Goal: Complete application form: Complete application form

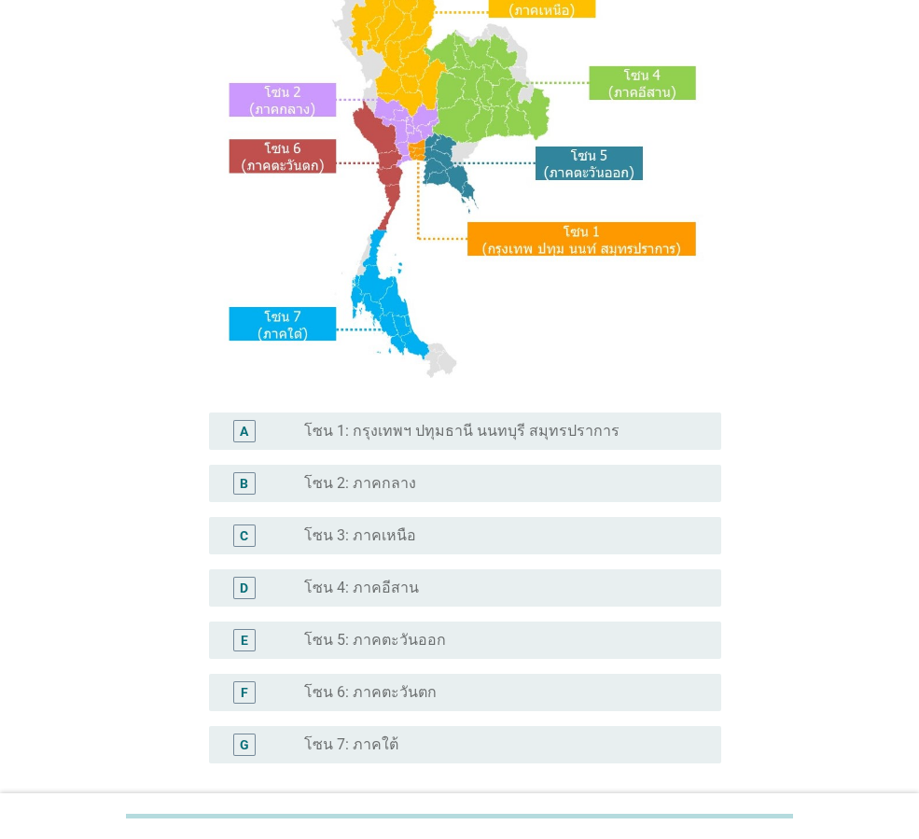
click at [507, 634] on div "radio_button_unchecked โซน 5: ภาคตะวันออก" at bounding box center [497, 640] width 387 height 19
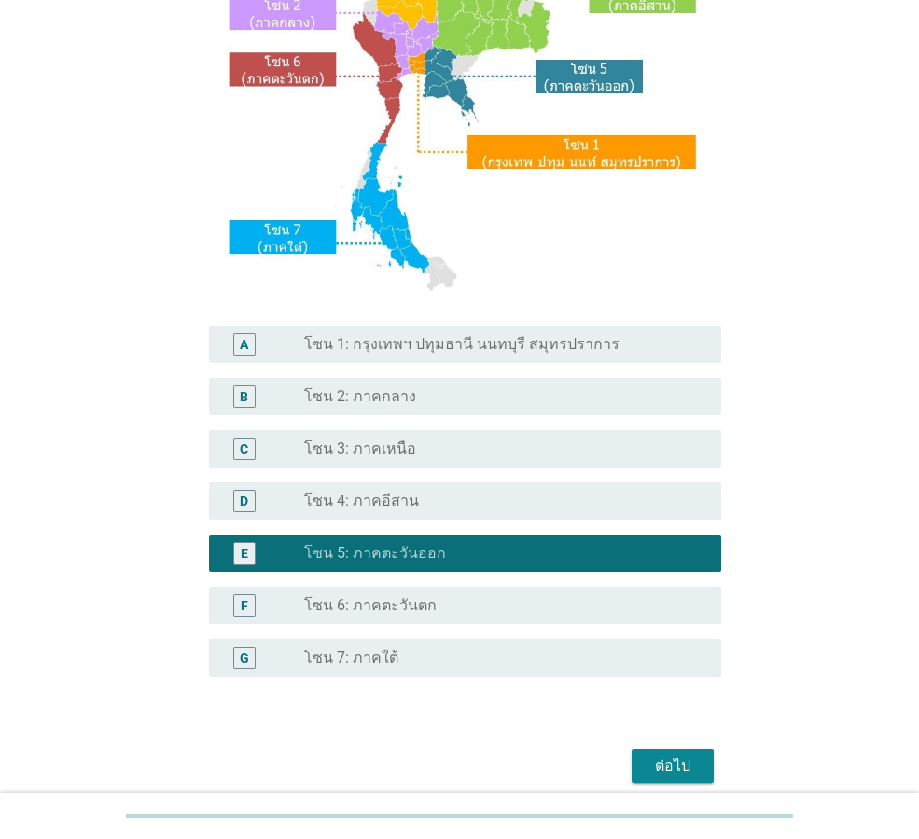
scroll to position [351, 0]
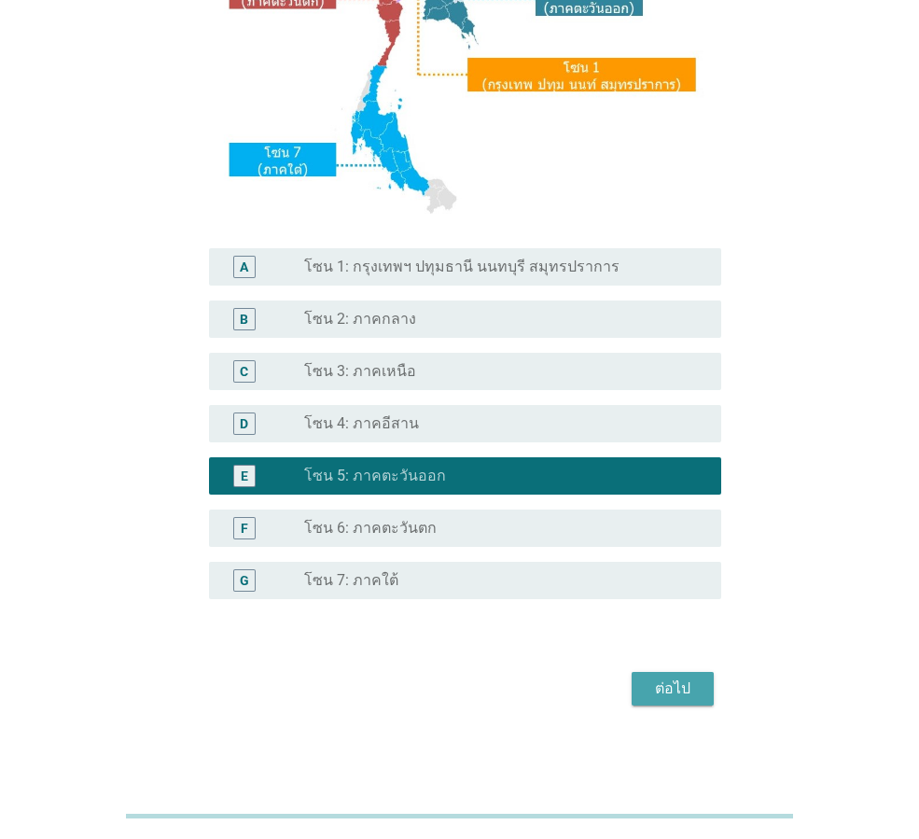
click at [657, 688] on div "ต่อไป" at bounding box center [672, 688] width 52 height 22
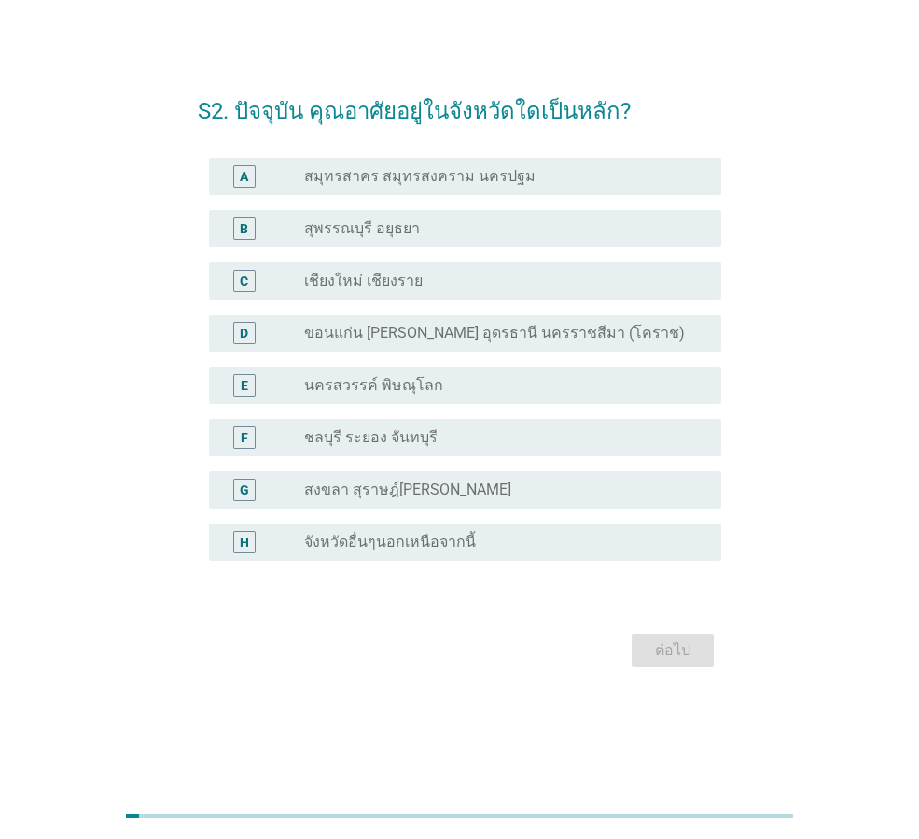
scroll to position [0, 0]
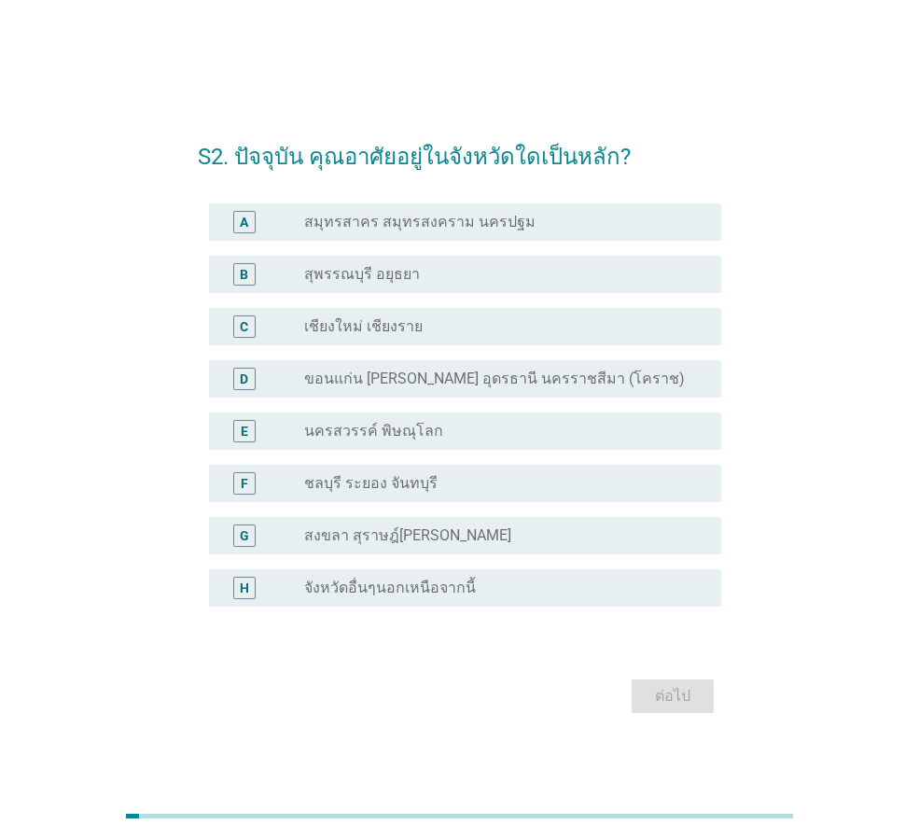
click at [462, 472] on div "radio_button_unchecked ชลบุรี ระยอง จันทบุรี" at bounding box center [505, 483] width 402 height 22
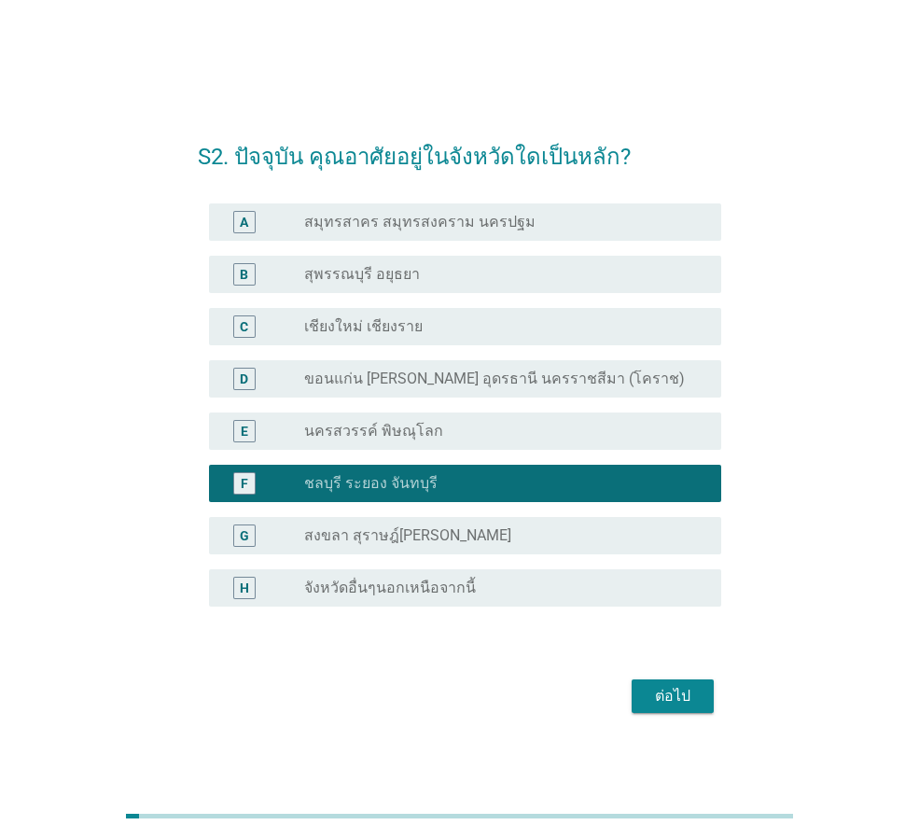
click at [654, 687] on div "ต่อไป" at bounding box center [672, 696] width 52 height 22
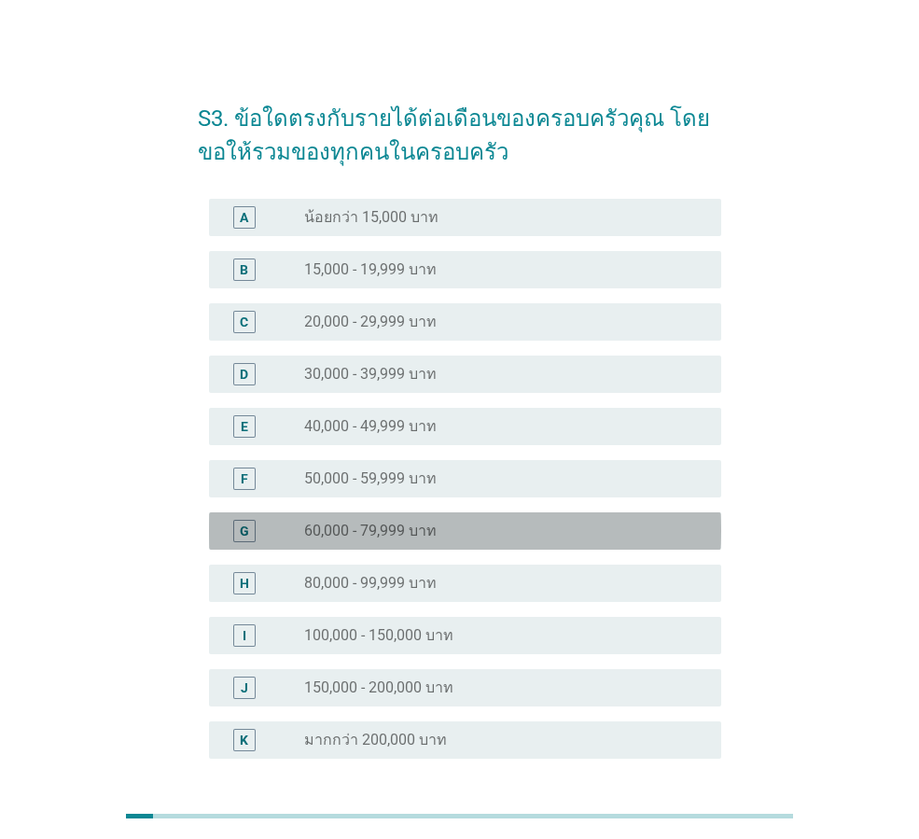
click at [492, 520] on div "radio_button_unchecked 60,000 - 79,999 บาท" at bounding box center [505, 531] width 402 height 22
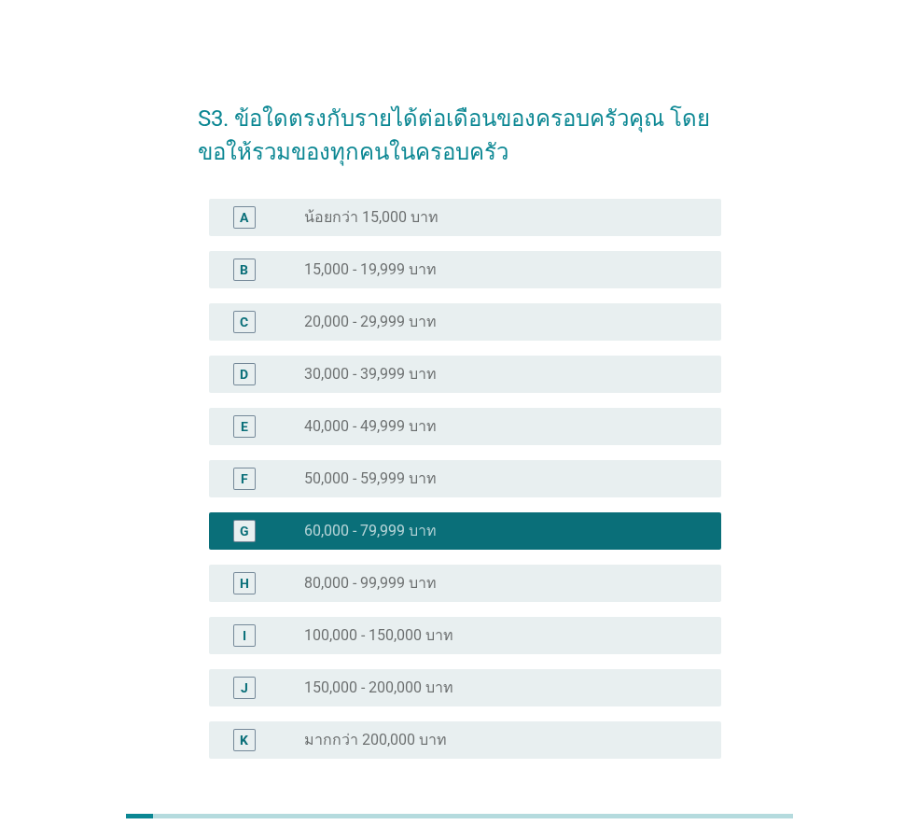
scroll to position [160, 0]
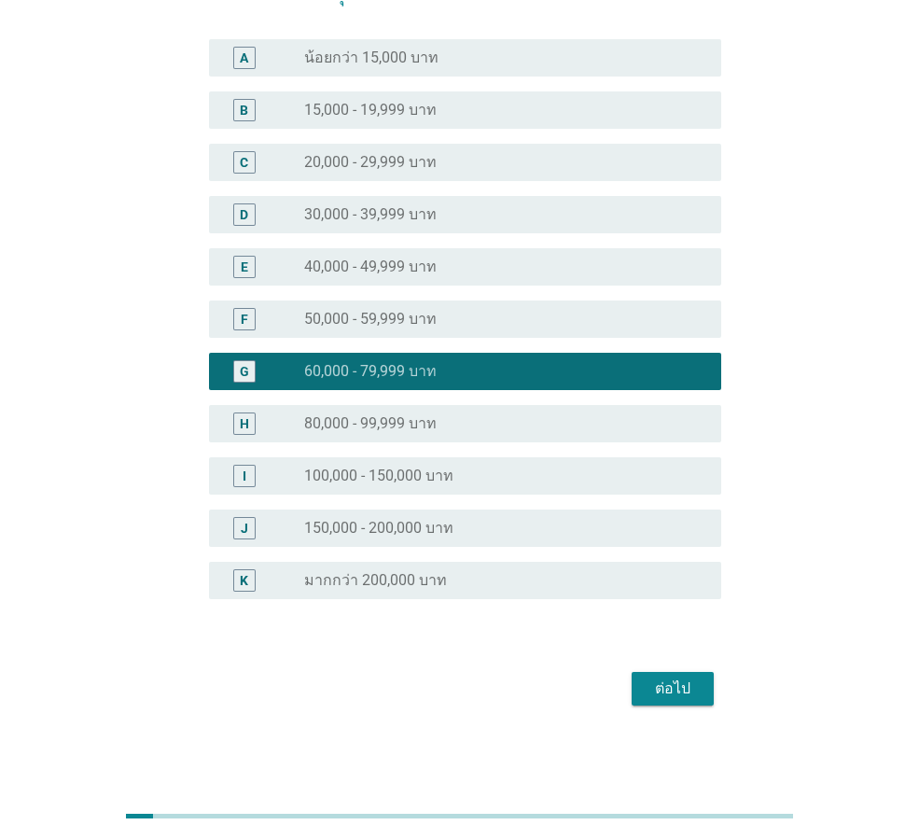
click at [655, 683] on div "ต่อไป" at bounding box center [672, 688] width 52 height 22
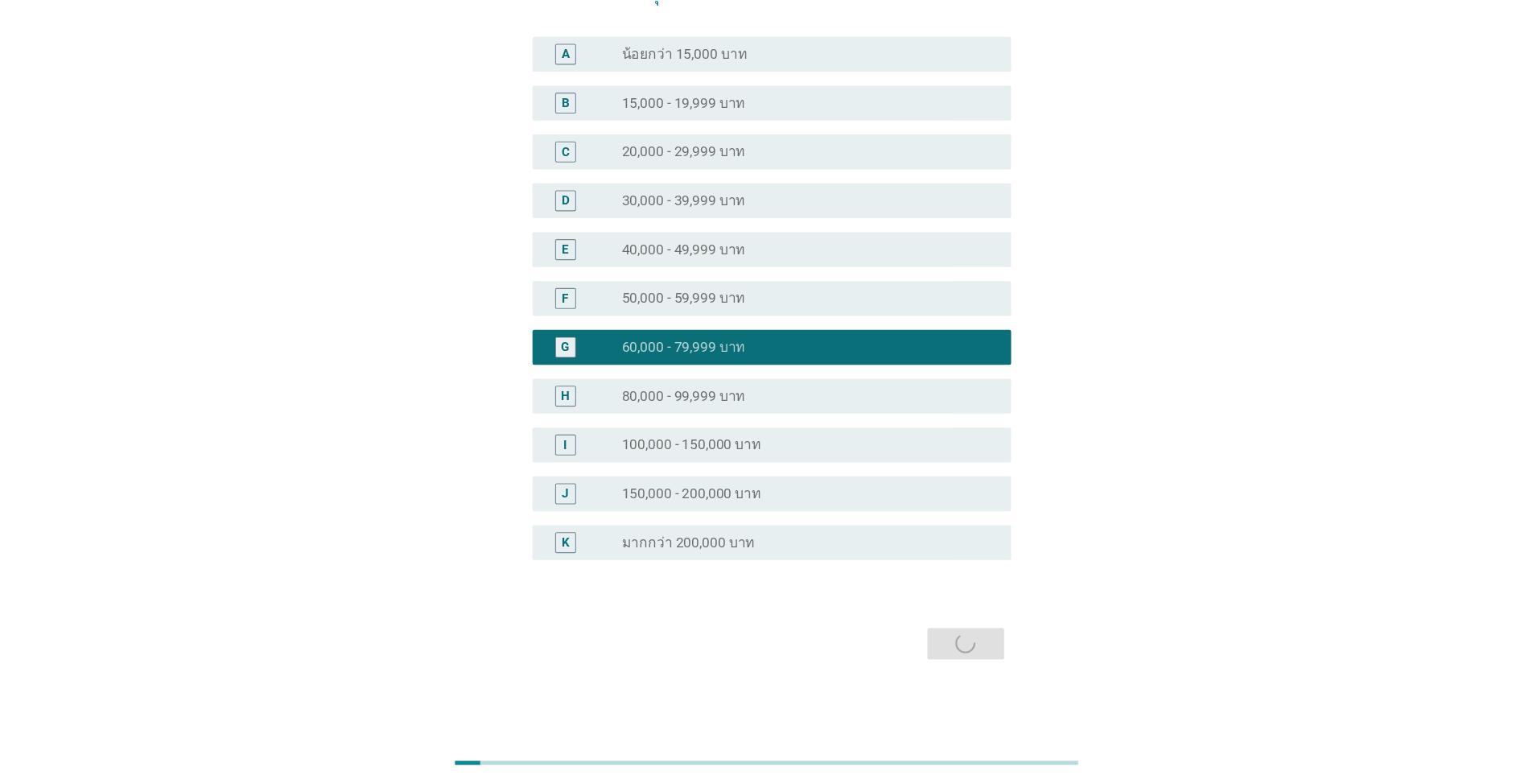
scroll to position [0, 0]
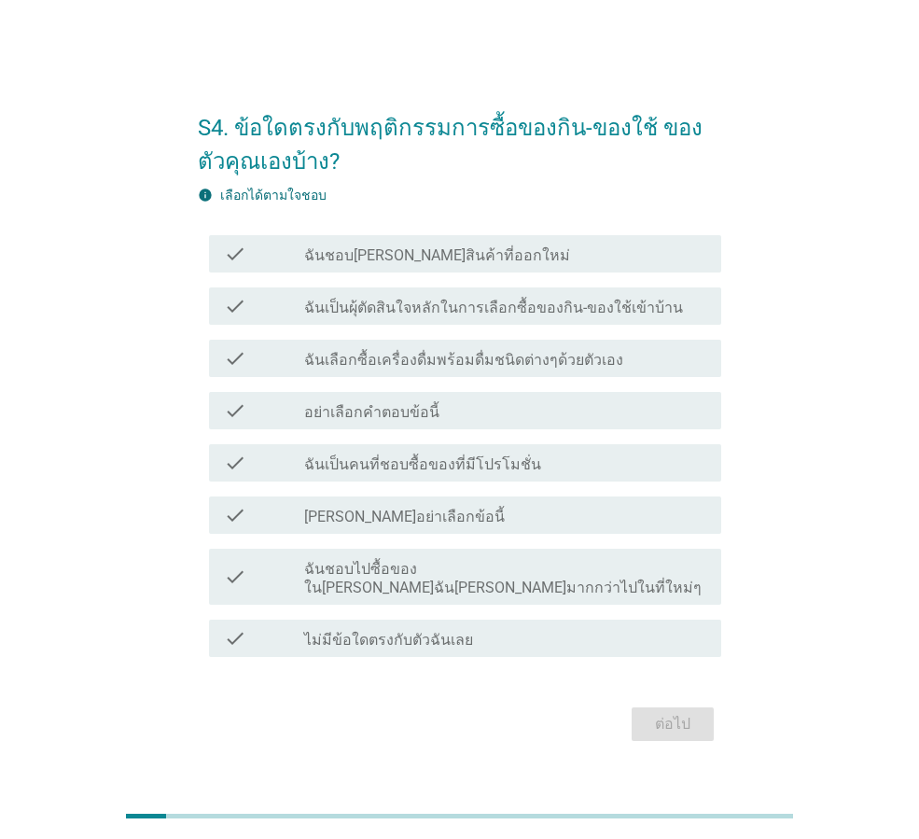
click at [454, 582] on label "ฉันชอบไปซื้อของใน[PERSON_NAME]ฉัน[PERSON_NAME]มากกว่าไปในที่ใหม่ๆ" at bounding box center [505, 578] width 402 height 37
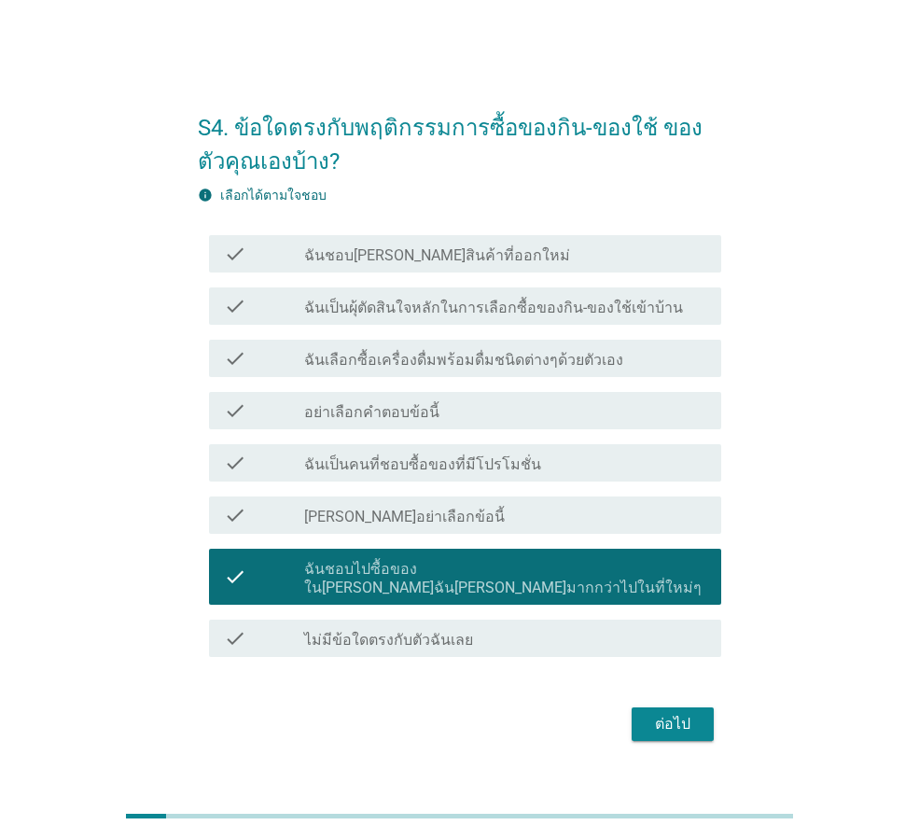
click at [453, 474] on label "ฉันเป็นคนที่ชอบซื้อของที่มีโปรโมชั่น" at bounding box center [422, 464] width 237 height 19
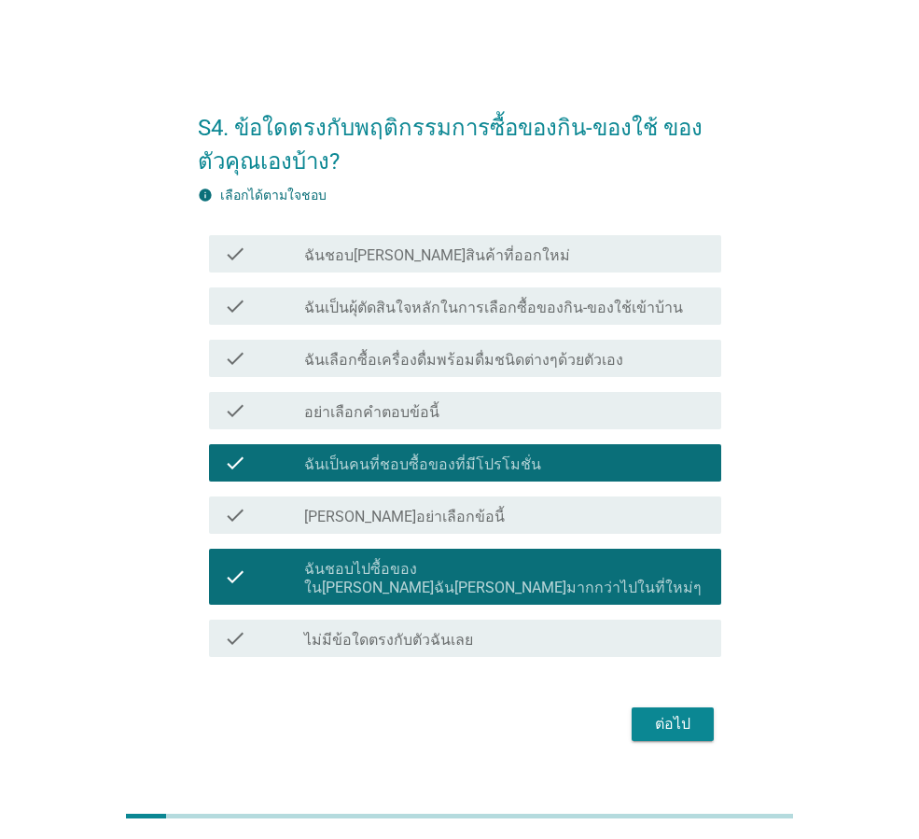
click at [454, 363] on label "ฉันเลือกซื้อเครื่องดื่มพร้อมดื่มชนิดต่างๆด้วยตัวเอง" at bounding box center [463, 360] width 319 height 19
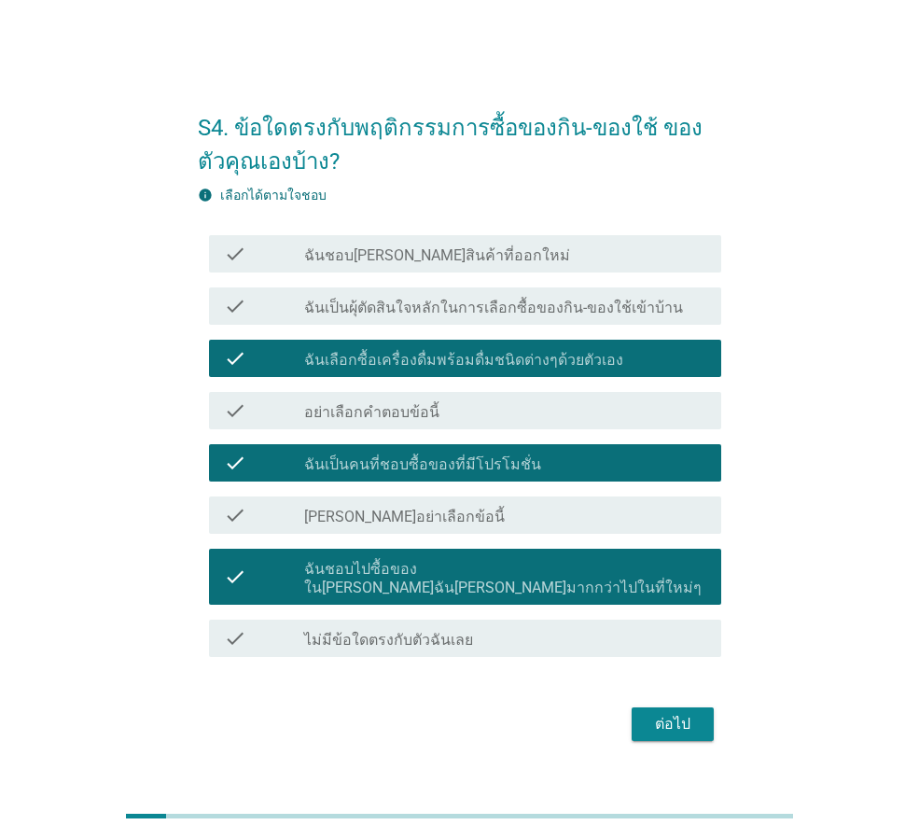
click at [452, 313] on label "ฉันเป็นผุ้ตัดสินใจหลักในการเลือกซื้อของกิน-ของใช้เข้าบ้าน" at bounding box center [493, 308] width 379 height 19
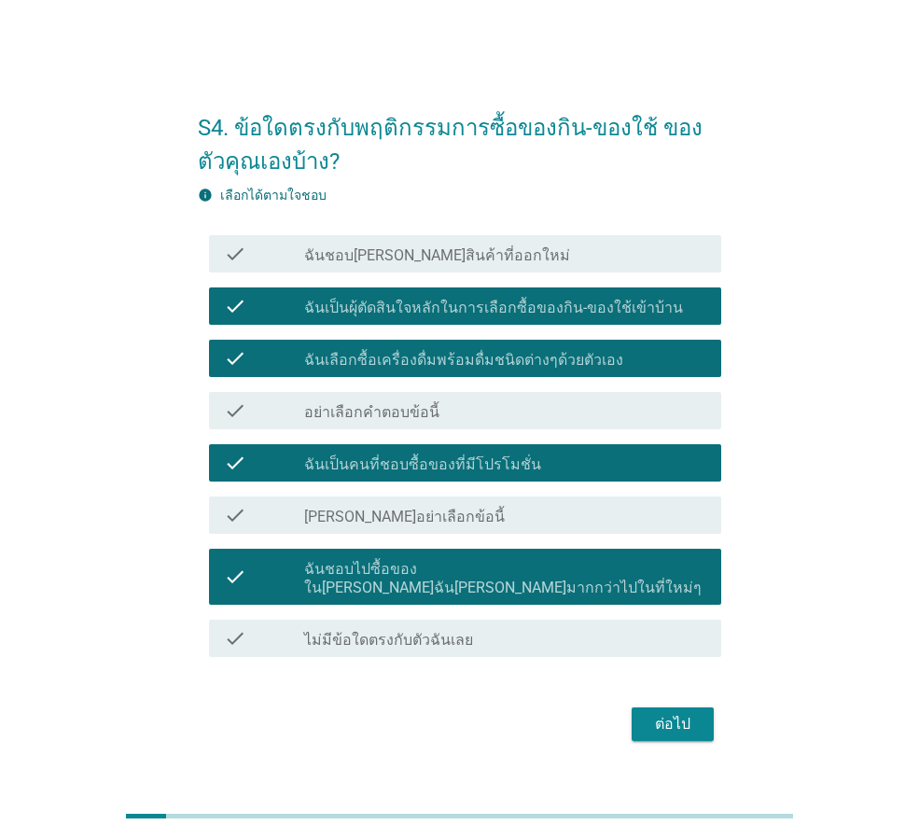
click at [459, 265] on label "ฉันชอบ[PERSON_NAME]สินค้าที่ออกใหม่" at bounding box center [437, 255] width 266 height 19
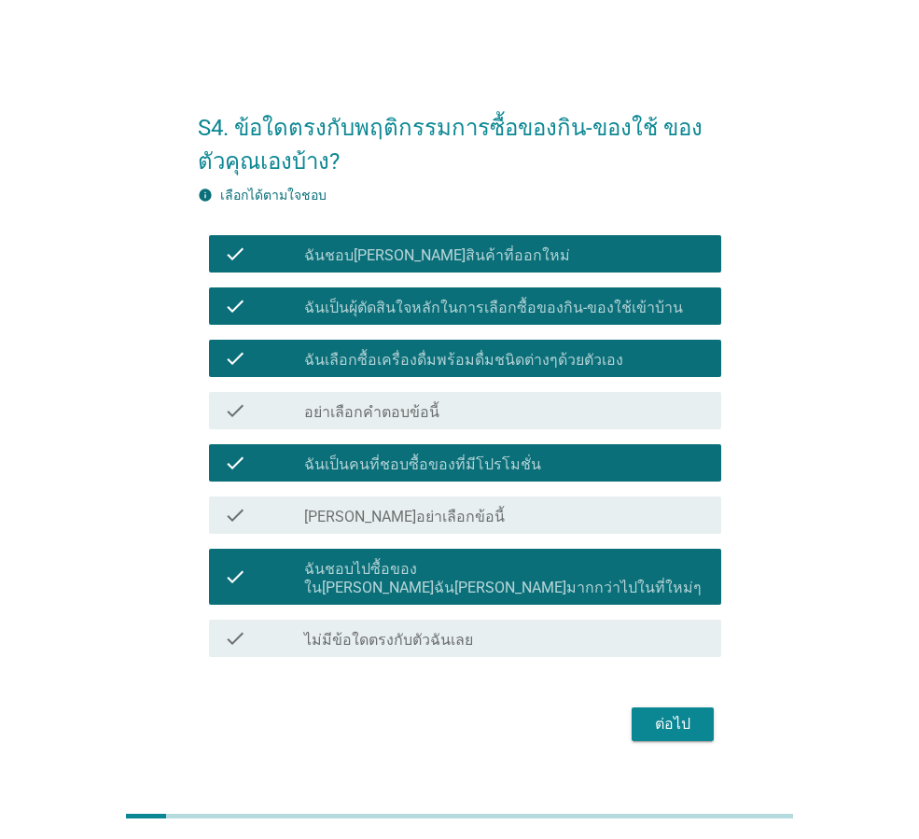
click at [659, 713] on div "ต่อไป" at bounding box center [672, 724] width 52 height 22
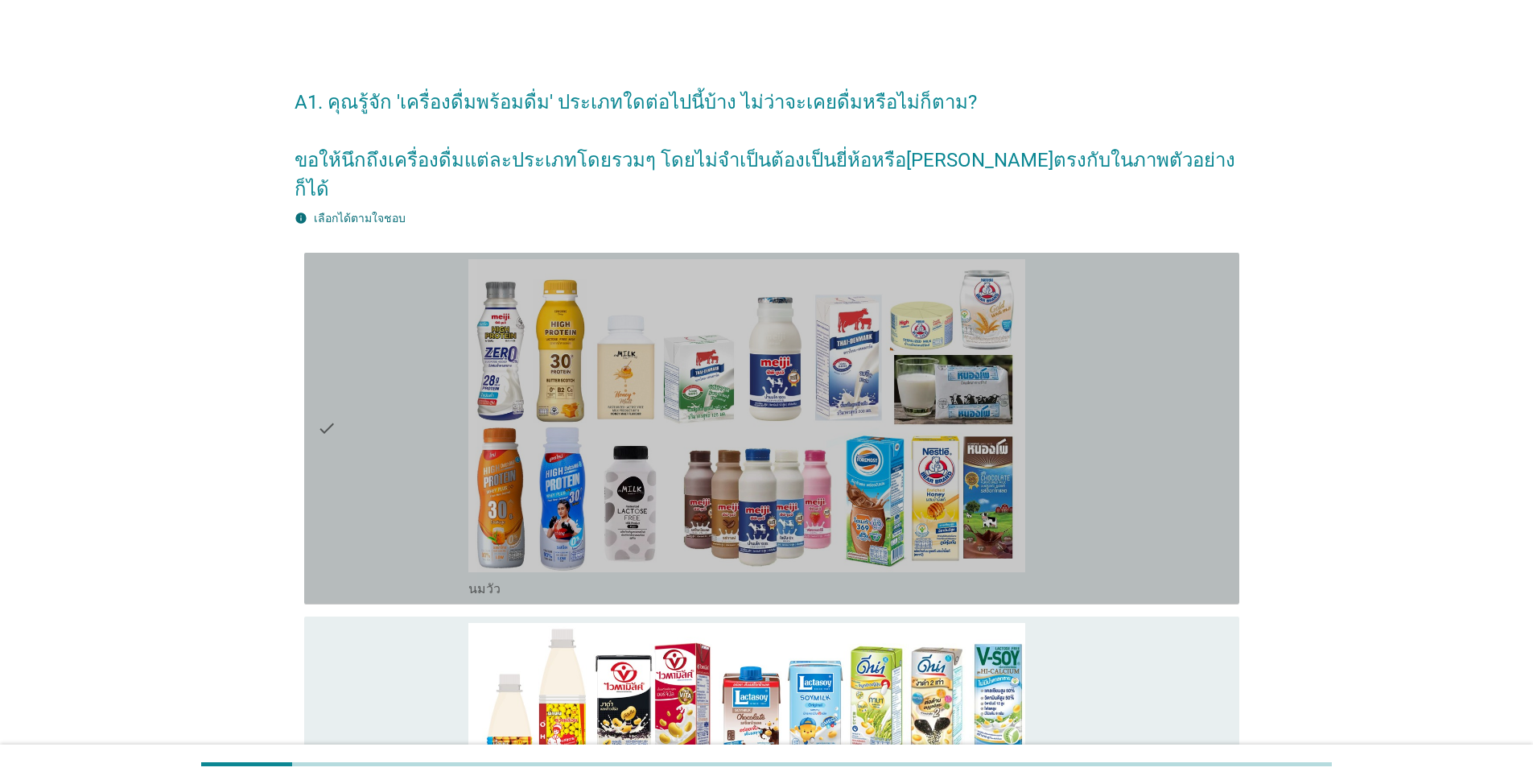
click at [399, 437] on div "check" at bounding box center [393, 428] width 151 height 339
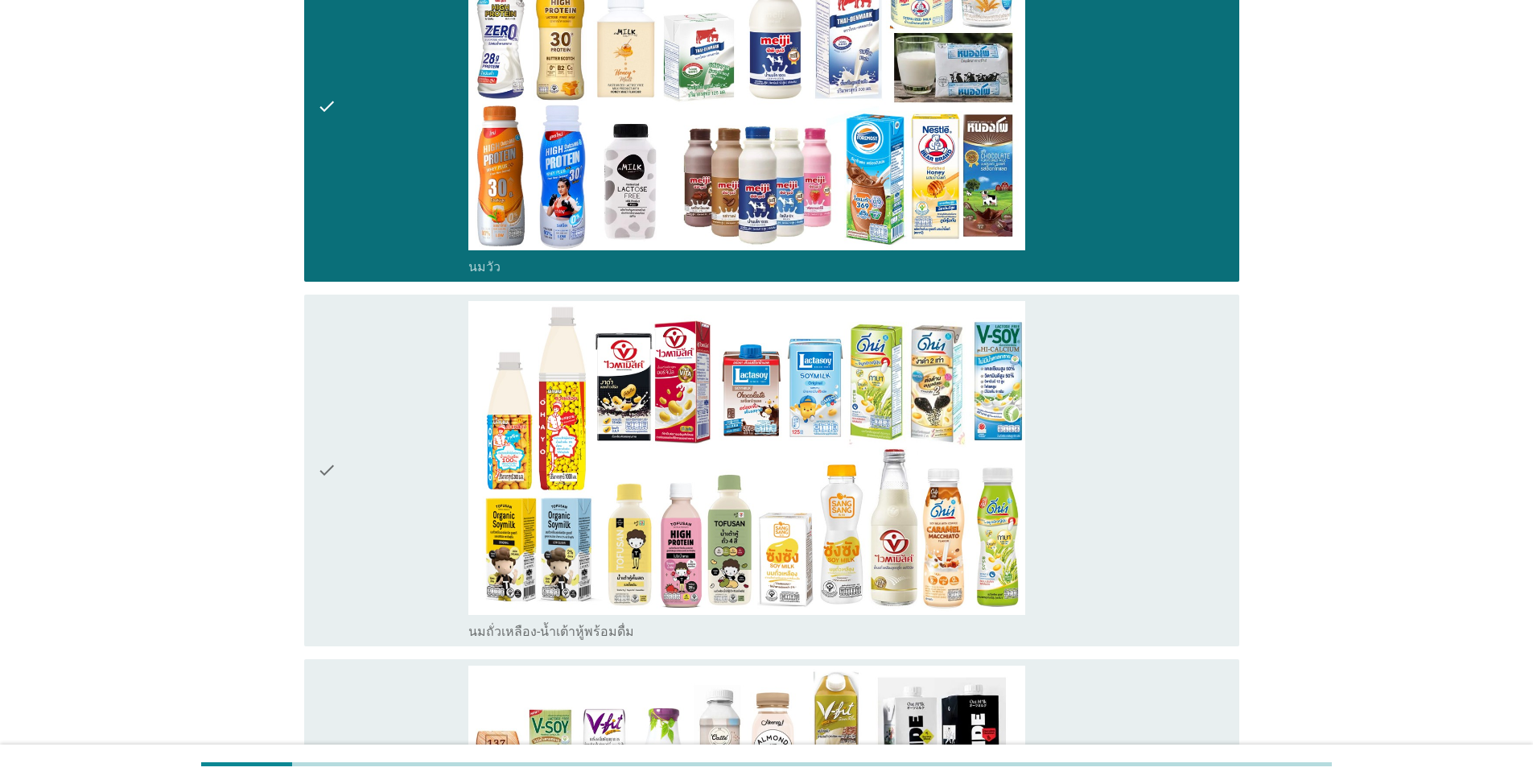
click at [387, 450] on div "check" at bounding box center [393, 470] width 151 height 339
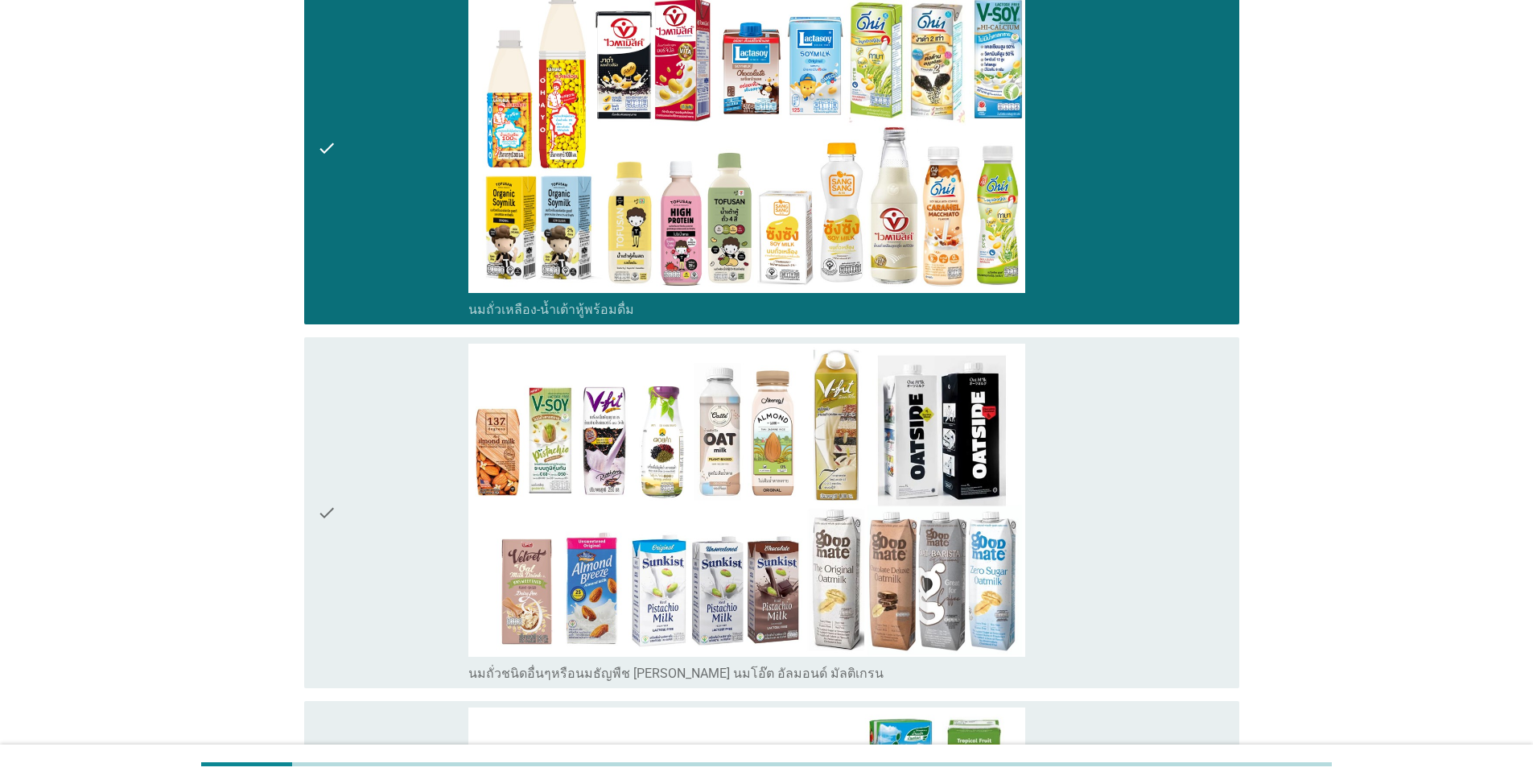
click at [386, 452] on div "check" at bounding box center [393, 512] width 151 height 339
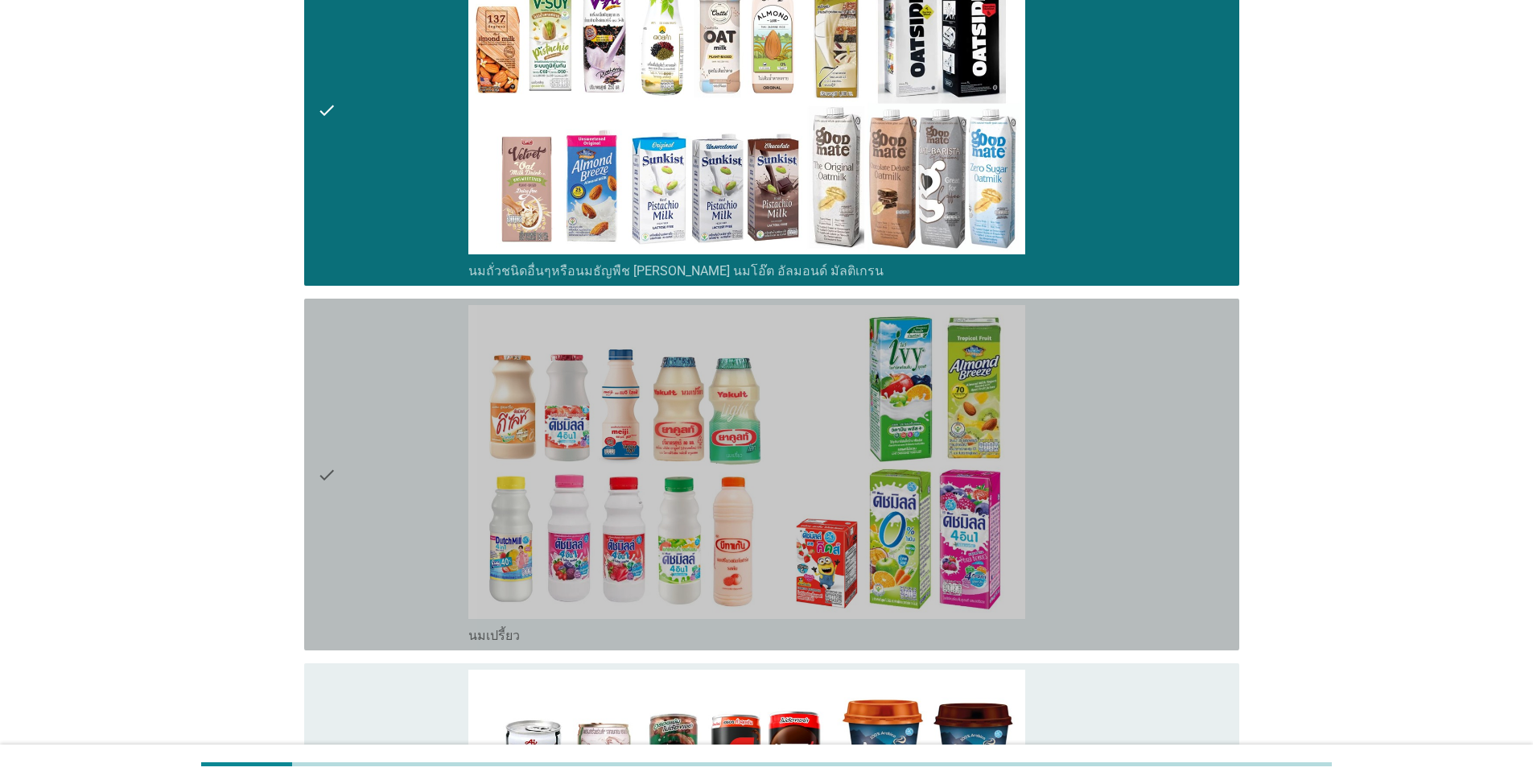
click at [386, 452] on div "check" at bounding box center [393, 474] width 151 height 339
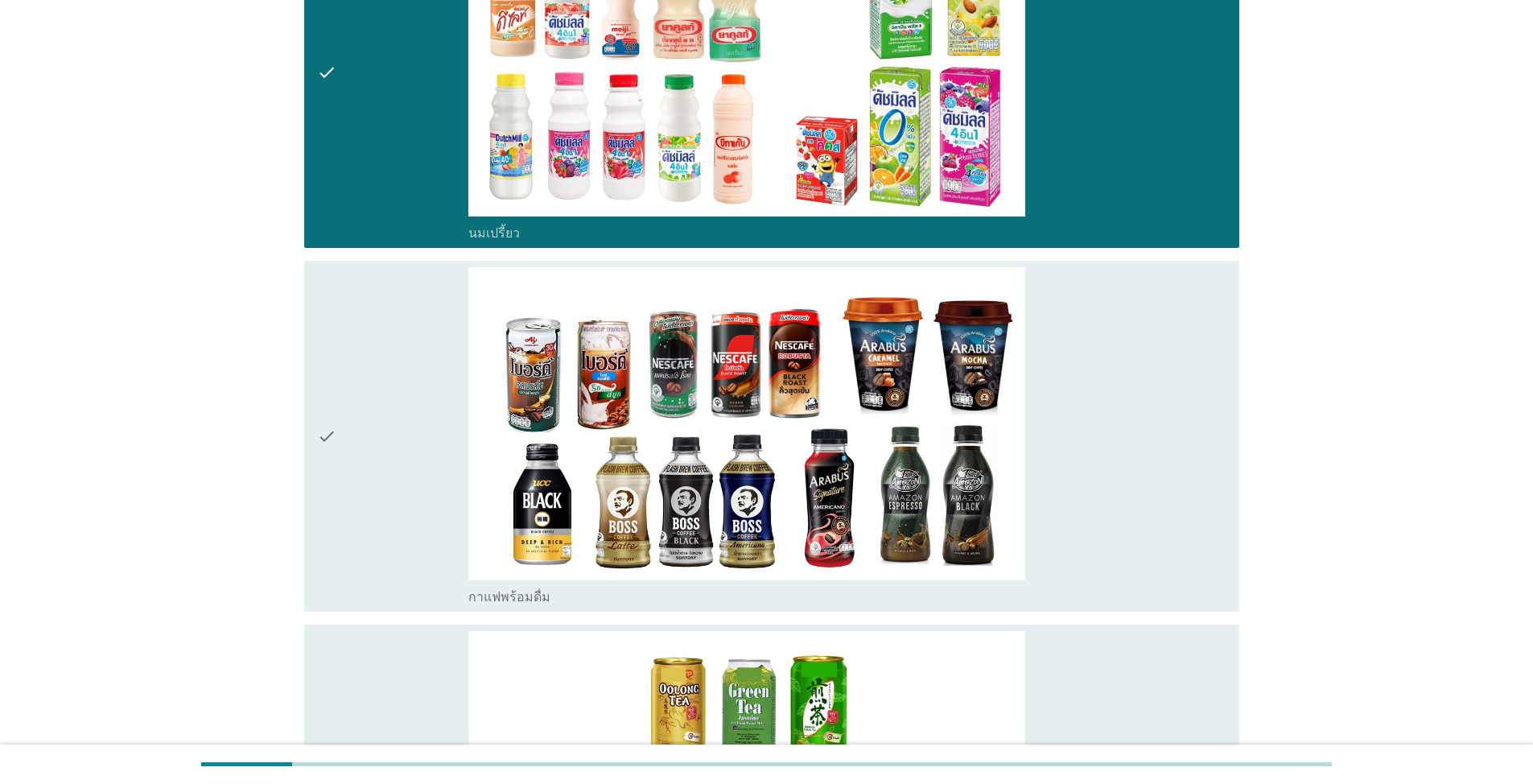
click at [386, 452] on div "check" at bounding box center [393, 436] width 151 height 339
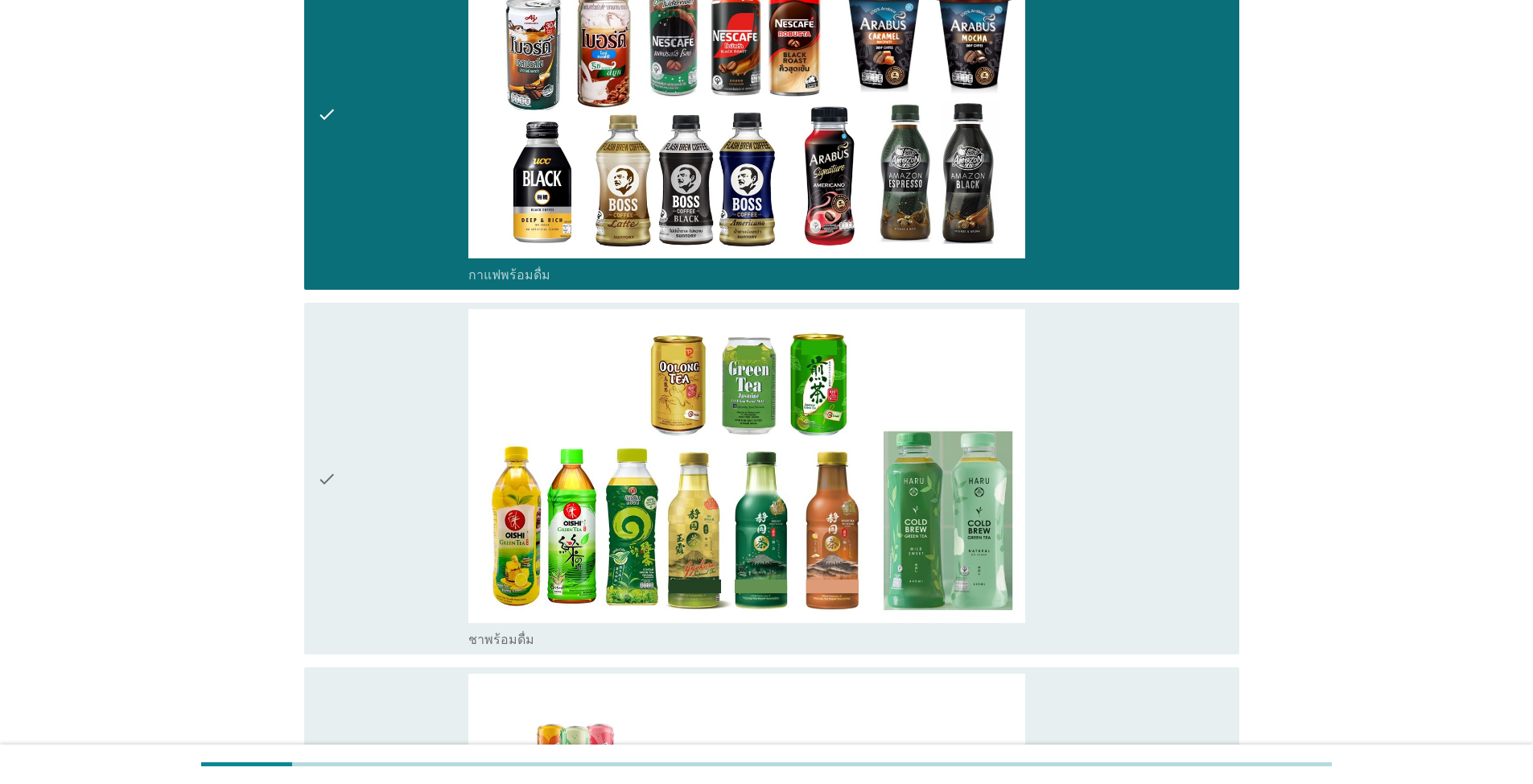
click at [386, 452] on div "check" at bounding box center [393, 478] width 151 height 339
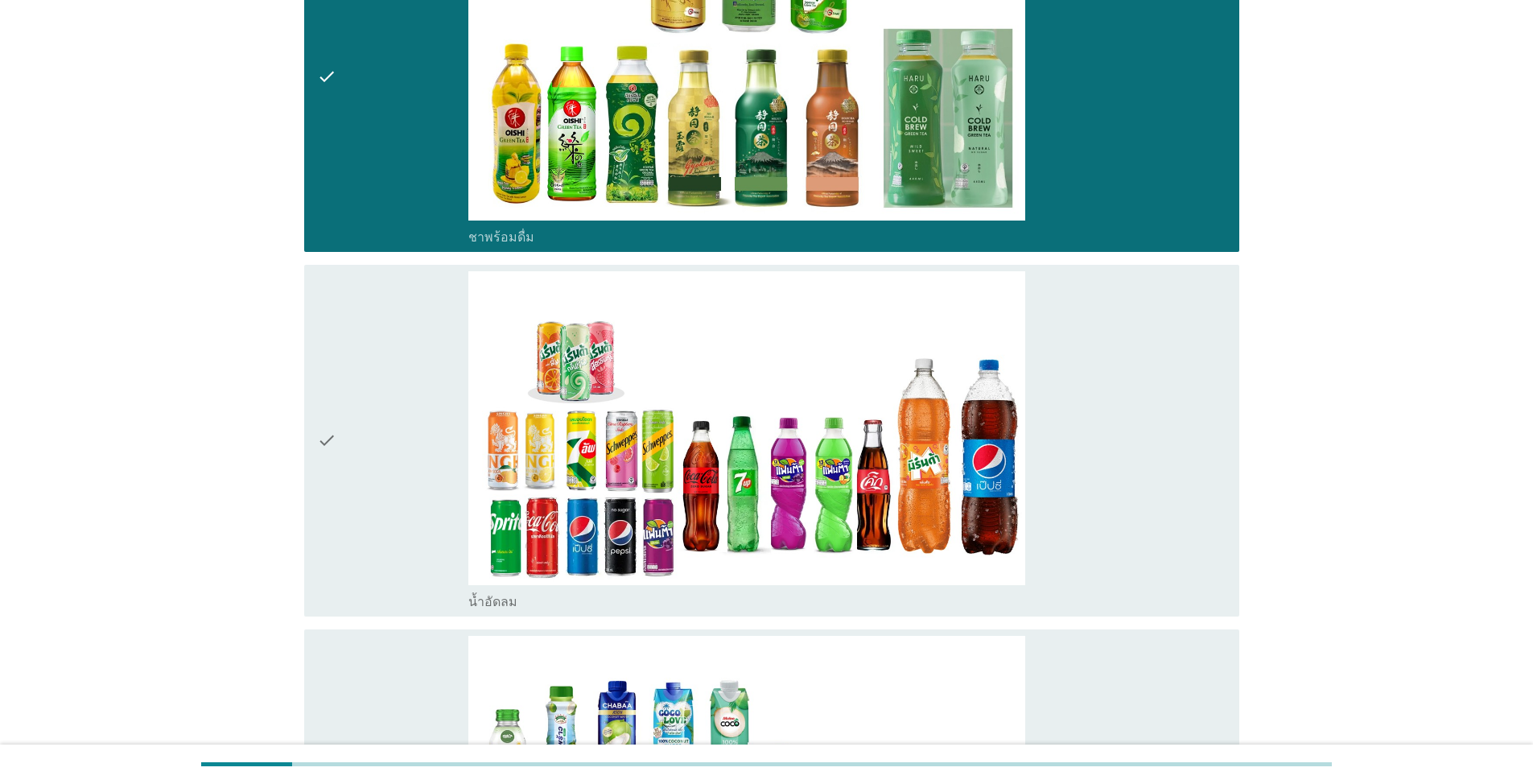
click at [386, 453] on div "check" at bounding box center [393, 440] width 151 height 339
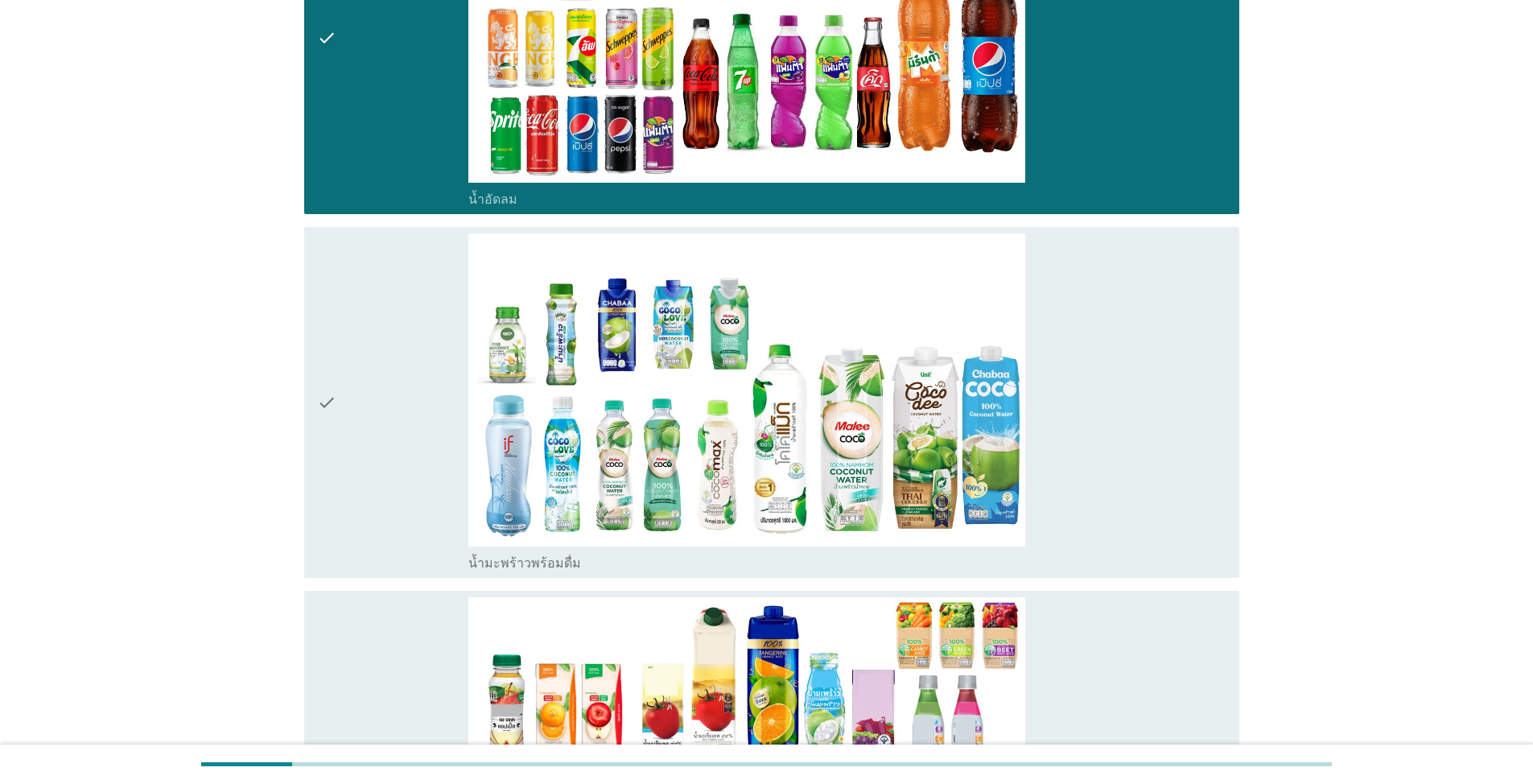
click at [386, 455] on div "check" at bounding box center [393, 403] width 151 height 339
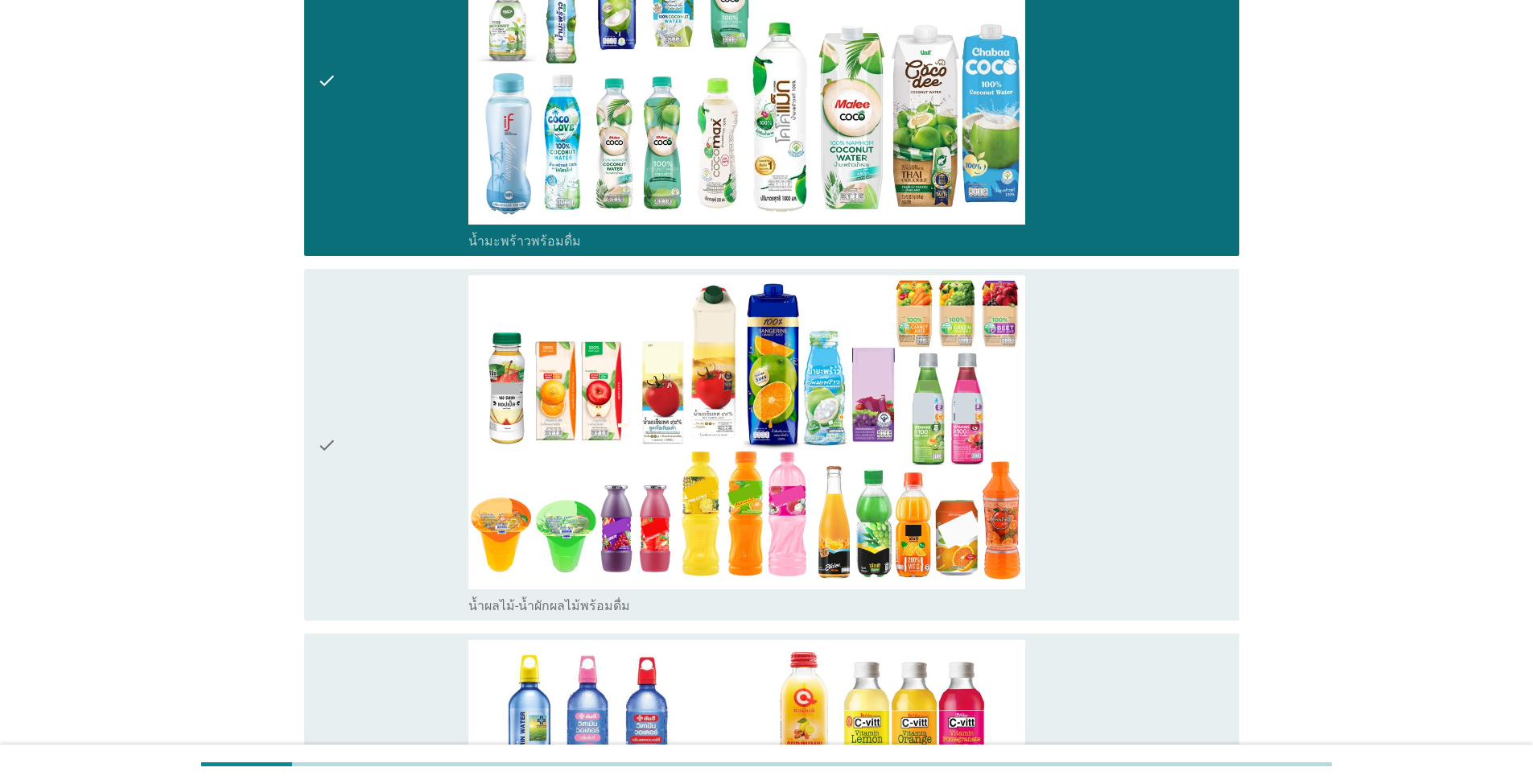
click at [386, 455] on div "check" at bounding box center [393, 444] width 151 height 339
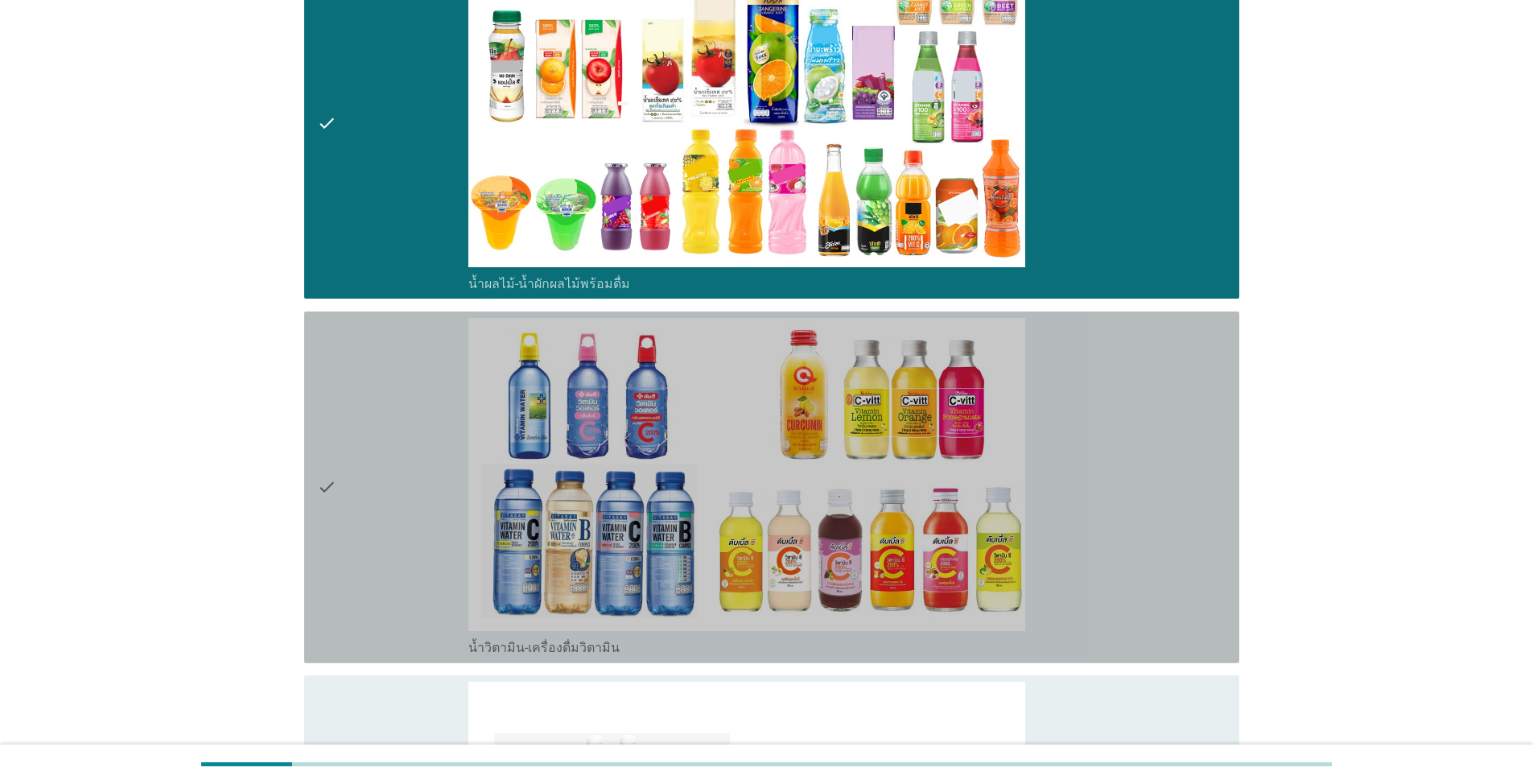
click at [386, 457] on div "check" at bounding box center [393, 486] width 151 height 339
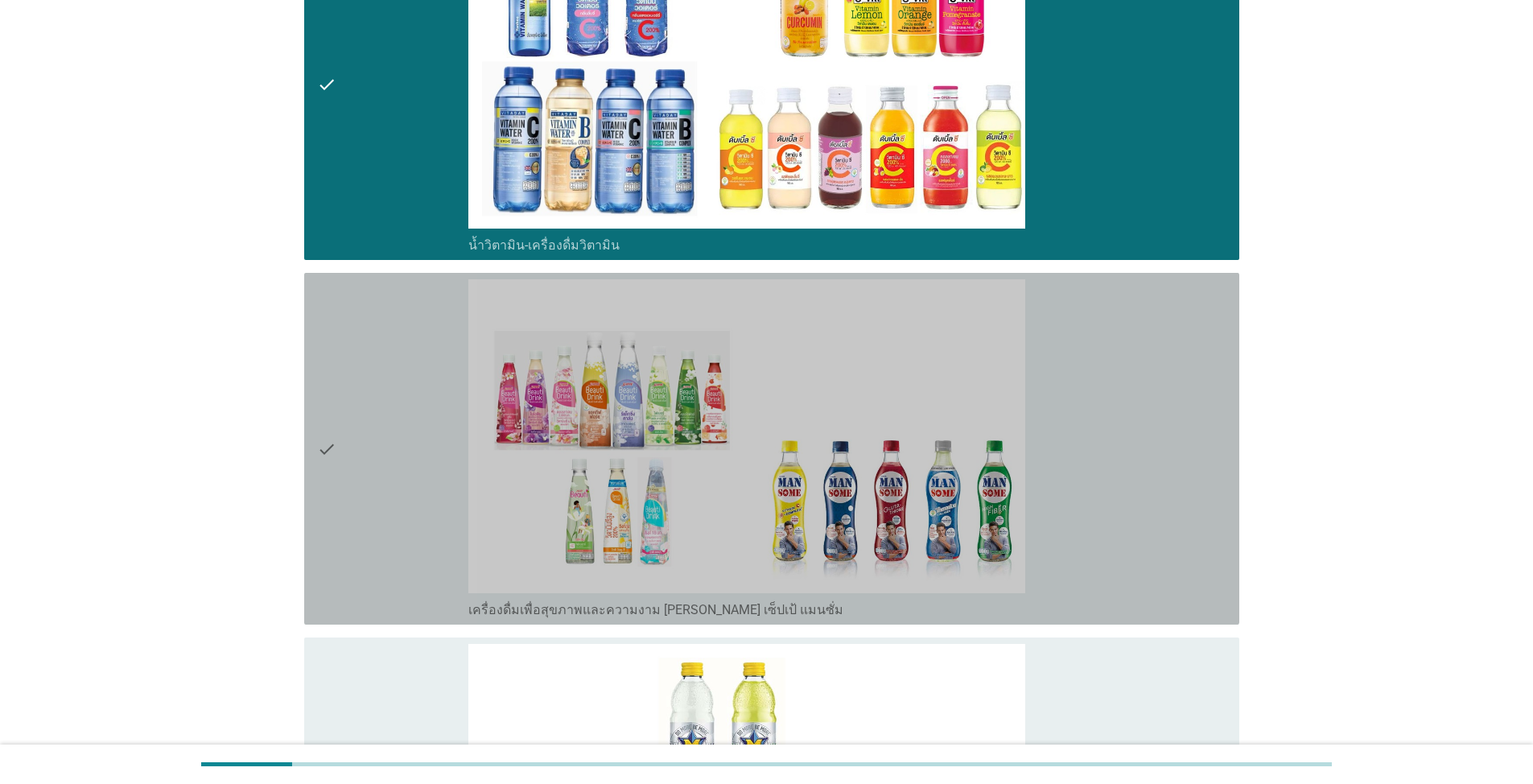
click at [386, 460] on div "check" at bounding box center [393, 448] width 151 height 339
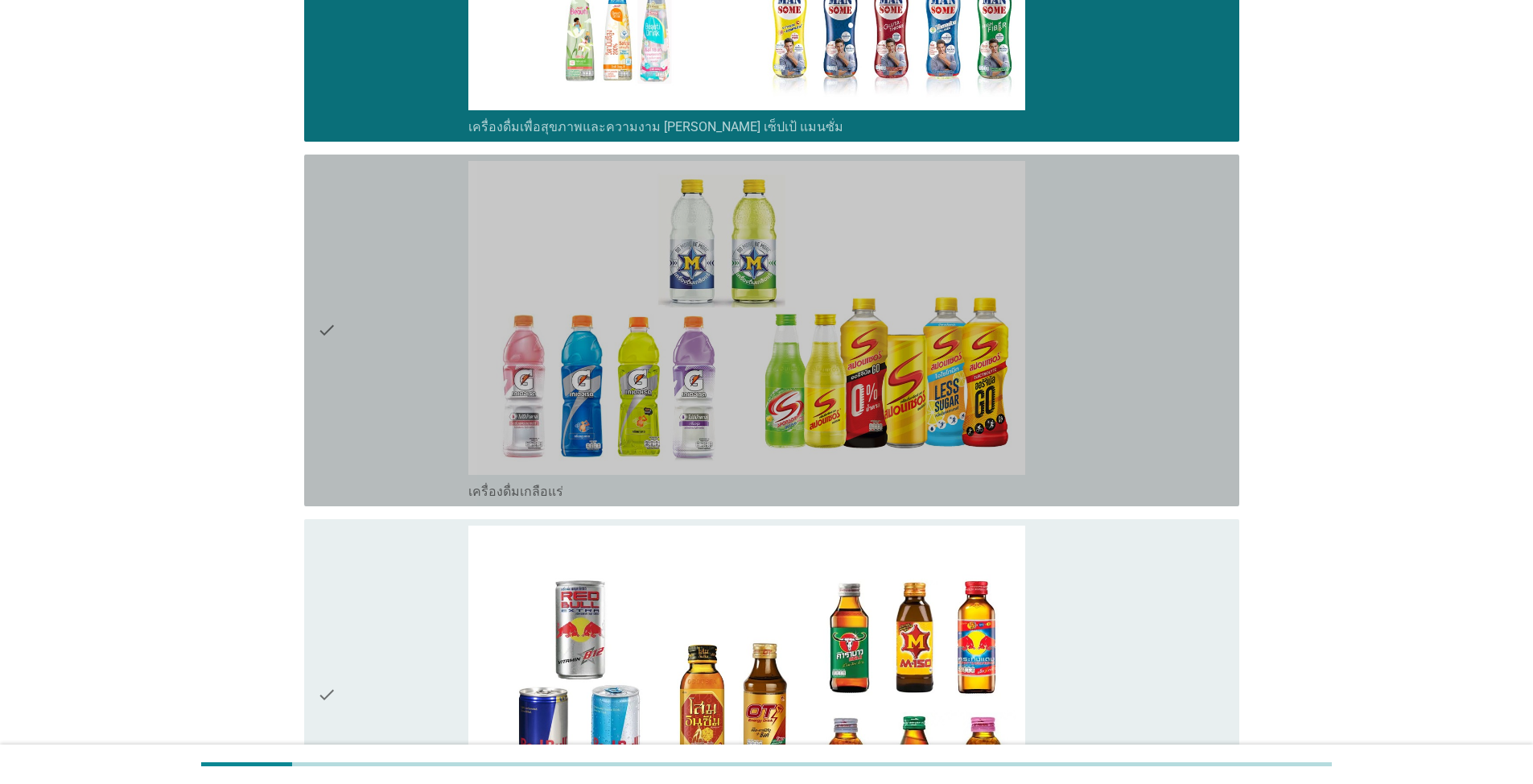
click at [386, 461] on div "check" at bounding box center [393, 330] width 151 height 339
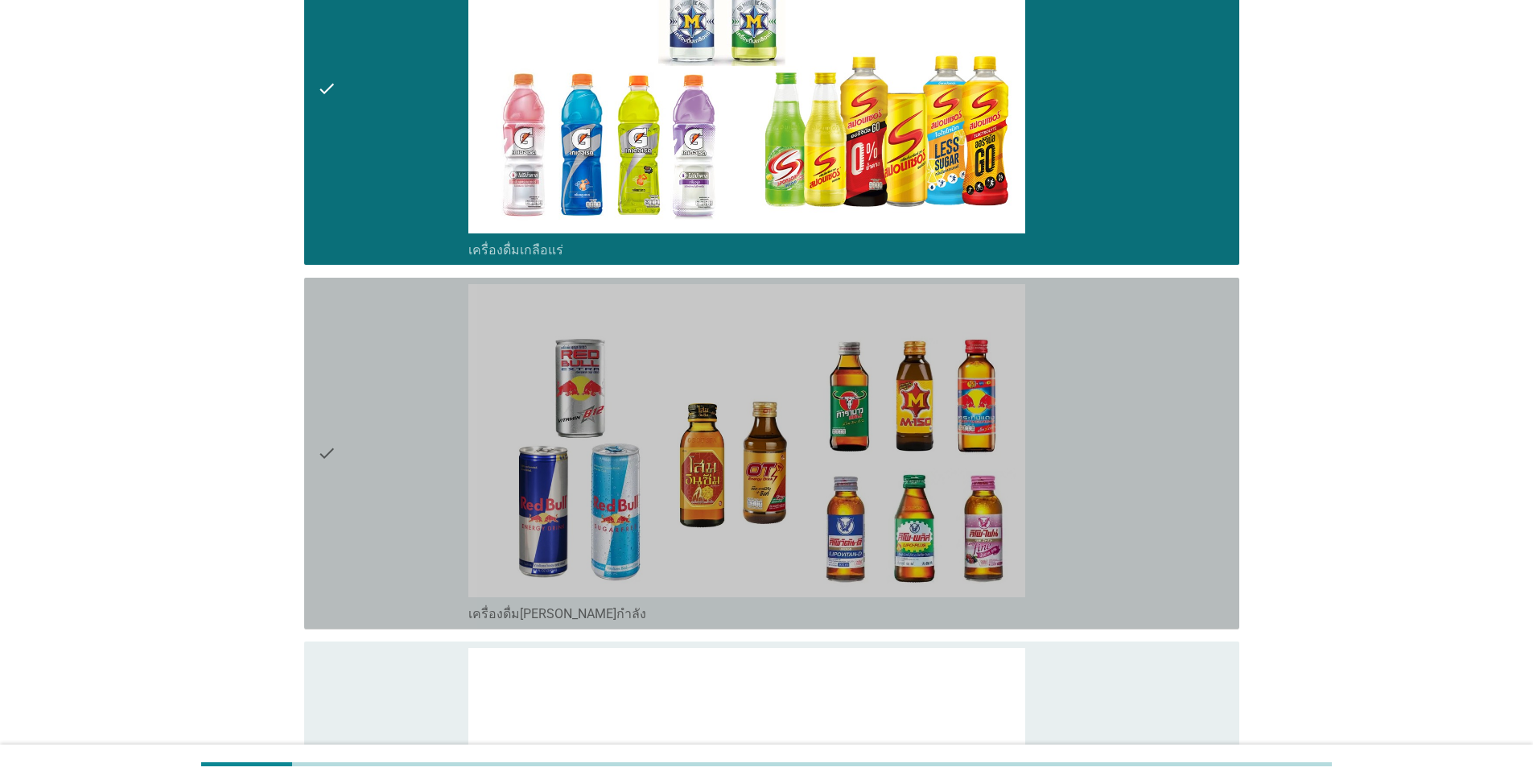
click at [386, 461] on div "check" at bounding box center [393, 453] width 151 height 339
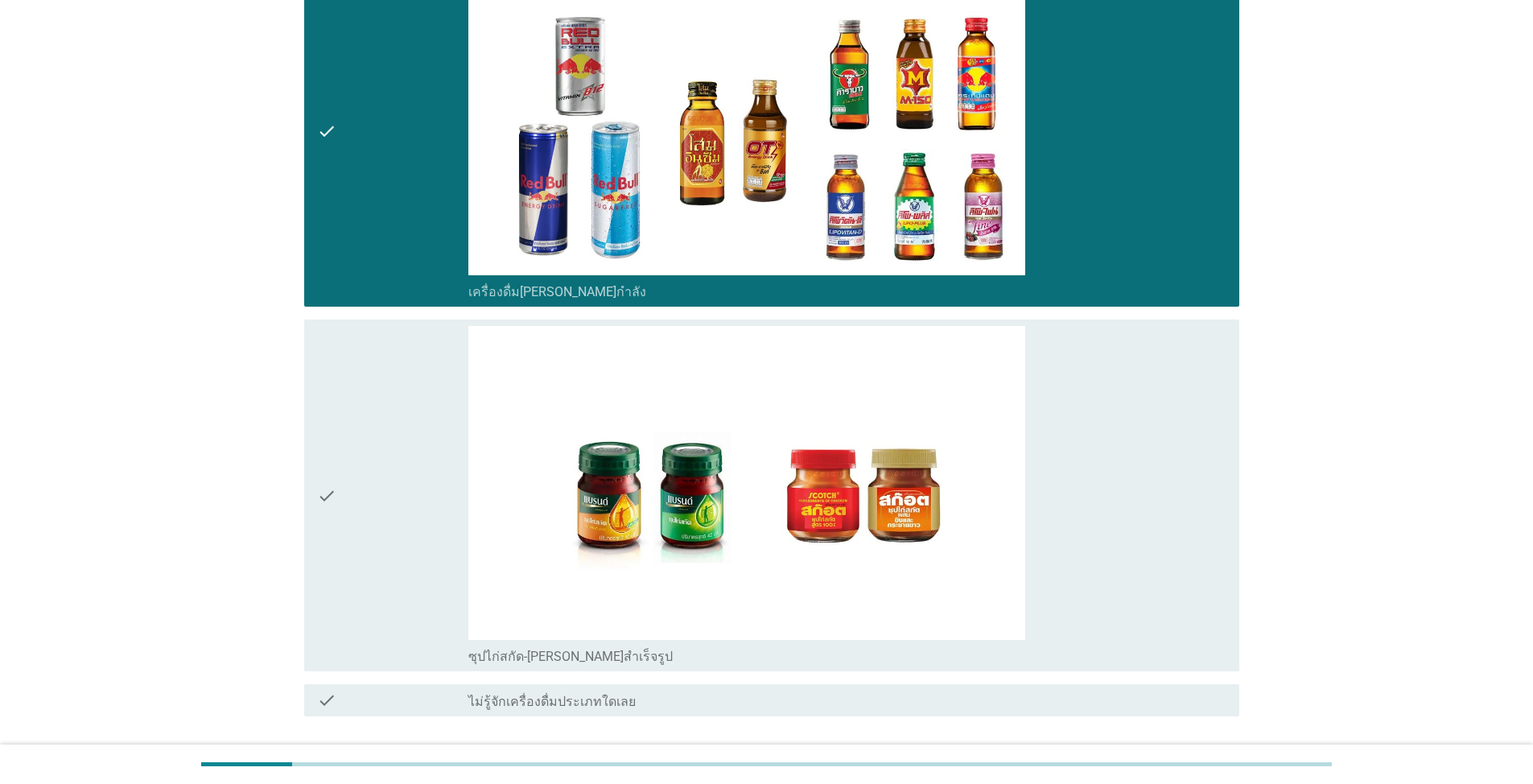
click at [387, 461] on div "check" at bounding box center [393, 495] width 151 height 339
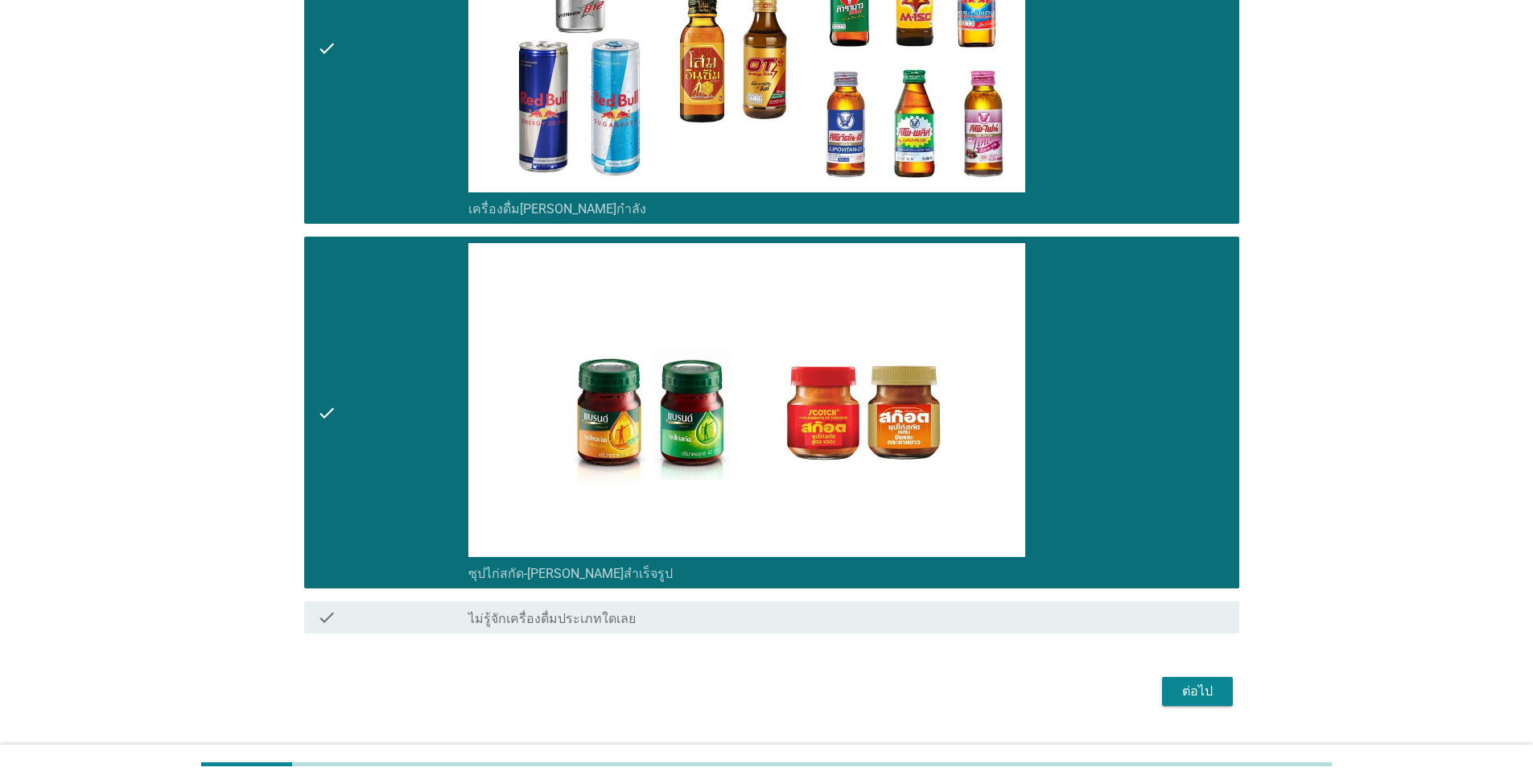
scroll to position [4757, 0]
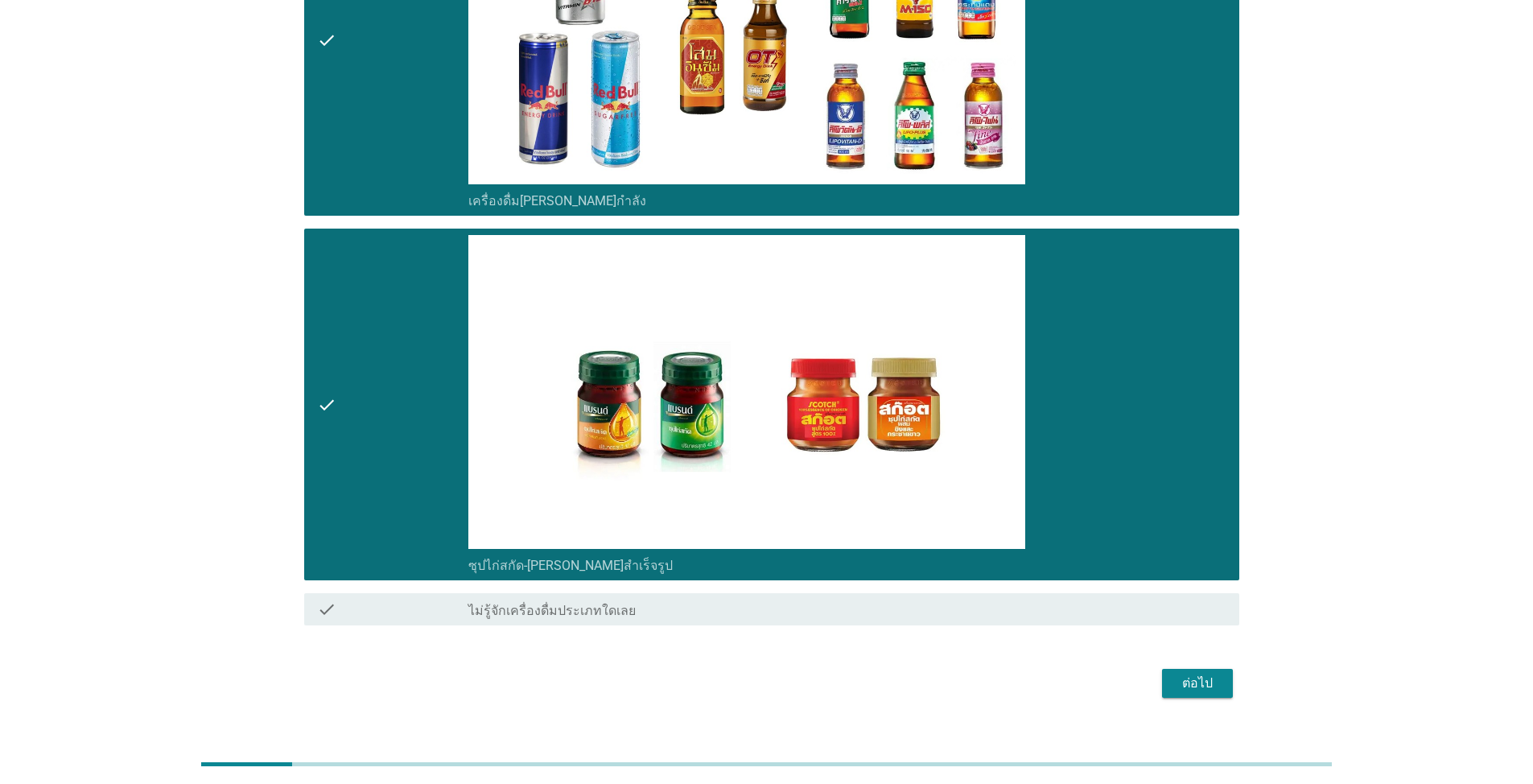
click at [792, 674] on div "ต่อไป" at bounding box center [1197, 683] width 45 height 19
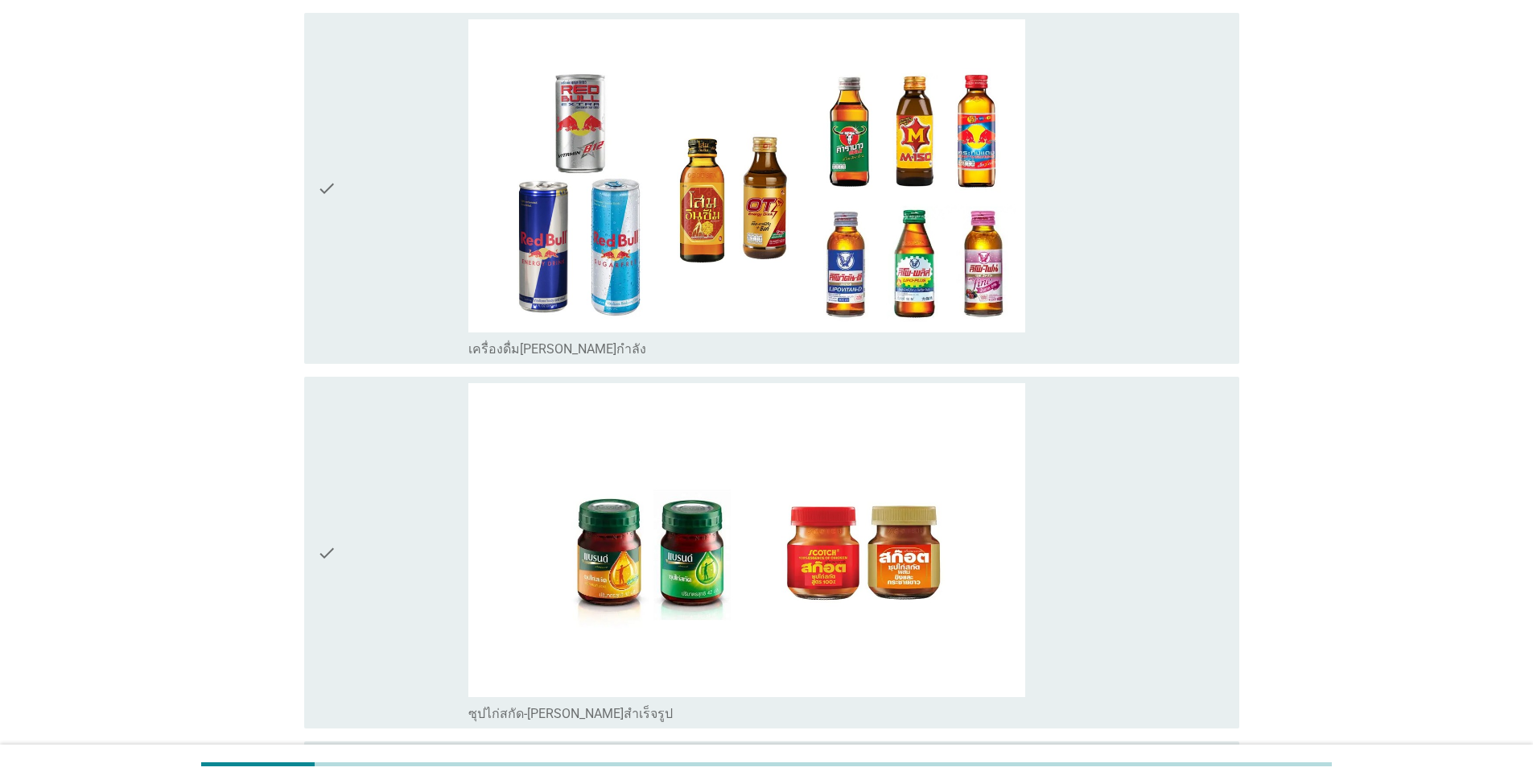
scroll to position [4586, 0]
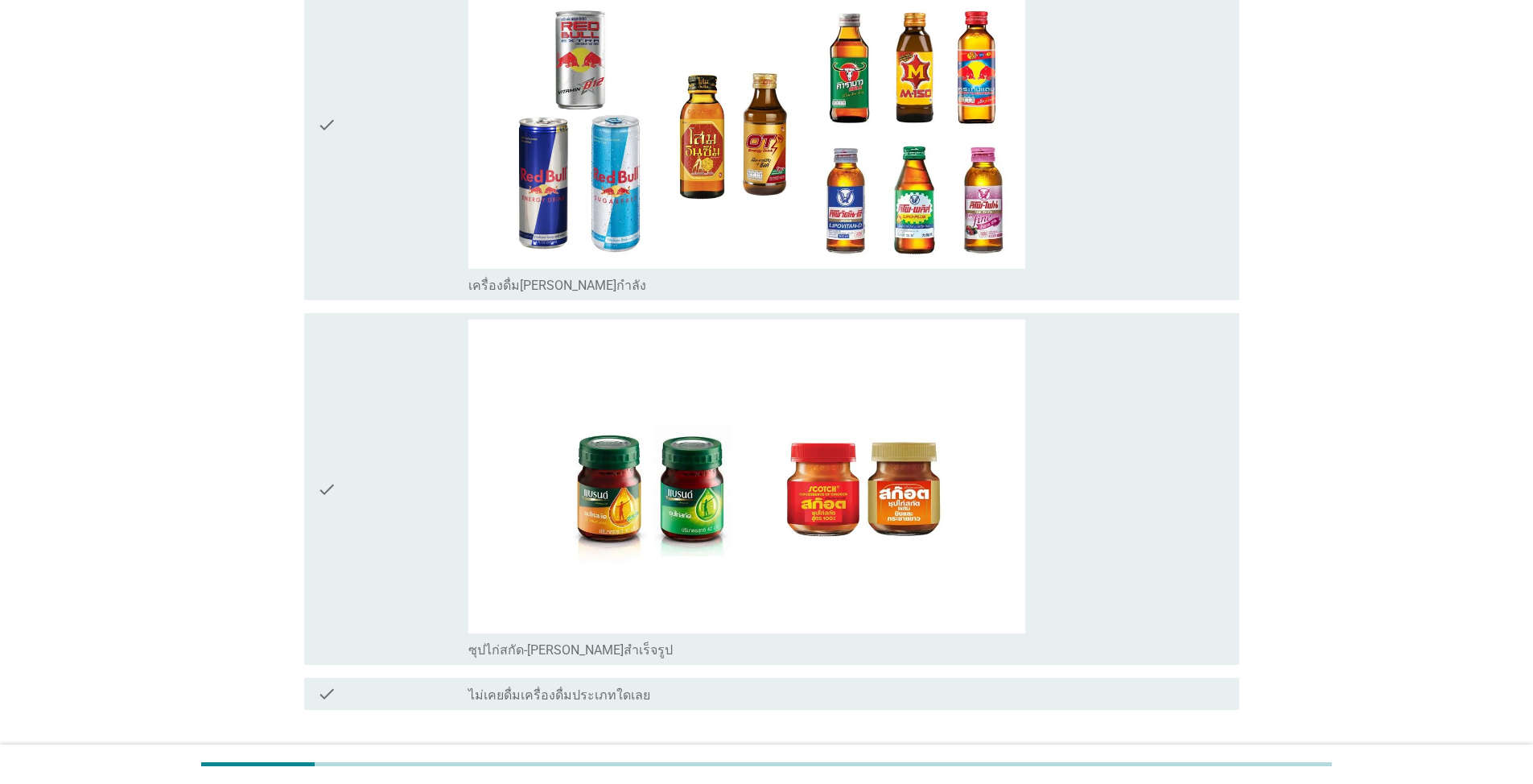
click at [382, 445] on div "check" at bounding box center [393, 488] width 151 height 339
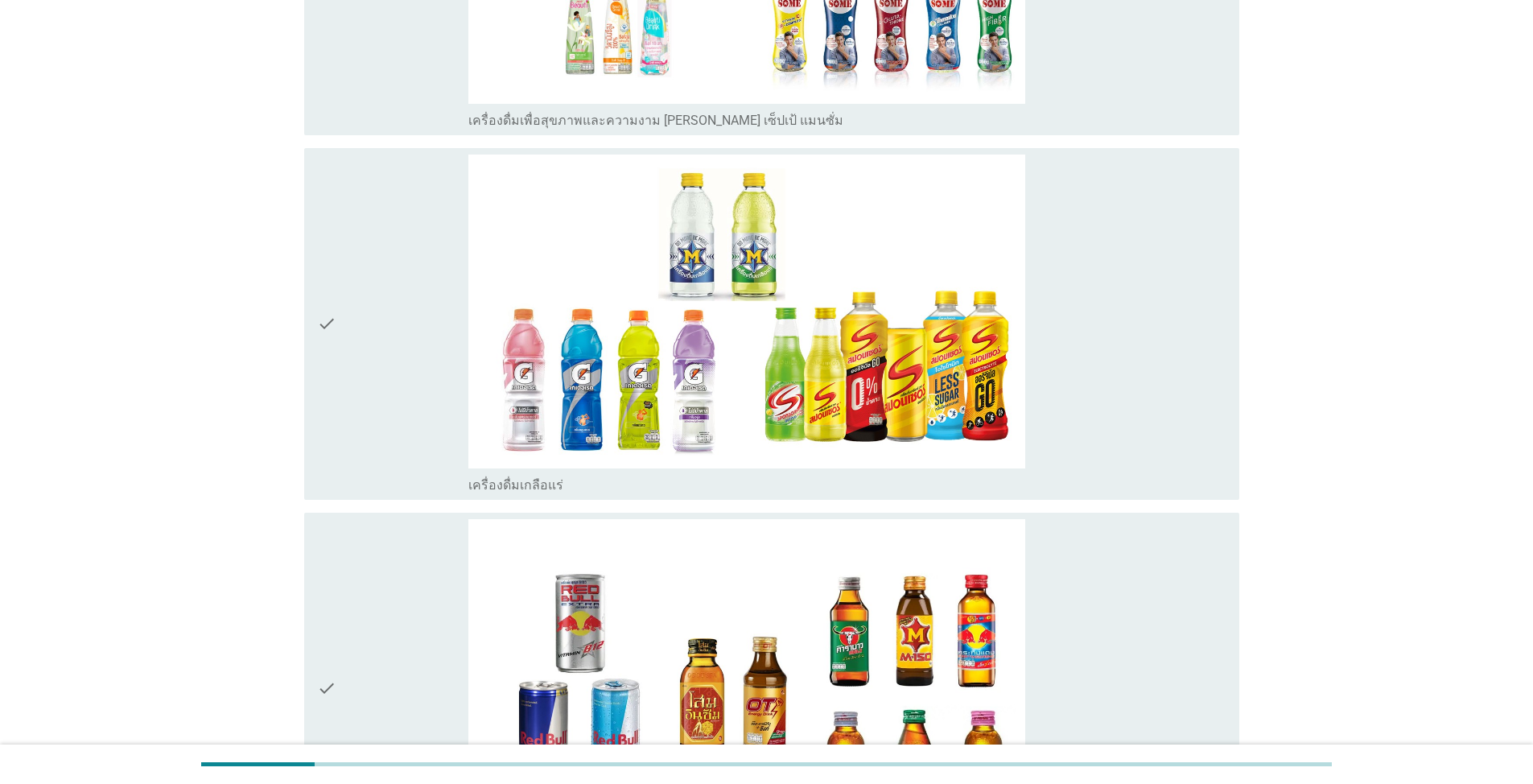
click at [382, 442] on div "check" at bounding box center [393, 323] width 151 height 339
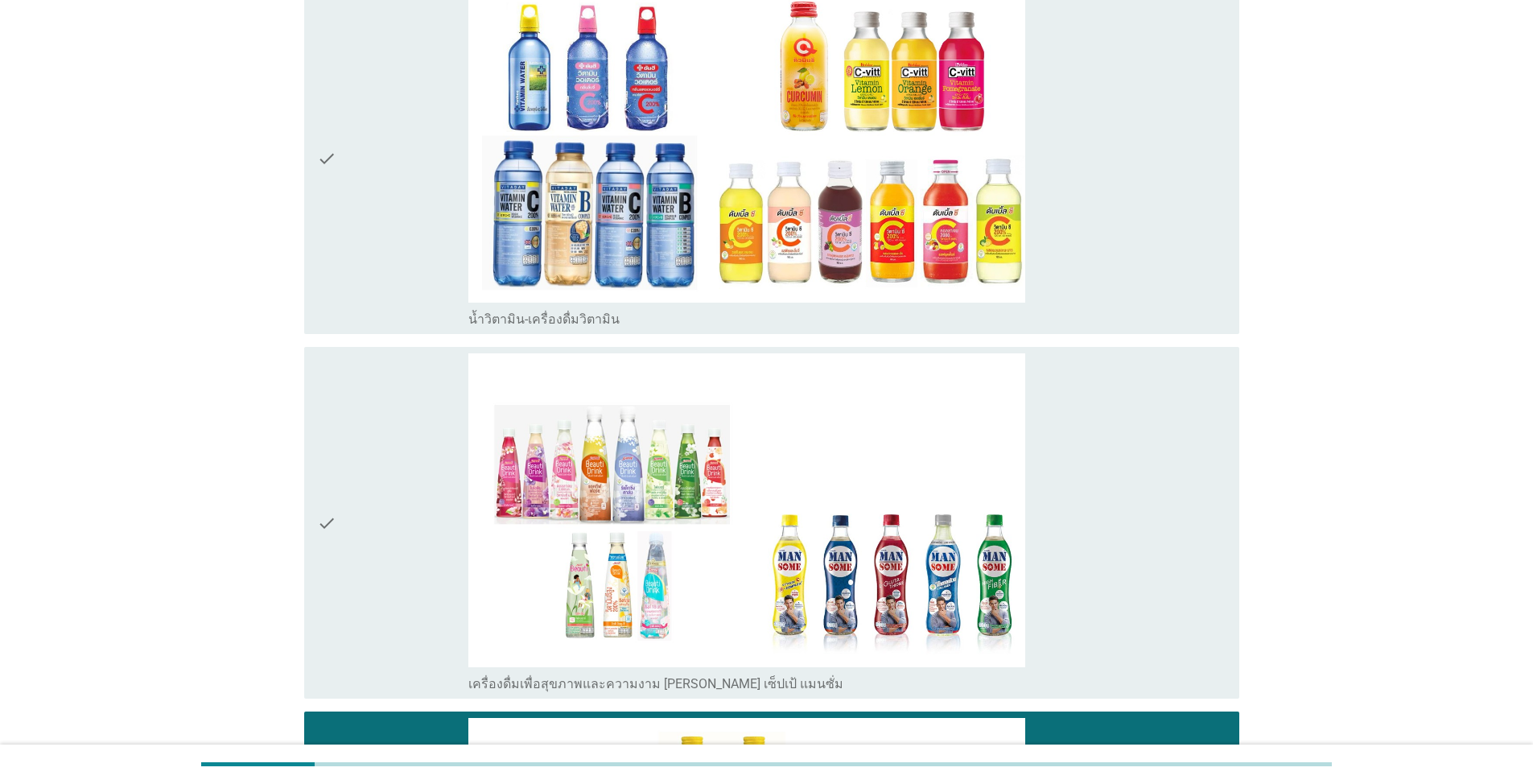
click at [382, 442] on div "check" at bounding box center [393, 523] width 151 height 339
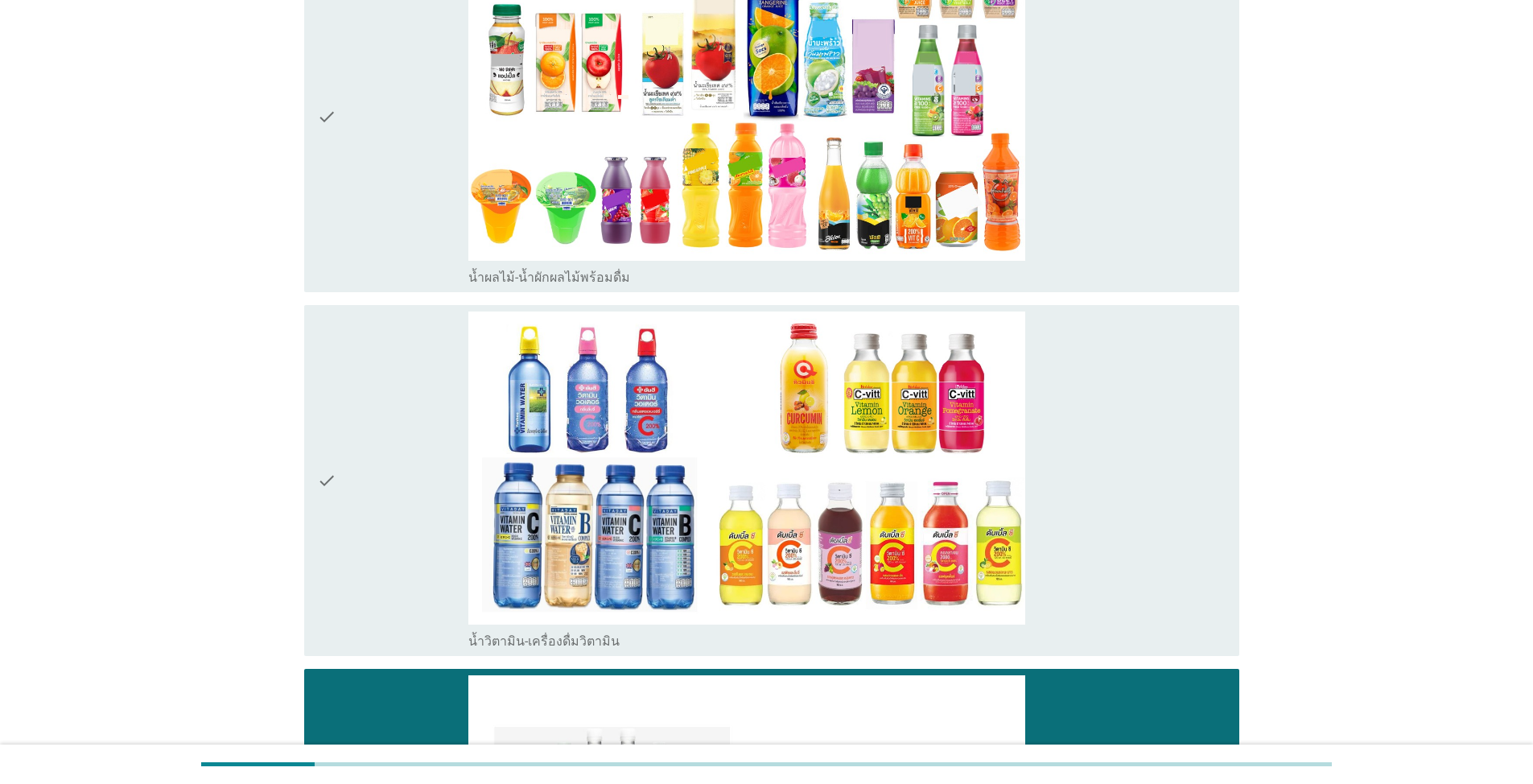
click at [386, 437] on div "check" at bounding box center [393, 480] width 151 height 339
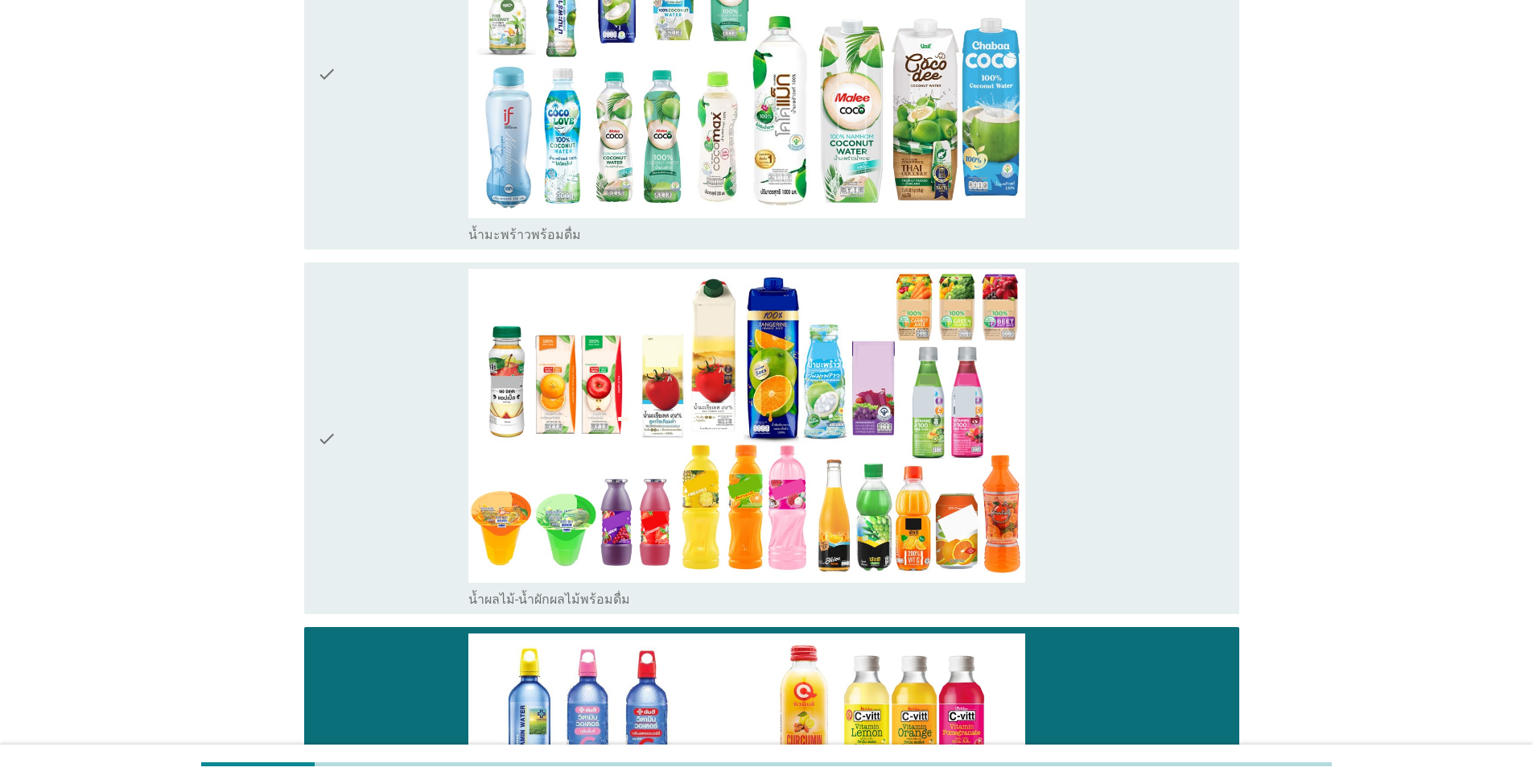
click at [390, 423] on div "check" at bounding box center [393, 438] width 151 height 339
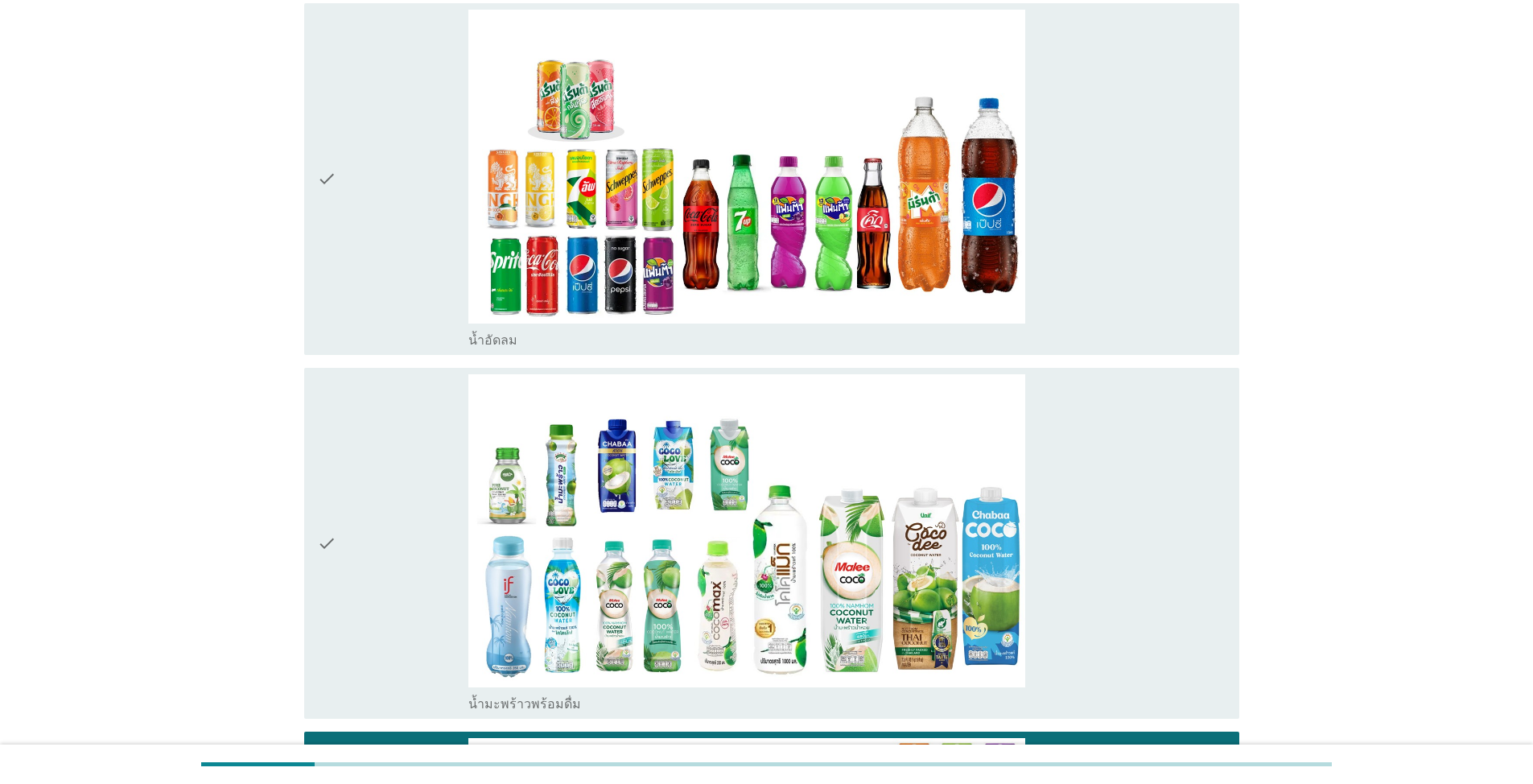
scroll to position [2333, 0]
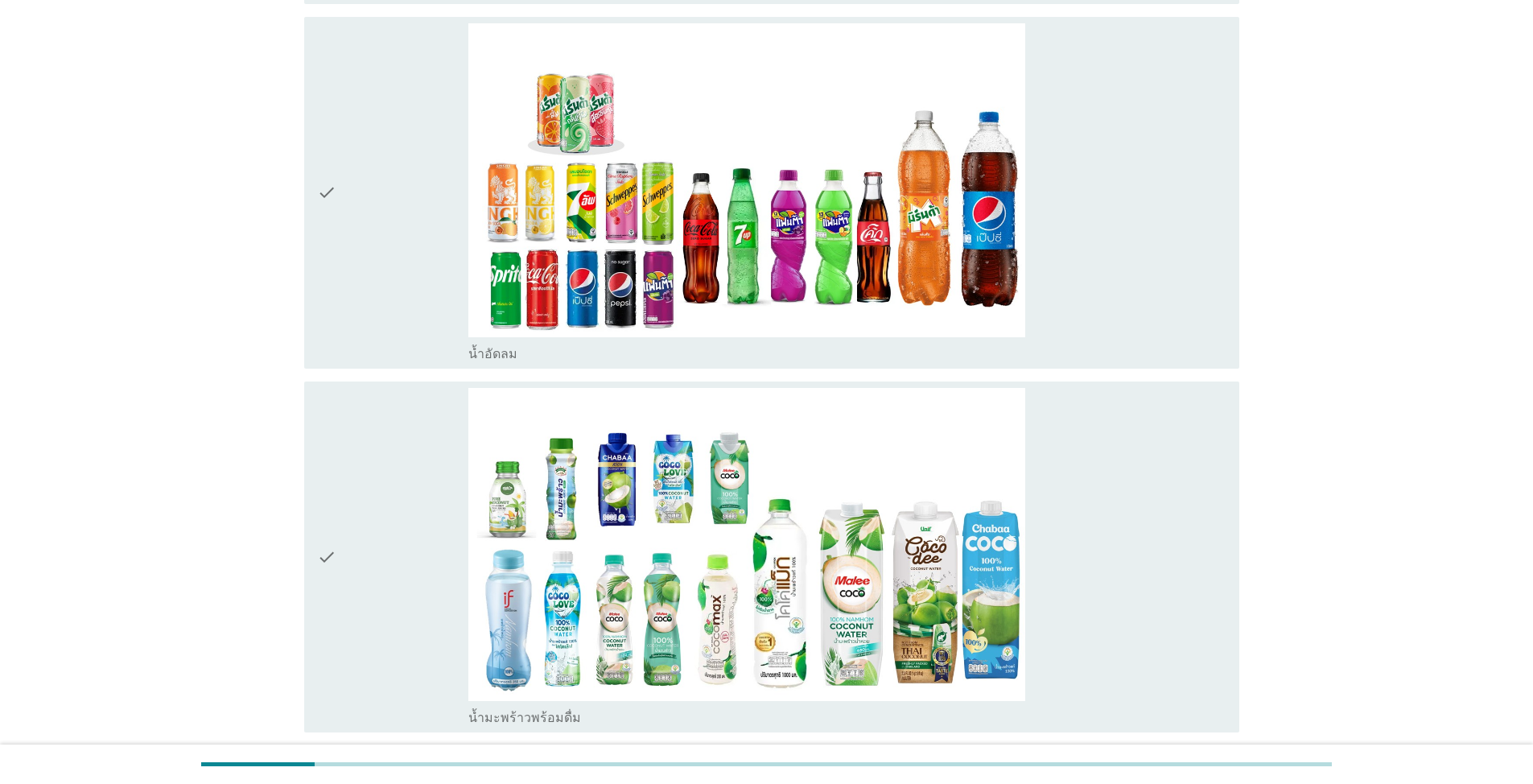
click at [393, 418] on div "check" at bounding box center [393, 557] width 151 height 339
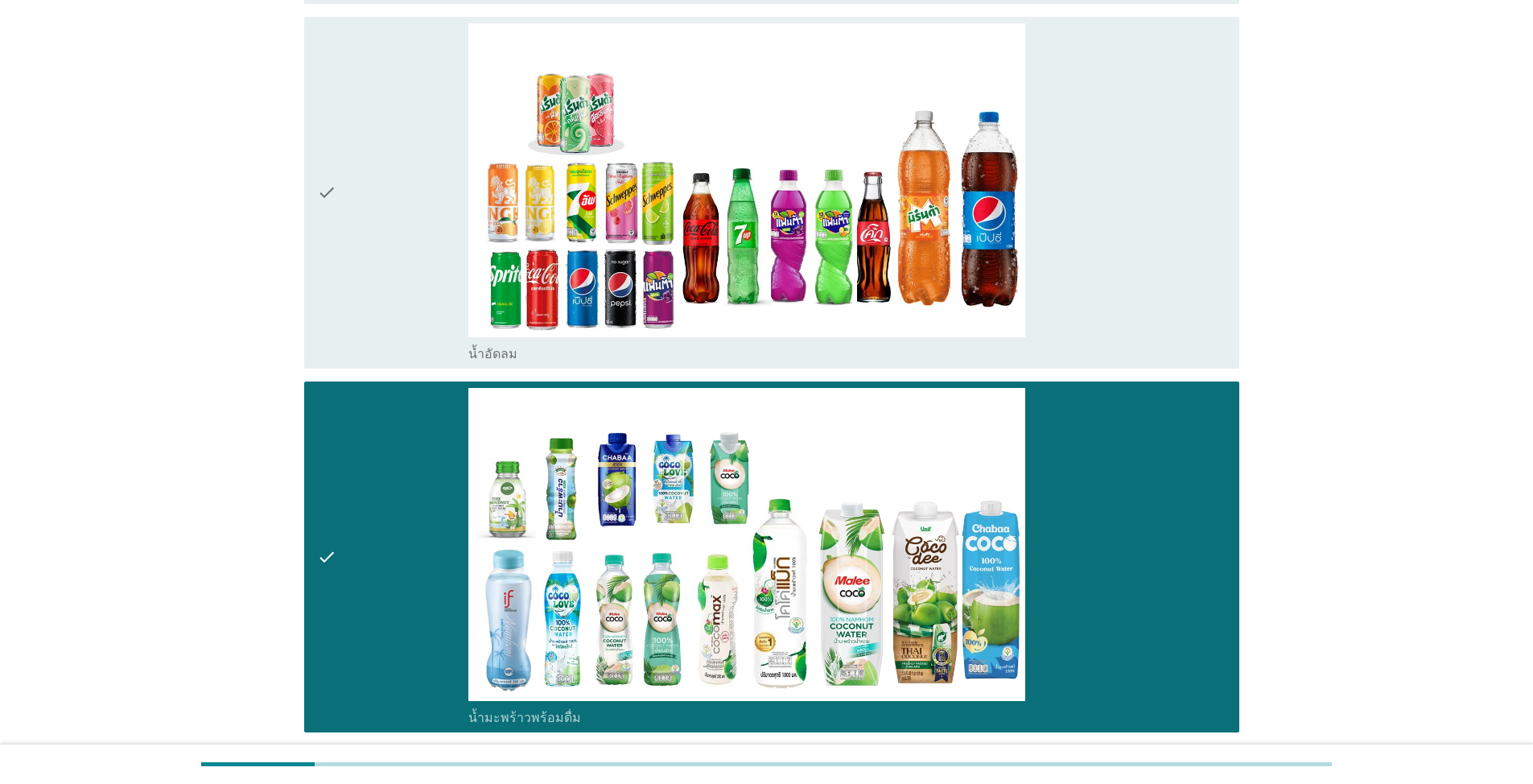
click at [424, 308] on div "check" at bounding box center [393, 192] width 151 height 339
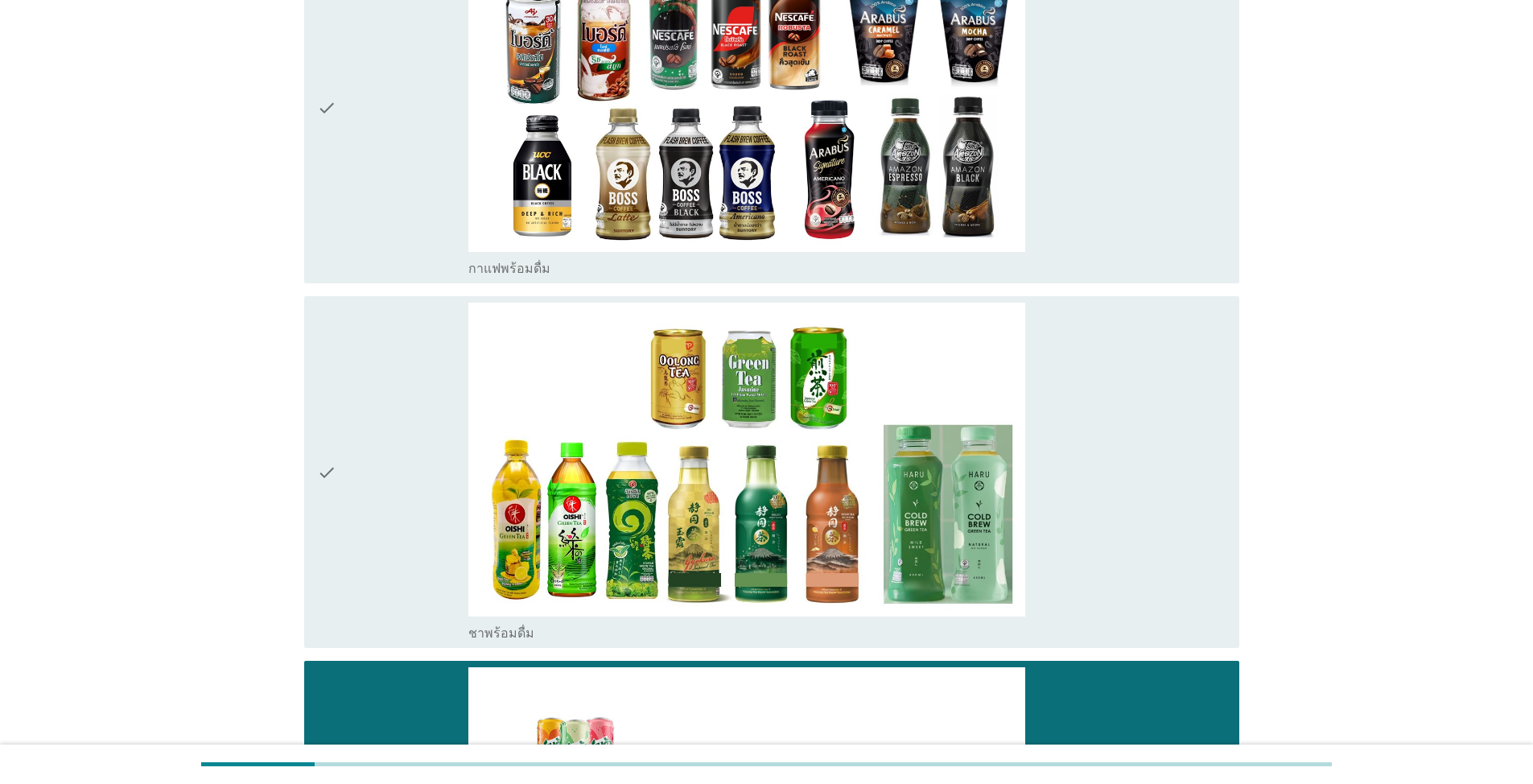
click at [424, 308] on div "check" at bounding box center [393, 472] width 151 height 339
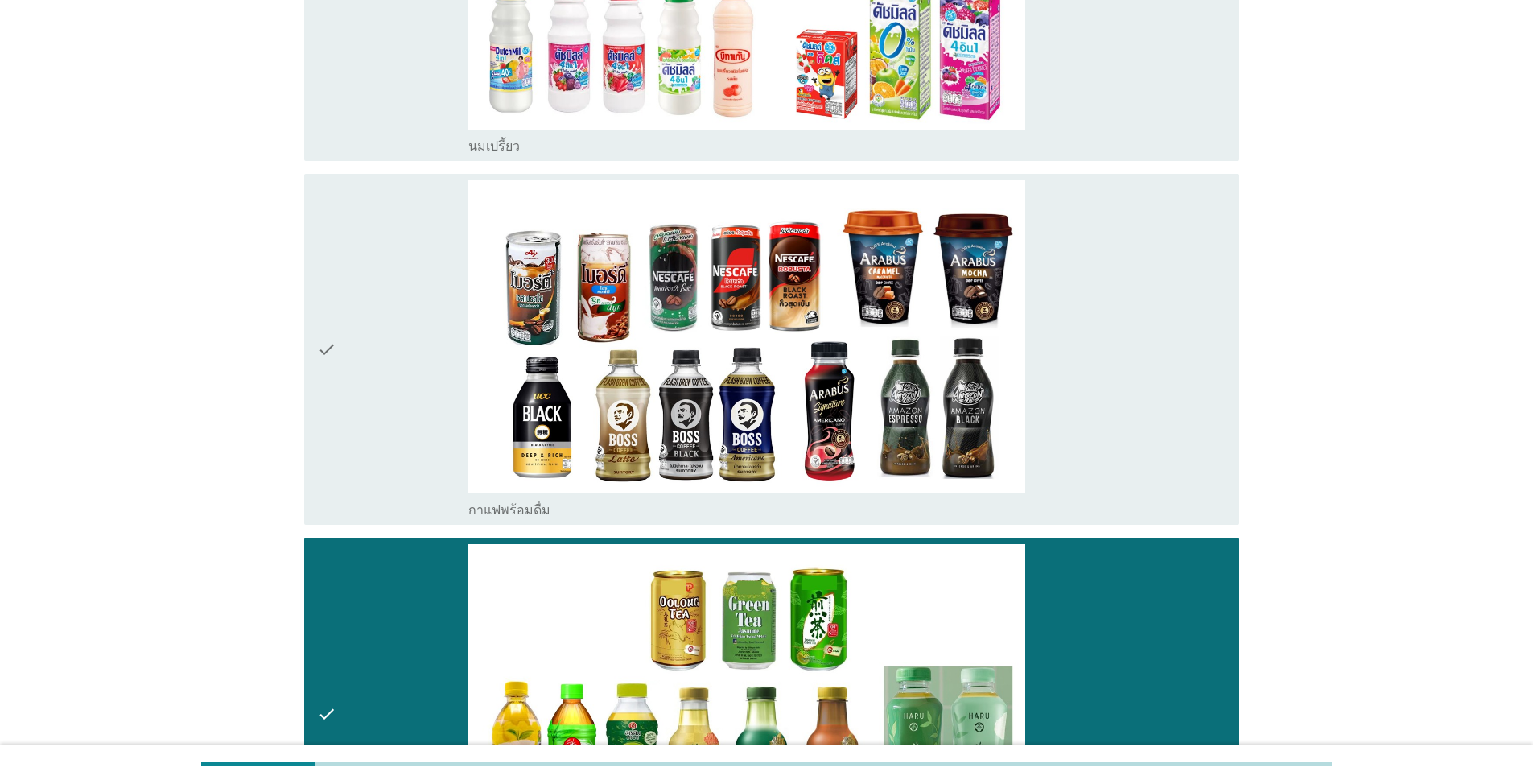
click at [427, 273] on div "check" at bounding box center [393, 349] width 151 height 339
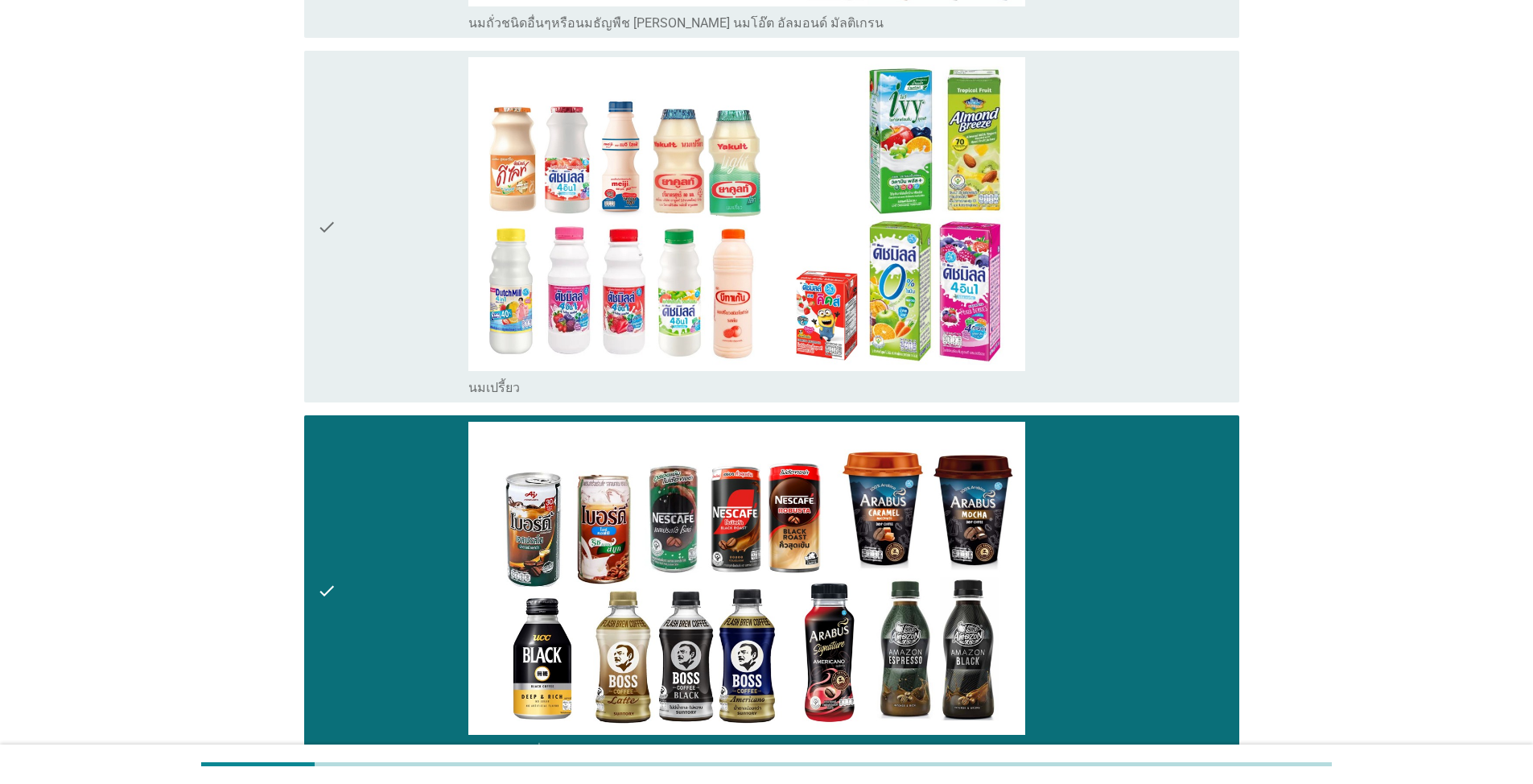
click at [425, 250] on div "check" at bounding box center [393, 226] width 151 height 339
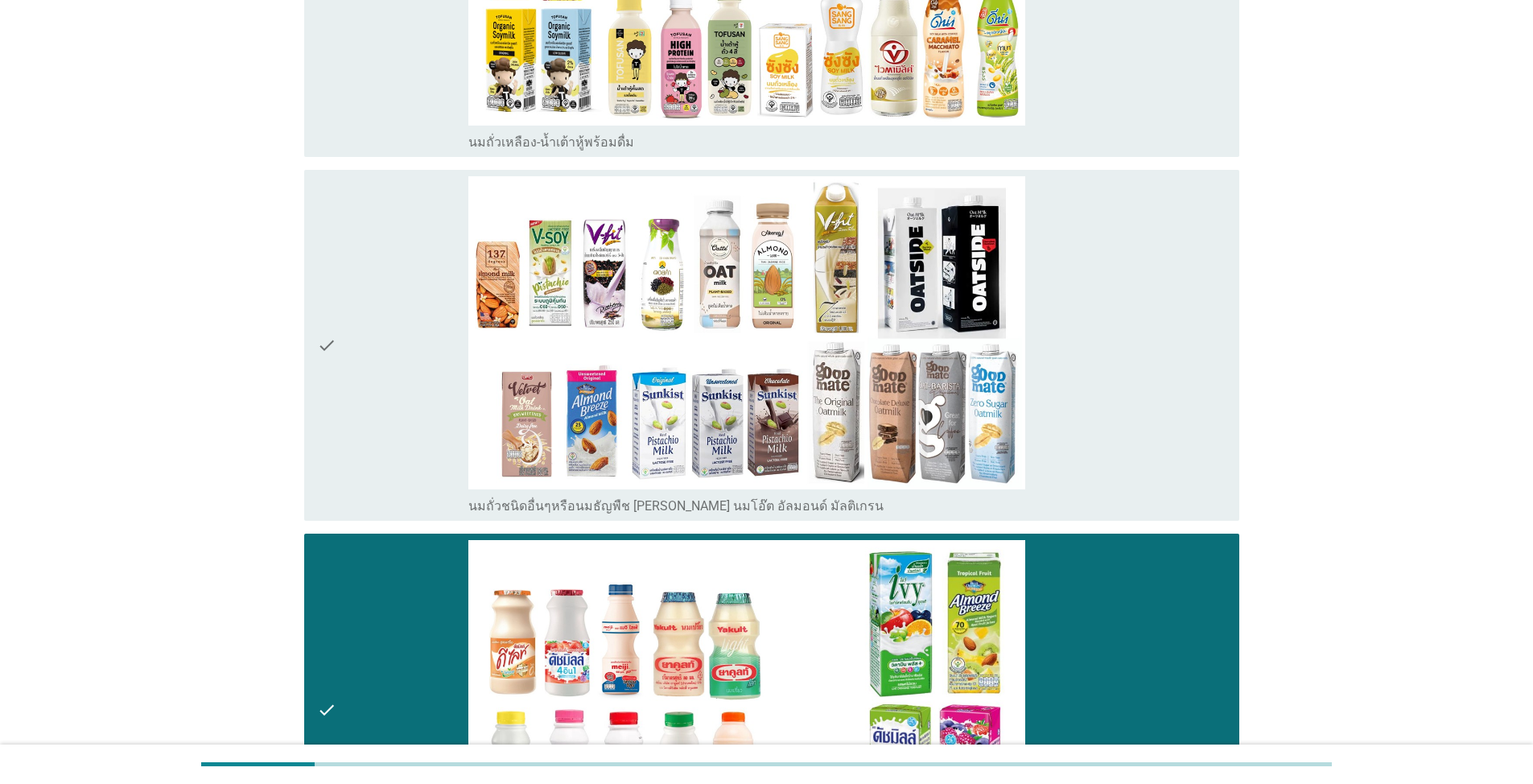
click at [425, 250] on div "check" at bounding box center [393, 345] width 151 height 339
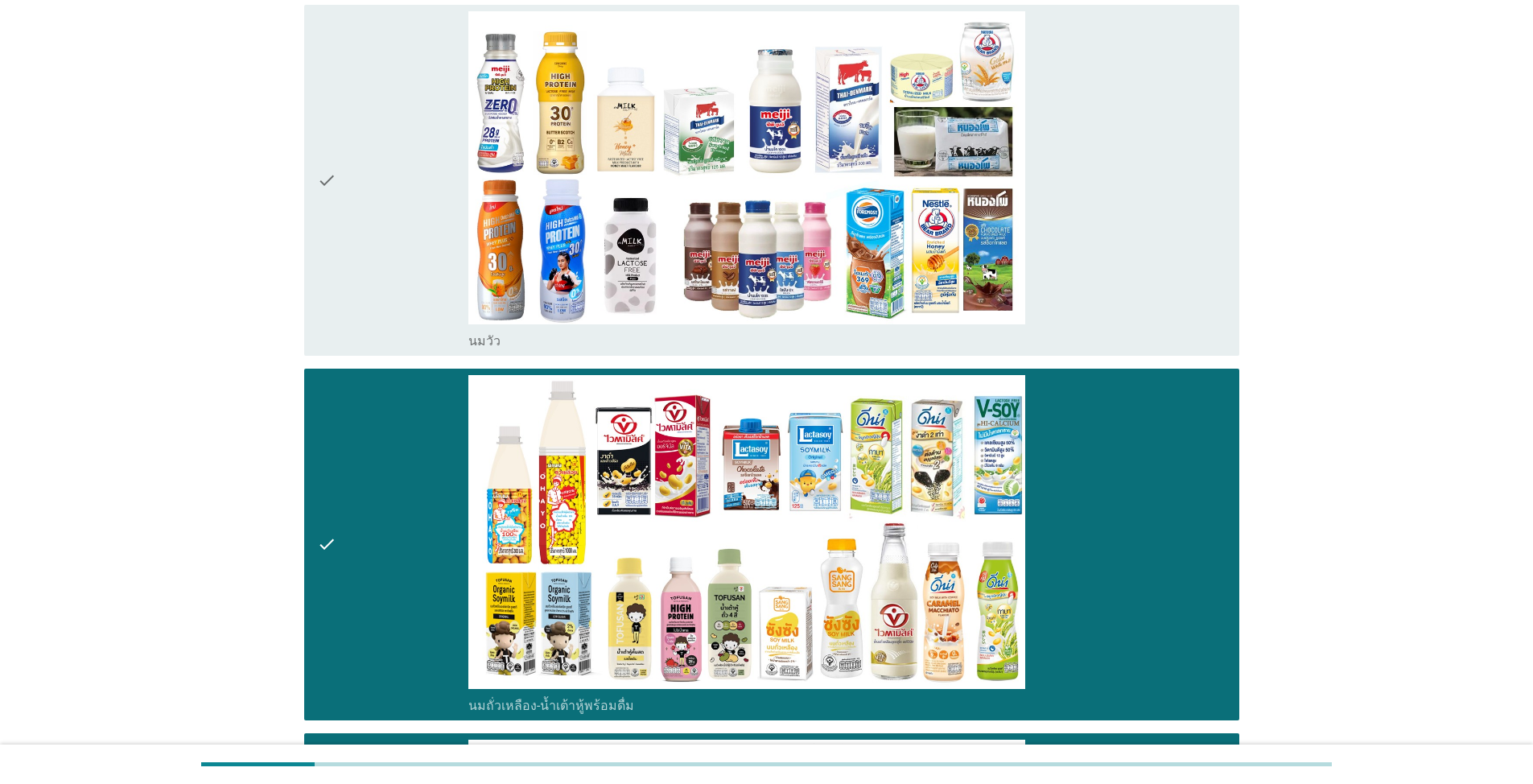
click at [431, 134] on div "check" at bounding box center [393, 180] width 151 height 339
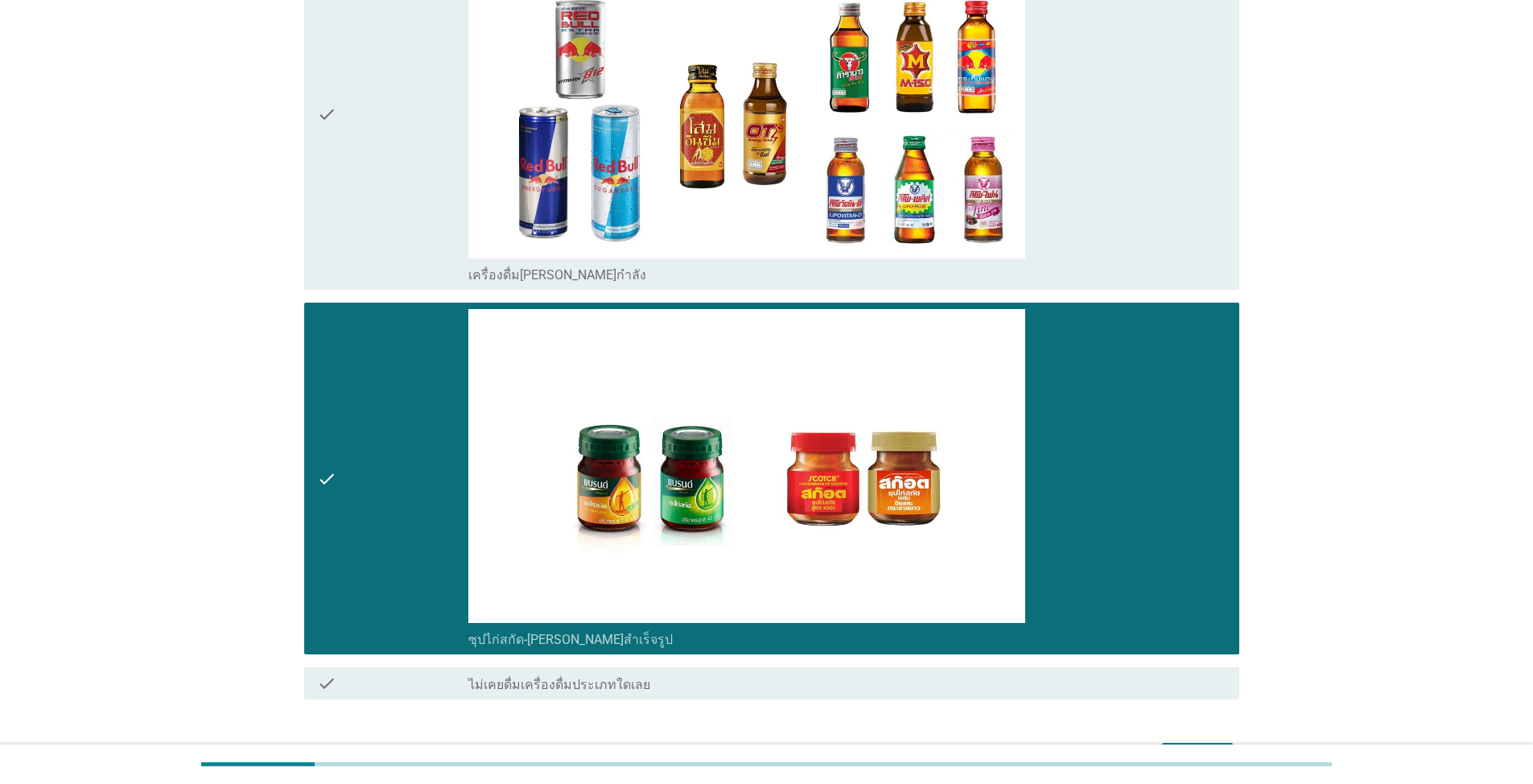
scroll to position [4700, 0]
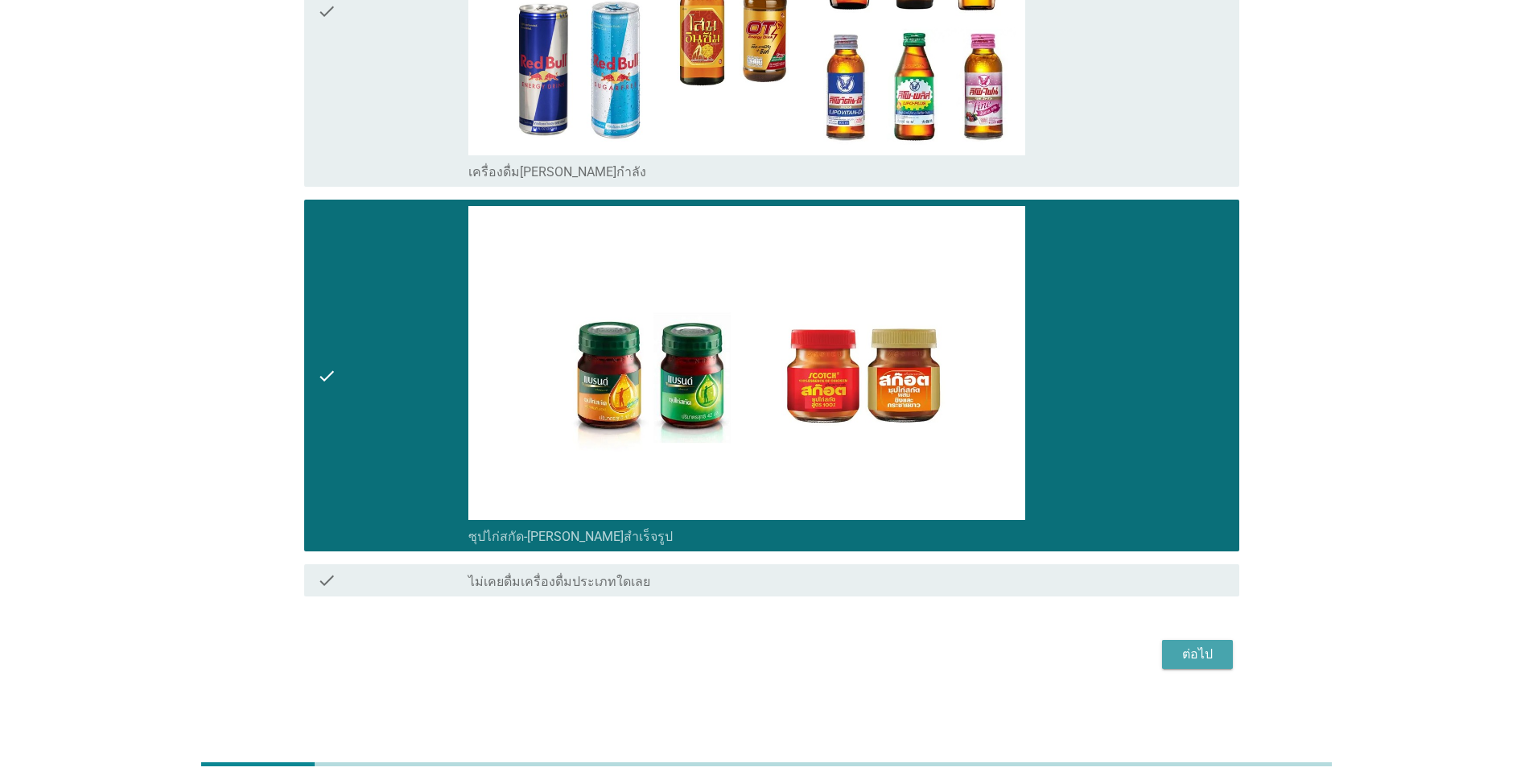
click at [792, 646] on div "ต่อไป" at bounding box center [1197, 654] width 45 height 19
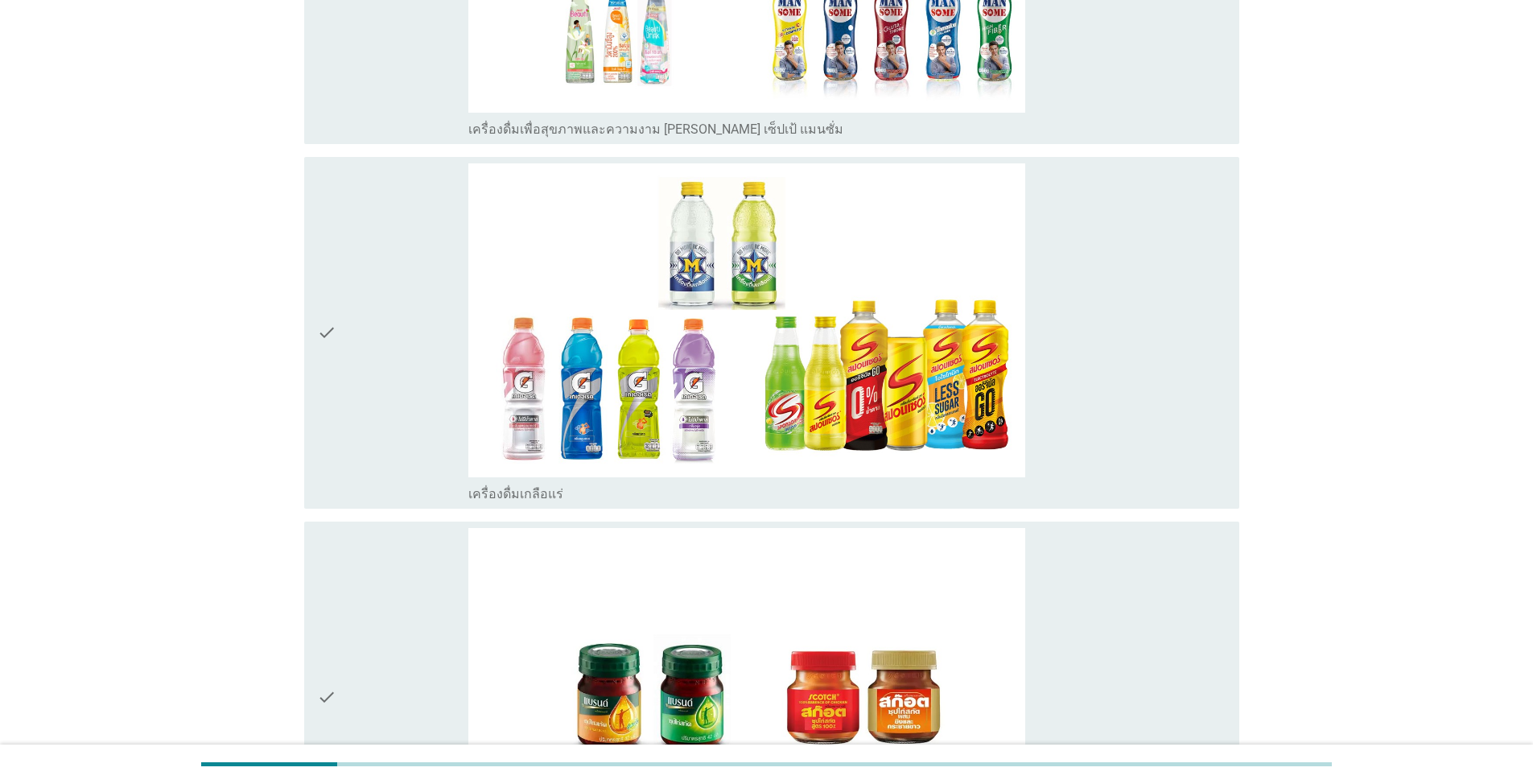
scroll to position [4336, 0]
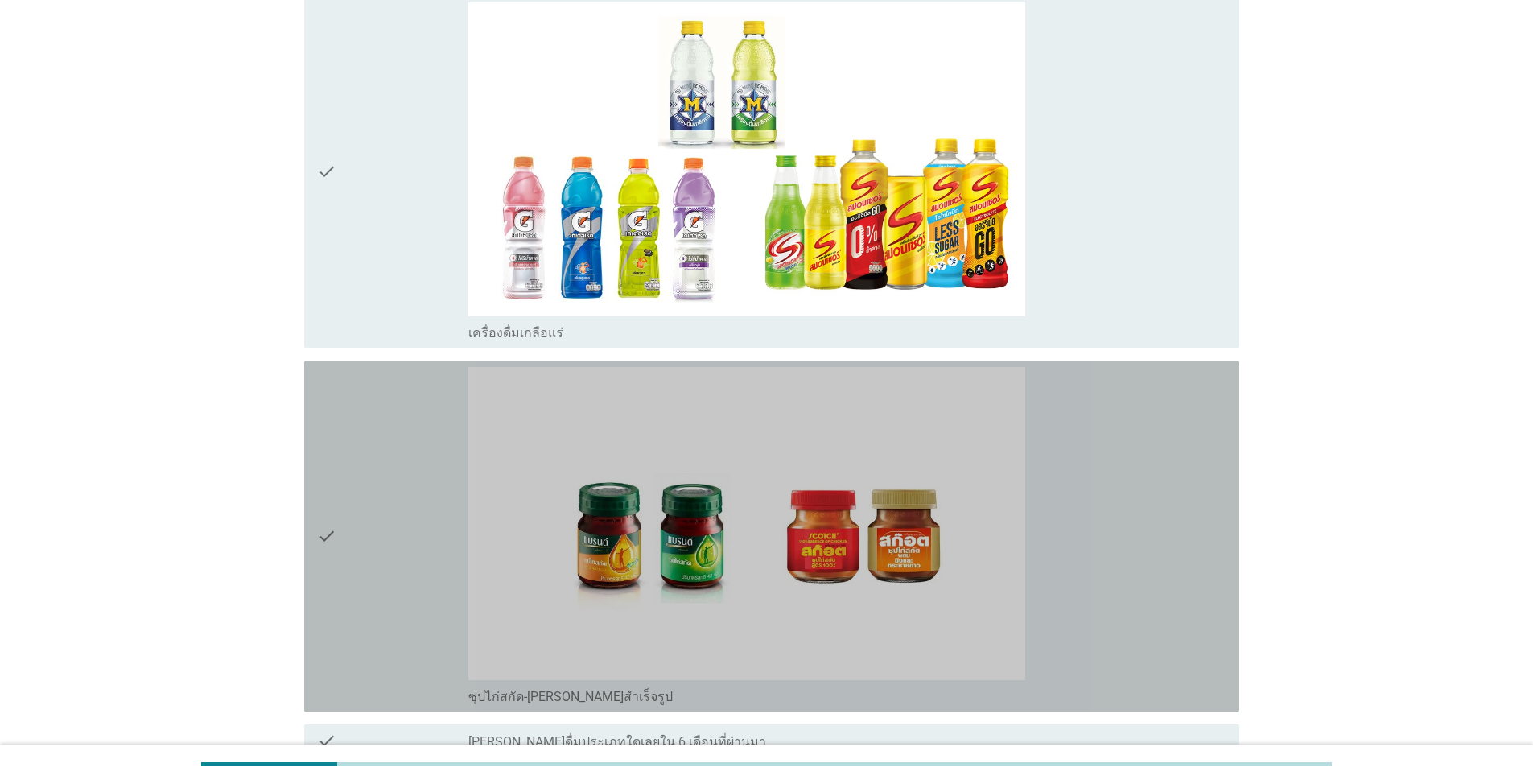
click at [354, 461] on div "check" at bounding box center [393, 536] width 151 height 339
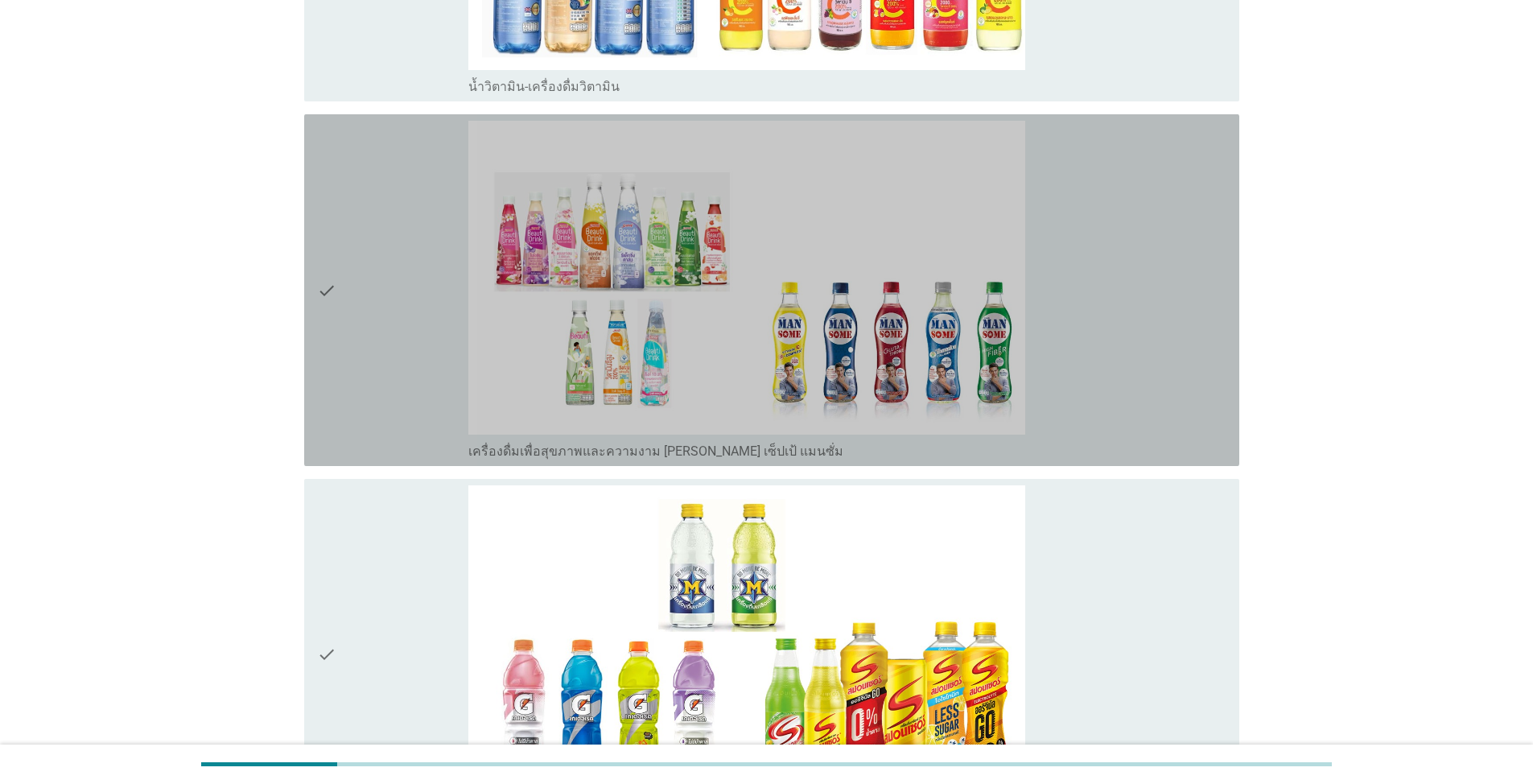
click at [383, 363] on div "check" at bounding box center [393, 290] width 151 height 339
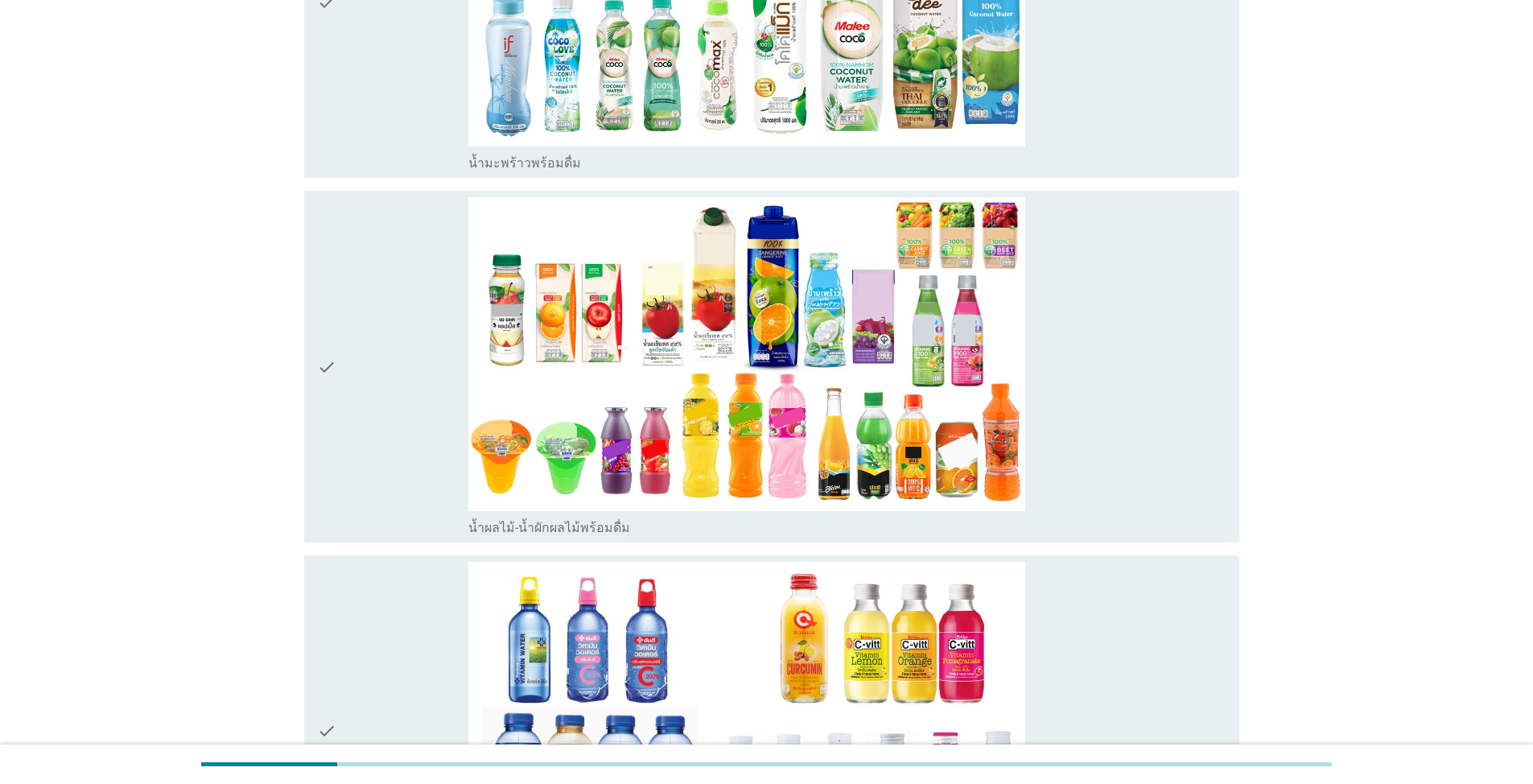
click at [388, 329] on div "check" at bounding box center [393, 367] width 151 height 339
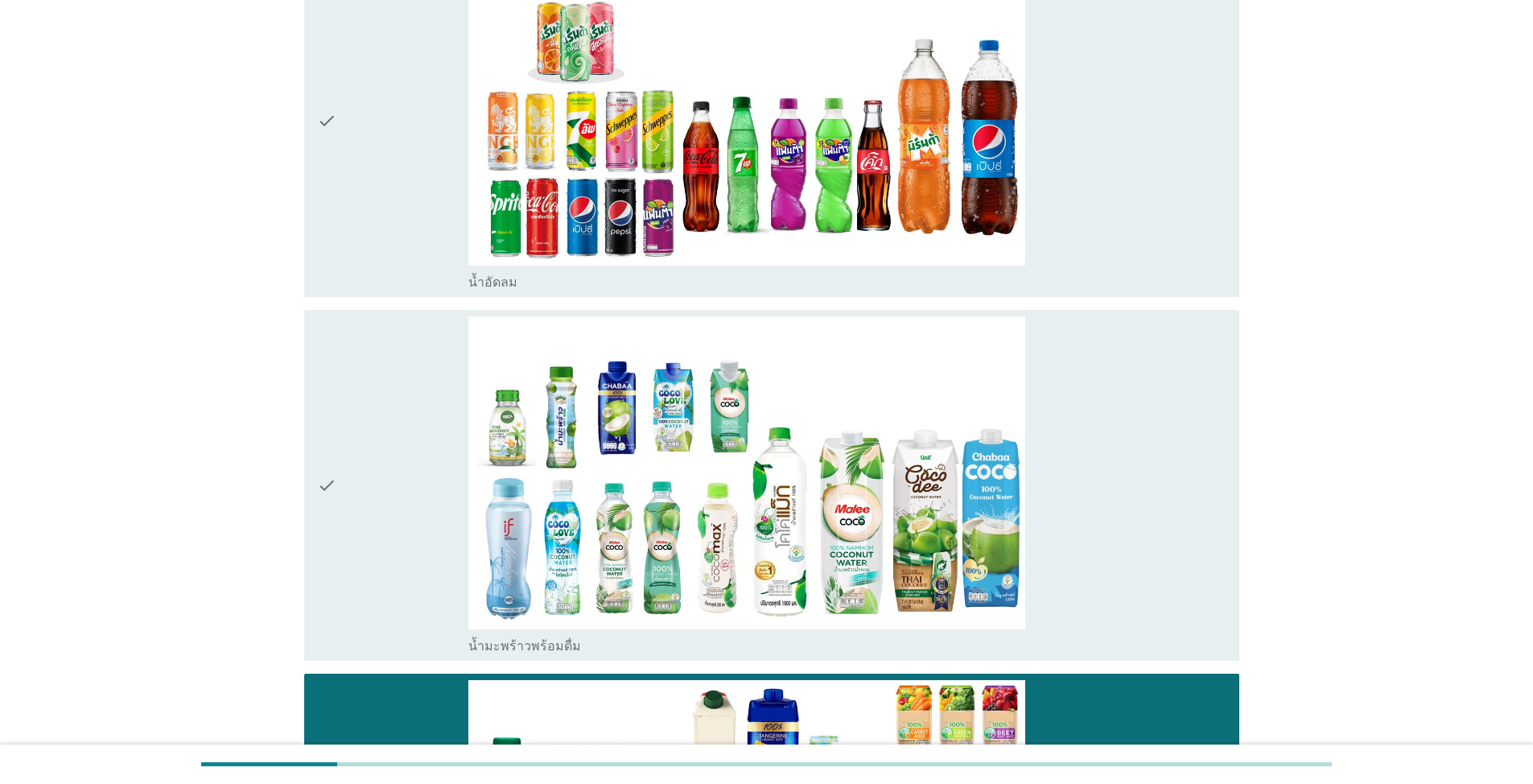
click at [419, 254] on div "check" at bounding box center [393, 121] width 151 height 339
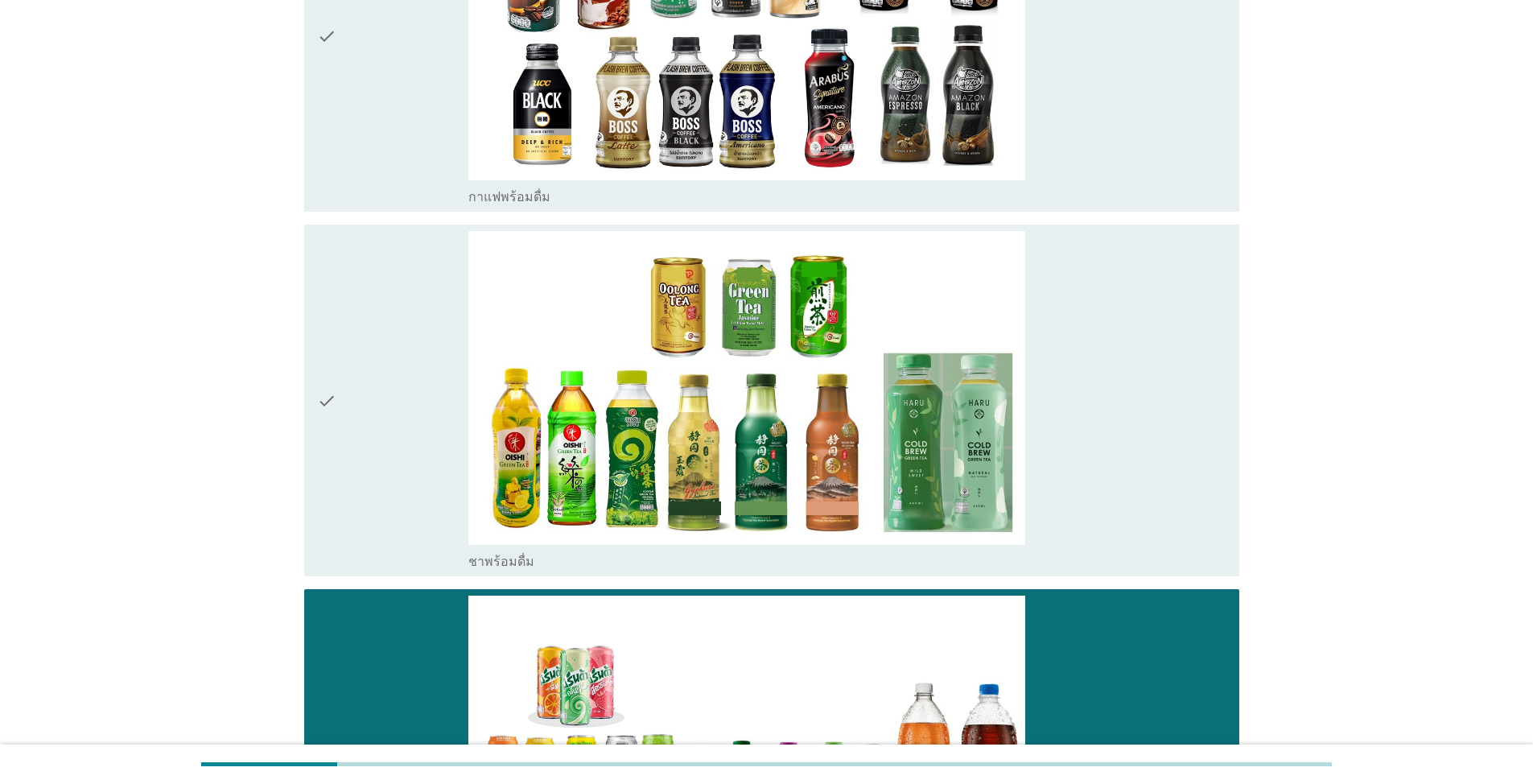
click at [419, 254] on div "check" at bounding box center [393, 400] width 151 height 339
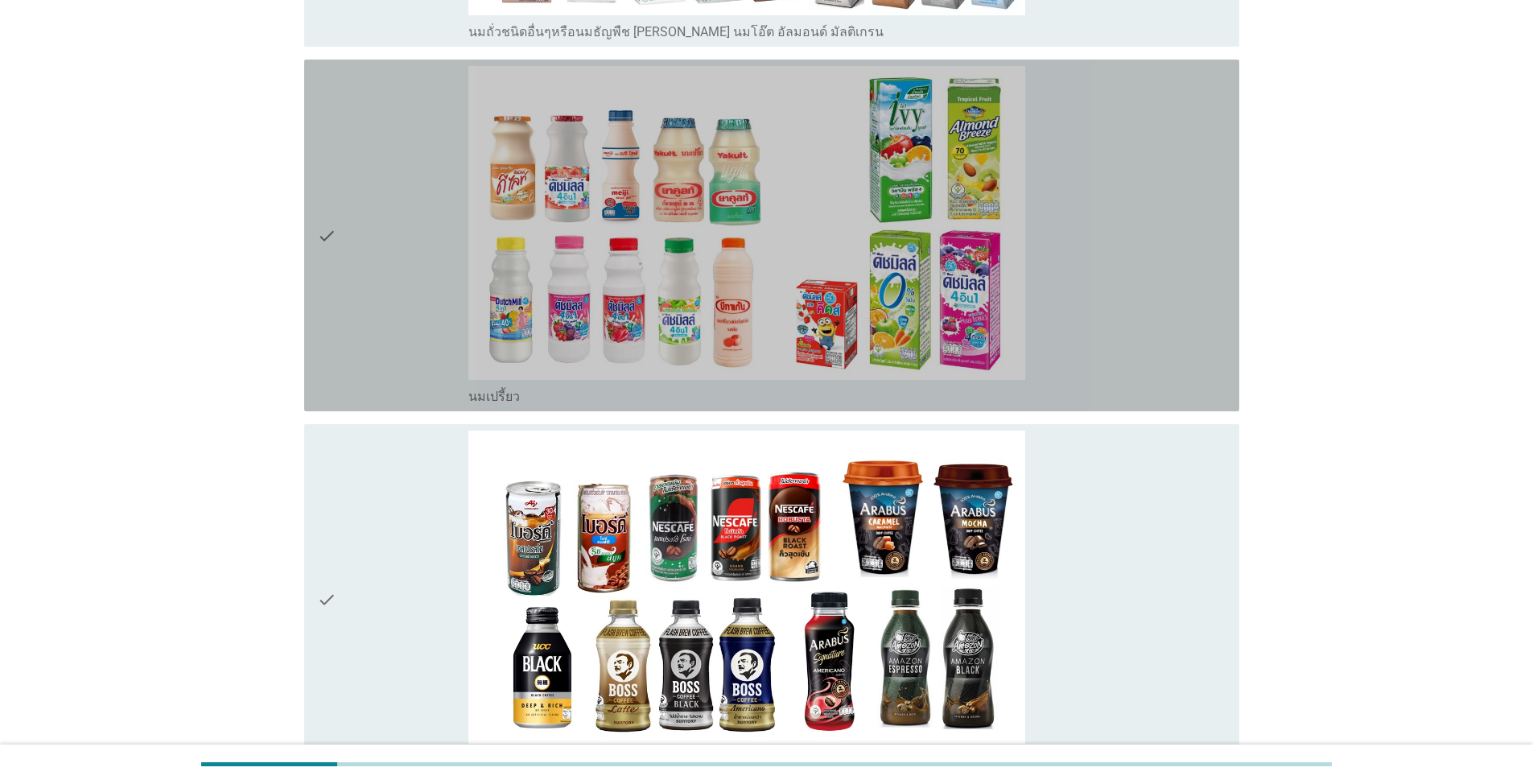
click at [419, 254] on div "check" at bounding box center [393, 235] width 151 height 339
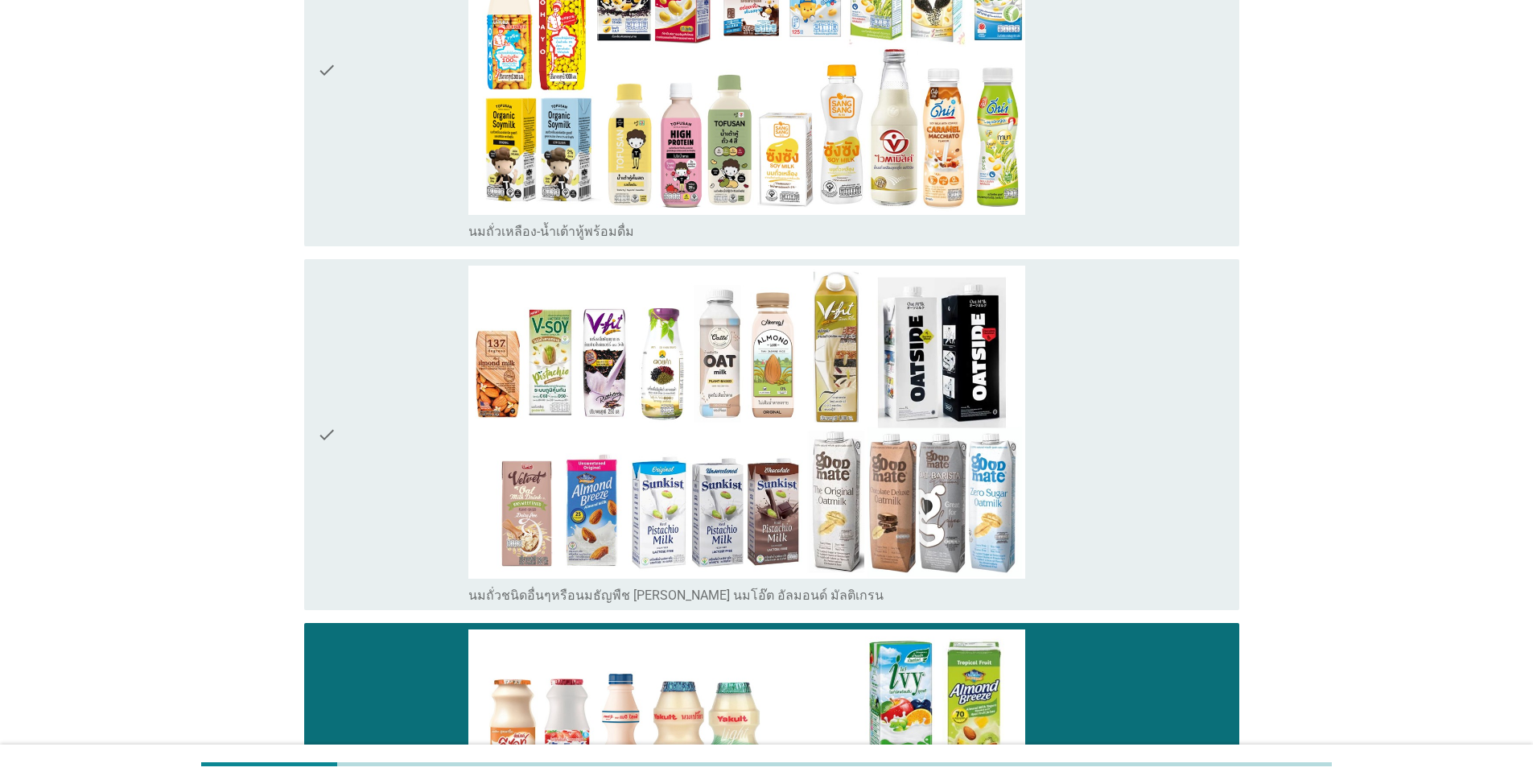
click at [420, 357] on div "check" at bounding box center [393, 435] width 151 height 339
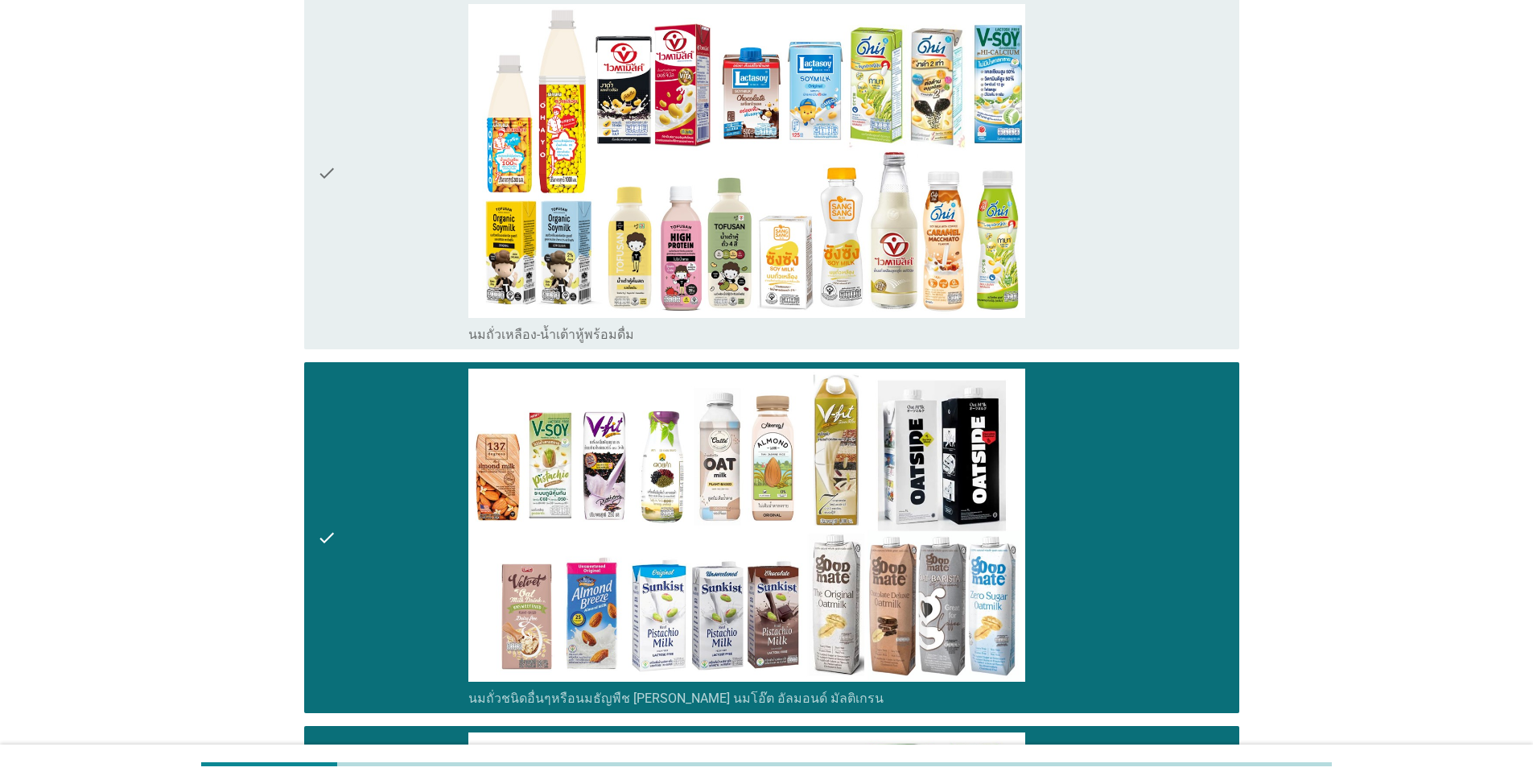
scroll to position [313, 0]
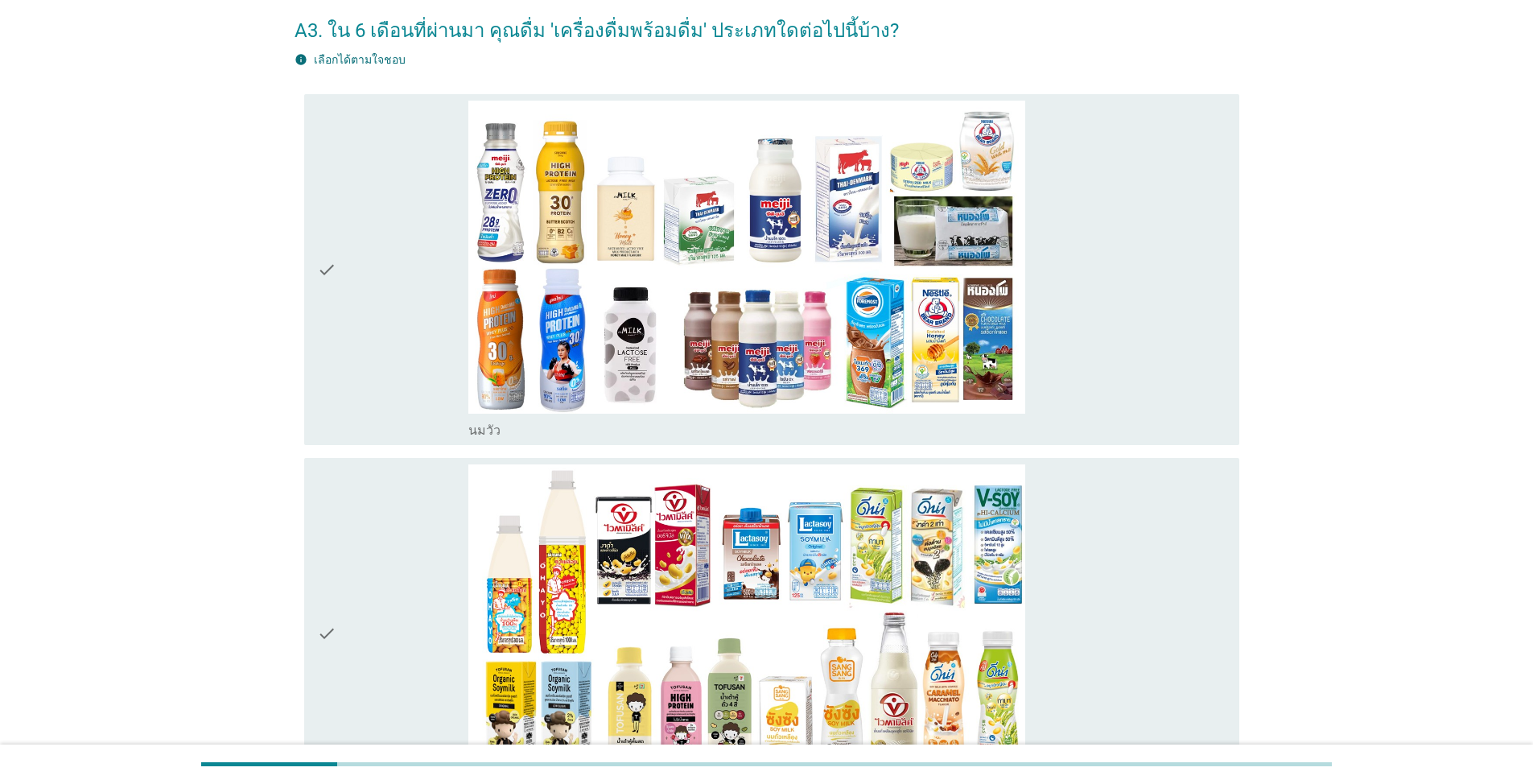
click at [420, 330] on div "check" at bounding box center [393, 270] width 151 height 339
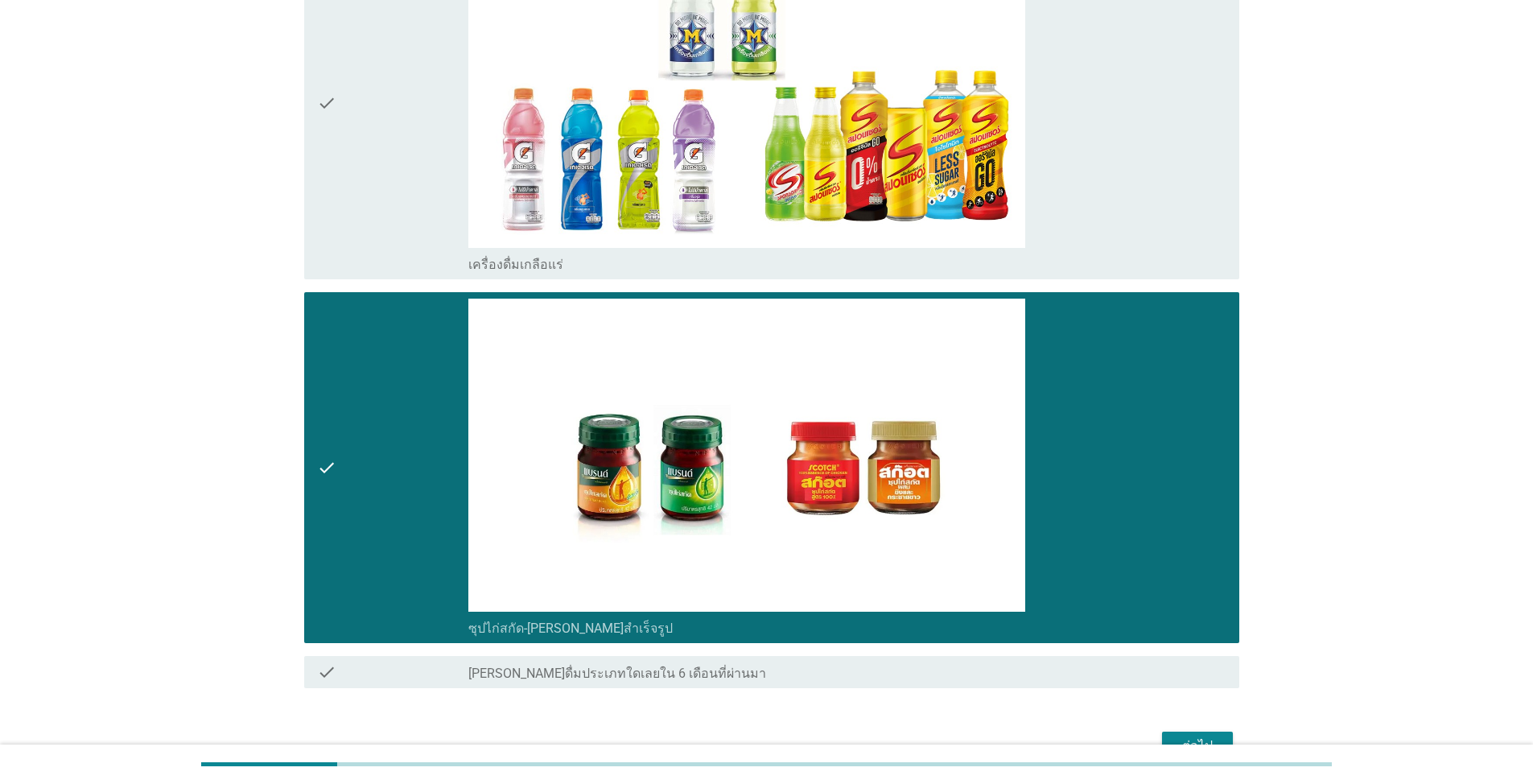
scroll to position [4336, 0]
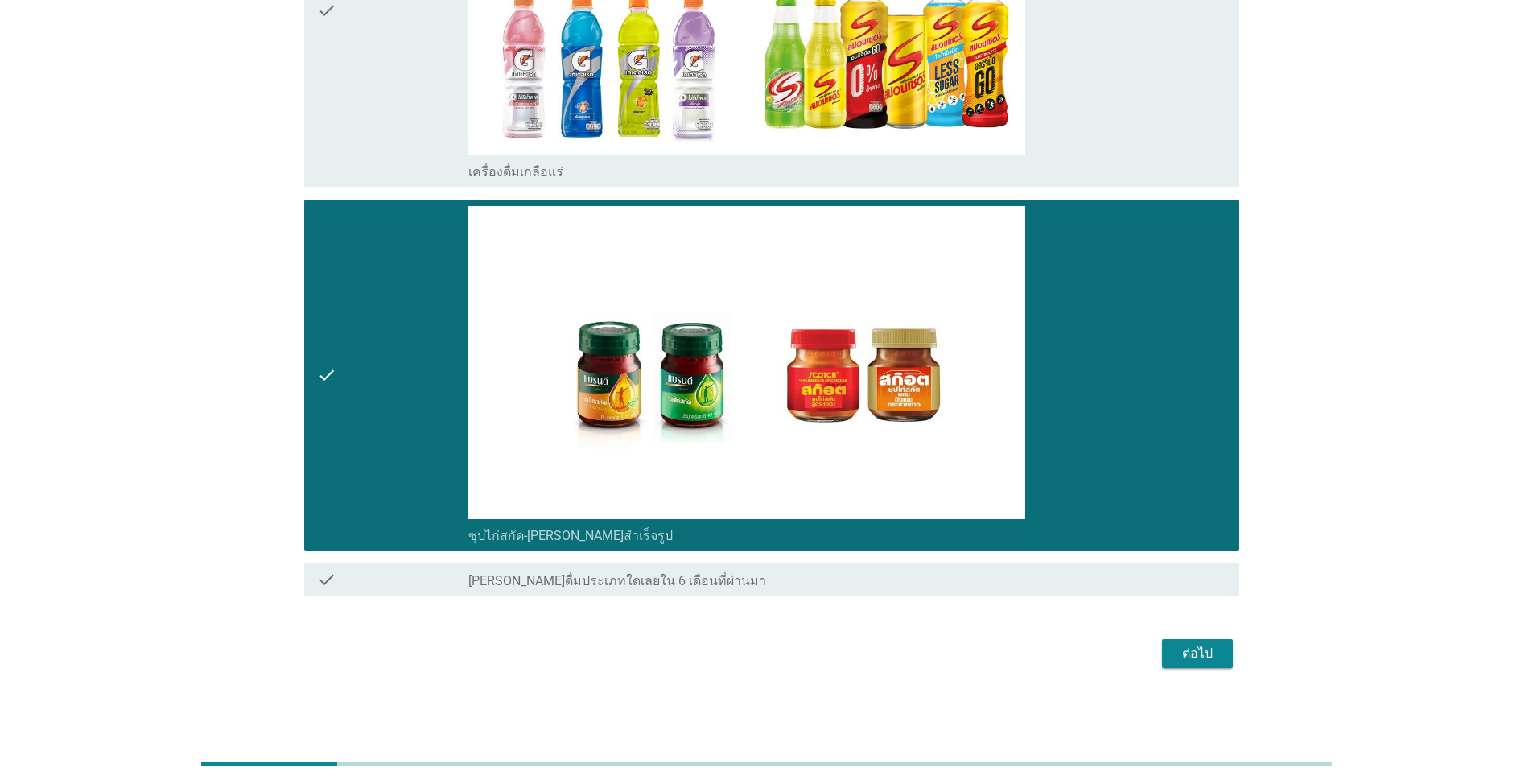
click at [792, 661] on div "ต่อไป" at bounding box center [1197, 653] width 45 height 19
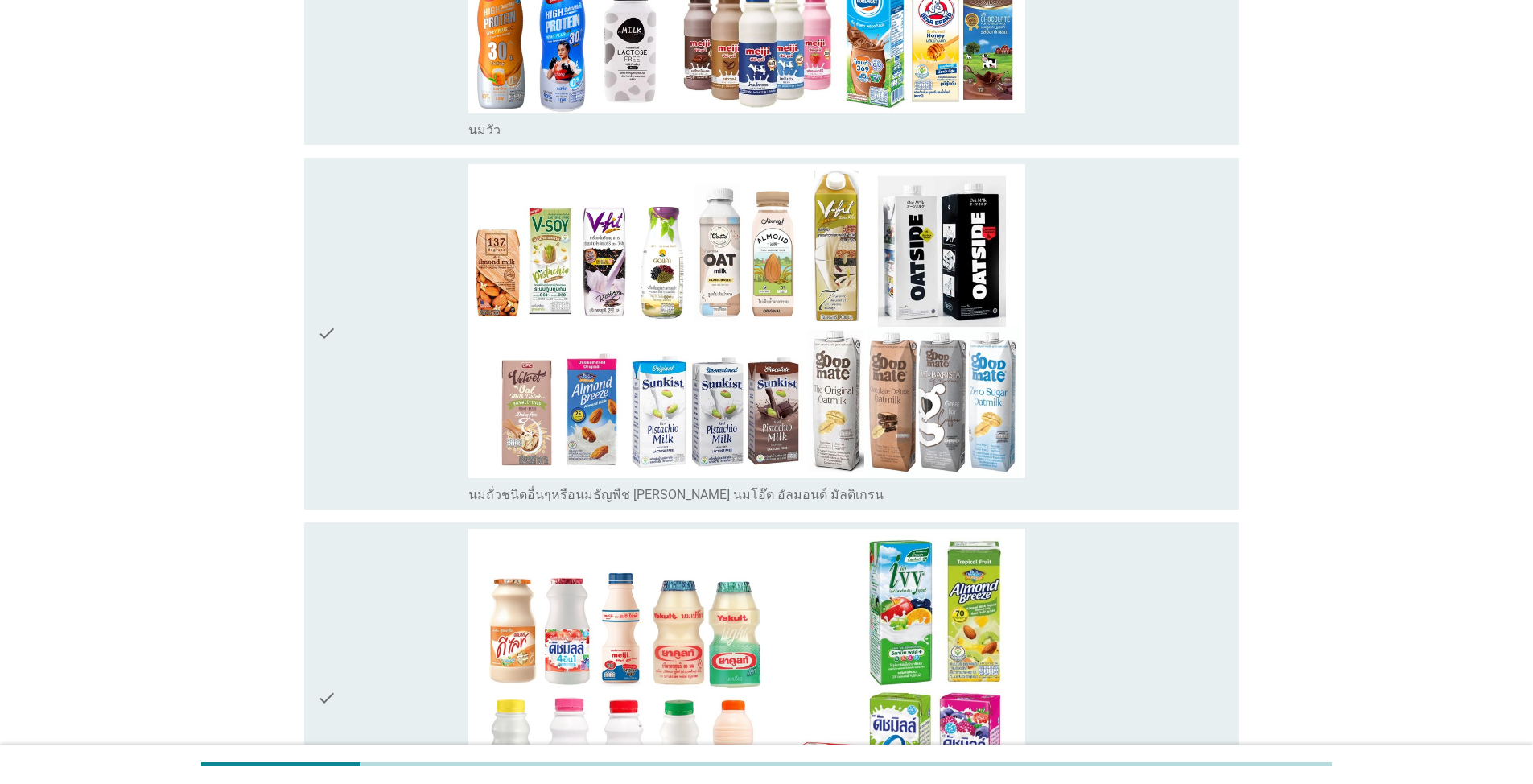
scroll to position [563, 0]
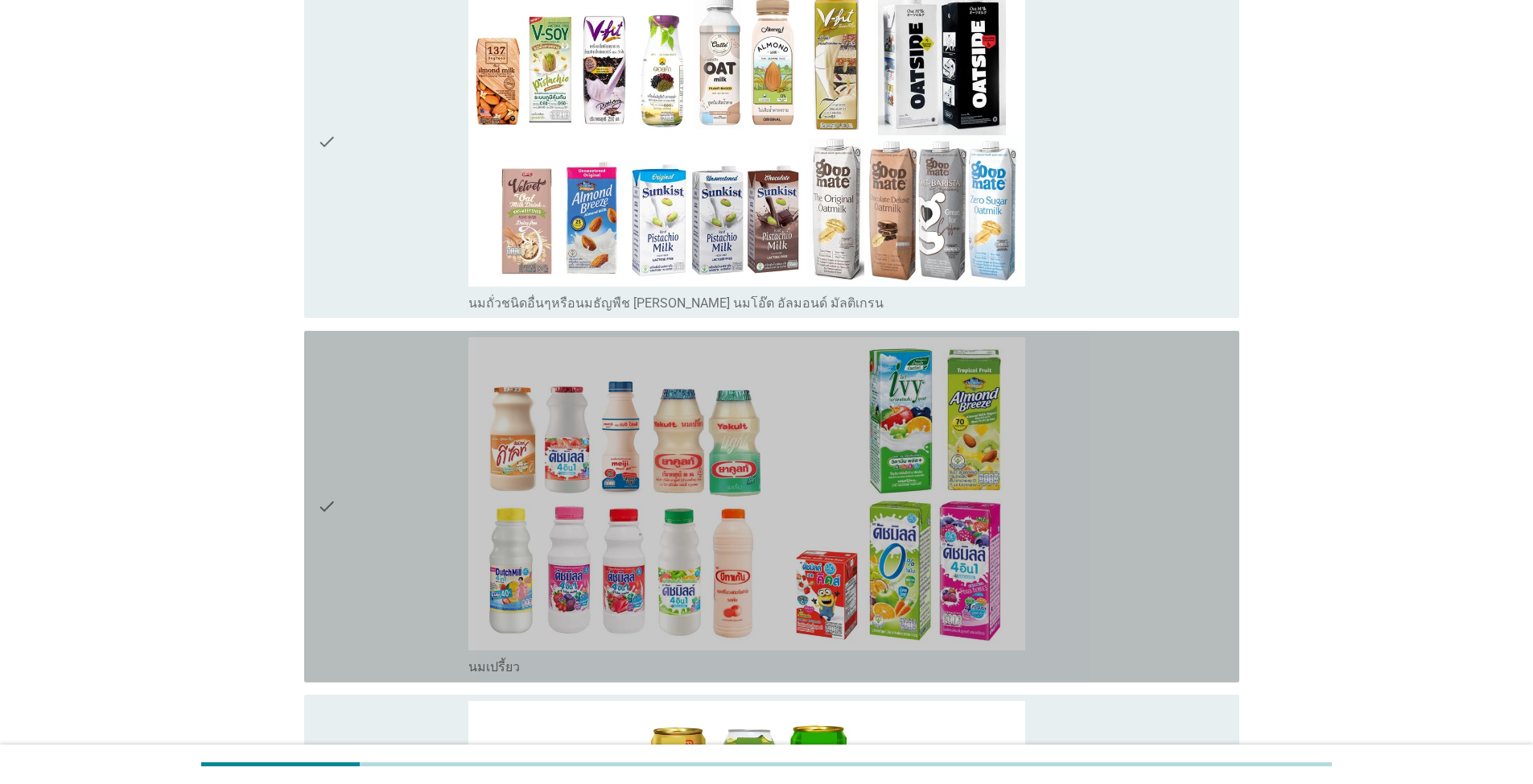
click at [403, 543] on div "check" at bounding box center [393, 506] width 151 height 339
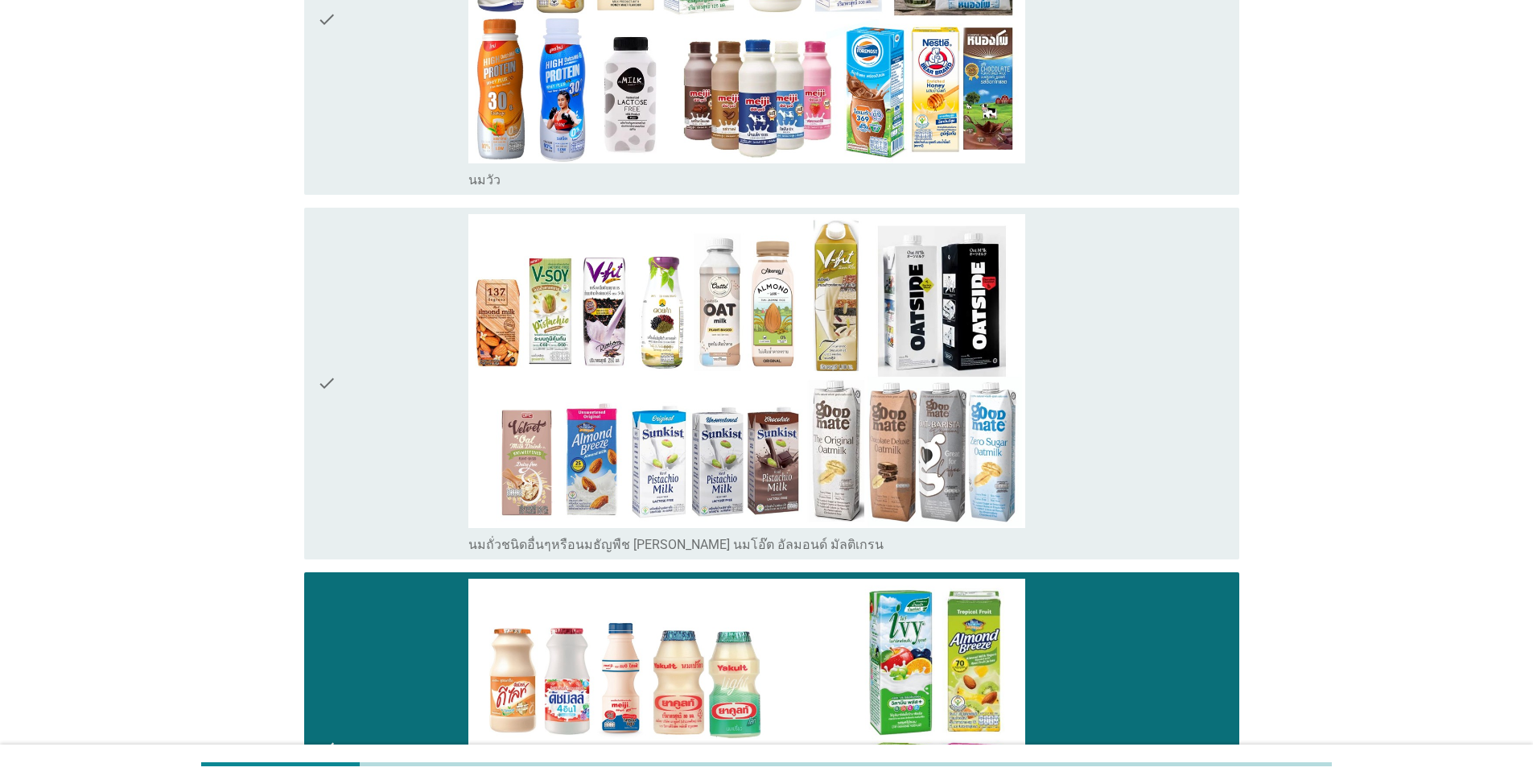
click at [406, 88] on div "check" at bounding box center [393, 19] width 151 height 339
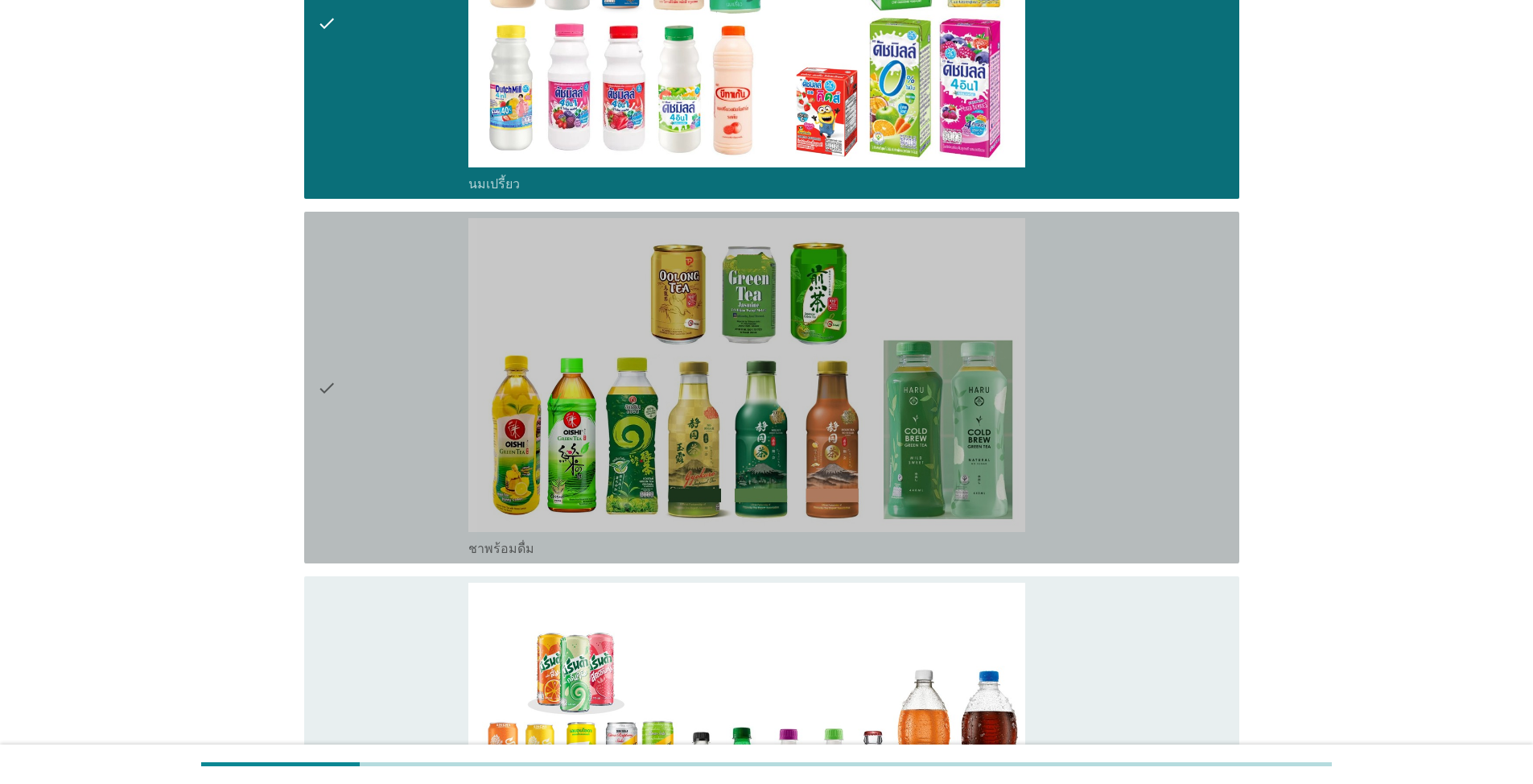
click at [430, 522] on div "check" at bounding box center [393, 387] width 151 height 339
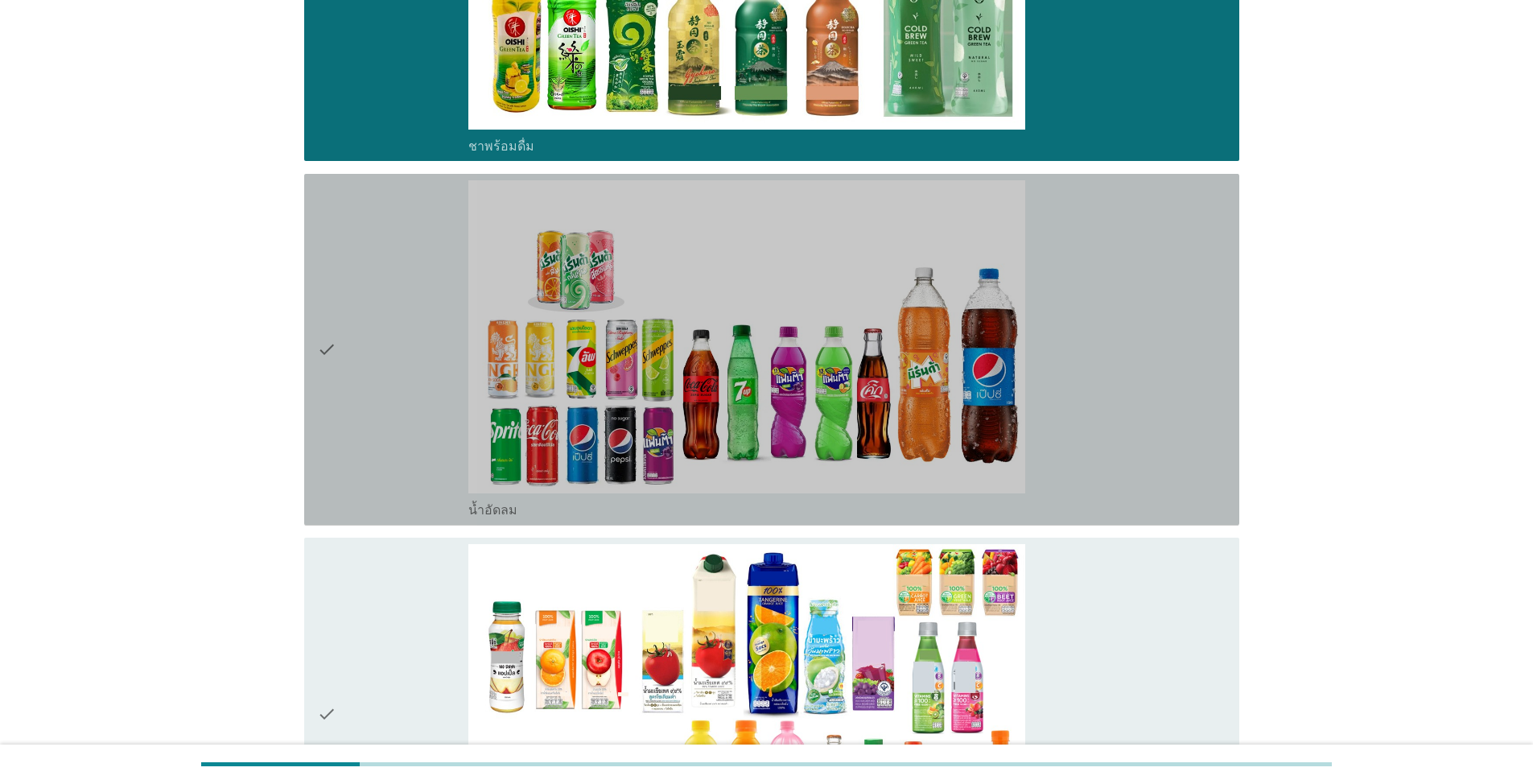
click at [389, 422] on div "check" at bounding box center [393, 349] width 151 height 339
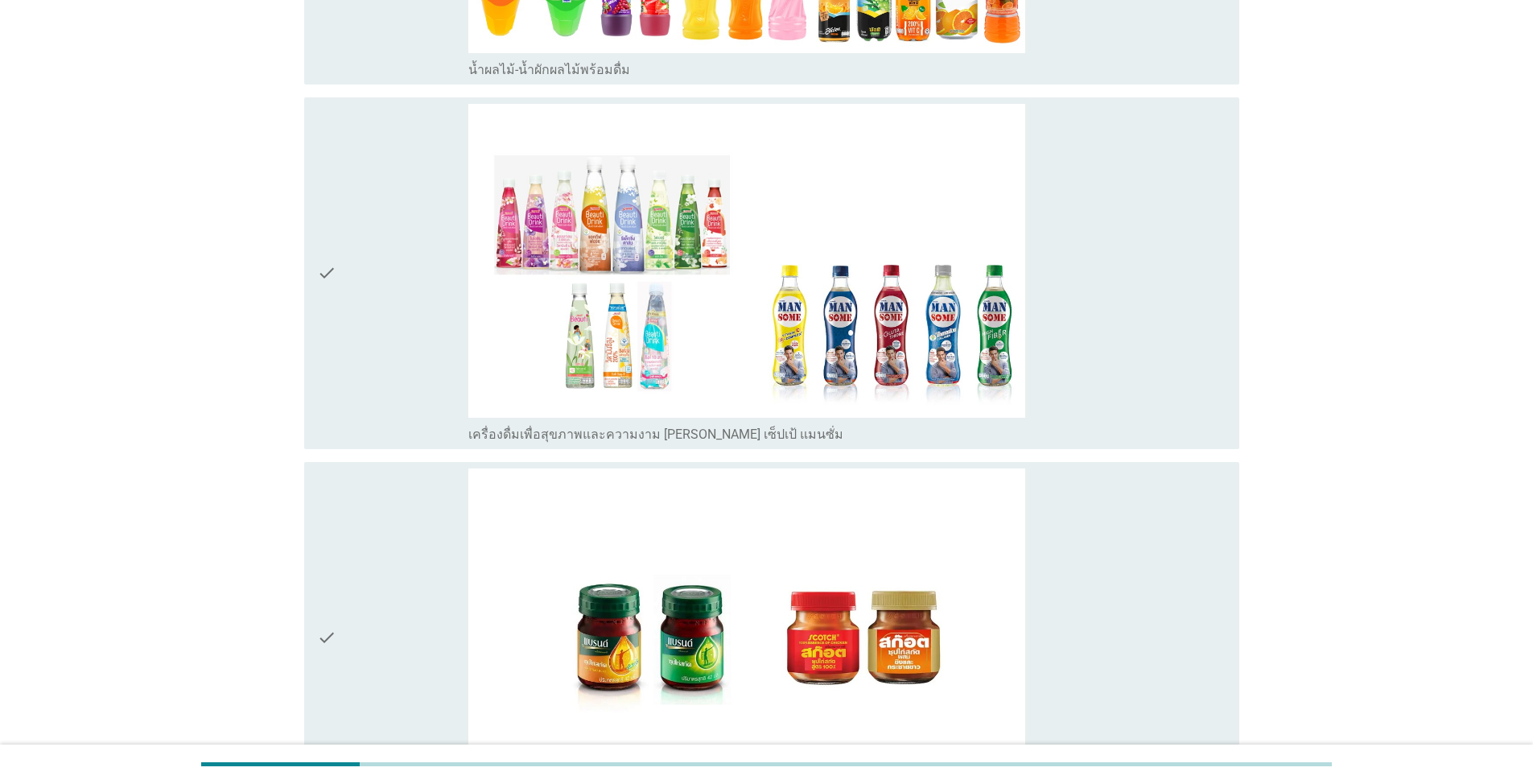
click at [395, 329] on div "check" at bounding box center [393, 273] width 151 height 339
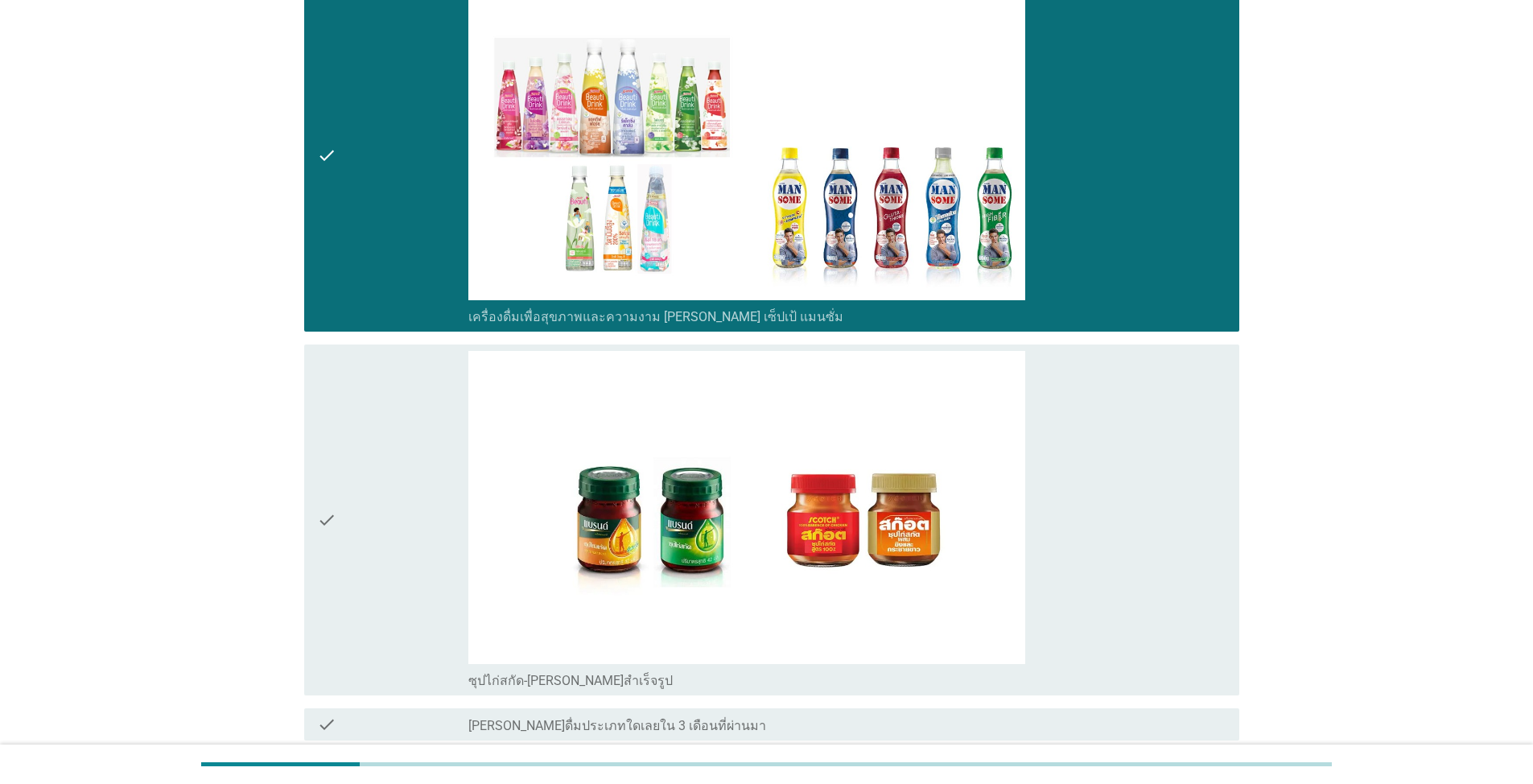
scroll to position [2515, 0]
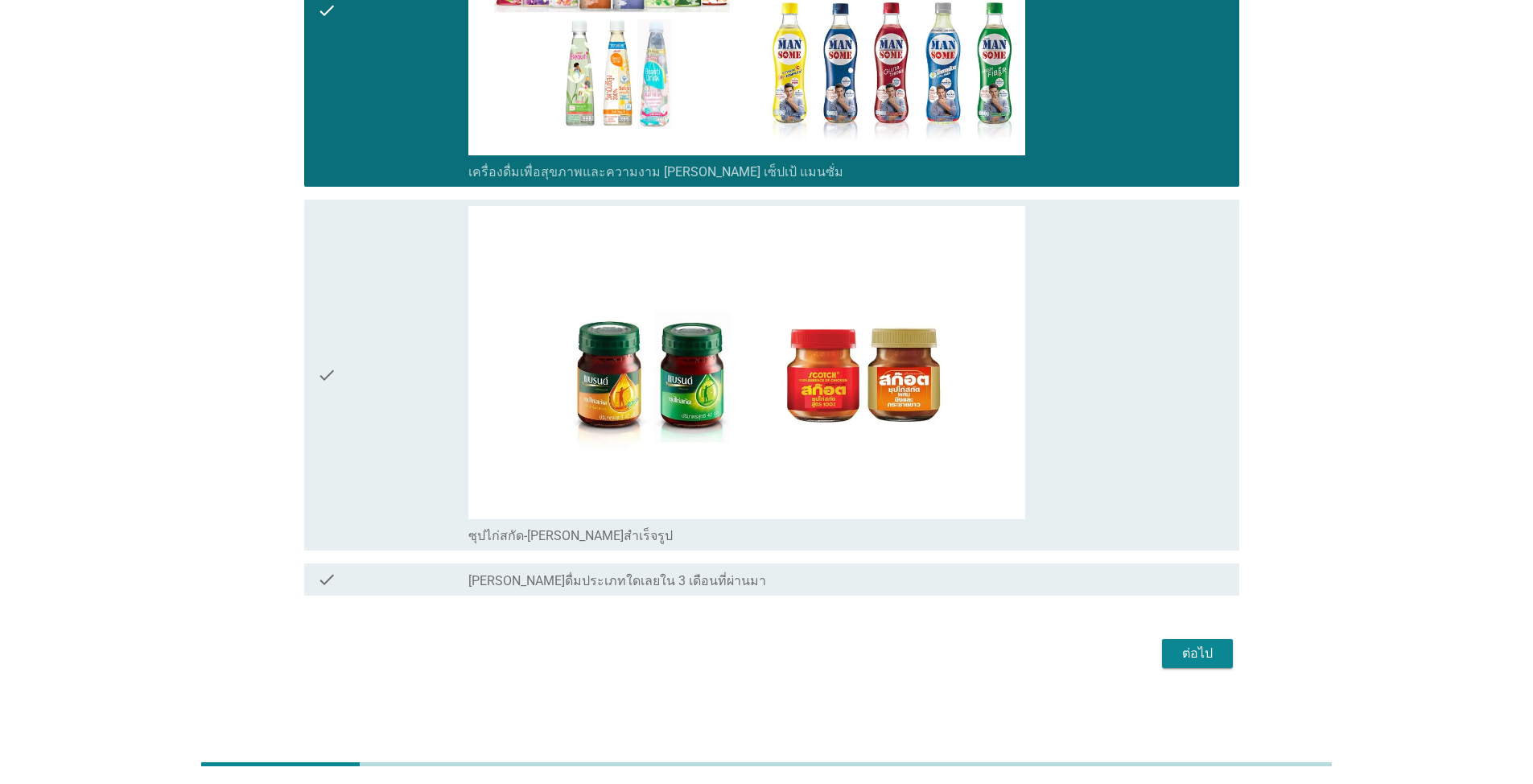
click at [395, 368] on div "check" at bounding box center [393, 375] width 151 height 339
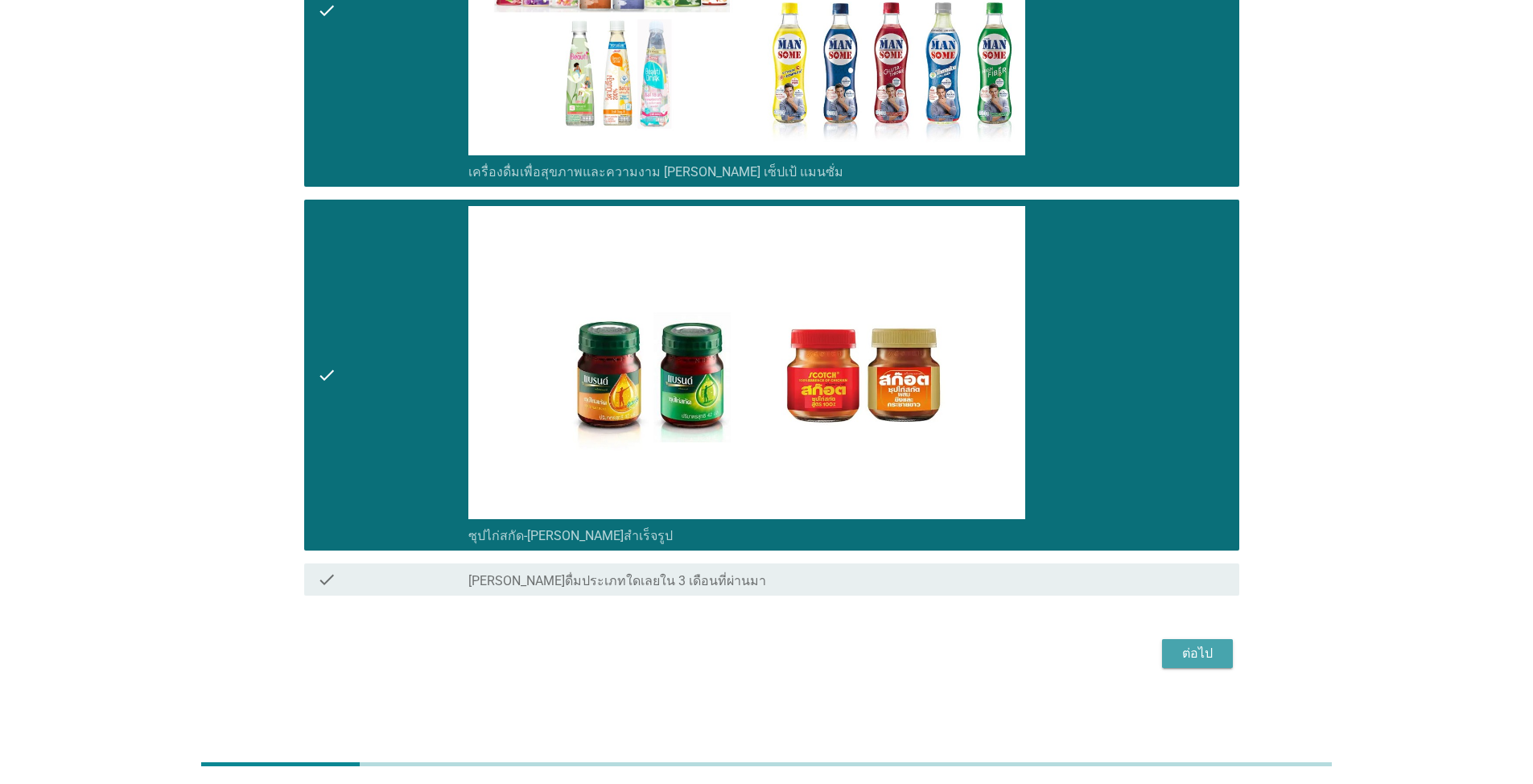
click at [792, 664] on button "ต่อไป" at bounding box center [1197, 654] width 71 height 29
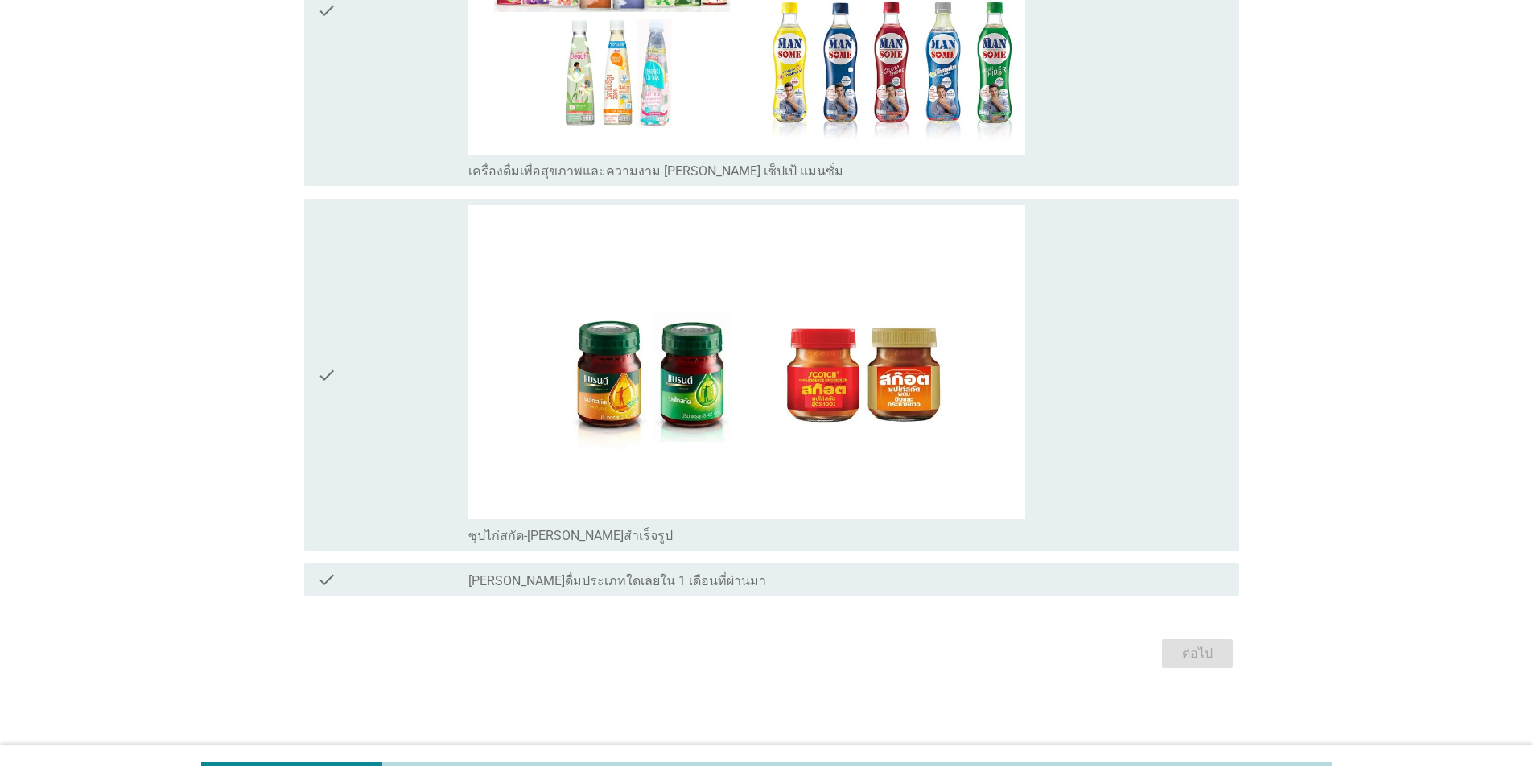
scroll to position [0, 0]
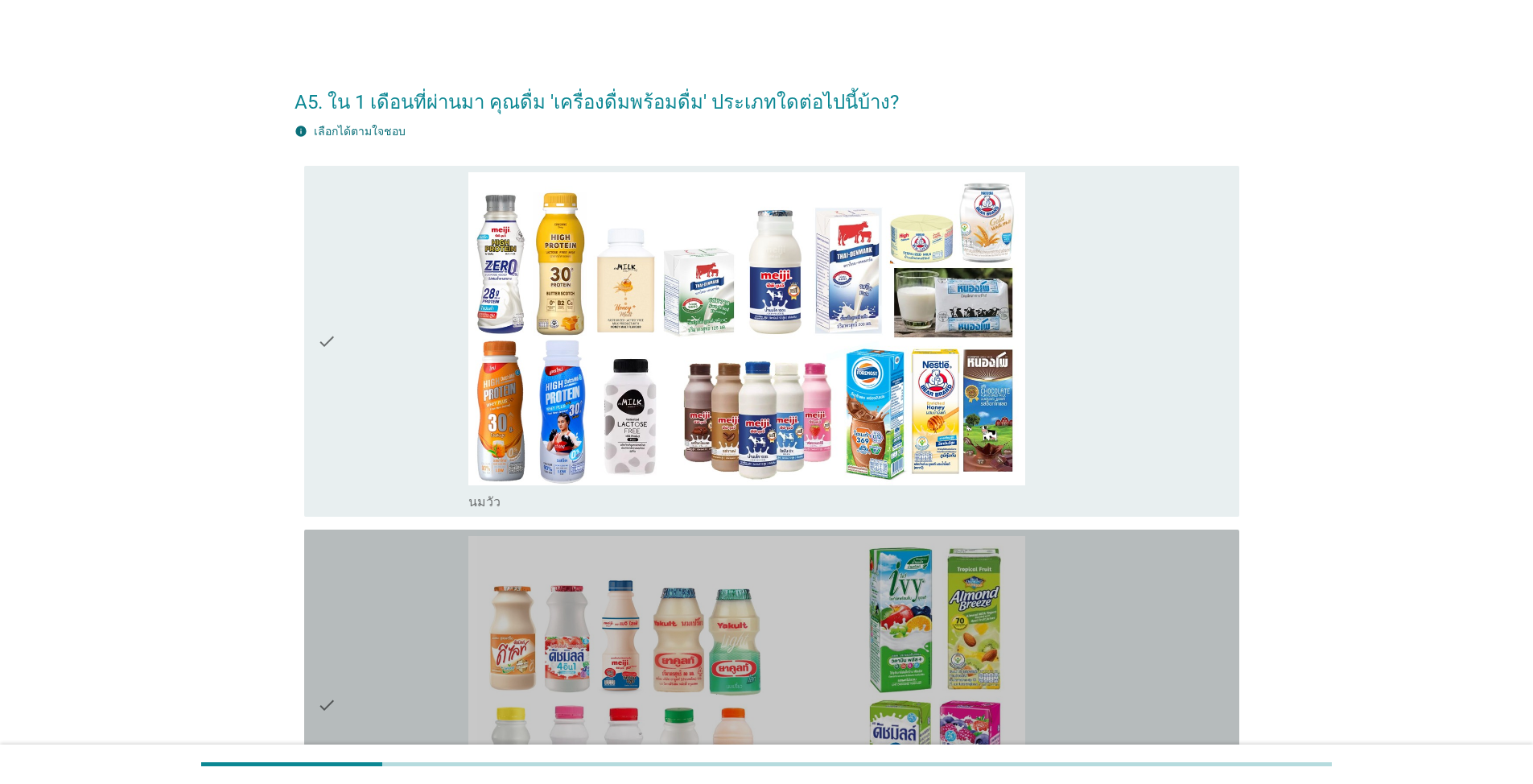
click at [438, 605] on div "check" at bounding box center [393, 705] width 151 height 339
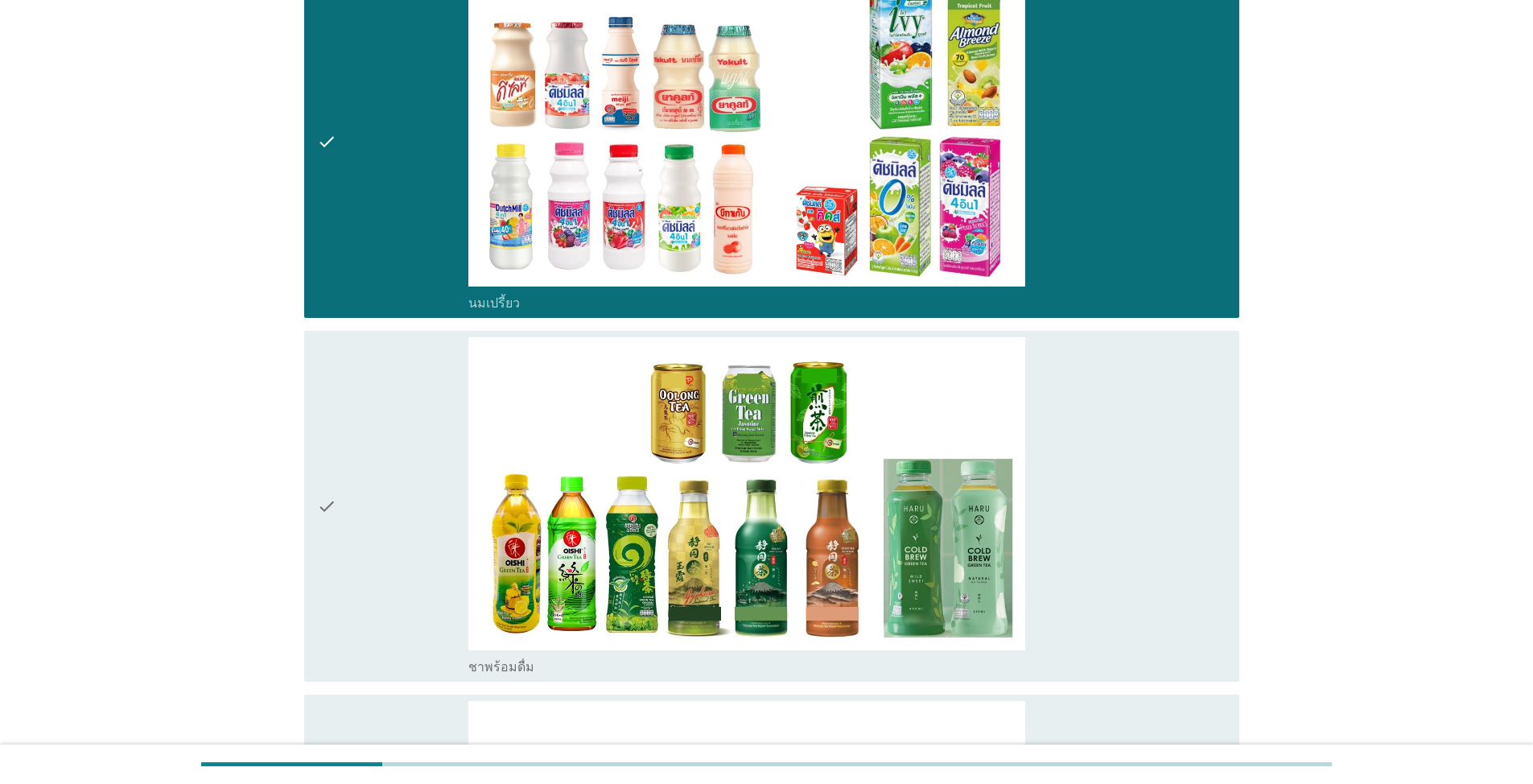
click at [425, 593] on div "check" at bounding box center [393, 506] width 151 height 339
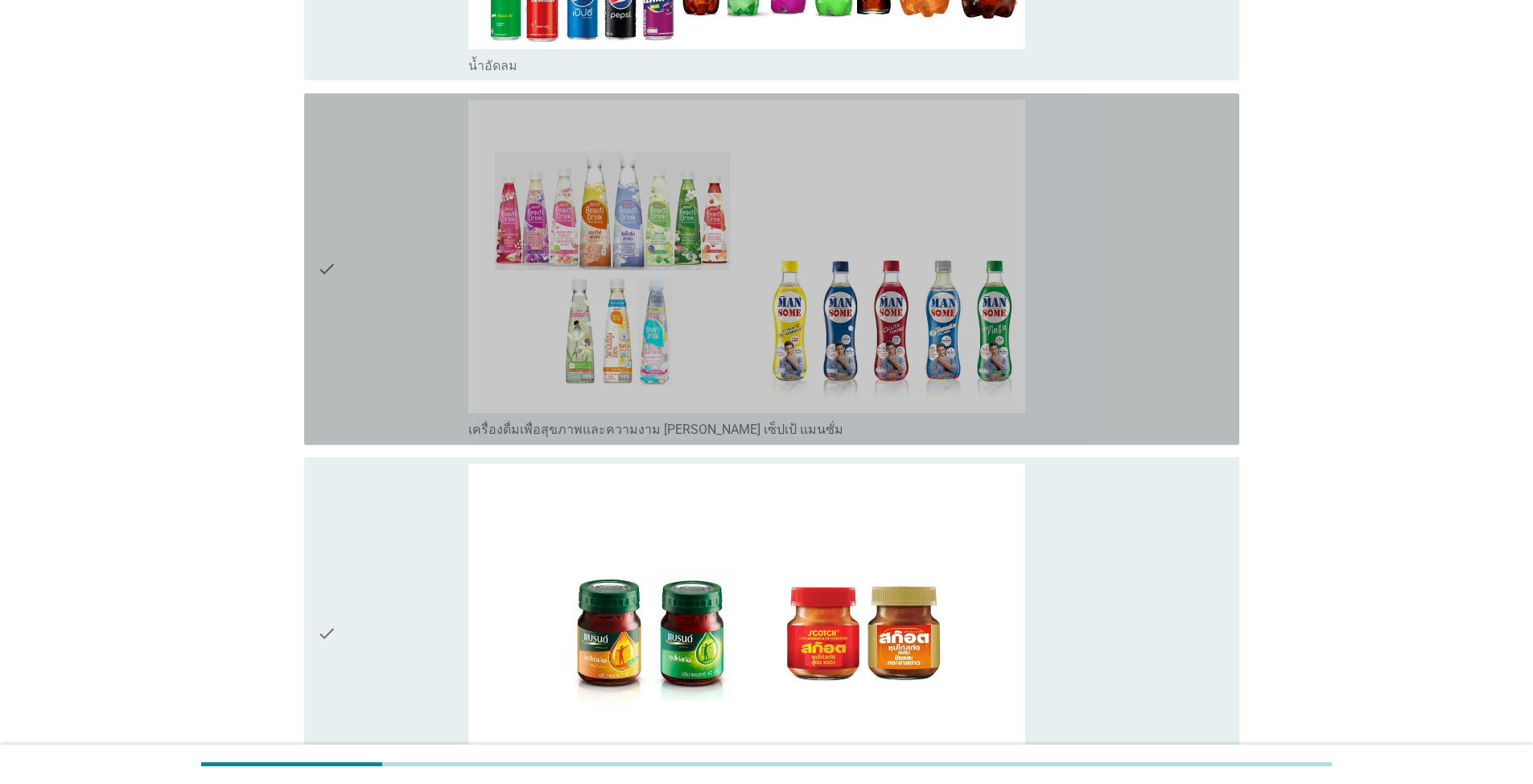
click at [402, 270] on div "check" at bounding box center [393, 269] width 151 height 339
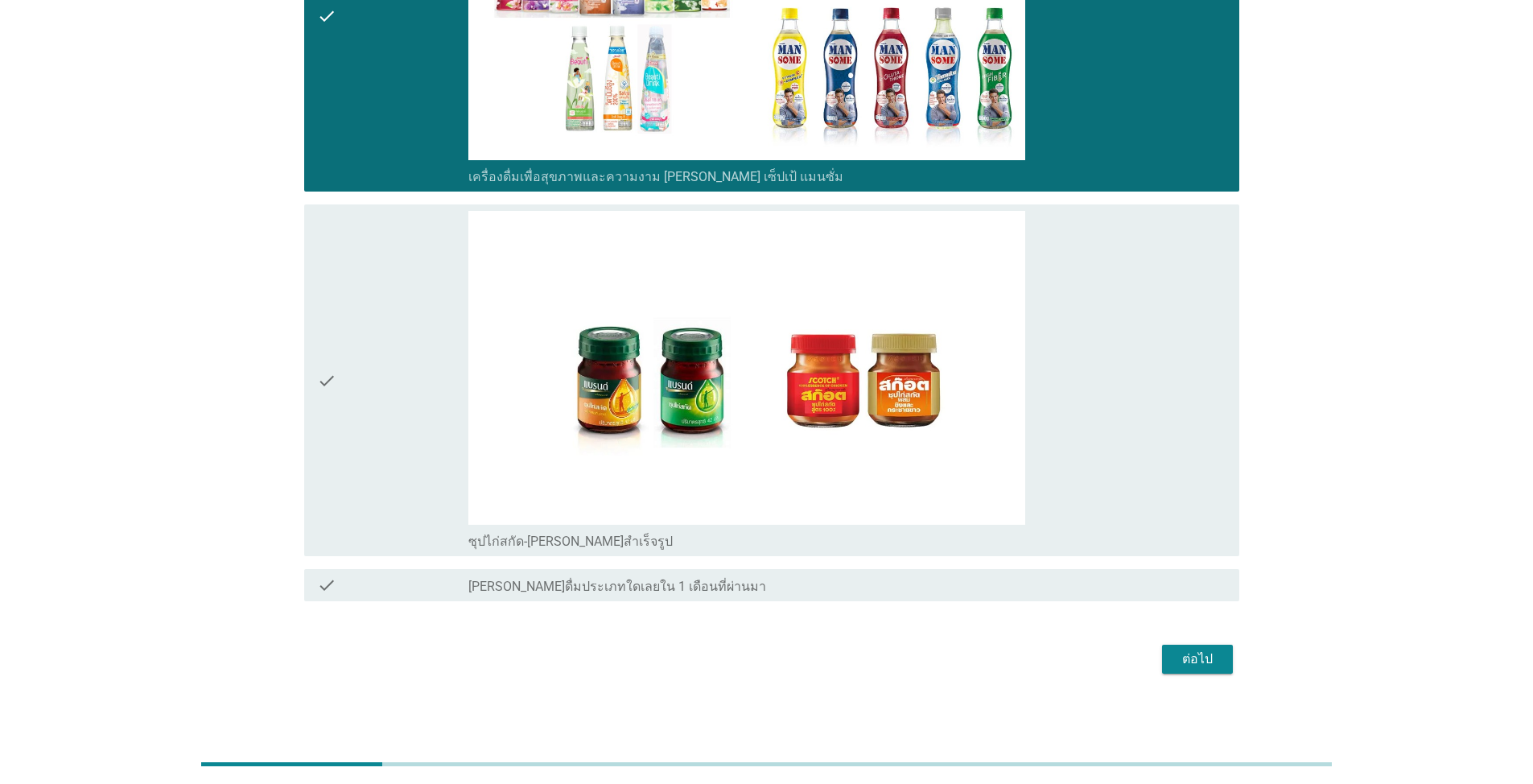
scroll to position [1787, 0]
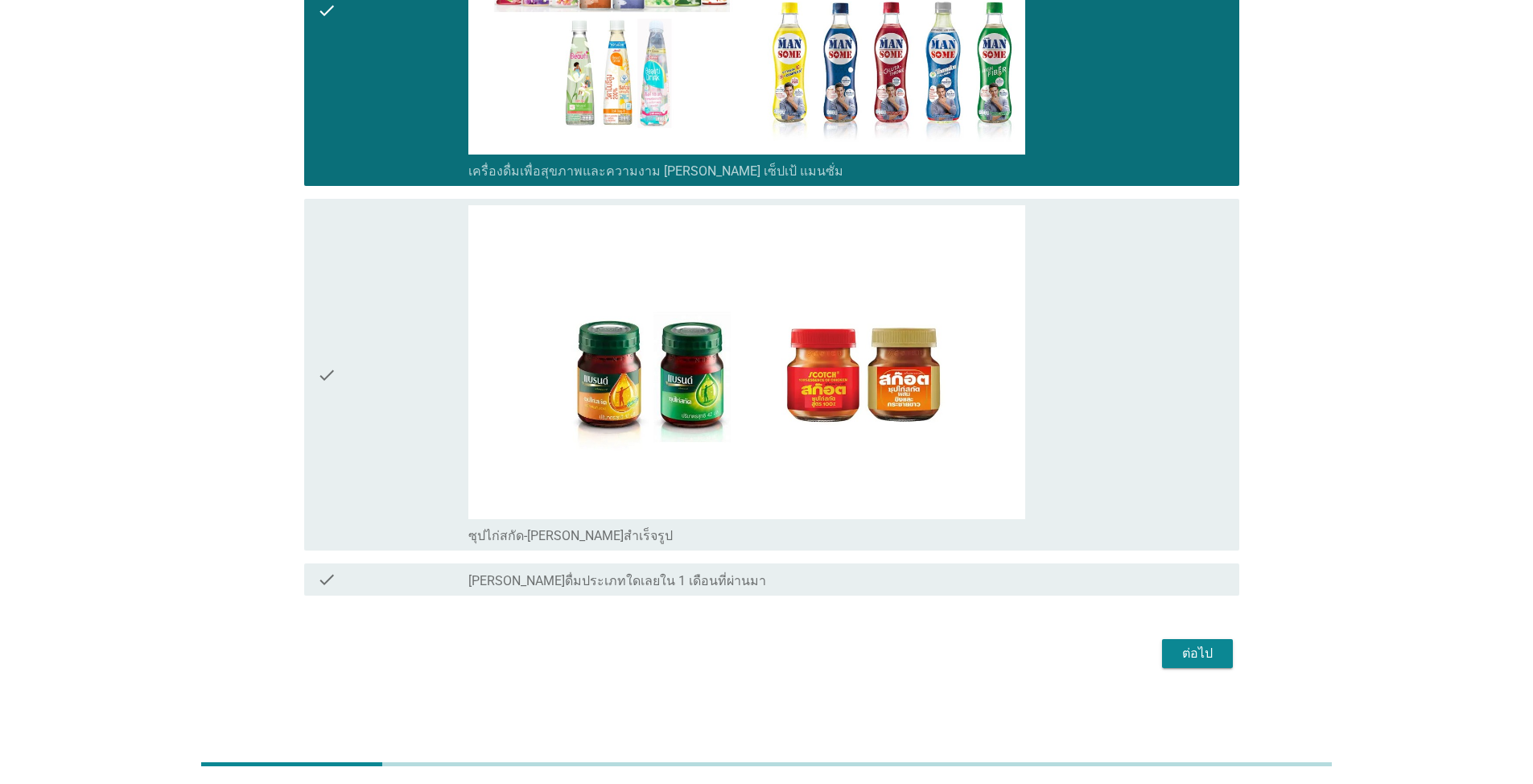
click at [792, 654] on div "ต่อไป" at bounding box center [1197, 653] width 45 height 19
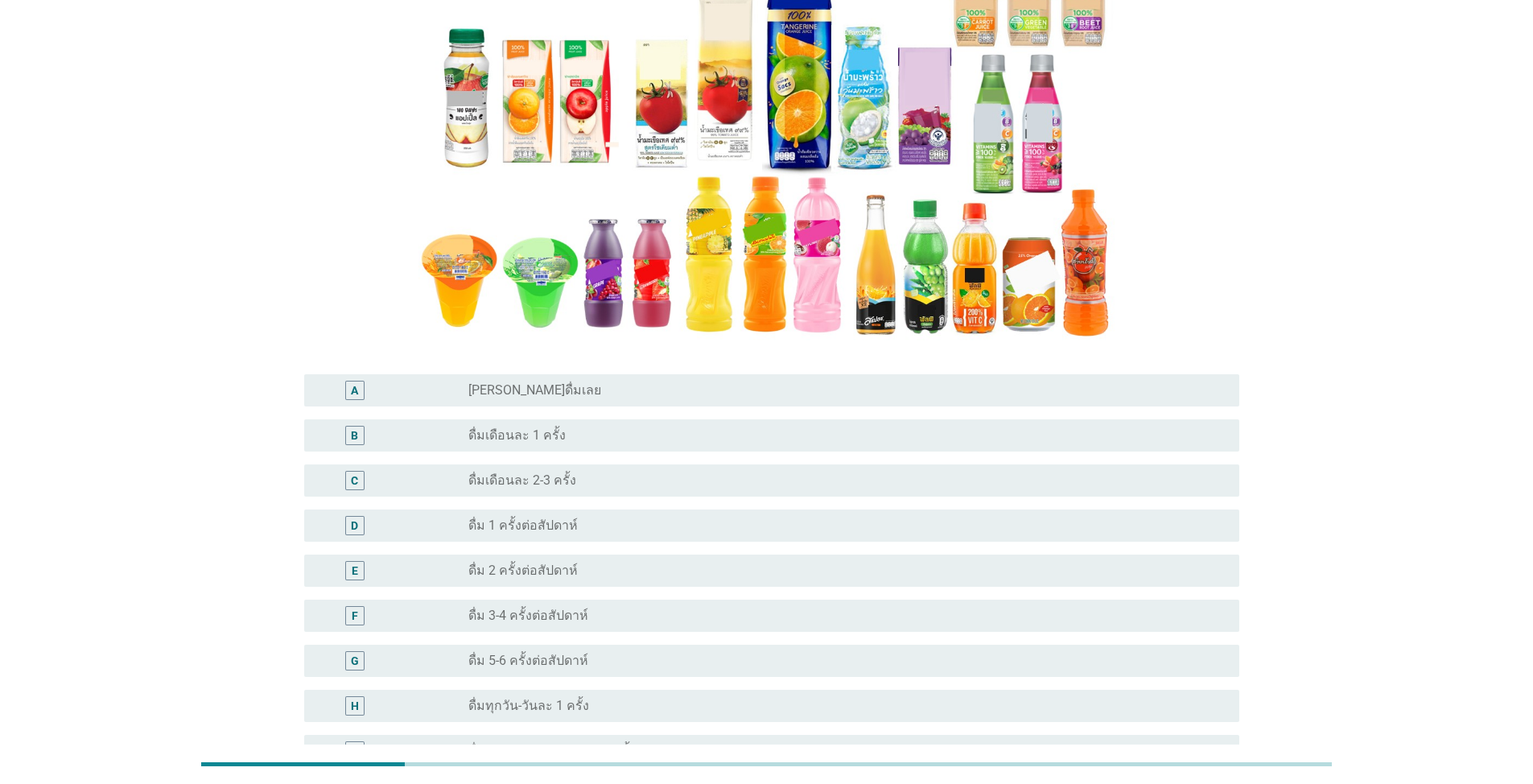
scroll to position [322, 0]
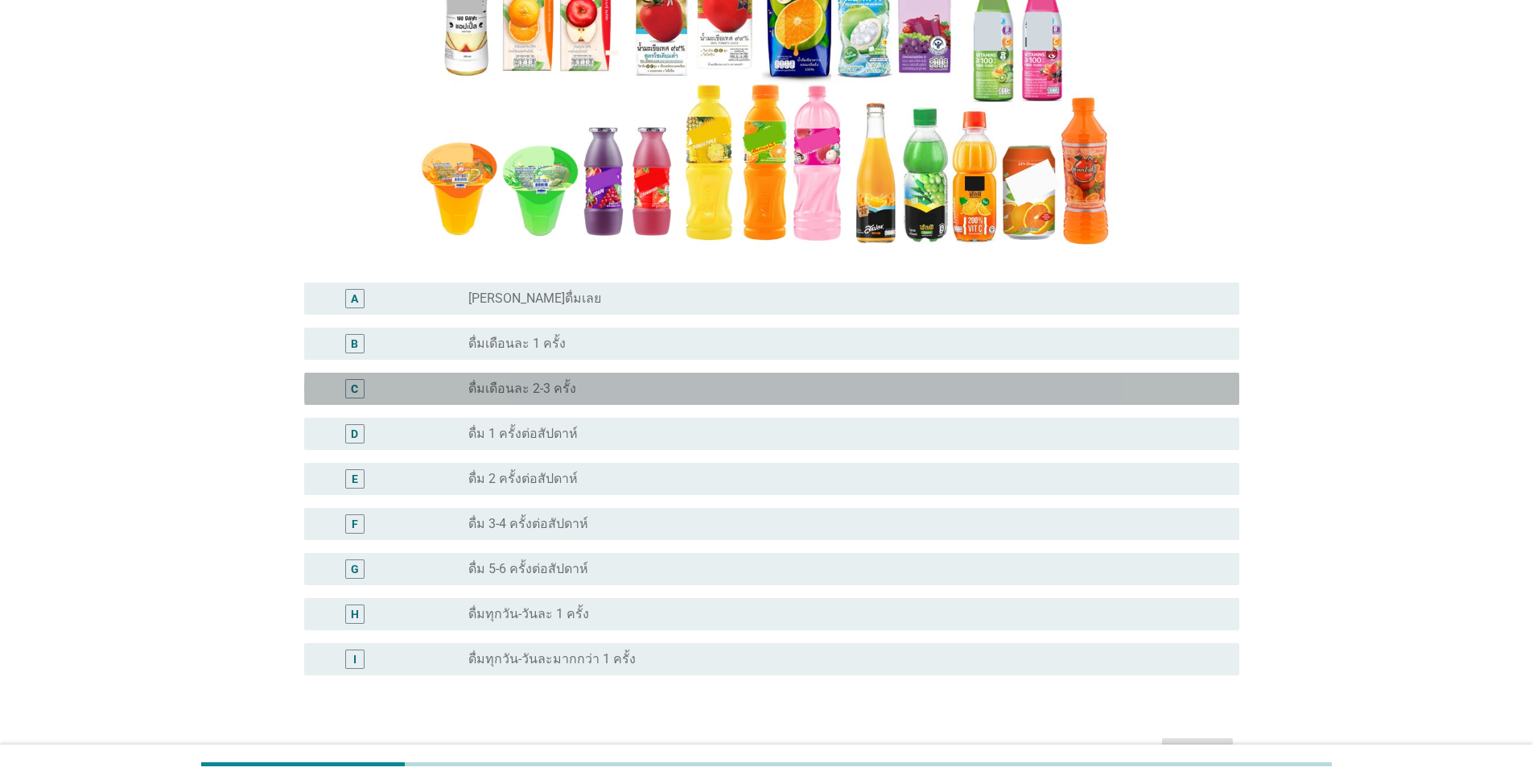
click at [637, 392] on div "radio_button_unchecked ดื่มเดือนละ 2-3 ครั้ง" at bounding box center [841, 388] width 745 height 16
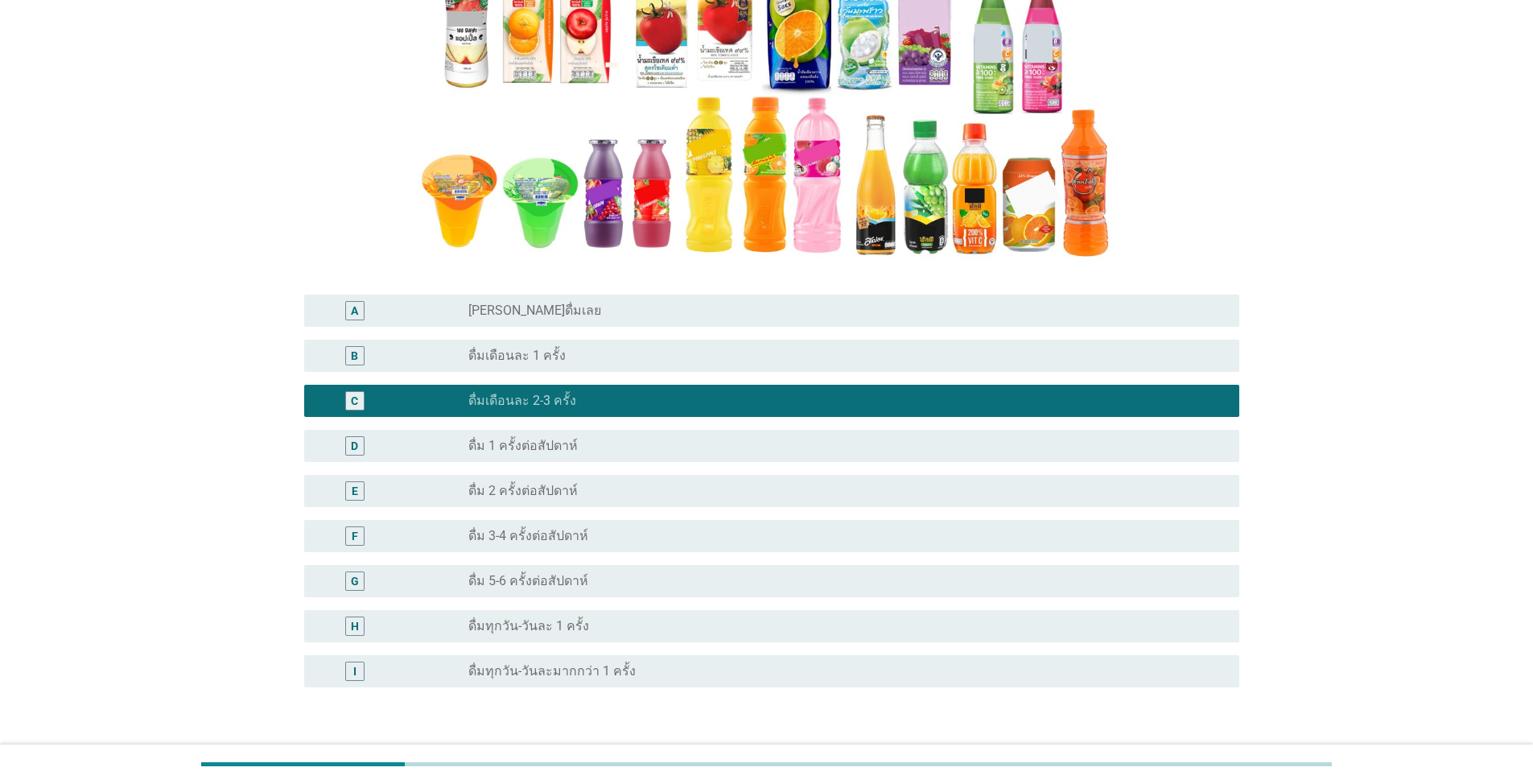
scroll to position [421, 0]
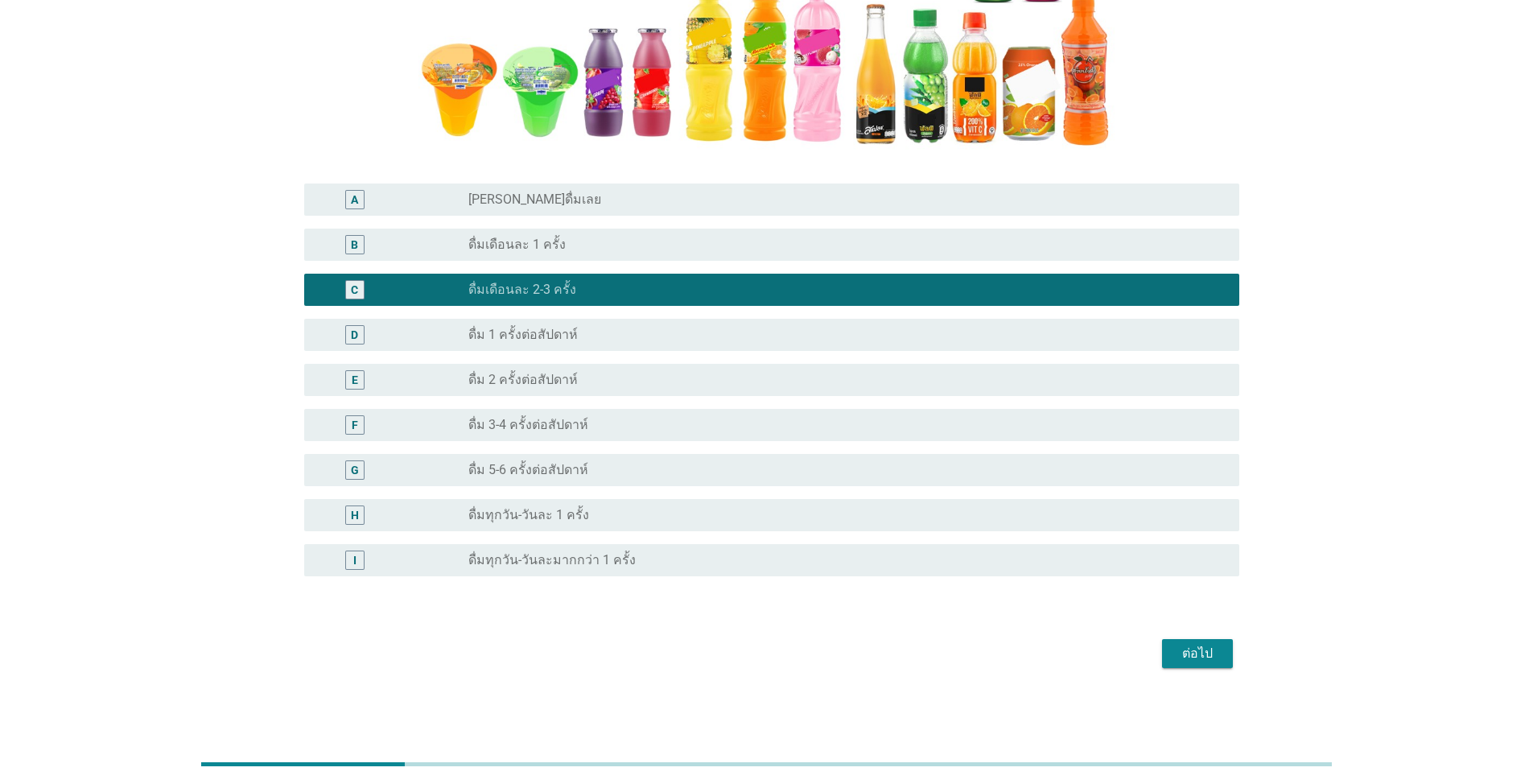
click at [792, 653] on div "ต่อไป" at bounding box center [1197, 653] width 45 height 19
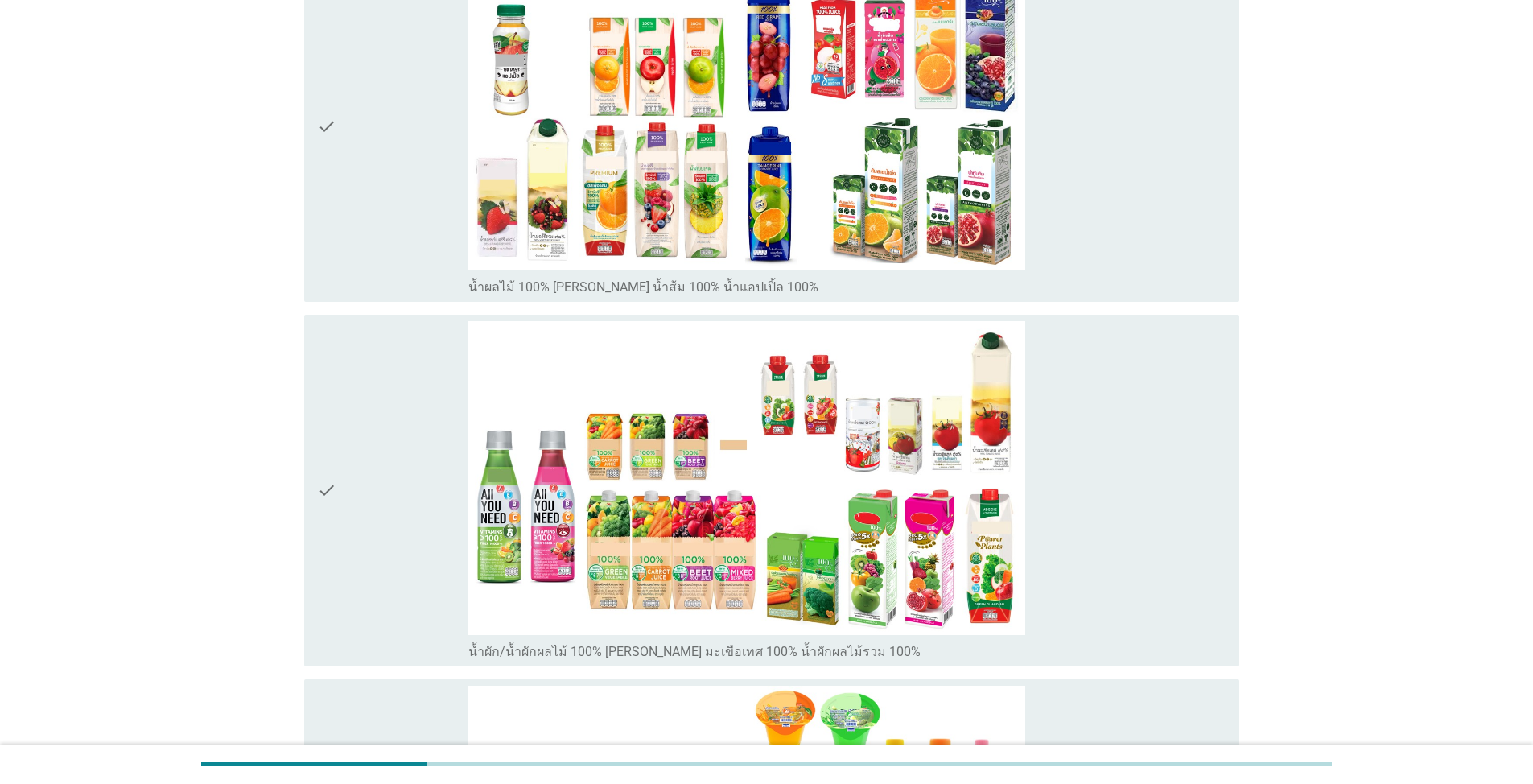
scroll to position [196, 0]
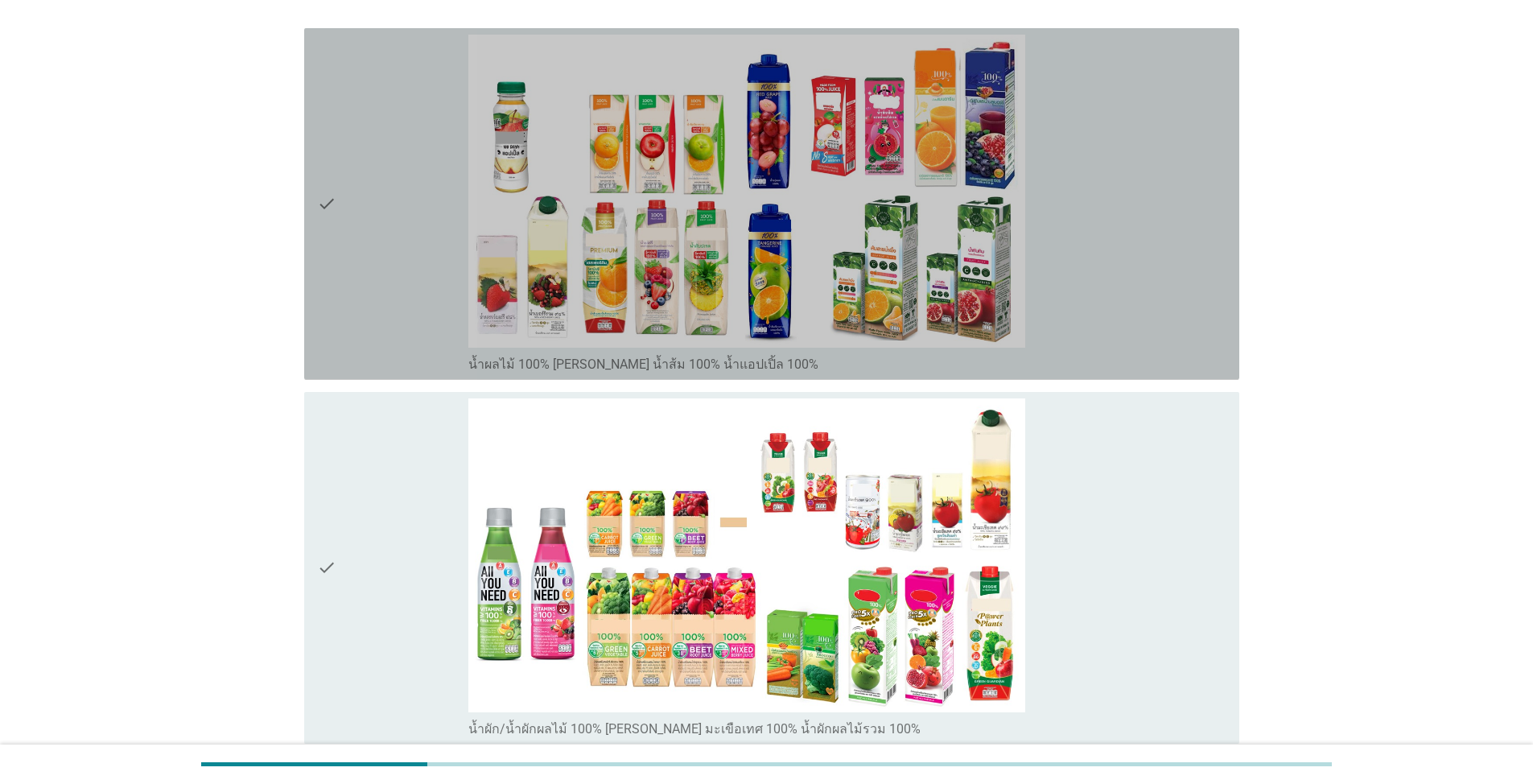
click at [361, 339] on div "check" at bounding box center [393, 204] width 151 height 339
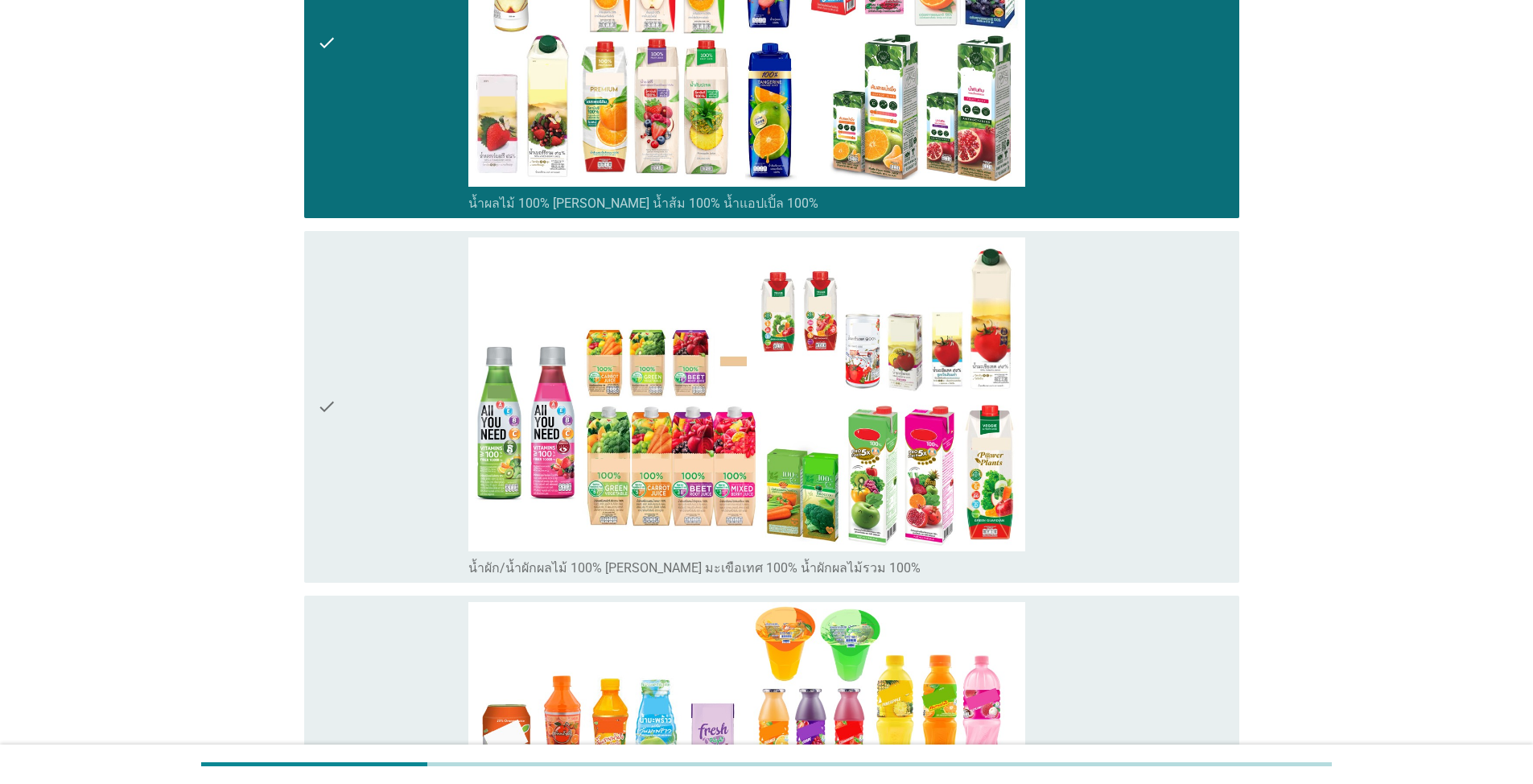
scroll to position [598, 0]
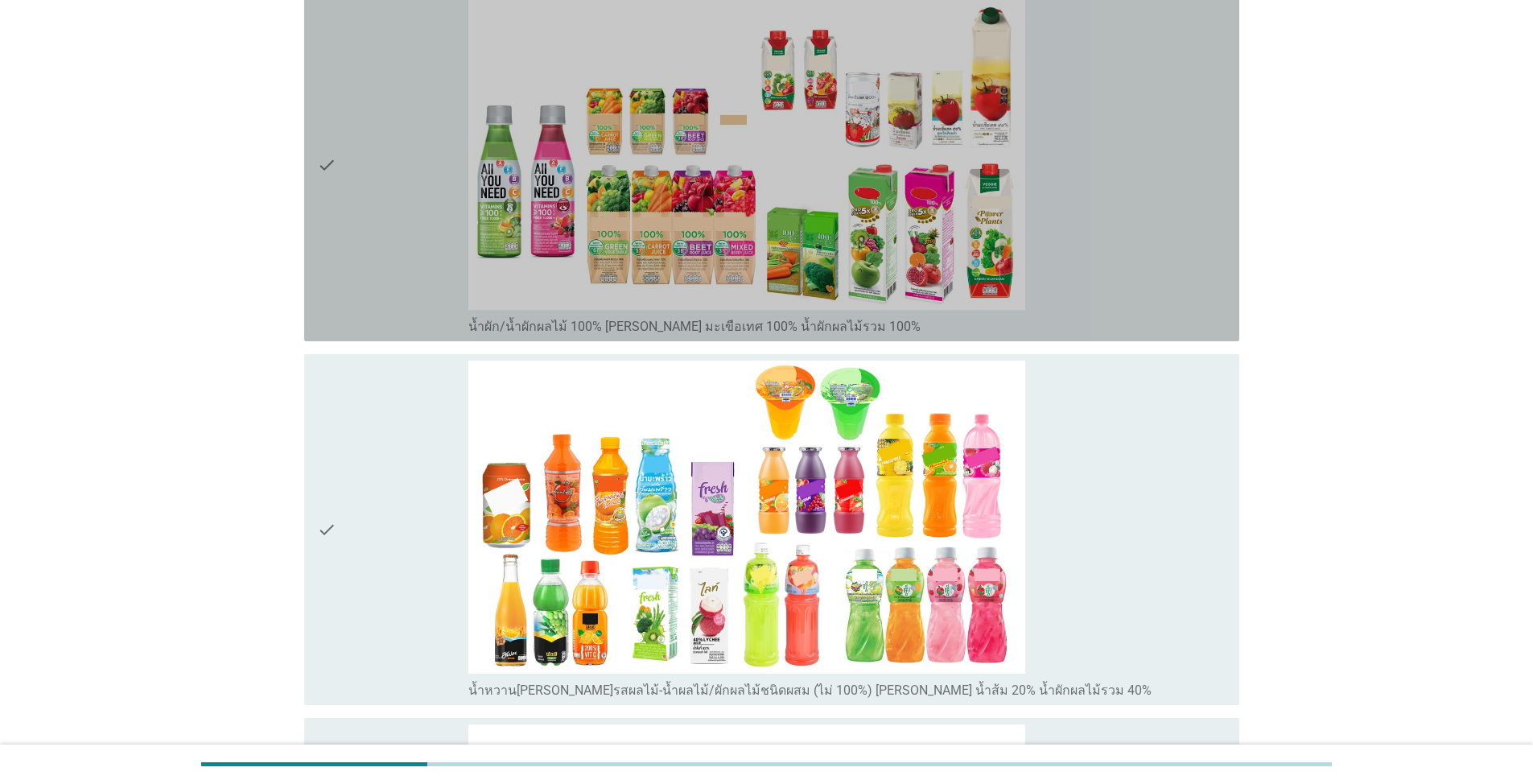
click at [380, 229] on div "check" at bounding box center [393, 165] width 151 height 339
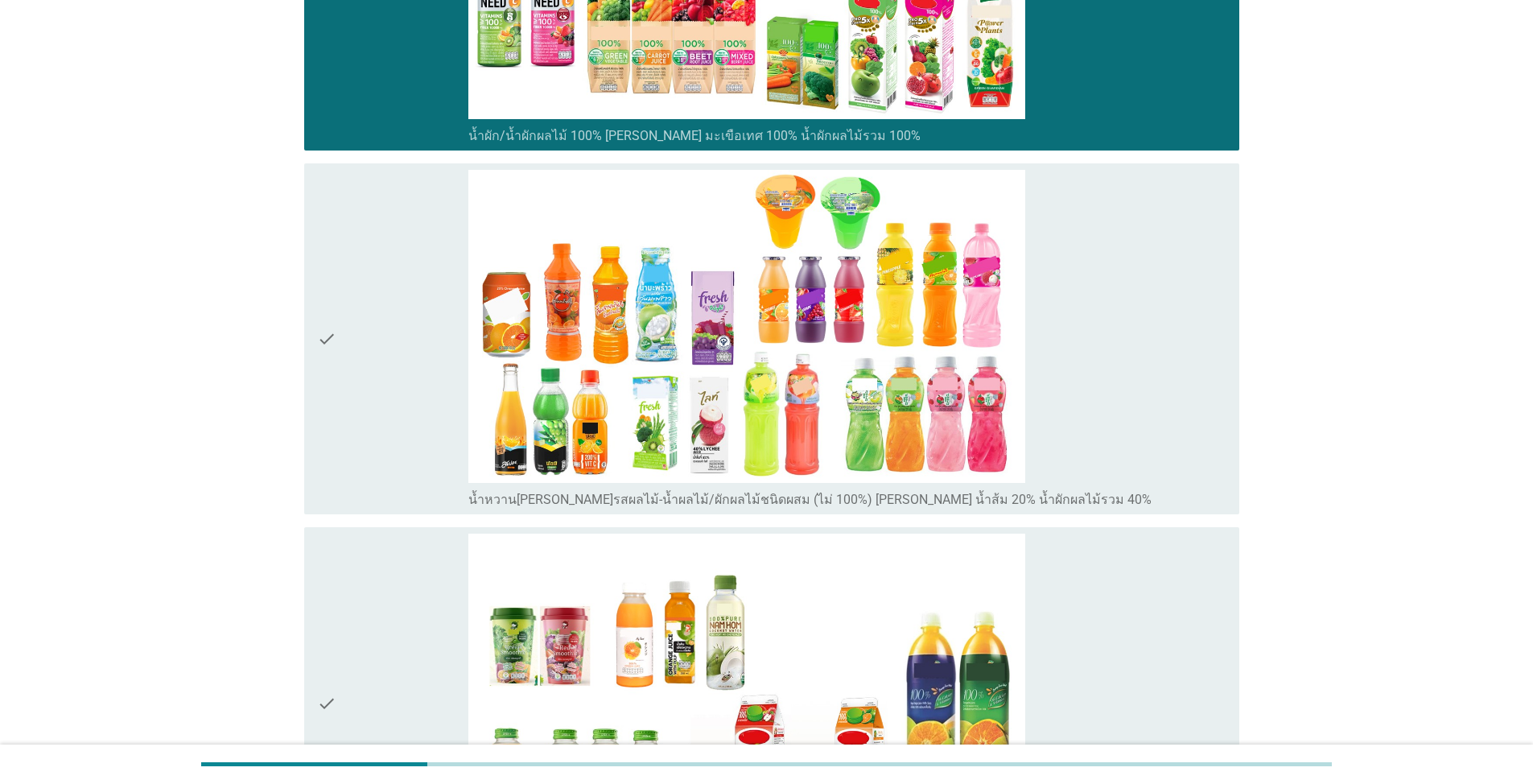
scroll to position [1081, 0]
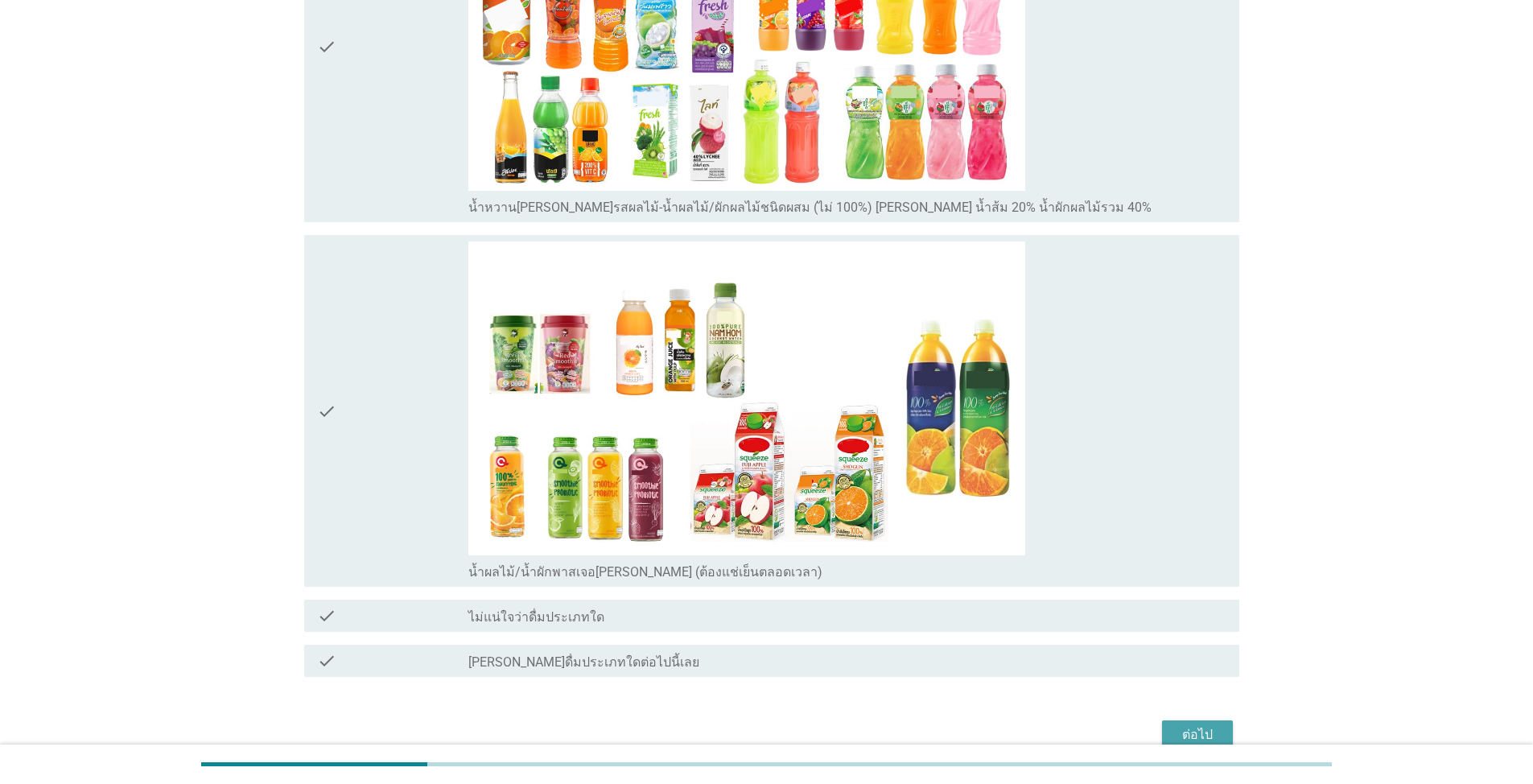
click at [792, 722] on button "ต่อไป" at bounding box center [1197, 735] width 71 height 29
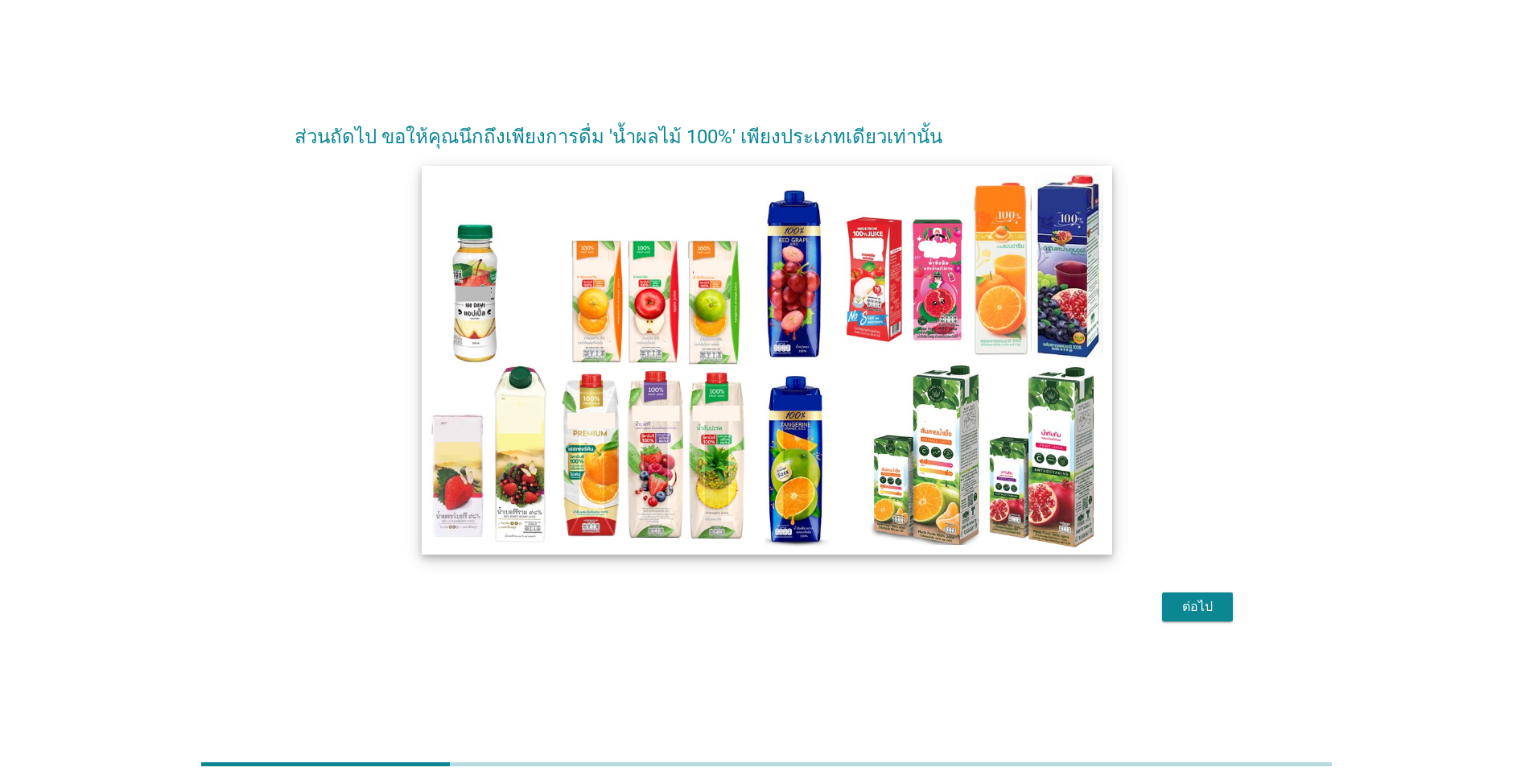
scroll to position [40, 0]
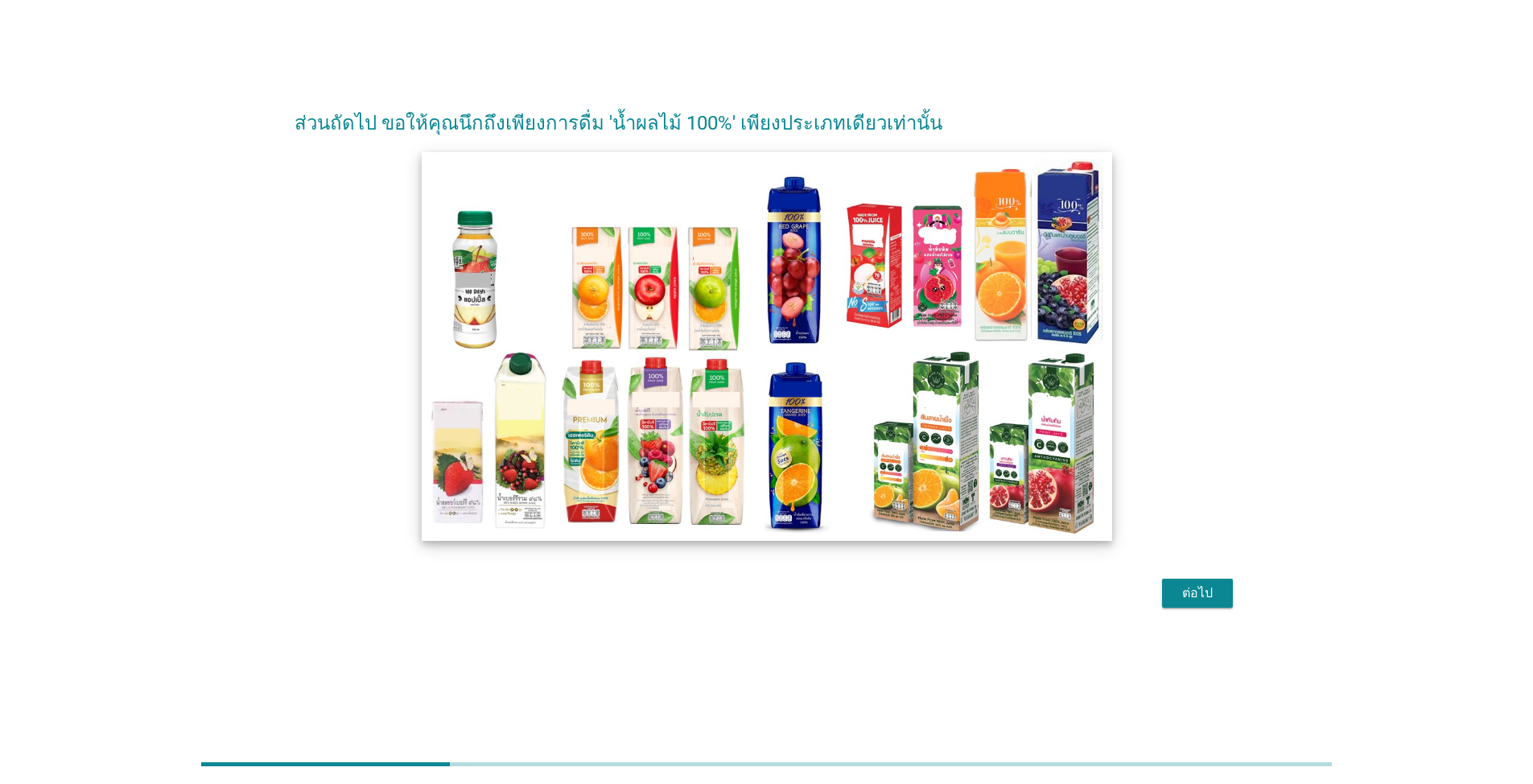
click at [533, 417] on img at bounding box center [766, 346] width 689 height 388
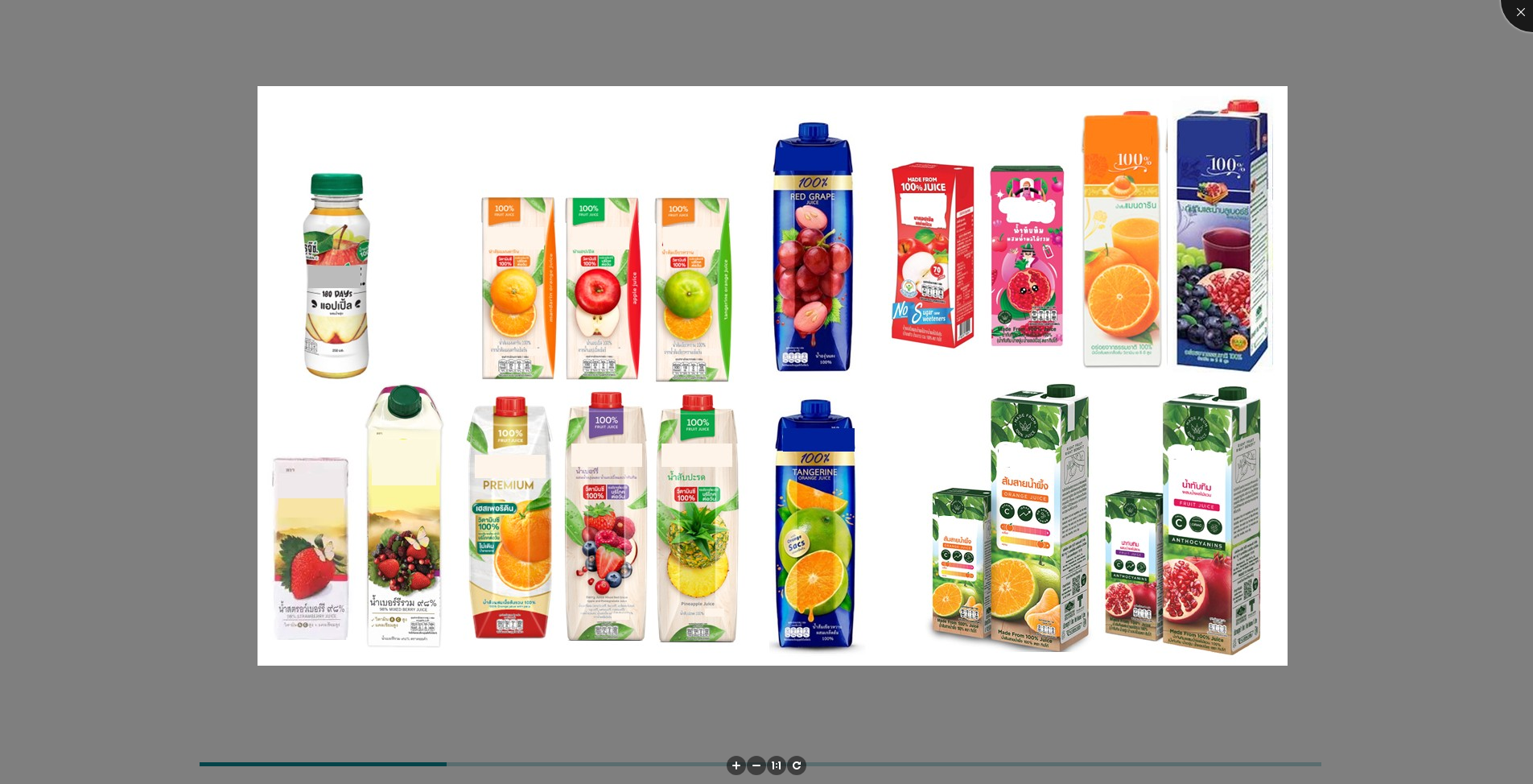
click at [792, 10] on div at bounding box center [1533, 0] width 65 height 65
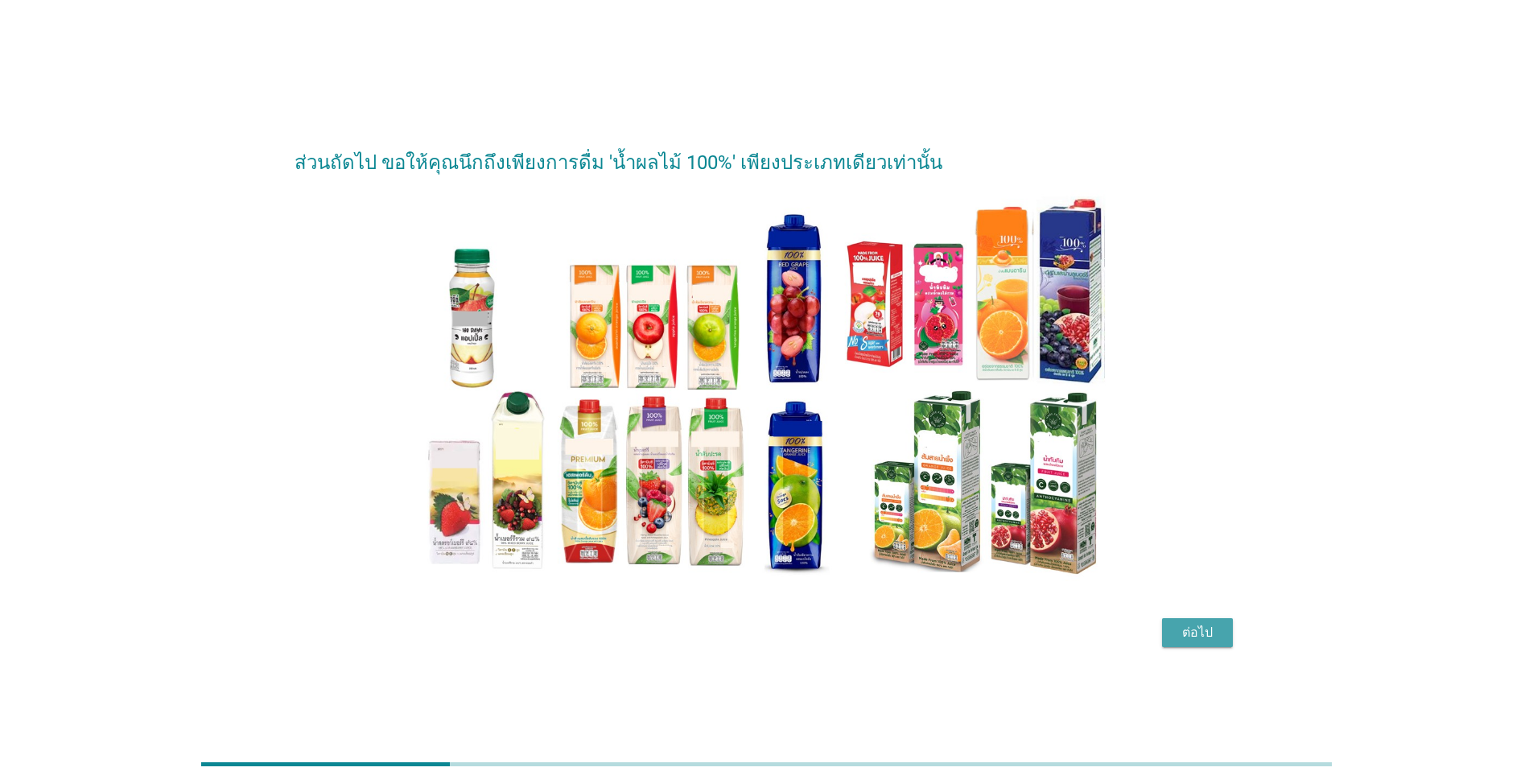
click at [792, 624] on div "ต่อไป" at bounding box center [1197, 632] width 45 height 19
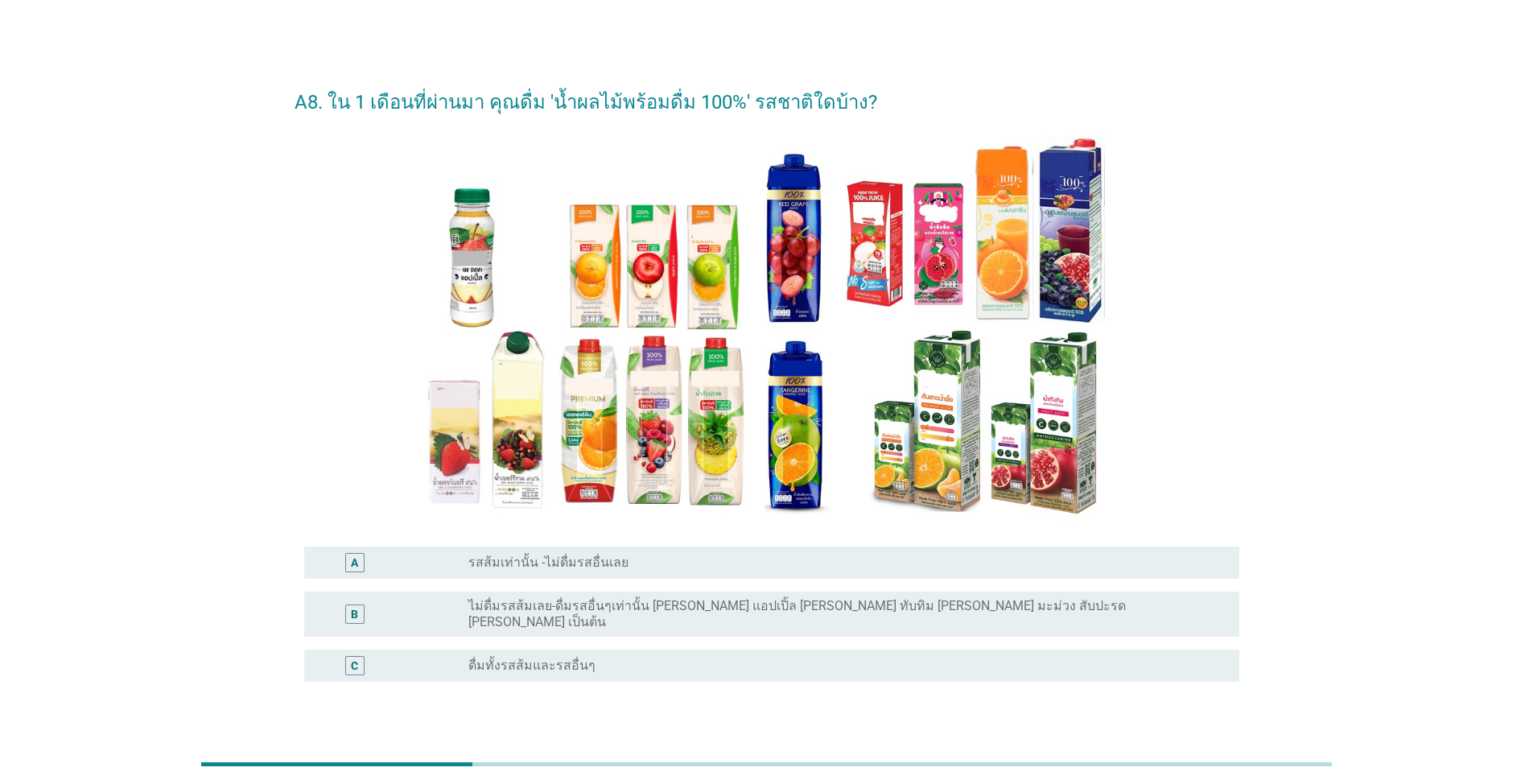
click at [674, 649] on div "C radio_button_unchecked ดื่มทั้งรสส้มและรสอื่นๆ" at bounding box center [772, 665] width 935 height 32
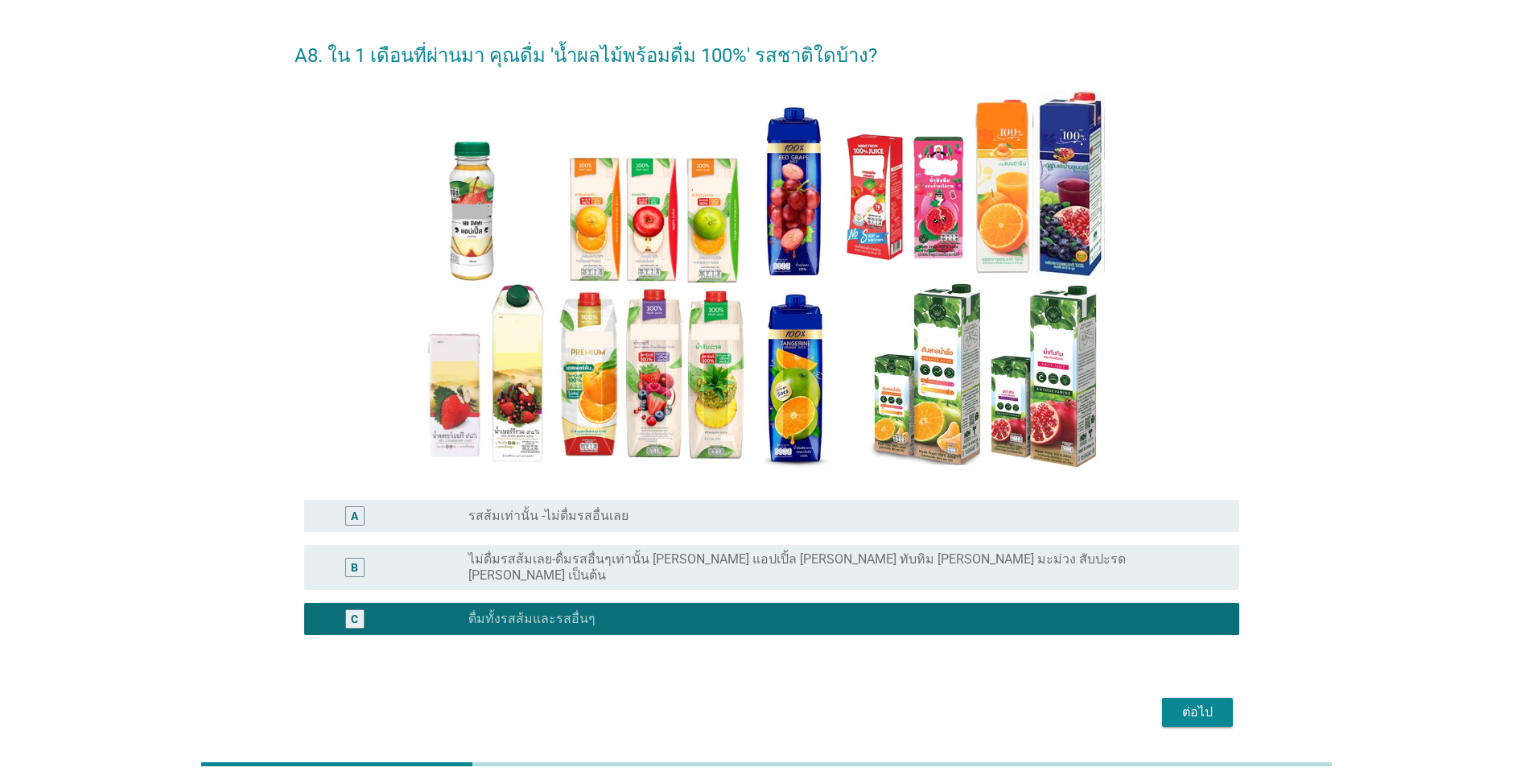
scroll to position [92, 0]
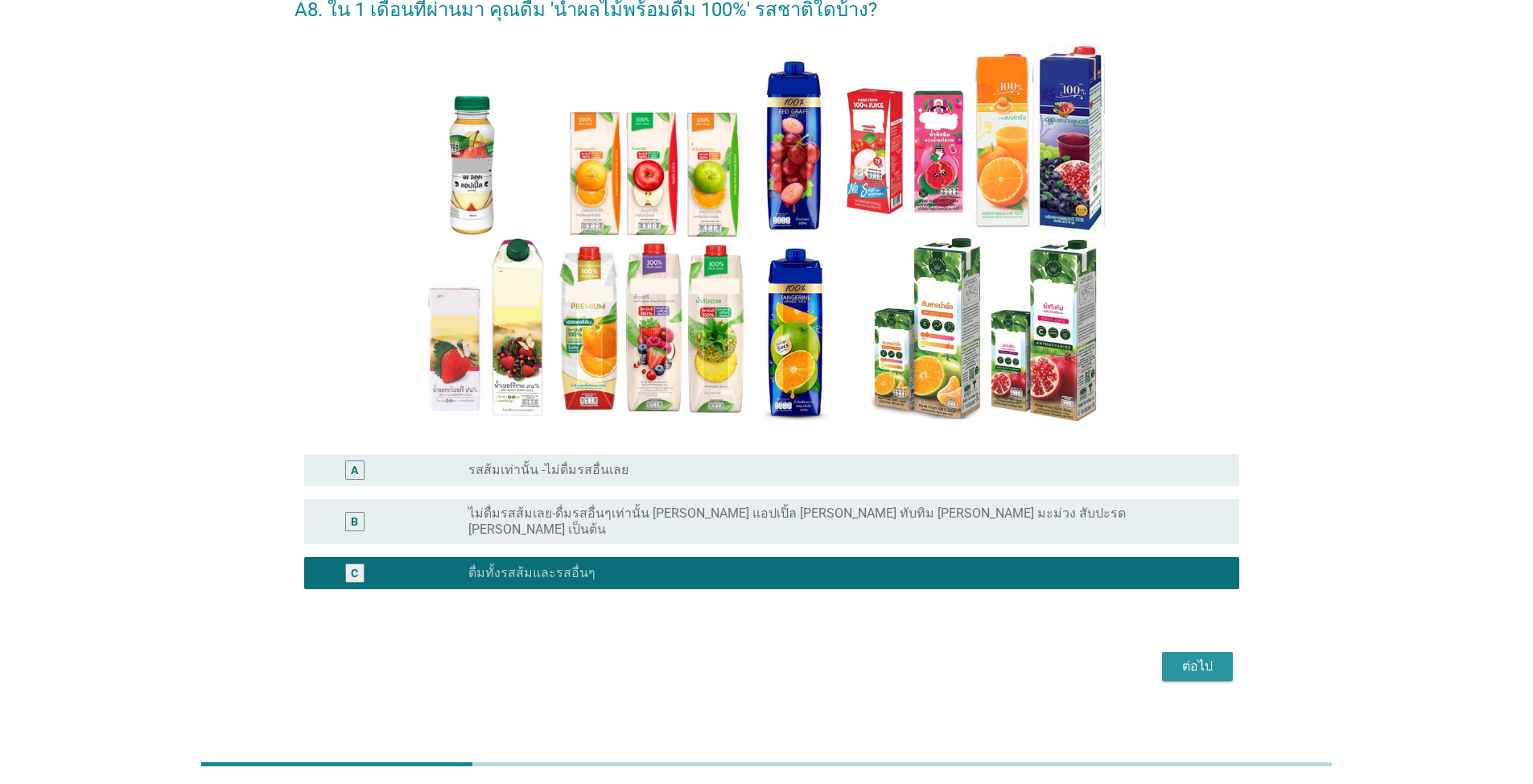
click at [792, 661] on div "ต่อไป" at bounding box center [1197, 666] width 45 height 19
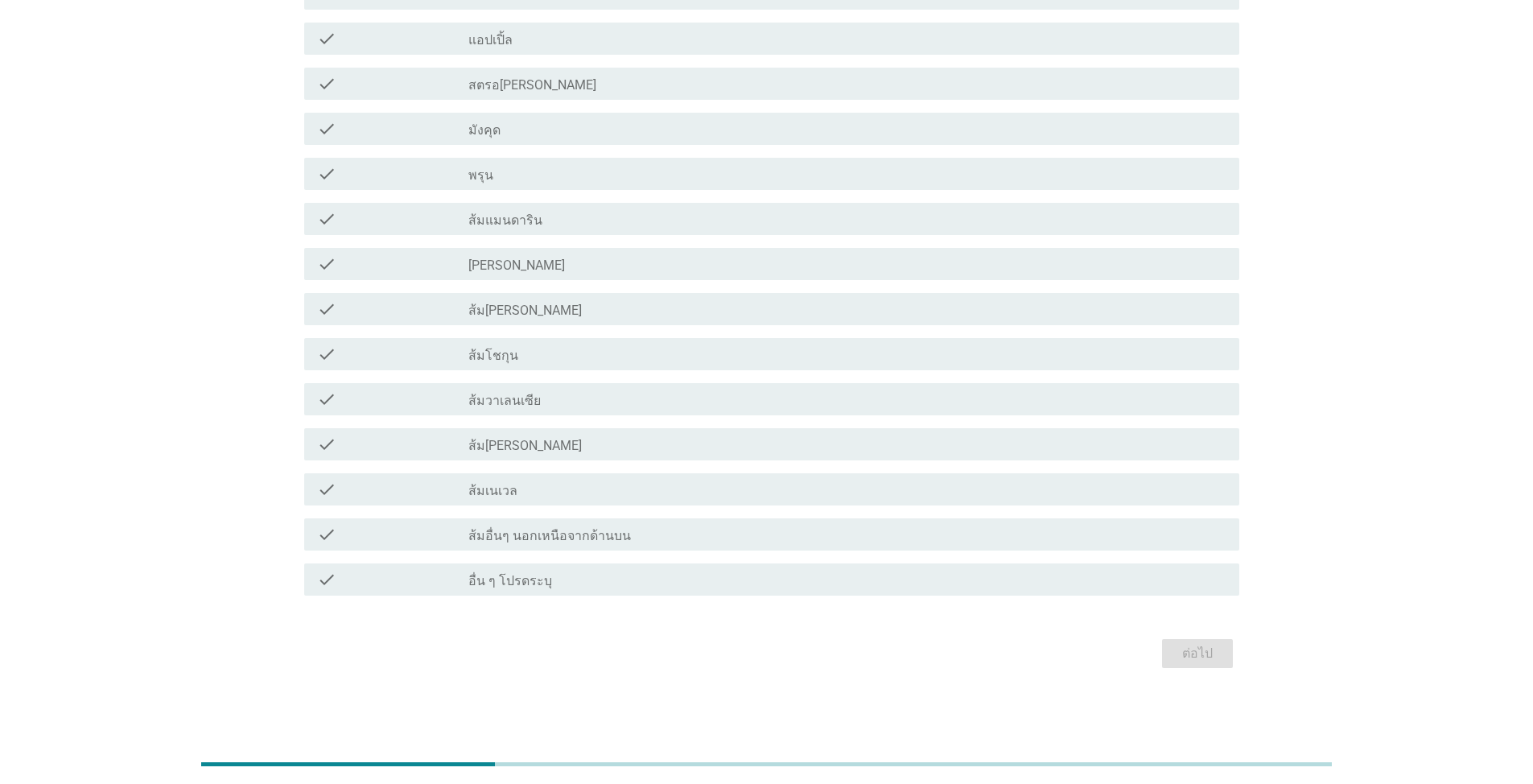
scroll to position [963, 0]
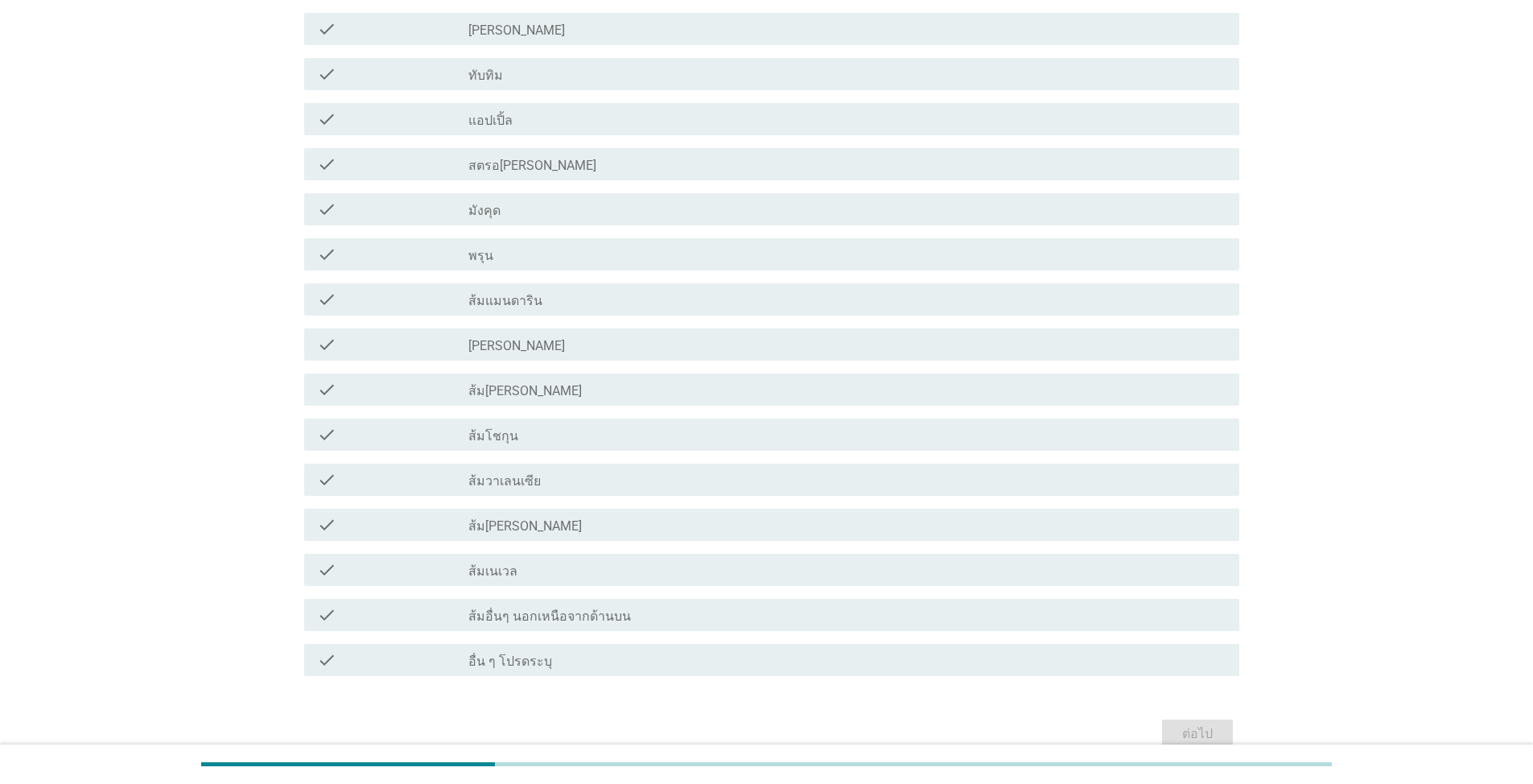
click at [592, 517] on div "check_box_outline_blank ส้ม[PERSON_NAME]" at bounding box center [847, 524] width 758 height 19
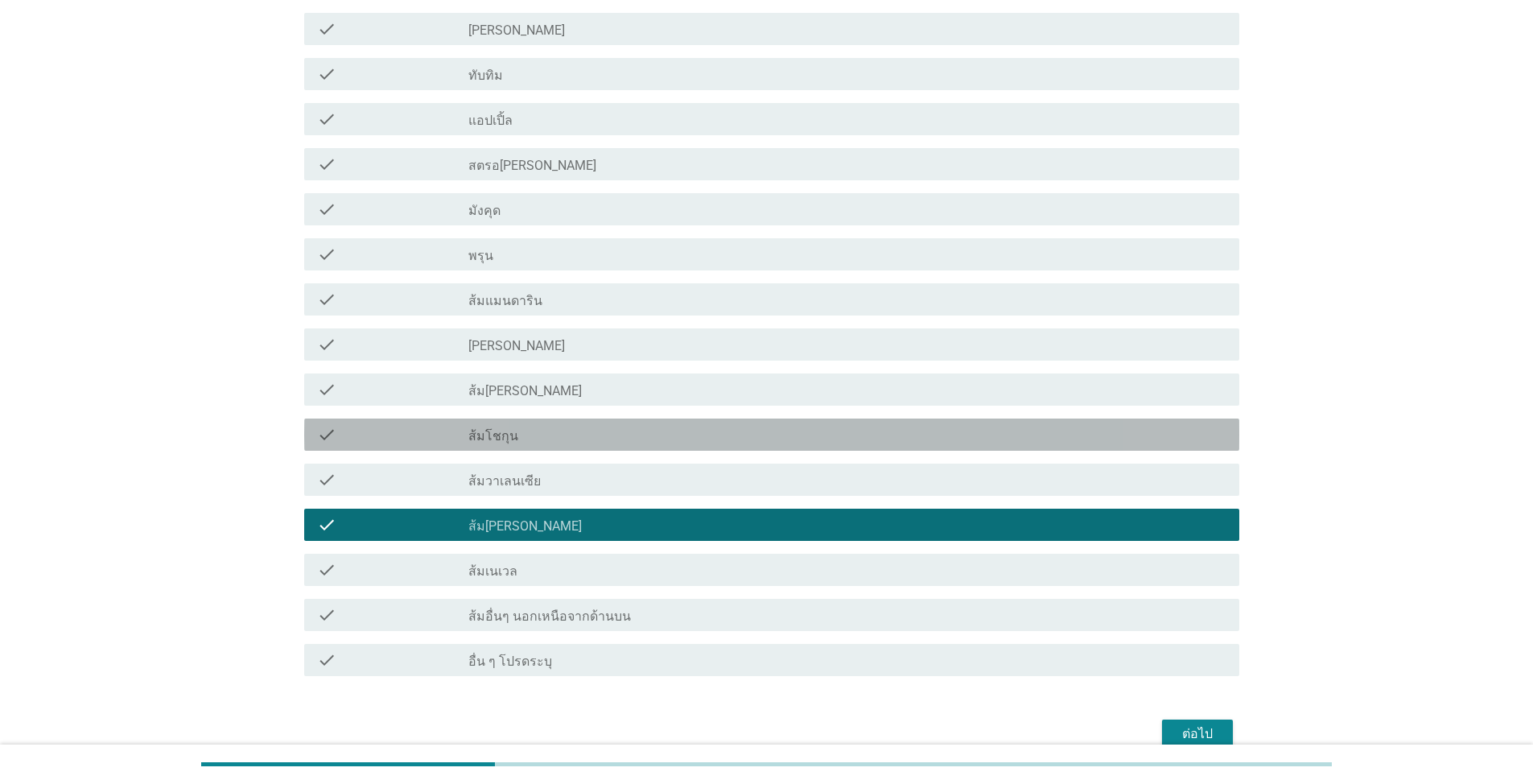
click at [604, 427] on div "check_box_outline_blank ส้มโชกุน" at bounding box center [847, 435] width 758 height 19
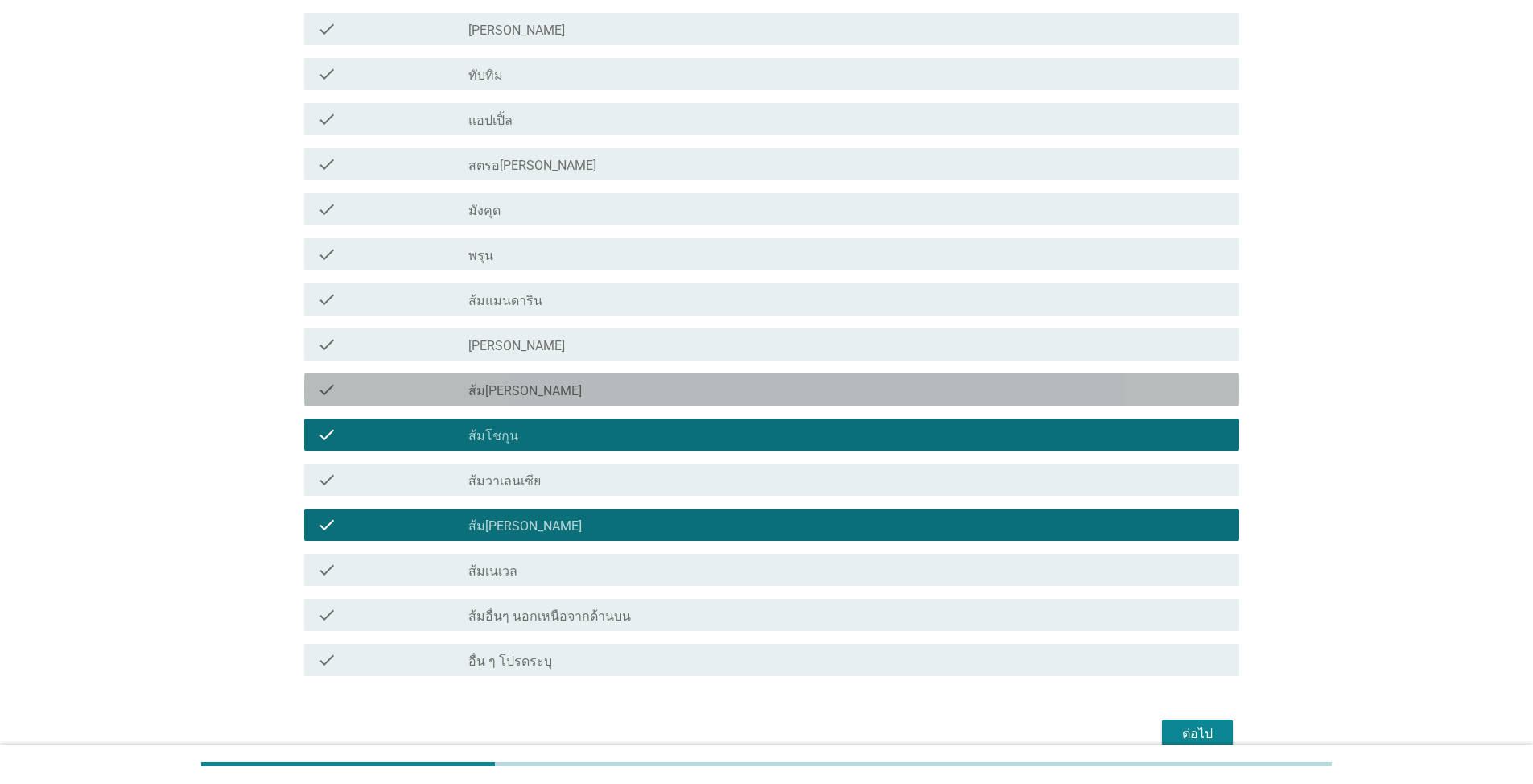
click at [610, 386] on div "check_box_outline_blank ส้ม[PERSON_NAME]" at bounding box center [847, 389] width 758 height 19
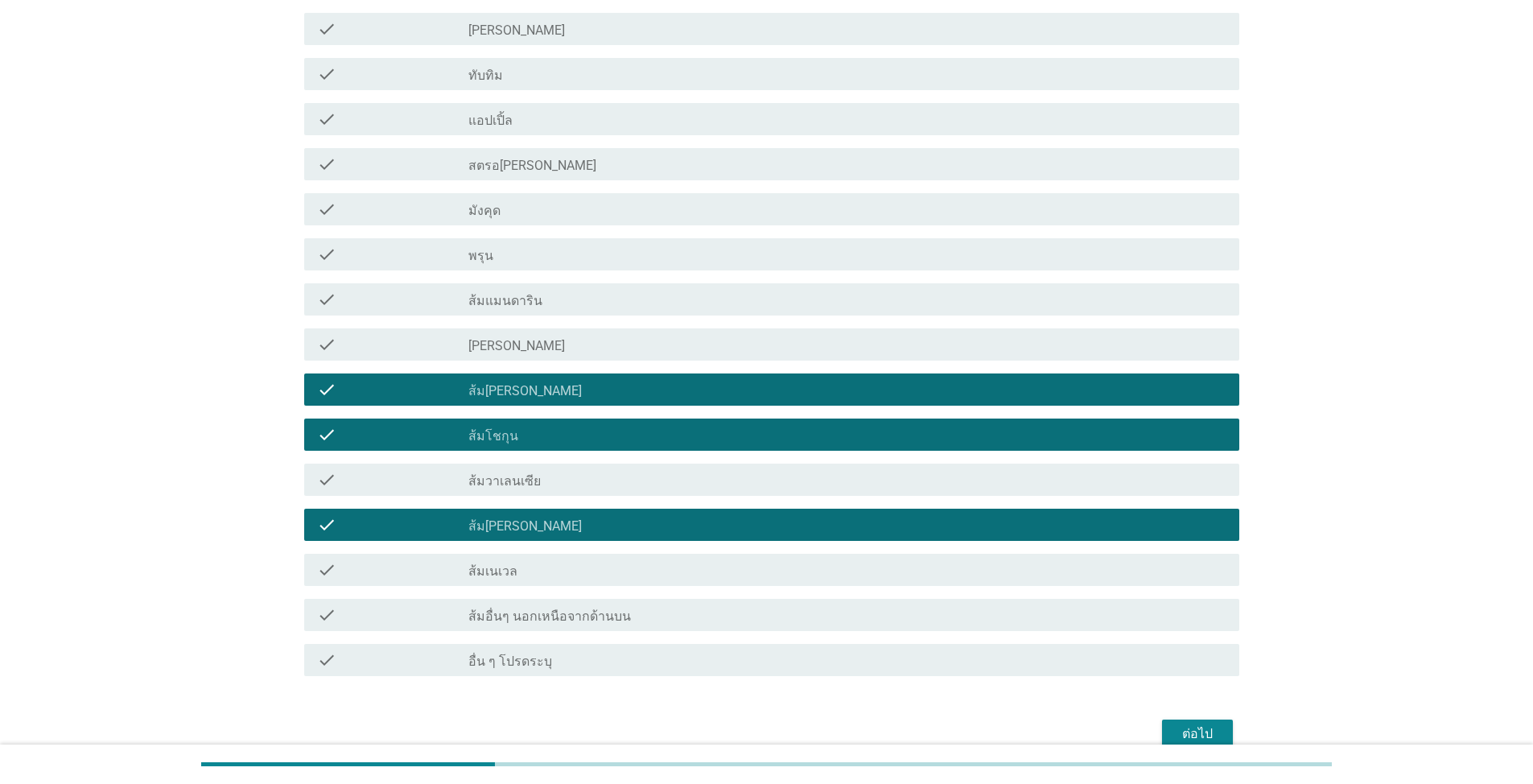
scroll to position [881, 0]
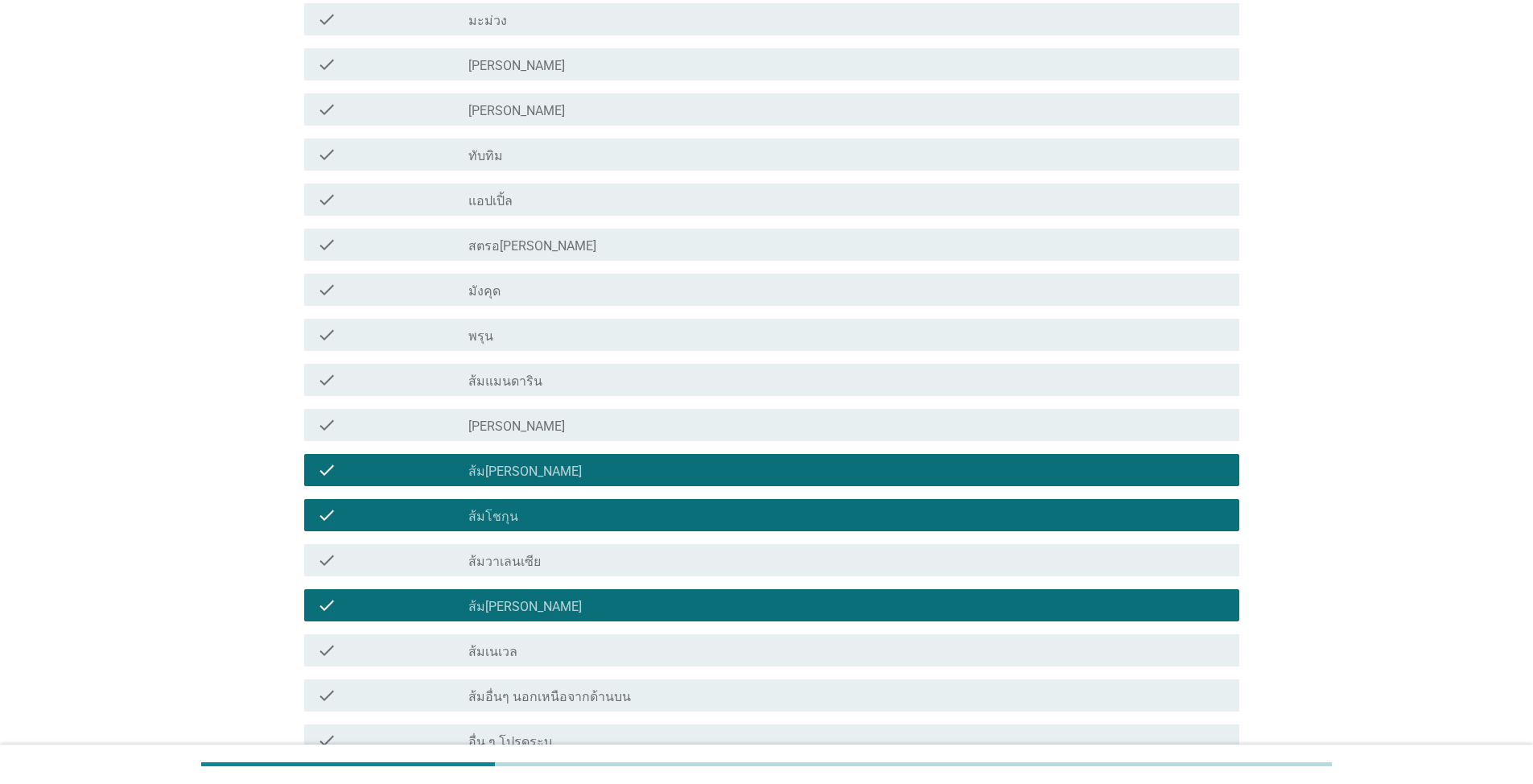
click at [610, 386] on div "check_box_outline_blank ส้มแมนดาริน" at bounding box center [847, 379] width 758 height 19
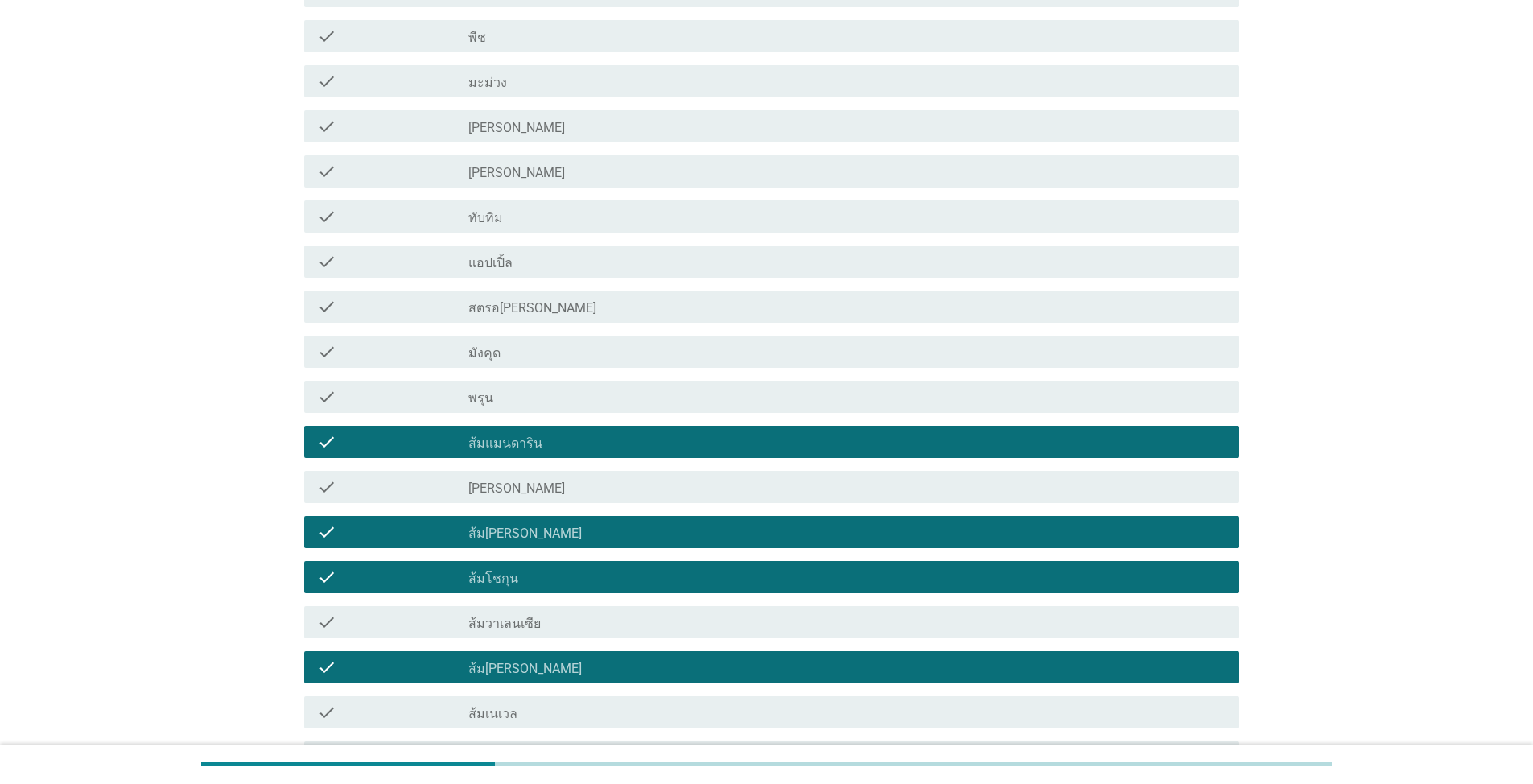
scroll to position [801, 0]
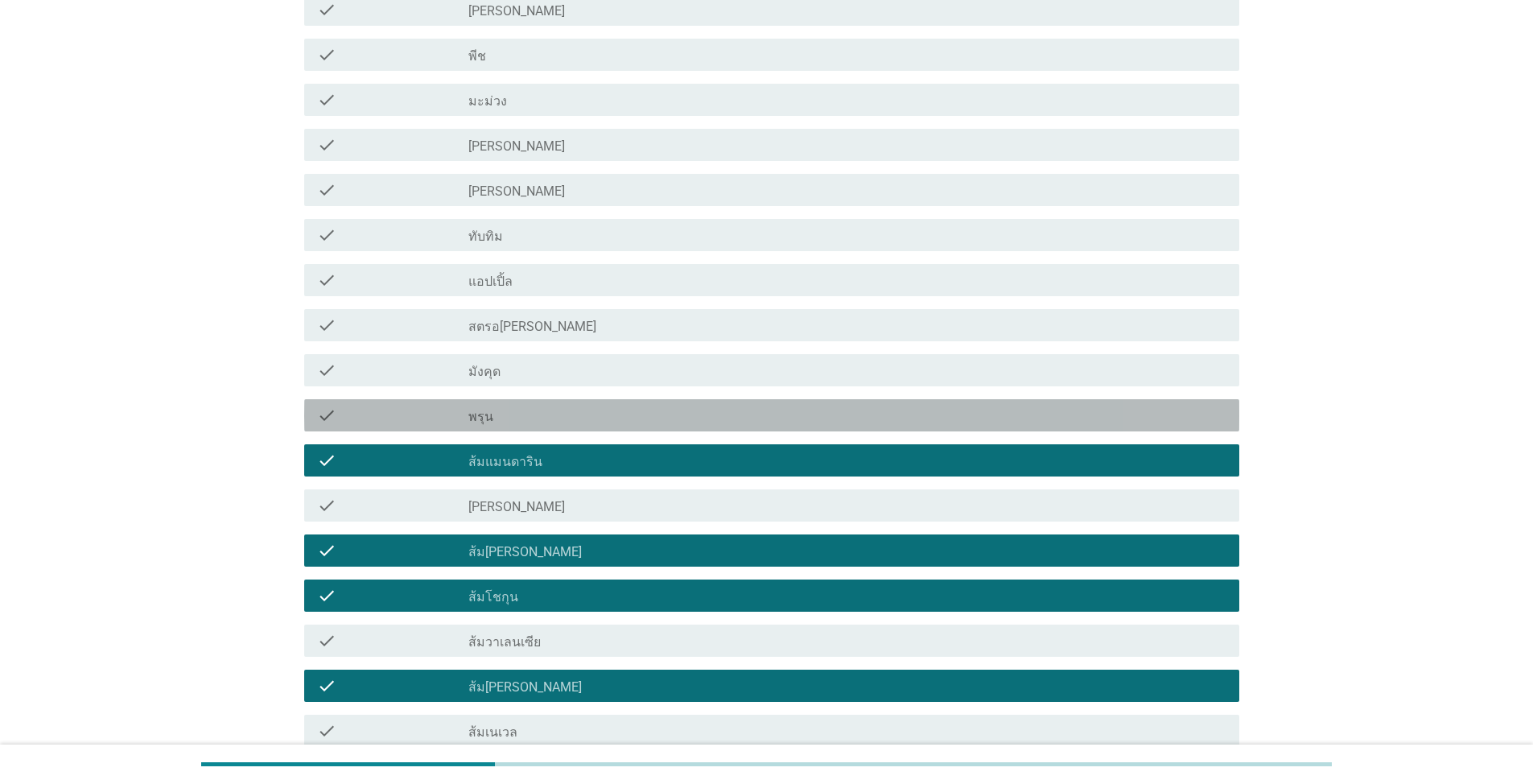
click at [611, 402] on div "check check_box_outline_blank พรุน" at bounding box center [772, 415] width 935 height 32
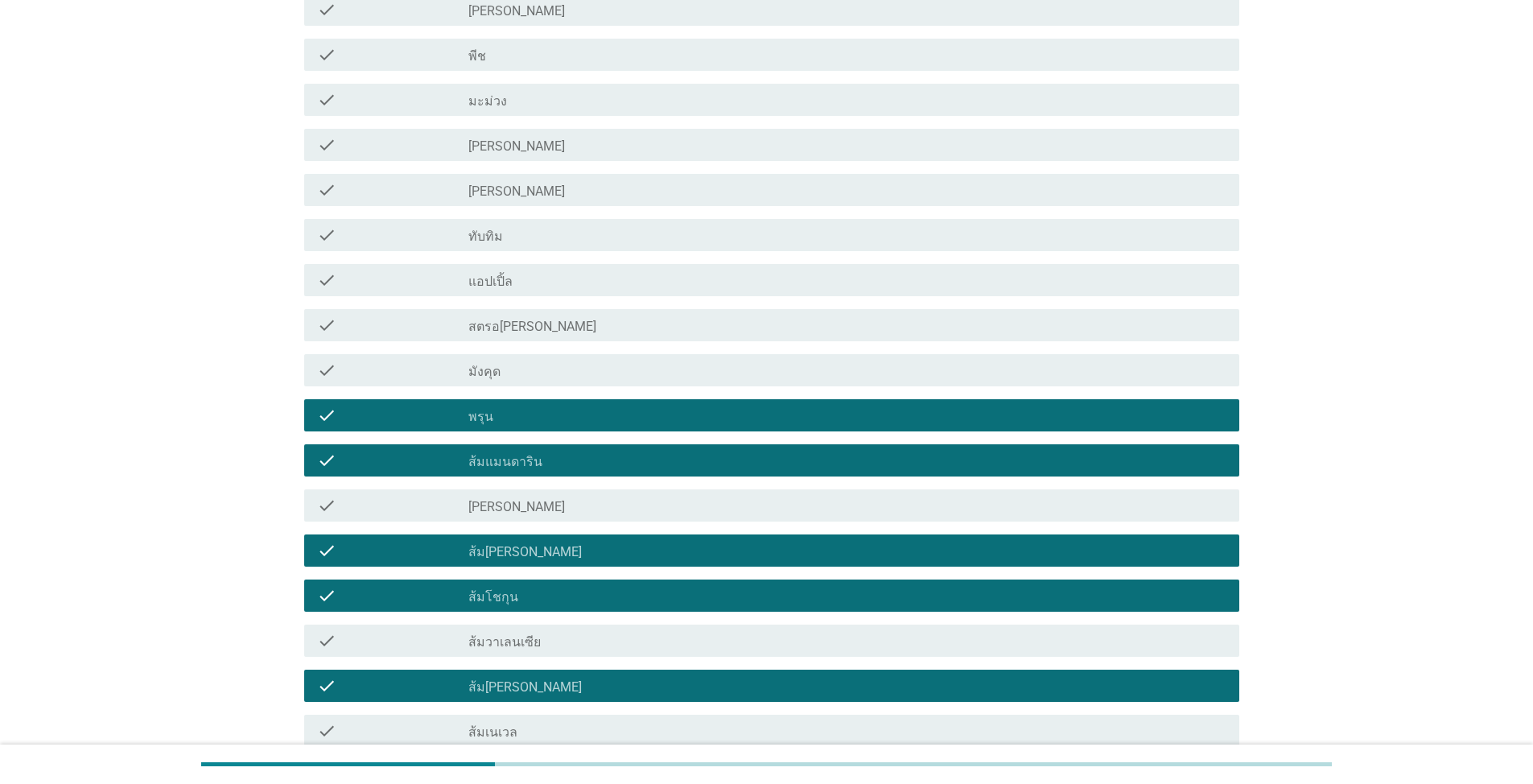
click at [616, 332] on div "check_box_outline_blank สตรอ[PERSON_NAME]" at bounding box center [847, 325] width 758 height 19
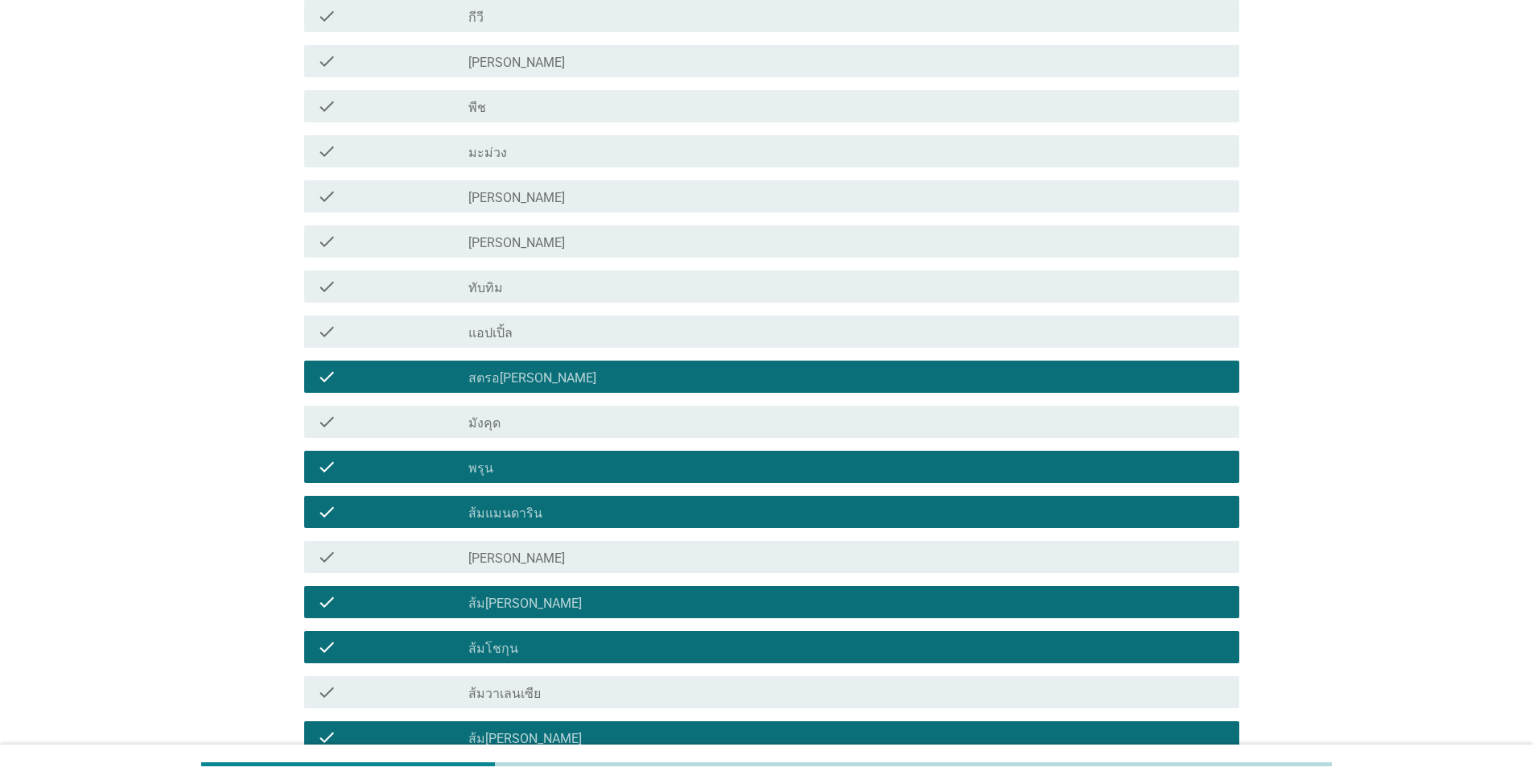
scroll to position [721, 0]
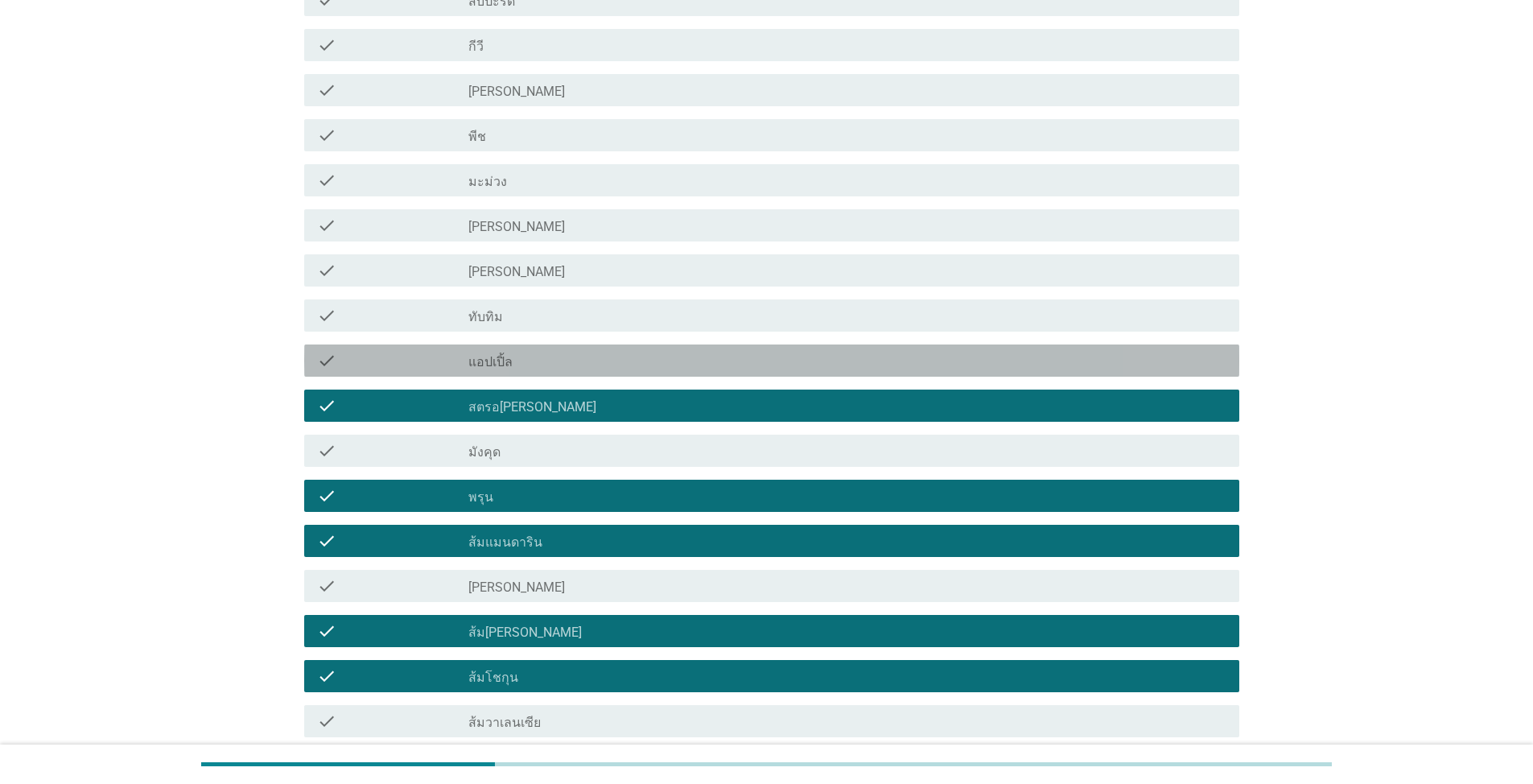
click at [607, 360] on div "check_box_outline_blank แอปเปิ้ล" at bounding box center [847, 361] width 758 height 19
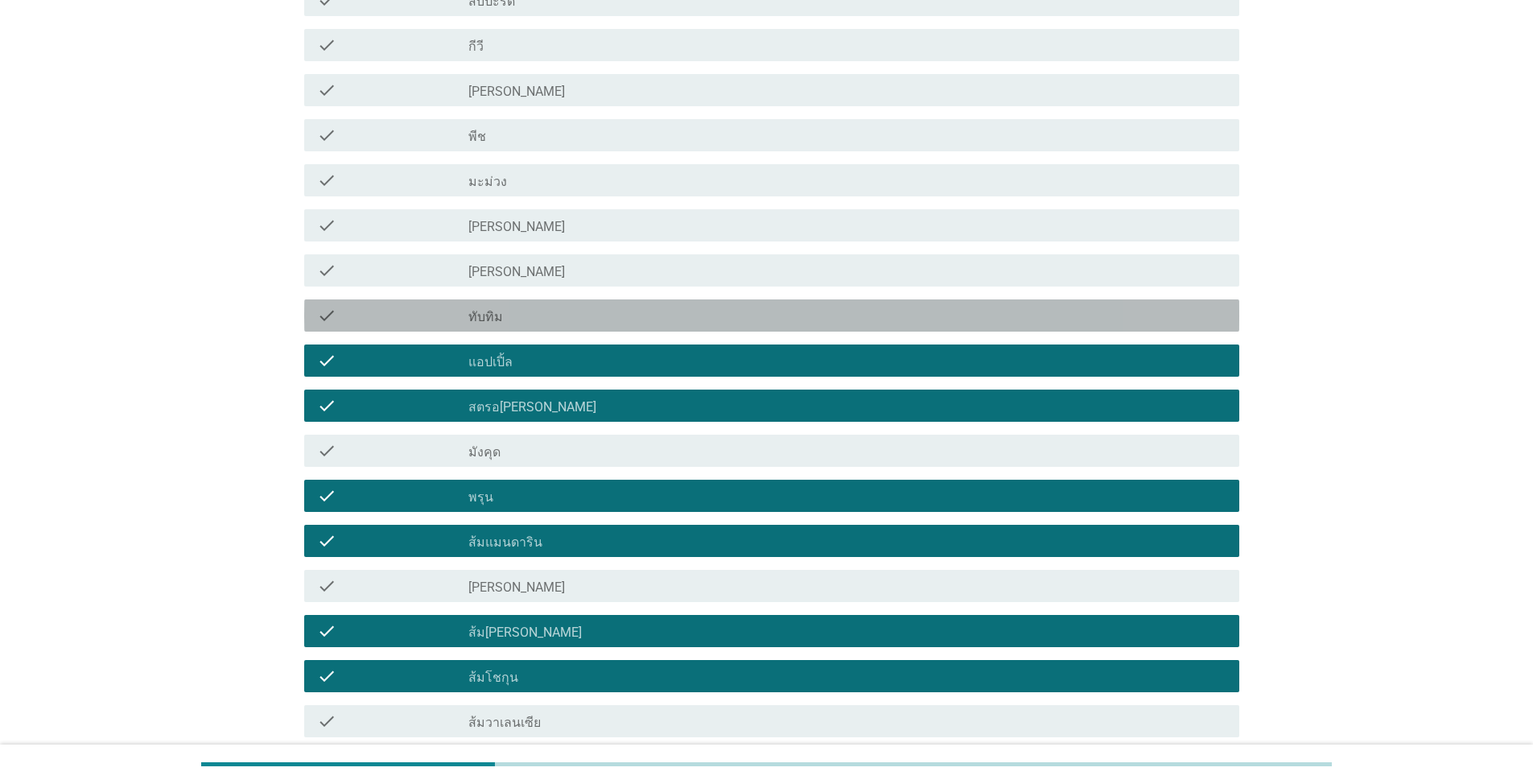
click at [609, 304] on div "check check_box_outline_blank ทับทิม" at bounding box center [772, 315] width 935 height 32
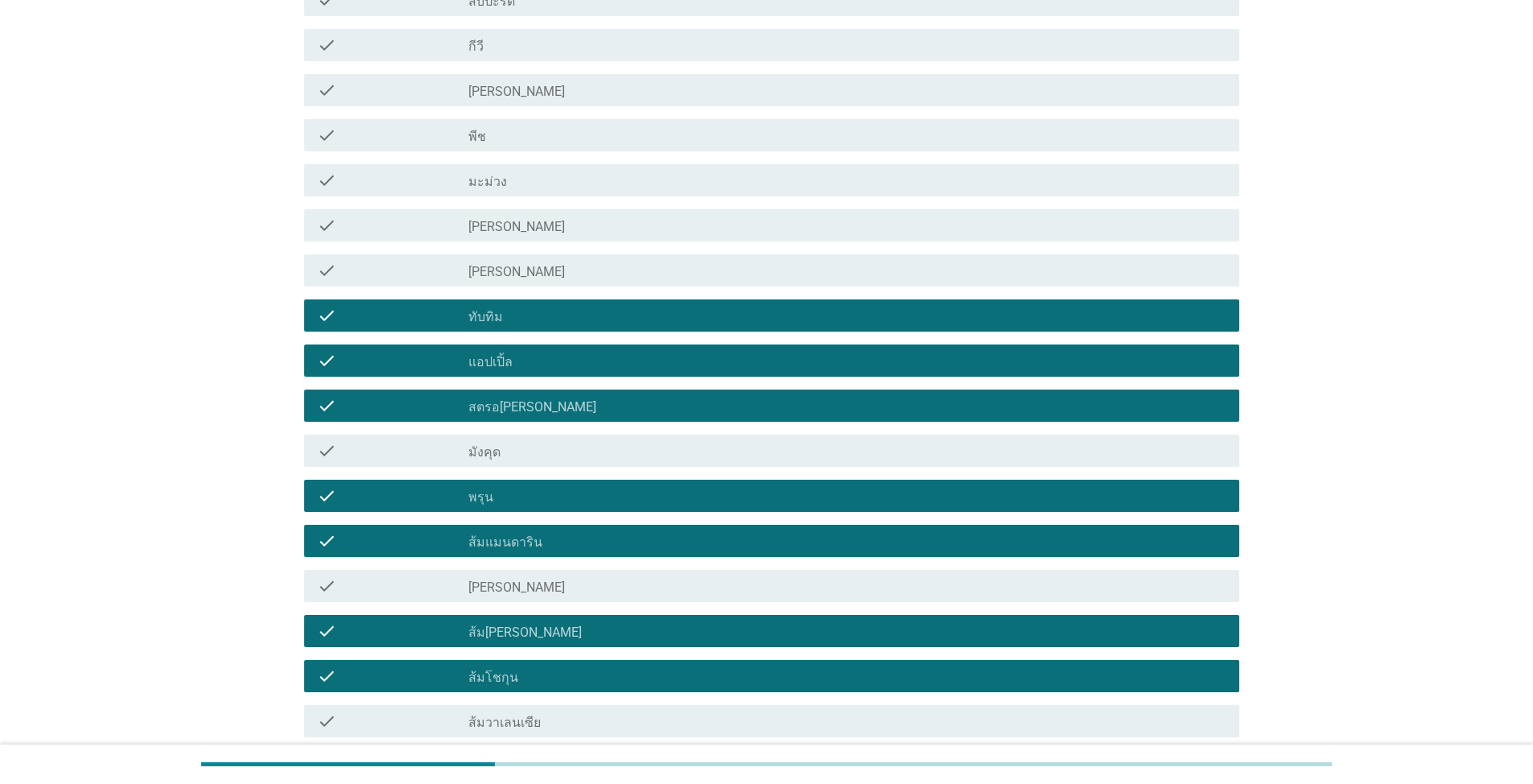
click at [613, 267] on div "check_box_outline_blank [PERSON_NAME]" at bounding box center [847, 270] width 758 height 19
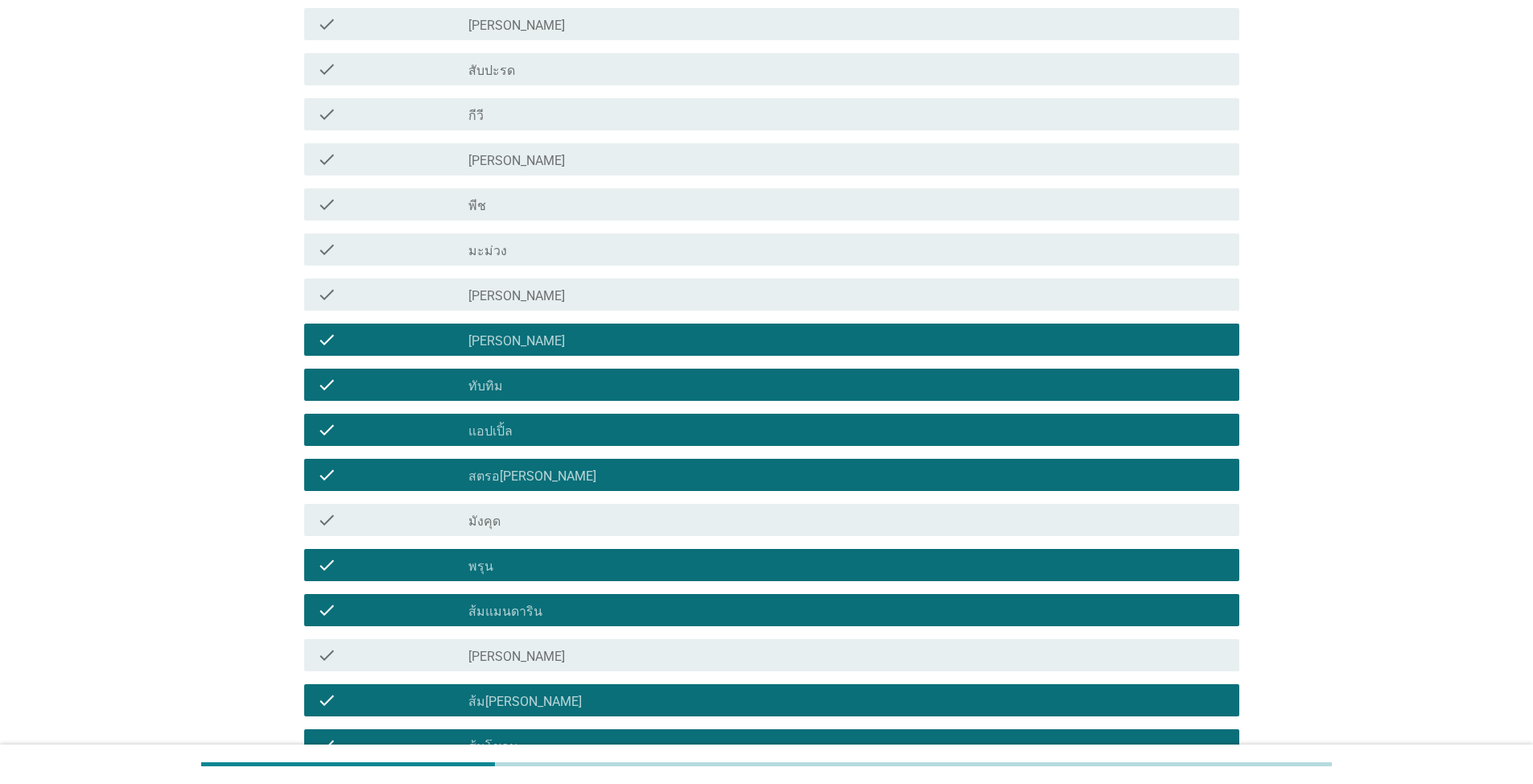
scroll to position [560, 0]
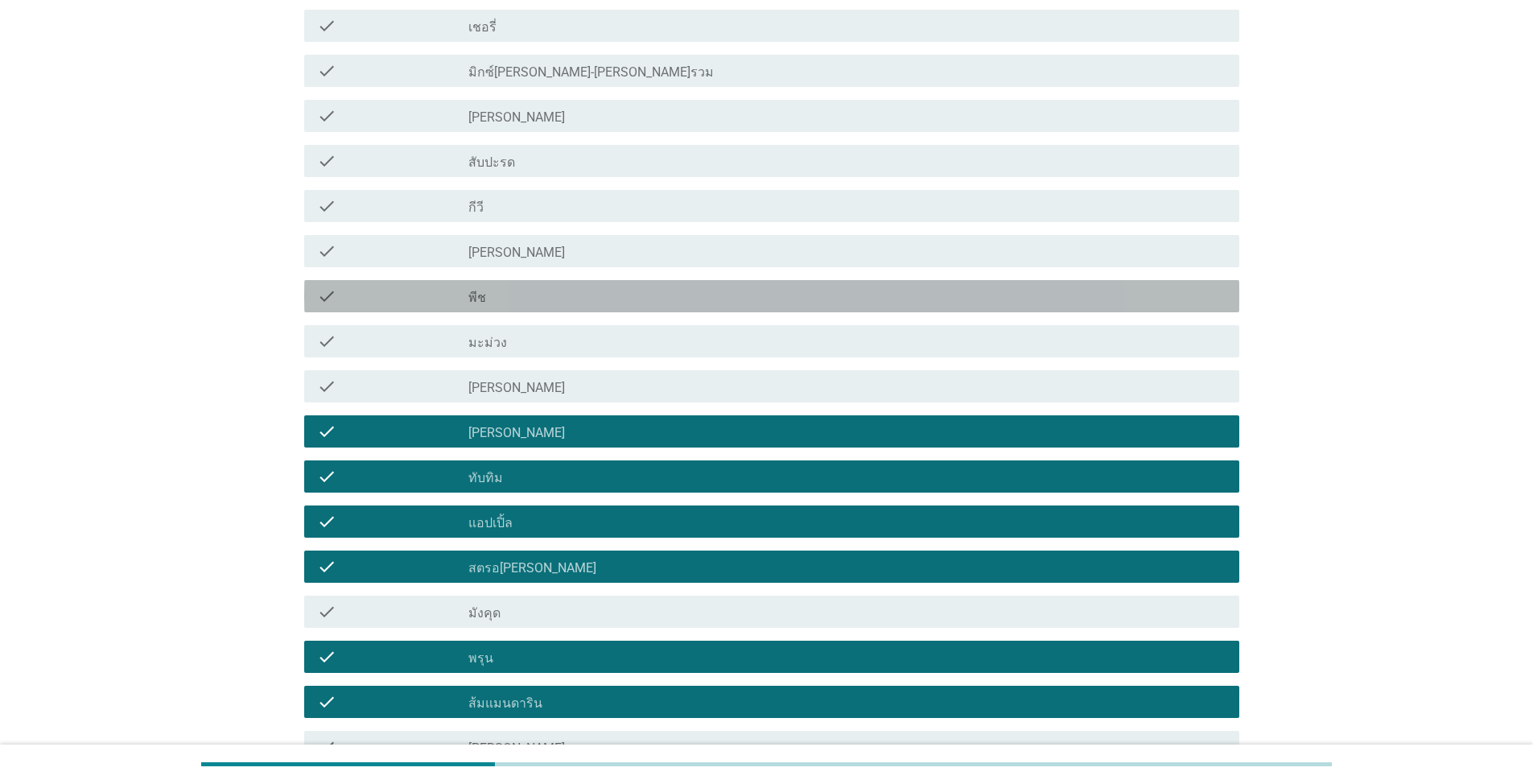
click at [613, 291] on div "check_box_outline_blank พีช" at bounding box center [847, 296] width 758 height 19
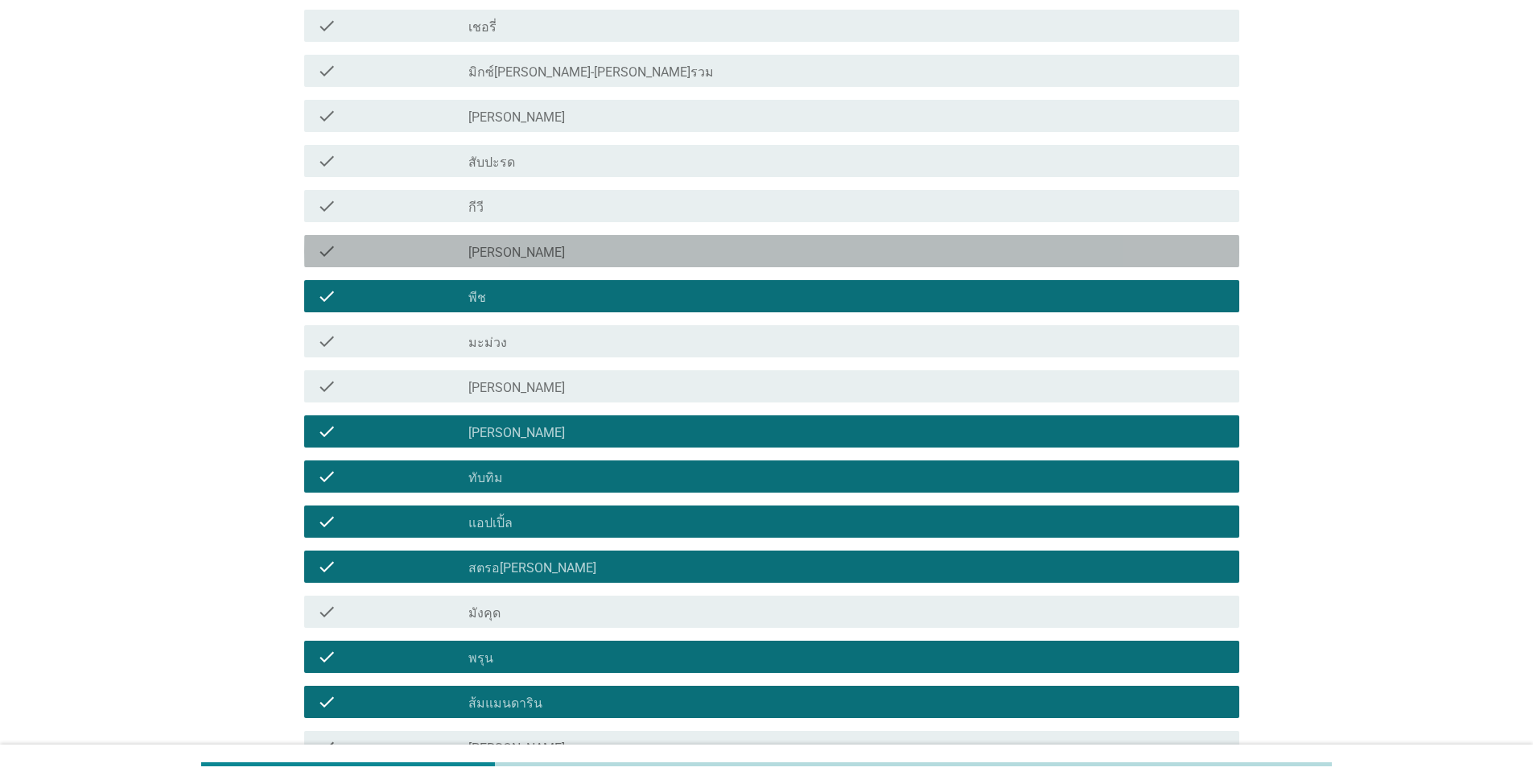
click at [619, 250] on div "check_box_outline_blank [PERSON_NAME]" at bounding box center [847, 251] width 758 height 19
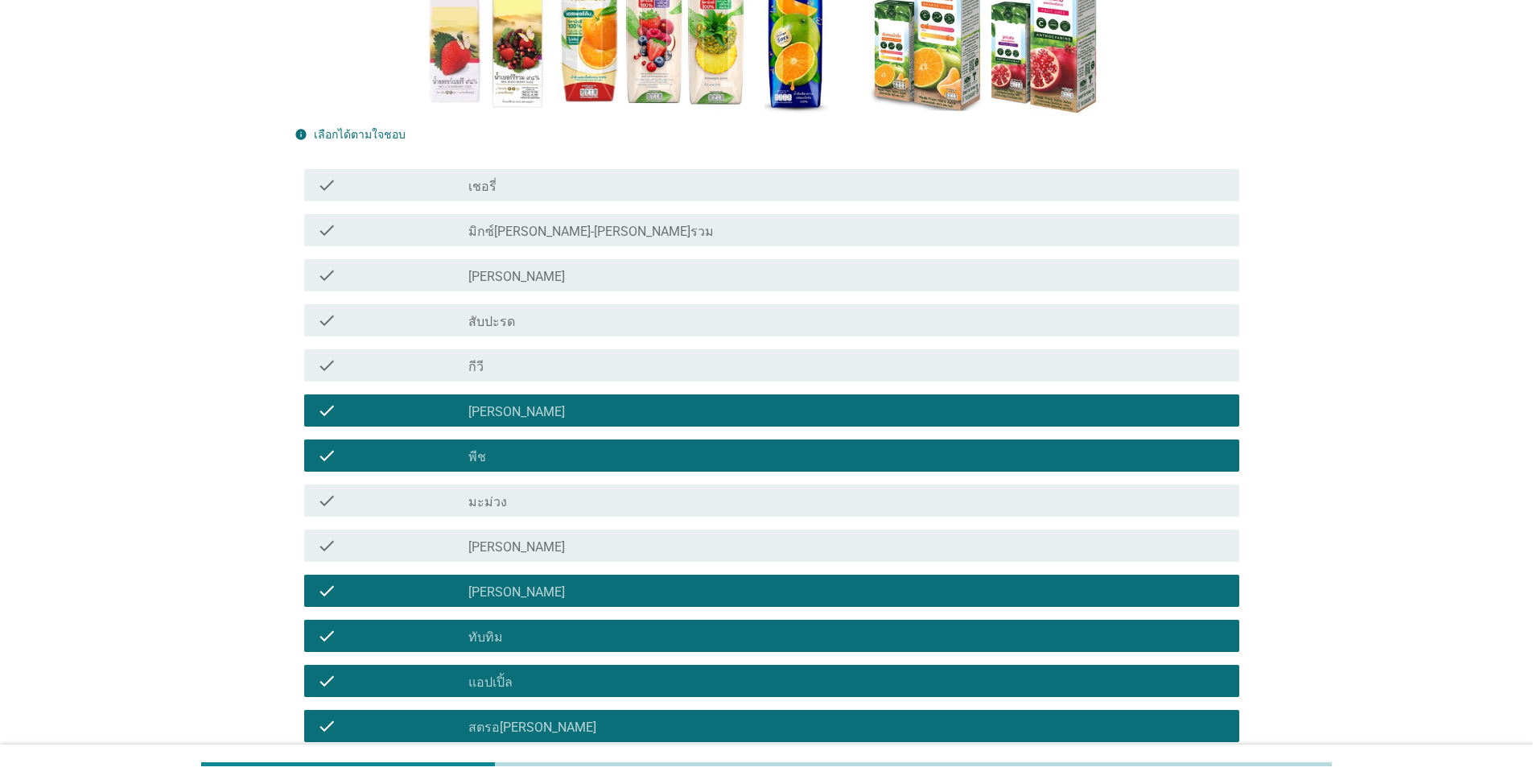
scroll to position [399, 0]
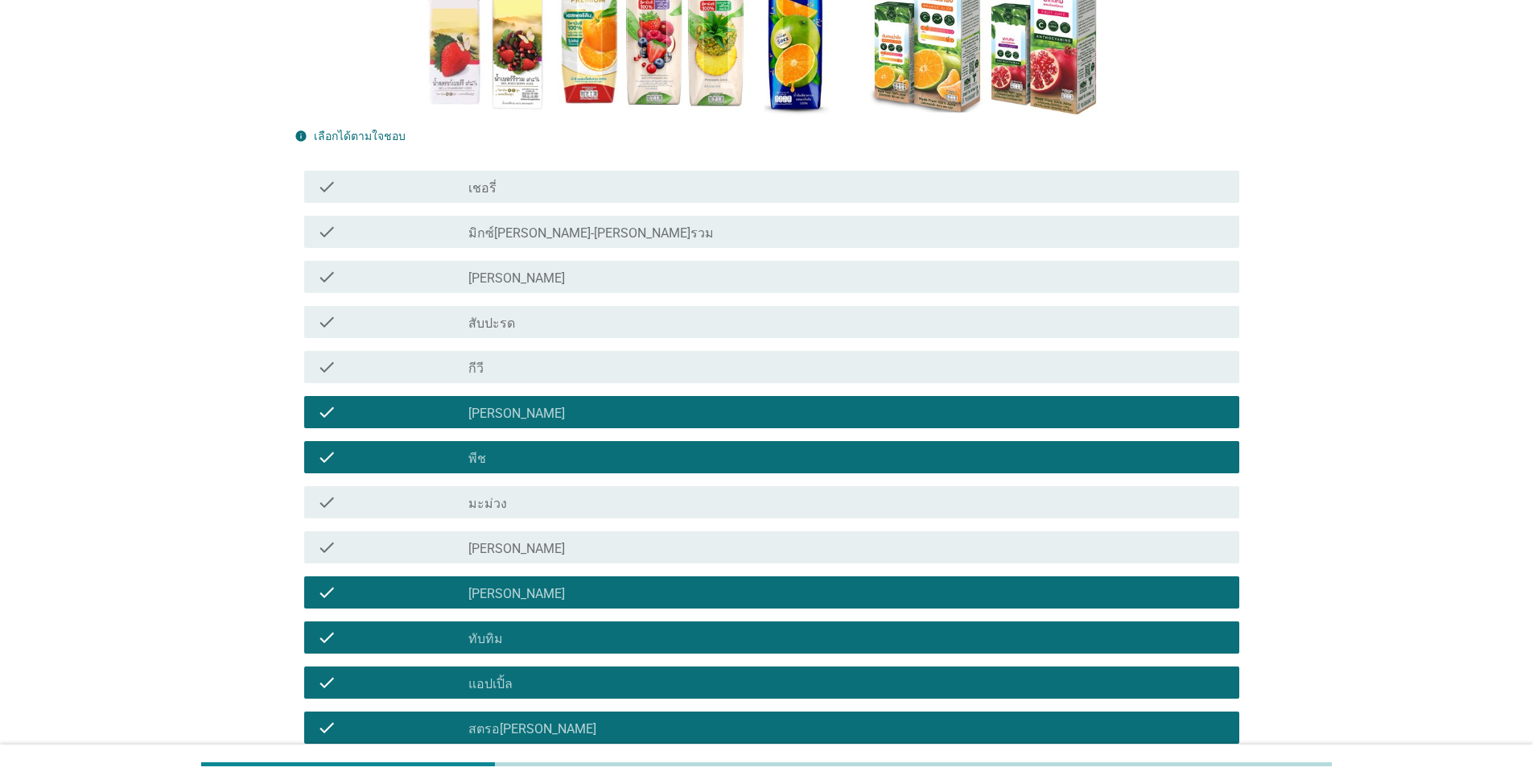
click at [617, 279] on div "check_box_outline_blank [PERSON_NAME]" at bounding box center [847, 277] width 758 height 19
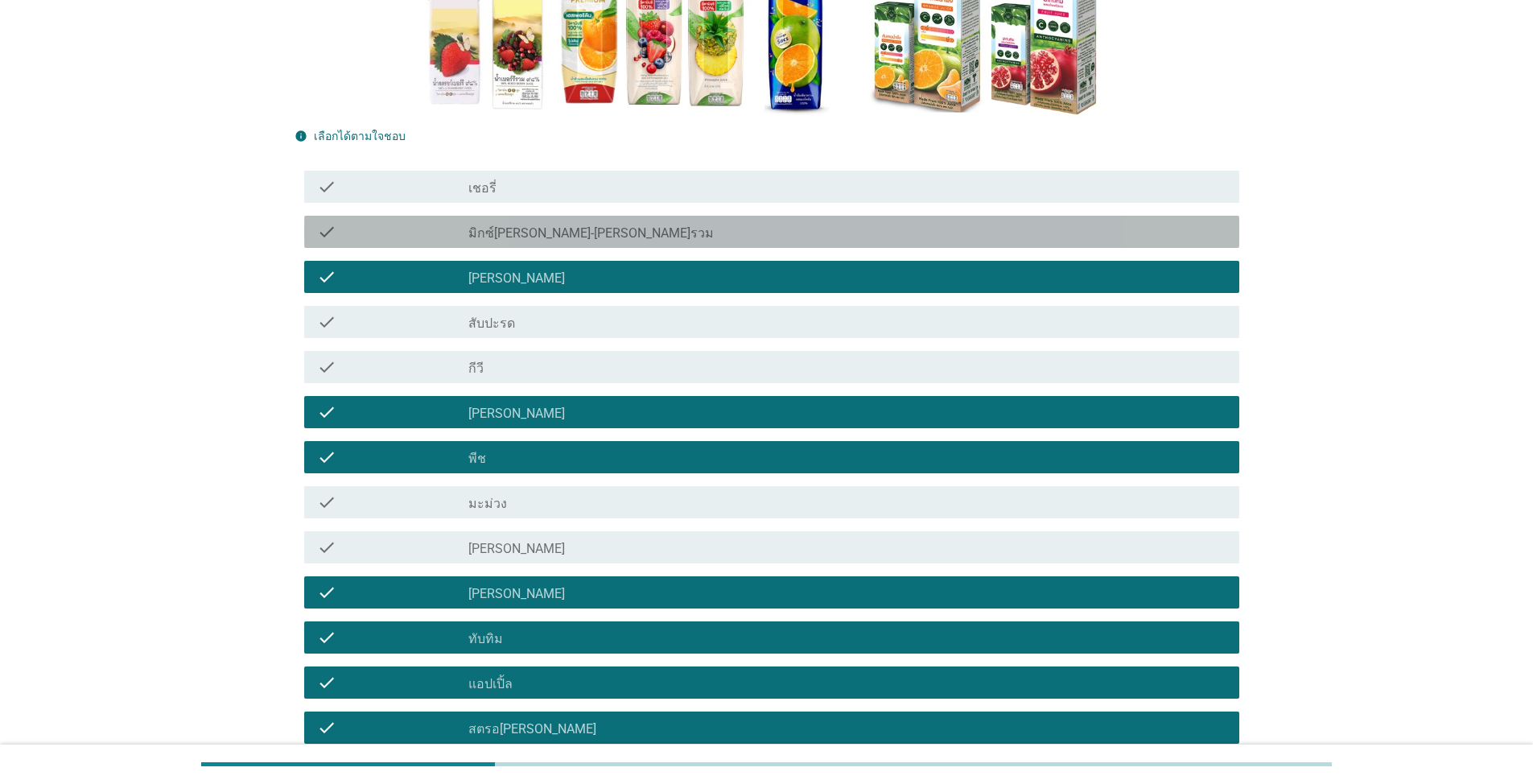
click at [621, 241] on div "check_box_outline_blank มิกซ์[PERSON_NAME]-[PERSON_NAME]รวม" at bounding box center [847, 231] width 758 height 19
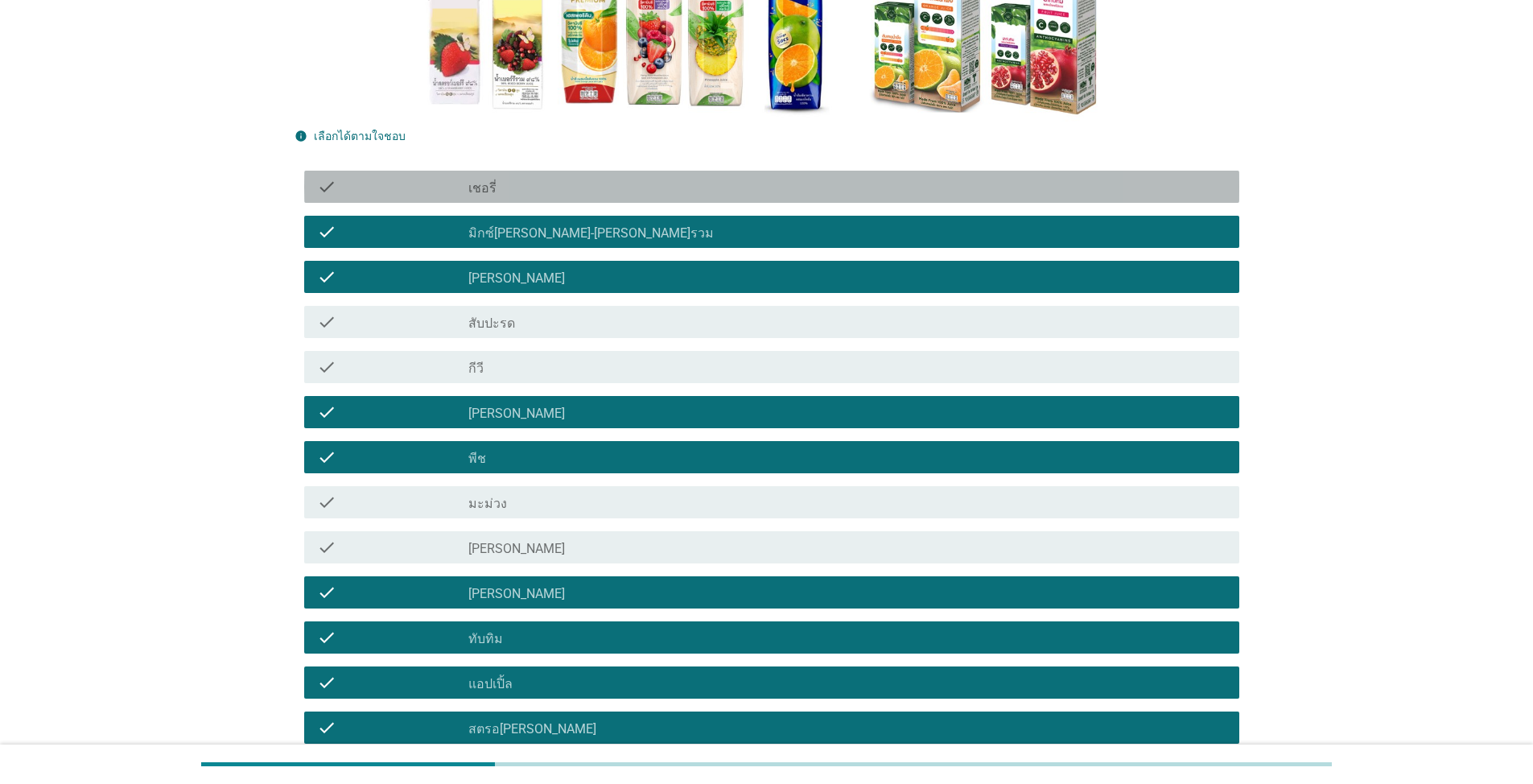
click at [640, 175] on div "check check_box_outline_blank เชอรี่" at bounding box center [772, 186] width 935 height 32
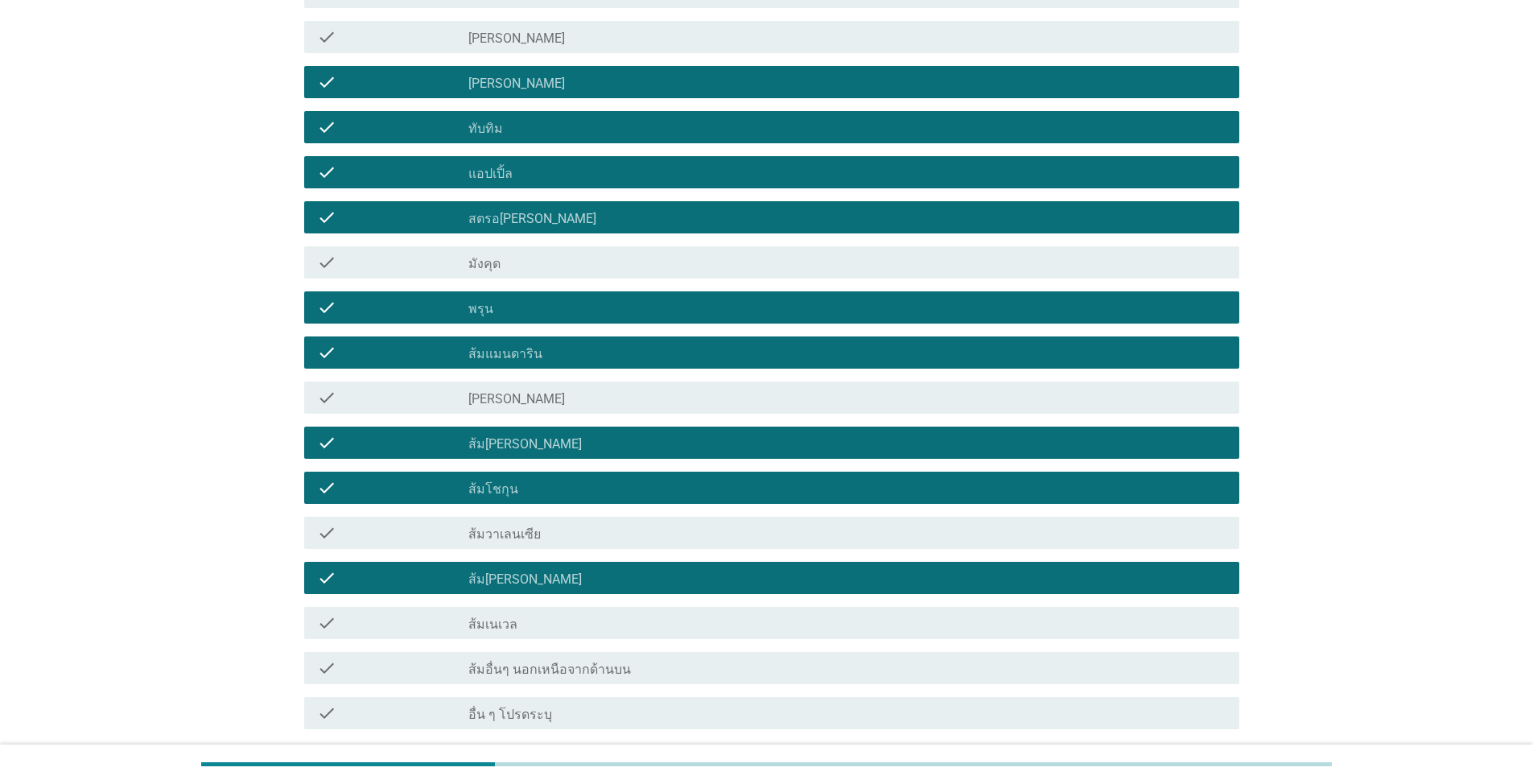
scroll to position [1043, 0]
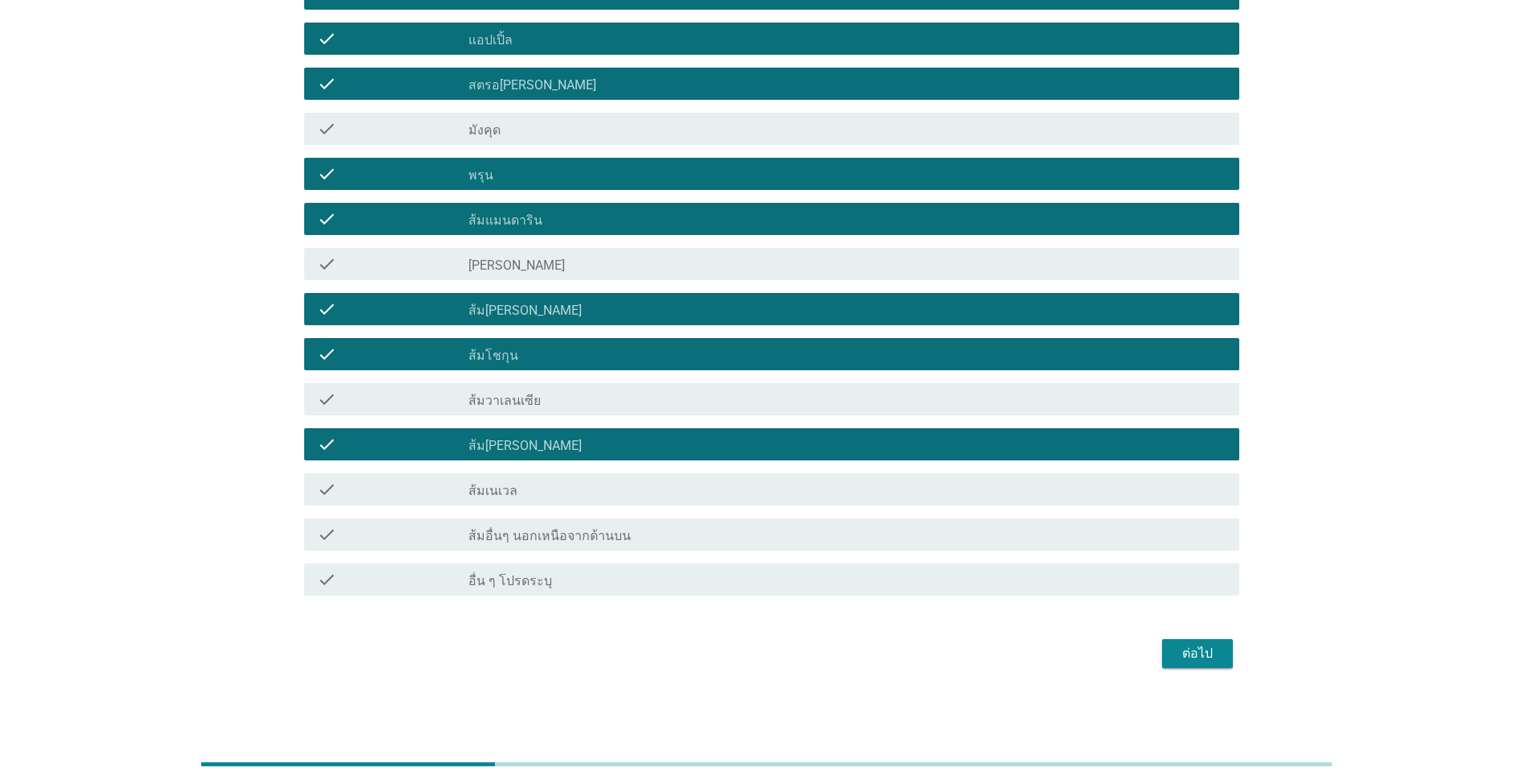
click at [792, 655] on div "ต่อไป" at bounding box center [1197, 653] width 45 height 19
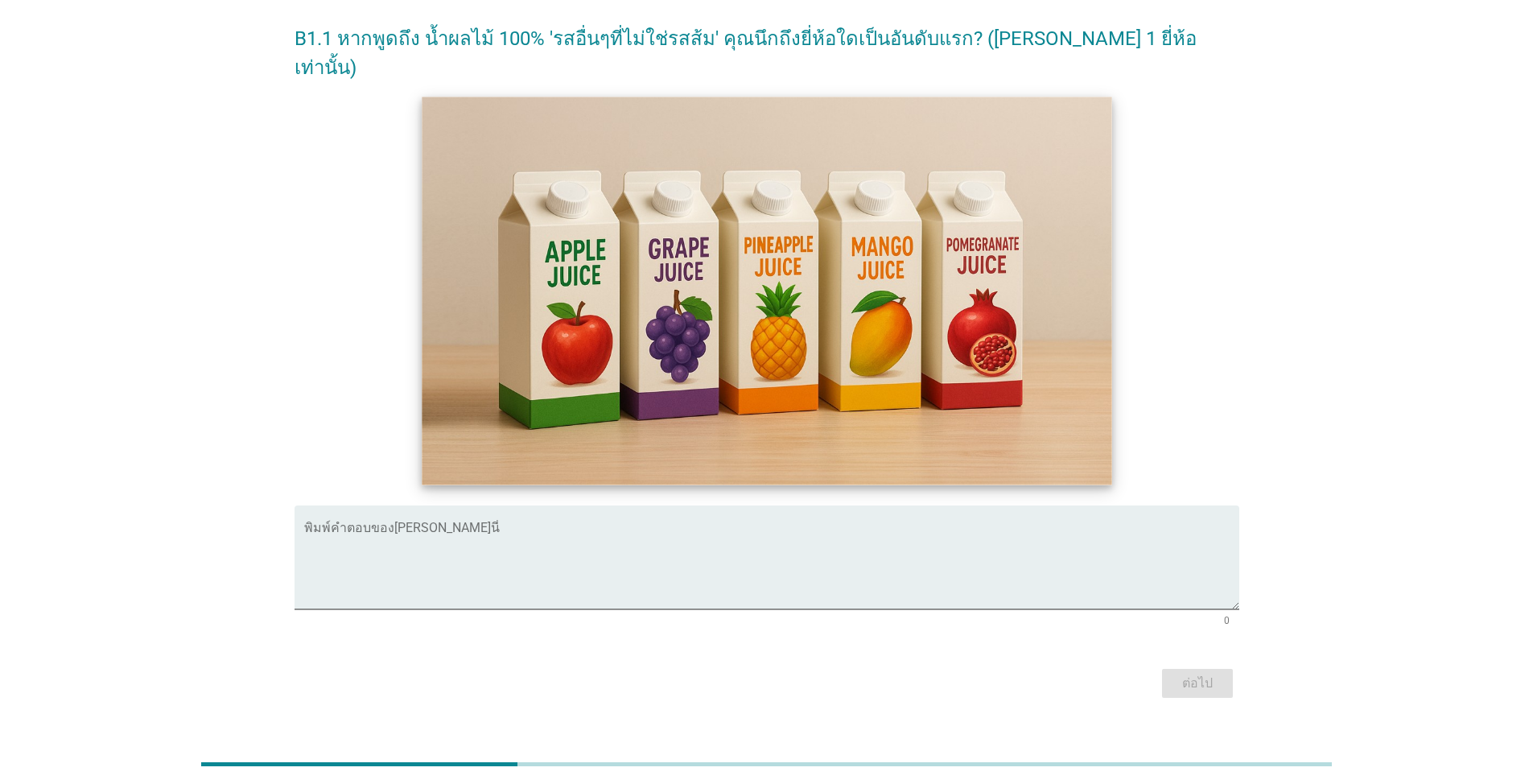
scroll to position [210, 0]
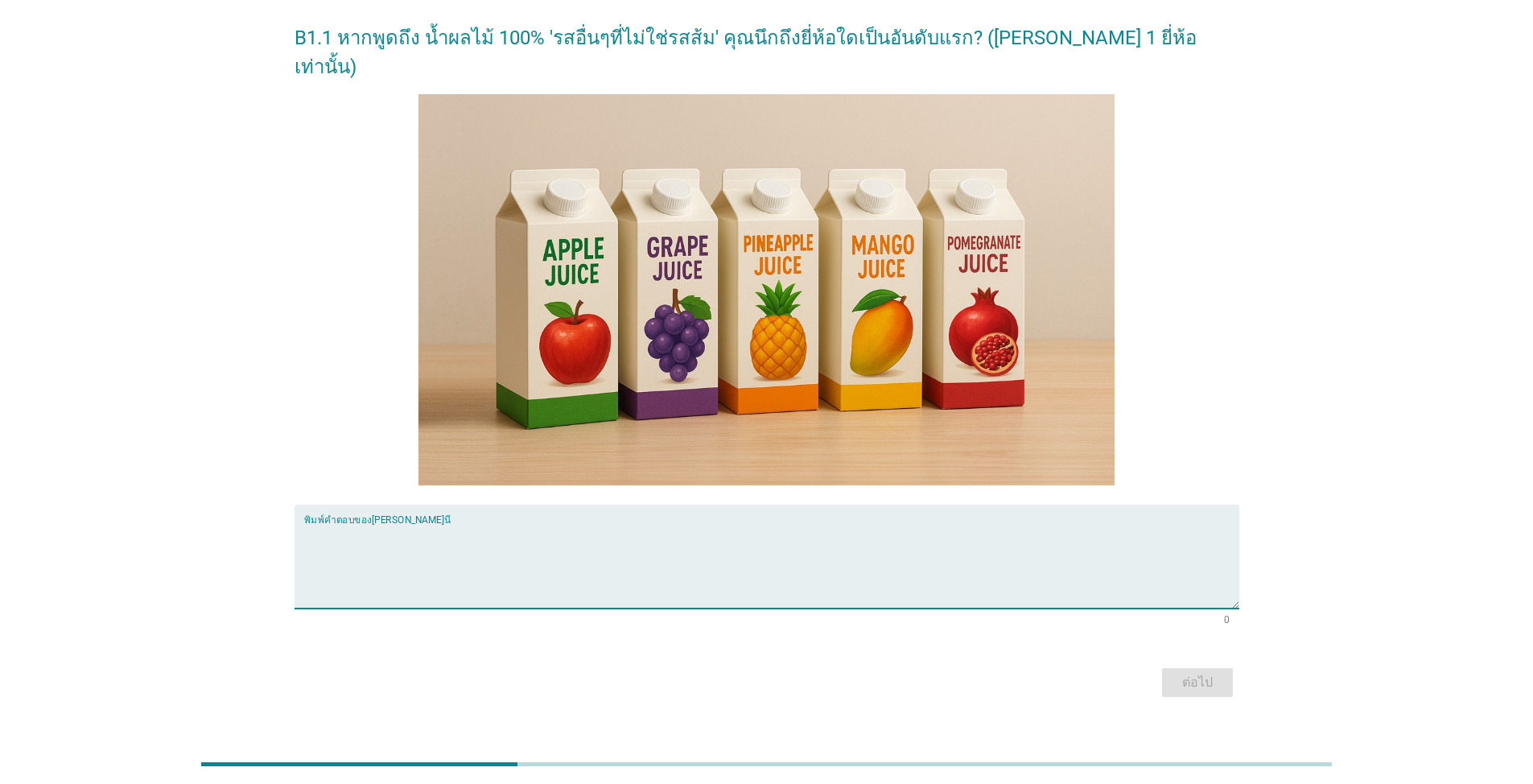
click at [368, 524] on textarea "พิมพ์คำตอบของคุณ ที่นี่" at bounding box center [772, 566] width 935 height 85
type textarea ","
type textarea "[PERSON_NAME]"
click at [792, 673] on div "ต่อไป" at bounding box center [1197, 682] width 45 height 19
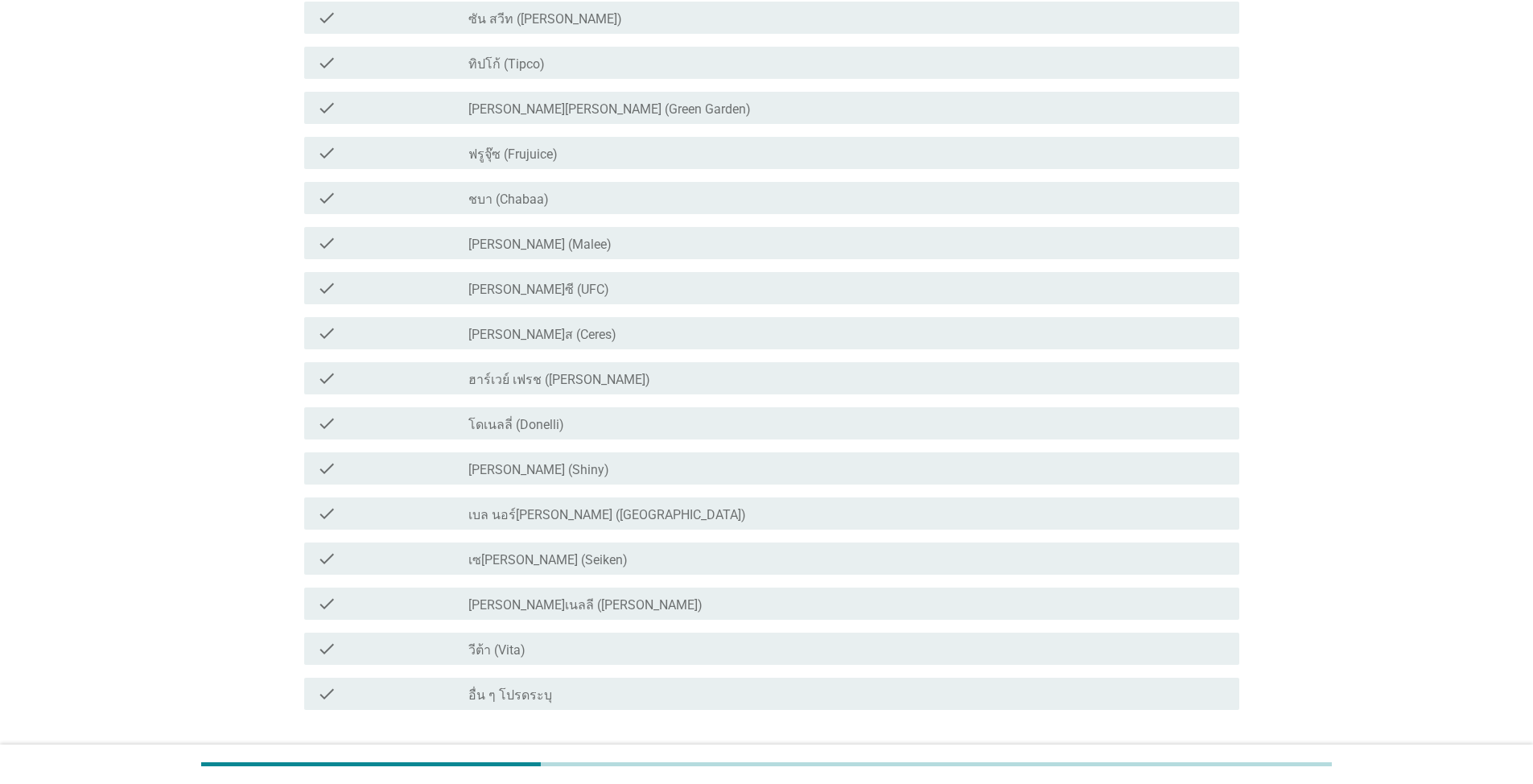
scroll to position [0, 0]
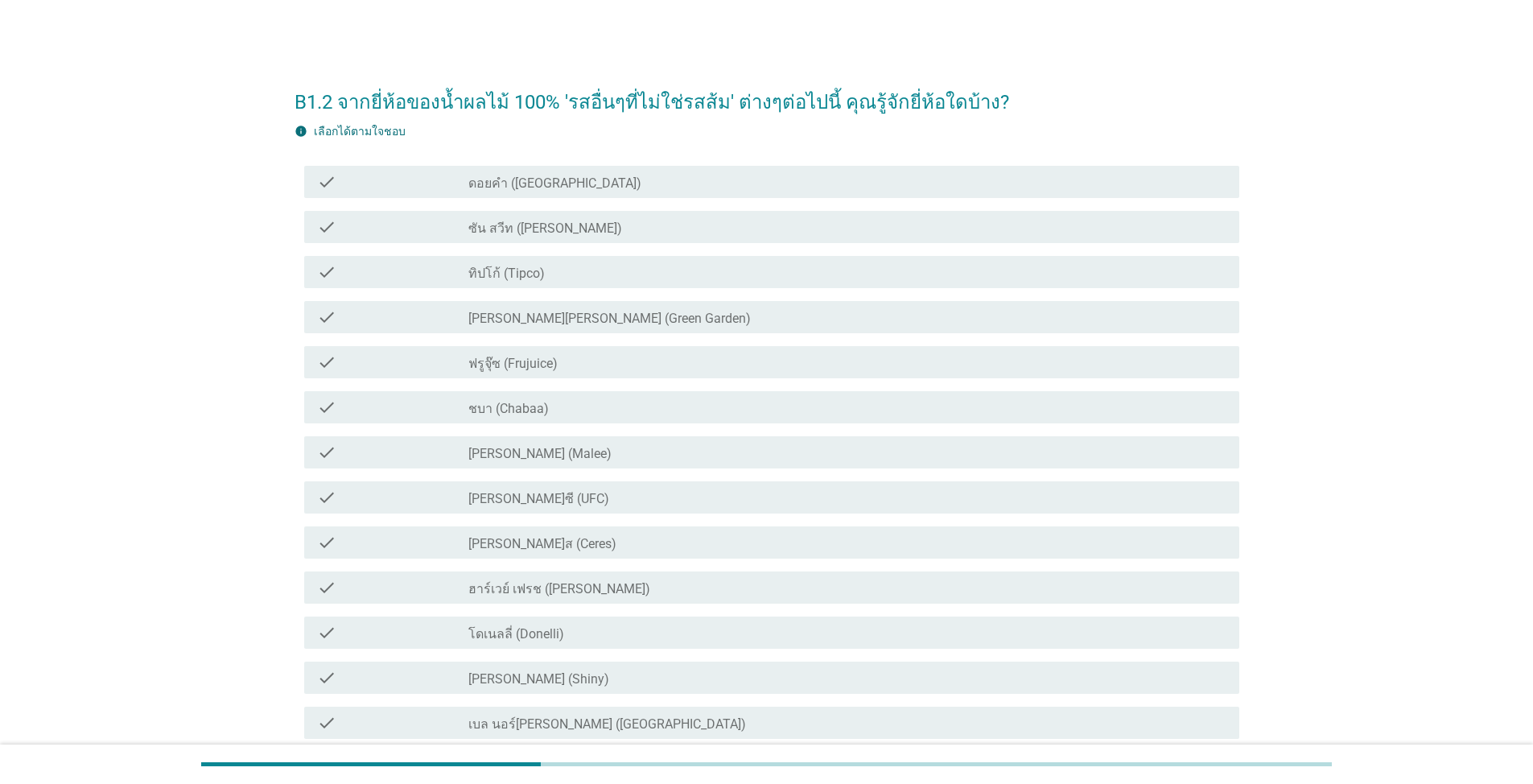
click at [558, 192] on div "check check_box_outline_blank ดอยคำ (Doi-Khham)" at bounding box center [772, 181] width 935 height 32
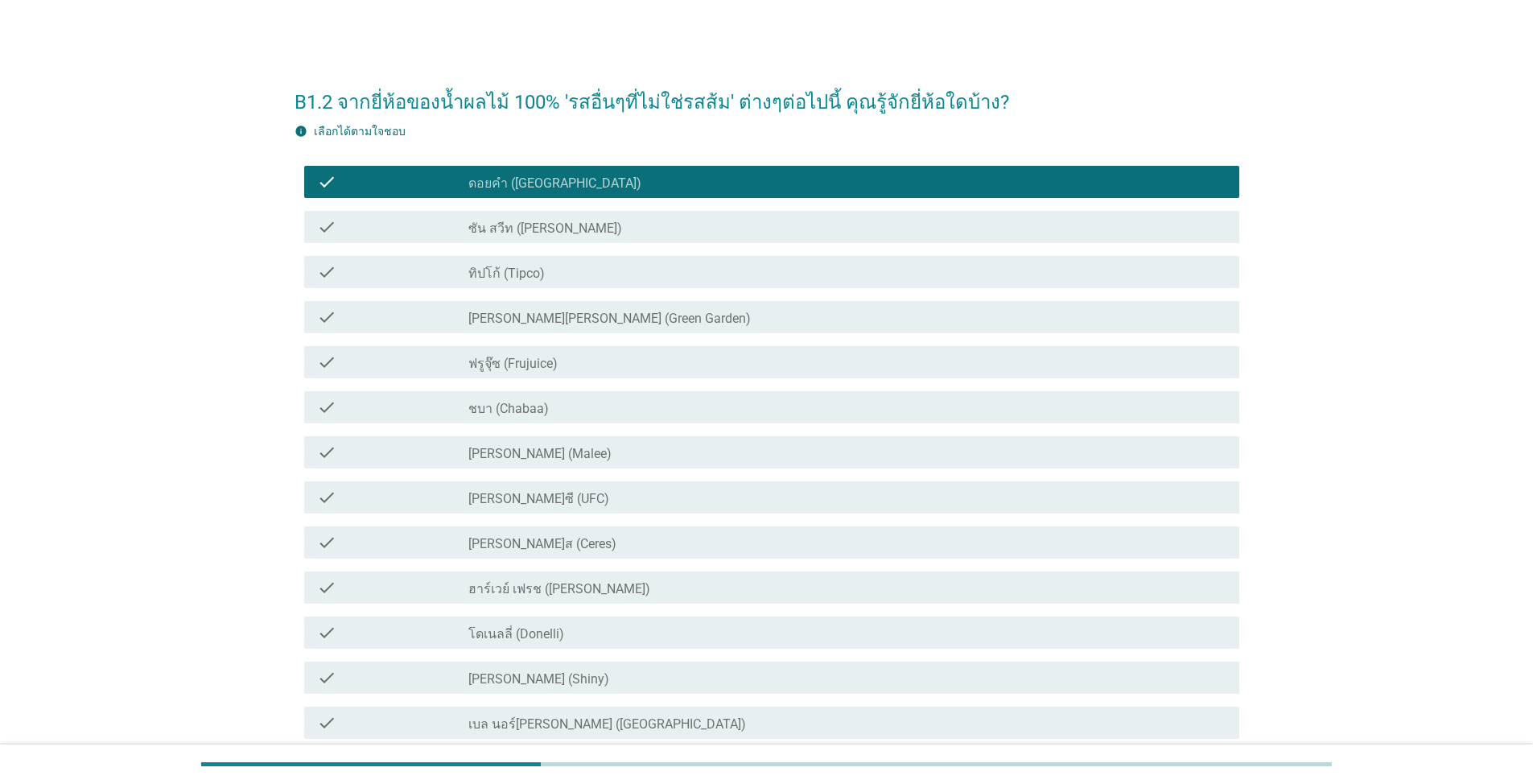
click at [570, 279] on div "check_box_outline_blank ทิปโก้ (Tipco)" at bounding box center [847, 272] width 758 height 19
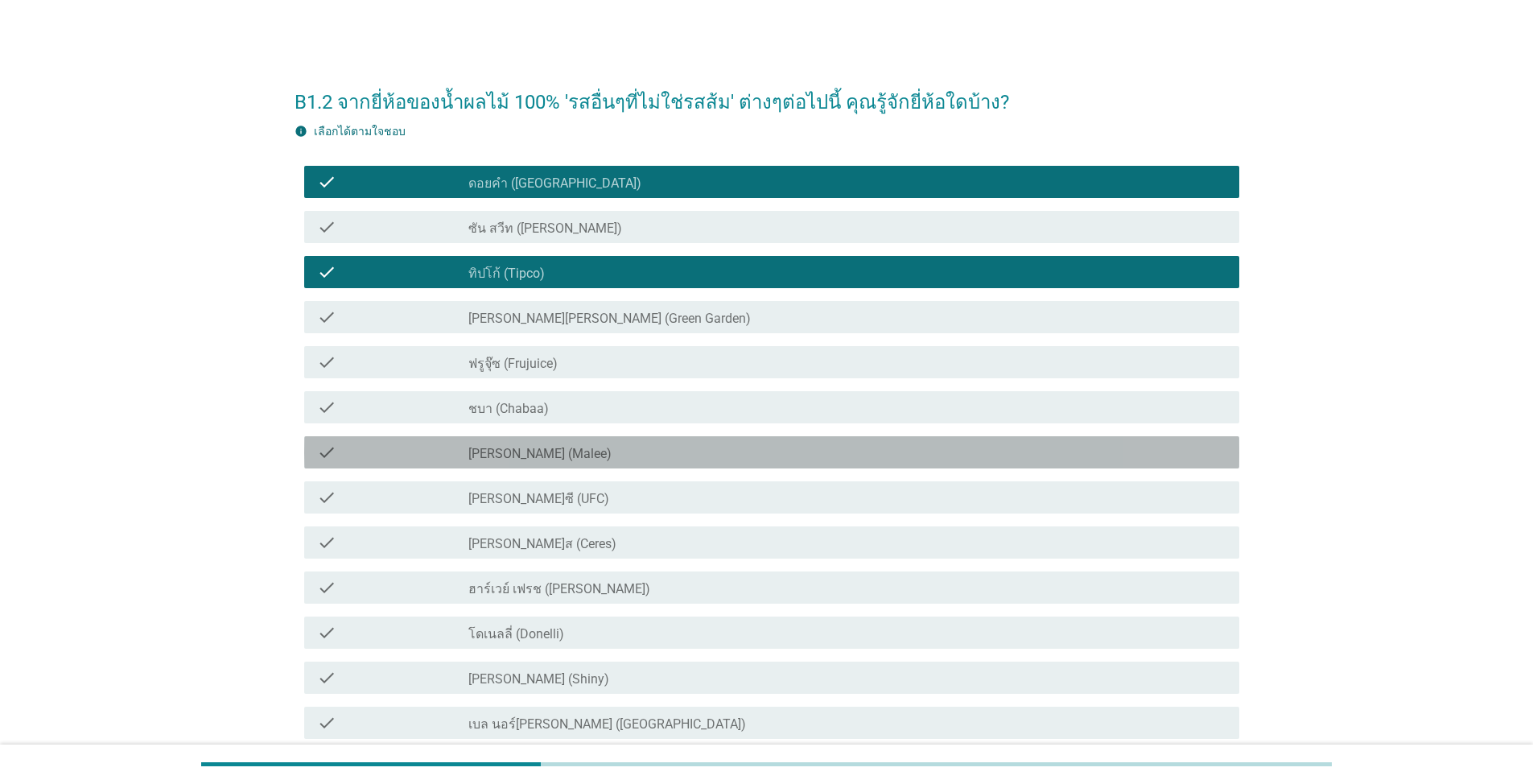
click at [628, 461] on div "check_box_outline_blank [PERSON_NAME] (Malee)" at bounding box center [847, 452] width 758 height 19
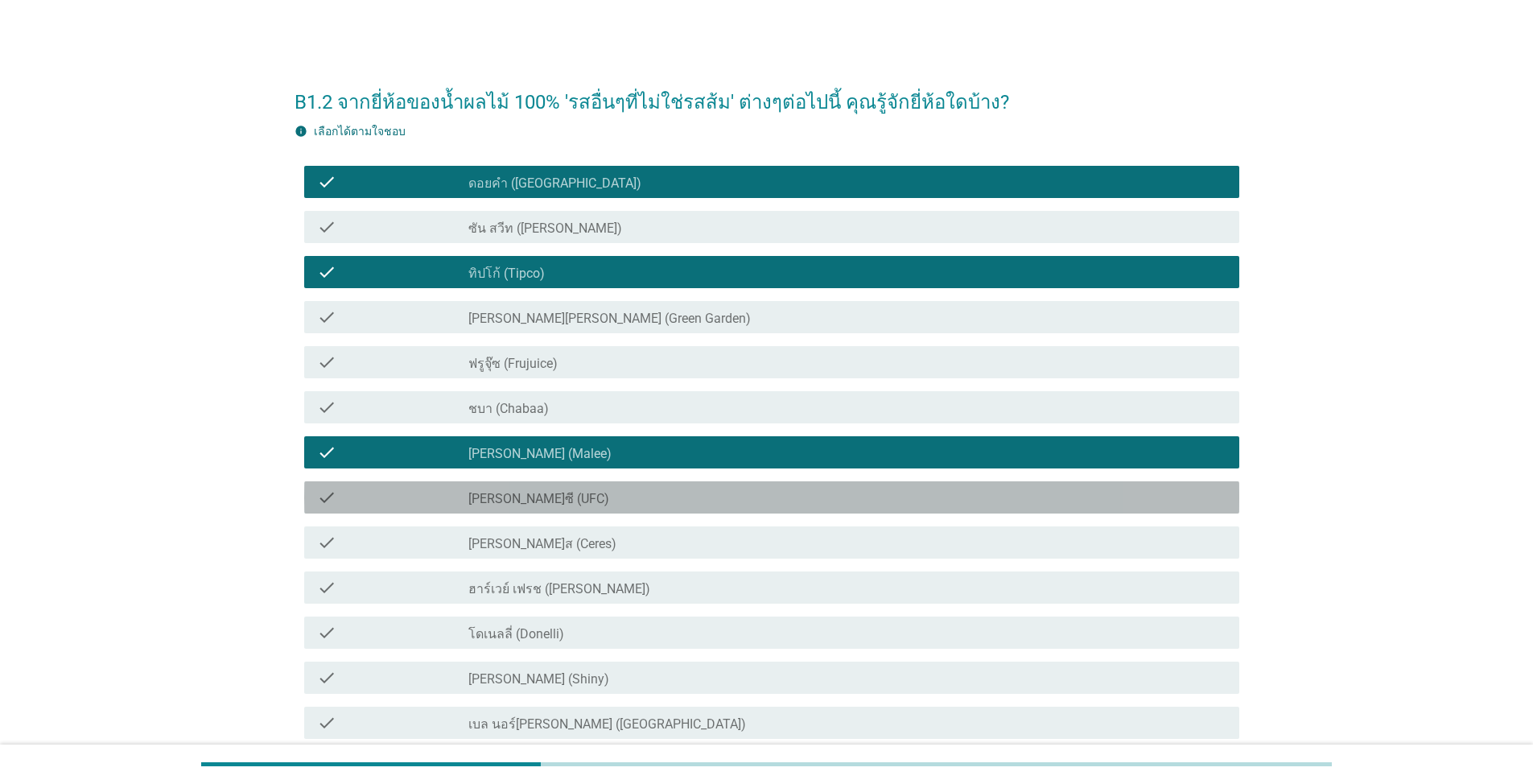
click at [620, 491] on div "check_box_outline_blank [PERSON_NAME]ซี (UFC)" at bounding box center [847, 497] width 758 height 19
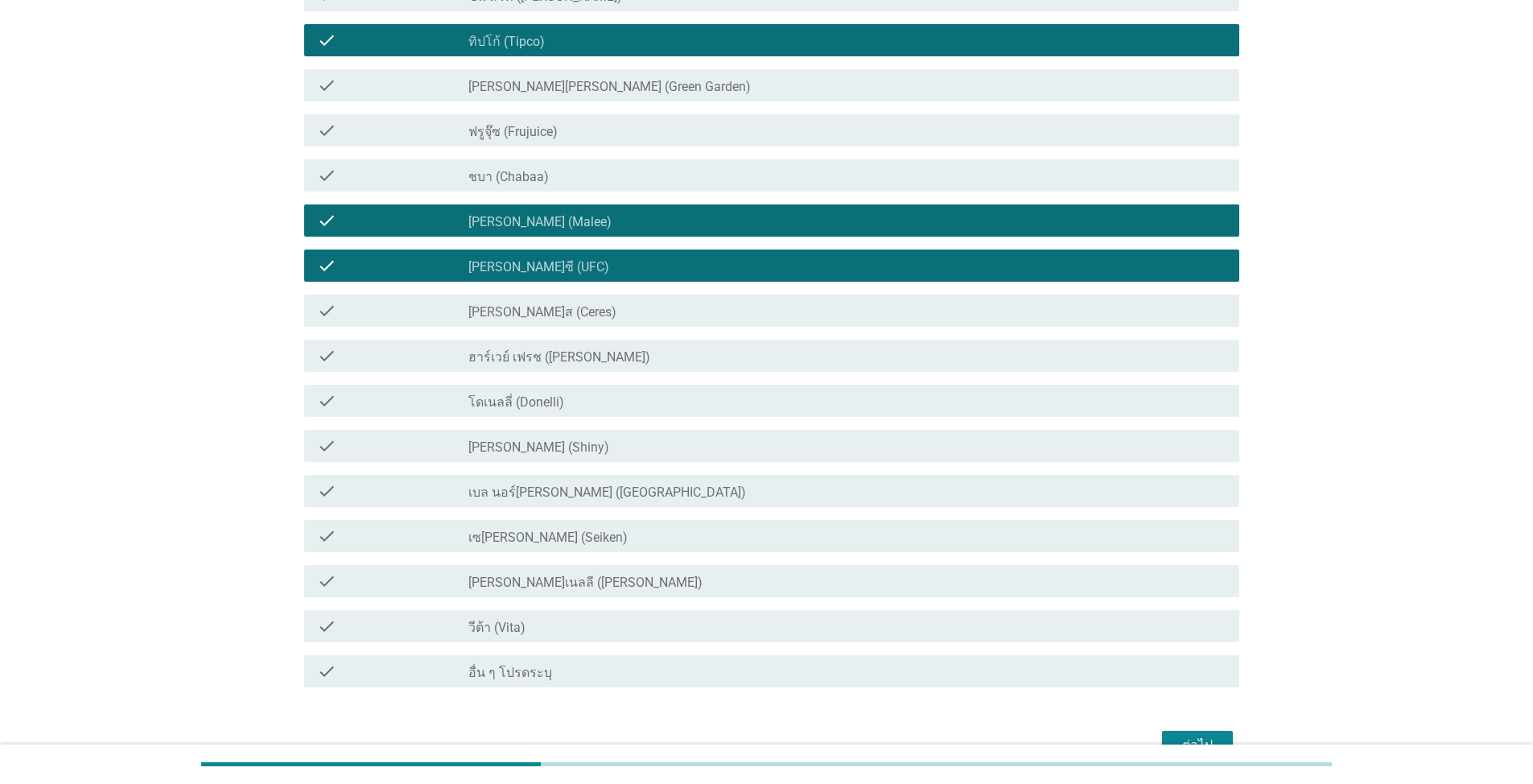
scroll to position [241, 0]
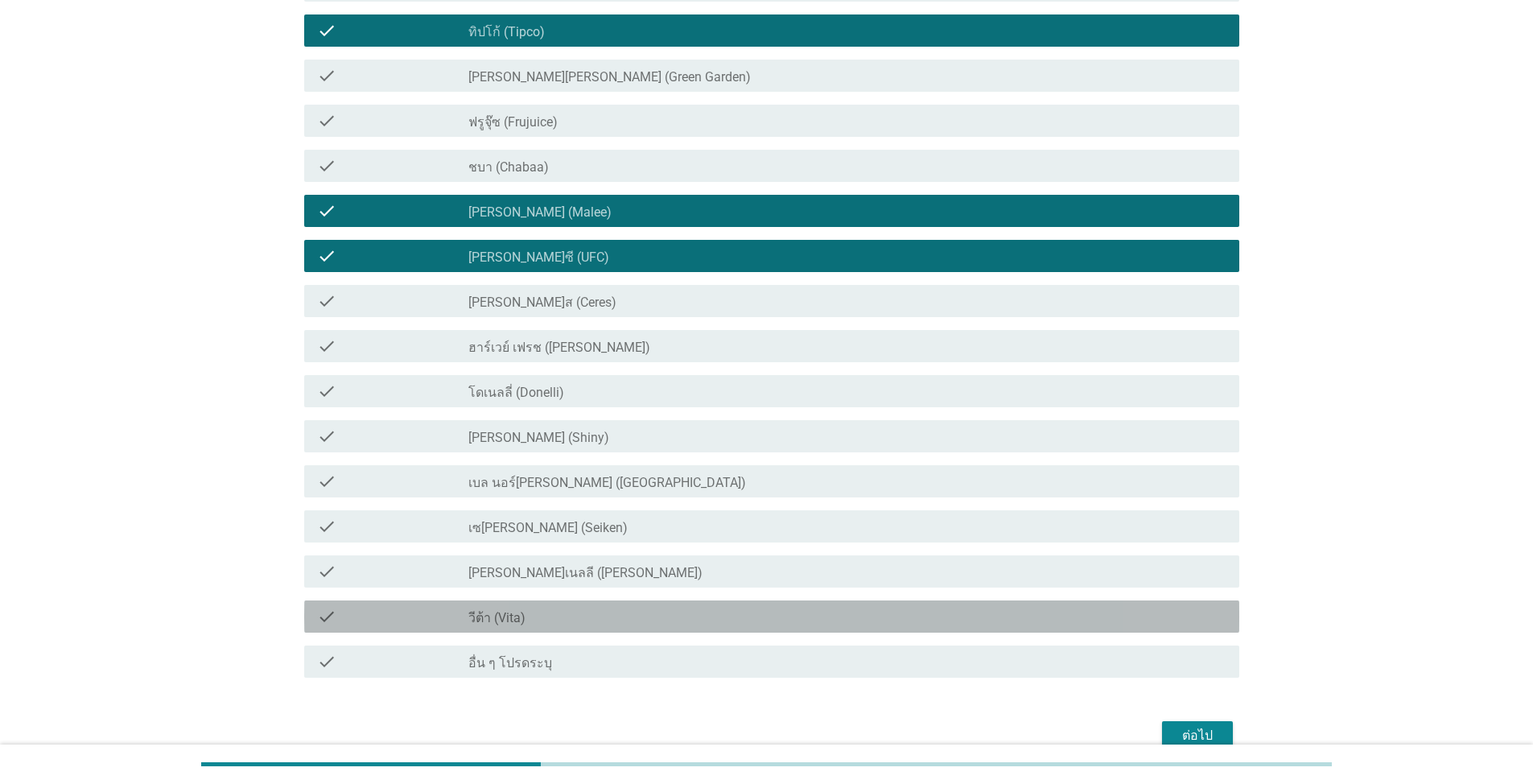
click at [792, 621] on div "check_box_outline_blank วีต้า (Vita)" at bounding box center [847, 616] width 758 height 19
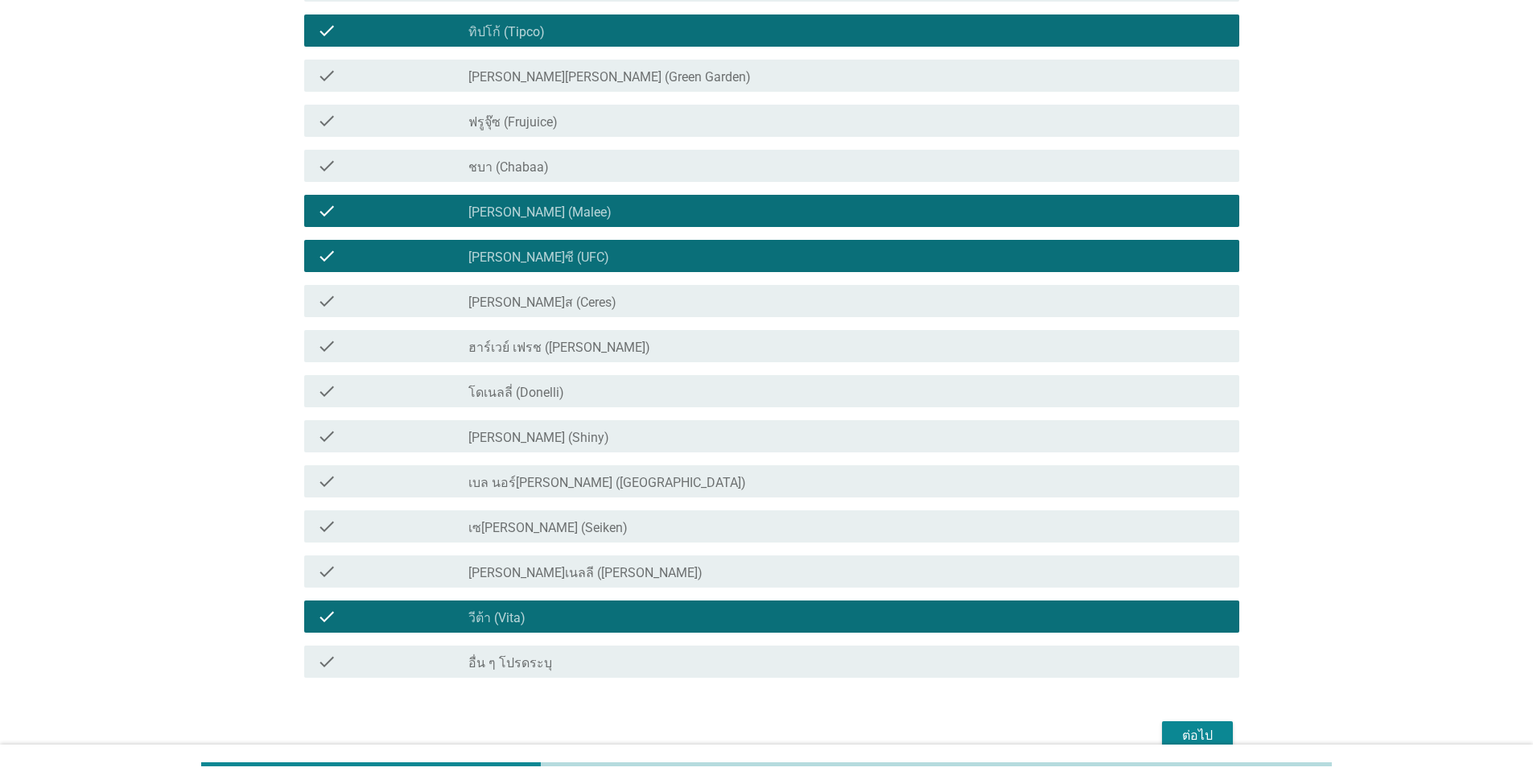
click at [792, 723] on div "ต่อไป" at bounding box center [1197, 735] width 45 height 19
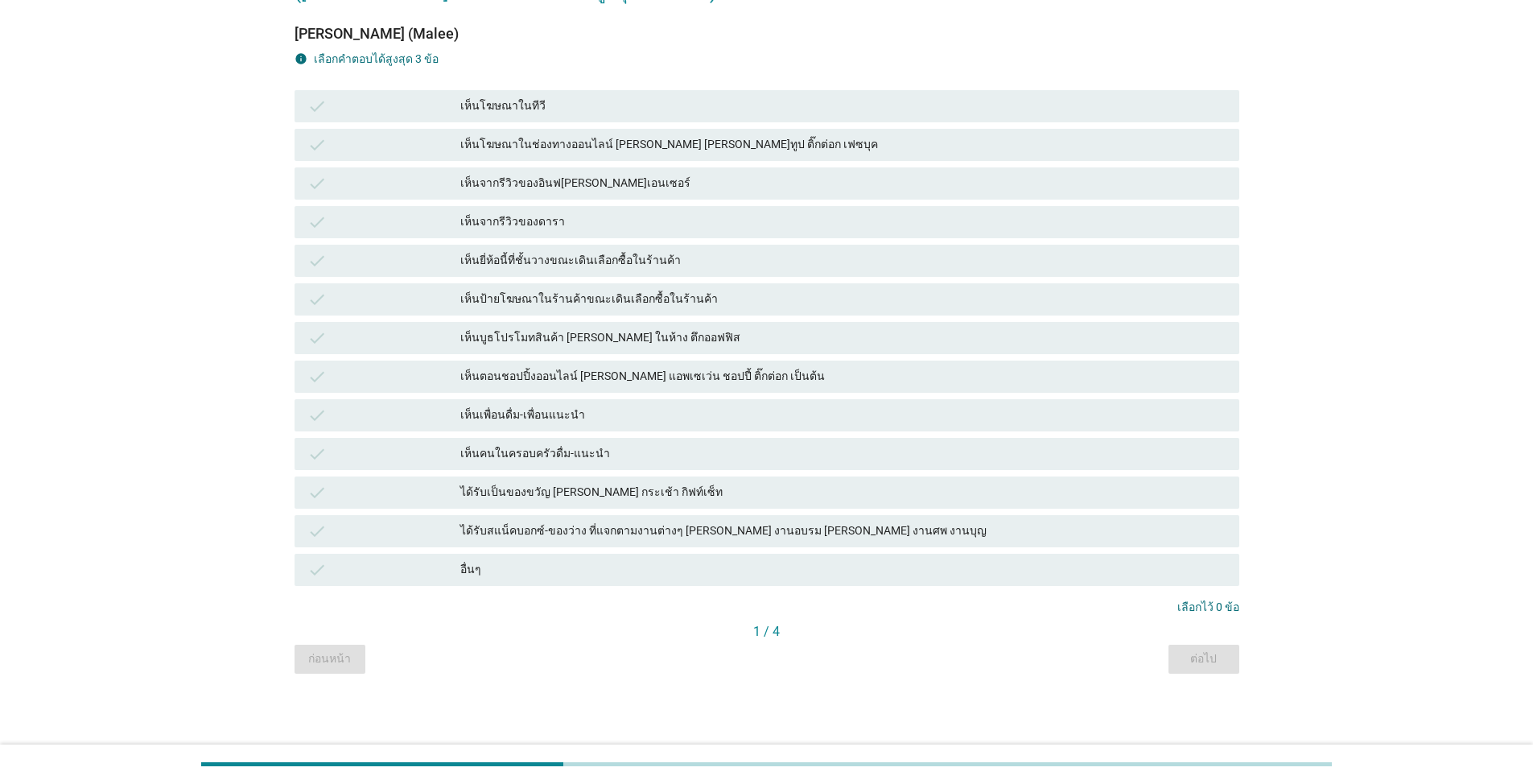
scroll to position [0, 0]
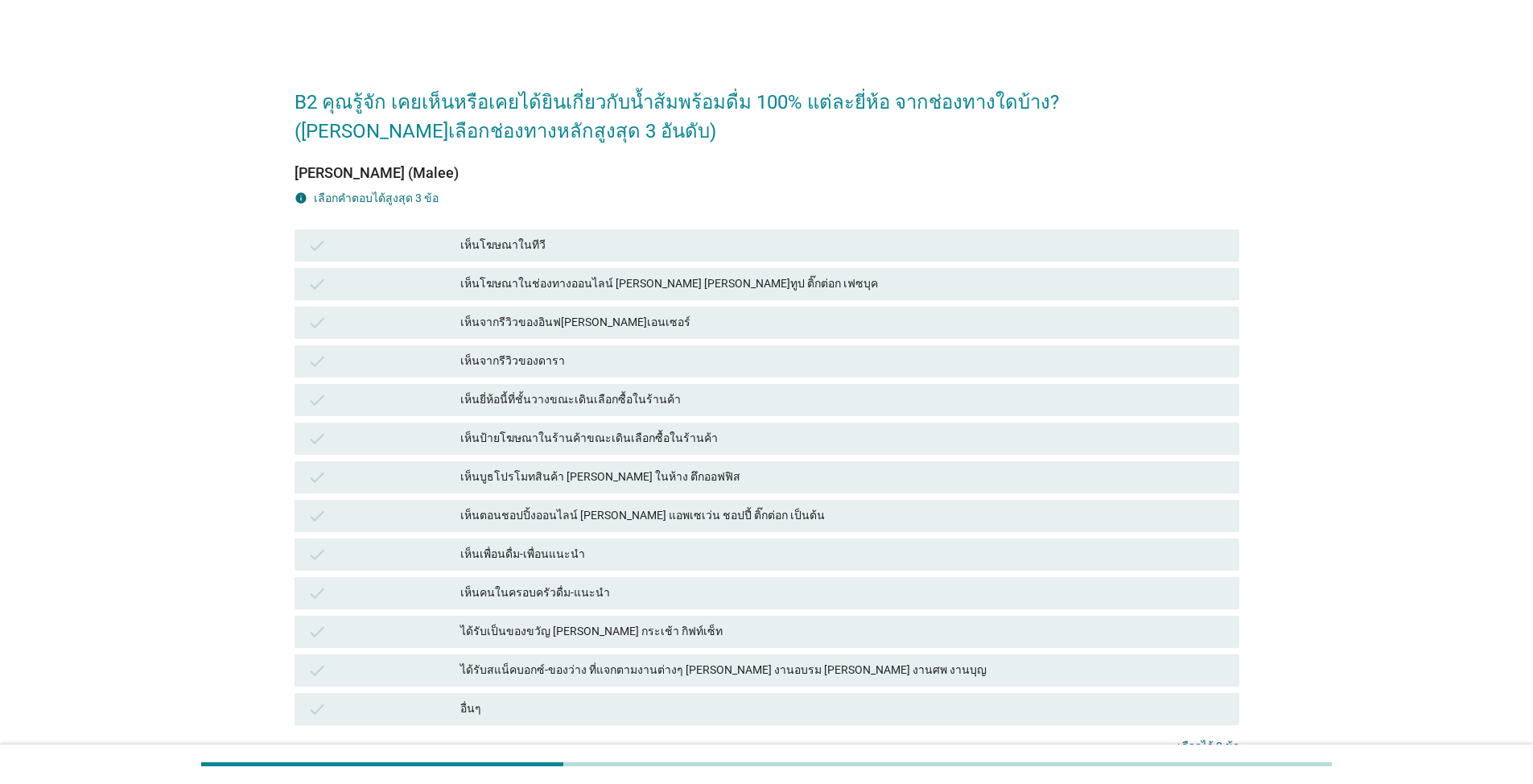
click at [650, 268] on div "check เห็นโฆษณาในช่องทางออนไลน์ [PERSON_NAME] [PERSON_NAME]ทูป ติ๊กต่อก เฟซบุค" at bounding box center [766, 284] width 945 height 32
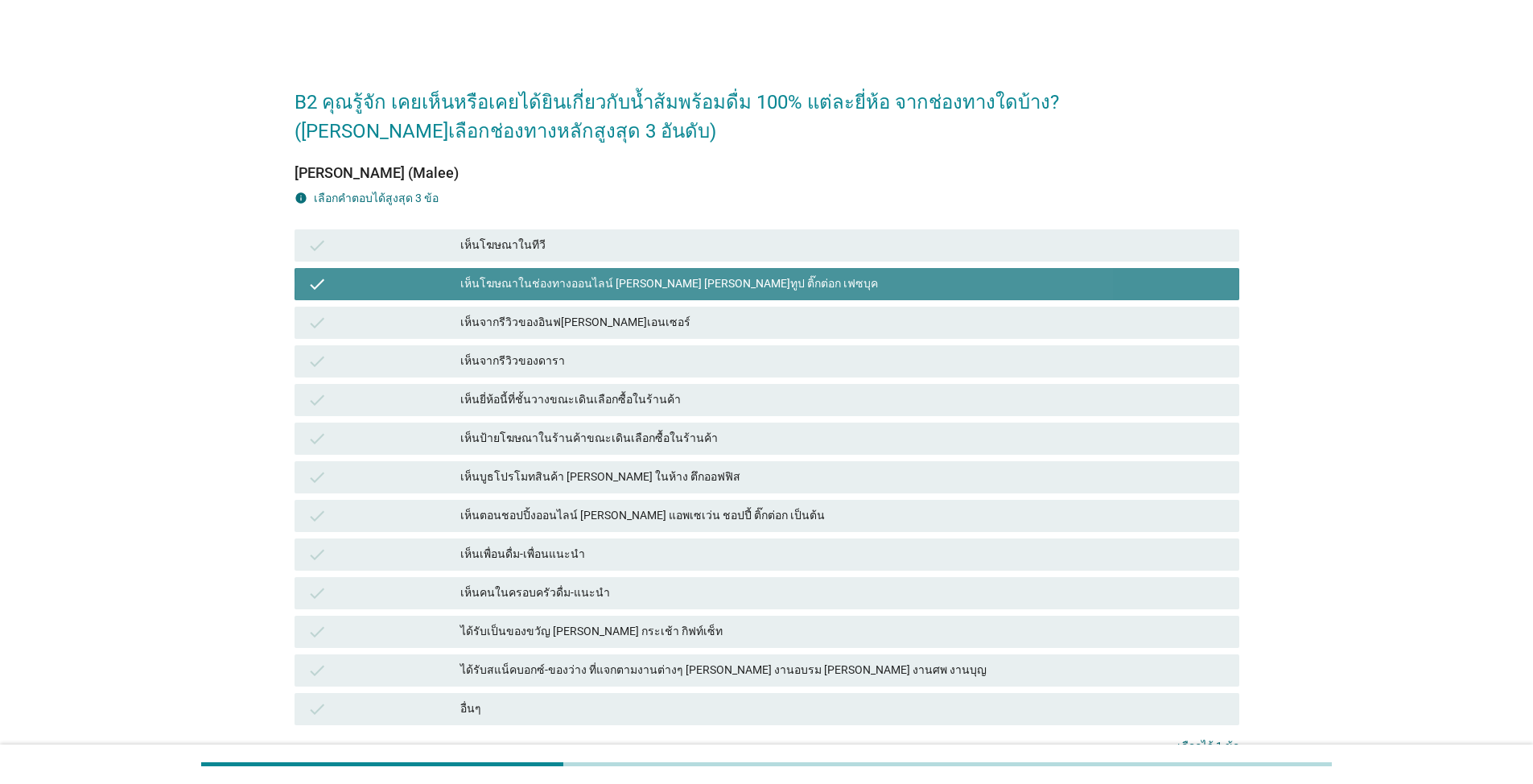
click at [655, 395] on div "เห็นยี่ห้อนี้ที่ชั้นวางขณะเดินเลือกซื้อในร้านค้า" at bounding box center [844, 399] width 766 height 19
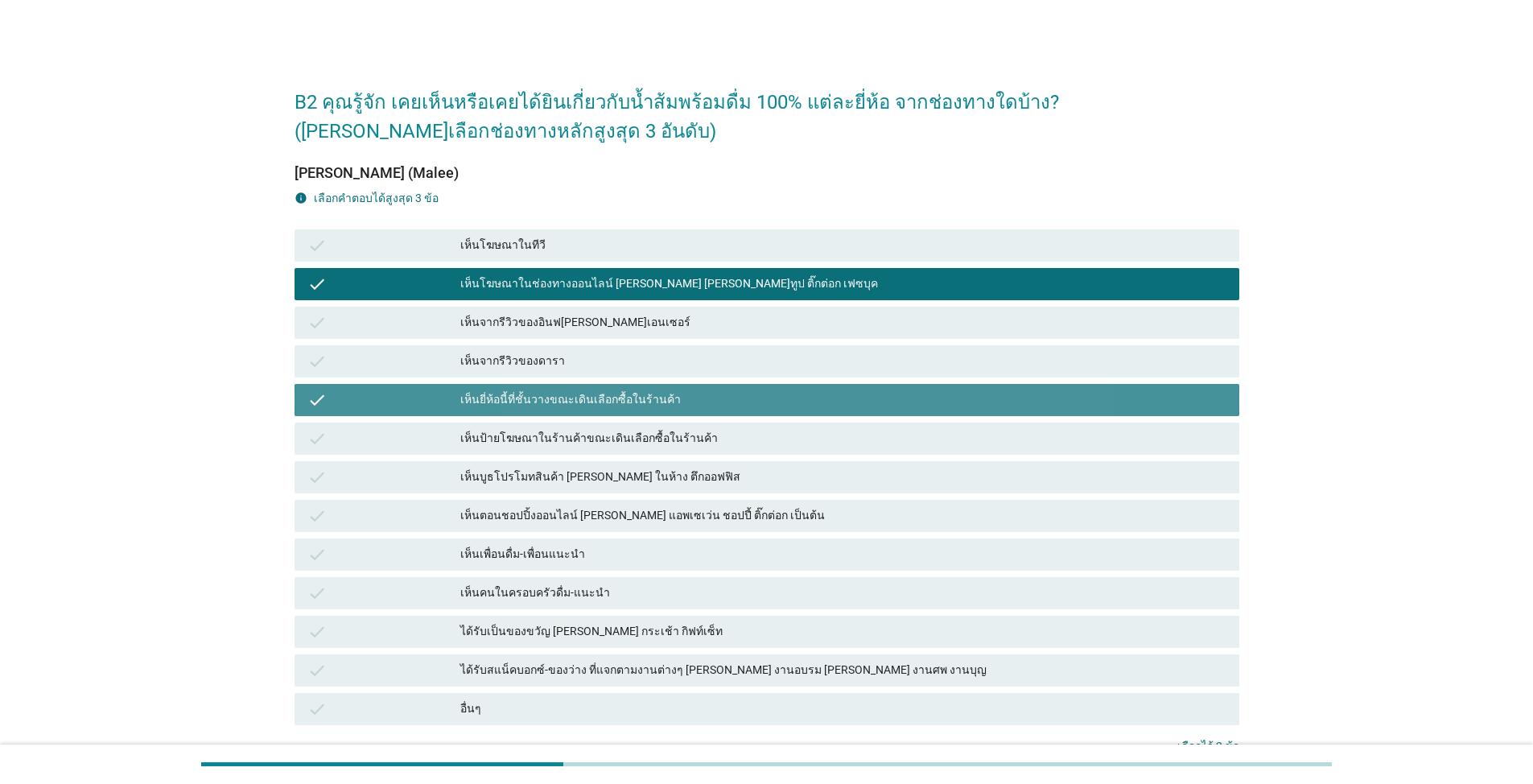
click at [652, 456] on div "check เห็นป้ายโฆษณาในร้านค้าขณะเดินเลือกซื้อในร้านค้า" at bounding box center [767, 438] width 952 height 39
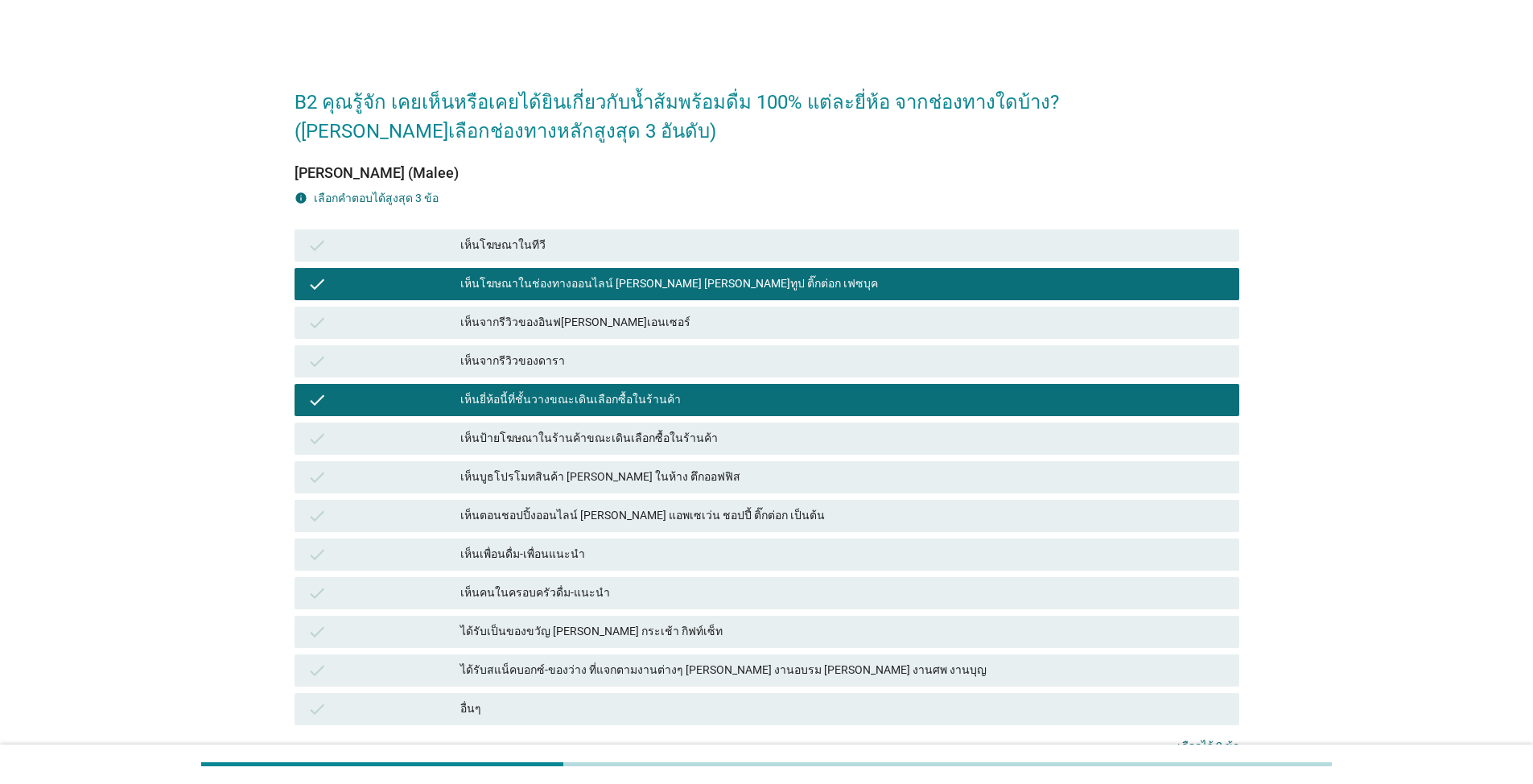
click at [653, 550] on div "เห็นเพื่อนดื่ม-เพื่อนแนะนำ" at bounding box center [844, 555] width 766 height 19
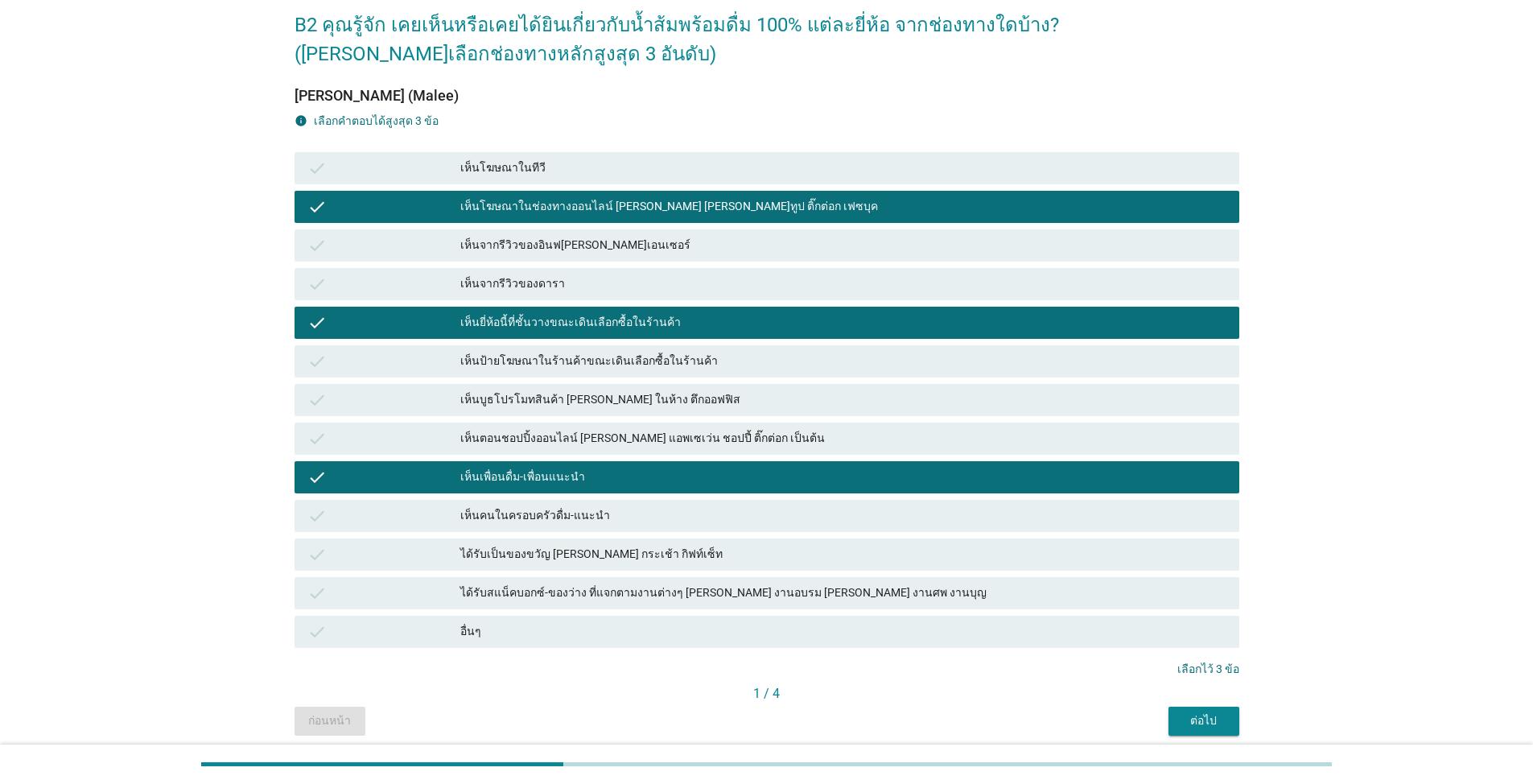
scroll to position [139, 0]
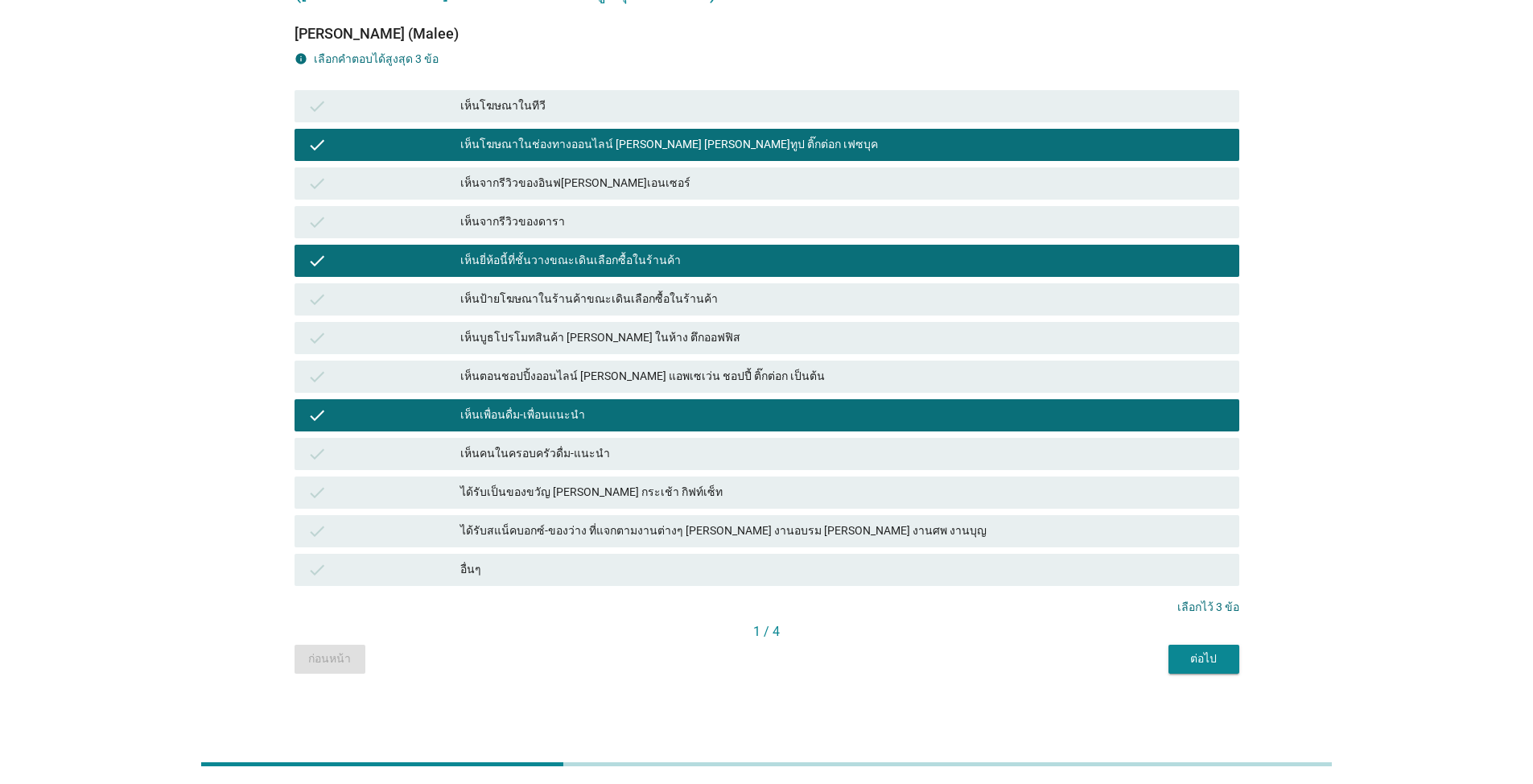
click at [688, 406] on div "เห็นเพื่อนดื่ม-เพื่อนแนะนำ" at bounding box center [844, 415] width 766 height 19
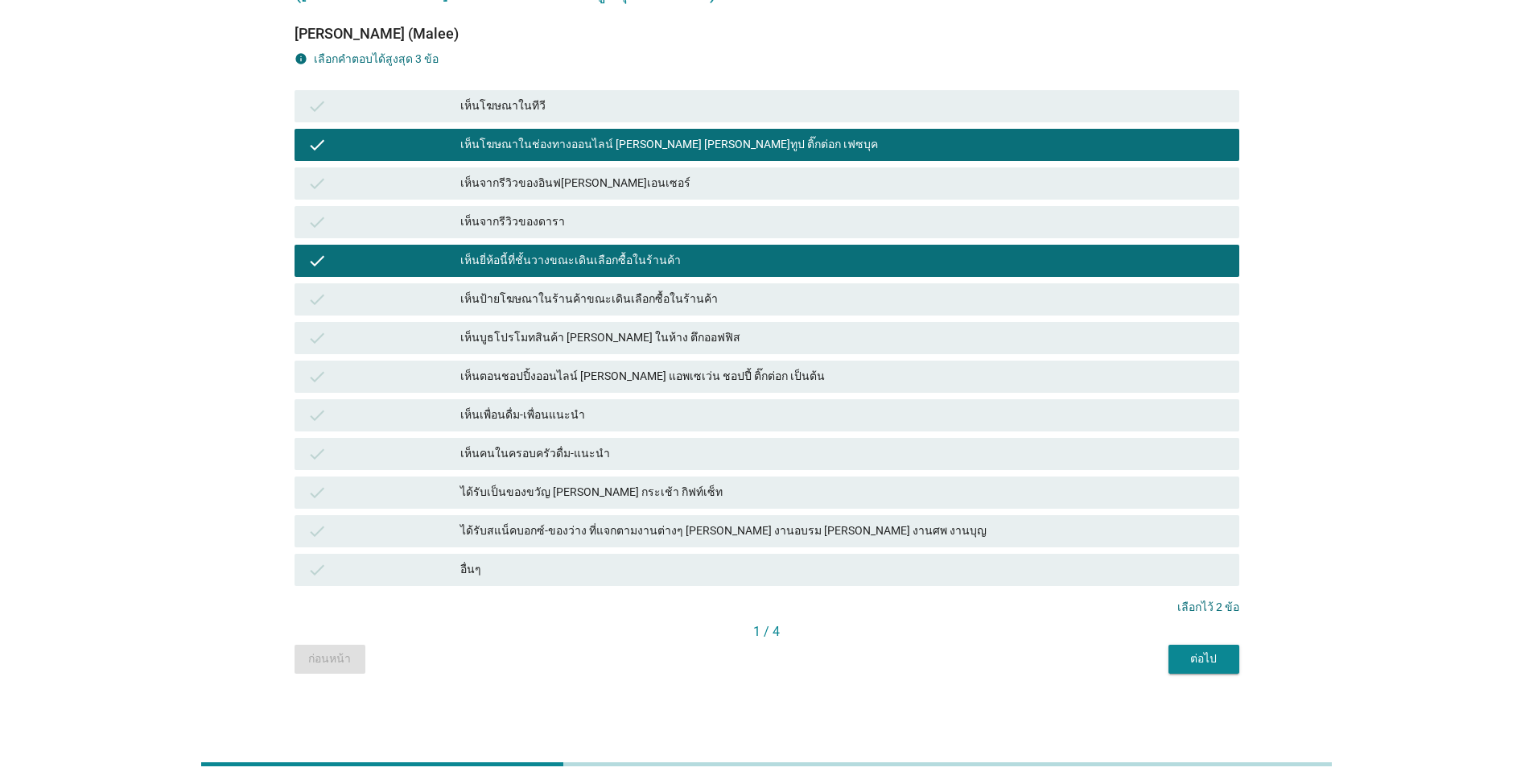
click at [702, 192] on div "เห็นจากรีวิวของอินฟ[PERSON_NAME]เอนเซอร์" at bounding box center [844, 183] width 766 height 19
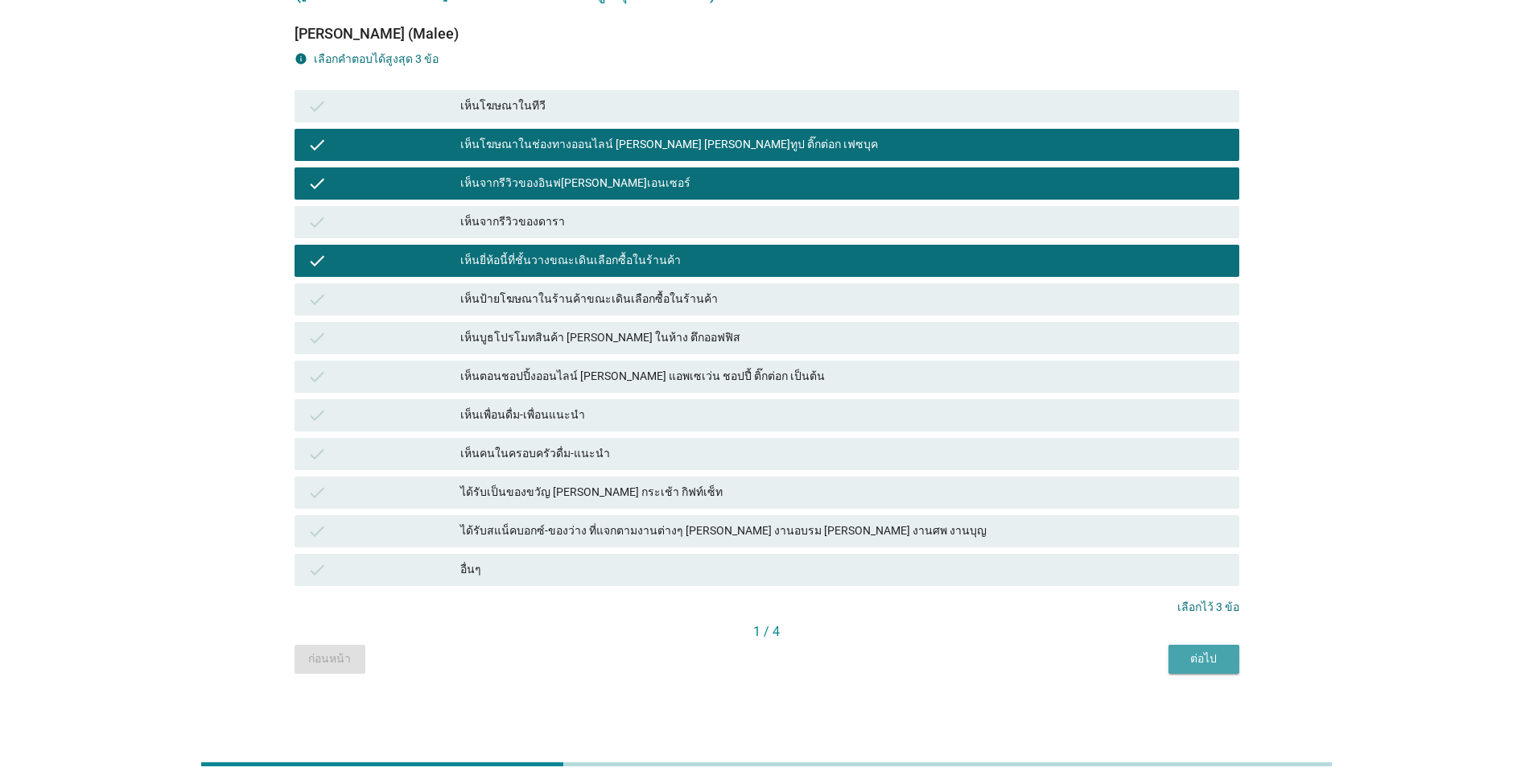
click at [792, 655] on button "ต่อไป" at bounding box center [1203, 659] width 71 height 29
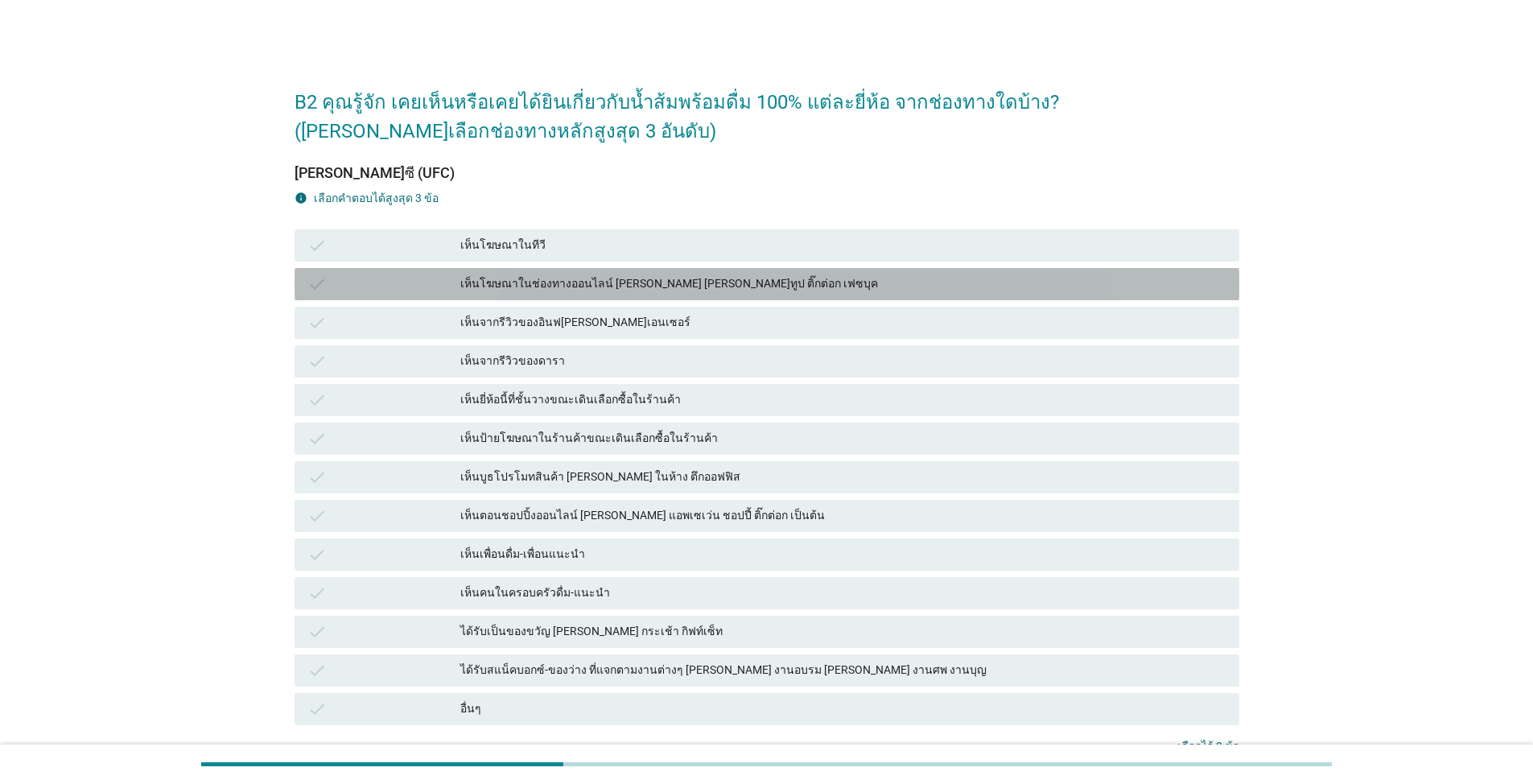
drag, startPoint x: 576, startPoint y: 268, endPoint x: 663, endPoint y: 399, distance: 157.3
click at [576, 269] on div "check เห็นโฆษณาในช่องทางออนไลน์ [PERSON_NAME] [PERSON_NAME]ทูป ติ๊กต่อก เฟซบุค" at bounding box center [766, 284] width 945 height 32
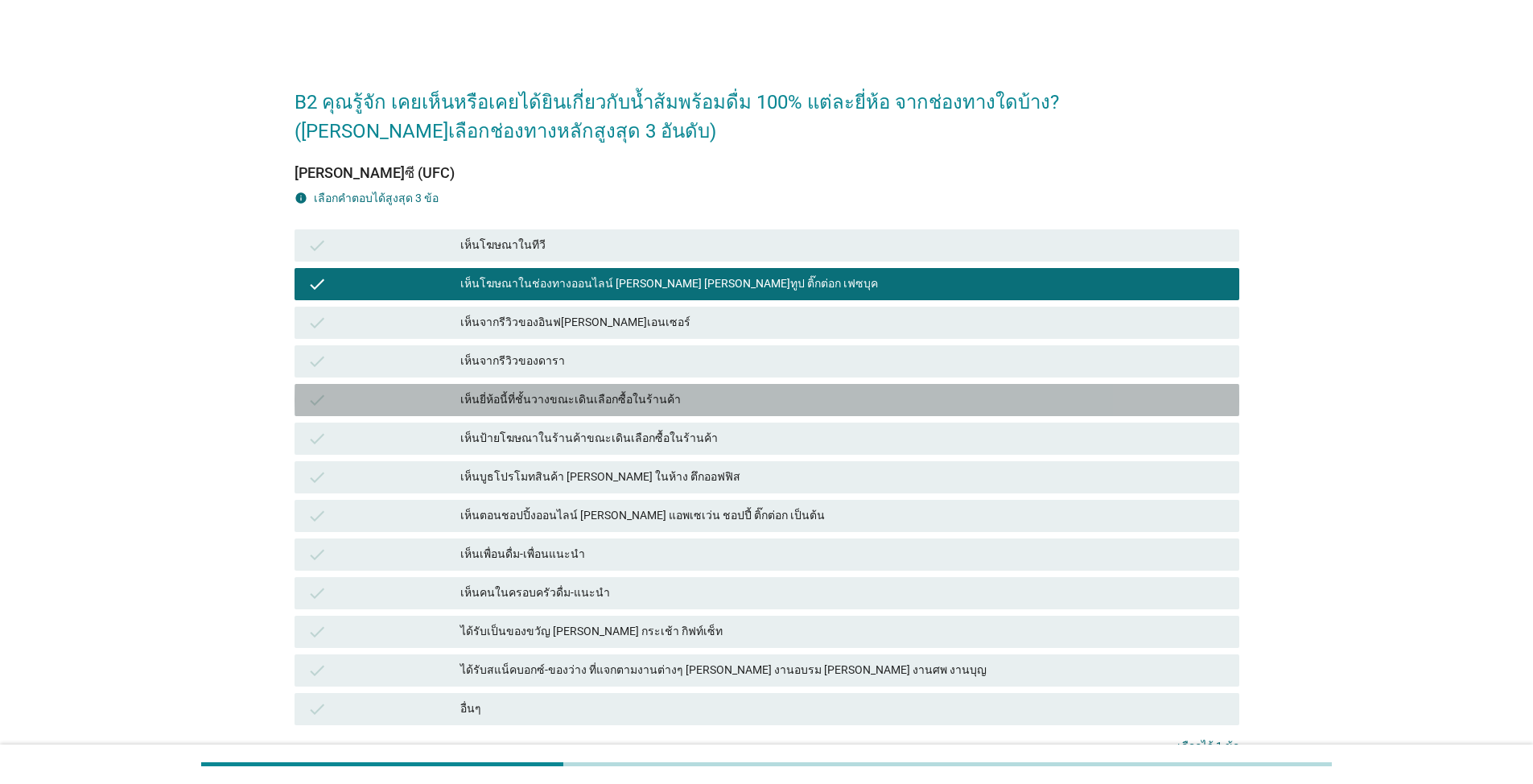
click at [663, 399] on div "เห็นยี่ห้อนี้ที่ชั้นวางขณะเดินเลือกซื้อในร้านค้า" at bounding box center [844, 399] width 766 height 19
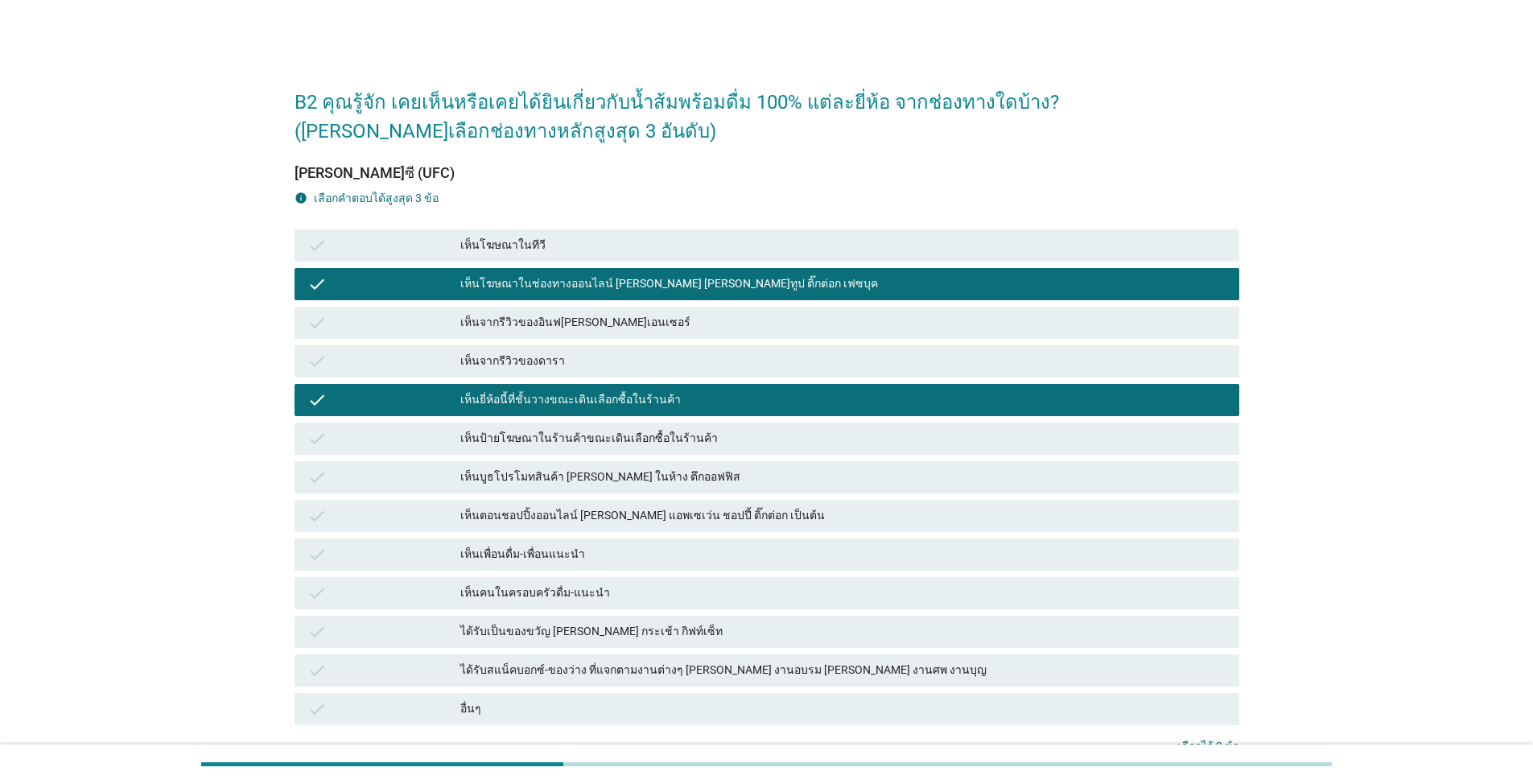
click at [664, 497] on div "check เห็นตอนชอปปิ้งออนไลน์ [PERSON_NAME] แอพเซเว่น ชอปปี้ ติ๊กต่อก เป็นต้น" at bounding box center [767, 516] width 952 height 39
click at [738, 343] on div "check เห็นจากรีวิวของดารา" at bounding box center [767, 361] width 952 height 39
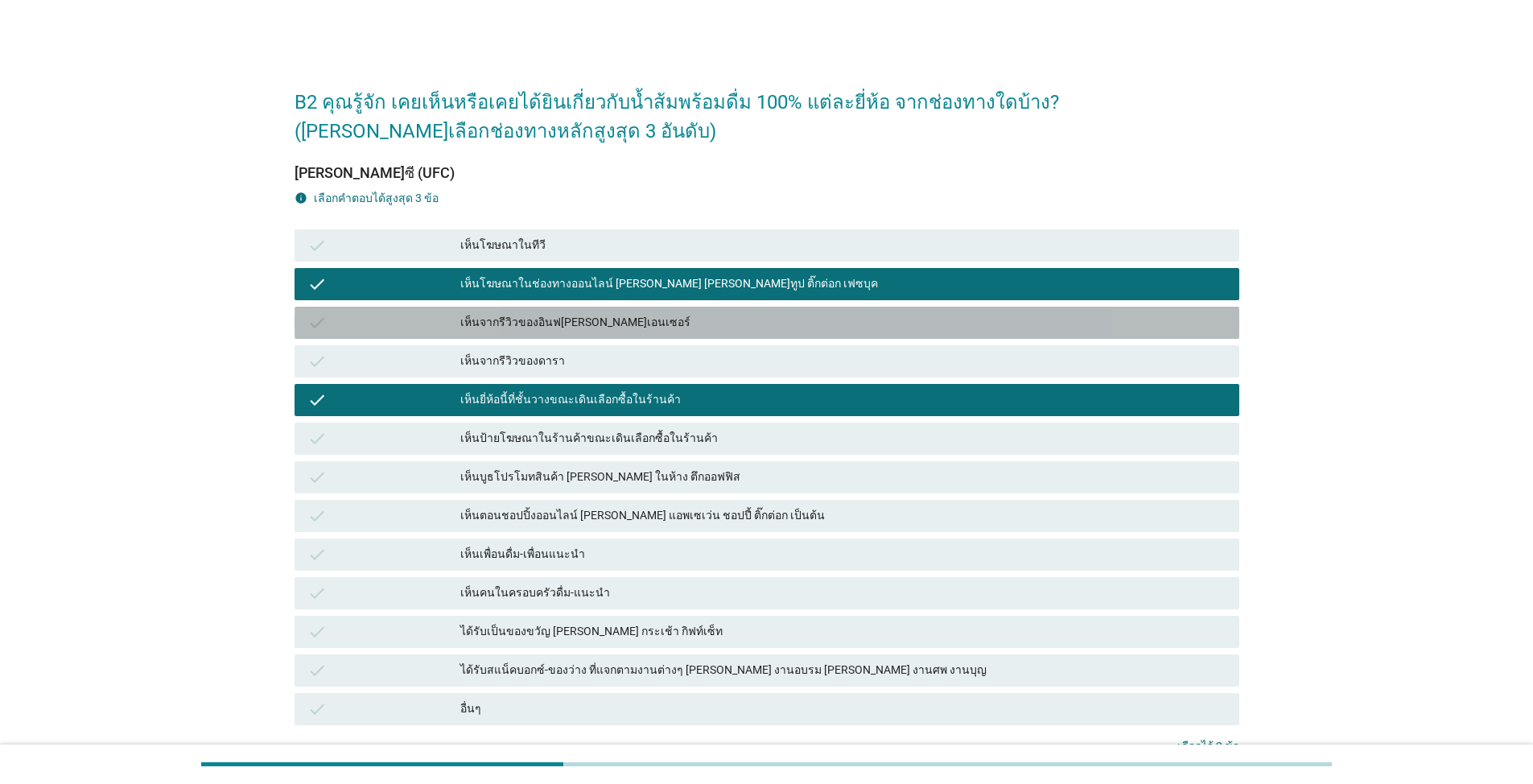
click at [769, 321] on div "เห็นจากรีวิวของอินฟ[PERSON_NAME]เอนเซอร์" at bounding box center [844, 323] width 766 height 19
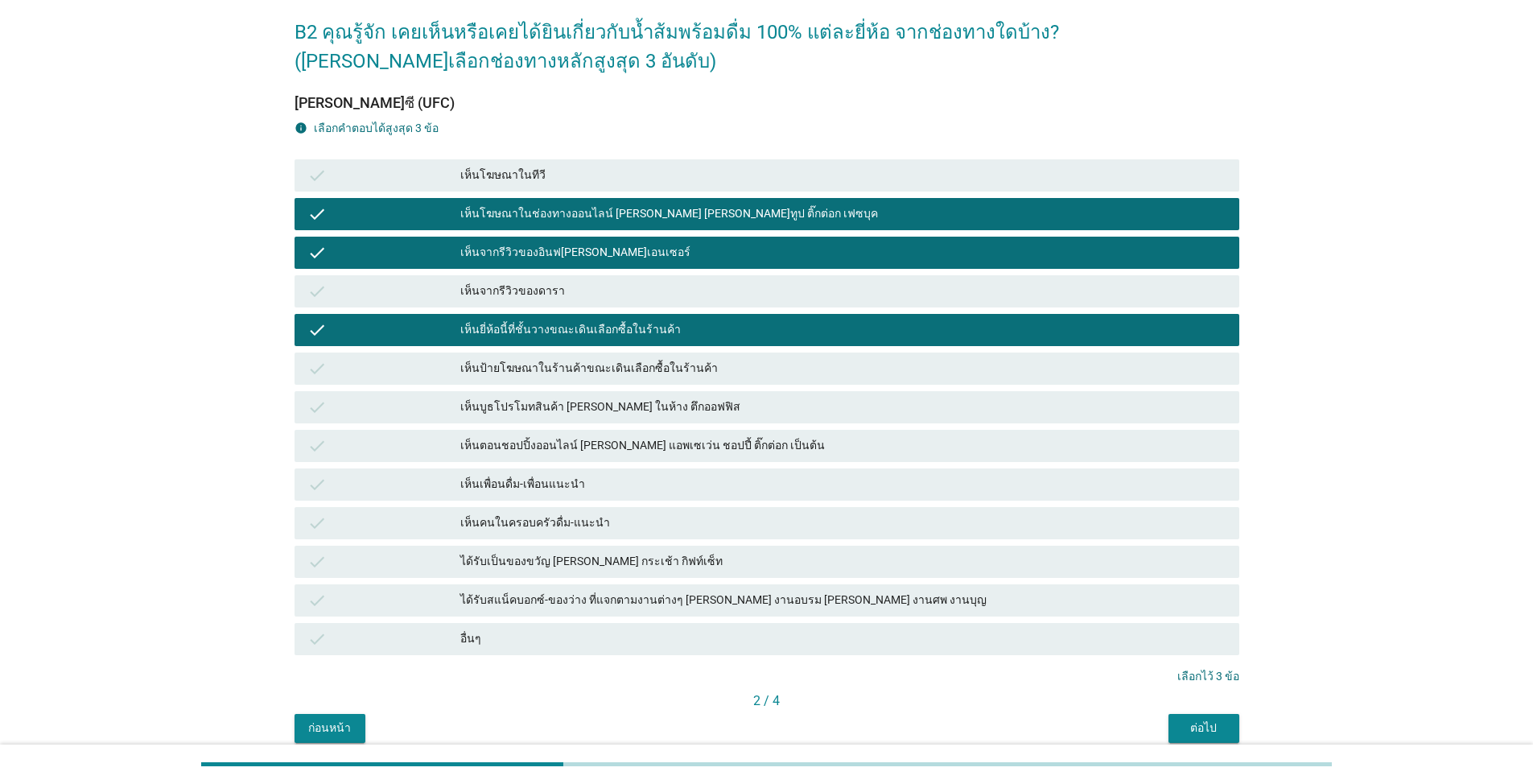
scroll to position [139, 0]
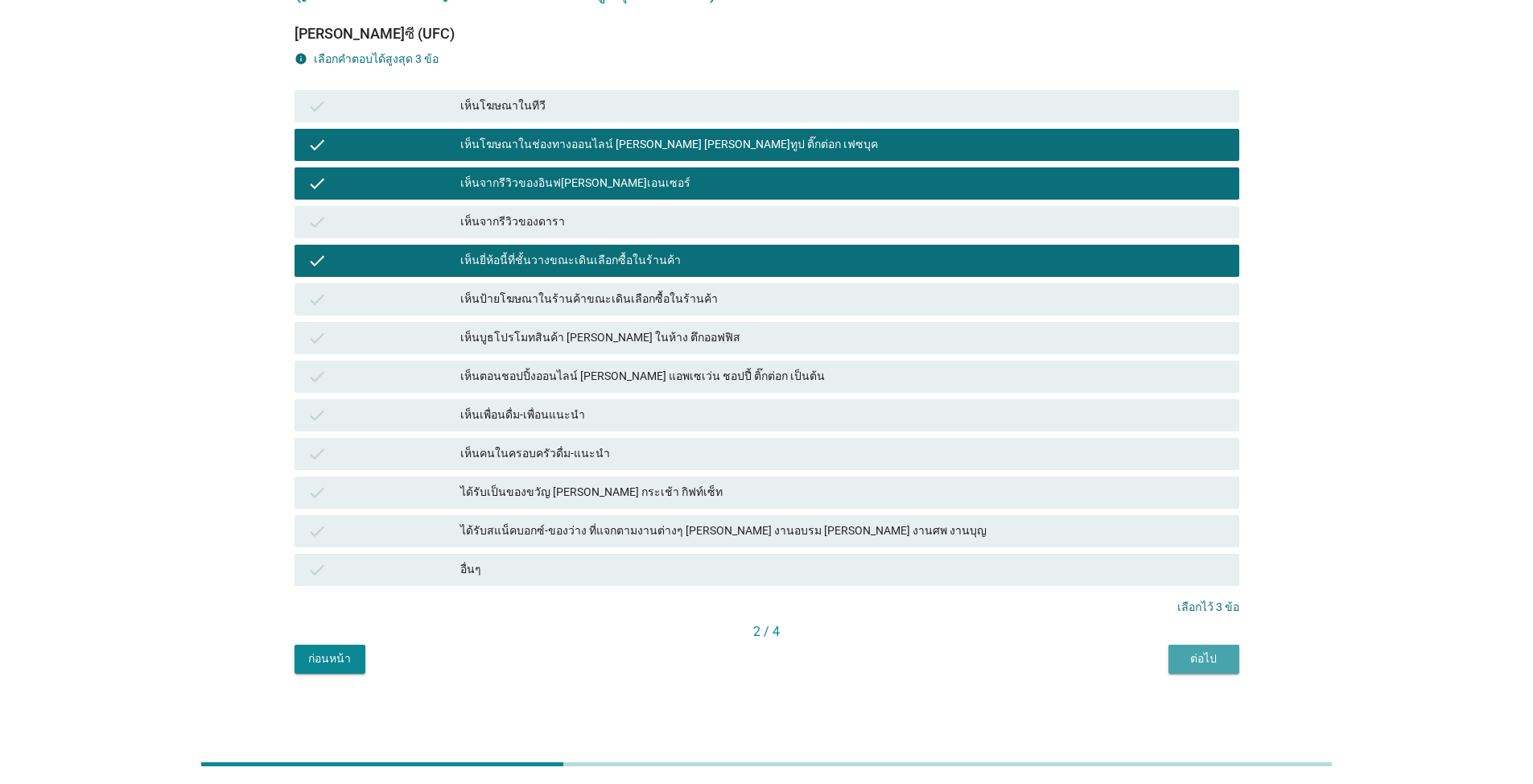
click at [792, 662] on div "ต่อไป" at bounding box center [1203, 659] width 45 height 17
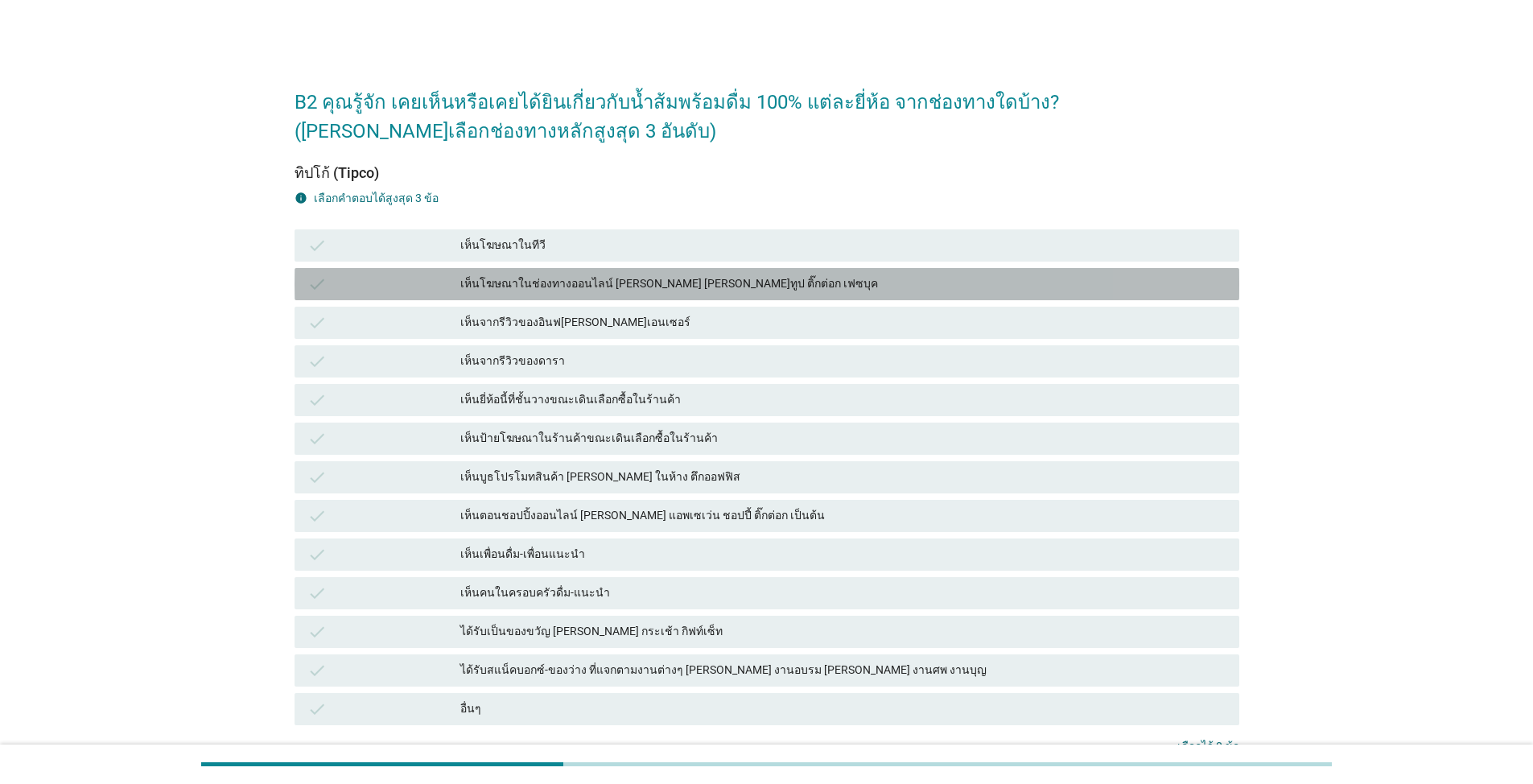
click at [667, 277] on div "เห็นโฆษณาในช่องทางออนไลน์ [PERSON_NAME] [PERSON_NAME]ทูป ติ๊กต่อก เฟซบุค" at bounding box center [844, 284] width 766 height 19
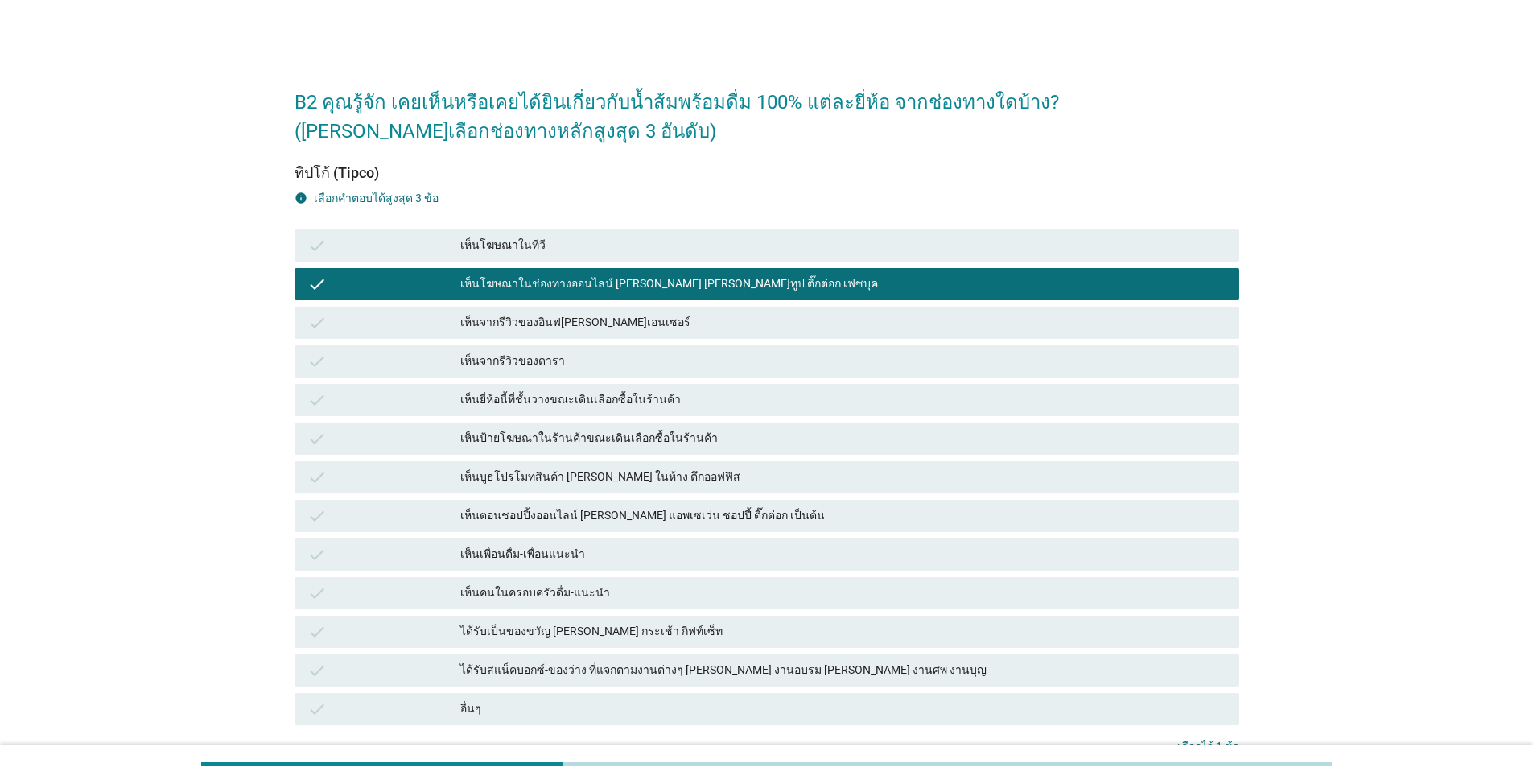
click at [674, 333] on div "check เห็นจากรีวิวของอินฟ[PERSON_NAME]เอนเซอร์" at bounding box center [766, 322] width 945 height 32
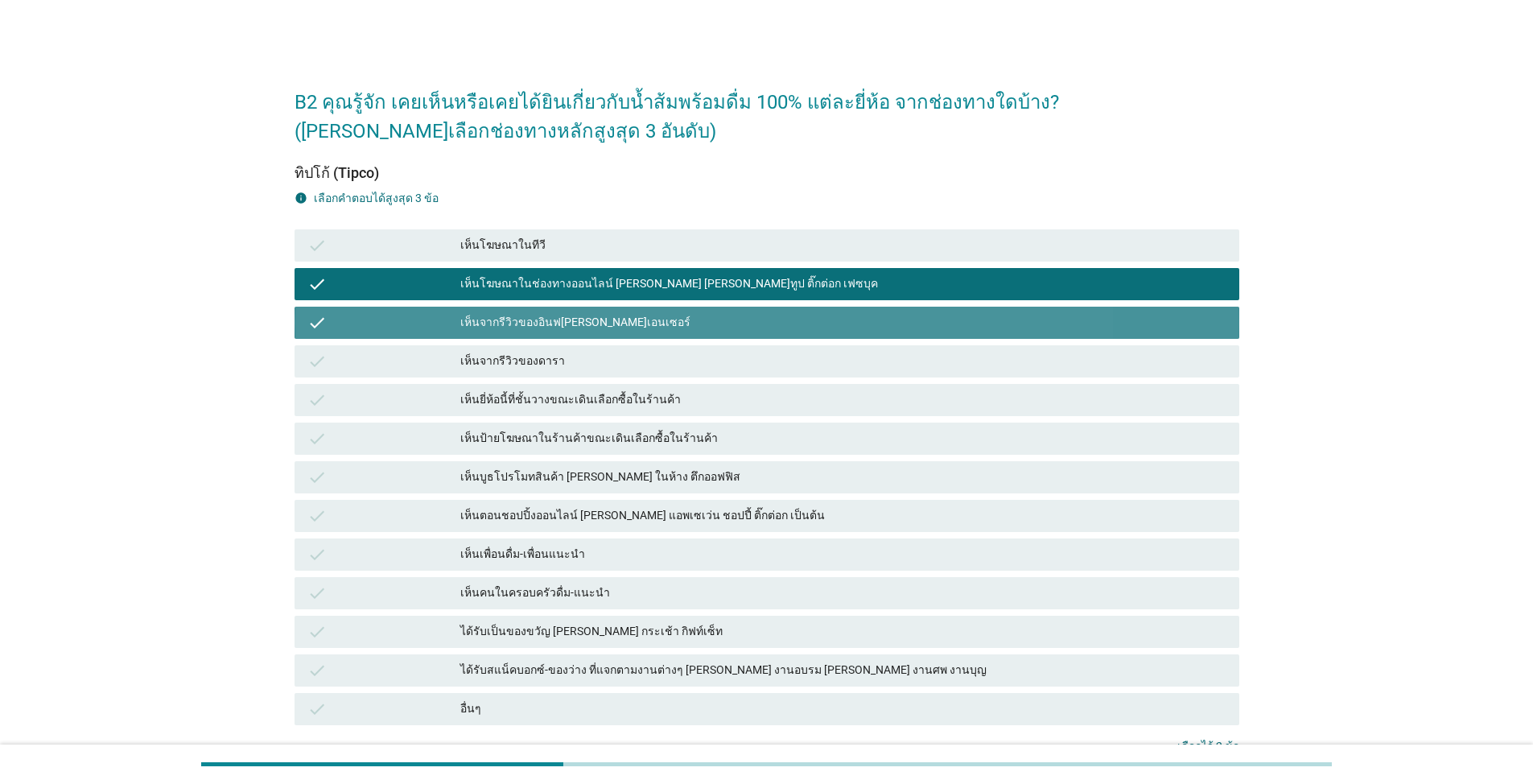
click at [693, 403] on div "เห็นยี่ห้อนี้ที่ชั้นวางขณะเดินเลือกซื้อในร้านค้า" at bounding box center [844, 399] width 766 height 19
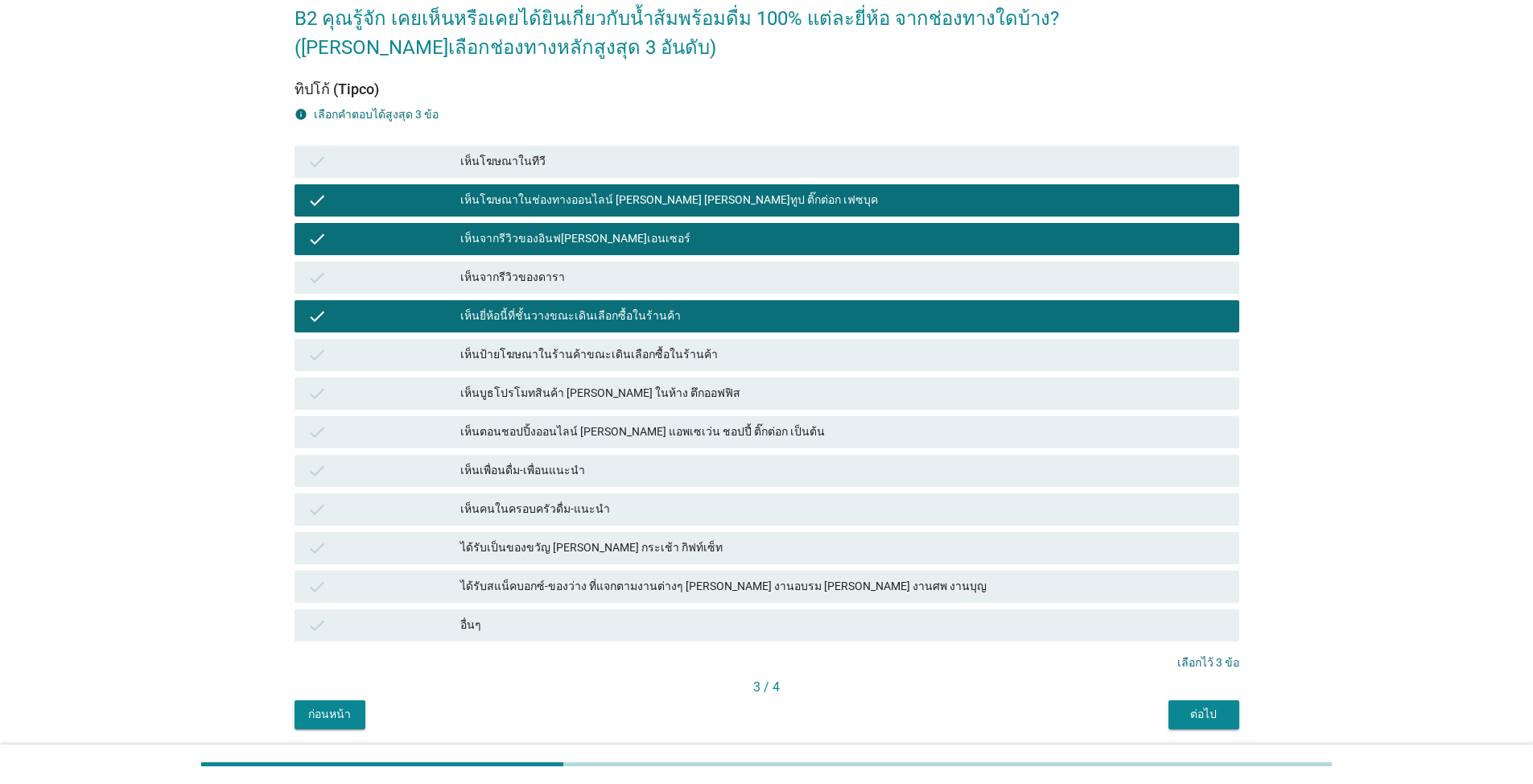
scroll to position [139, 0]
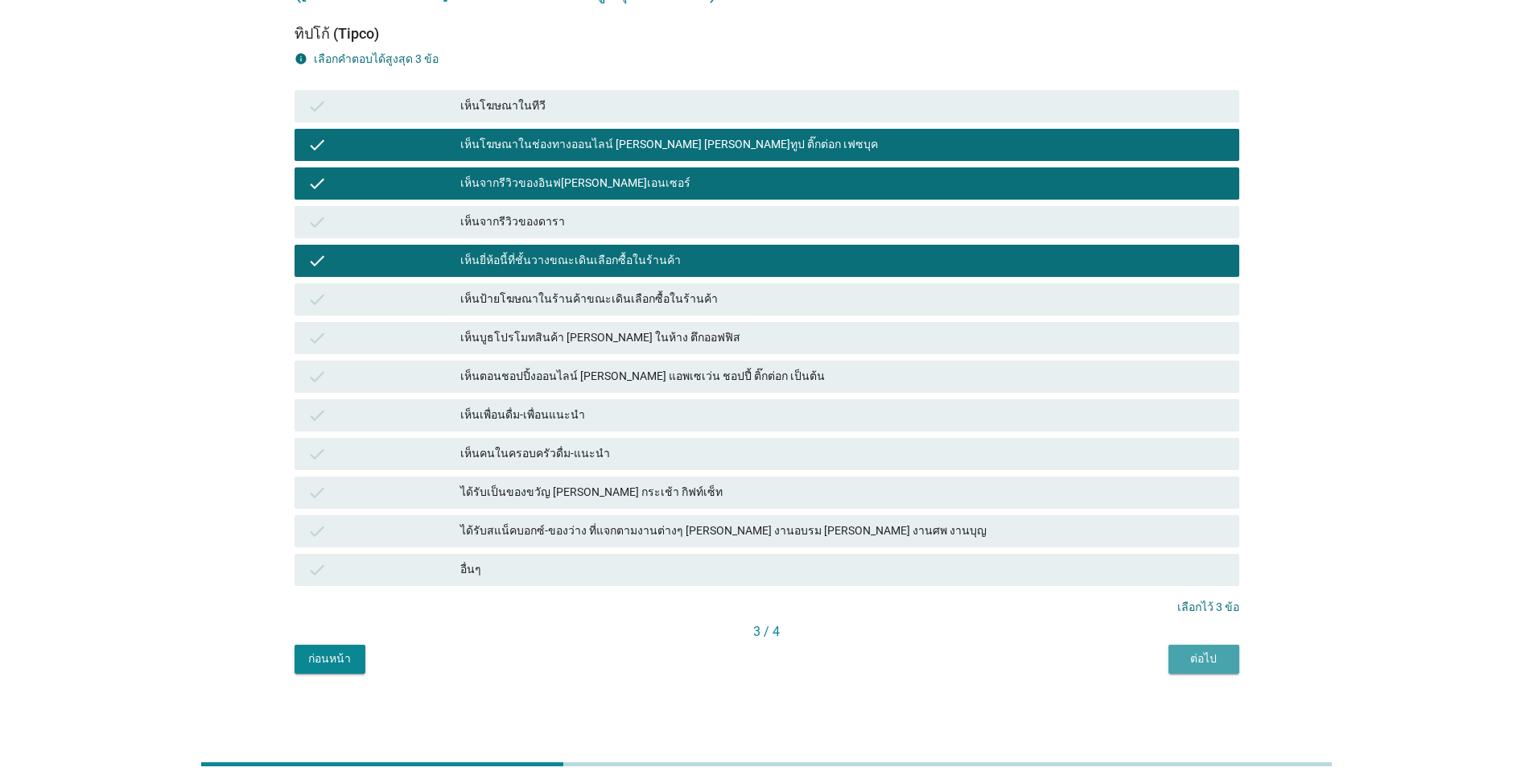
click at [792, 658] on div "ต่อไป" at bounding box center [1203, 659] width 45 height 17
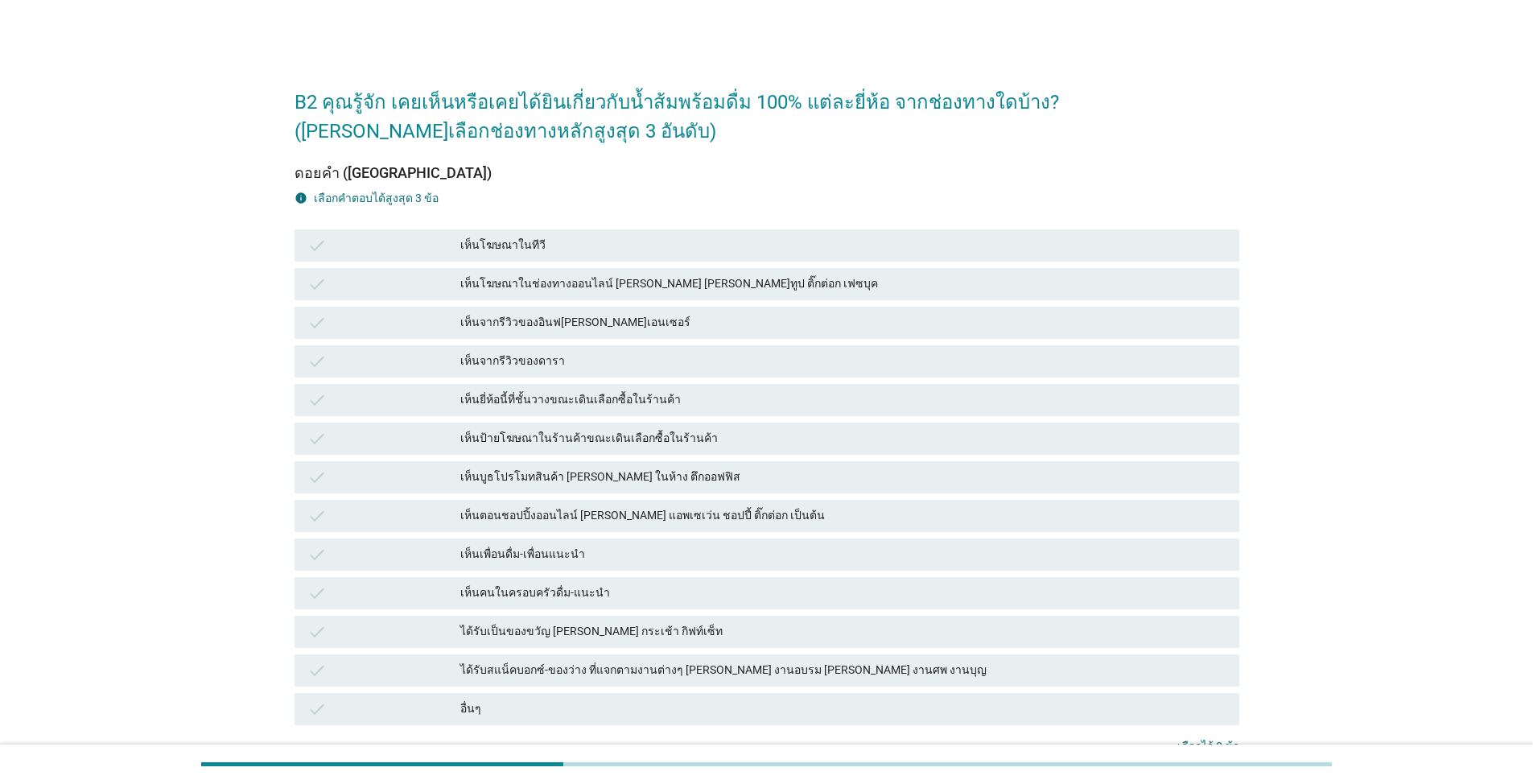
click at [686, 257] on div "check เห็นโฆษณาในทีวี" at bounding box center [766, 245] width 945 height 32
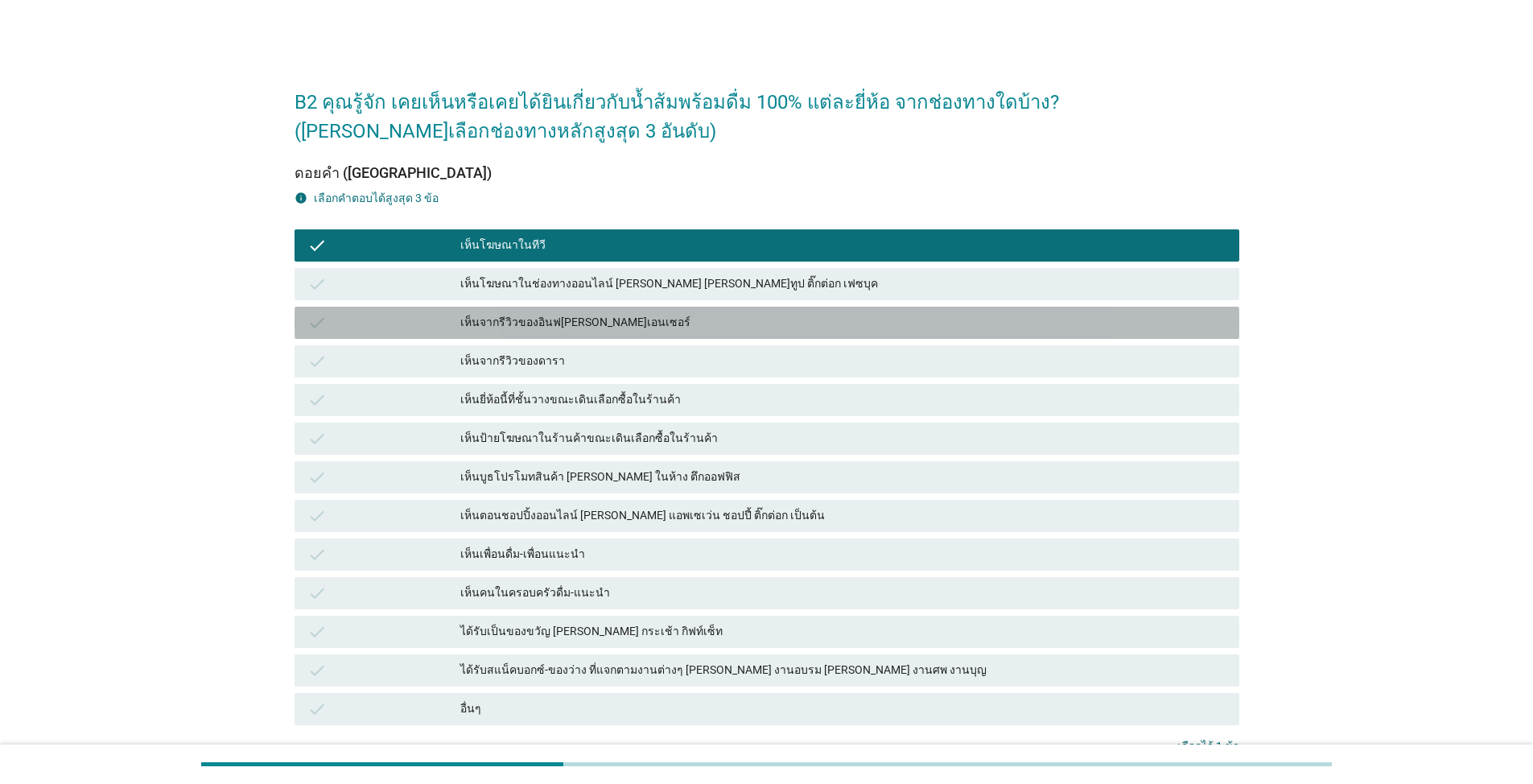
click at [707, 329] on div "เห็นจากรีวิวของอินฟ[PERSON_NAME]เอนเซอร์" at bounding box center [844, 323] width 766 height 19
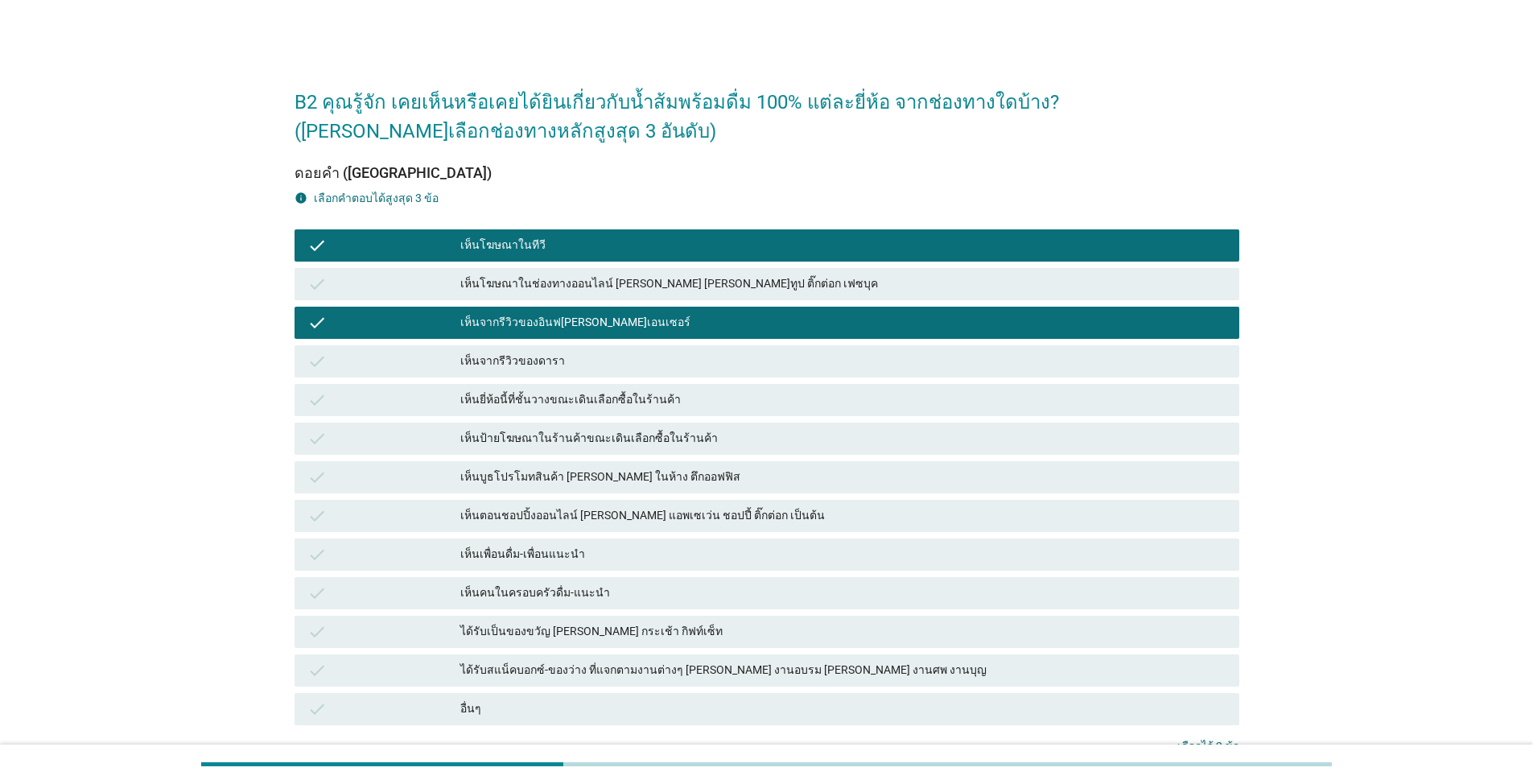
drag, startPoint x: 732, startPoint y: 418, endPoint x: 746, endPoint y: 482, distance: 65.5
click at [732, 424] on div "check เห็นป้ายโฆษณาในร้านค้าขณะเดินเลือกซื้อในร้านค้า" at bounding box center [767, 438] width 952 height 39
click at [792, 392] on div "เห็นยี่ห้อนี้ที่ชั้นวางขณะเดินเลือกซื้อในร้านค้า" at bounding box center [844, 399] width 766 height 19
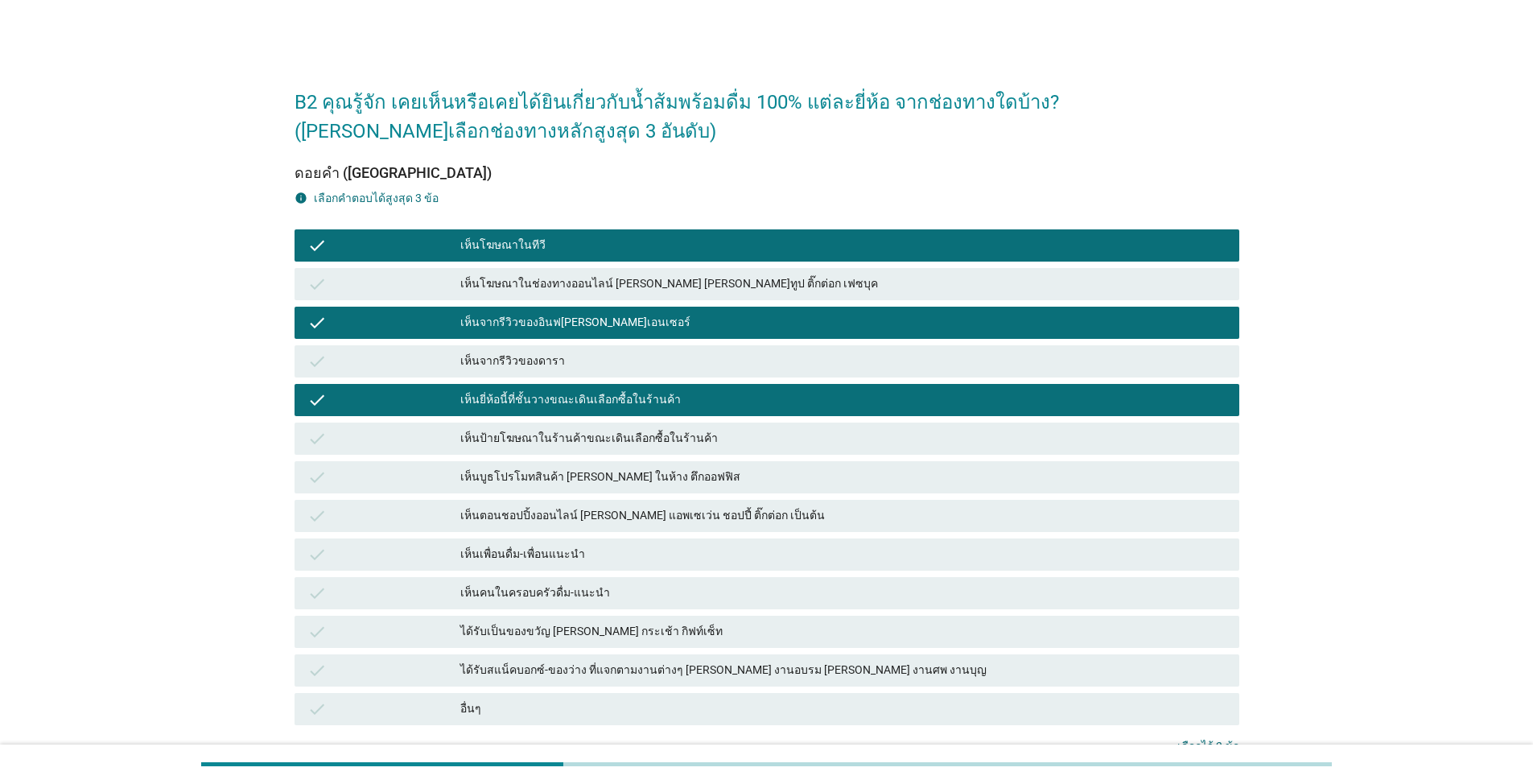
scroll to position [139, 0]
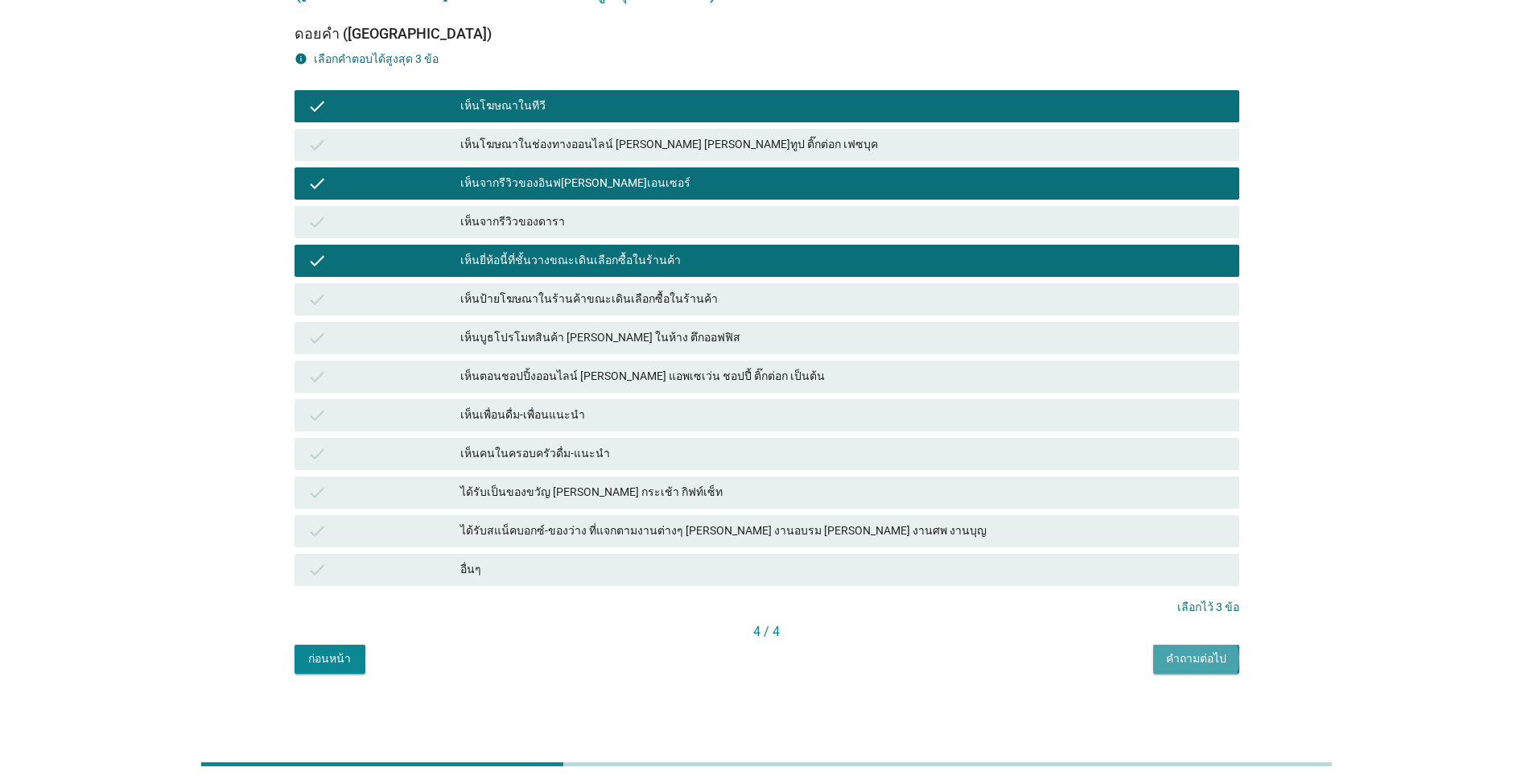
click at [792, 660] on div "คำถามต่อไป" at bounding box center [1197, 659] width 60 height 17
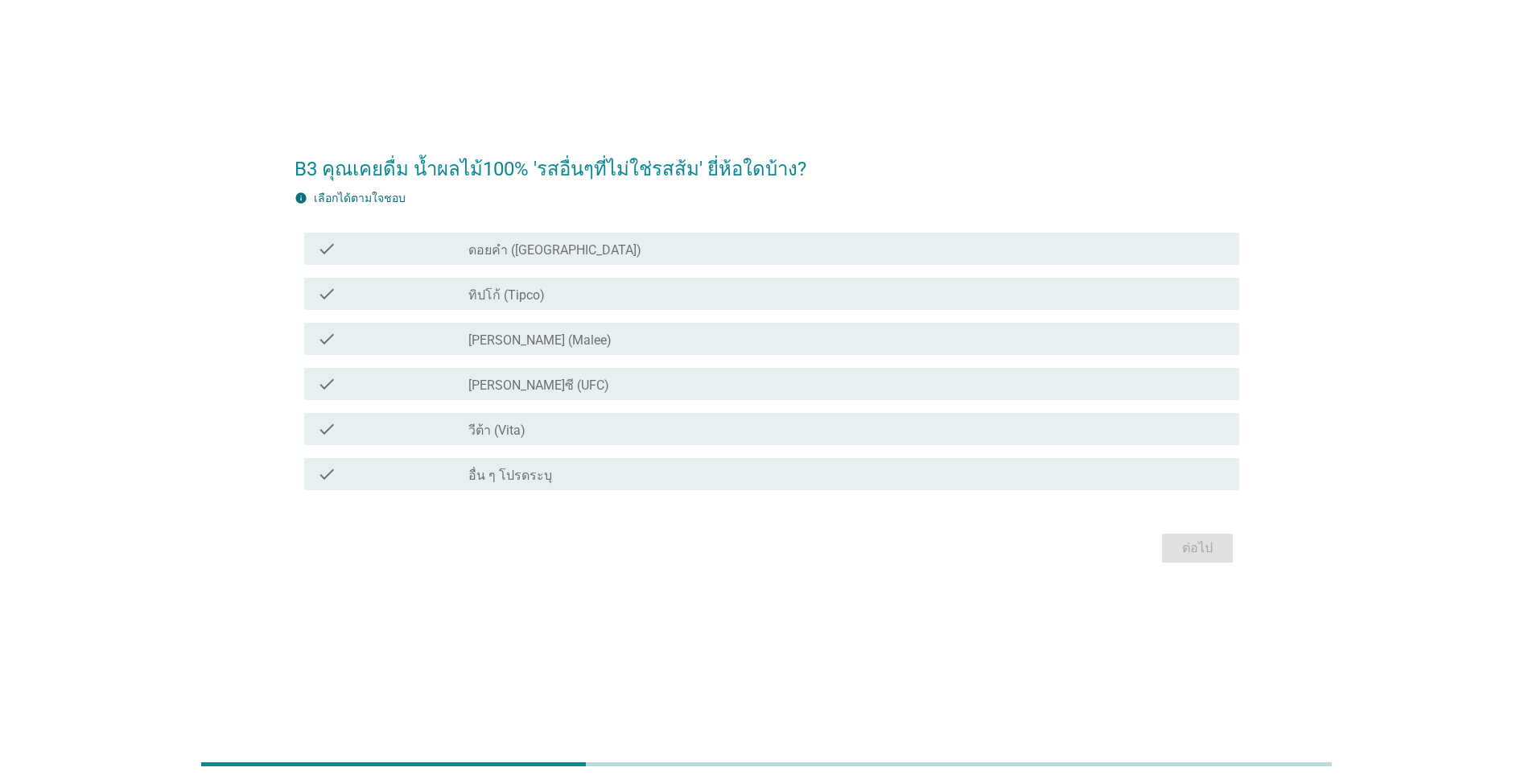
scroll to position [0, 0]
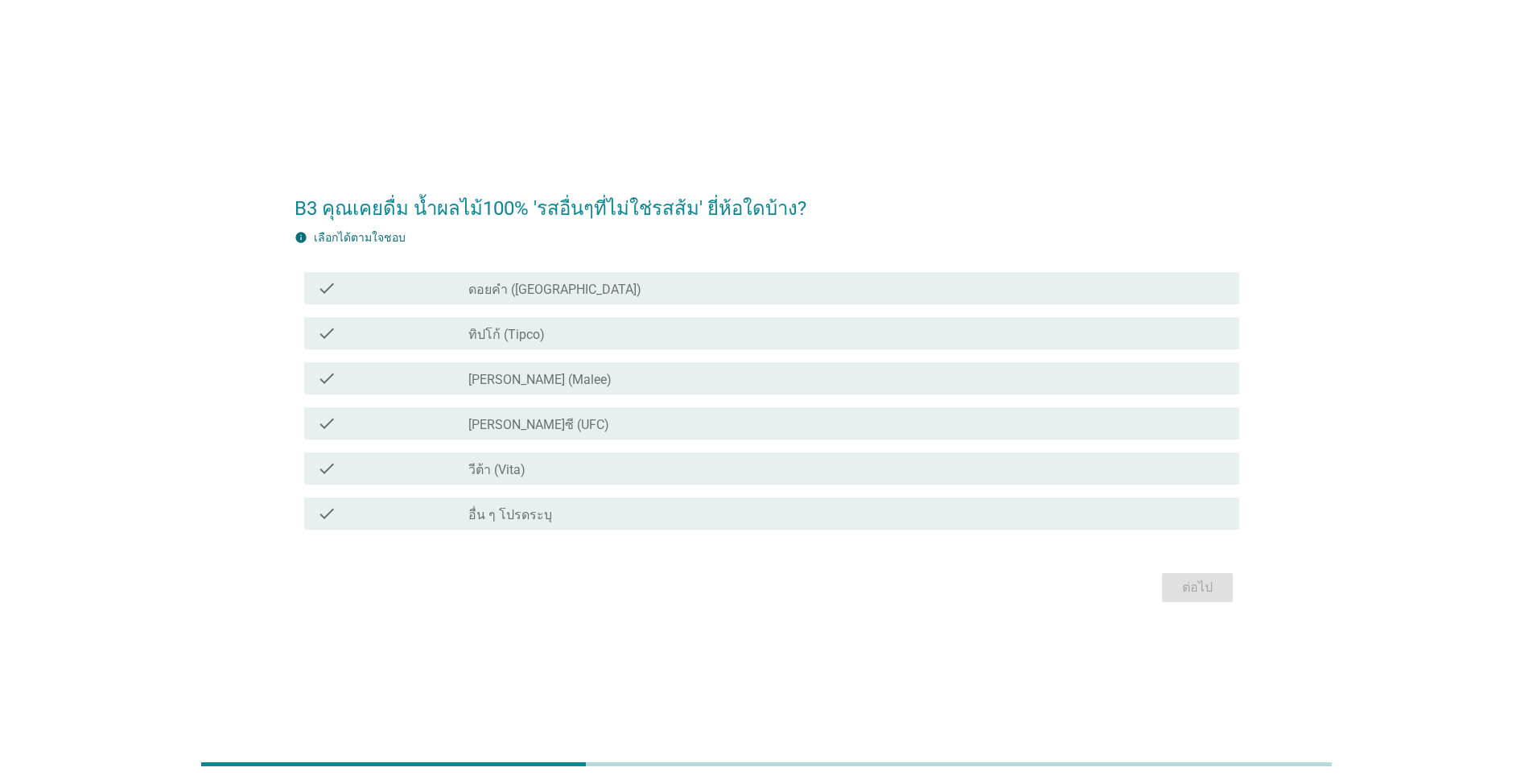
click at [578, 338] on div "check_box_outline_blank ทิปโก้ (Tipco)" at bounding box center [847, 333] width 758 height 19
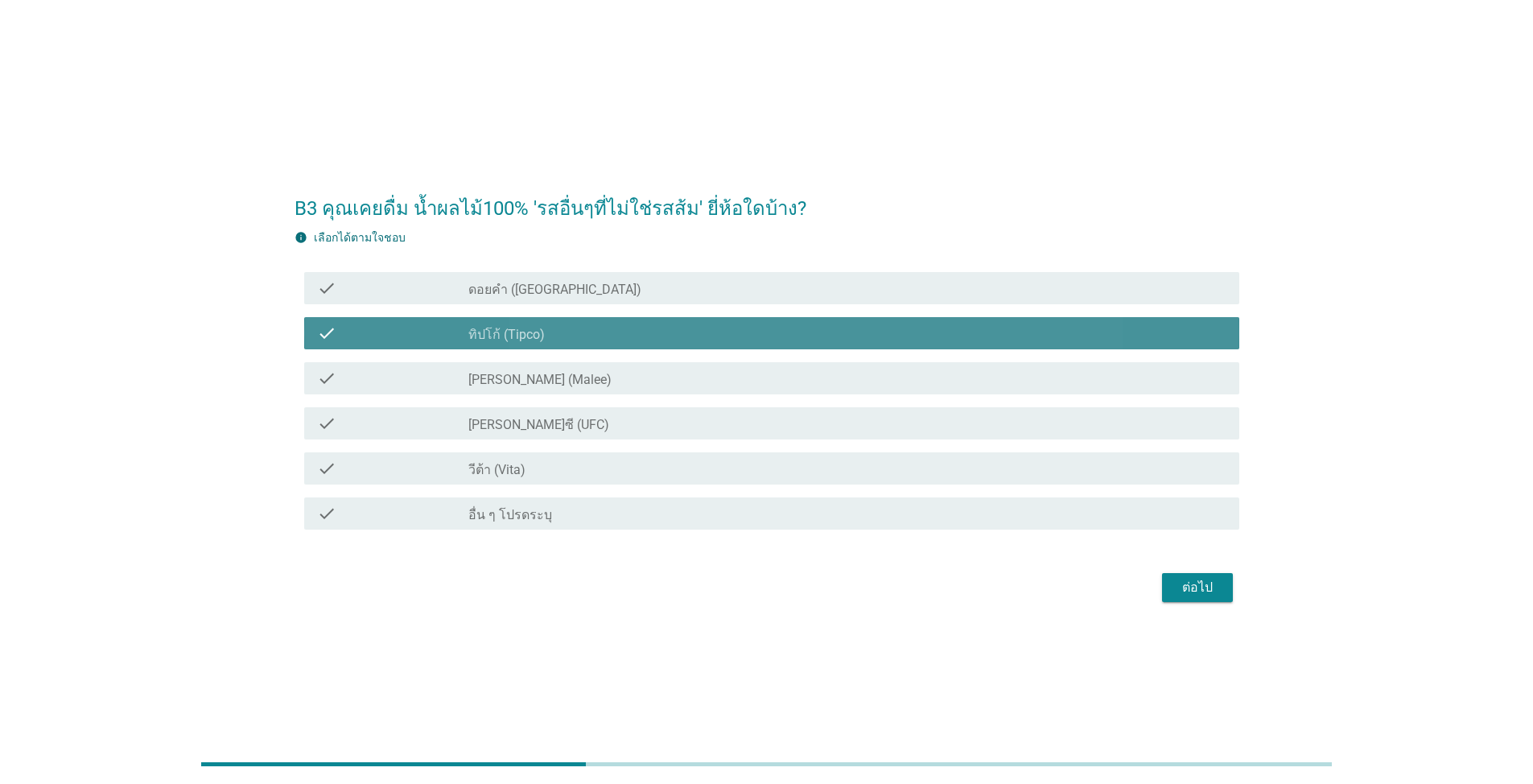
click at [584, 366] on div "check check_box_outline_blank [PERSON_NAME] (Malee)" at bounding box center [772, 378] width 935 height 32
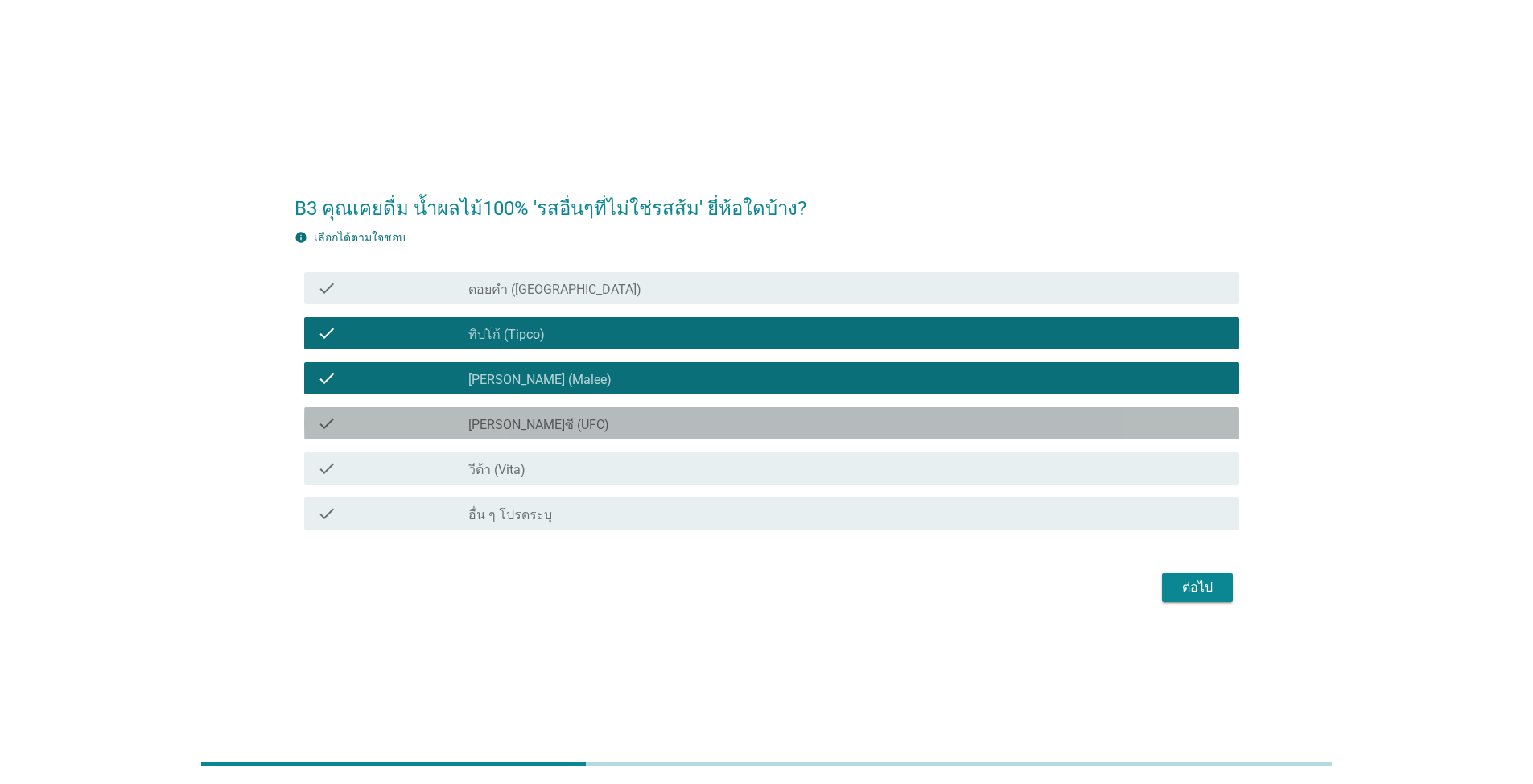
drag, startPoint x: 620, startPoint y: 418, endPoint x: 648, endPoint y: 454, distance: 45.6
click at [622, 421] on div "check_box_outline_blank [PERSON_NAME]ซี (UFC)" at bounding box center [847, 423] width 758 height 19
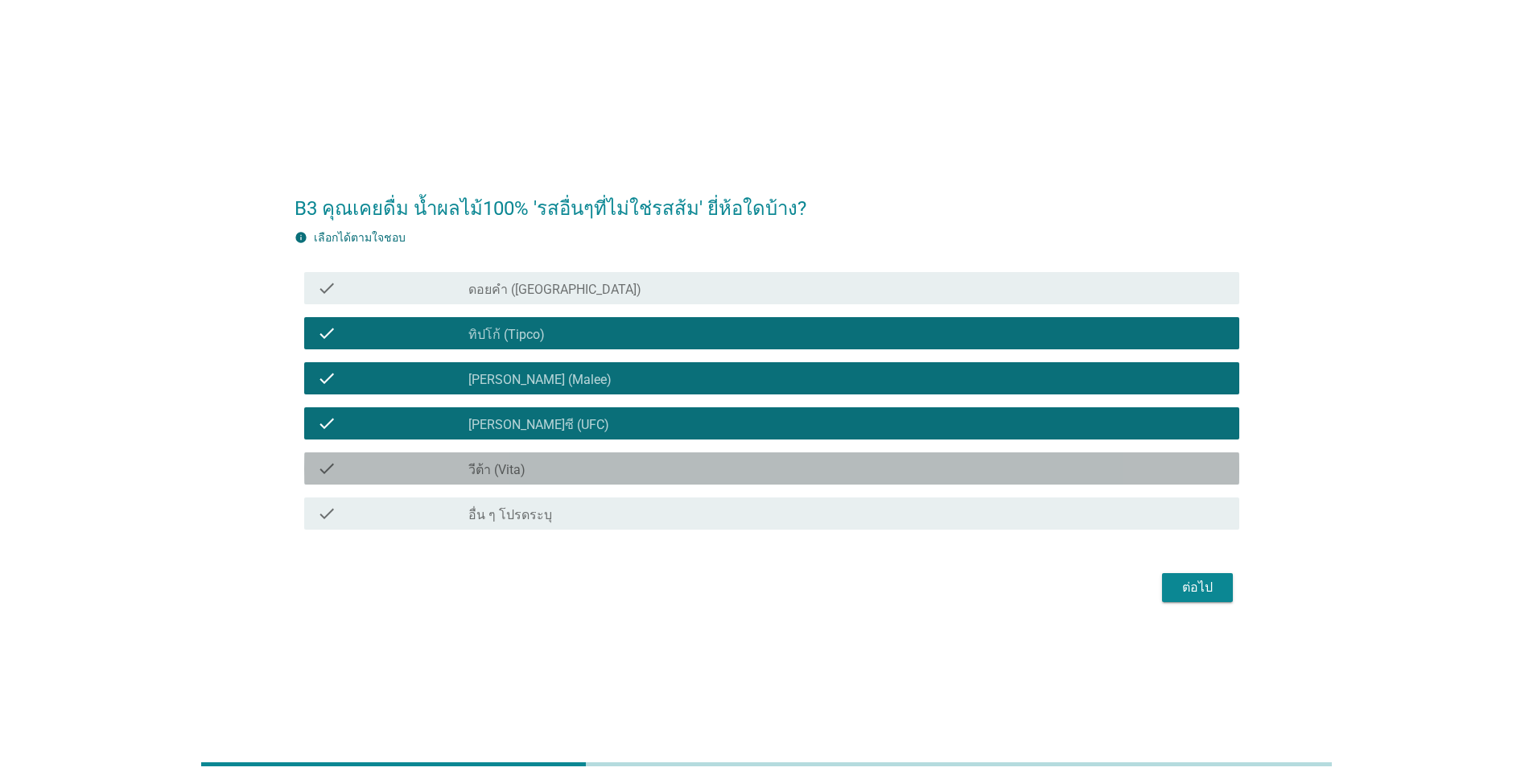
click at [648, 455] on div "check check_box_outline_blank วีต้า (Vita)" at bounding box center [772, 467] width 935 height 32
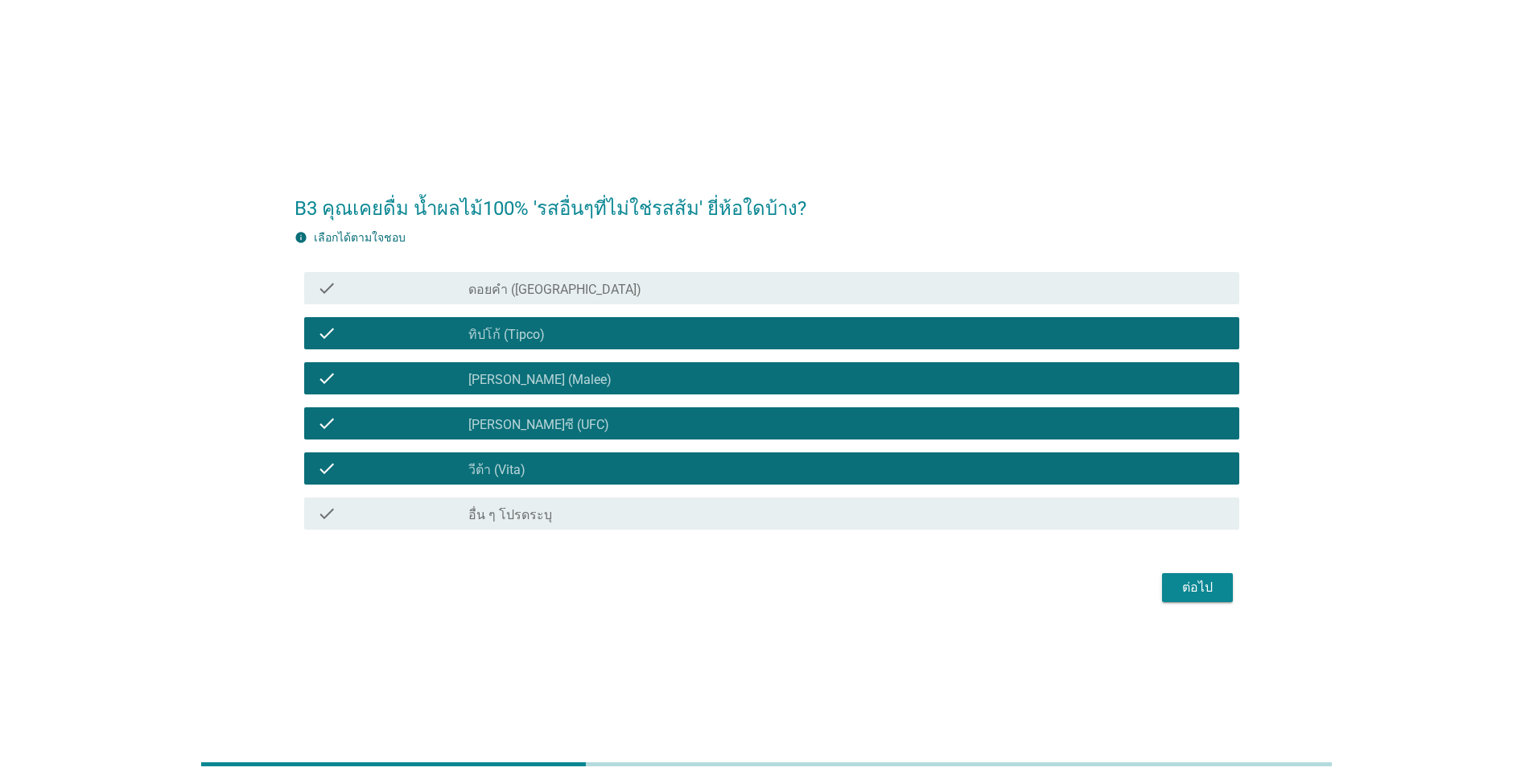
click at [644, 286] on div "check_box_outline_blank ดอยคำ (Doi-Khham)" at bounding box center [847, 288] width 758 height 19
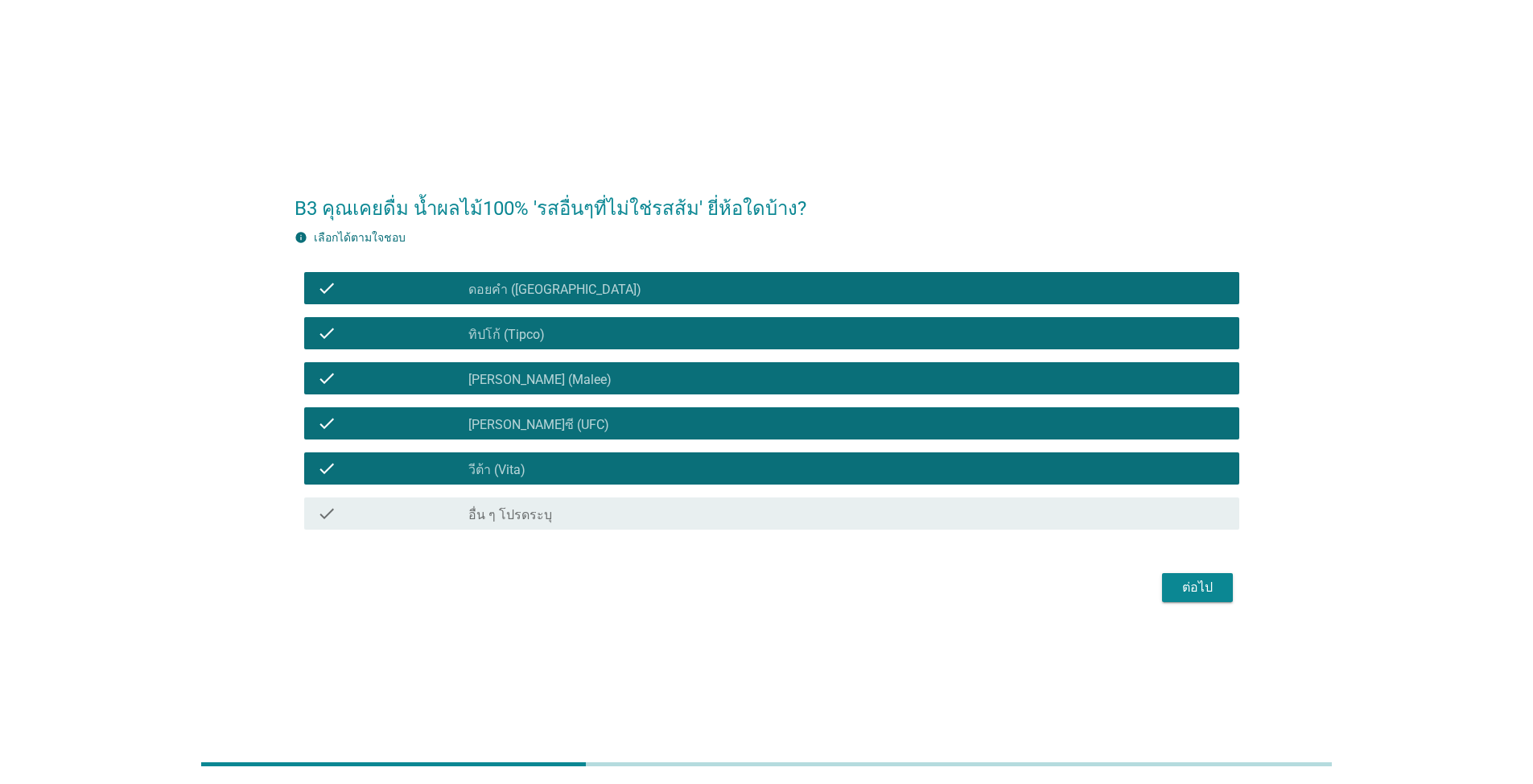
click at [792, 590] on div "ต่อไป" at bounding box center [1197, 587] width 45 height 19
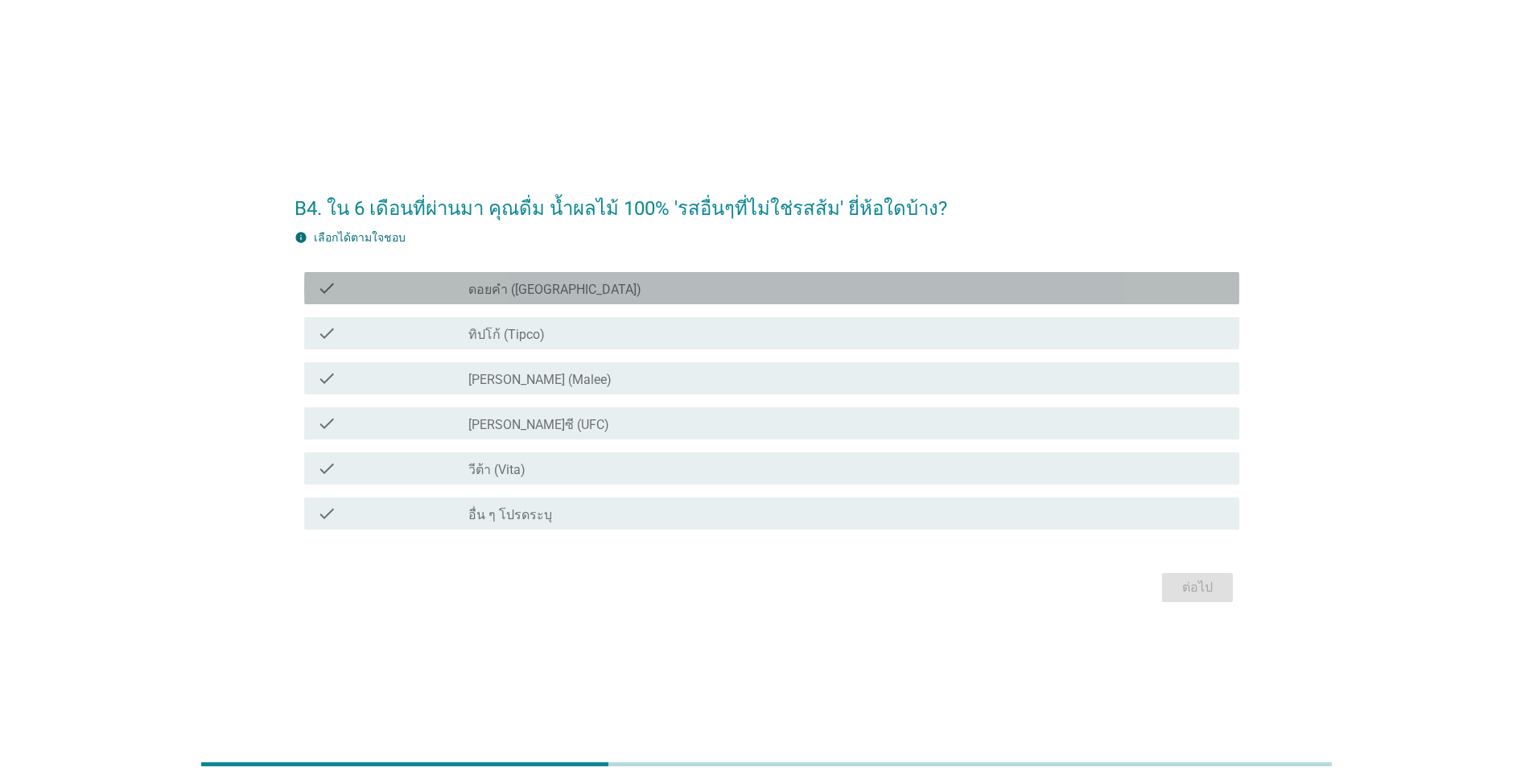
click at [581, 287] on div "check_box_outline_blank ดอยคำ (Doi-Khham)" at bounding box center [847, 288] width 758 height 19
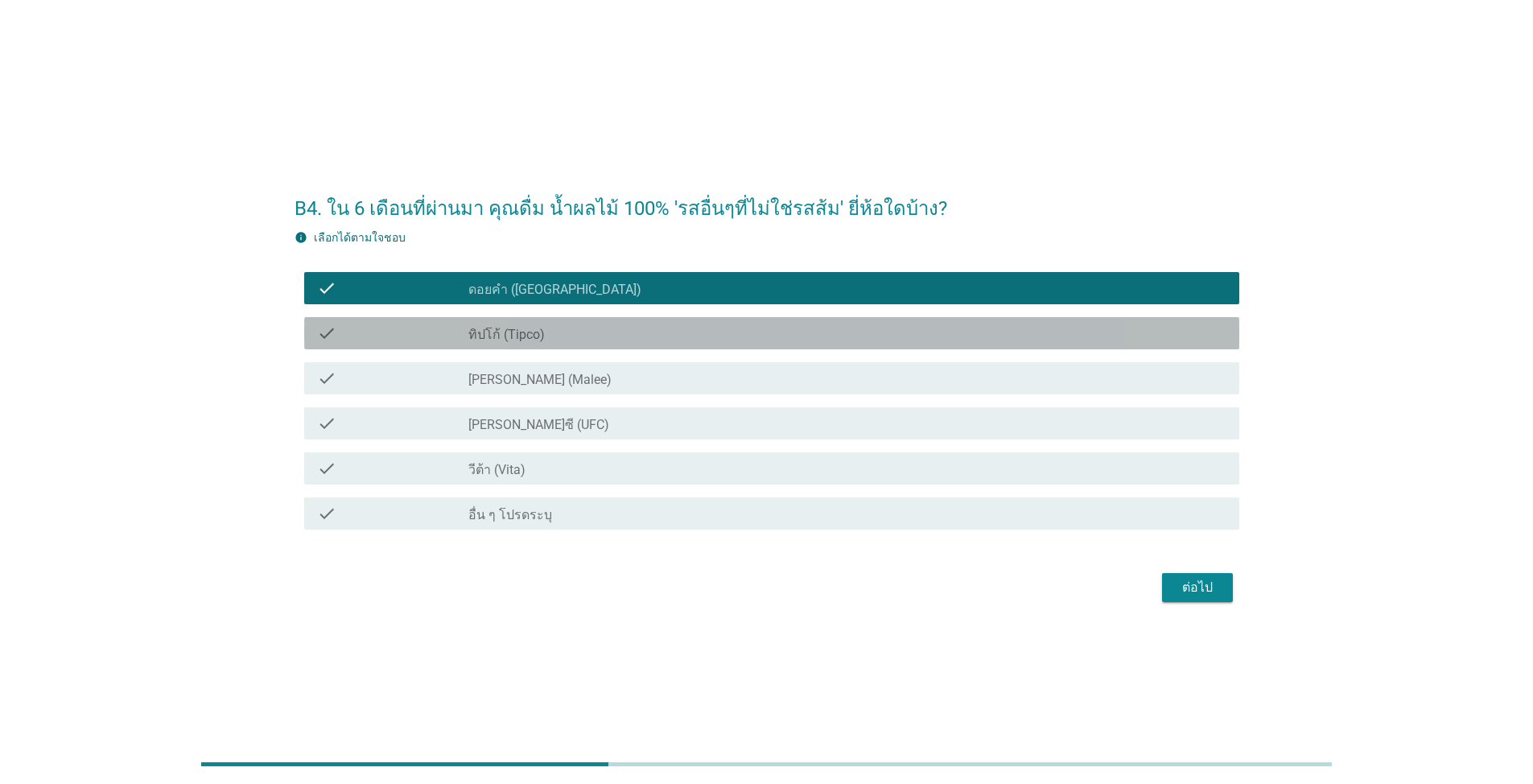
drag, startPoint x: 604, startPoint y: 334, endPoint x: 615, endPoint y: 370, distance: 37.6
click at [604, 336] on div "check_box_outline_blank ทิปโก้ (Tipco)" at bounding box center [847, 333] width 758 height 19
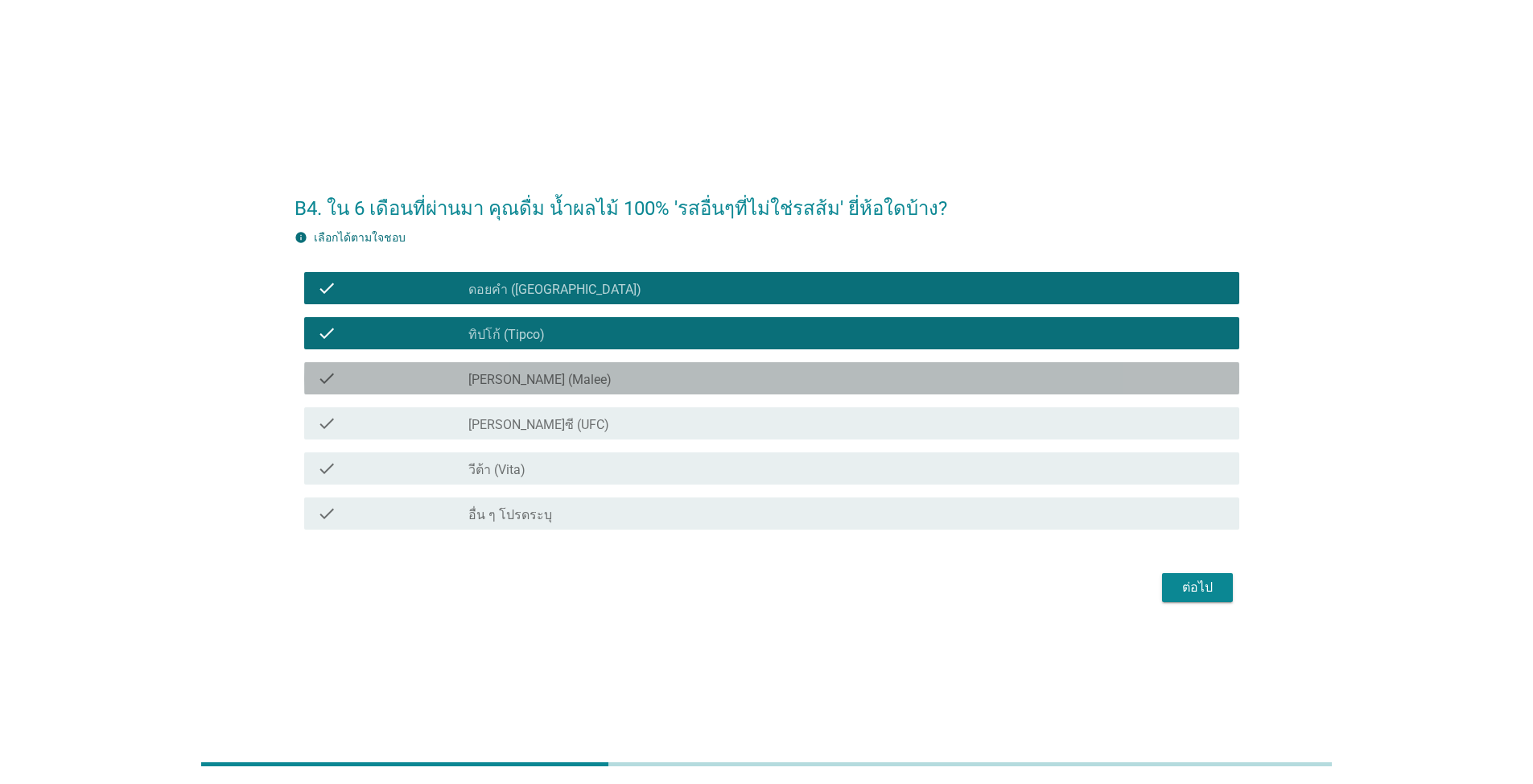
drag, startPoint x: 615, startPoint y: 370, endPoint x: 631, endPoint y: 408, distance: 41.2
click at [617, 379] on div "check_box_outline_blank [PERSON_NAME] (Malee)" at bounding box center [847, 378] width 758 height 19
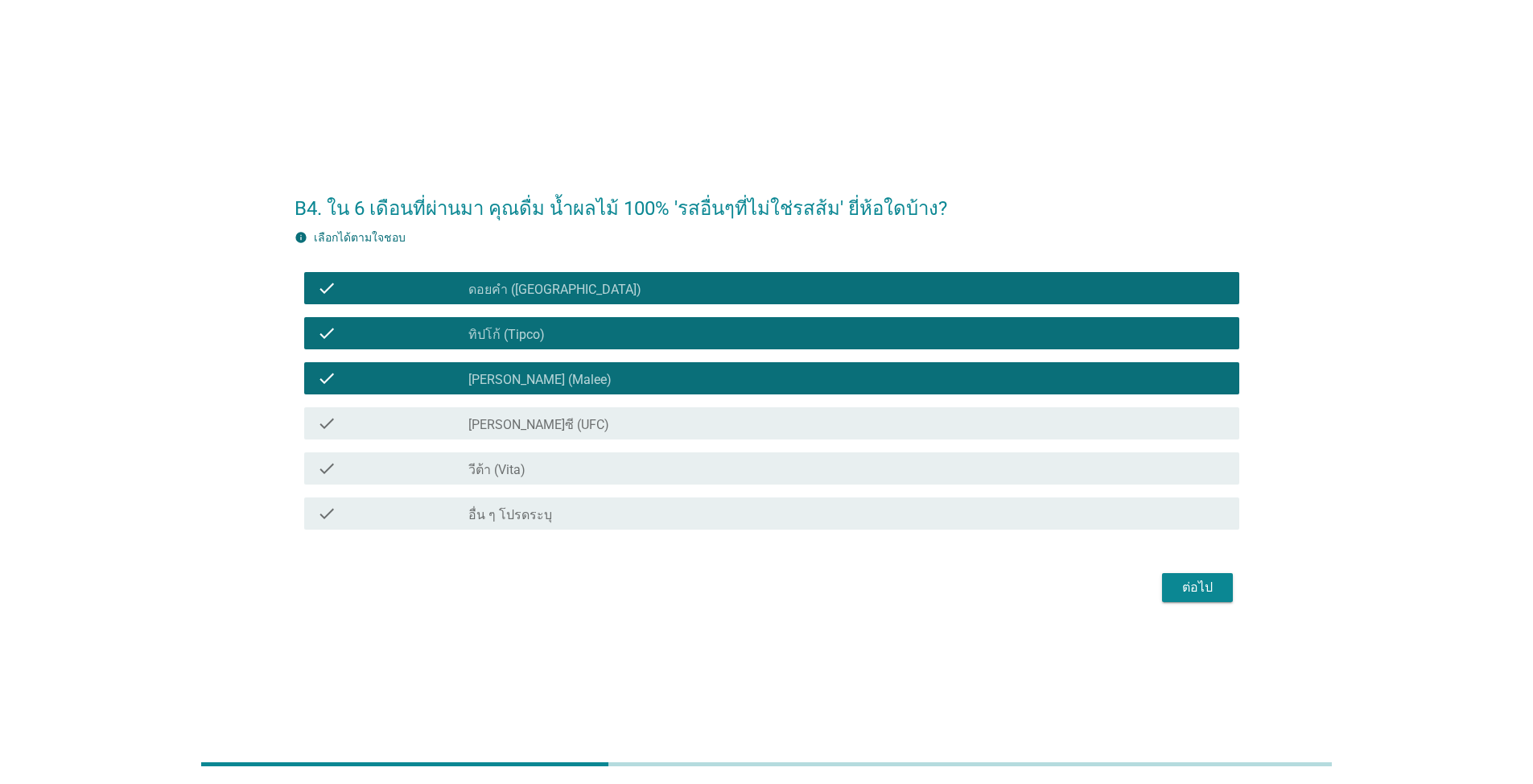
click at [631, 417] on div "check check_box_outline_blank [PERSON_NAME]ซี (UFC)" at bounding box center [772, 423] width 935 height 32
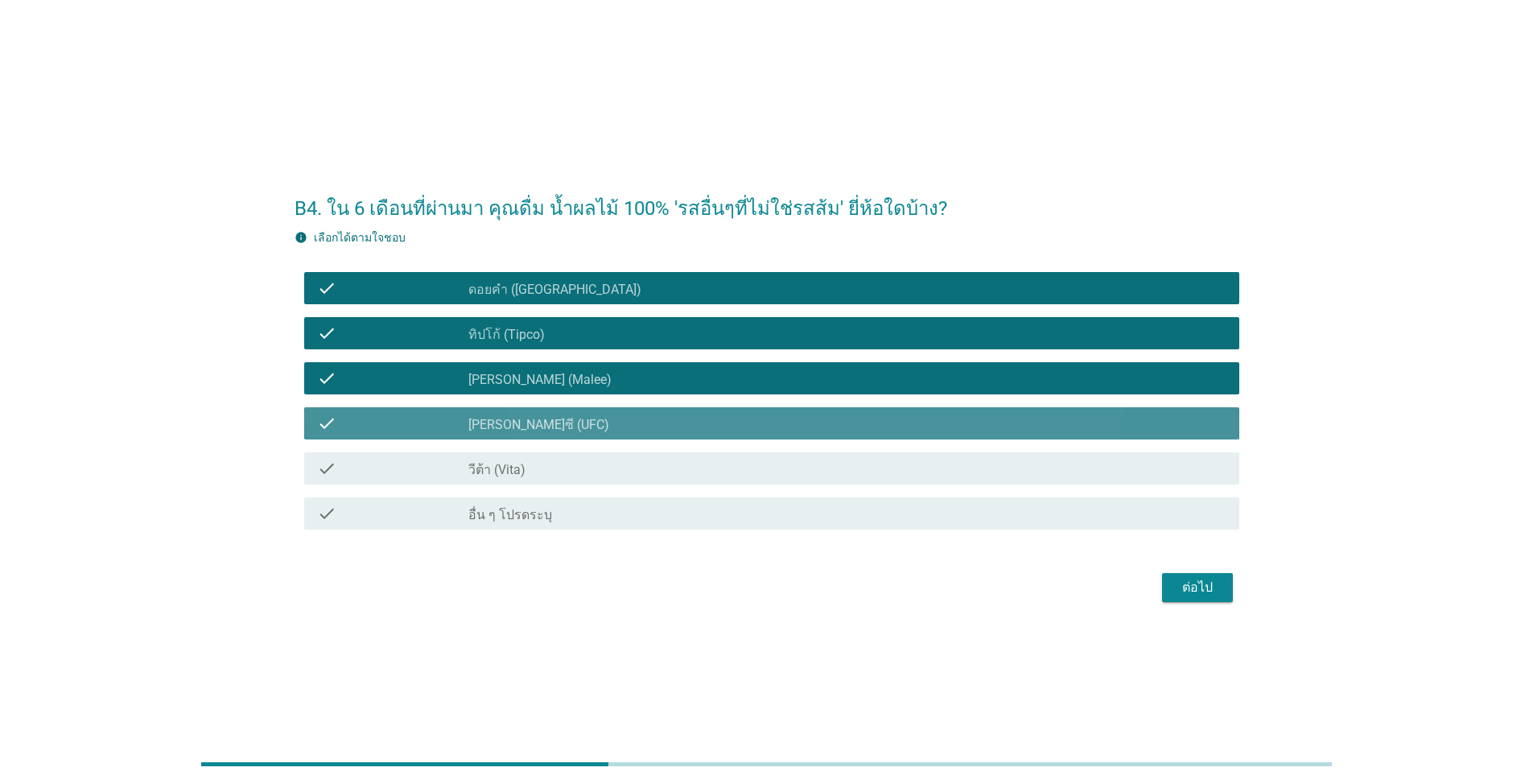
click at [639, 446] on div "check check_box_outline_blank วีต้า (Vita)" at bounding box center [766, 468] width 945 height 45
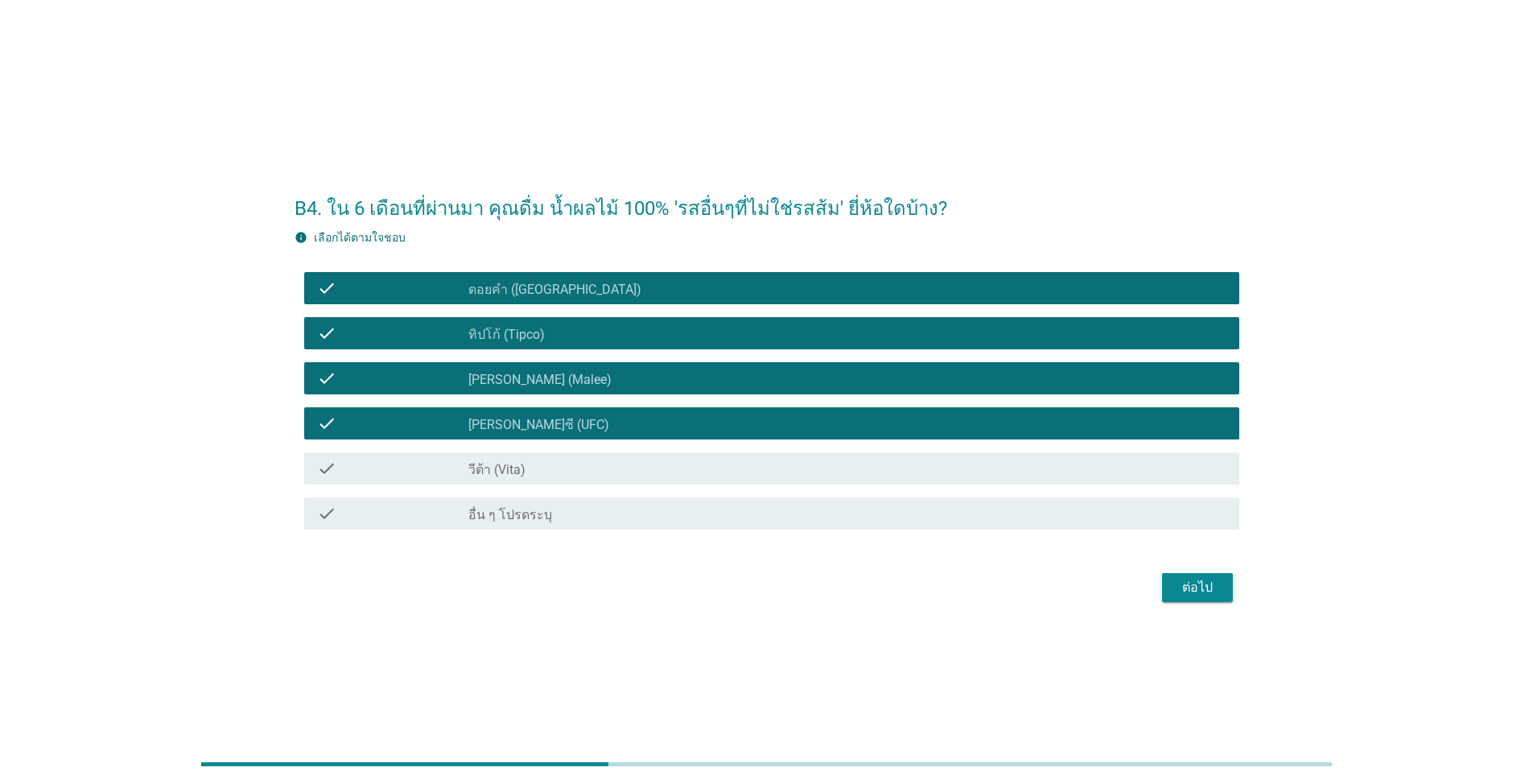
click at [648, 462] on div "check_box_outline_blank วีต้า (Vita)" at bounding box center [847, 468] width 758 height 19
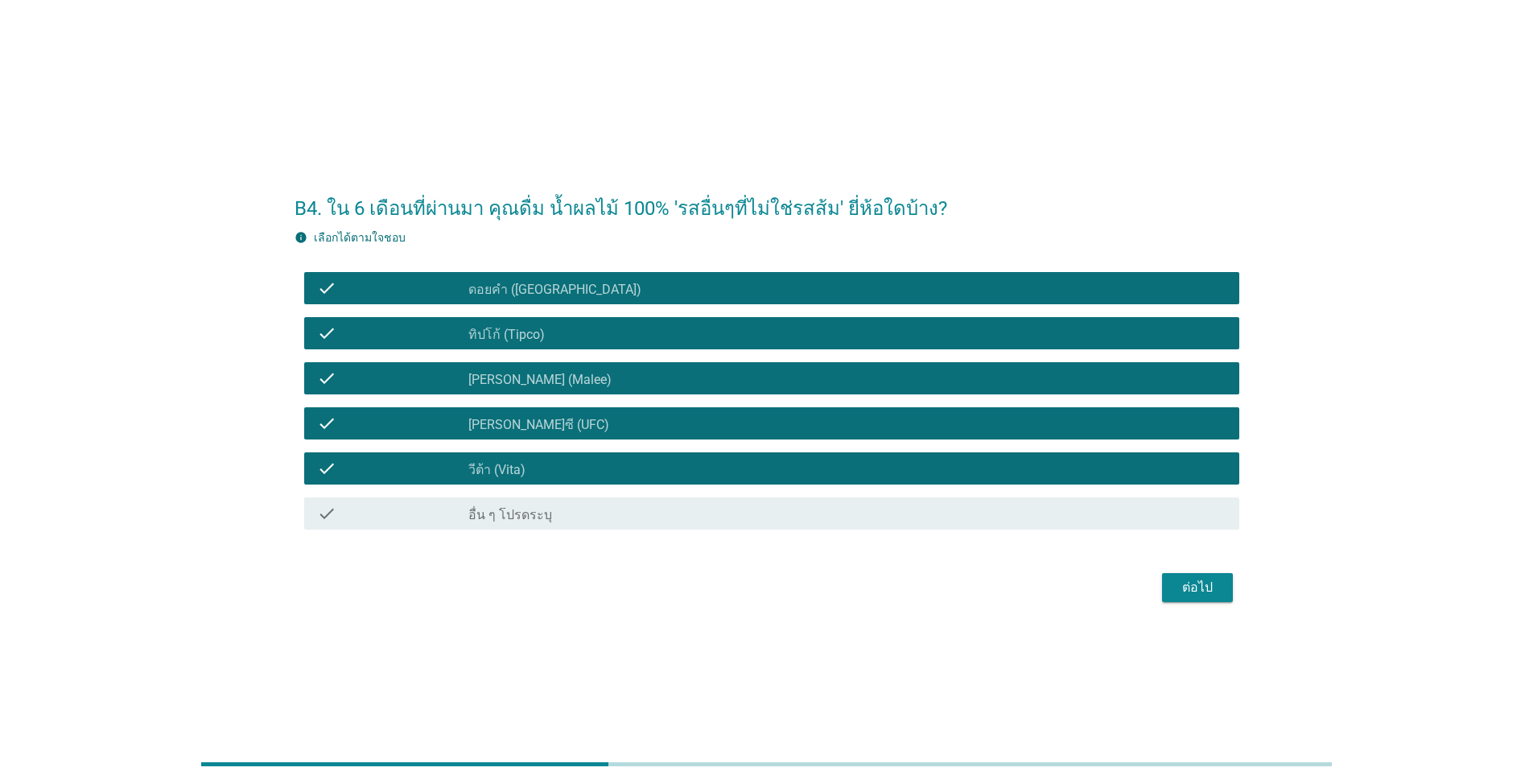
click at [792, 582] on div "ต่อไป" at bounding box center [1197, 587] width 45 height 19
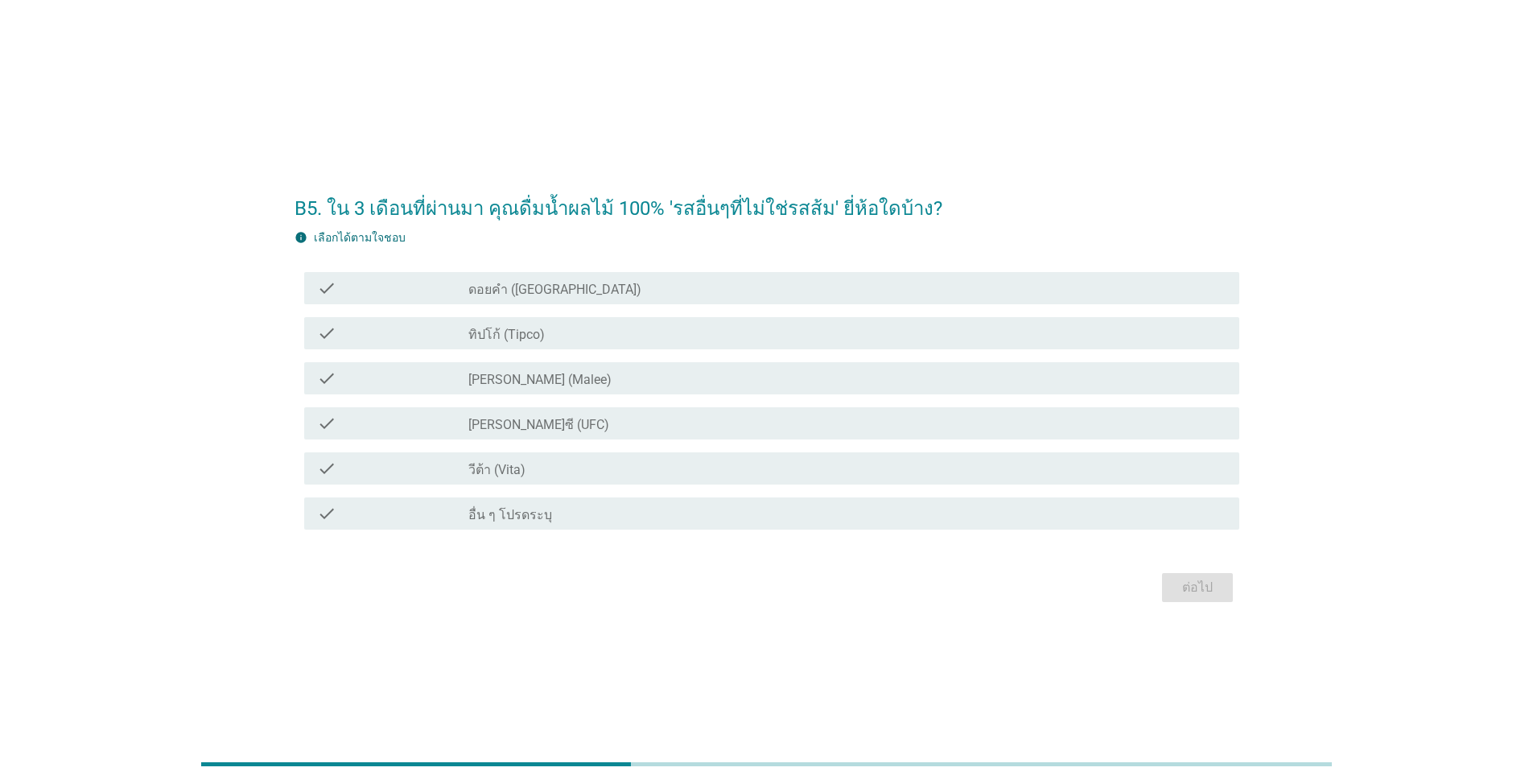
click at [632, 449] on div "check check_box_outline_blank วีต้า (Vita)" at bounding box center [766, 468] width 945 height 45
drag, startPoint x: 631, startPoint y: 421, endPoint x: 638, endPoint y: 462, distance: 41.6
click at [631, 432] on div "check_box_outline_blank [PERSON_NAME]ซี (UFC)" at bounding box center [847, 423] width 758 height 19
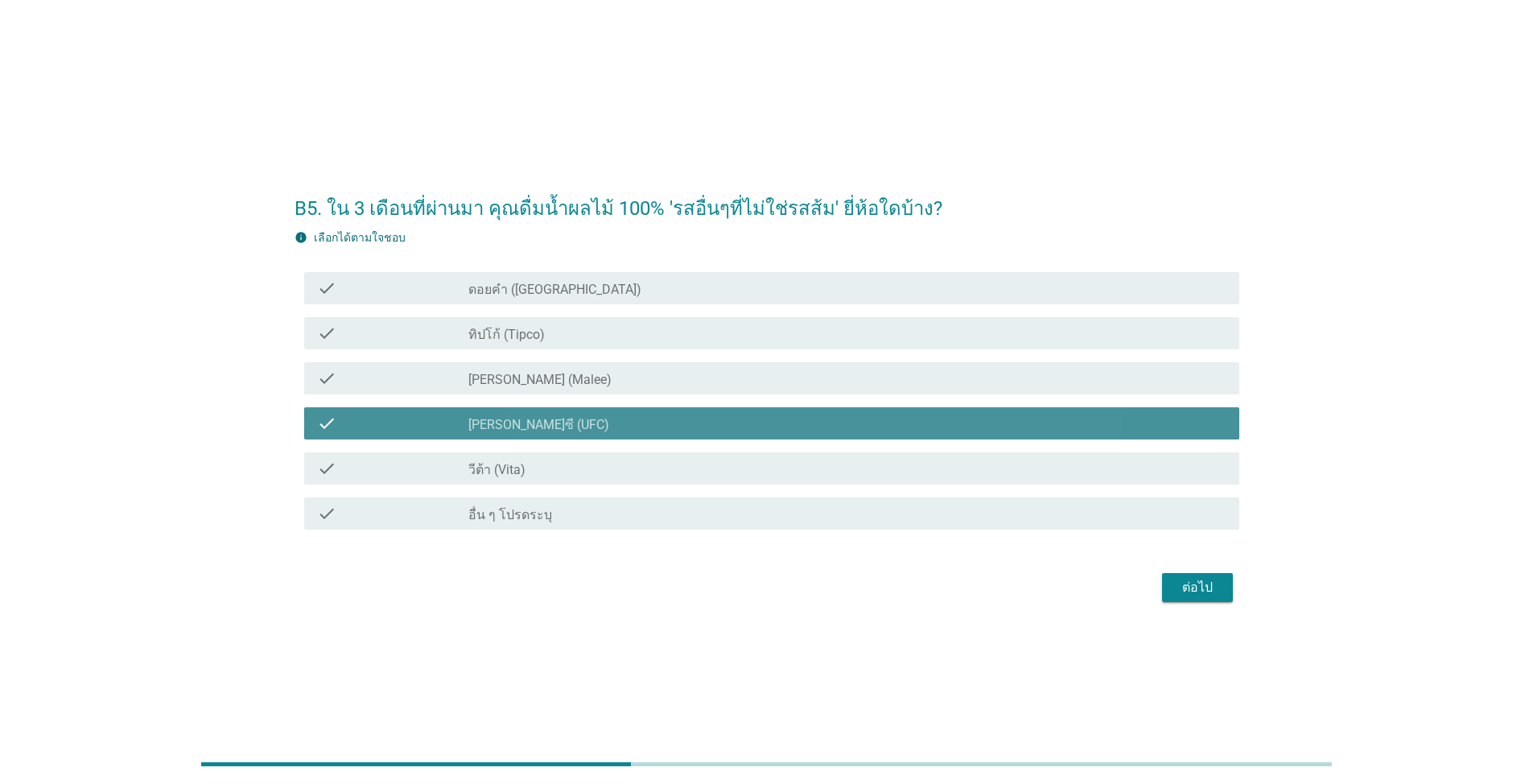
click at [638, 462] on div "check_box_outline_blank วีต้า (Vita)" at bounding box center [847, 468] width 758 height 19
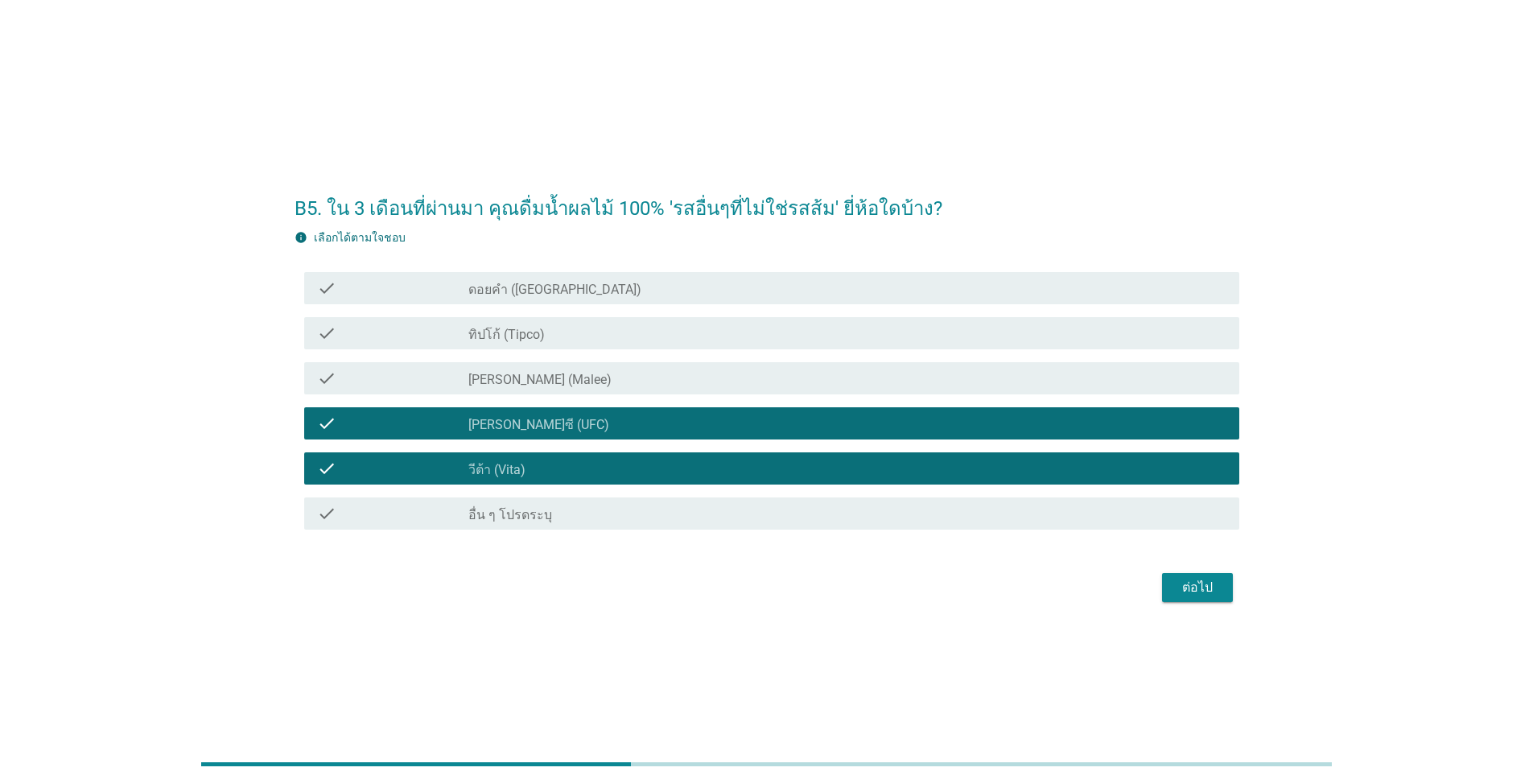
click at [644, 373] on div "check_box_outline_blank [PERSON_NAME] (Malee)" at bounding box center [847, 378] width 758 height 19
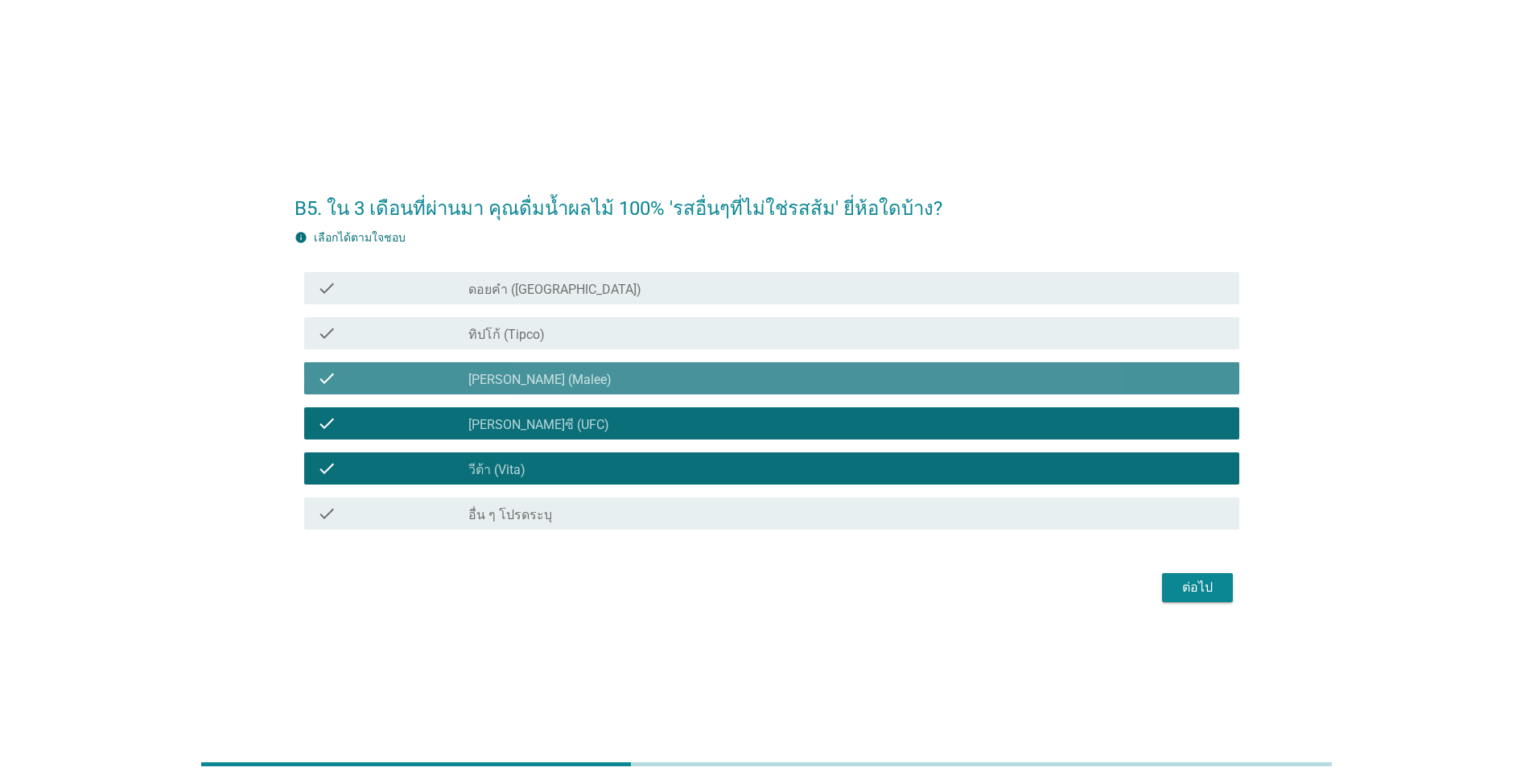
click at [647, 327] on div "check_box_outline_blank ทิปโก้ (Tipco)" at bounding box center [847, 333] width 758 height 19
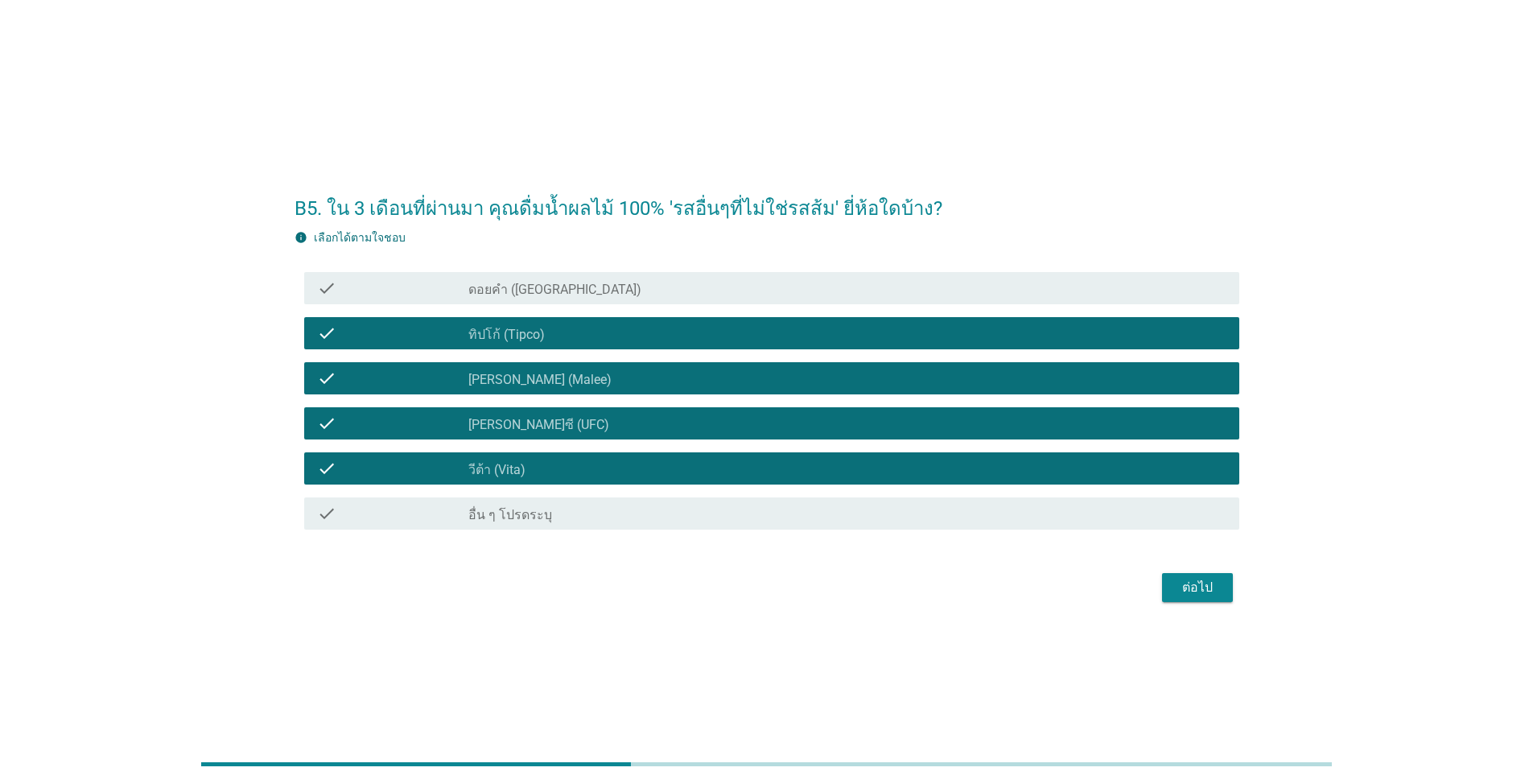
click at [653, 282] on div "check_box_outline_blank ดอยคำ (Doi-Khham)" at bounding box center [847, 288] width 758 height 19
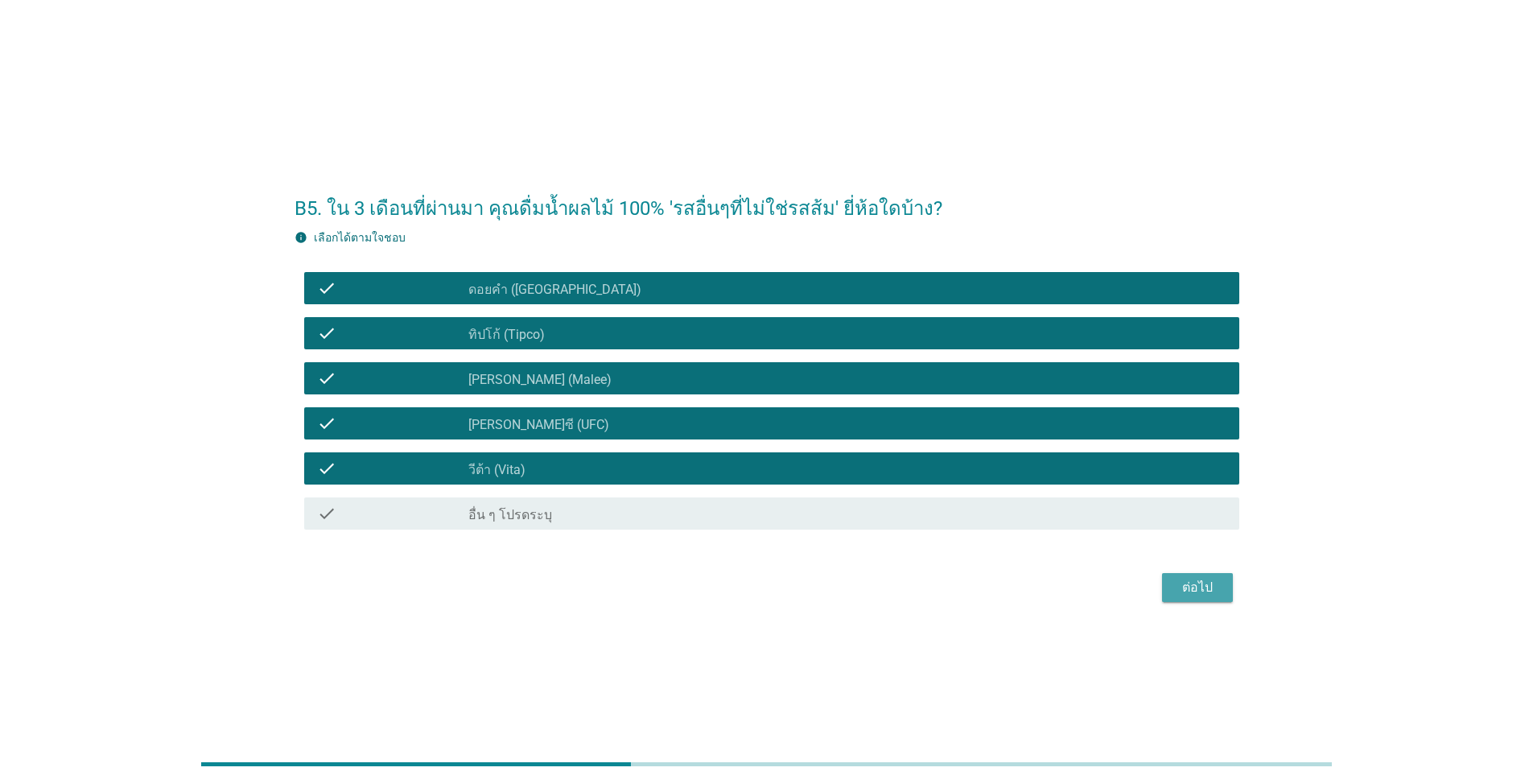
click at [792, 588] on div "ต่อไป" at bounding box center [1197, 587] width 45 height 19
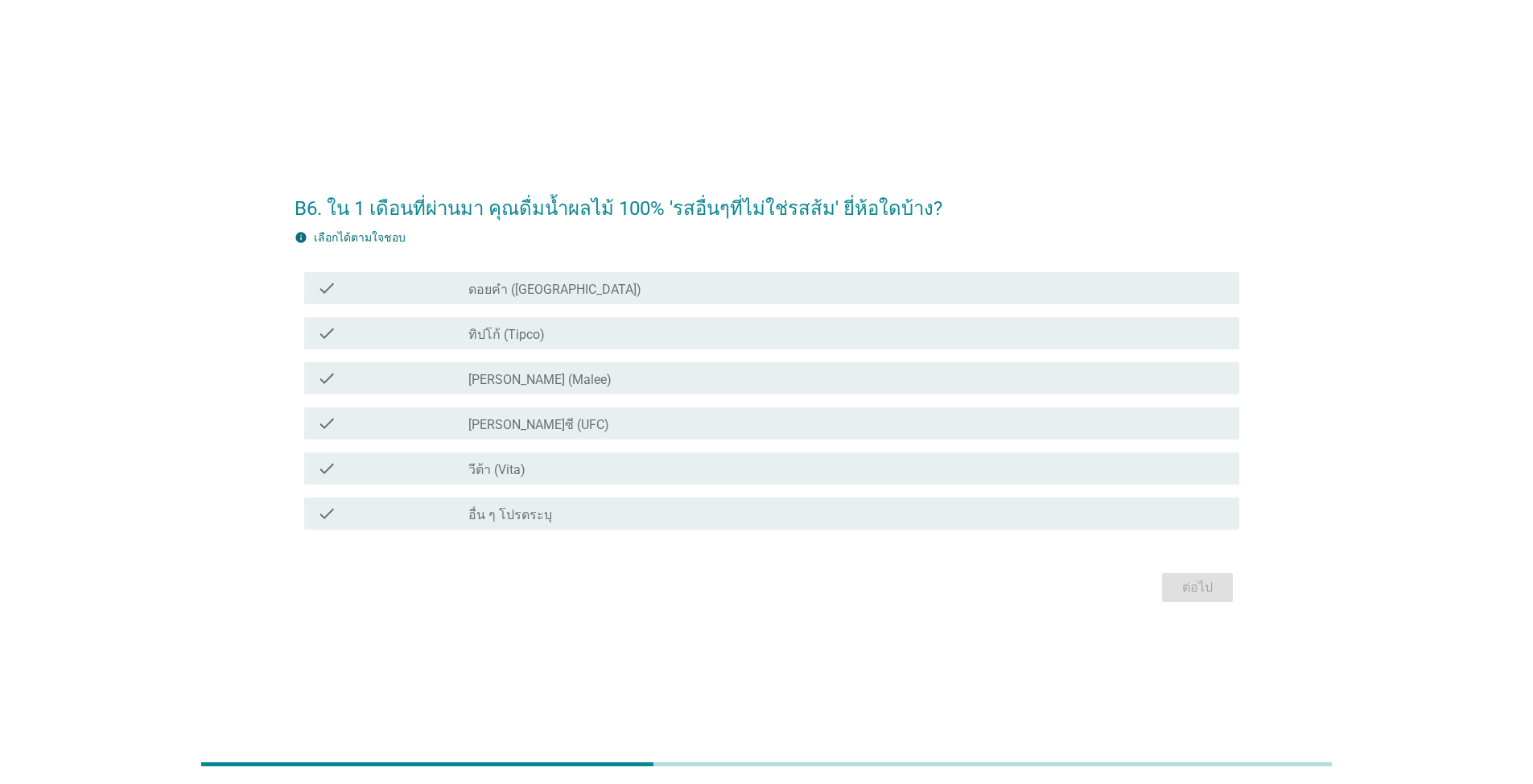
click at [688, 293] on div "check_box_outline_blank ดอยคำ (Doi-Khham)" at bounding box center [847, 288] width 758 height 19
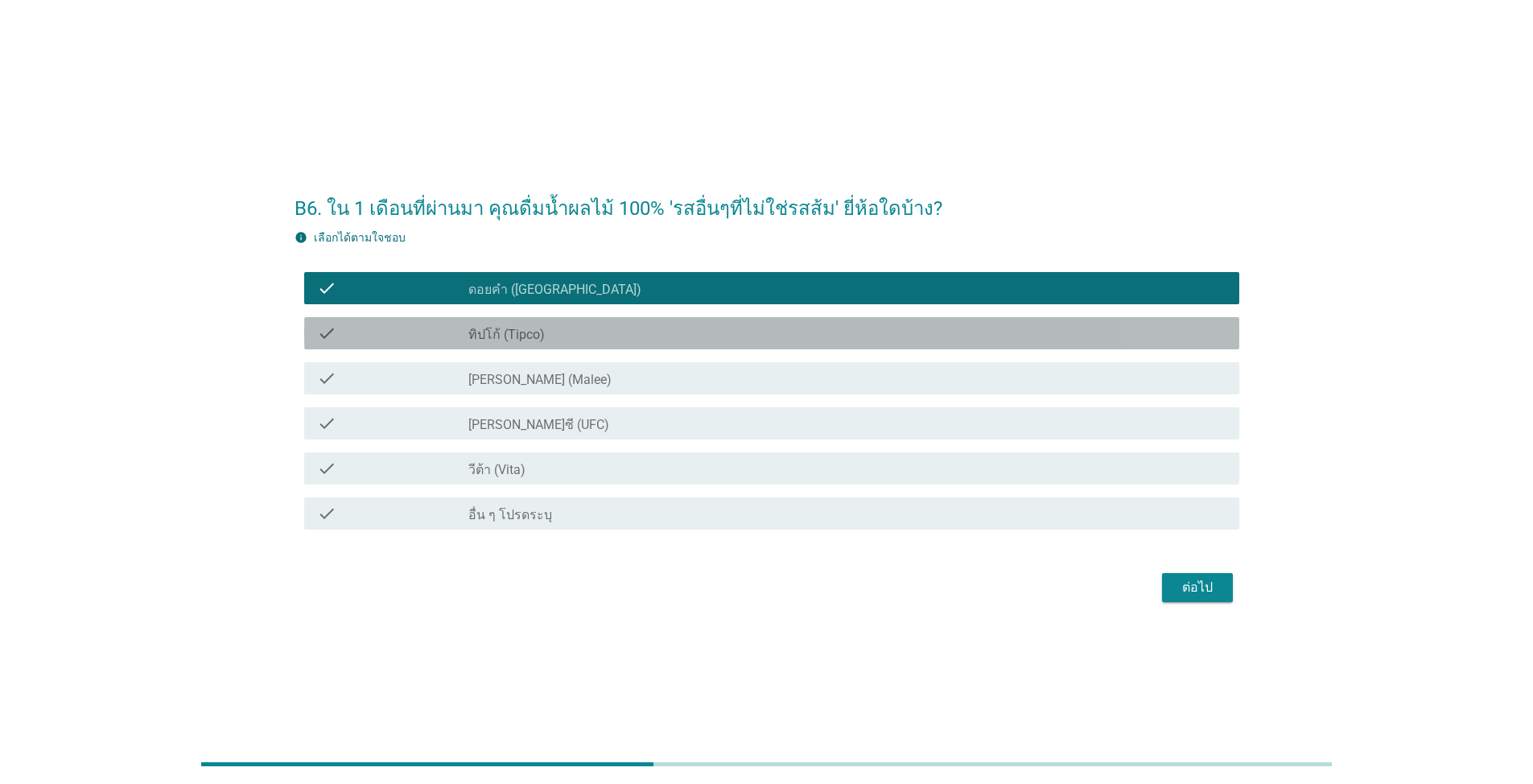
click at [689, 329] on div "check_box_outline_blank ทิปโก้ (Tipco)" at bounding box center [847, 333] width 758 height 19
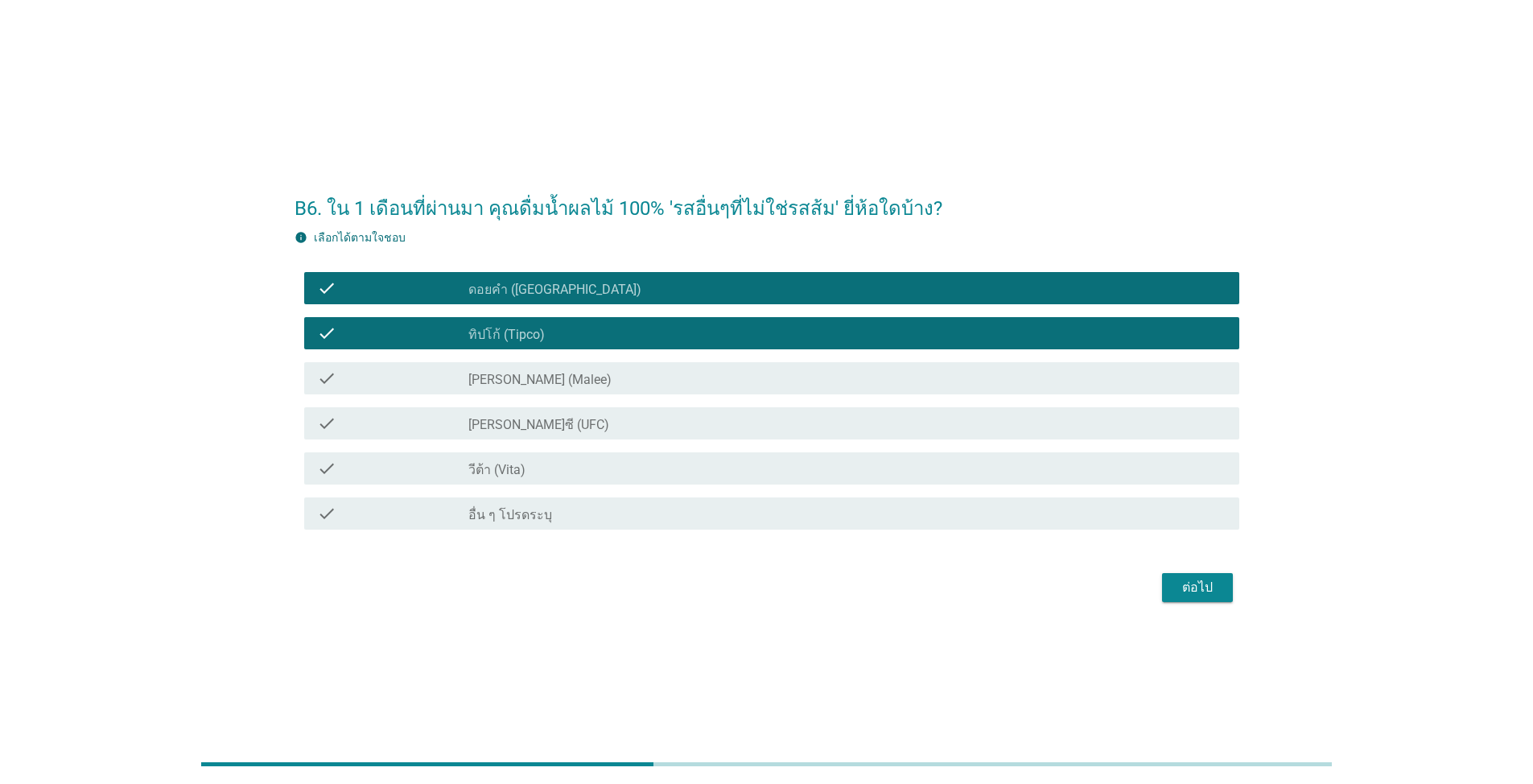
drag, startPoint x: 696, startPoint y: 369, endPoint x: 702, endPoint y: 401, distance: 32.6
click at [696, 373] on div "check_box_outline_blank [PERSON_NAME] (Malee)" at bounding box center [847, 378] width 758 height 19
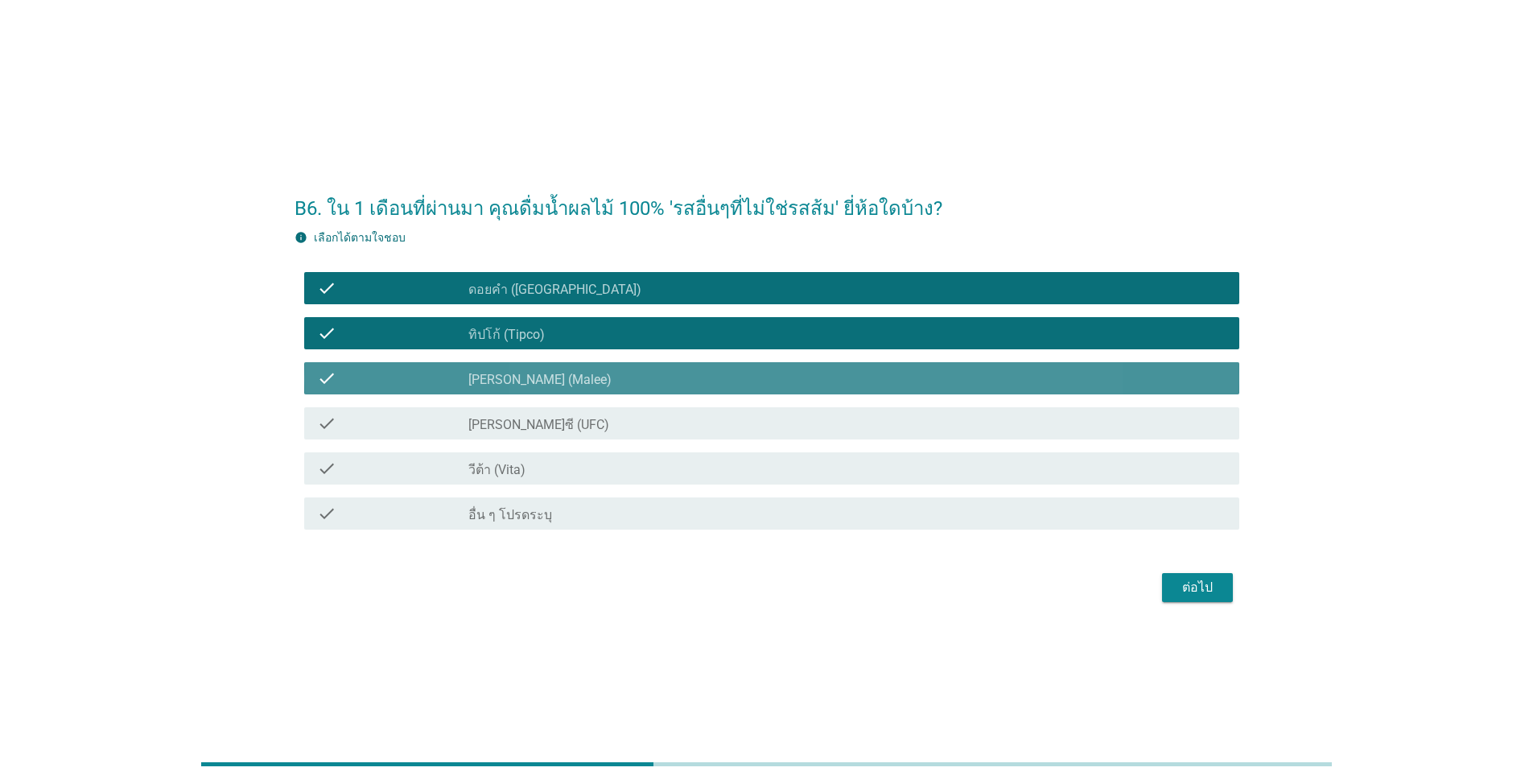
click at [706, 416] on div "check check_box_outline_blank [PERSON_NAME]ซี (UFC)" at bounding box center [772, 423] width 935 height 32
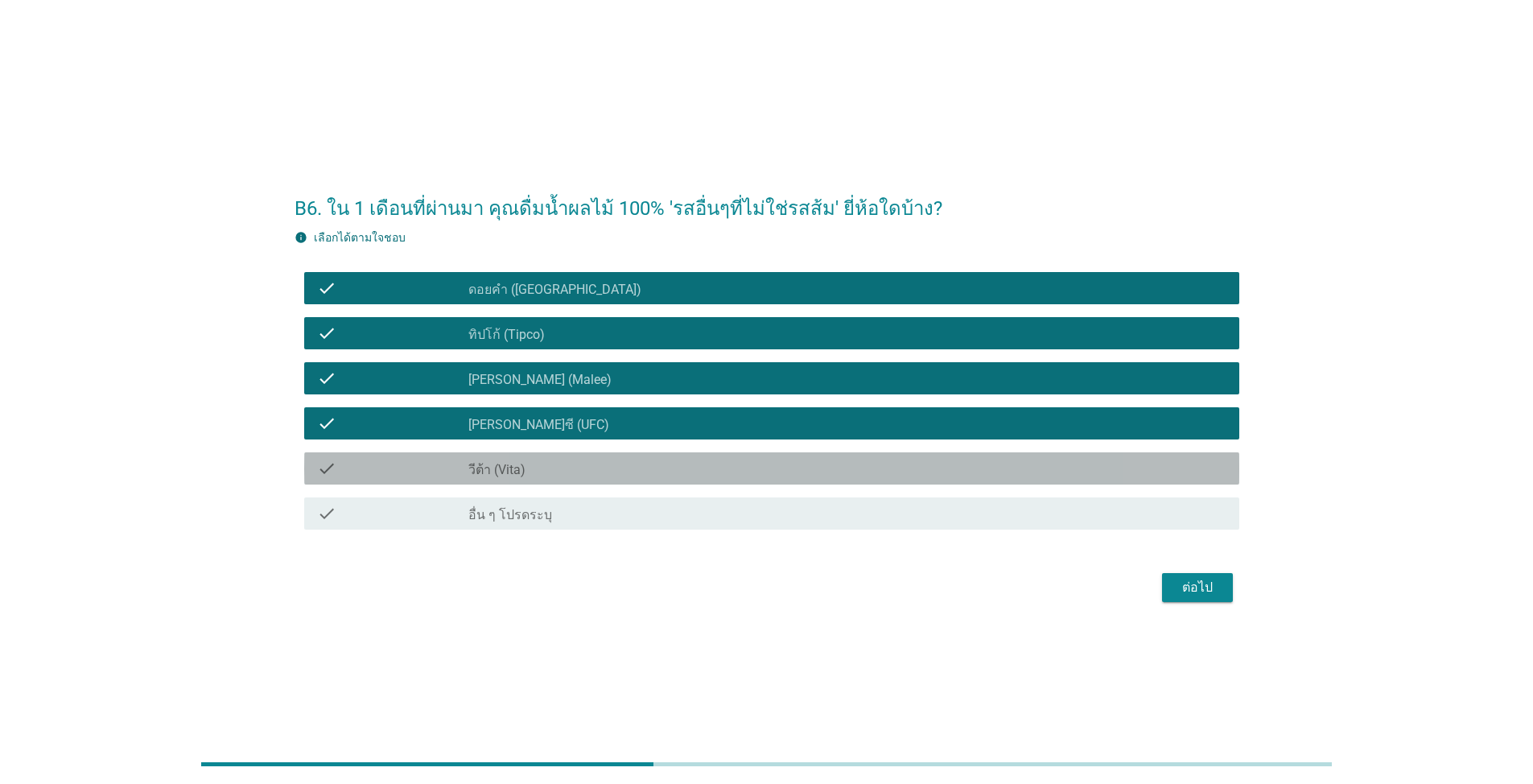
drag, startPoint x: 719, startPoint y: 461, endPoint x: 826, endPoint y: 490, distance: 110.9
click at [720, 463] on div "check_box_outline_blank วีต้า (Vita)" at bounding box center [847, 468] width 758 height 19
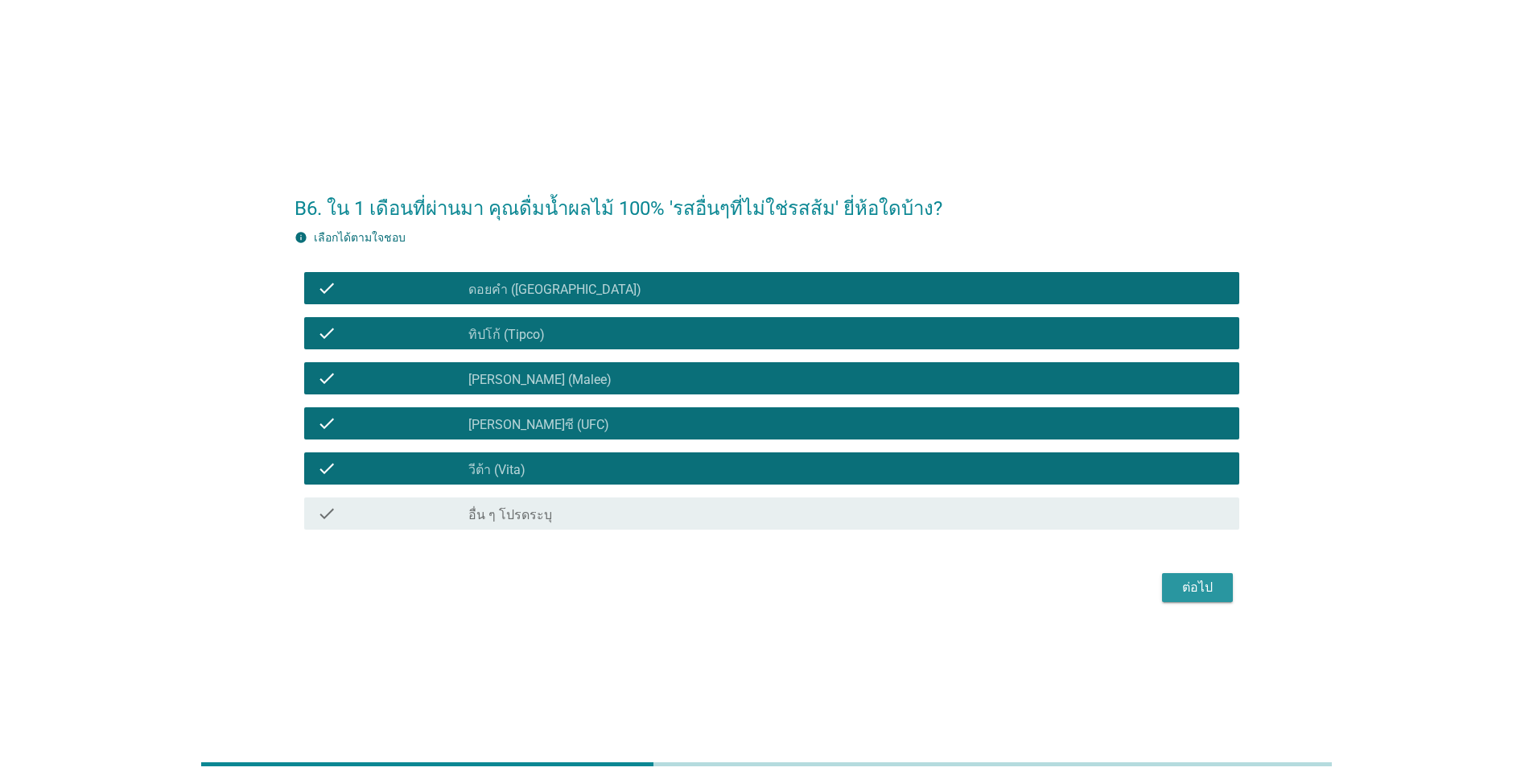
click at [792, 580] on div "ต่อไป" at bounding box center [1197, 587] width 45 height 19
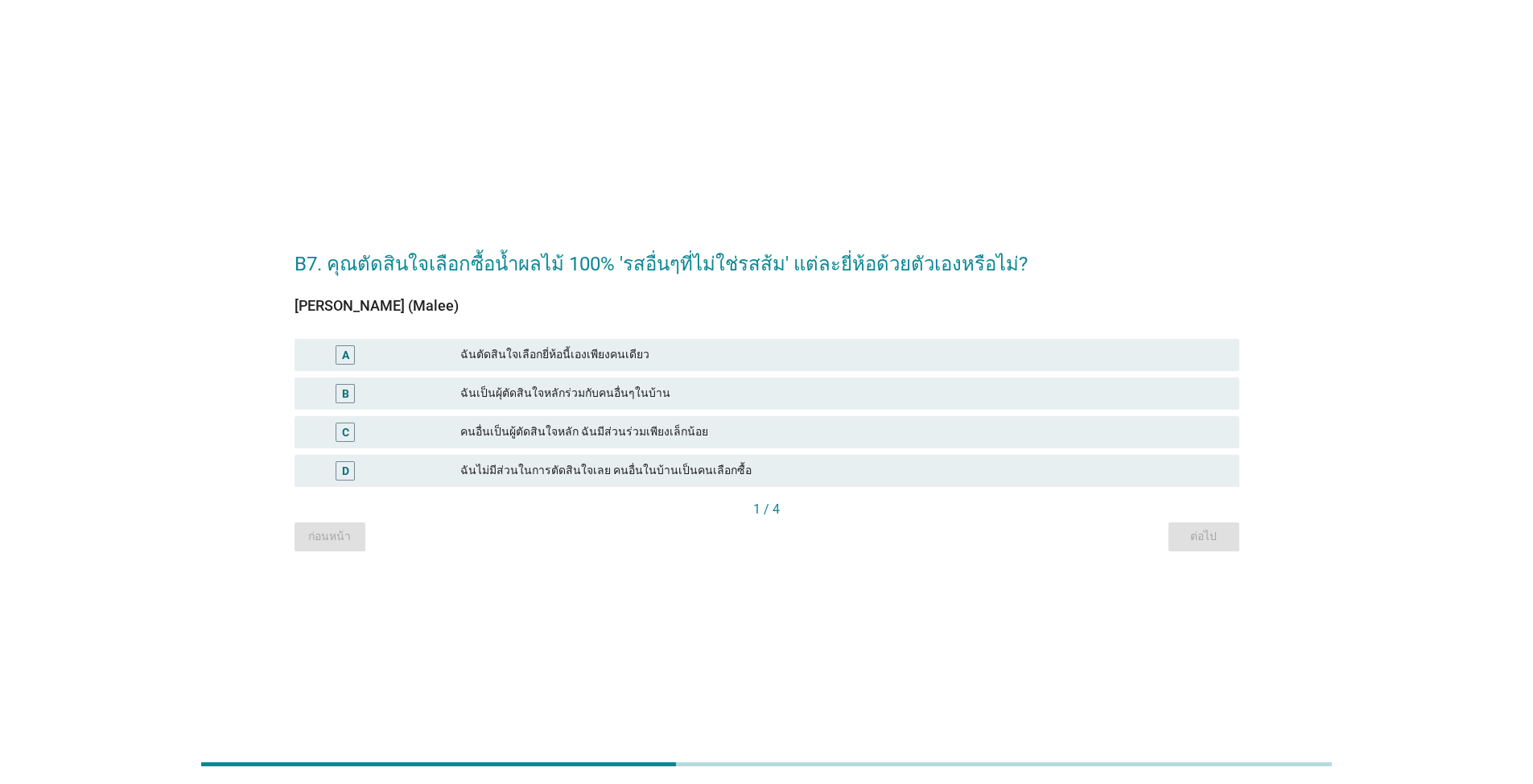
click at [650, 352] on div "ฉันตัดสินใจเลือกยี่ห้อนี้เองเพียงคนเดียว" at bounding box center [844, 354] width 766 height 19
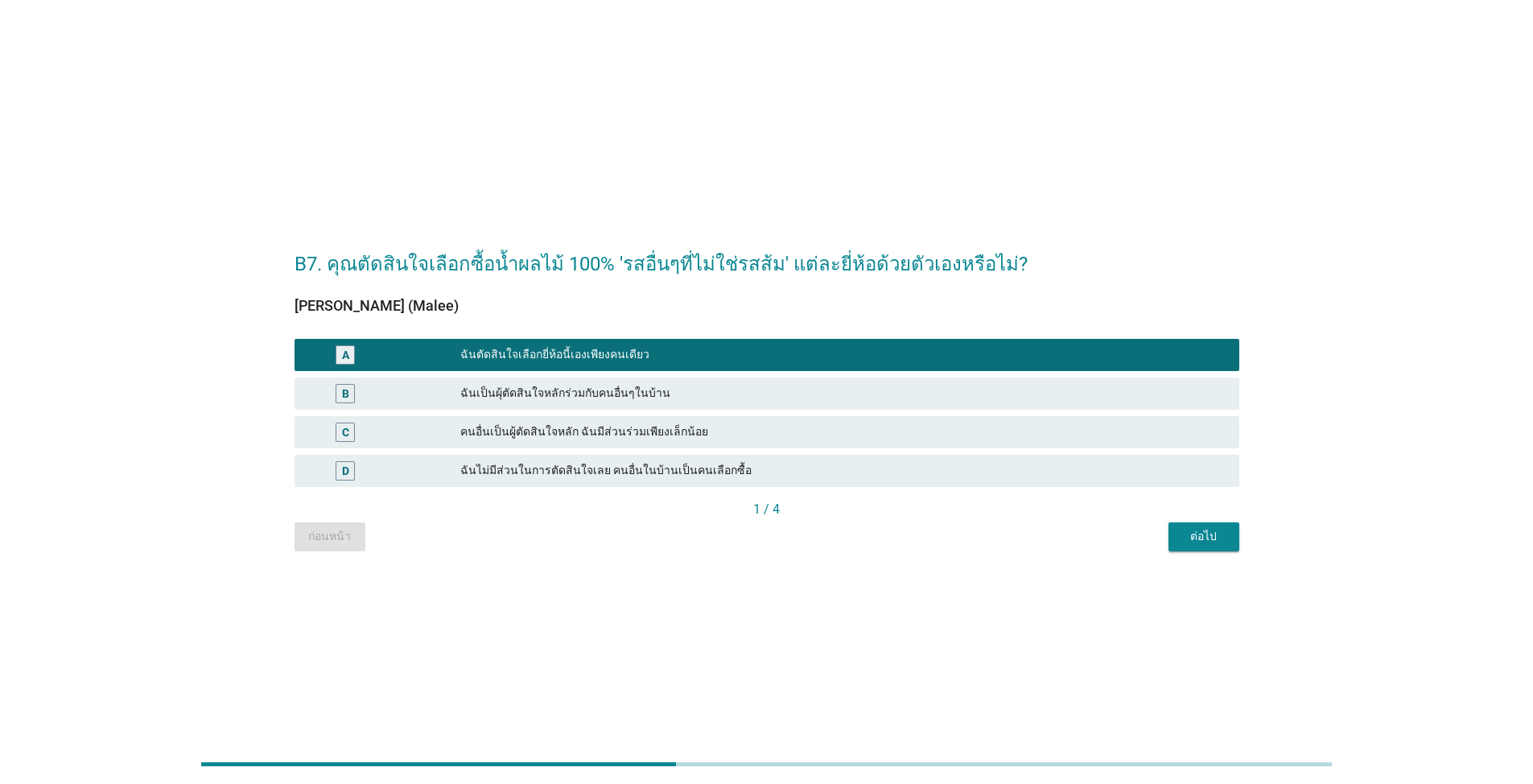
click at [792, 537] on div "ต่อไป" at bounding box center [1203, 536] width 45 height 17
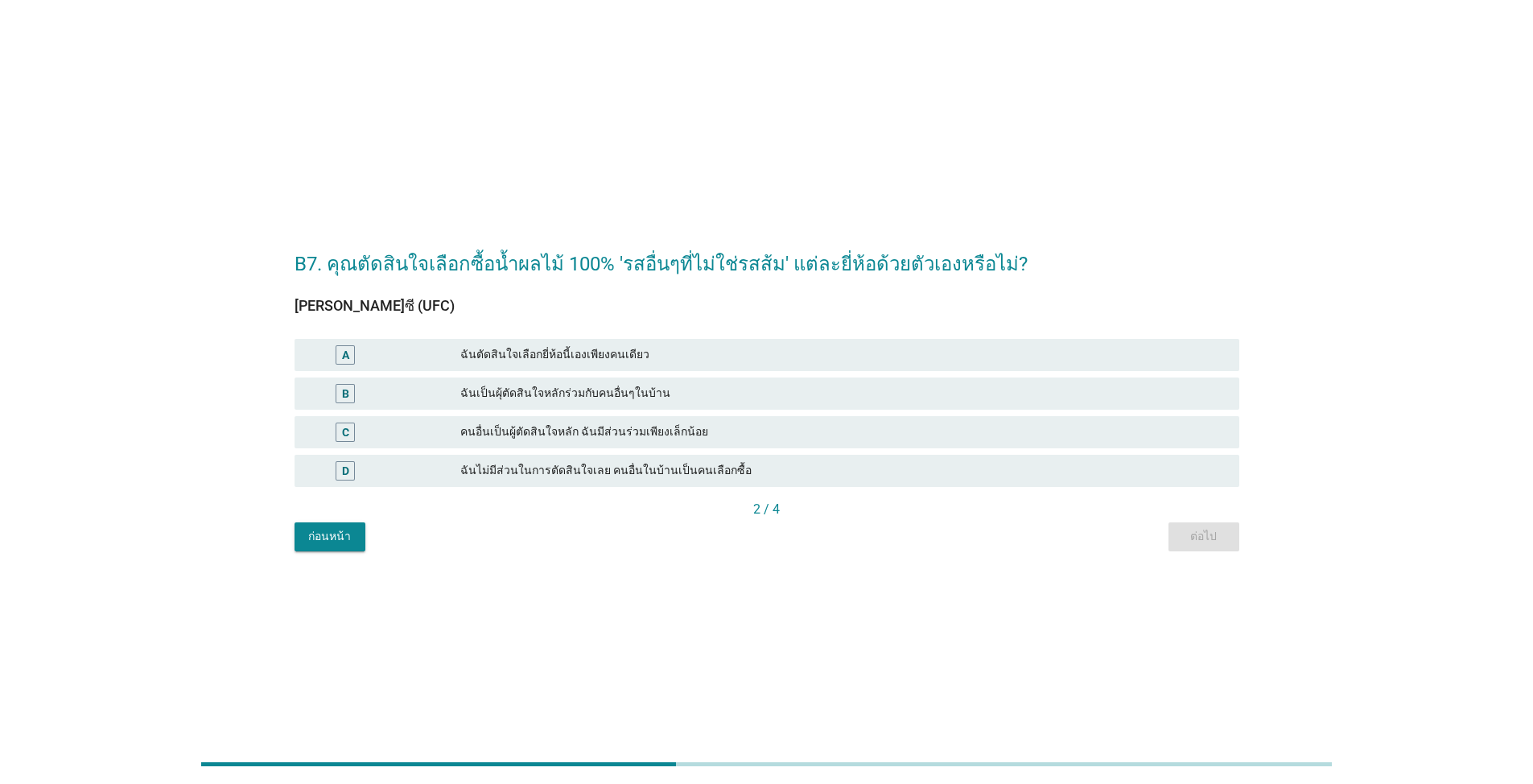
click at [710, 357] on div "ฉันตัดสินใจเลือกยี่ห้อนี้เองเพียงคนเดียว" at bounding box center [844, 354] width 766 height 19
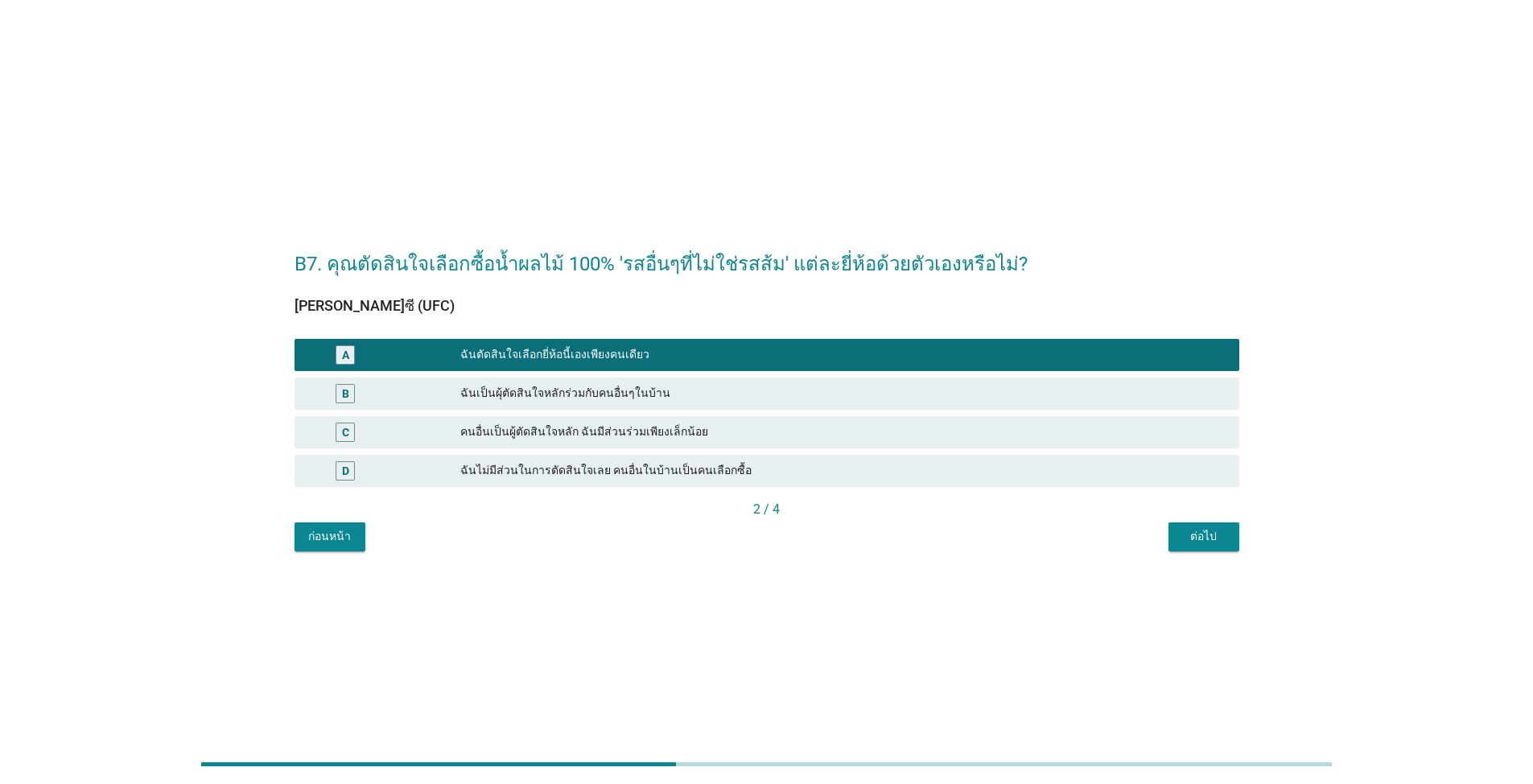
click at [726, 386] on div "ฉันเป็นผุ้ตัดสินใจหลักร่วมกับคนอื่นๆในบ้าน" at bounding box center [844, 393] width 766 height 19
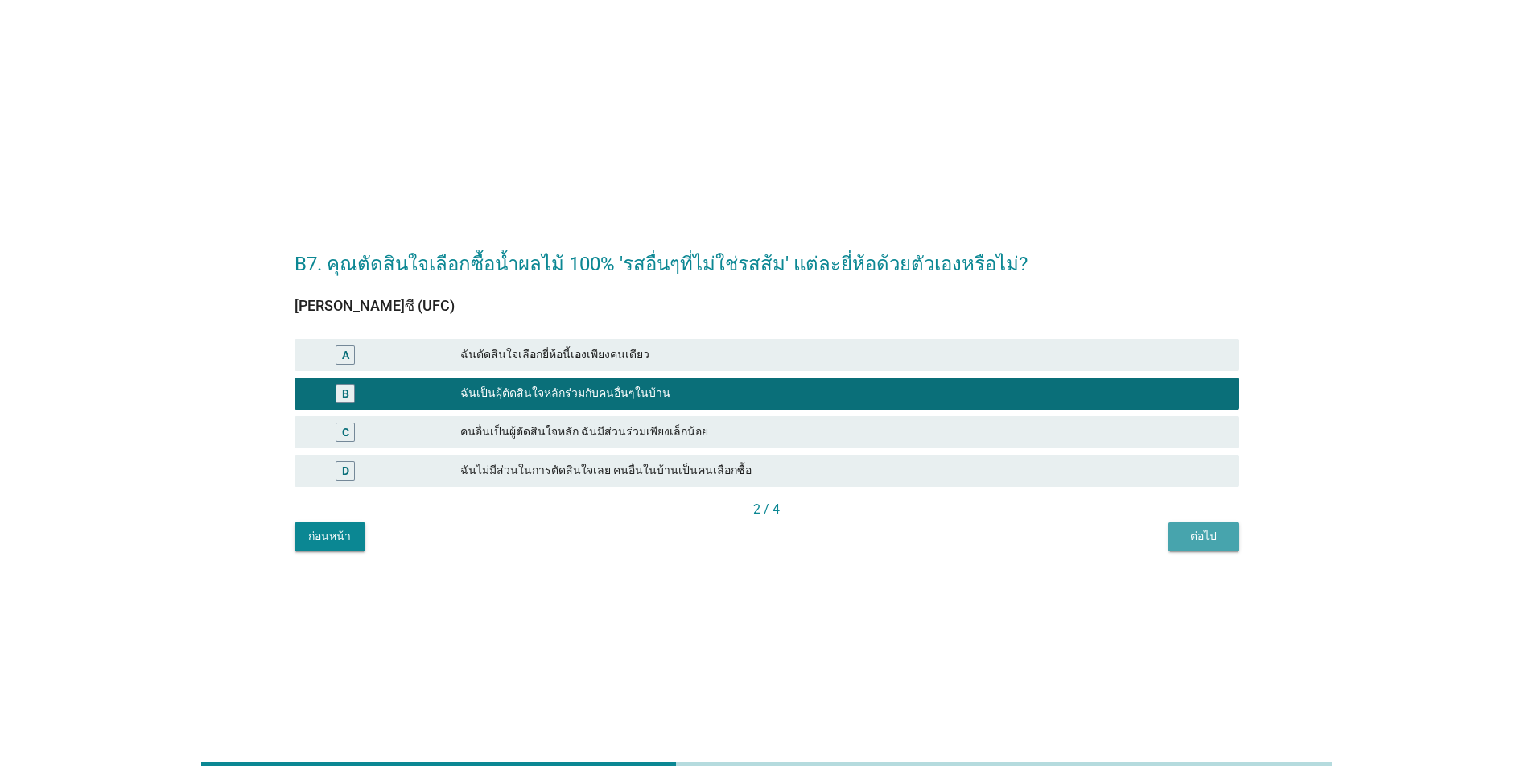
click at [792, 535] on div "ต่อไป" at bounding box center [1203, 536] width 45 height 17
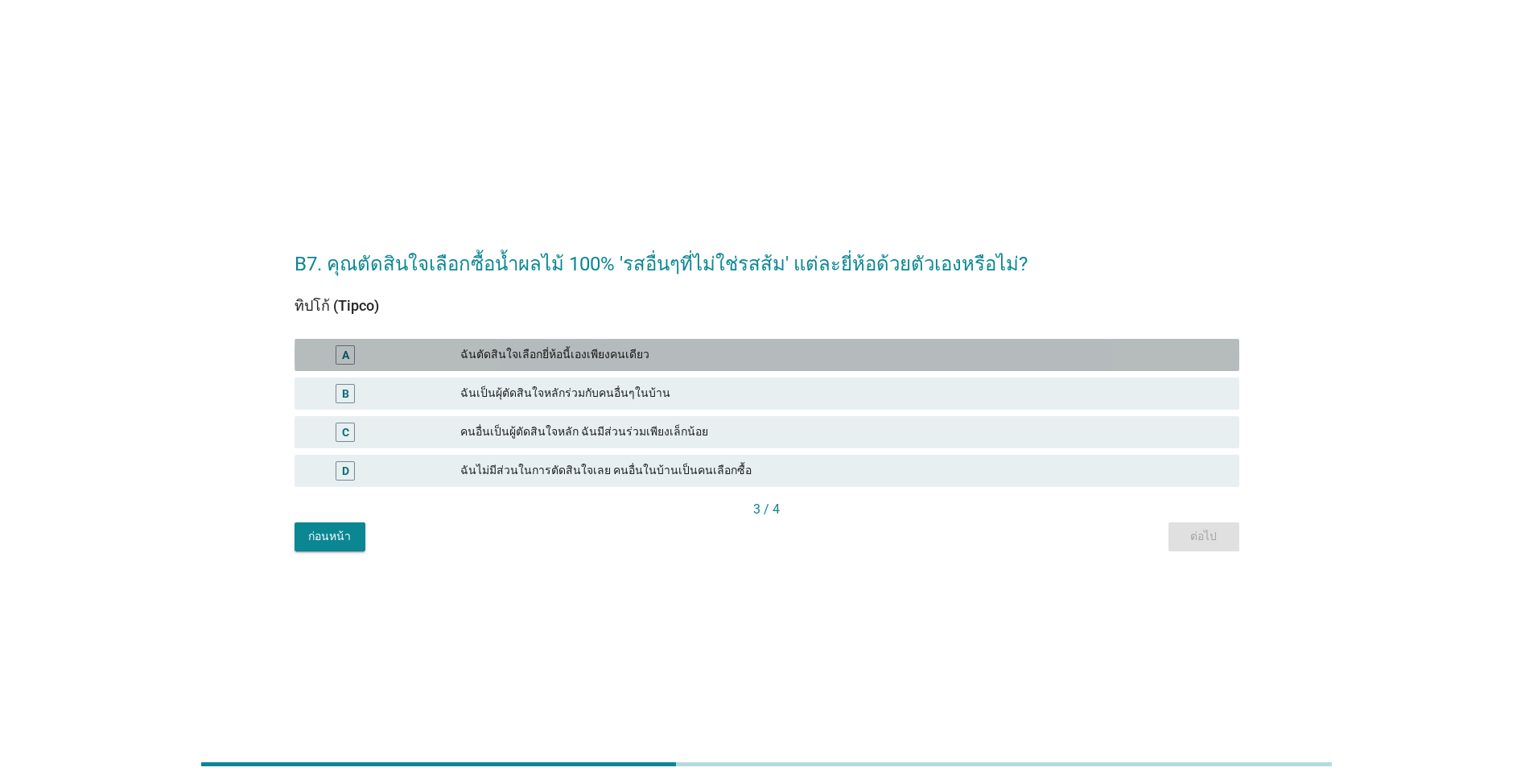
click at [750, 355] on div "ฉันตัดสินใจเลือกยี่ห้อนี้เองเพียงคนเดียว" at bounding box center [844, 354] width 766 height 19
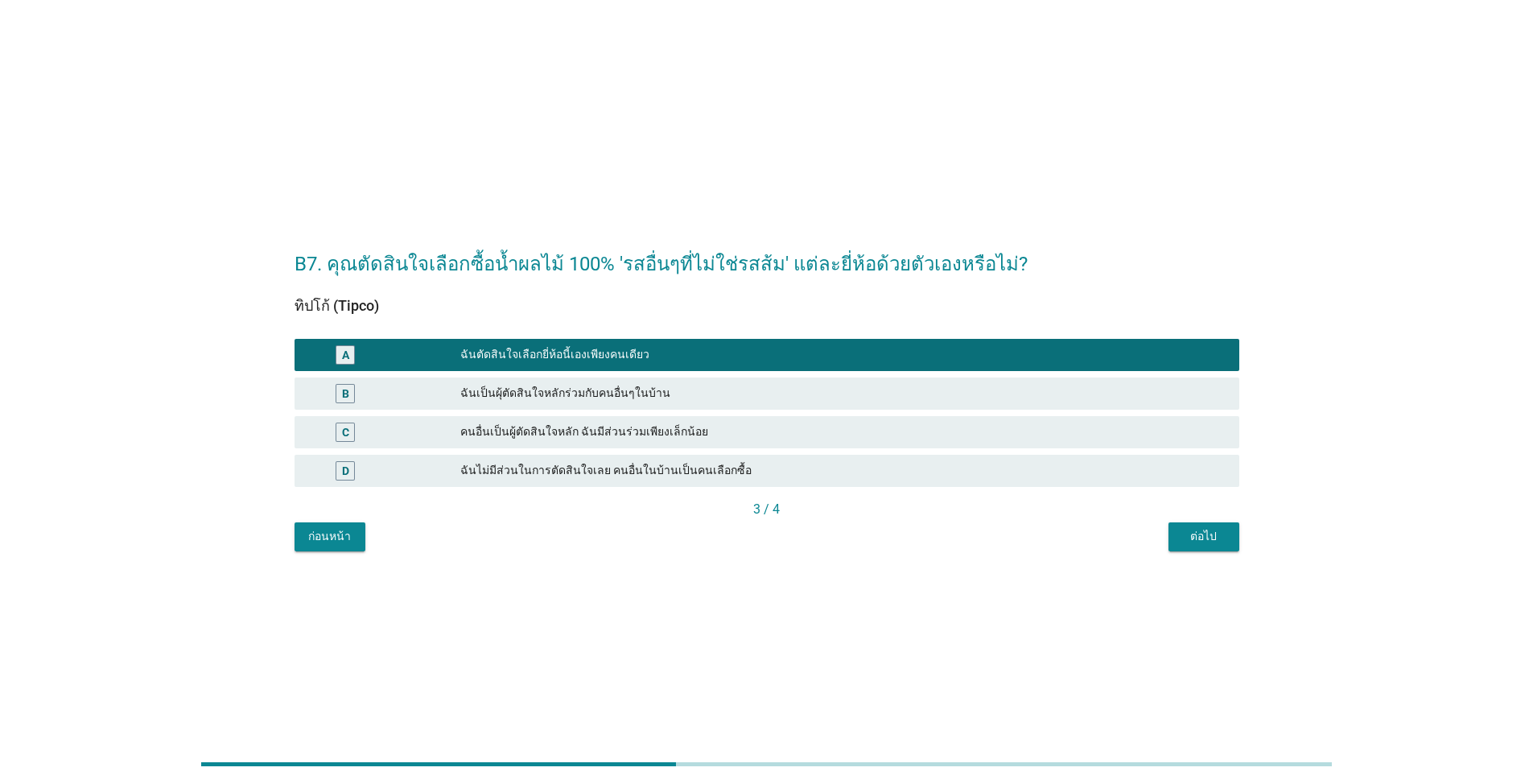
click at [792, 558] on div "B7. คุณตัดสินใจเลือกซื้อน้ำผลไม้ 100% 'รสอื่นๆที่ไม่ใช่รสส้ม' แต่ละยี่ห้อด้วยตั…" at bounding box center [766, 392] width 971 height 343
click at [792, 544] on div "ต่อไป" at bounding box center [1203, 536] width 45 height 17
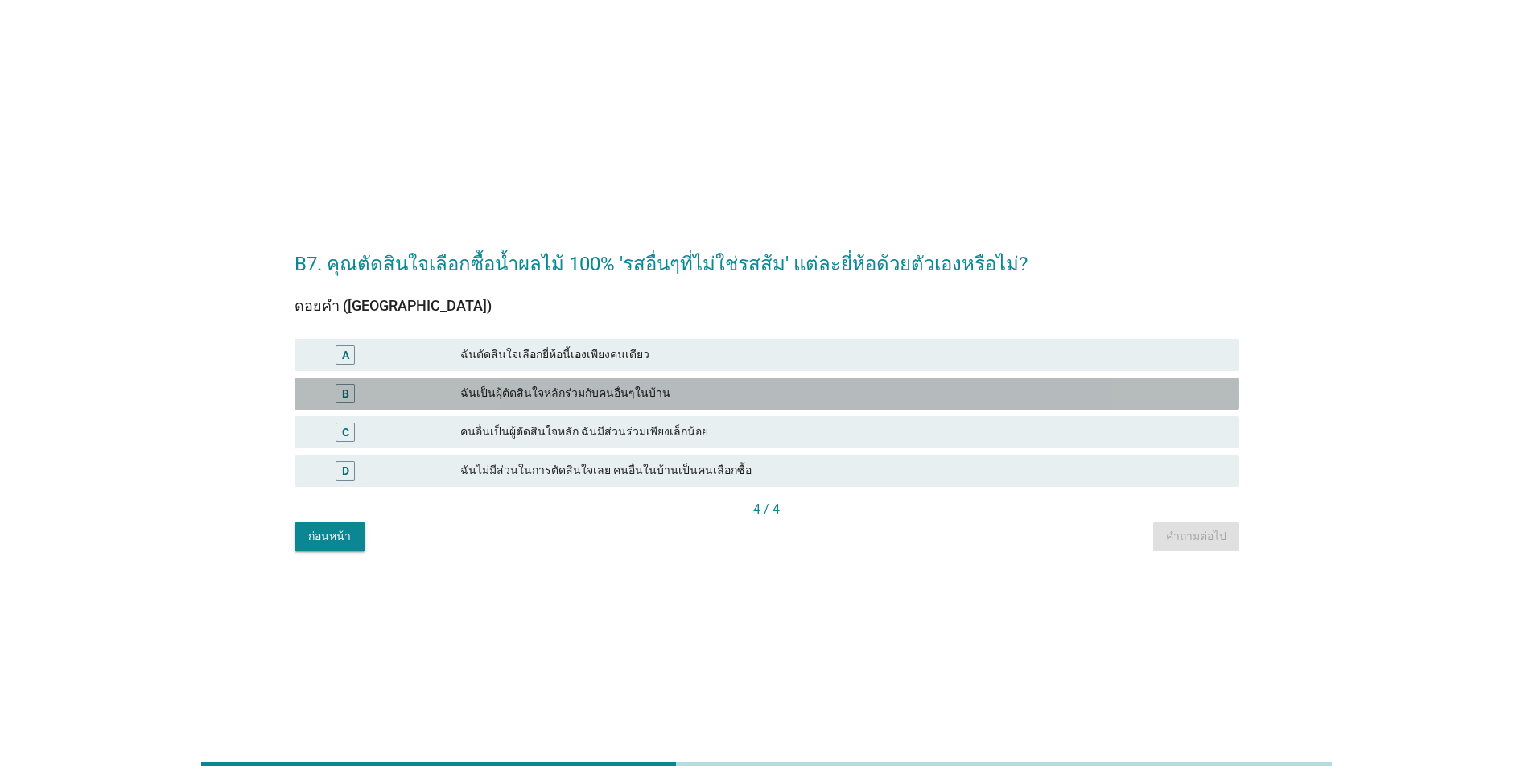
click at [792, 395] on div "ฉันเป็นผุ้ตัดสินใจหลักร่วมกับคนอื่นๆในบ้าน" at bounding box center [844, 393] width 766 height 19
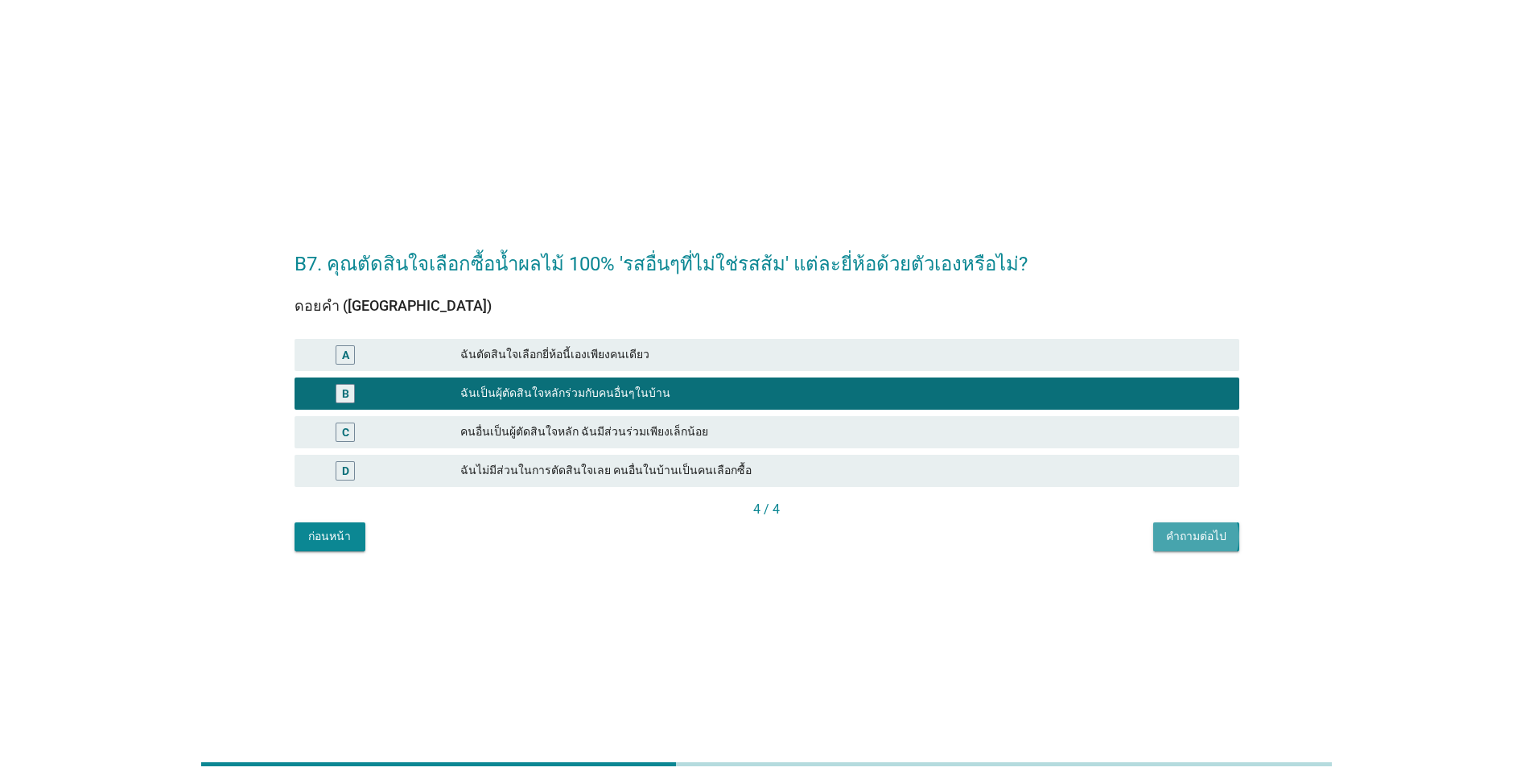
click at [792, 544] on div "คำถามต่อไป" at bounding box center [1197, 536] width 60 height 17
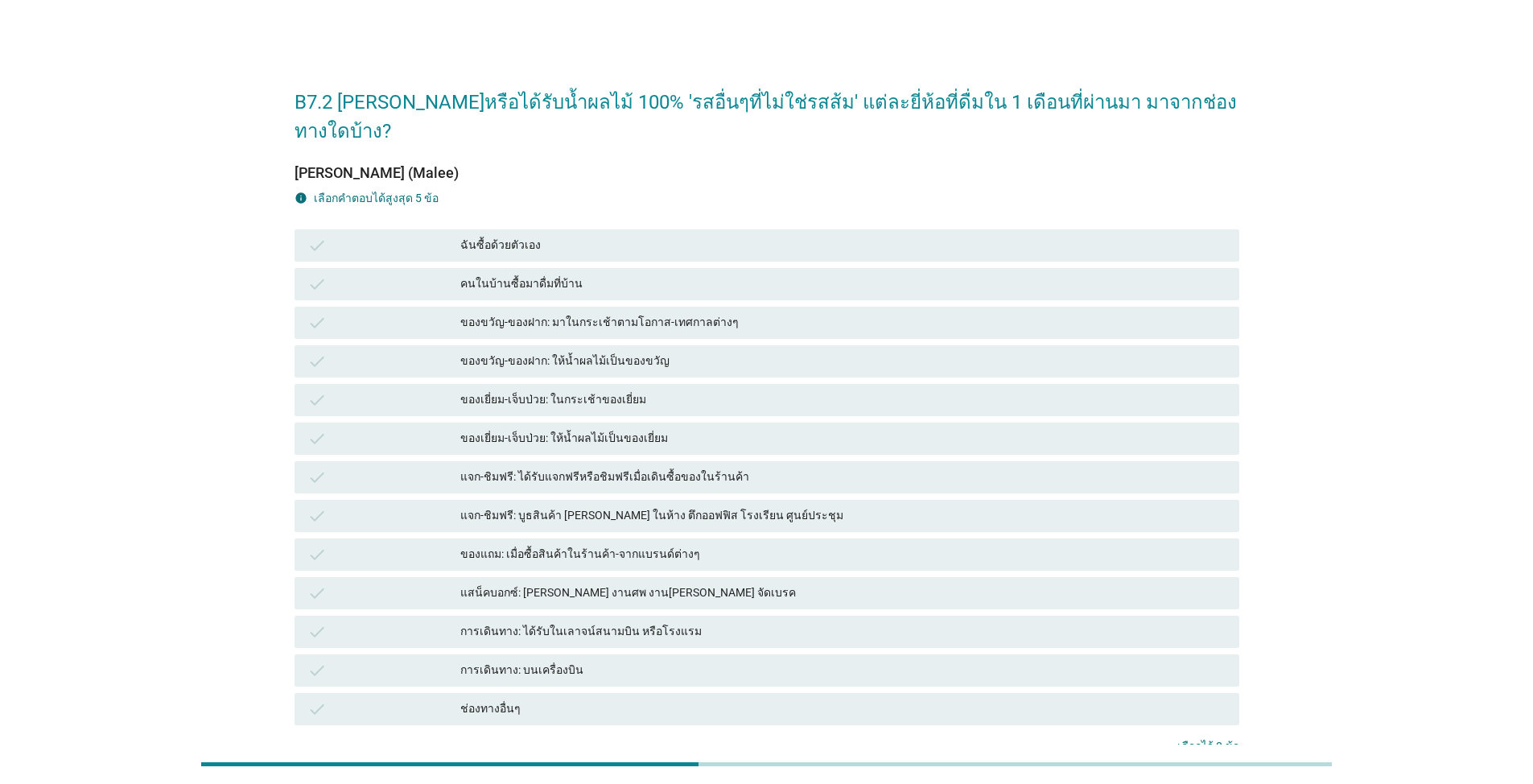
click at [706, 229] on div "check ฉันซื้อด้วยตัวเอง" at bounding box center [766, 245] width 945 height 32
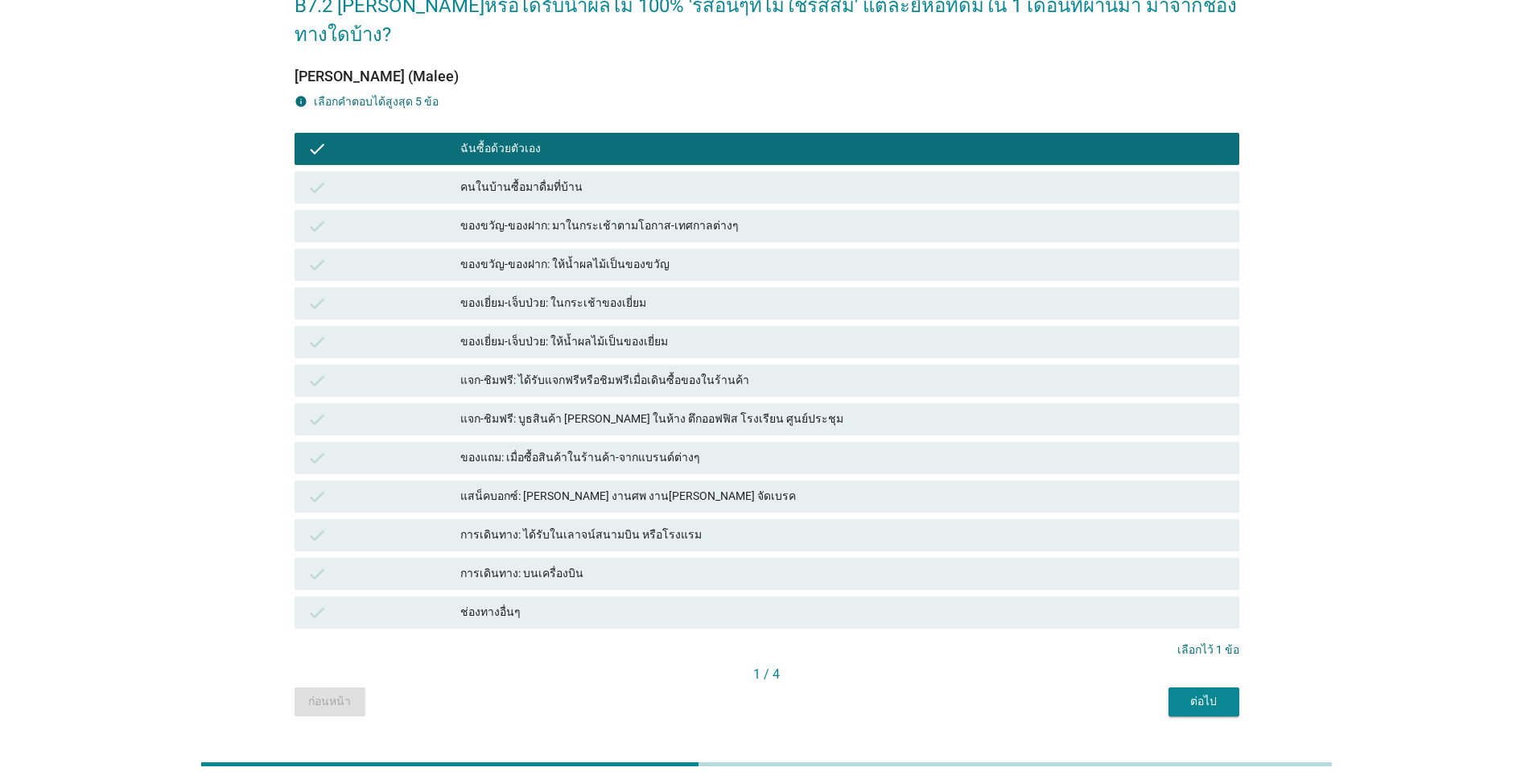
scroll to position [110, 0]
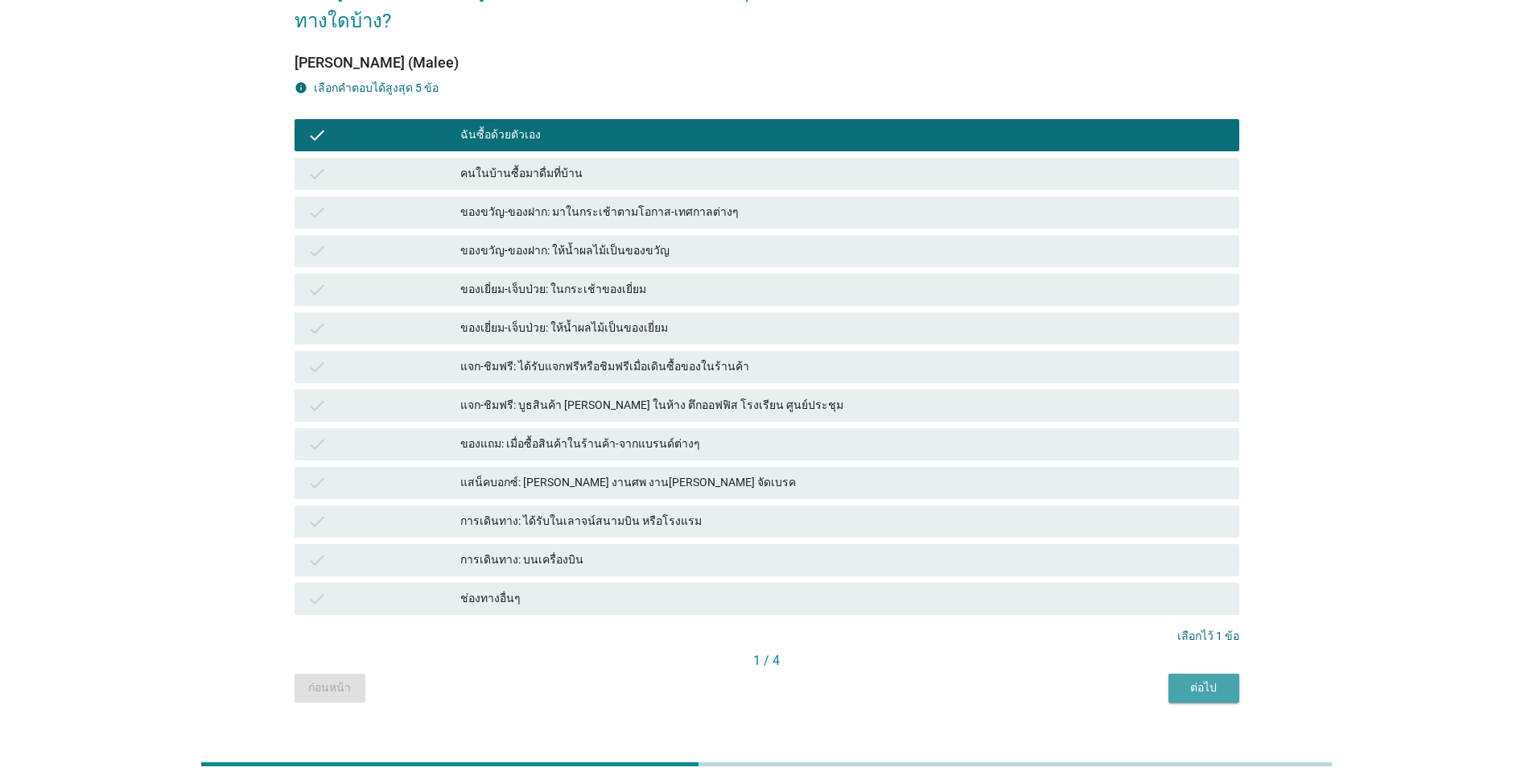
click at [792, 674] on button "ต่อไป" at bounding box center [1203, 688] width 71 height 29
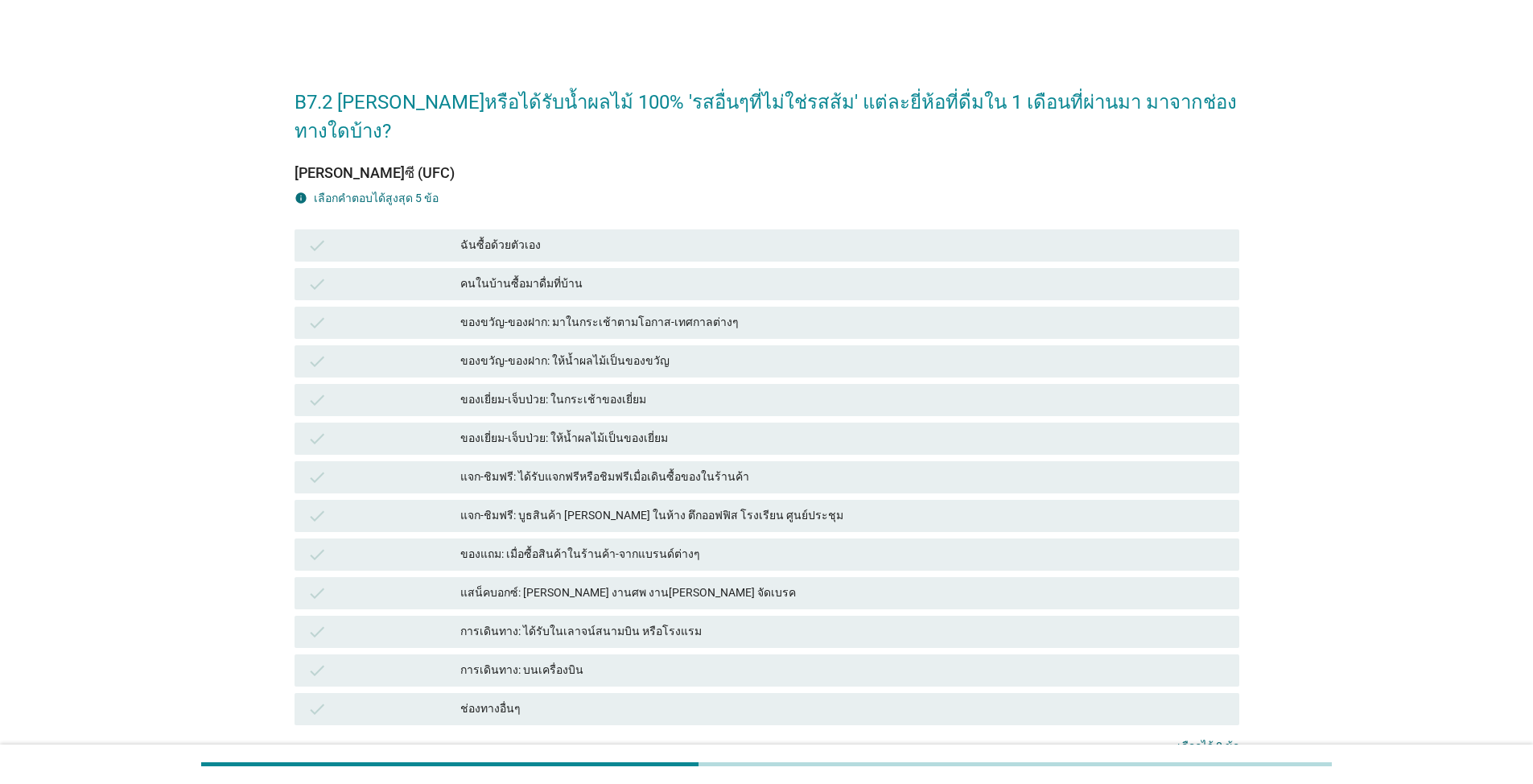
click at [792, 429] on div "ของเยี่ยม-เจ็บป่วย: ให้น้ำผลไม้เป็นของเยี่ยม" at bounding box center [844, 438] width 766 height 19
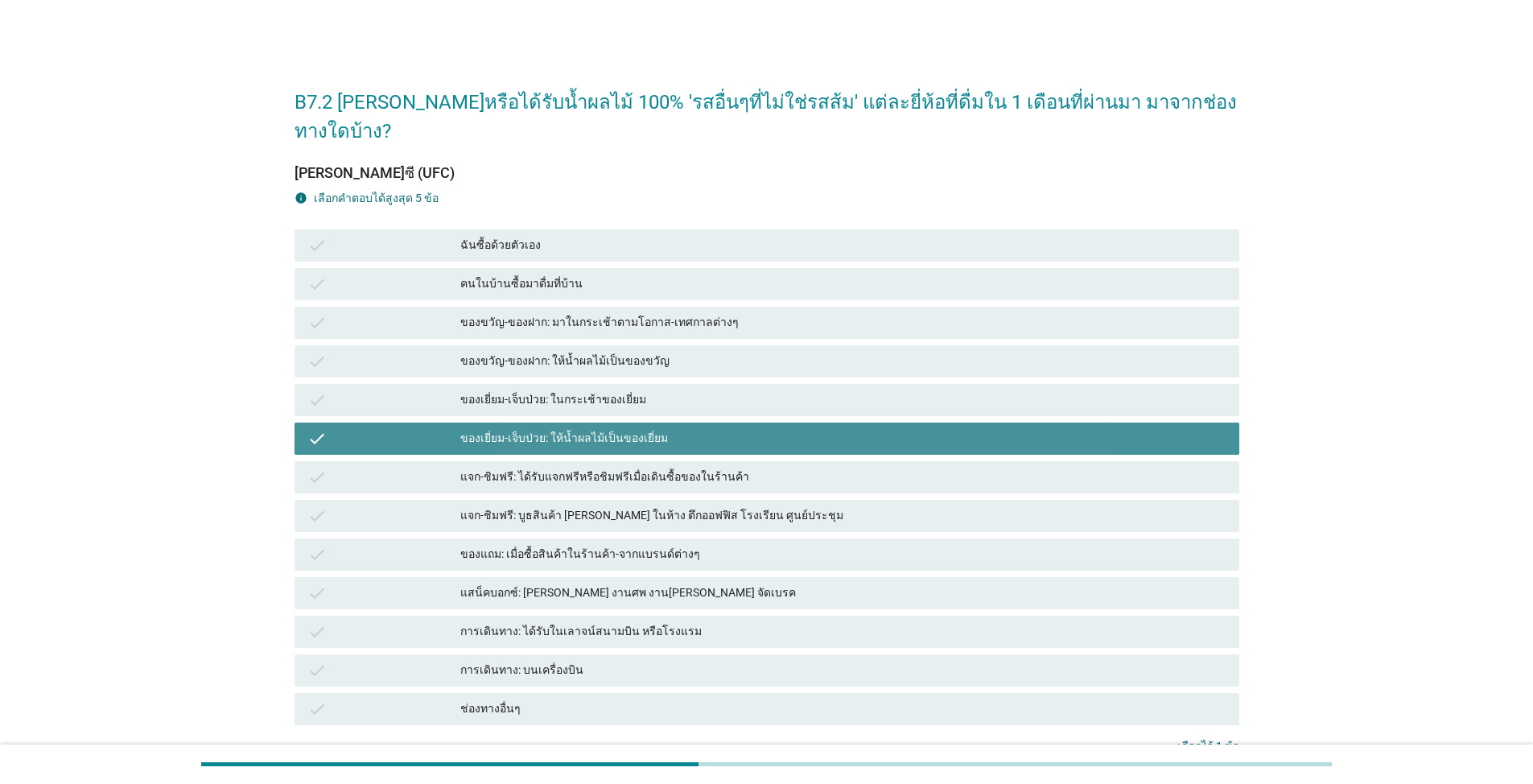
click at [792, 268] on div "check คนในบ้านซื้อมาดื่มที่บ้าน" at bounding box center [766, 284] width 945 height 32
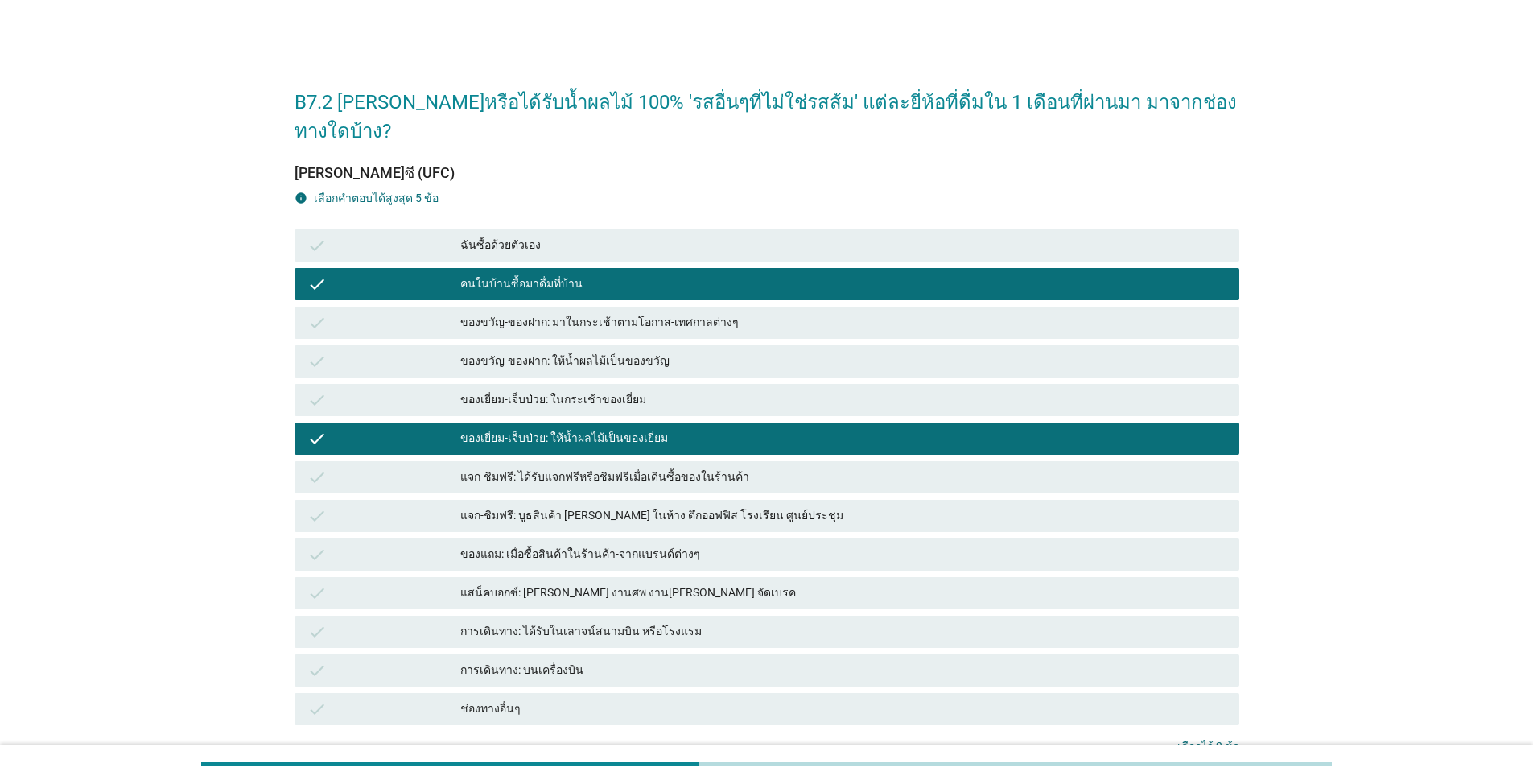
click at [792, 545] on div "ของแถม: เมื่อซื้อสินค้าในร้านค้า-จากแบรนด์ต่างๆ" at bounding box center [844, 555] width 766 height 19
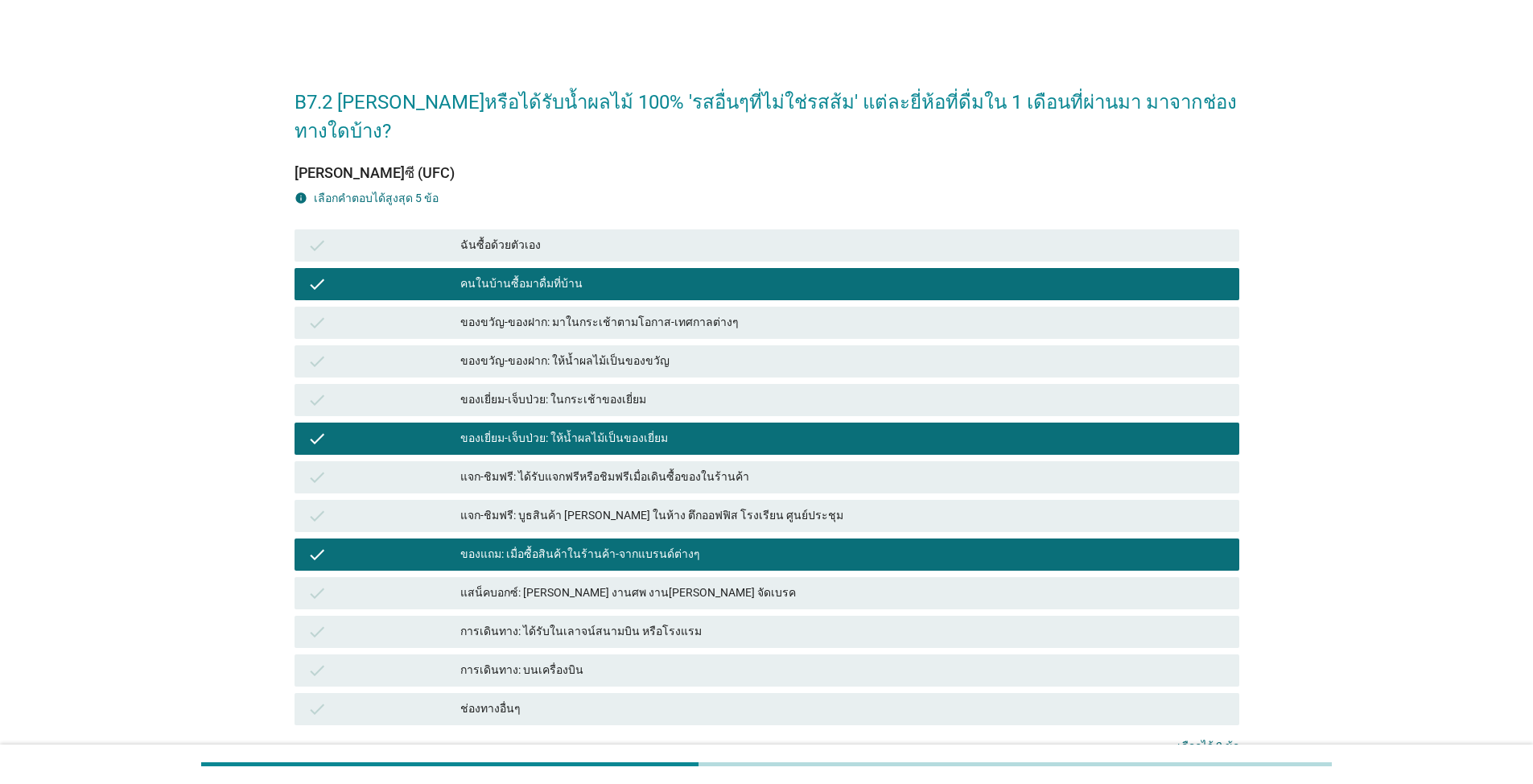
click at [792, 230] on div "check ฉันซื้อด้วยตัวเอง" at bounding box center [766, 245] width 945 height 32
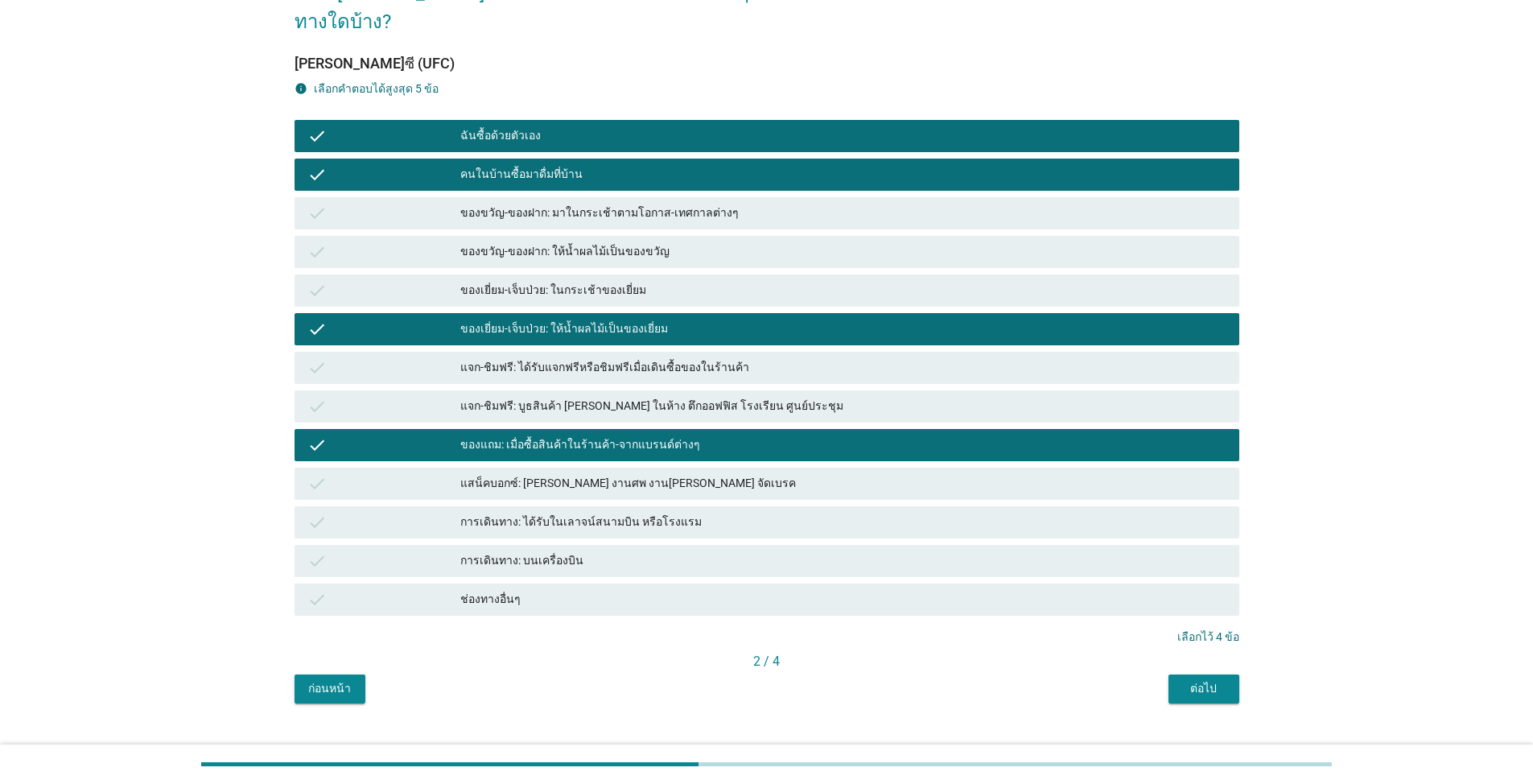
scroll to position [110, 0]
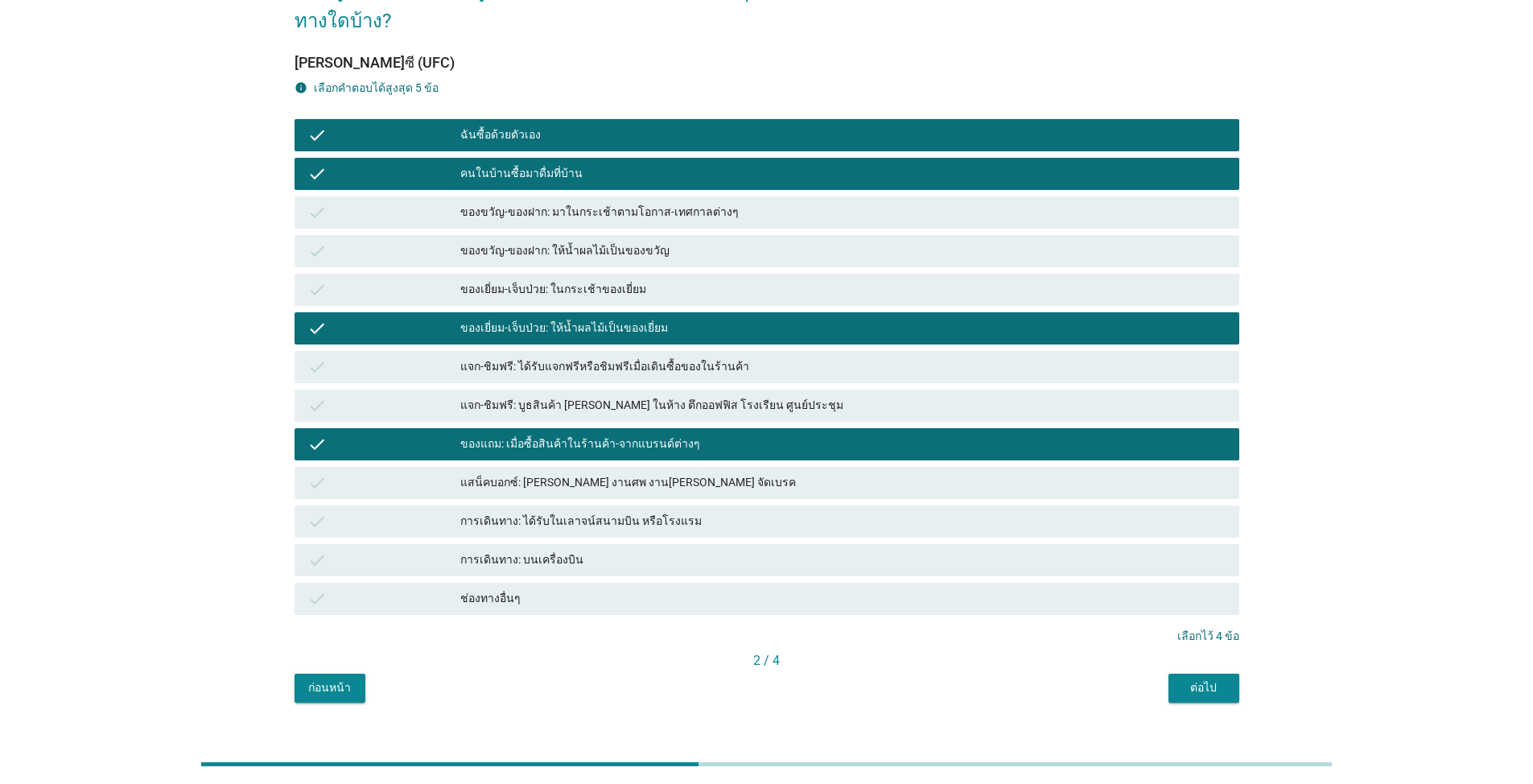
click at [792, 679] on div "ต่อไป" at bounding box center [1203, 687] width 45 height 17
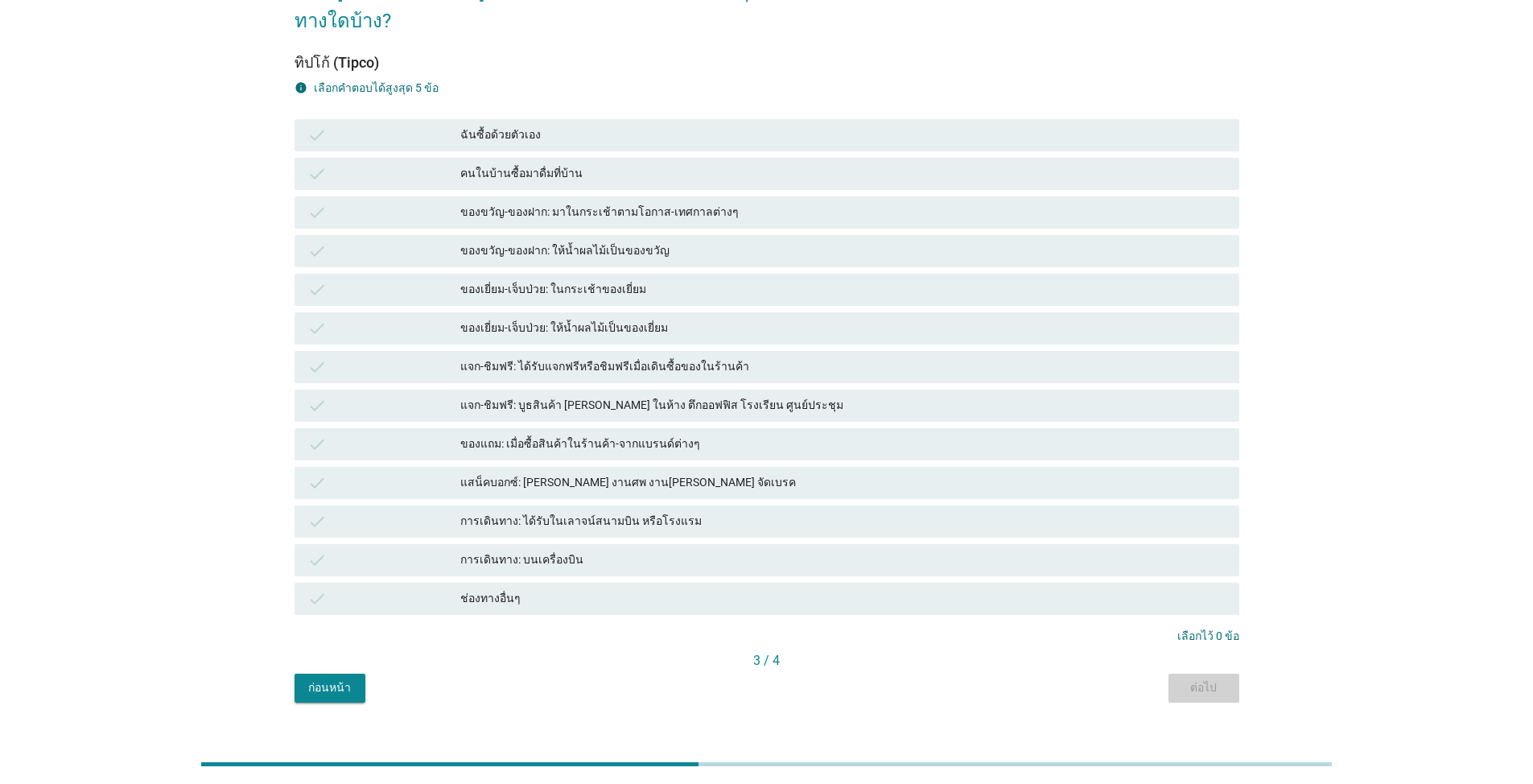
scroll to position [0, 0]
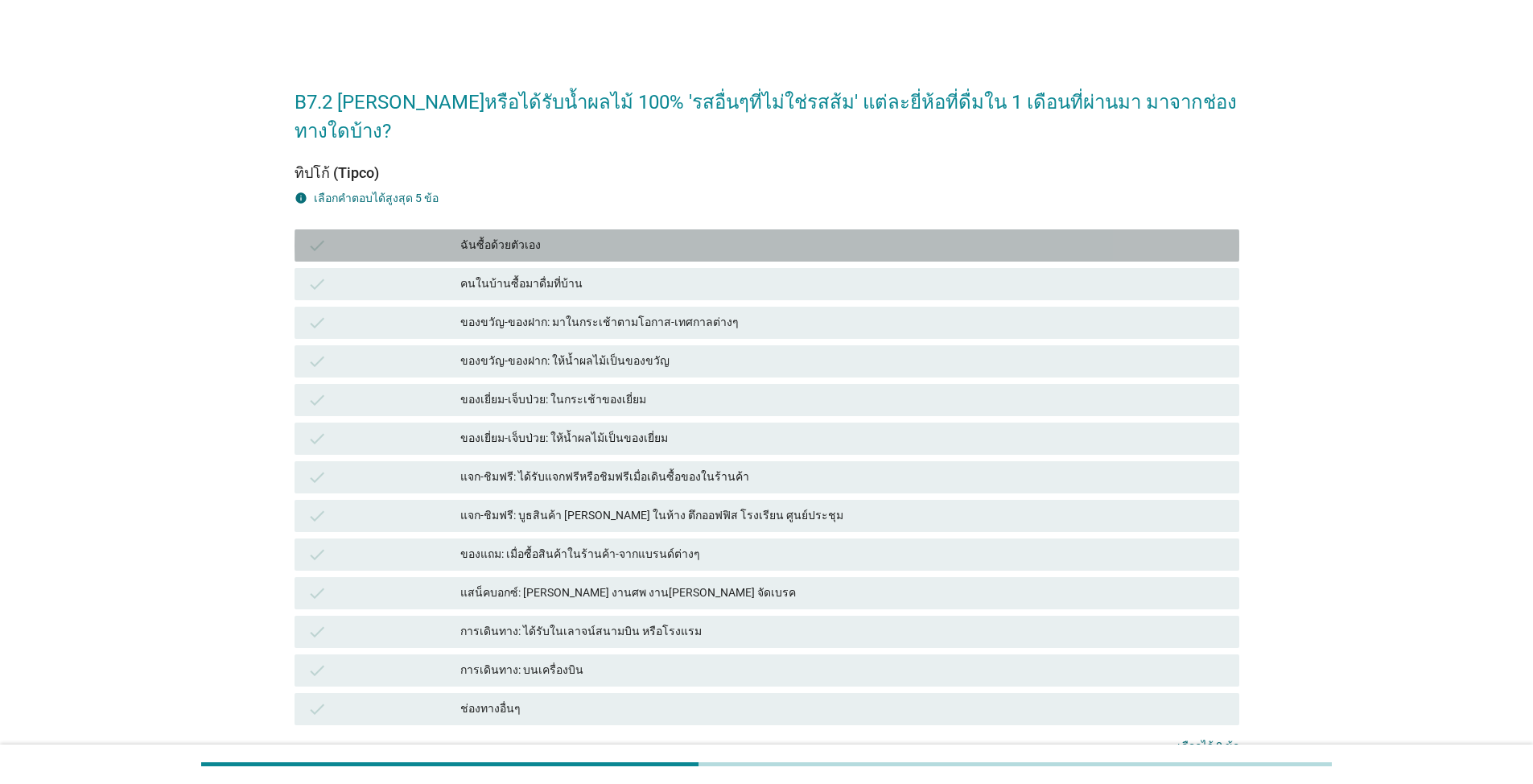
click at [792, 229] on div "check ฉันซื้อด้วยตัวเอง" at bounding box center [766, 245] width 945 height 32
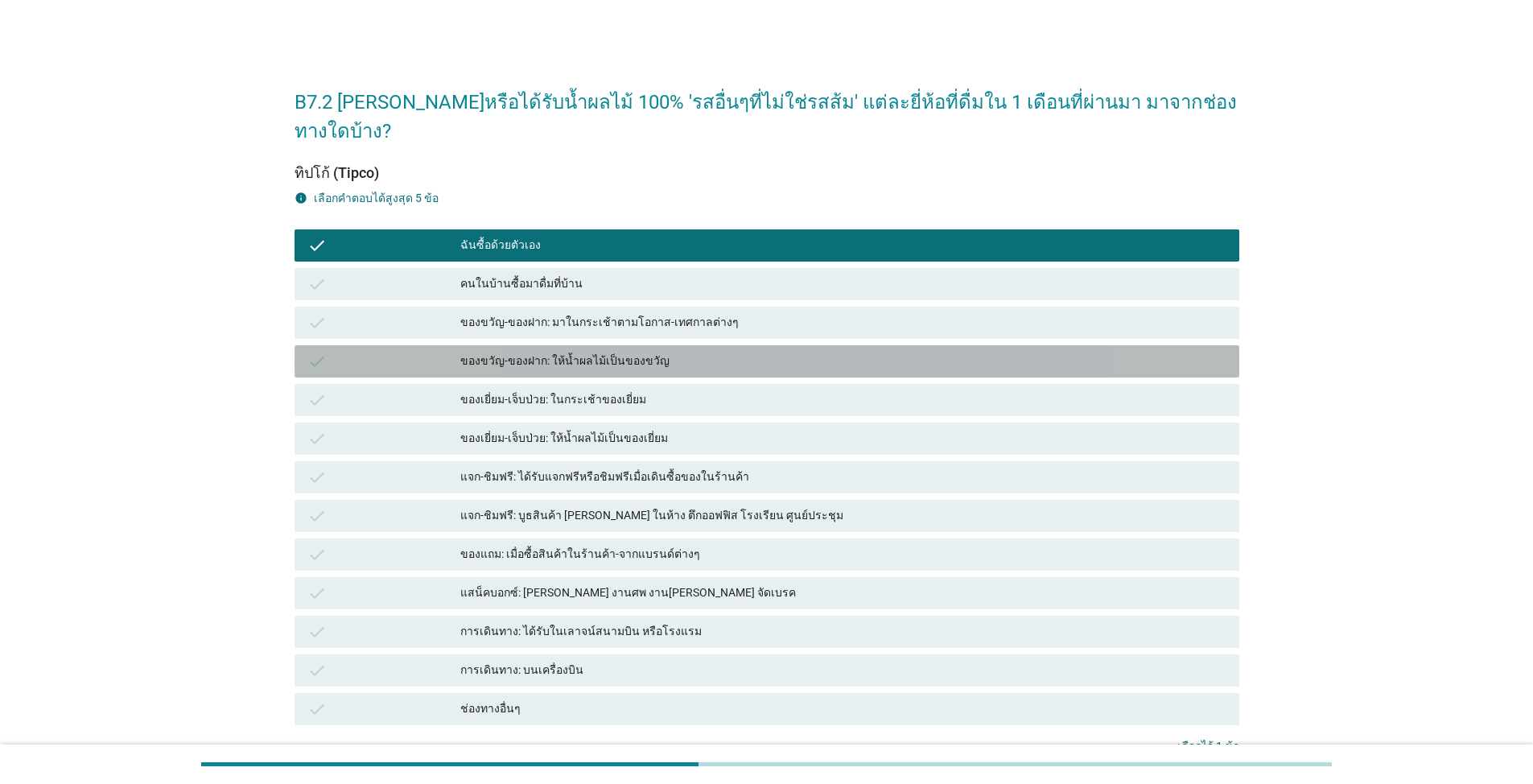
click at [792, 345] on div "check ของขวัญ-ของฝาก: ให้น้ำผลไม้เป็นของขวัญ" at bounding box center [766, 361] width 945 height 32
drag, startPoint x: 1001, startPoint y: 430, endPoint x: 1001, endPoint y: 445, distance: 15.0
click at [792, 458] on div "check แจก-ชิมฟรี: ได้รับแจกฟรีหรือชิมฟรีเมื่อเดินซื้อของในร้านค้า" at bounding box center [767, 477] width 952 height 39
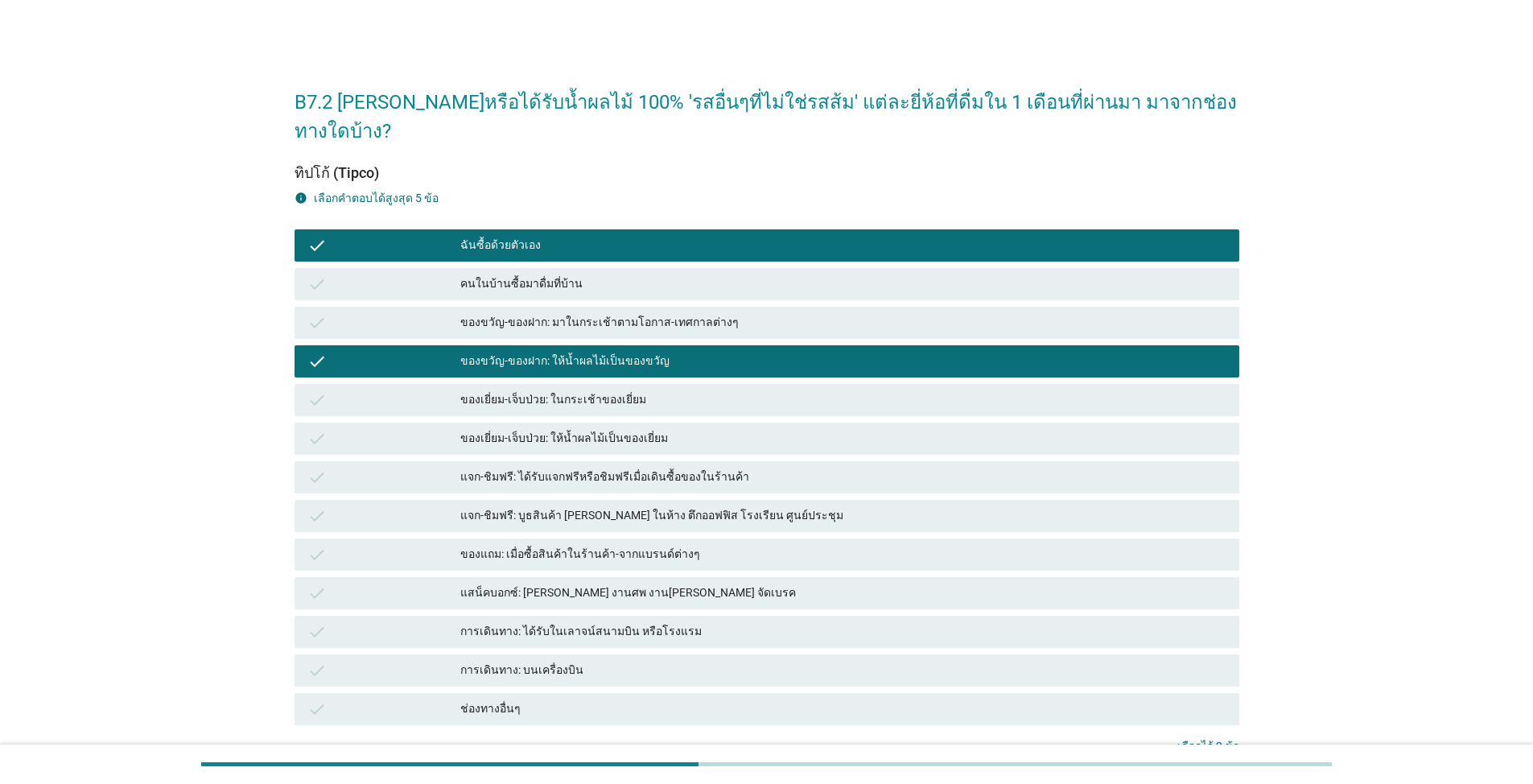
drag, startPoint x: 1012, startPoint y: 546, endPoint x: 1016, endPoint y: 555, distance: 9.8
click at [792, 574] on div "check แสน็คบอกซ์: [PERSON_NAME] งานศพ งาน[PERSON_NAME] จัดเบรค" at bounding box center [767, 593] width 952 height 39
click at [792, 545] on div "ของแถม: เมื่อซื้อสินค้าในร้านค้า-จากแบรนด์ต่างๆ" at bounding box center [844, 555] width 766 height 19
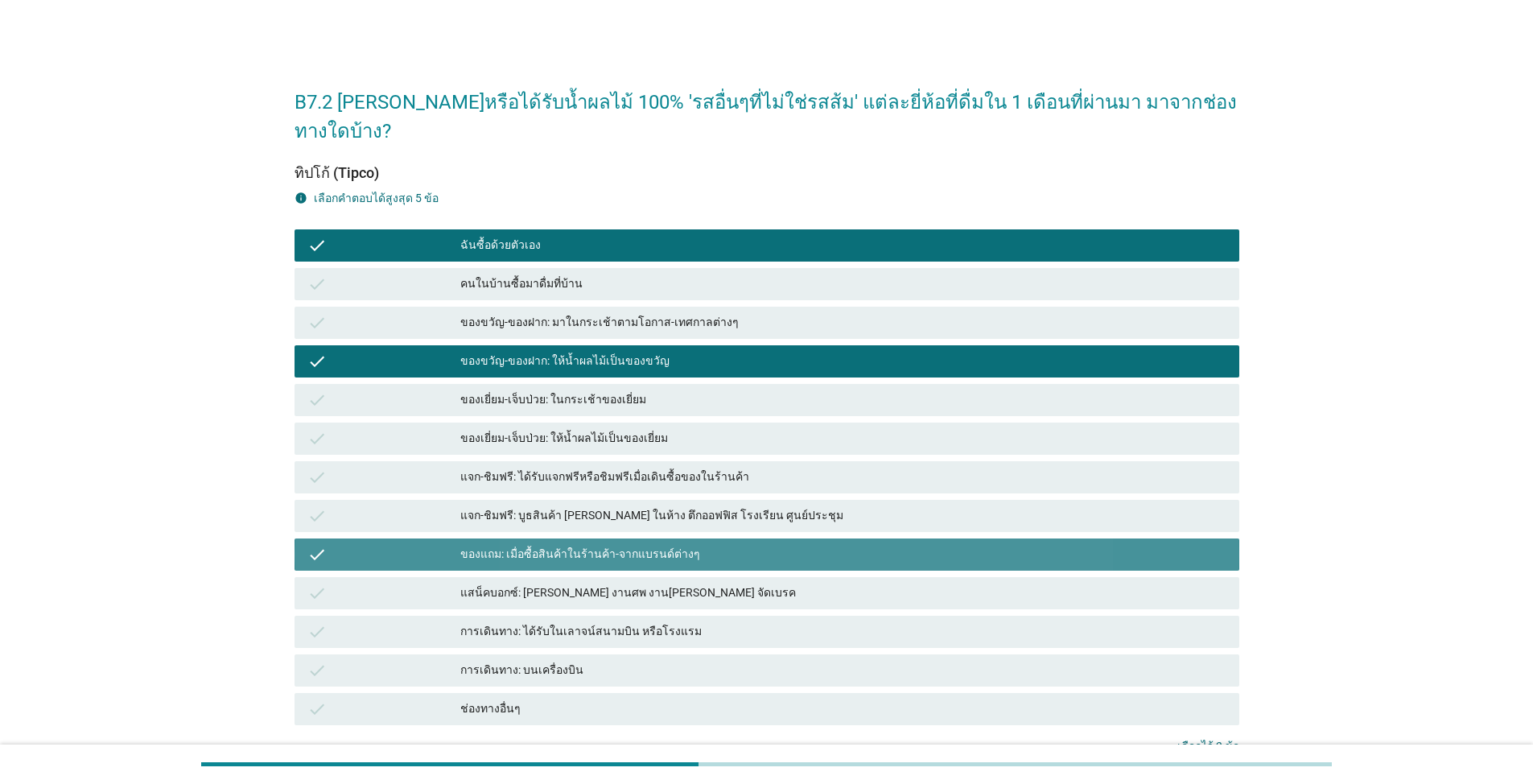
click at [792, 463] on div "check แจก-ชิมฟรี: ได้รับแจกฟรีหรือชิมฟรีเมื่อเดินซื้อของในร้านค้า" at bounding box center [766, 477] width 945 height 32
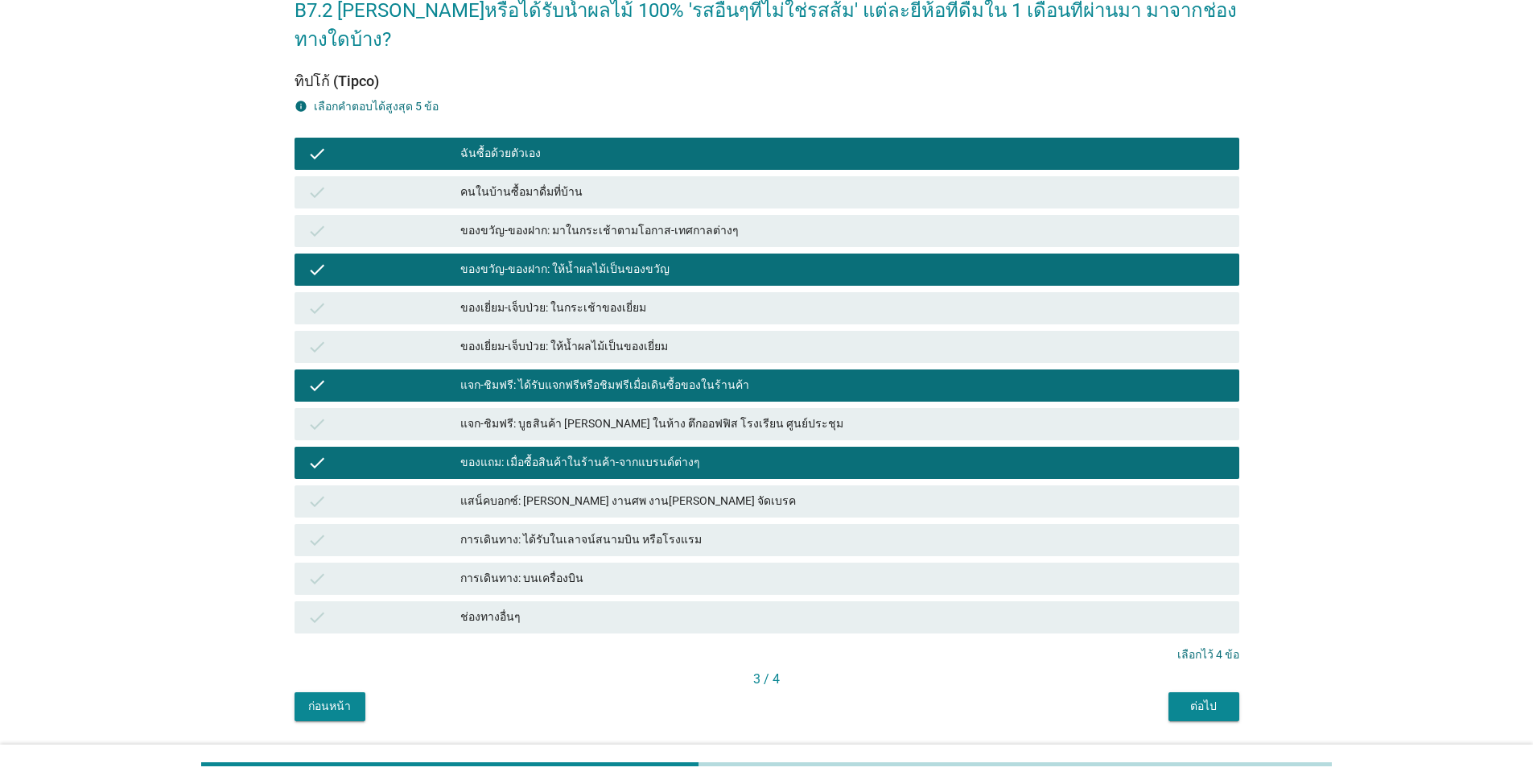
scroll to position [110, 0]
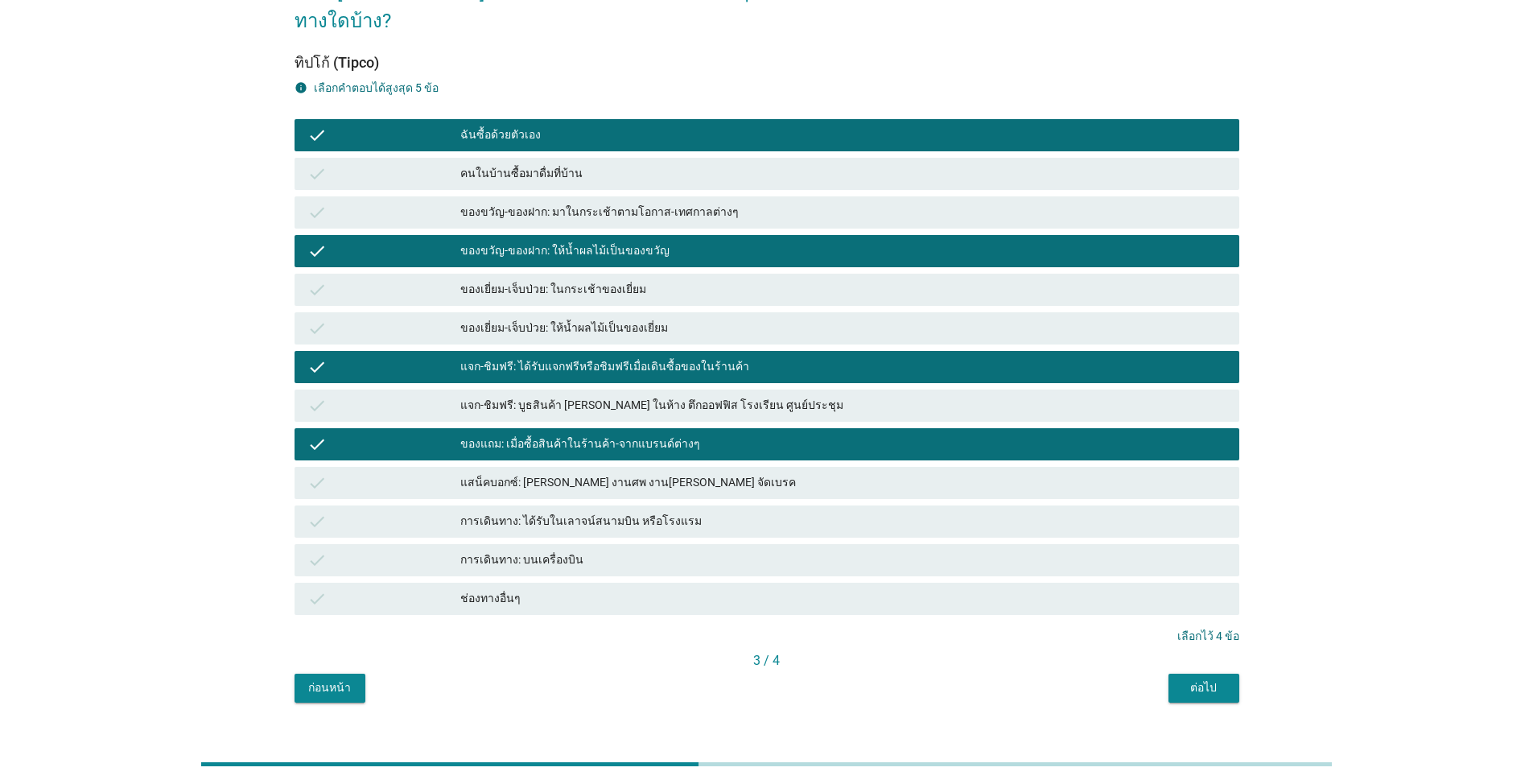
click at [792, 674] on button "ต่อไป" at bounding box center [1203, 688] width 71 height 29
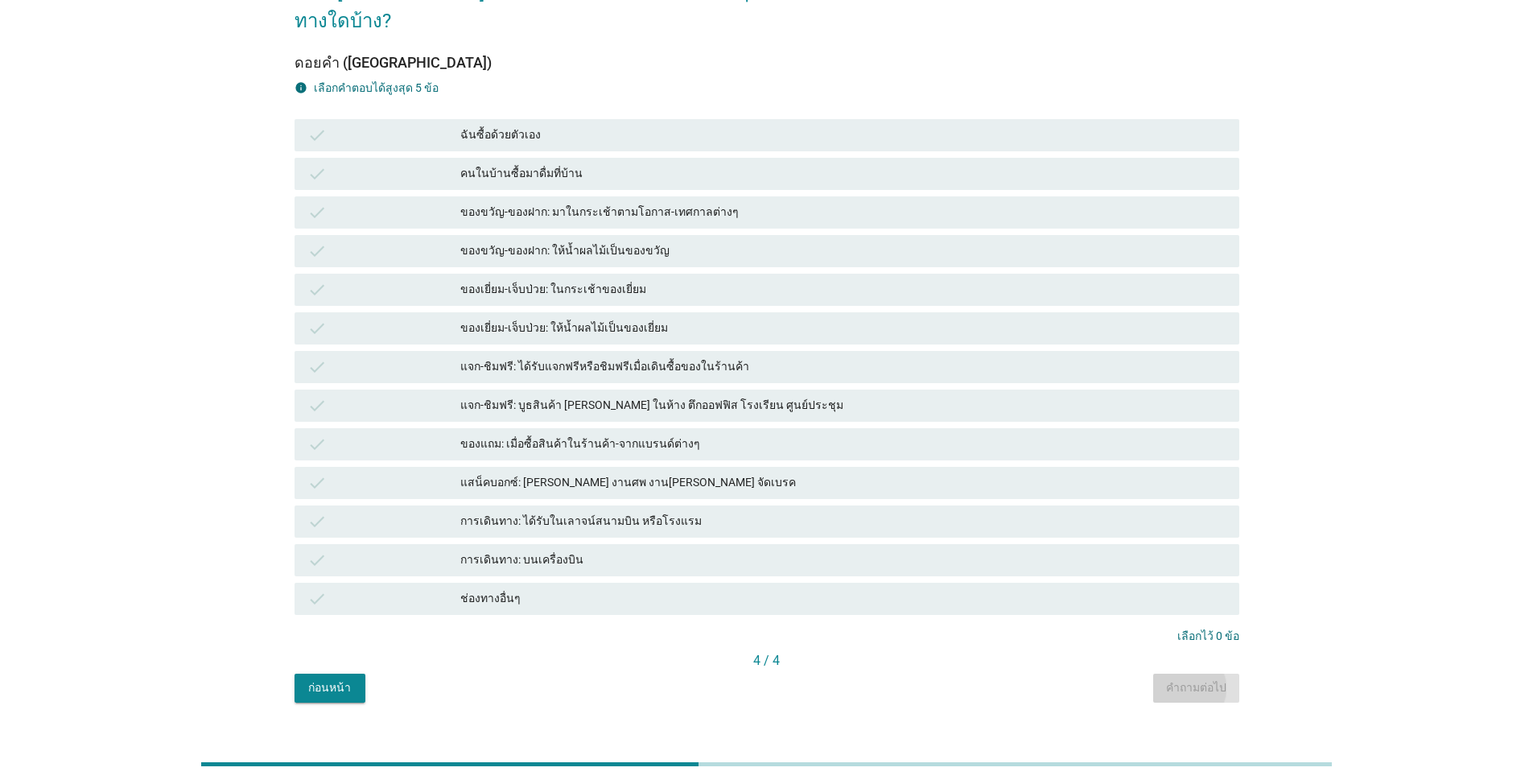
scroll to position [0, 0]
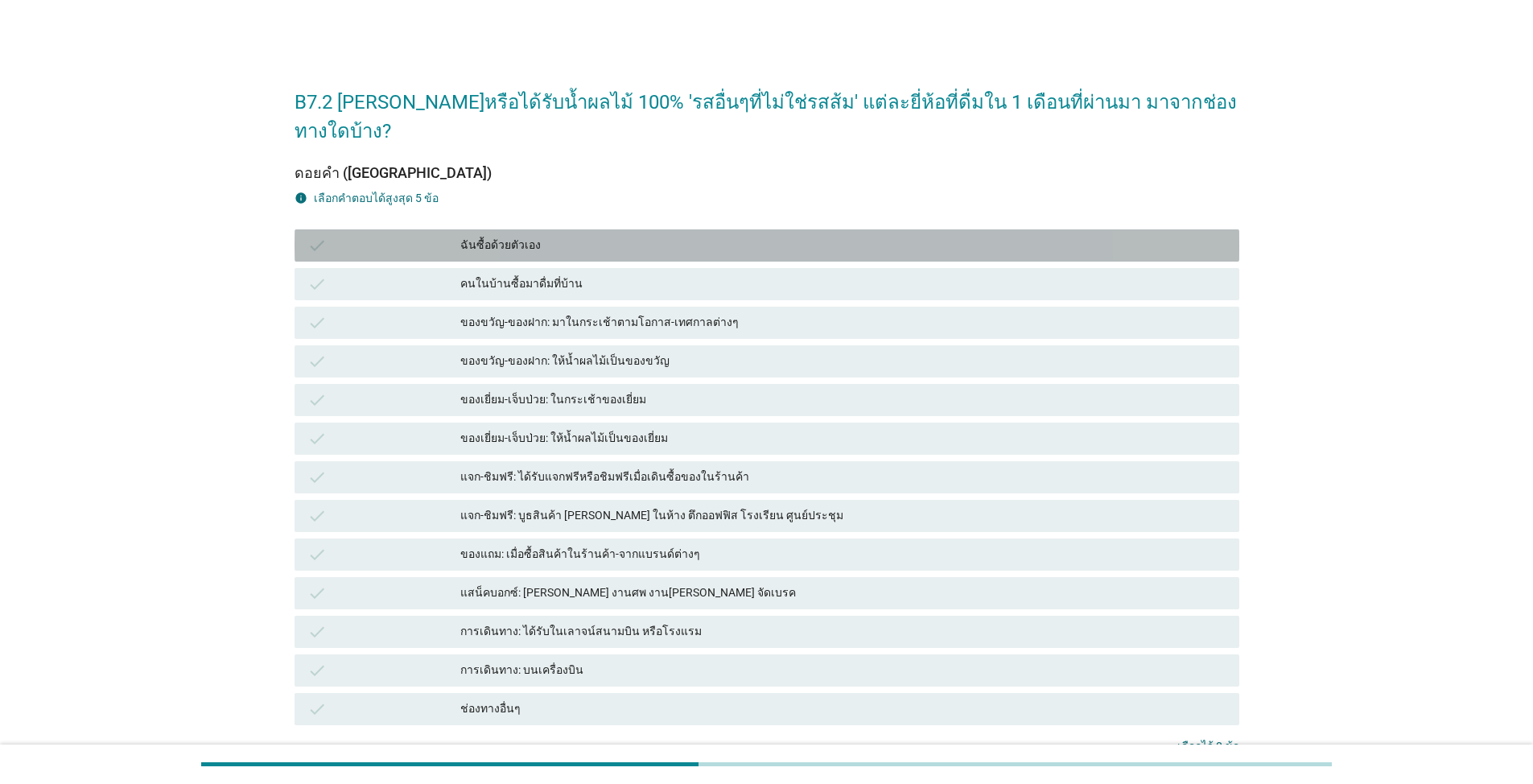
click at [792, 235] on div "ฉันซื้อด้วยตัวเอง" at bounding box center [844, 245] width 766 height 19
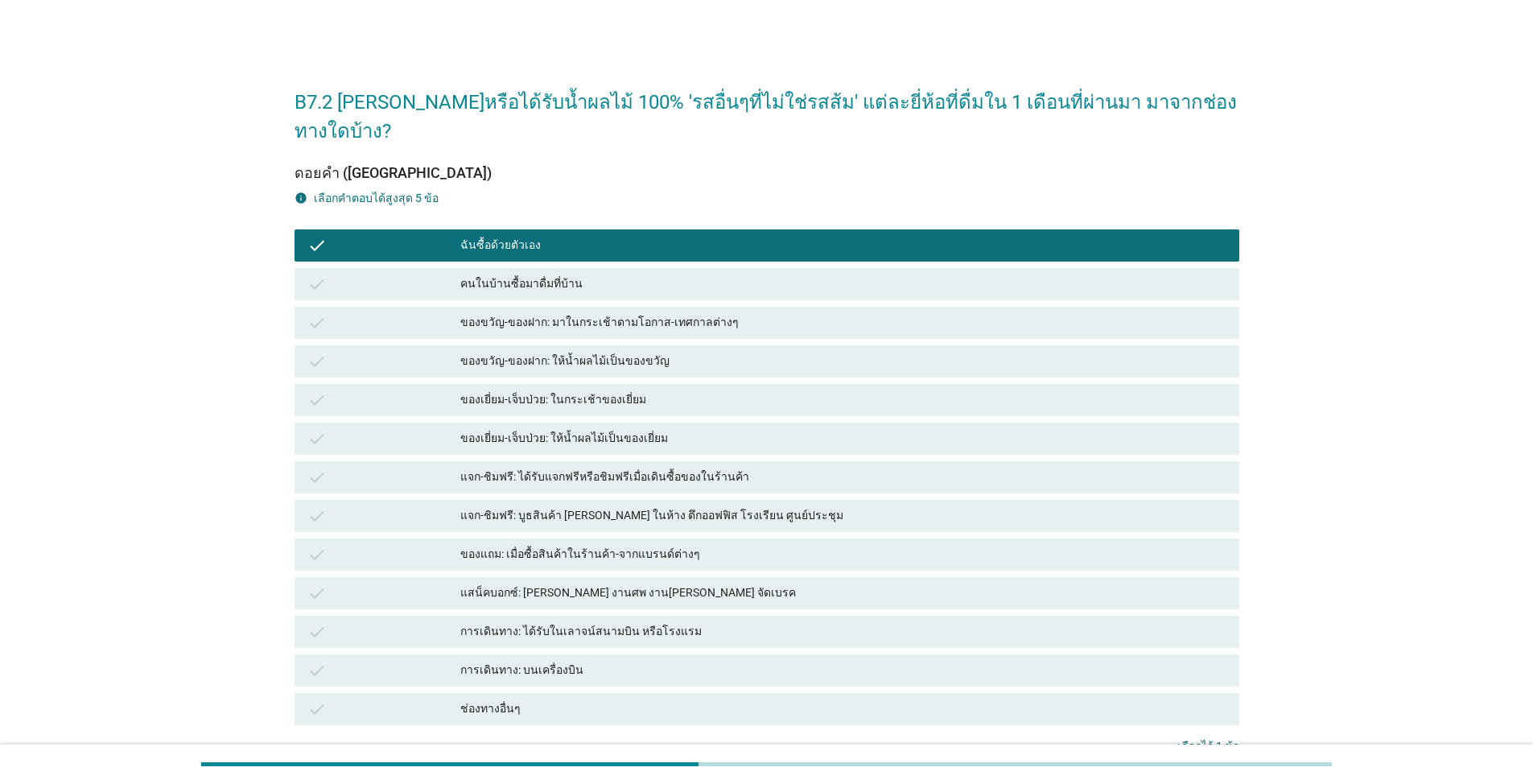
click at [792, 352] on div "ของขวัญ-ของฝาก: ให้น้ำผลไม้เป็นของขวัญ" at bounding box center [844, 361] width 766 height 19
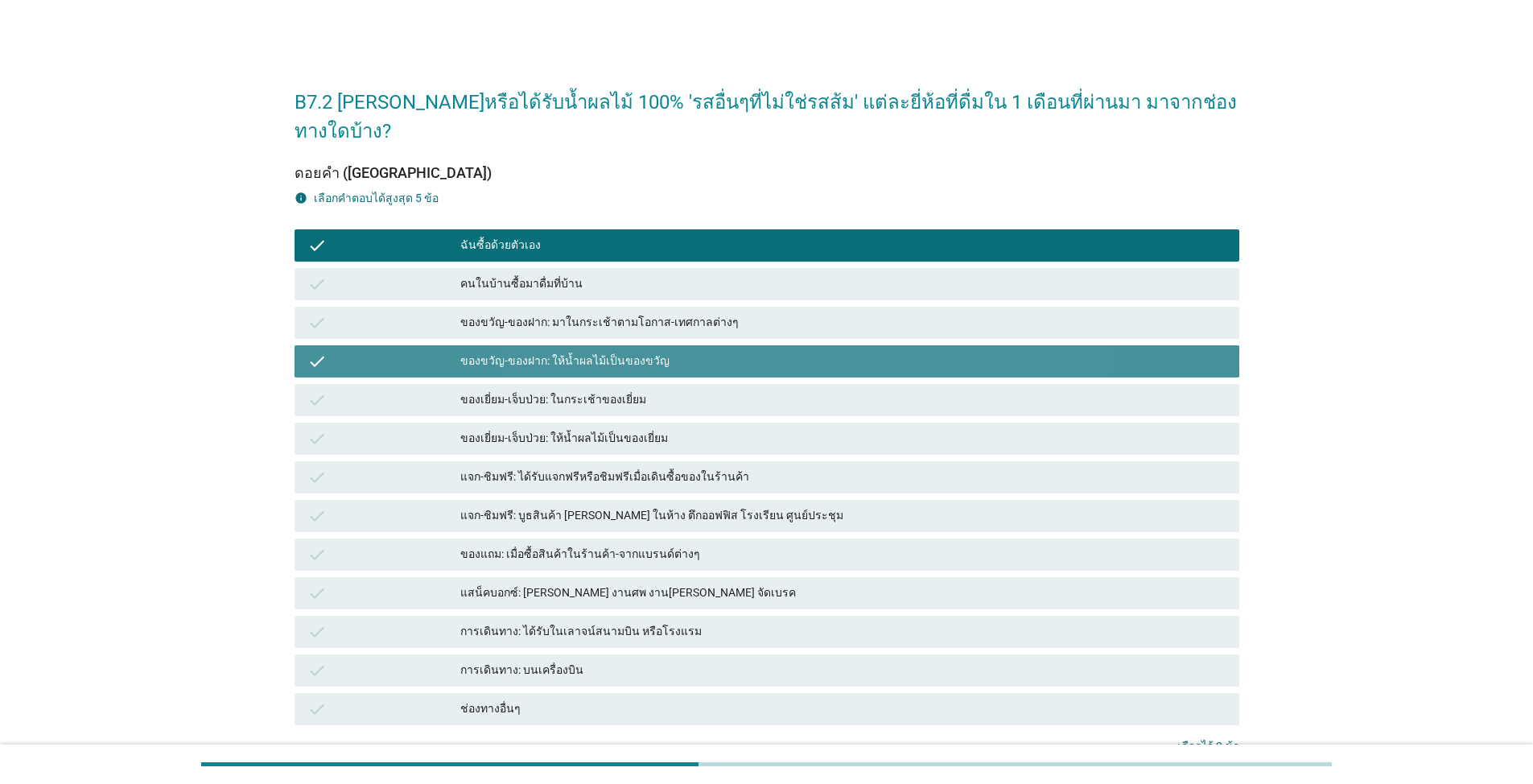
click at [792, 461] on div "check แจก-ชิมฟรี: ได้รับแจกฟรีหรือชิมฟรีเมื่อเดินซื้อของในร้านค้า" at bounding box center [766, 477] width 945 height 32
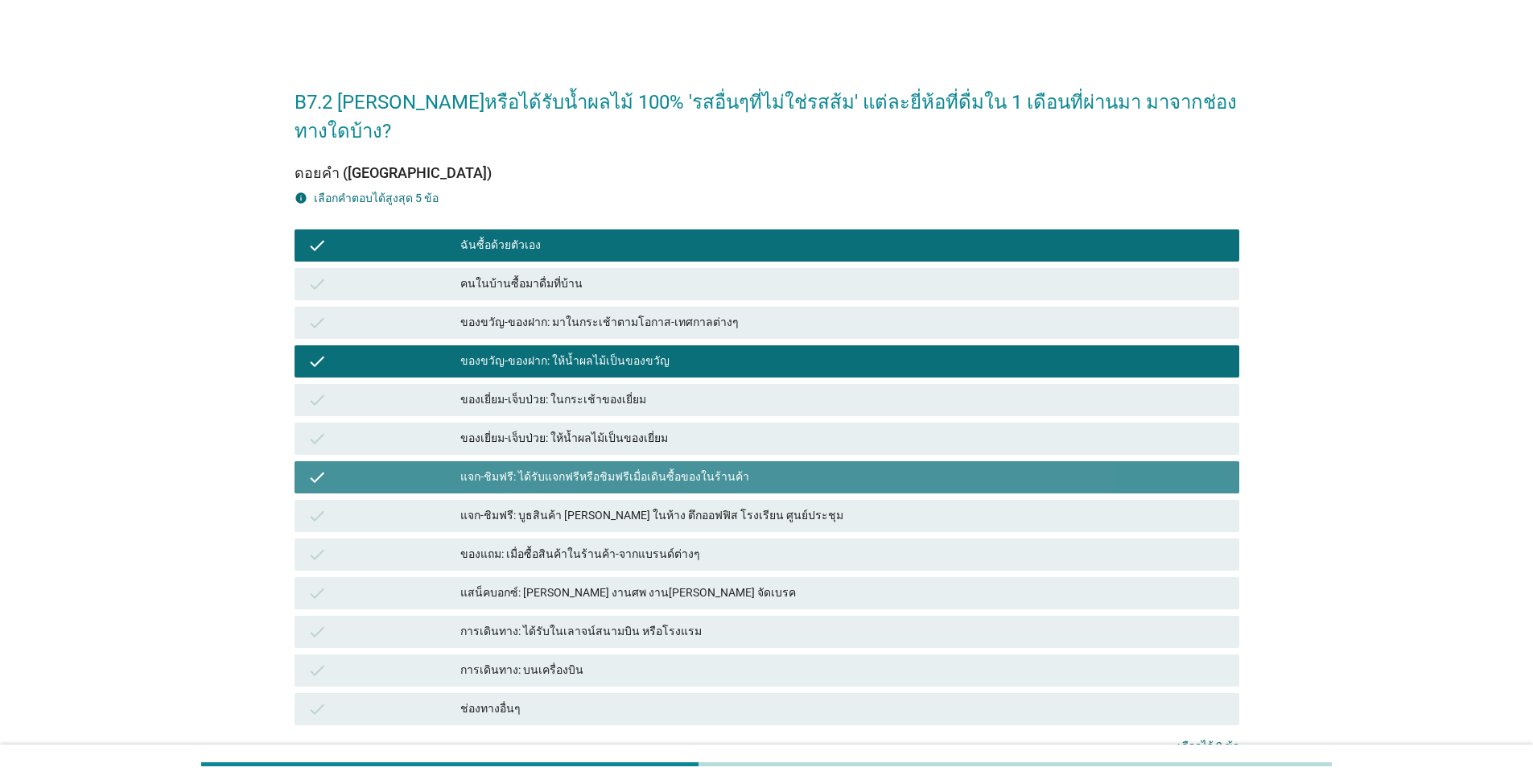
click at [792, 577] on div "check แสน็คบอกซ์: [PERSON_NAME] งานศพ งาน[PERSON_NAME] จัดเบรค" at bounding box center [766, 593] width 945 height 32
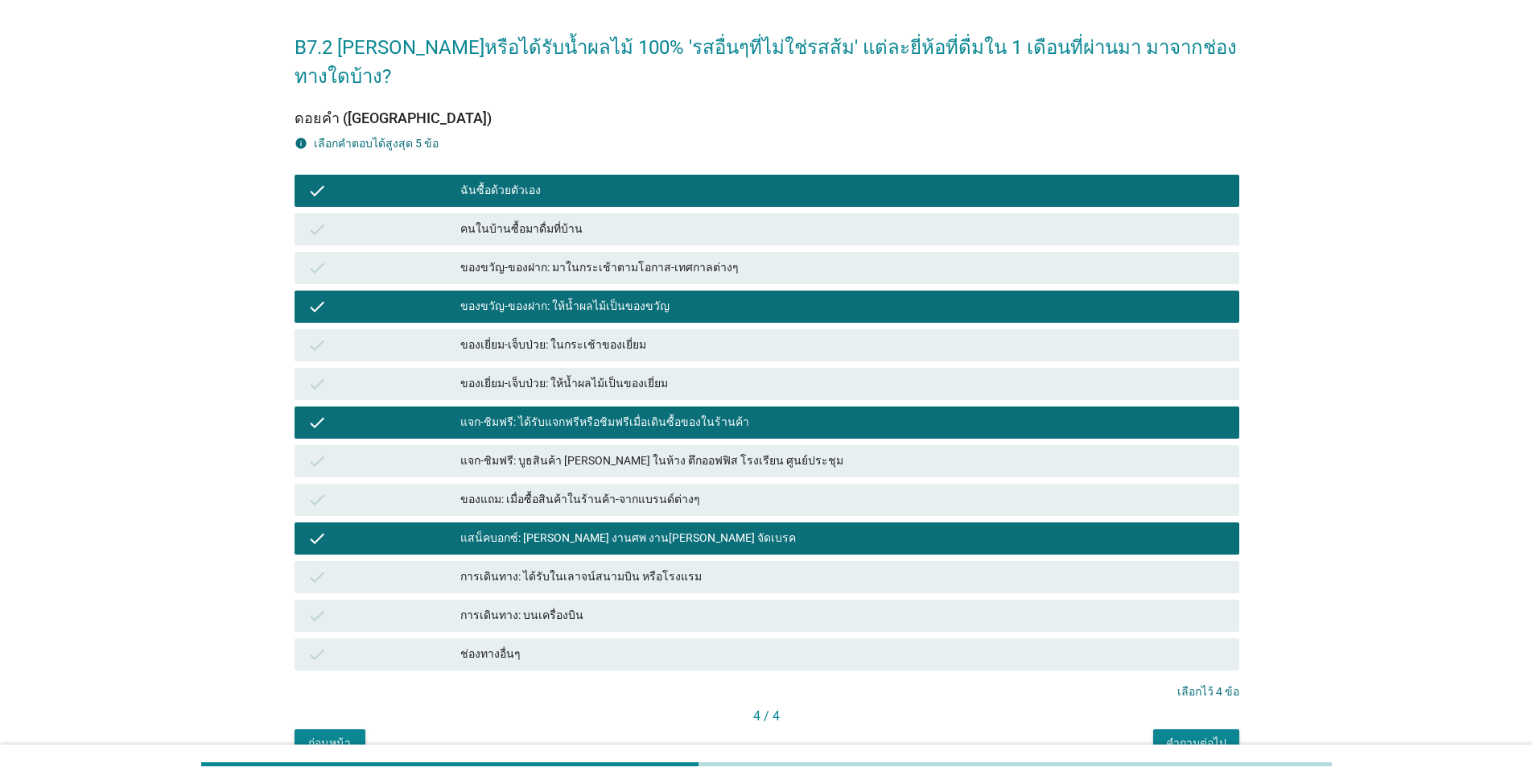
scroll to position [110, 0]
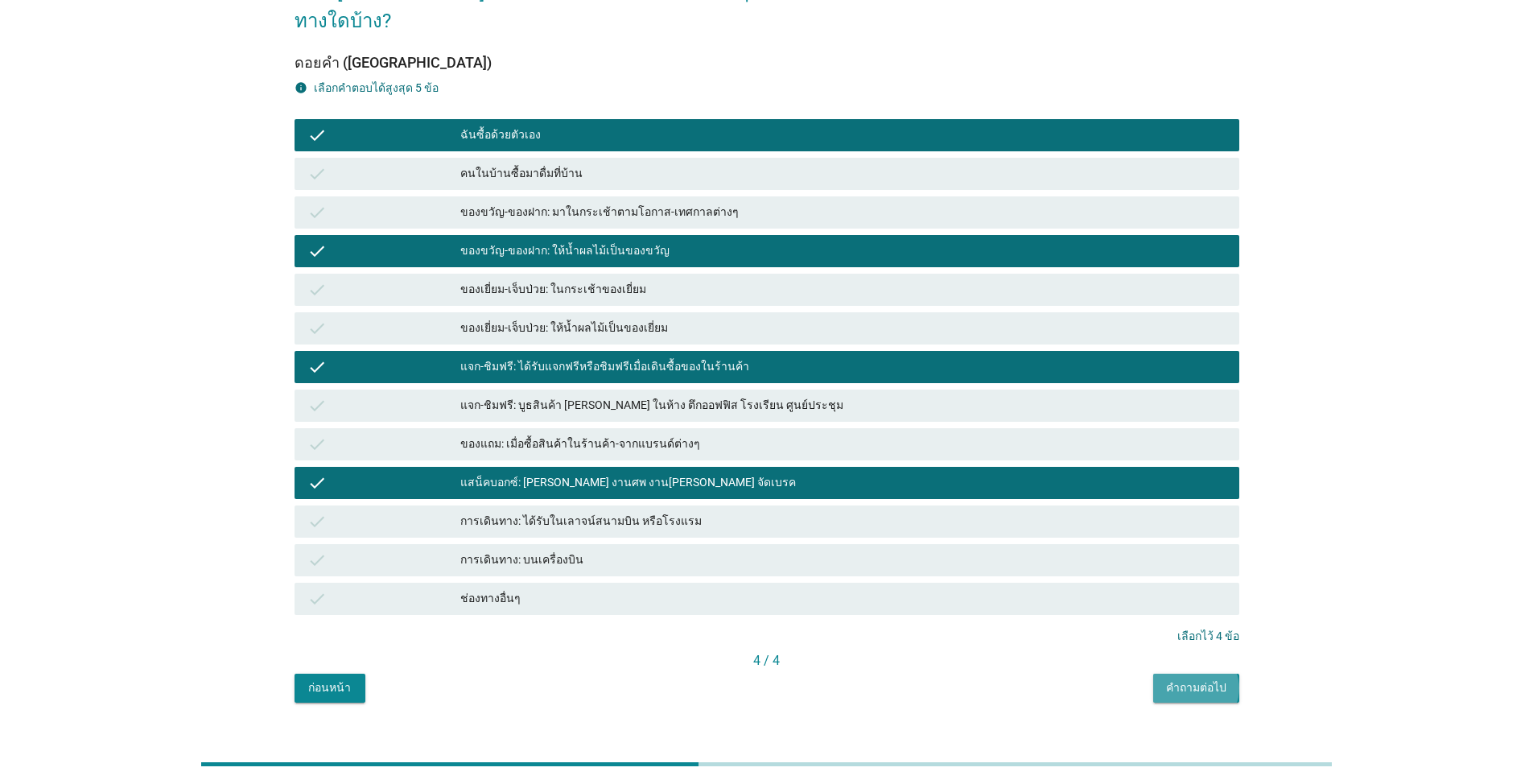
click at [792, 674] on button "คำถามต่อไป" at bounding box center [1197, 688] width 86 height 29
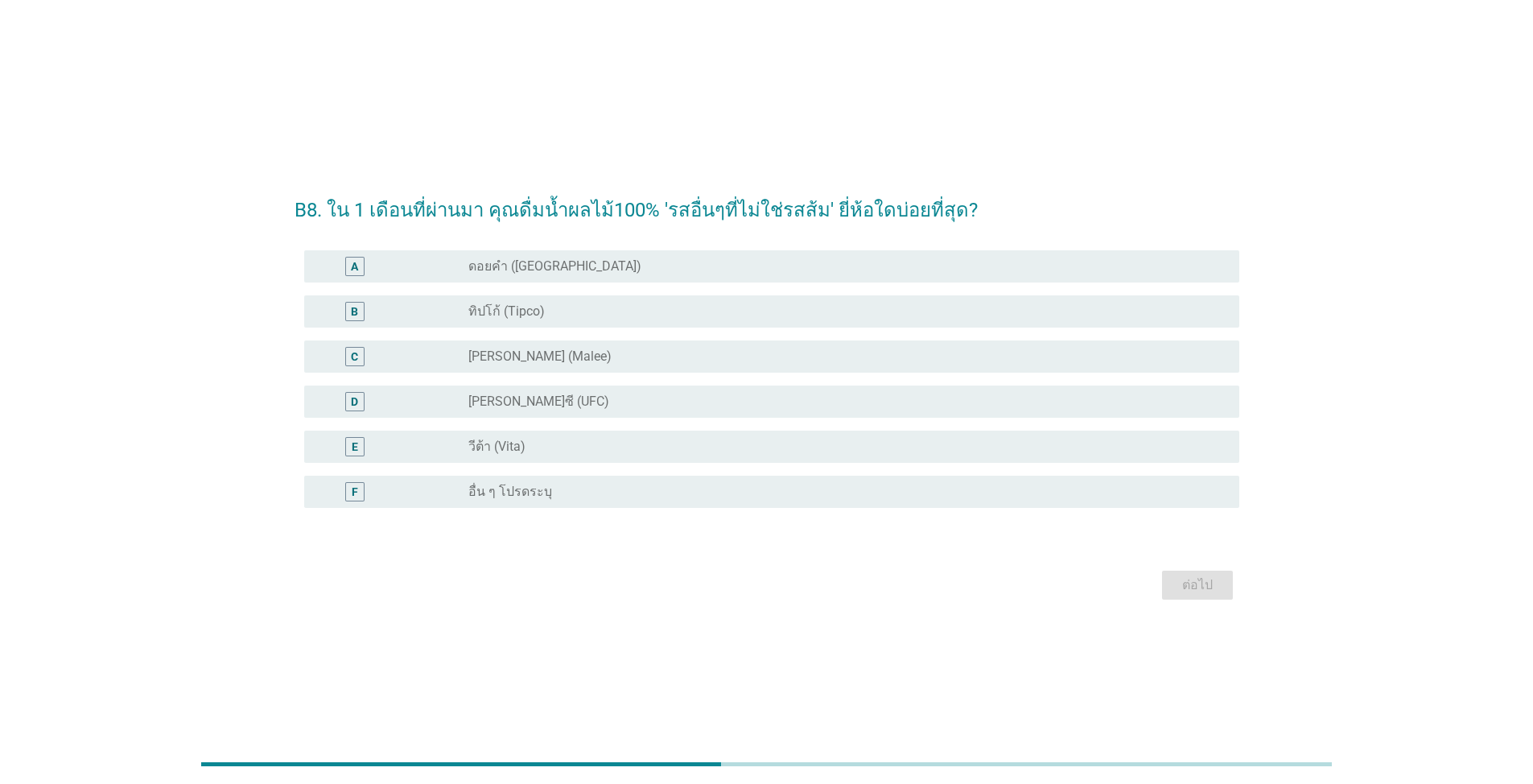
click at [790, 354] on div "radio_button_unchecked [PERSON_NAME] (Malee)" at bounding box center [841, 356] width 745 height 16
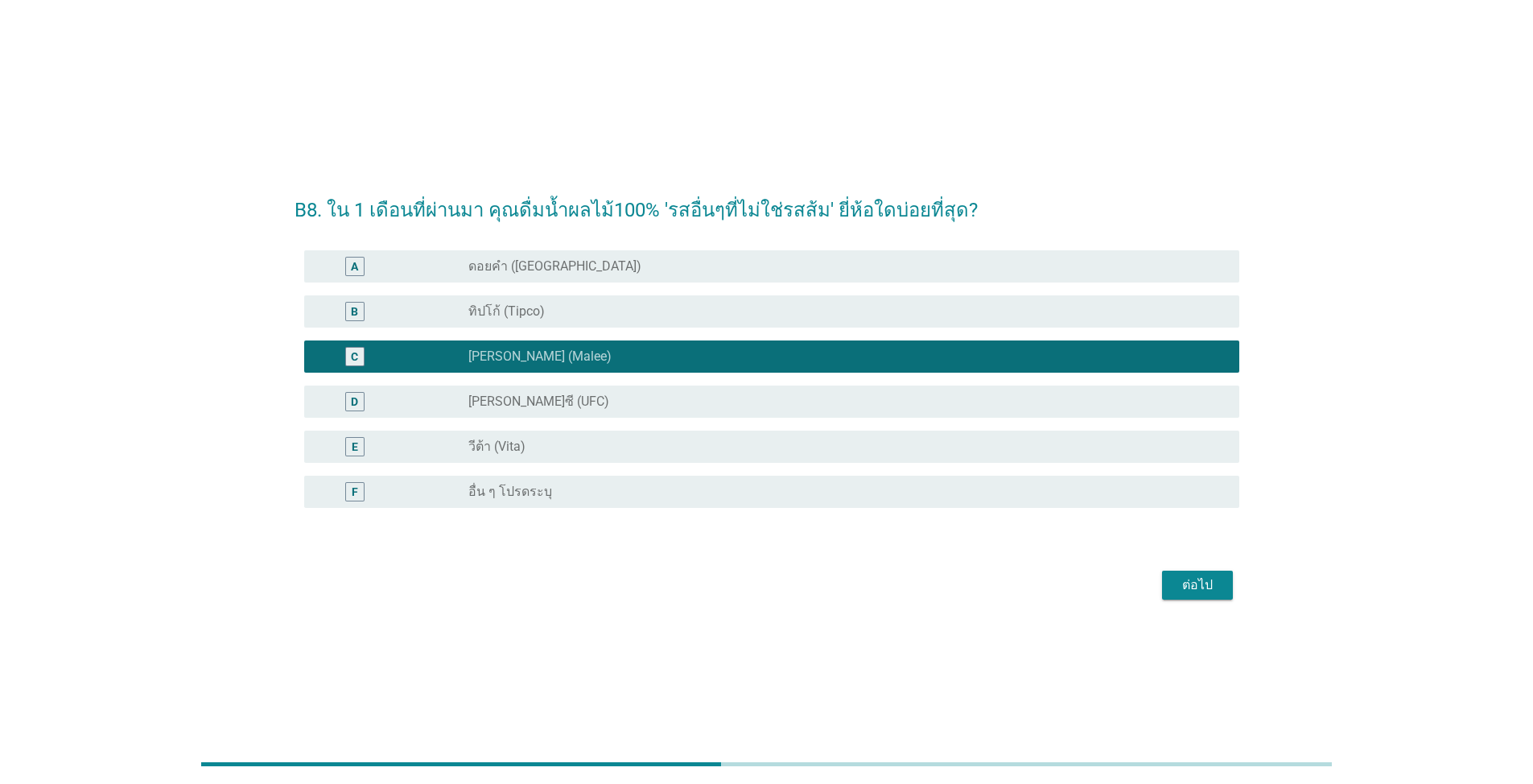
drag, startPoint x: 1170, startPoint y: 560, endPoint x: 1179, endPoint y: 581, distance: 22.8
click at [792, 567] on form "B8. ใน 1 เดือนที่ผ่านมา คุณดื่มน้ำผลไม้100% 'รสอื่นๆที่ไม่ใช่รสส้ม' ยี่ห้อใดบ่อ…" at bounding box center [766, 392] width 945 height 425
click at [792, 588] on div "ต่อไป" at bounding box center [1197, 585] width 45 height 19
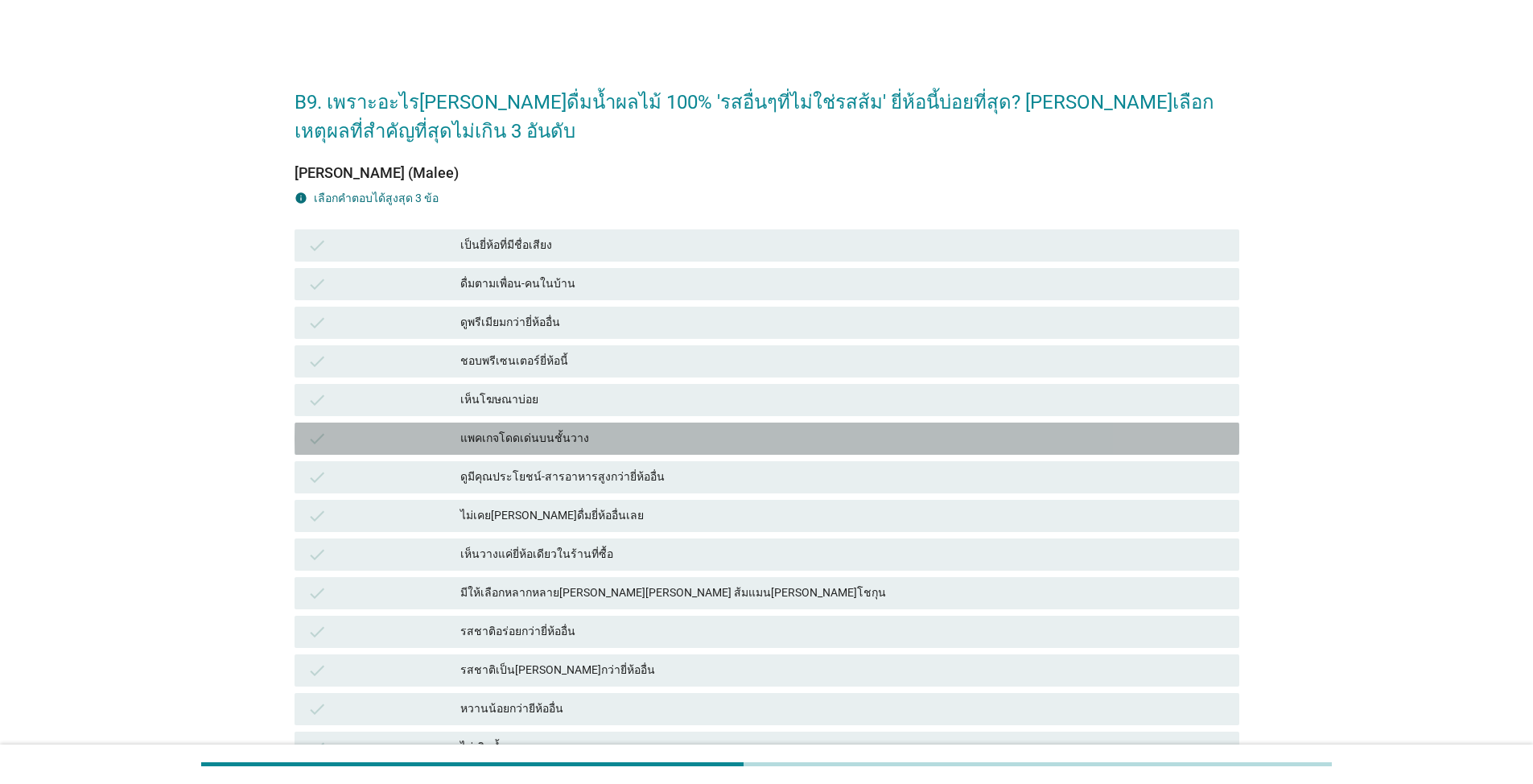
click at [747, 447] on div "แพคเกจโดดเด่นบนชั้นวาง" at bounding box center [844, 438] width 766 height 19
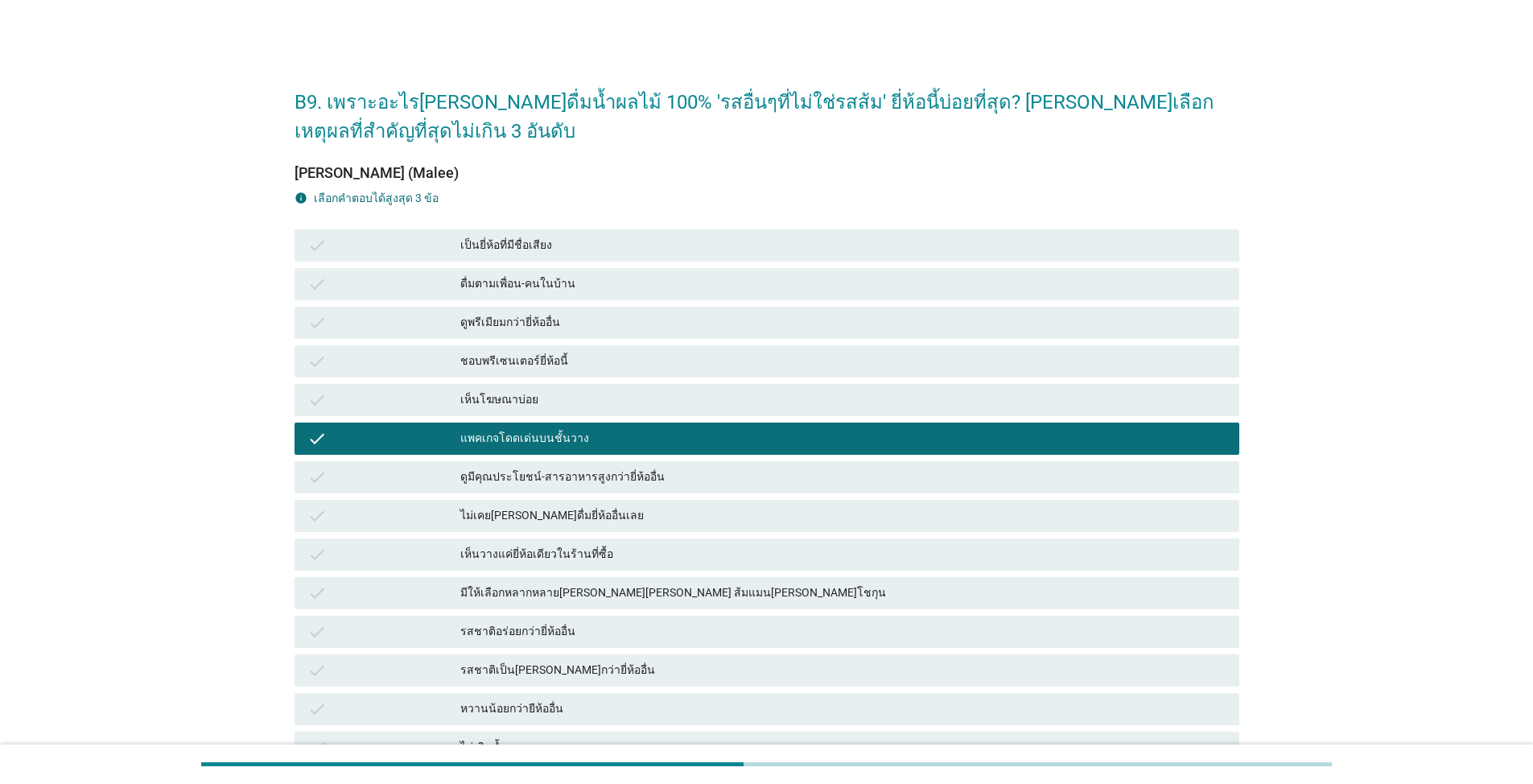
click at [787, 277] on div "ดื่มตามเพื่อน-คนในบ้าน" at bounding box center [844, 284] width 766 height 19
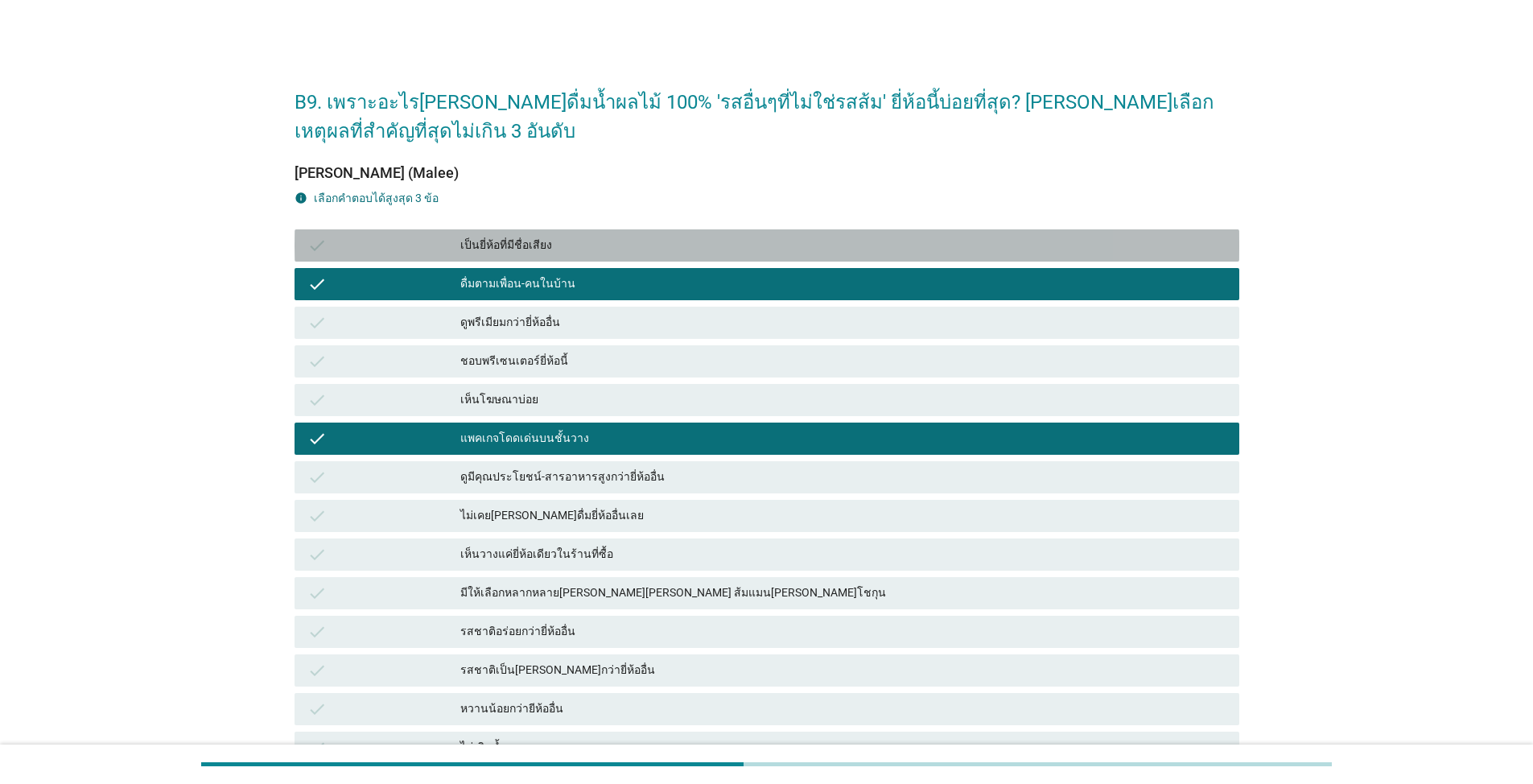
click at [792, 236] on div "เป็นยี่ห้อที่มีชื่อเสียง" at bounding box center [844, 245] width 766 height 19
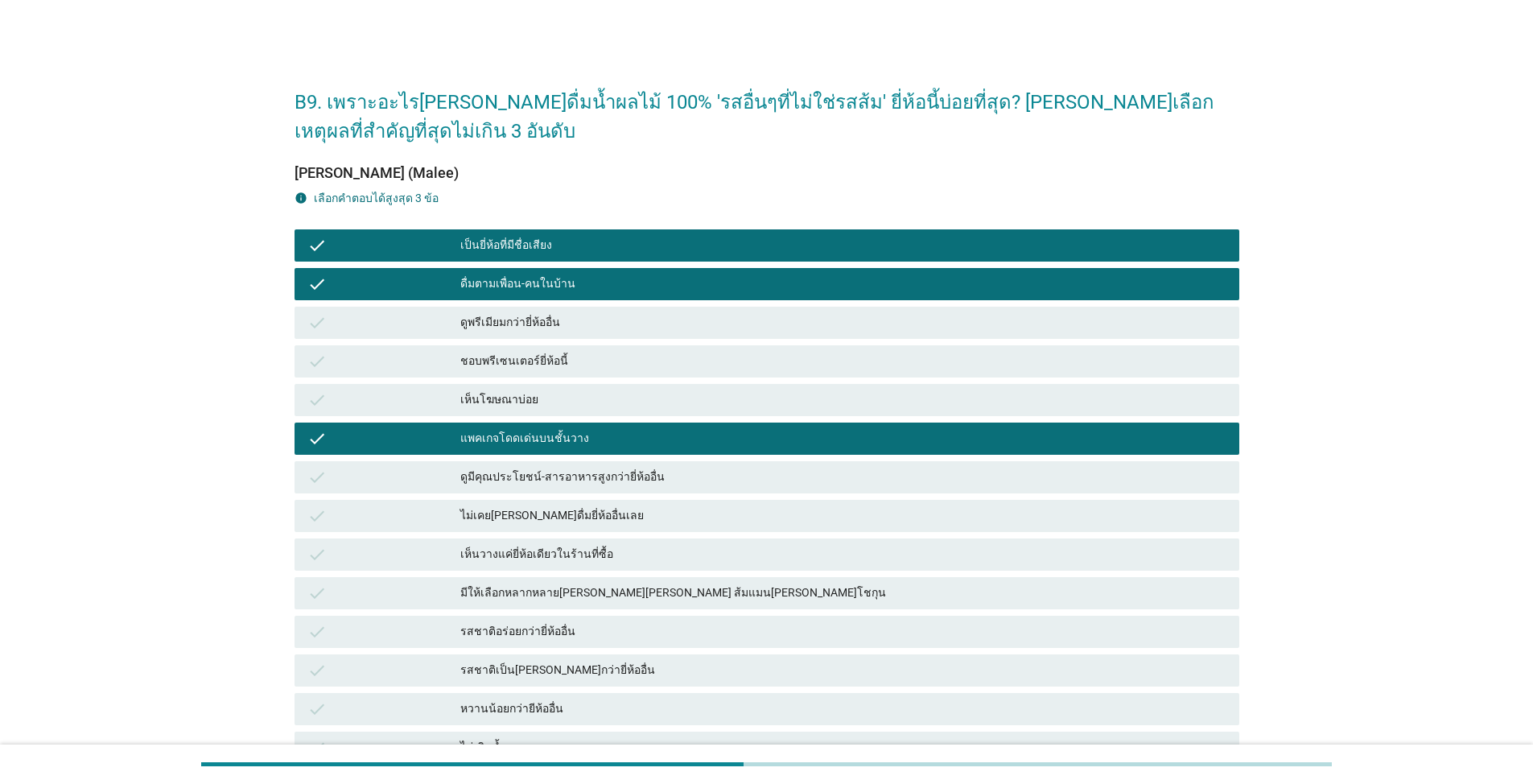
click at [792, 334] on div "check ดูพรีเมียมกว่ายี่ห้ออื่น" at bounding box center [766, 322] width 945 height 32
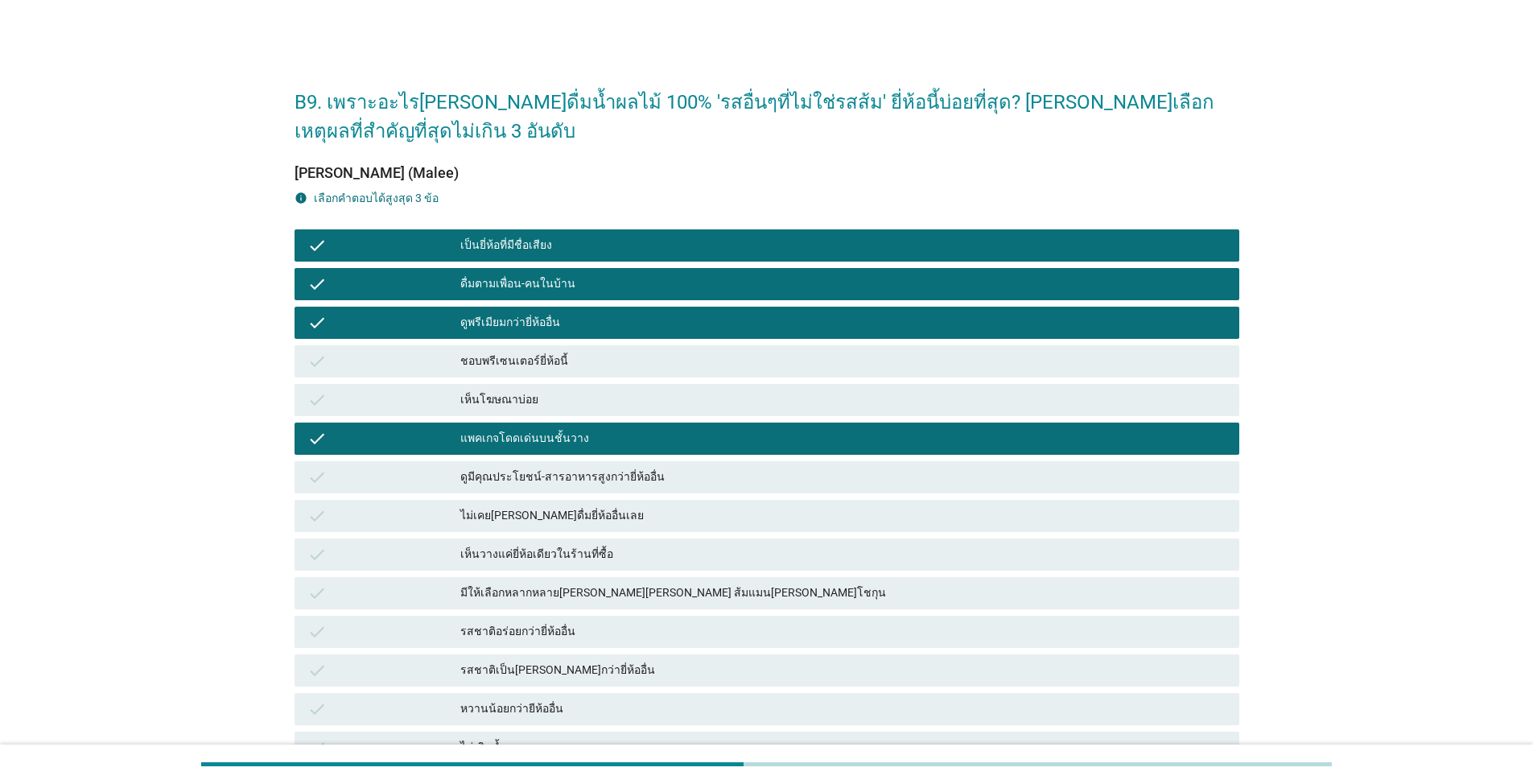
click at [792, 419] on div "check แพคเกจโดดเด่นบนชั้นวาง" at bounding box center [767, 438] width 952 height 39
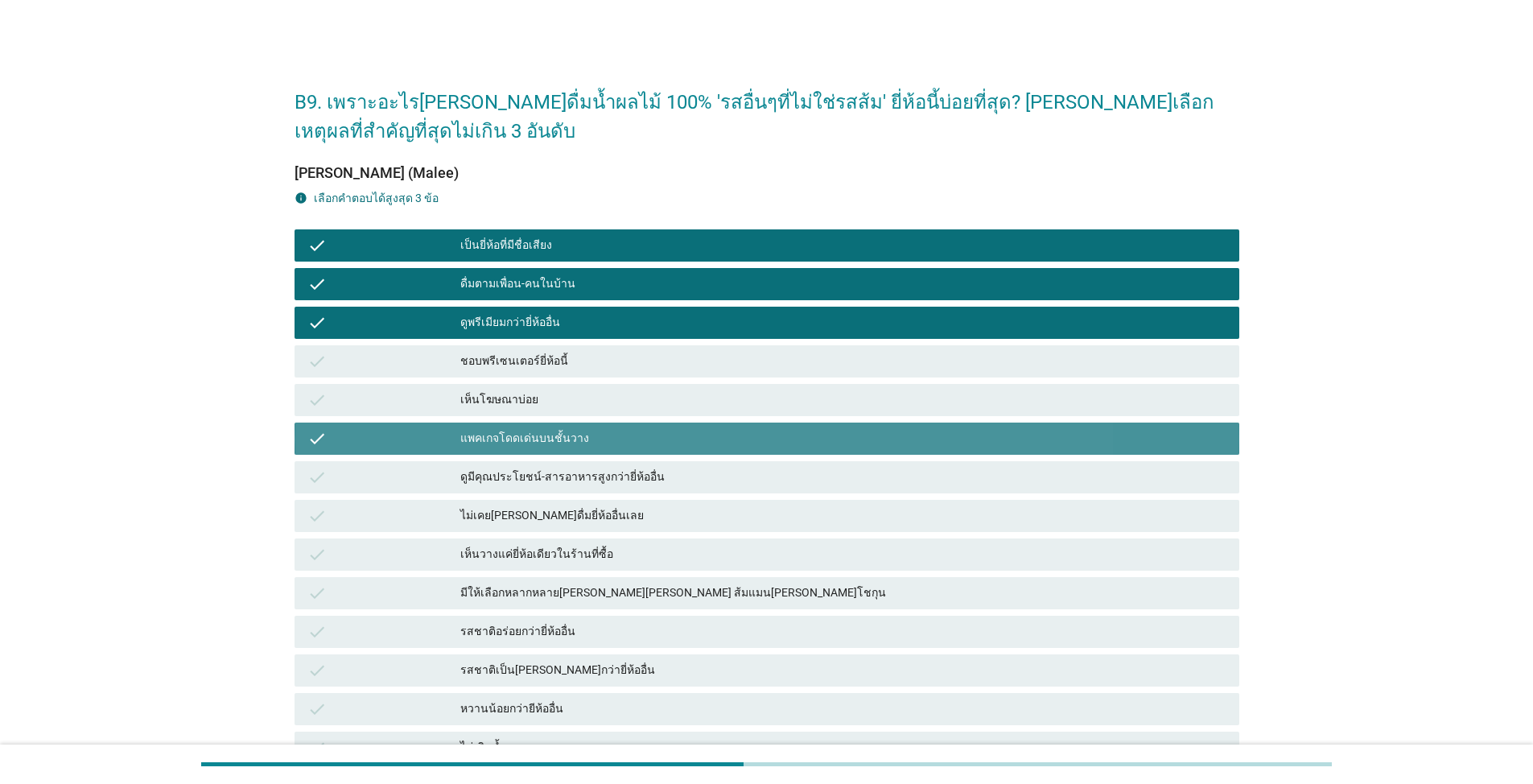
click at [792, 437] on div "แพคเกจโดดเด่นบนชั้นวาง" at bounding box center [844, 438] width 766 height 19
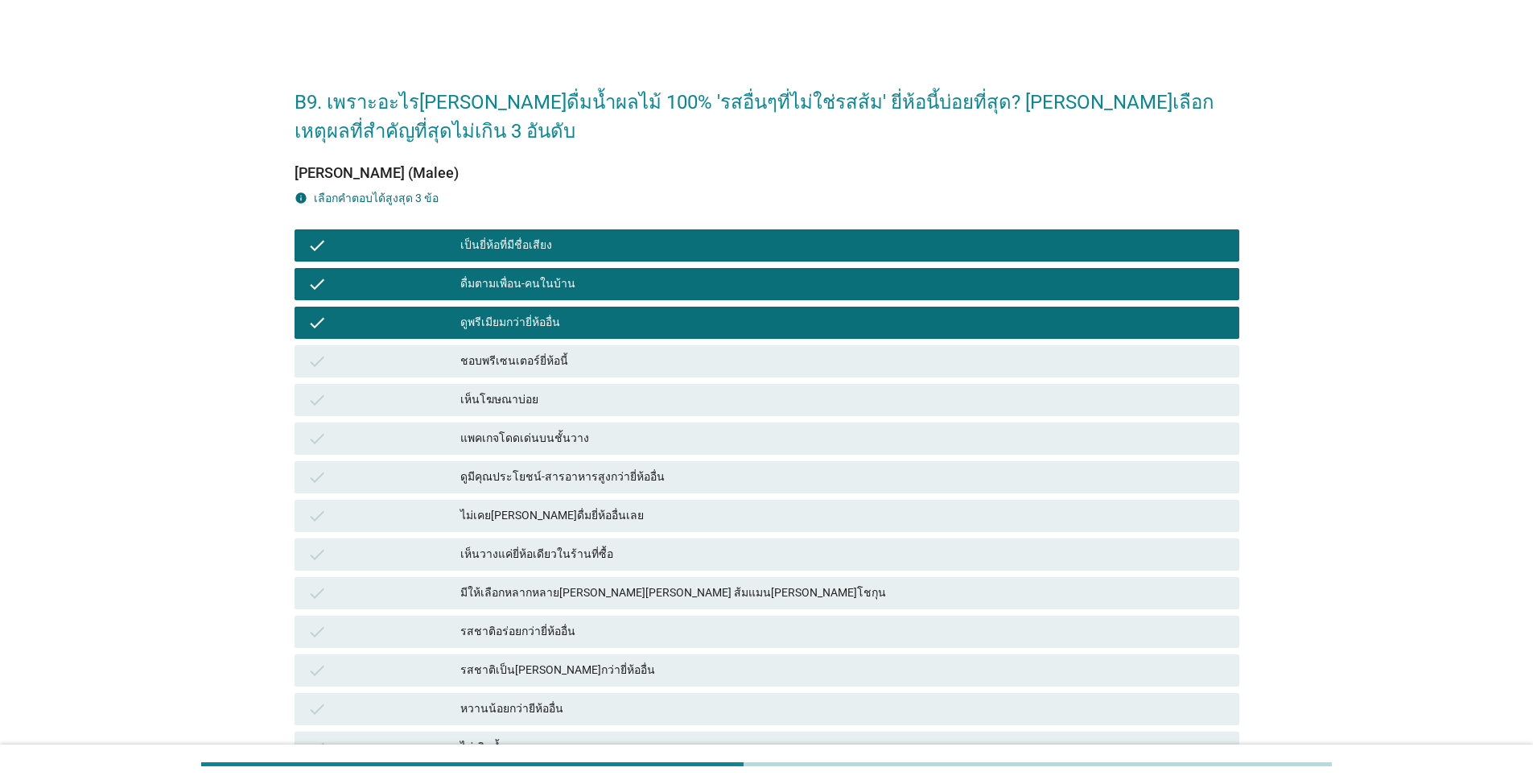
scroll to position [322, 0]
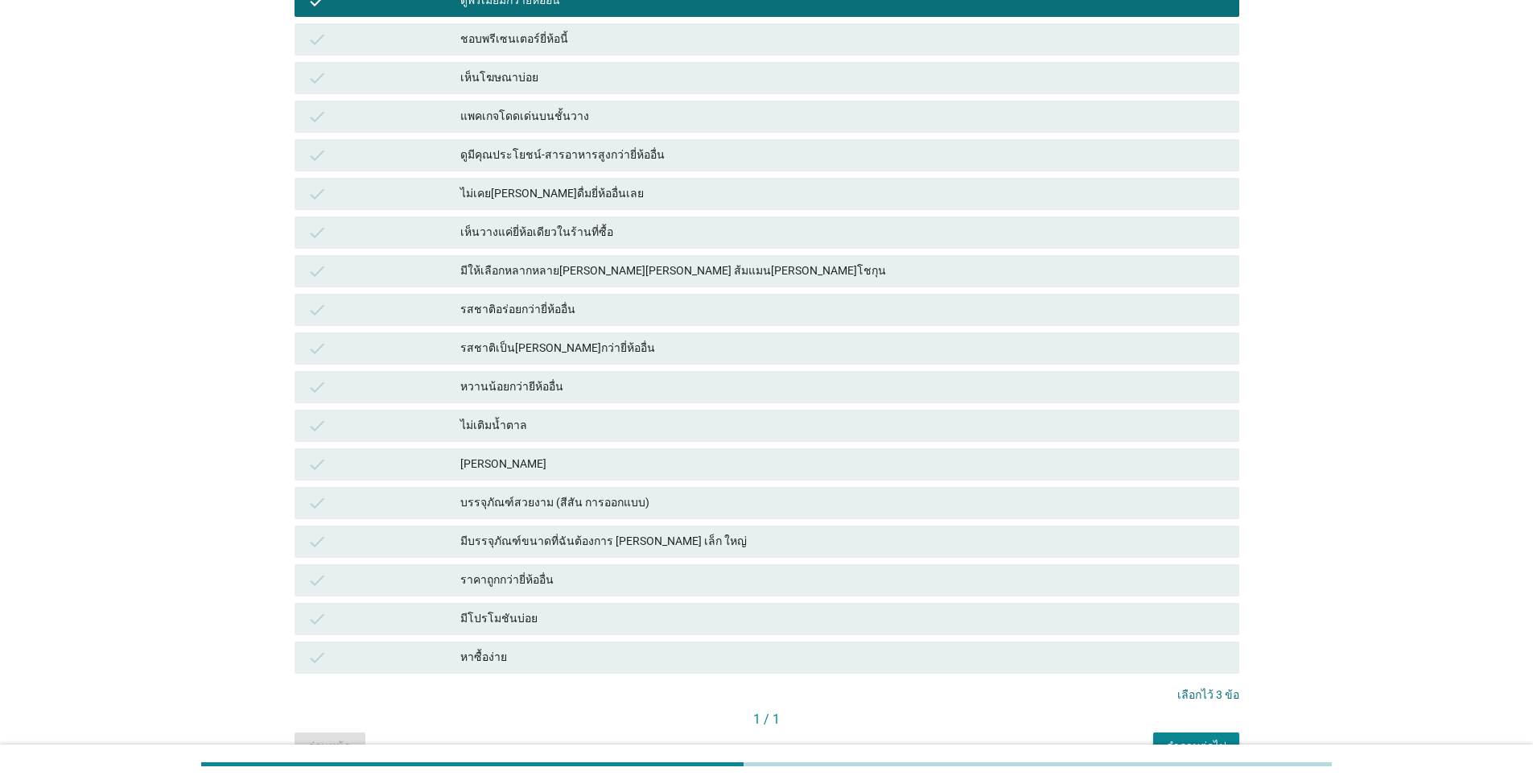
click at [792, 723] on button "คำถามต่อไป" at bounding box center [1197, 747] width 86 height 29
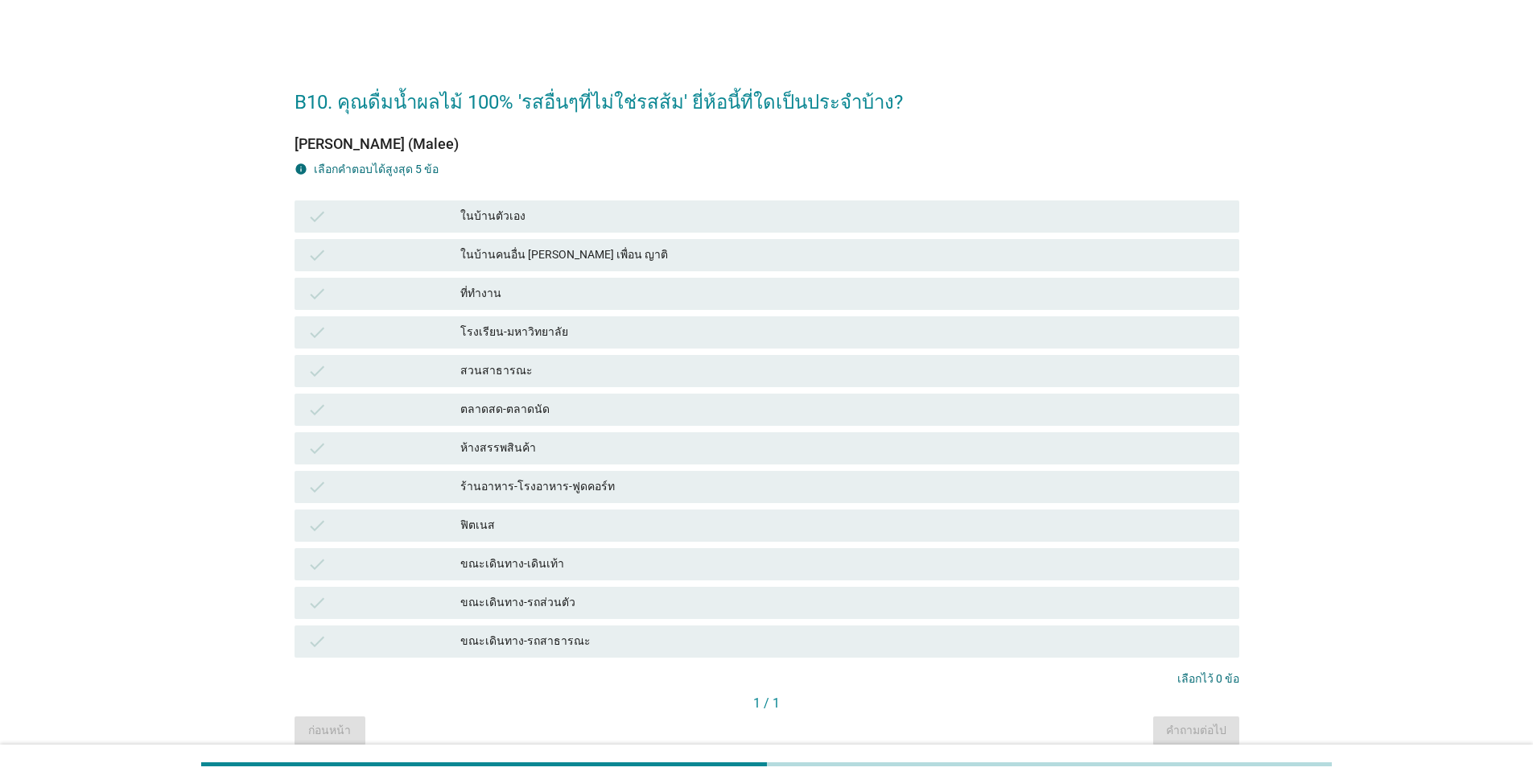
click at [792, 222] on div "ในบ้านตัวเอง" at bounding box center [844, 216] width 766 height 19
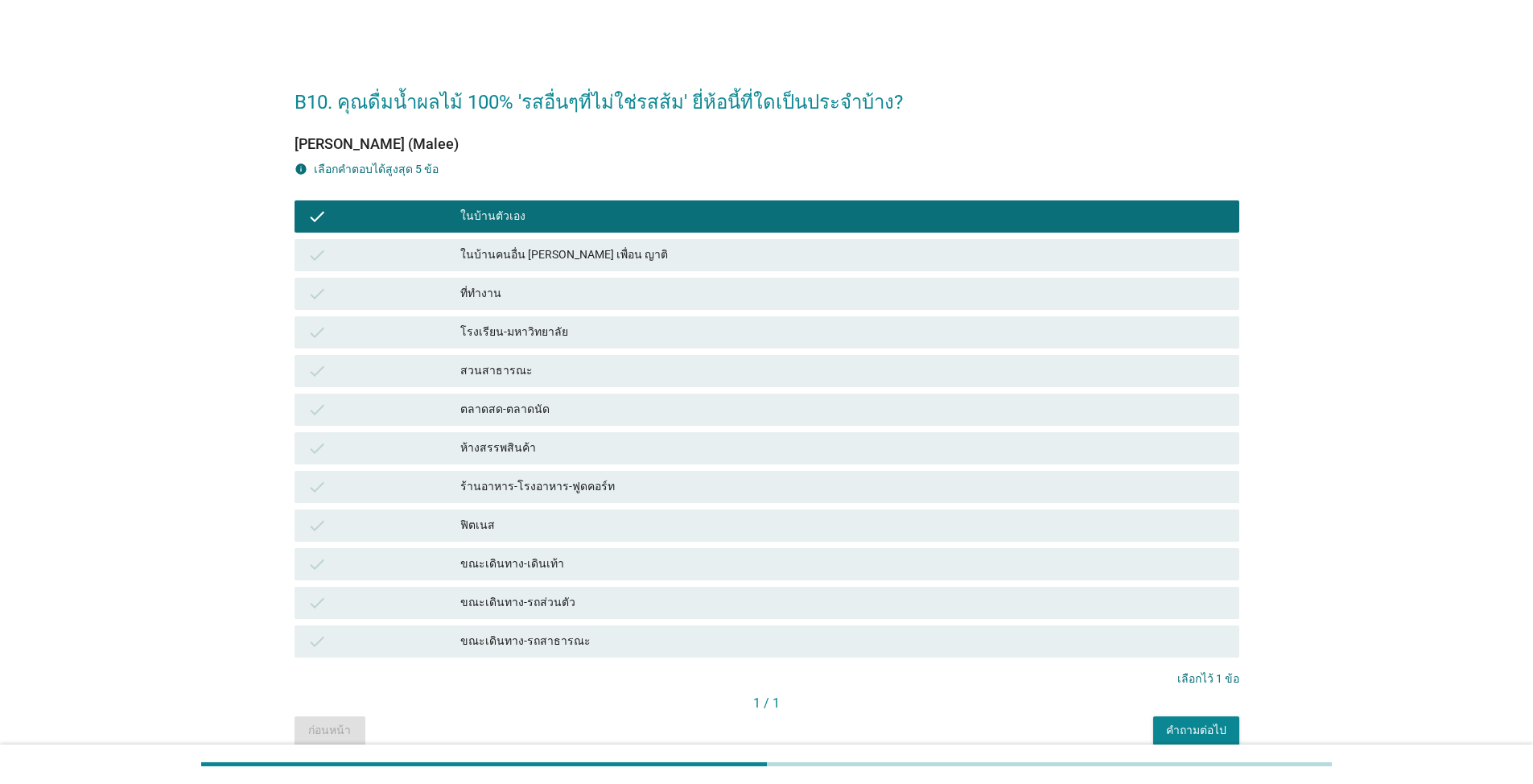
click at [792, 286] on div "ที่ทำงาน" at bounding box center [844, 293] width 766 height 19
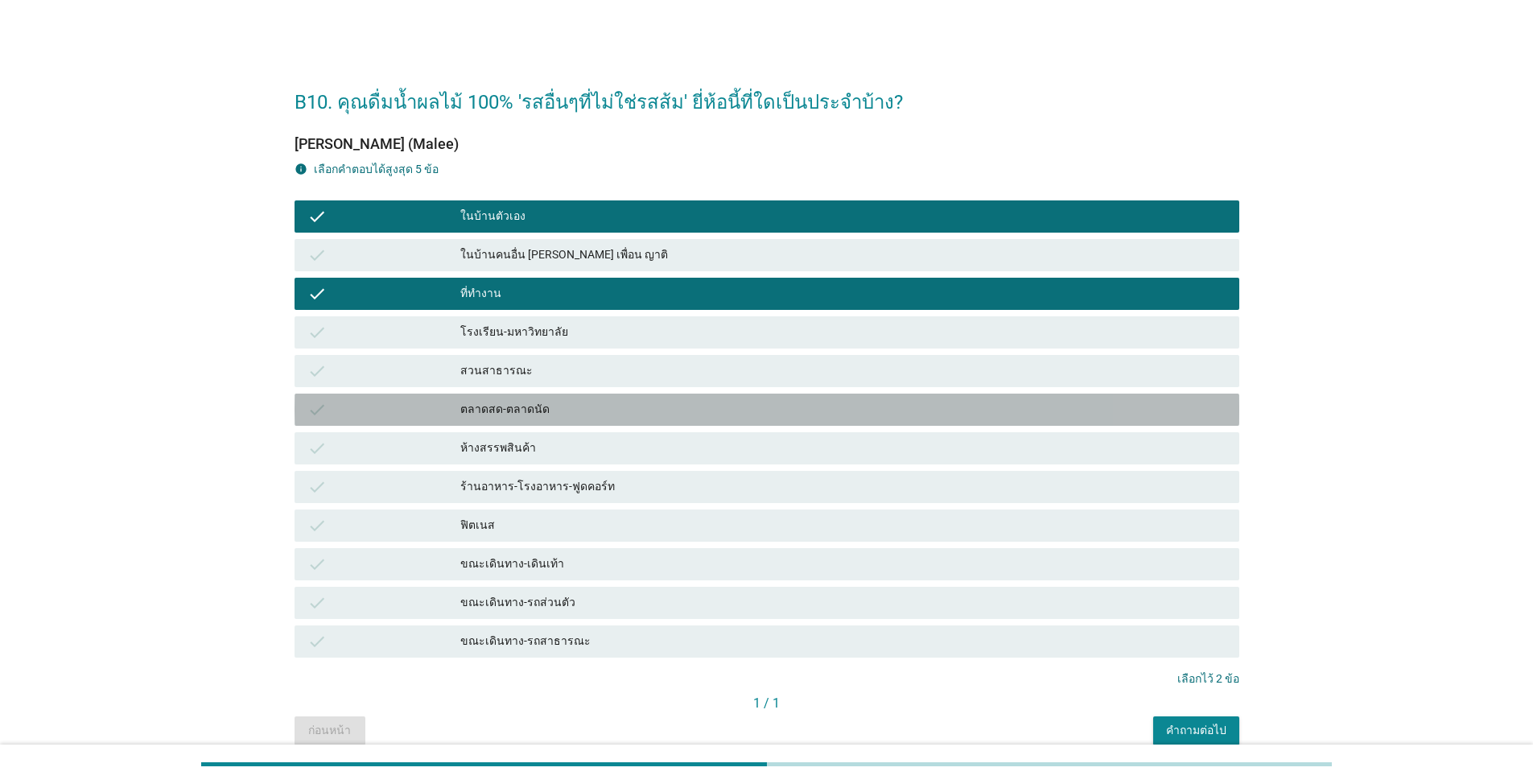
click at [792, 421] on div "check ตลาดสด-ตลาดนัด" at bounding box center [766, 409] width 945 height 32
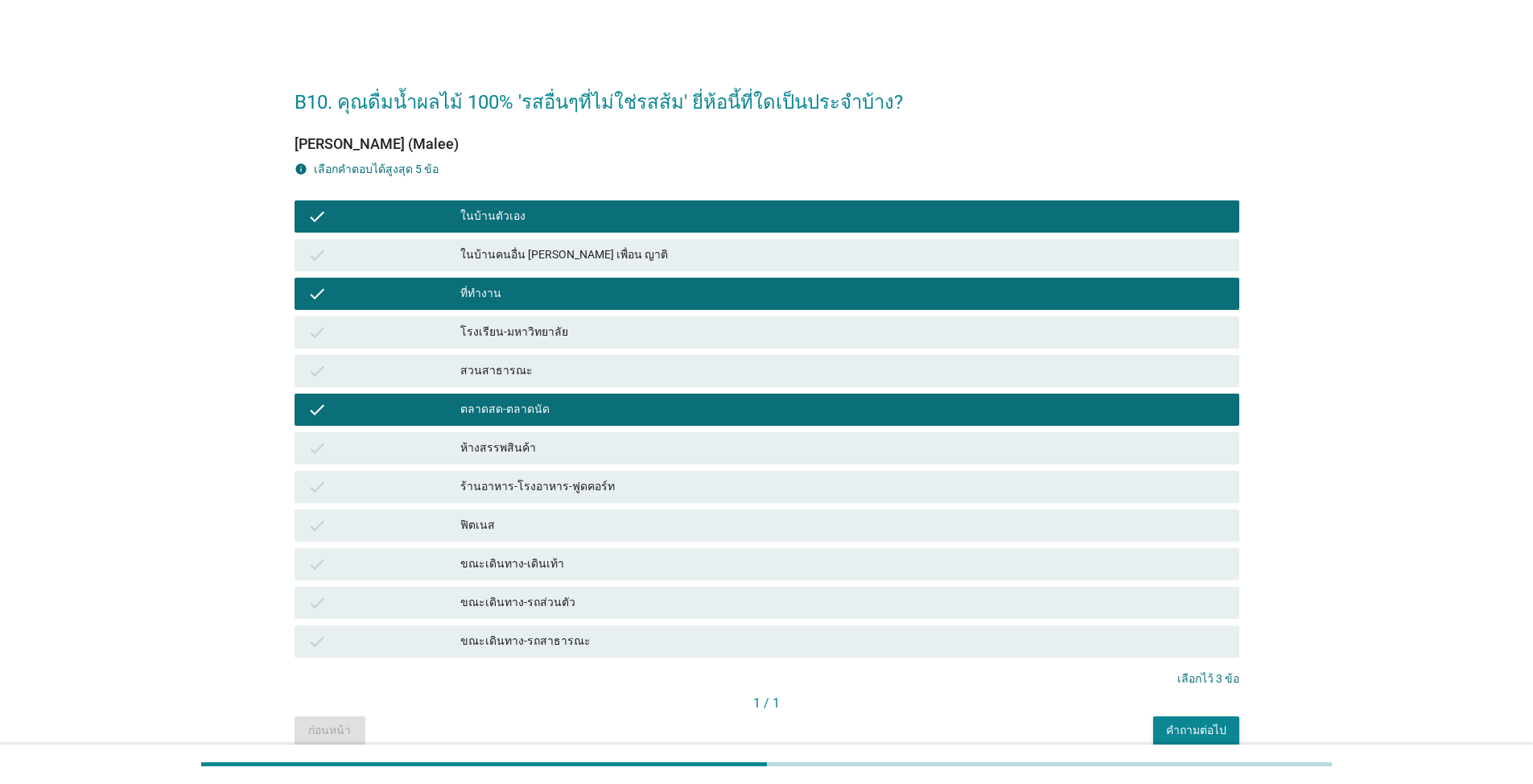
click at [792, 452] on div "ห้างสรรพสินค้า" at bounding box center [844, 448] width 766 height 19
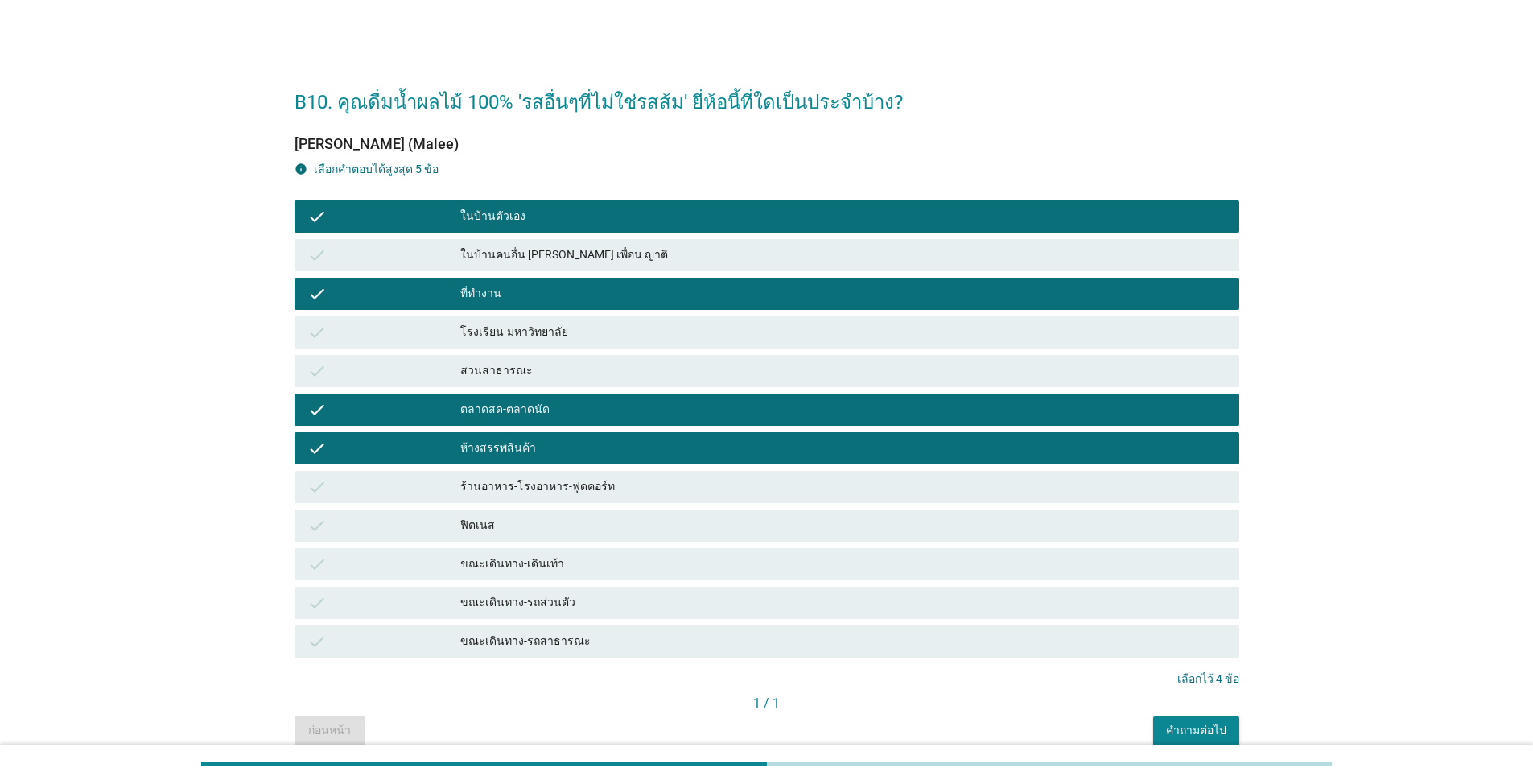
click at [792, 723] on div "คำถามต่อไป" at bounding box center [1197, 731] width 60 height 17
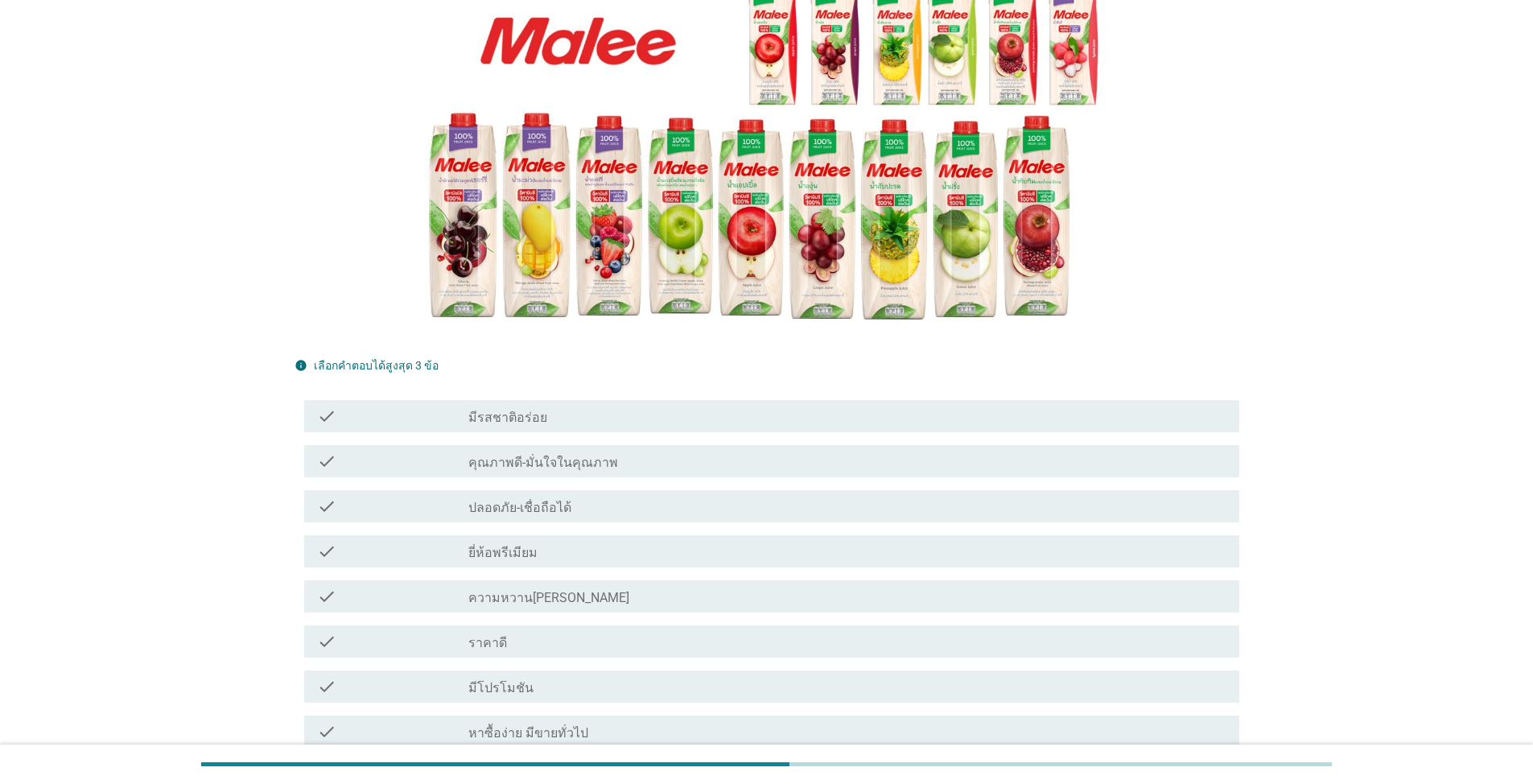
scroll to position [241, 0]
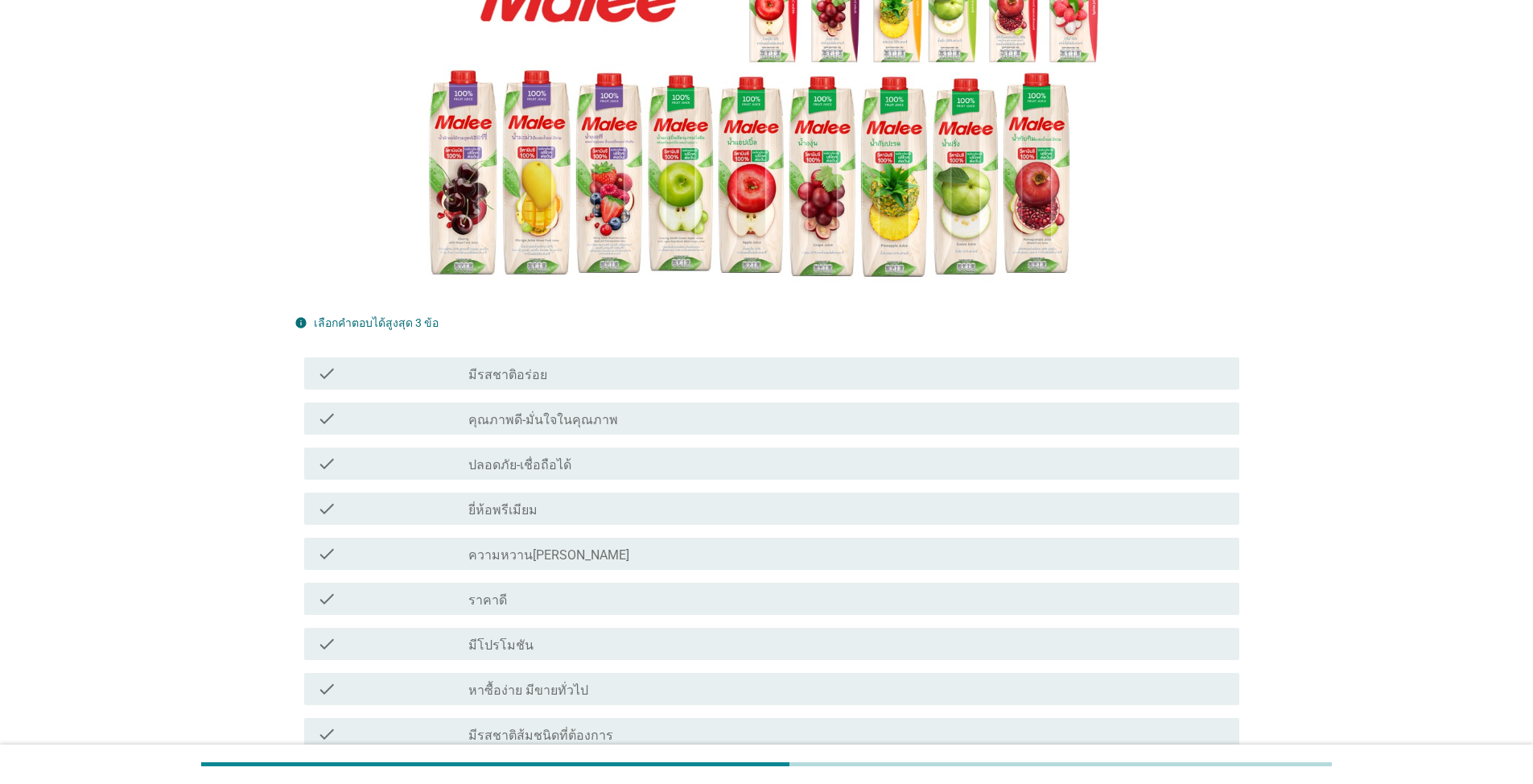
click at [744, 491] on div "check check_box_outline_blank ยี่ห้อพรีเมียม" at bounding box center [766, 508] width 945 height 45
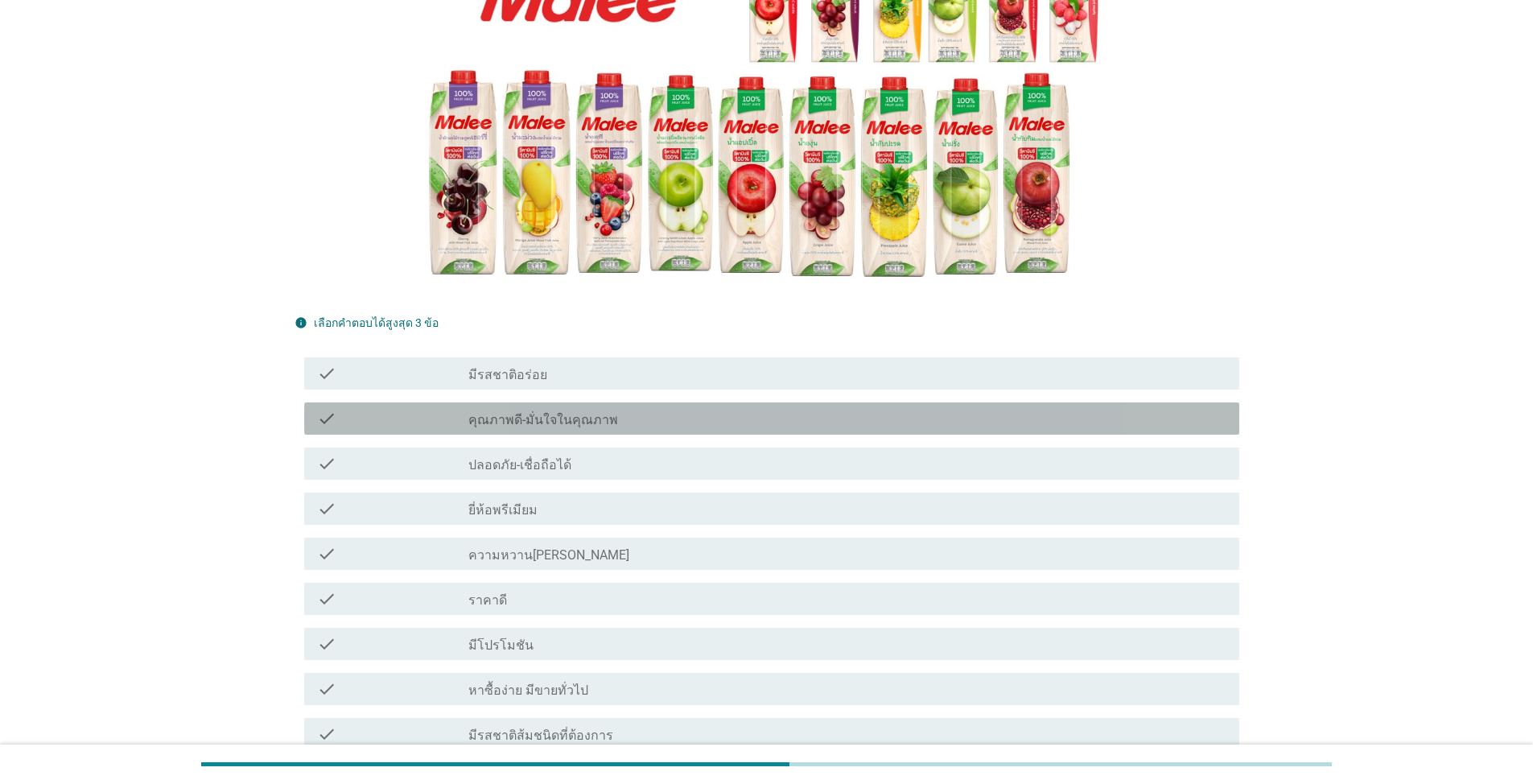
drag, startPoint x: 765, startPoint y: 415, endPoint x: 774, endPoint y: 395, distance: 21.9
click at [767, 411] on div "check_box_outline_blank คุณภาพดี-มั่นใจในคุณภาพ" at bounding box center [847, 418] width 758 height 19
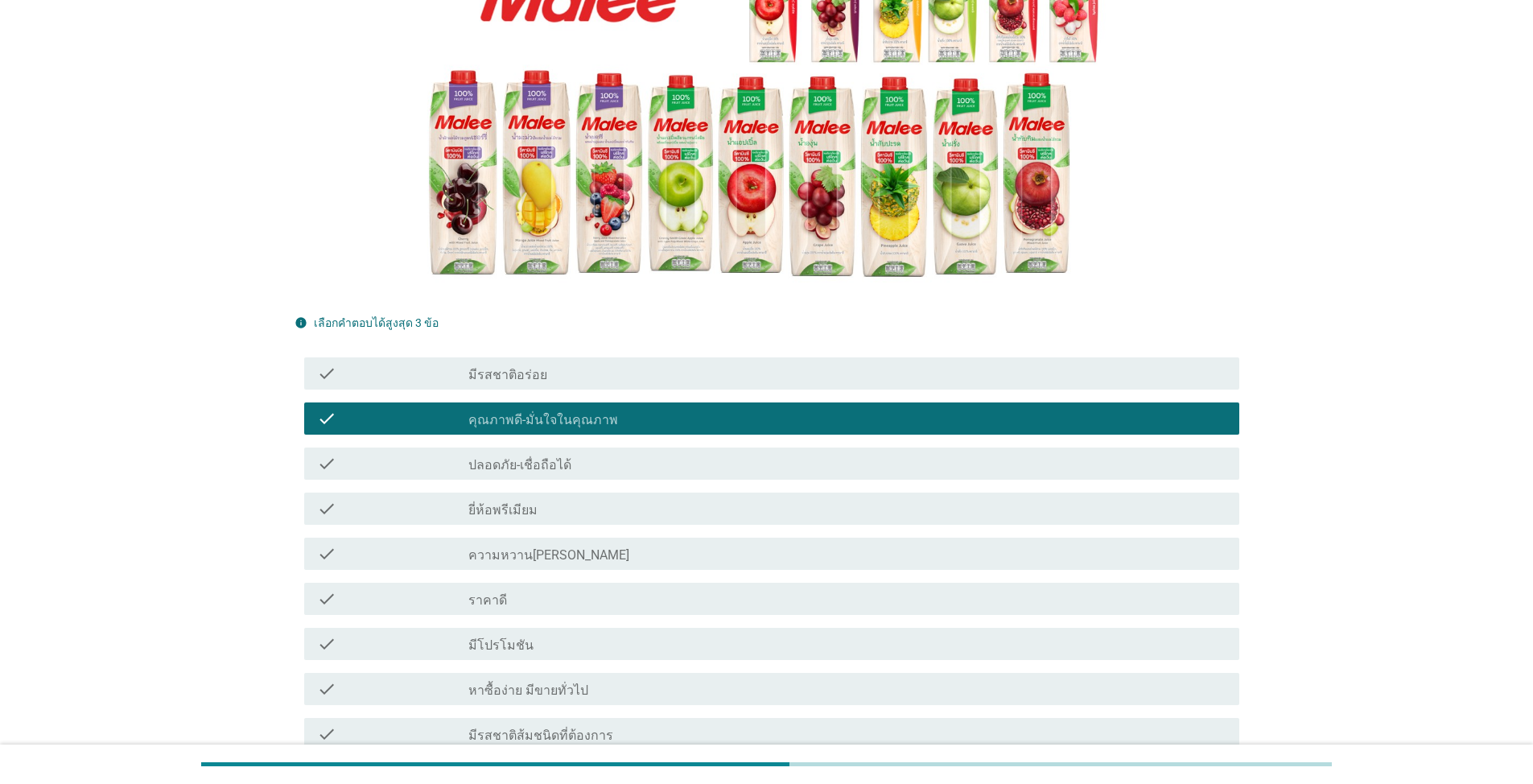
click at [762, 576] on div "check check_box_outline_blank ราคาดี" at bounding box center [766, 599] width 945 height 45
click at [786, 644] on div "check_box_outline_blank มีโปรโมชัน" at bounding box center [847, 643] width 758 height 19
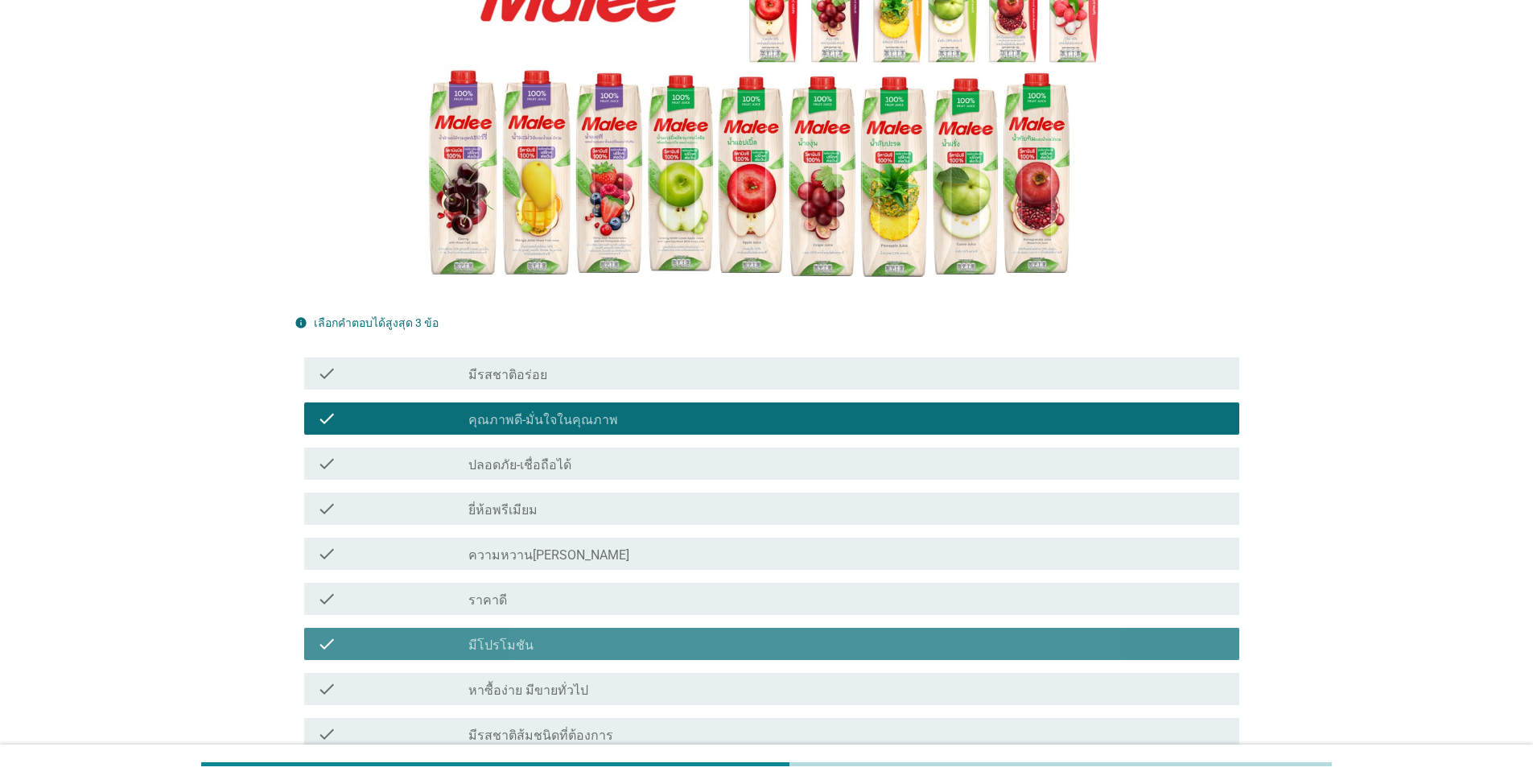
click at [785, 540] on div "check check_box_outline_blank ความหวาน[PERSON_NAME]" at bounding box center [772, 553] width 935 height 32
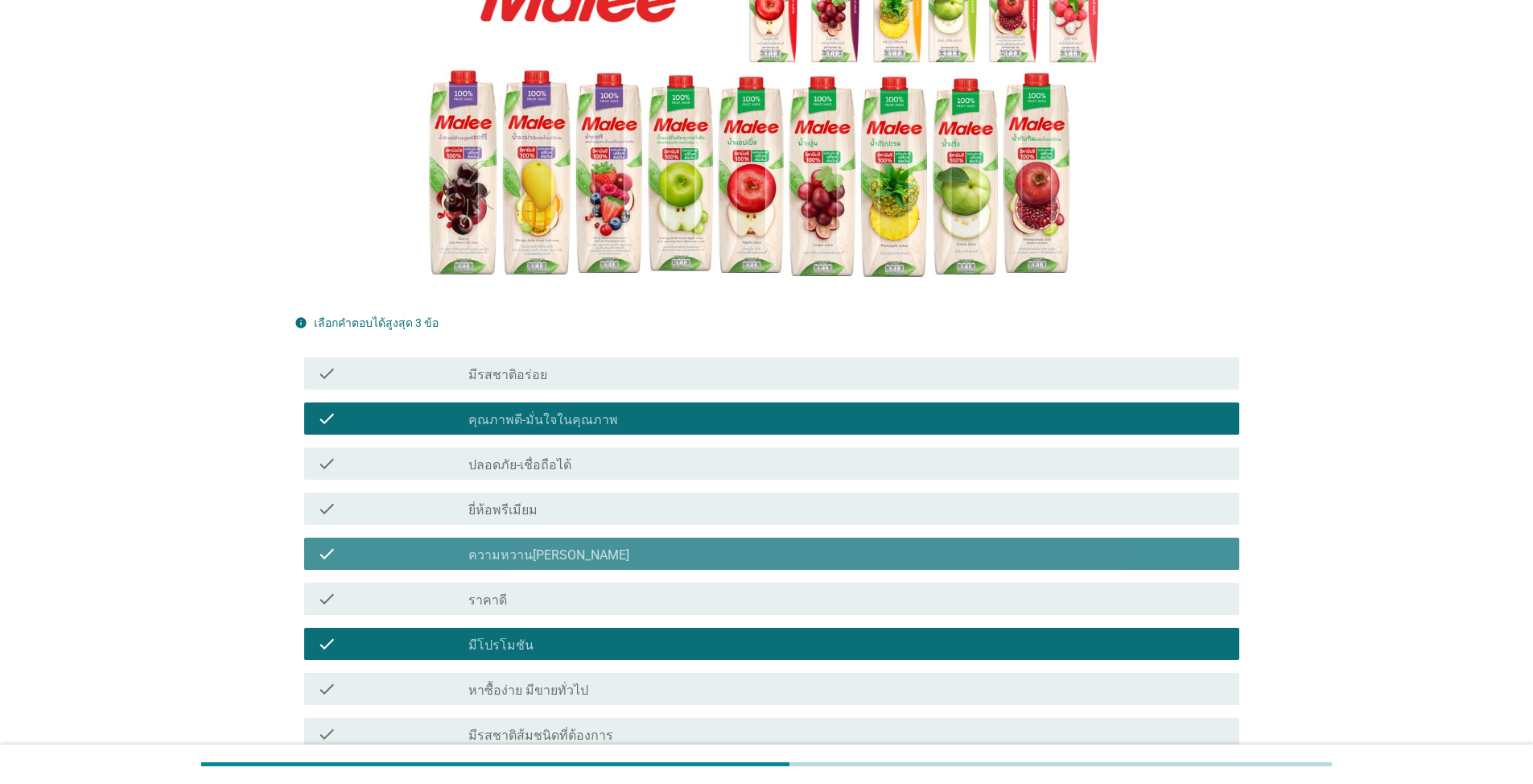
click at [792, 442] on div "check check_box_outline_blank ปลอดภัย-เชื่อถือได้" at bounding box center [766, 463] width 945 height 45
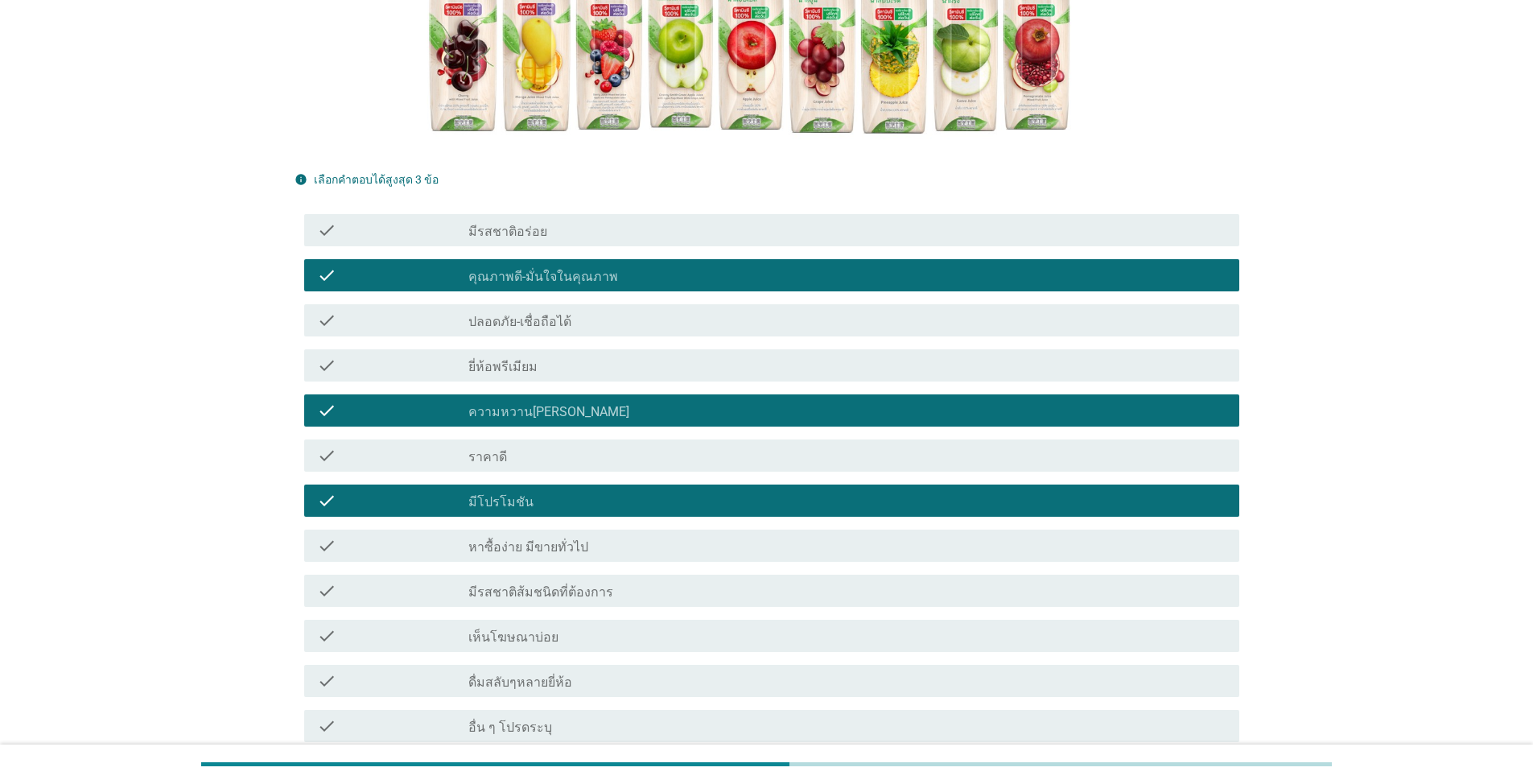
scroll to position [555, 0]
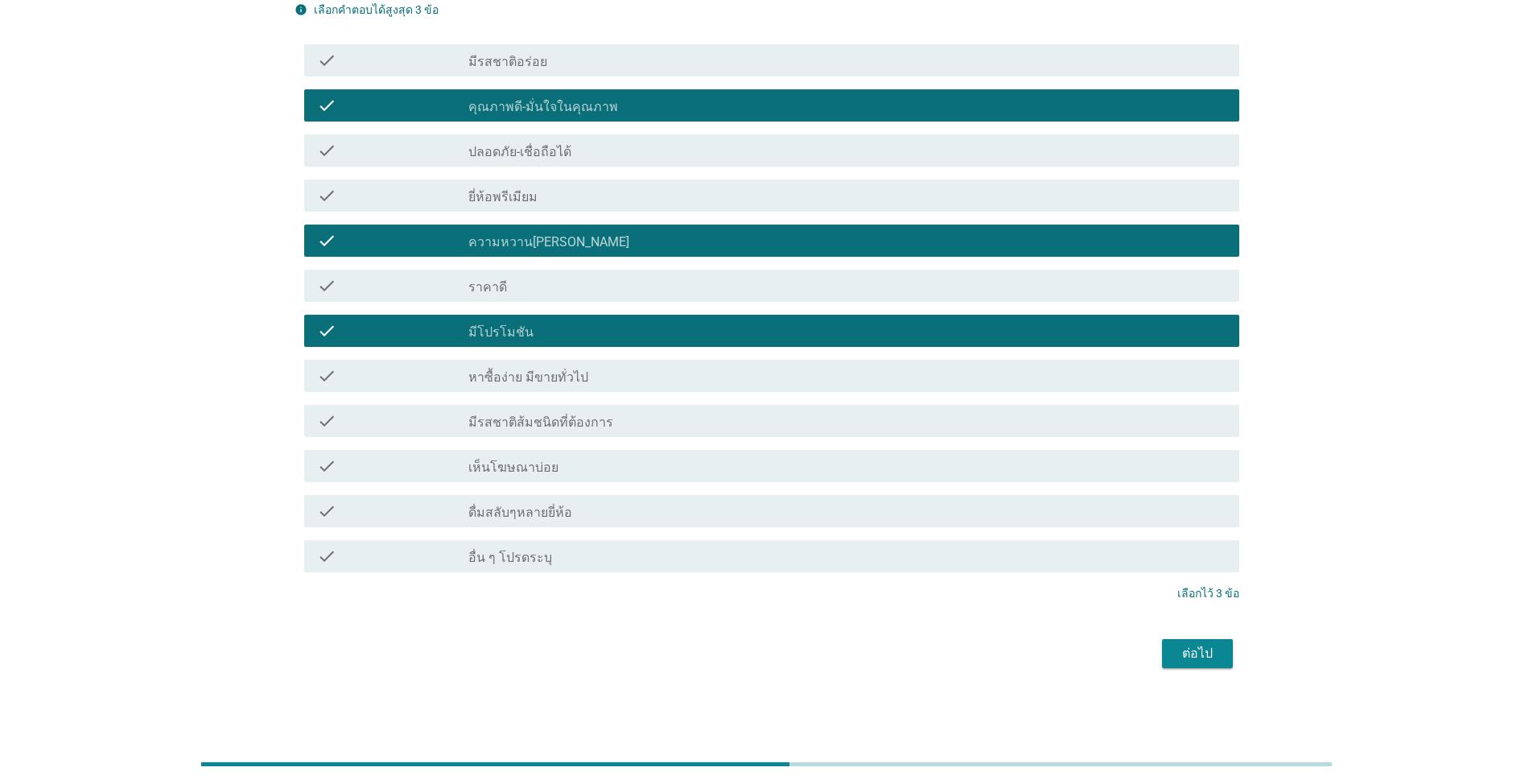
click at [792, 657] on div "ต่อไป" at bounding box center [766, 653] width 945 height 39
click at [792, 661] on div "ต่อไป" at bounding box center [1197, 653] width 45 height 19
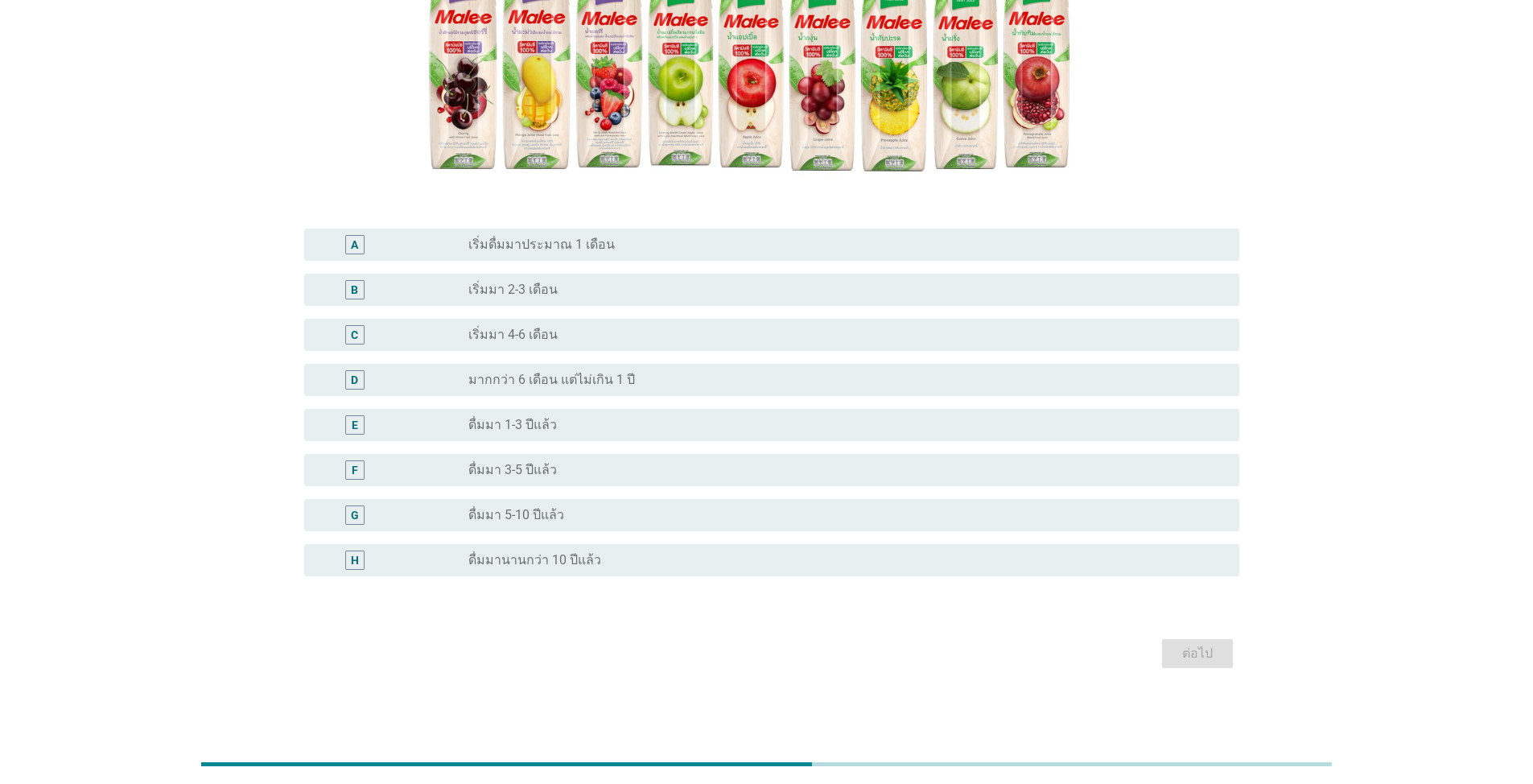
scroll to position [0, 0]
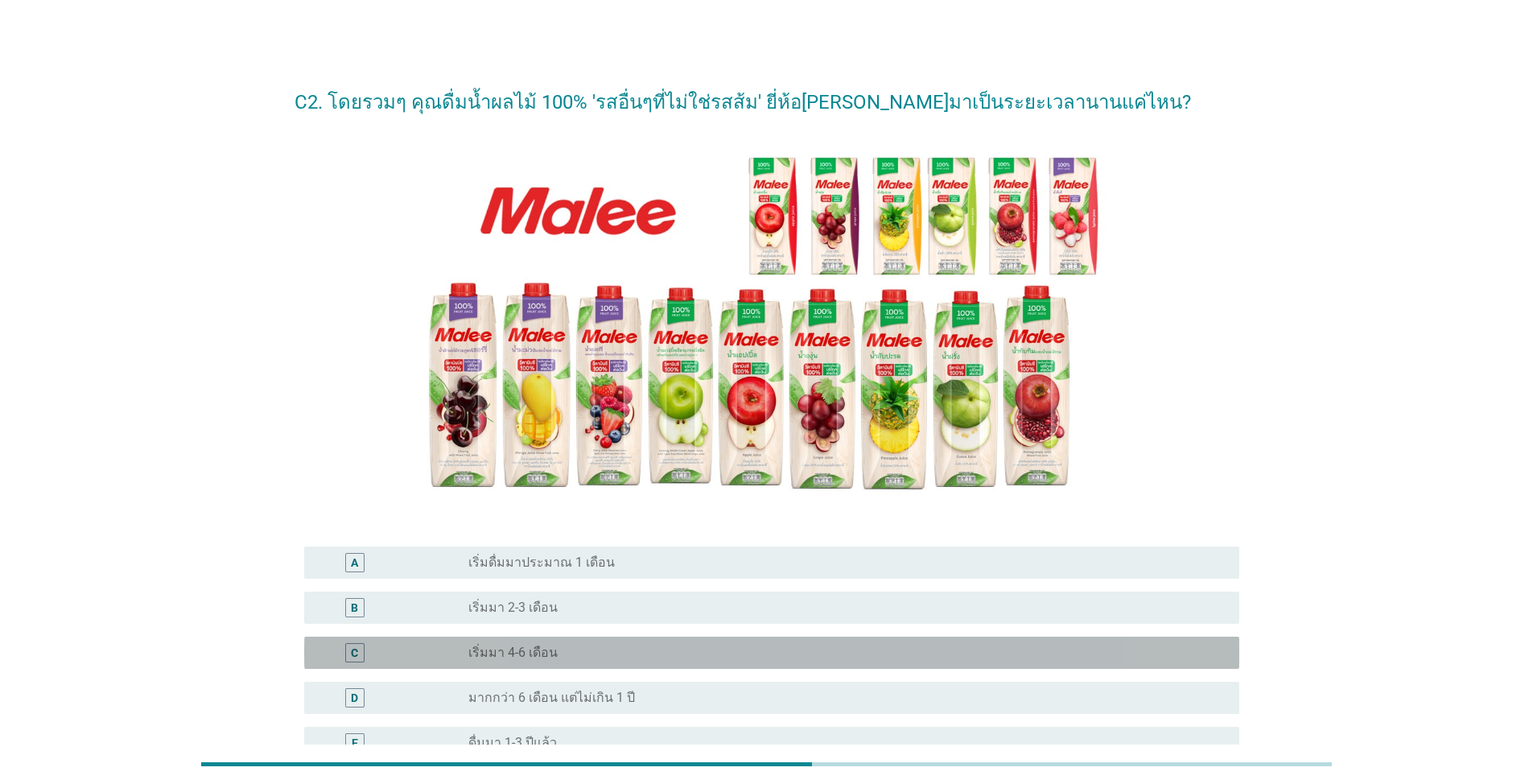
click at [792, 638] on div "C radio_button_unchecked เริ่มมา 4-6 เดือน" at bounding box center [772, 652] width 935 height 32
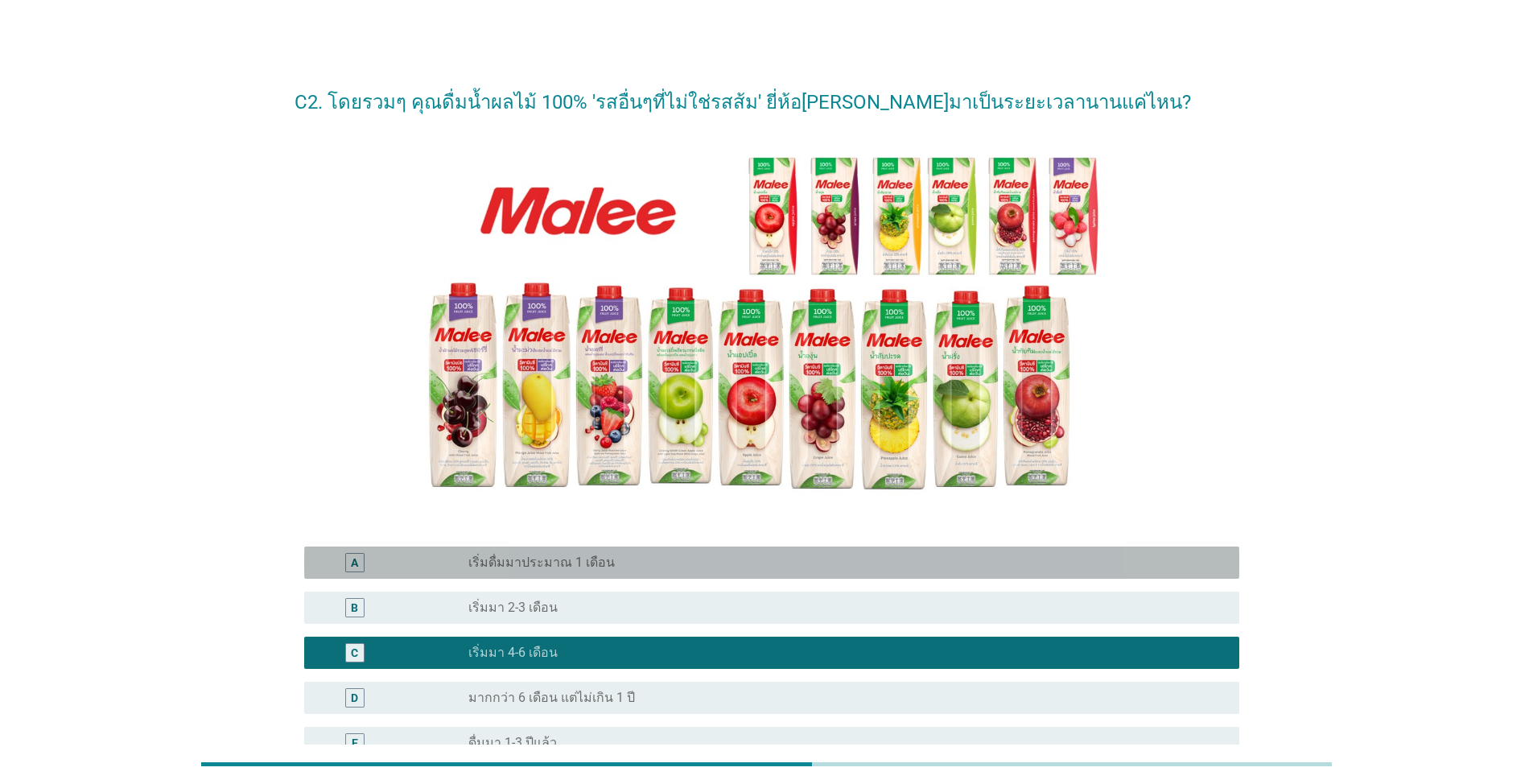
click at [792, 551] on div "A radio_button_unchecked เริ่มดื่มมาประมาณ 1 เดือน" at bounding box center [772, 561] width 935 height 32
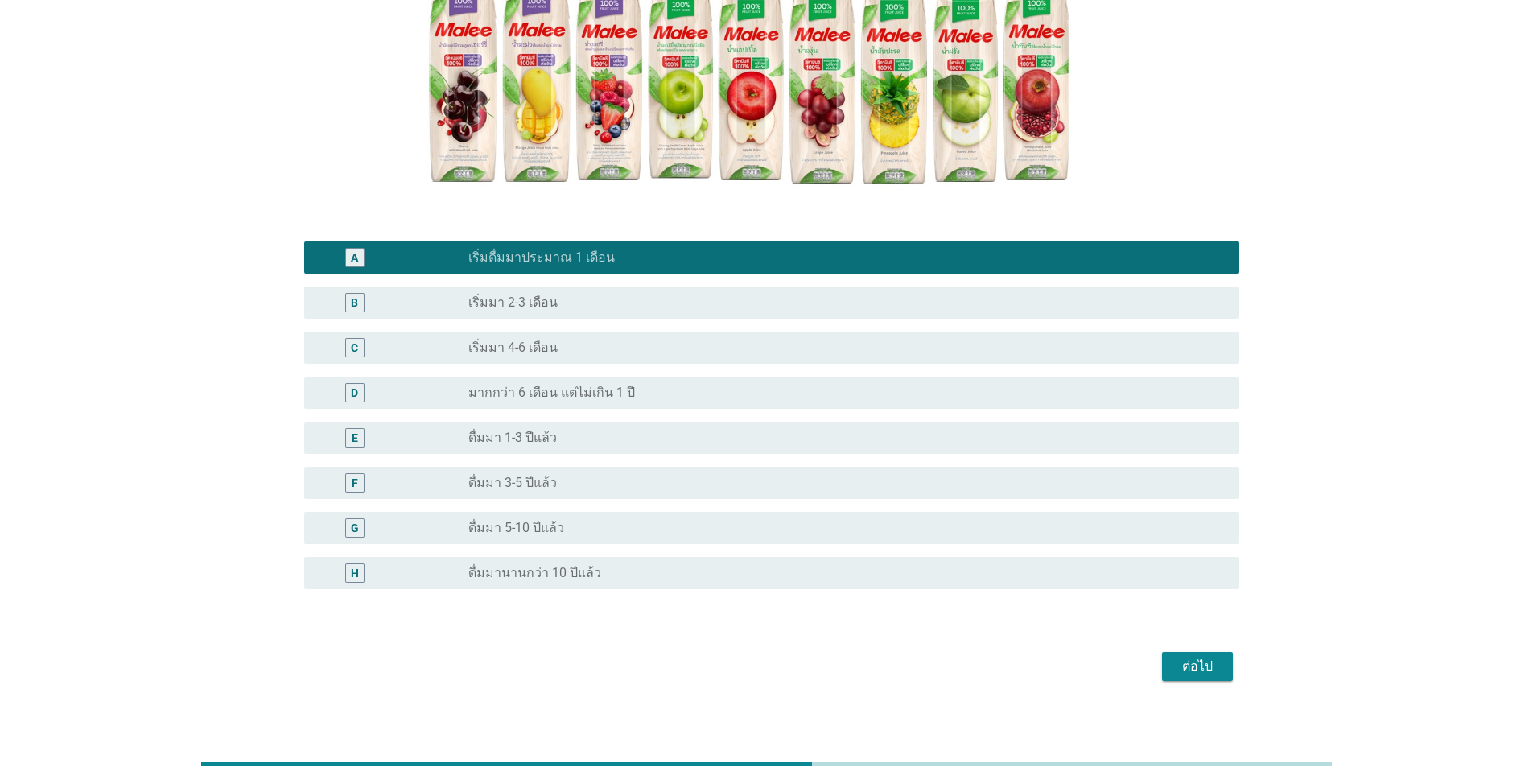
scroll to position [317, 0]
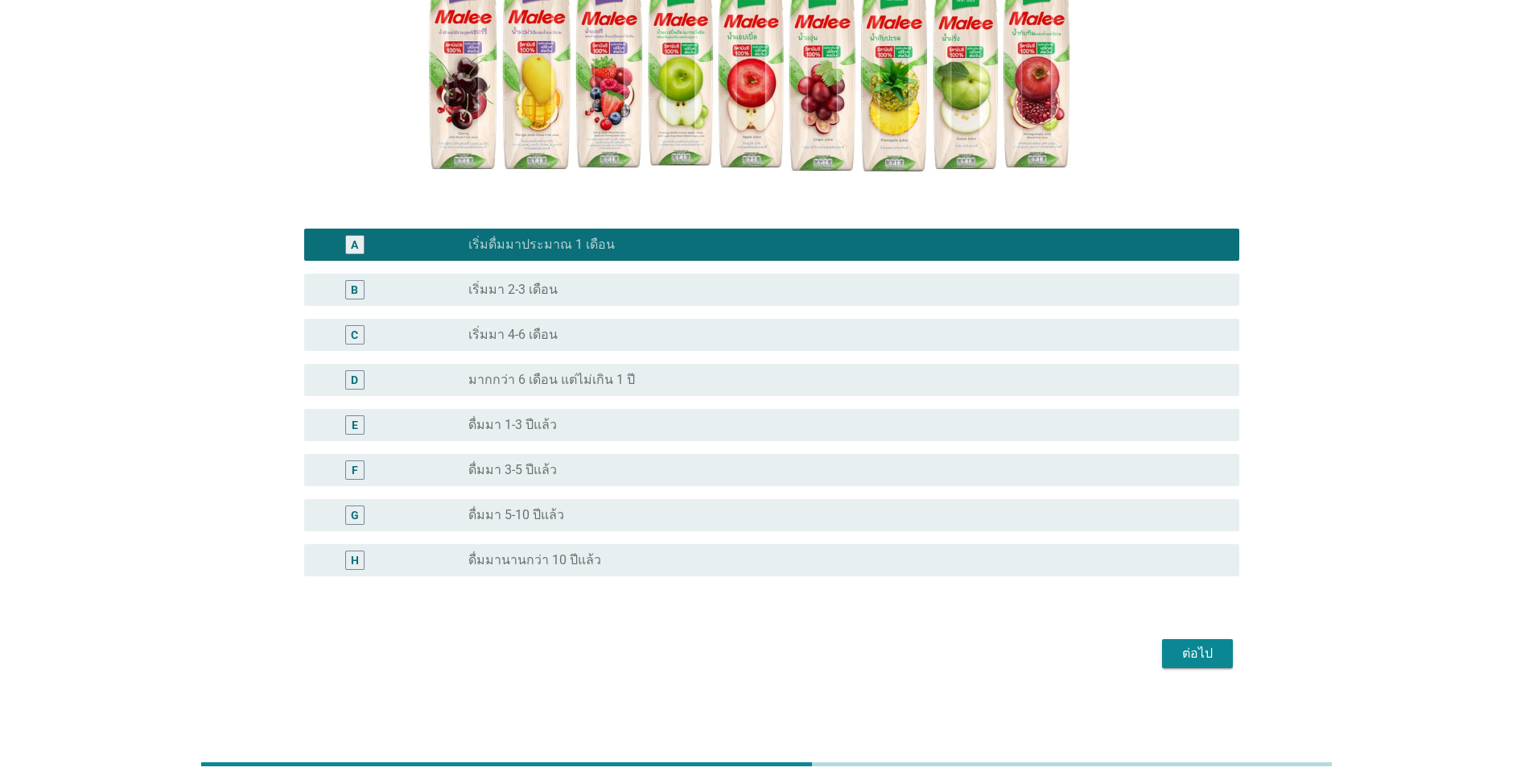
click at [792, 596] on div at bounding box center [766, 597] width 945 height 9
click at [792, 455] on div "F radio_button_unchecked ดื่มมา 3-5 ปีแล้ว" at bounding box center [772, 469] width 935 height 32
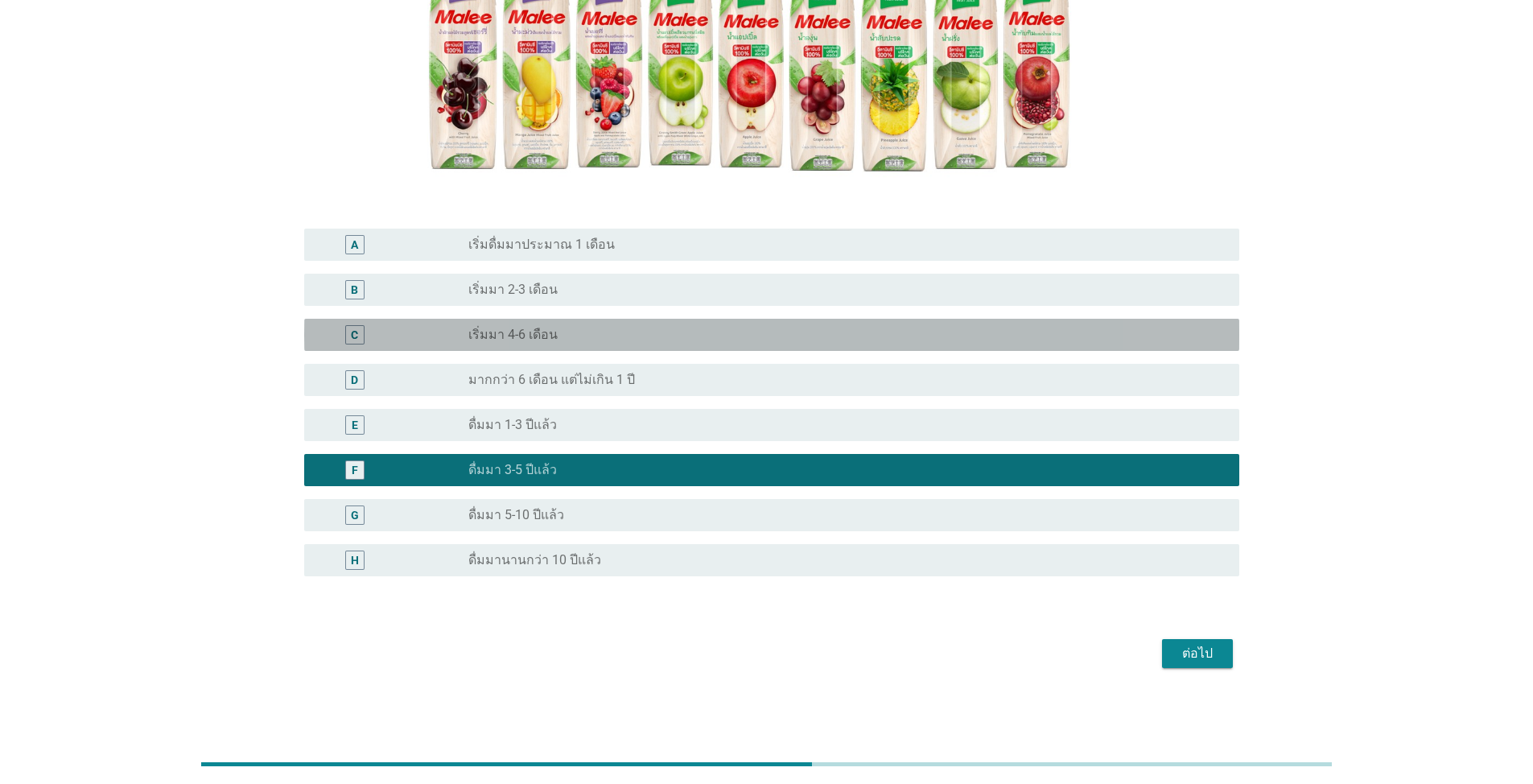
click at [792, 326] on div "radio_button_unchecked เริ่มมา 4-6 เดือน" at bounding box center [847, 335] width 758 height 19
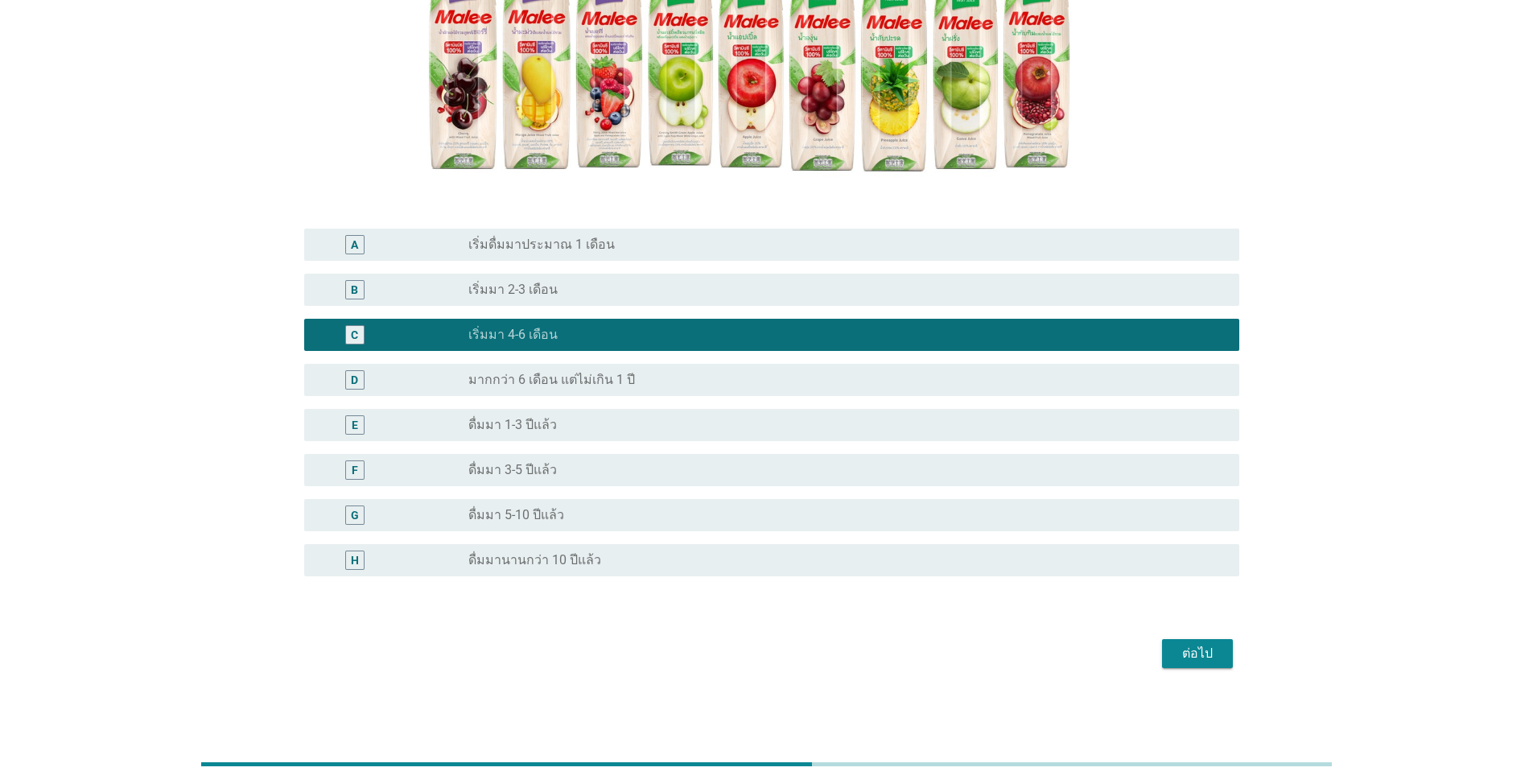
click at [792, 566] on div "radio_button_unchecked ดื่มมานานกว่า 10 ปีแล้ว" at bounding box center [841, 560] width 745 height 16
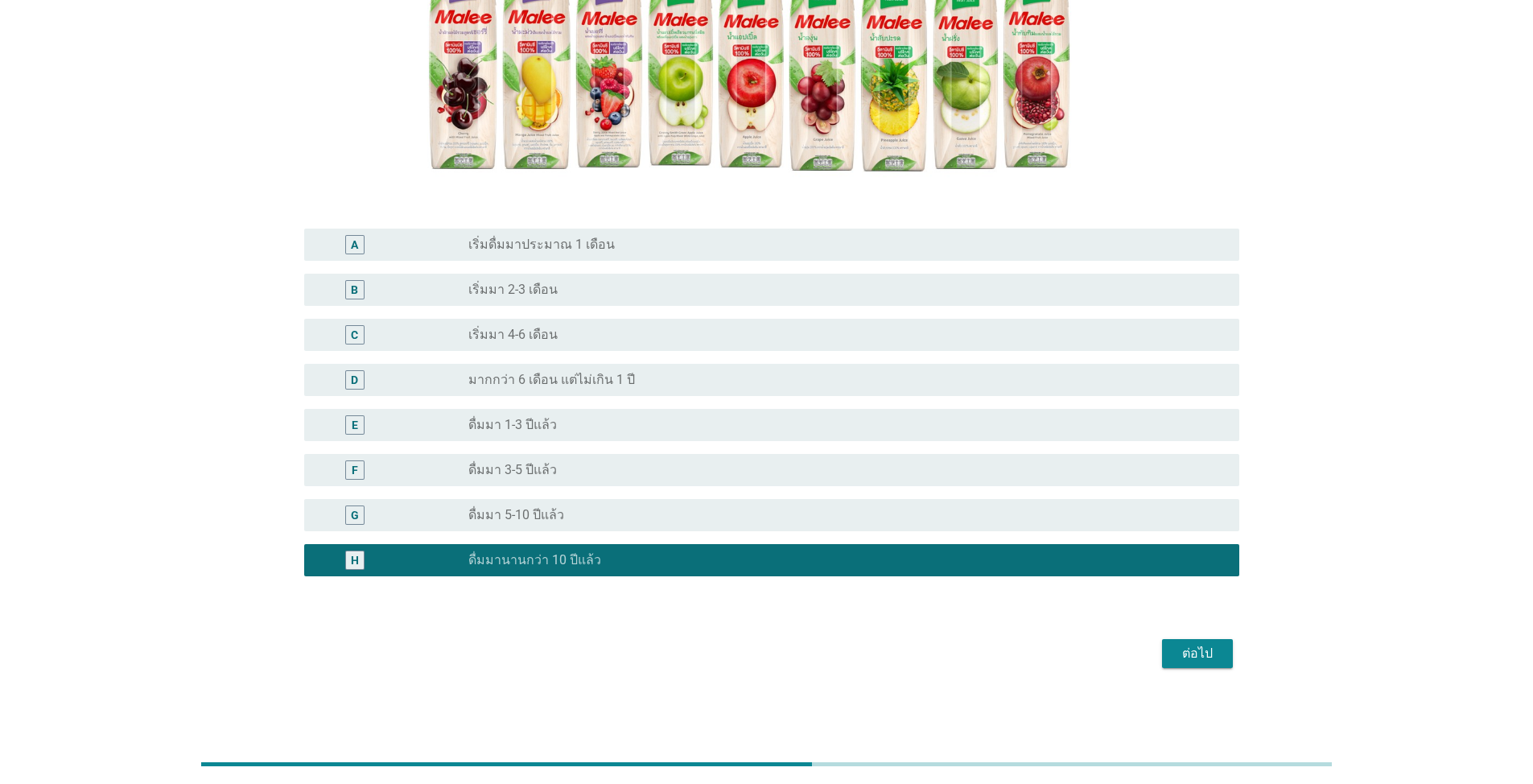
click at [792, 652] on div "ต่อไป" at bounding box center [1197, 653] width 45 height 19
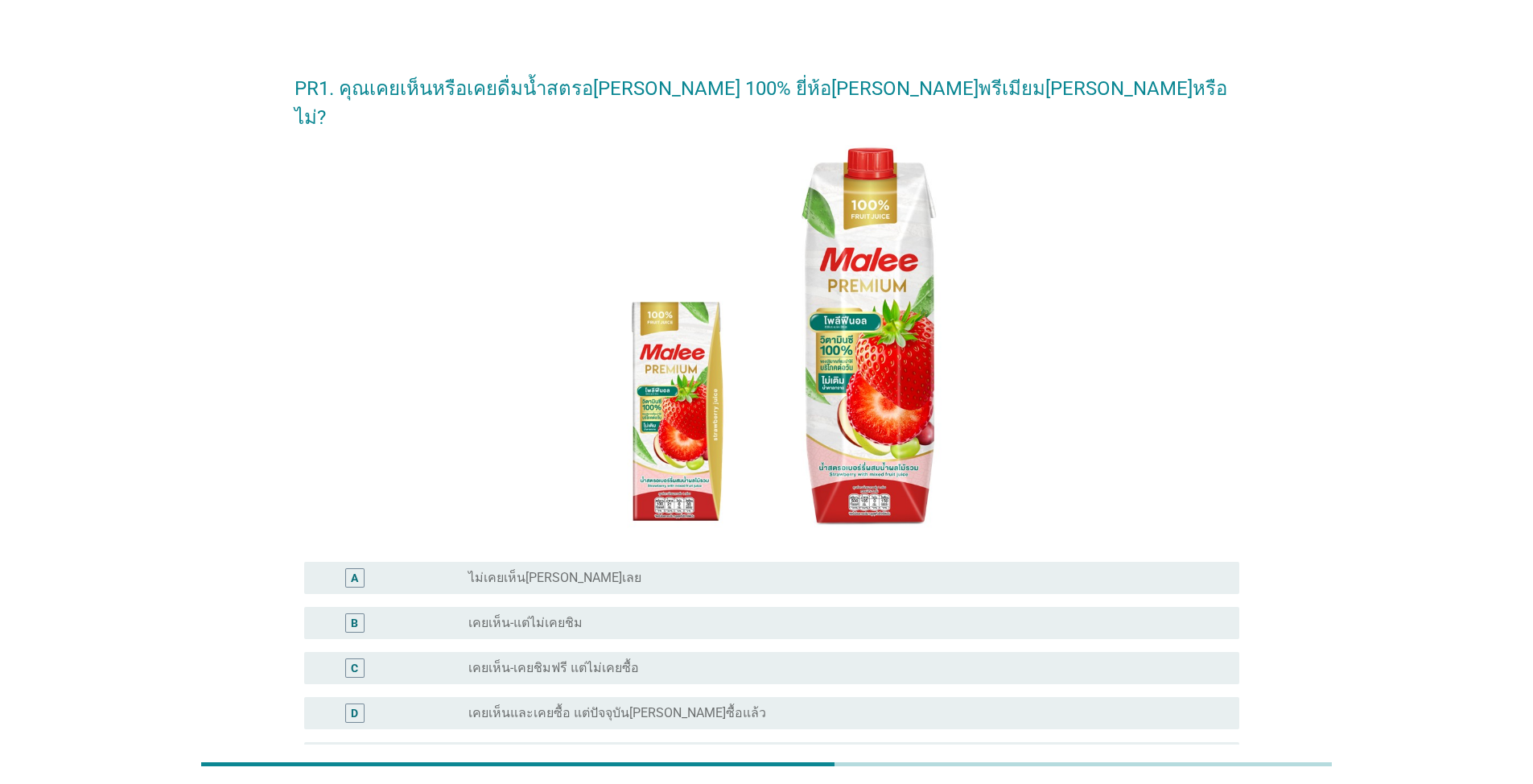
scroll to position [183, 0]
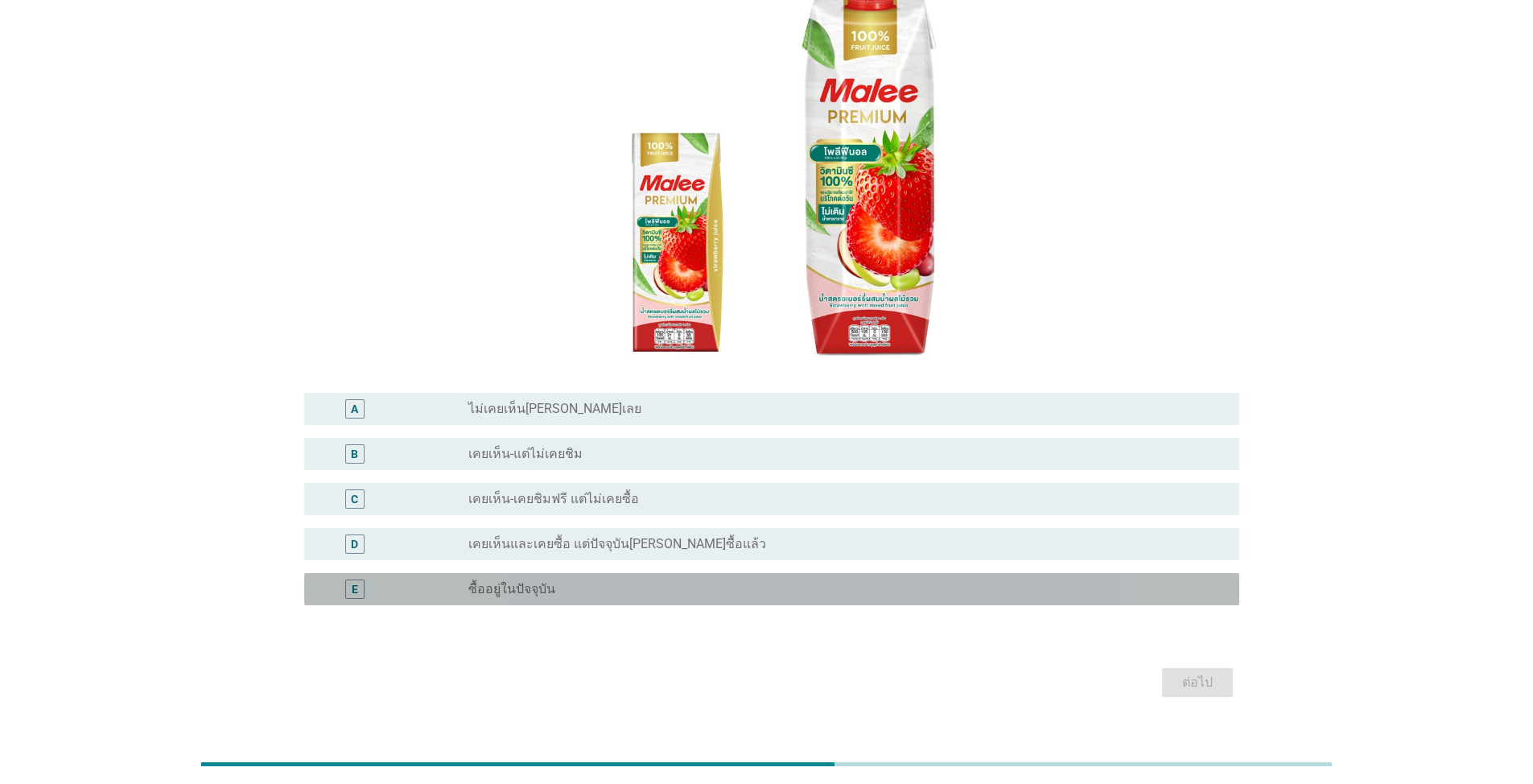
click at [764, 573] on div "E radio_button_unchecked ซื้ออยู่ในปัจจุบัน" at bounding box center [772, 588] width 935 height 32
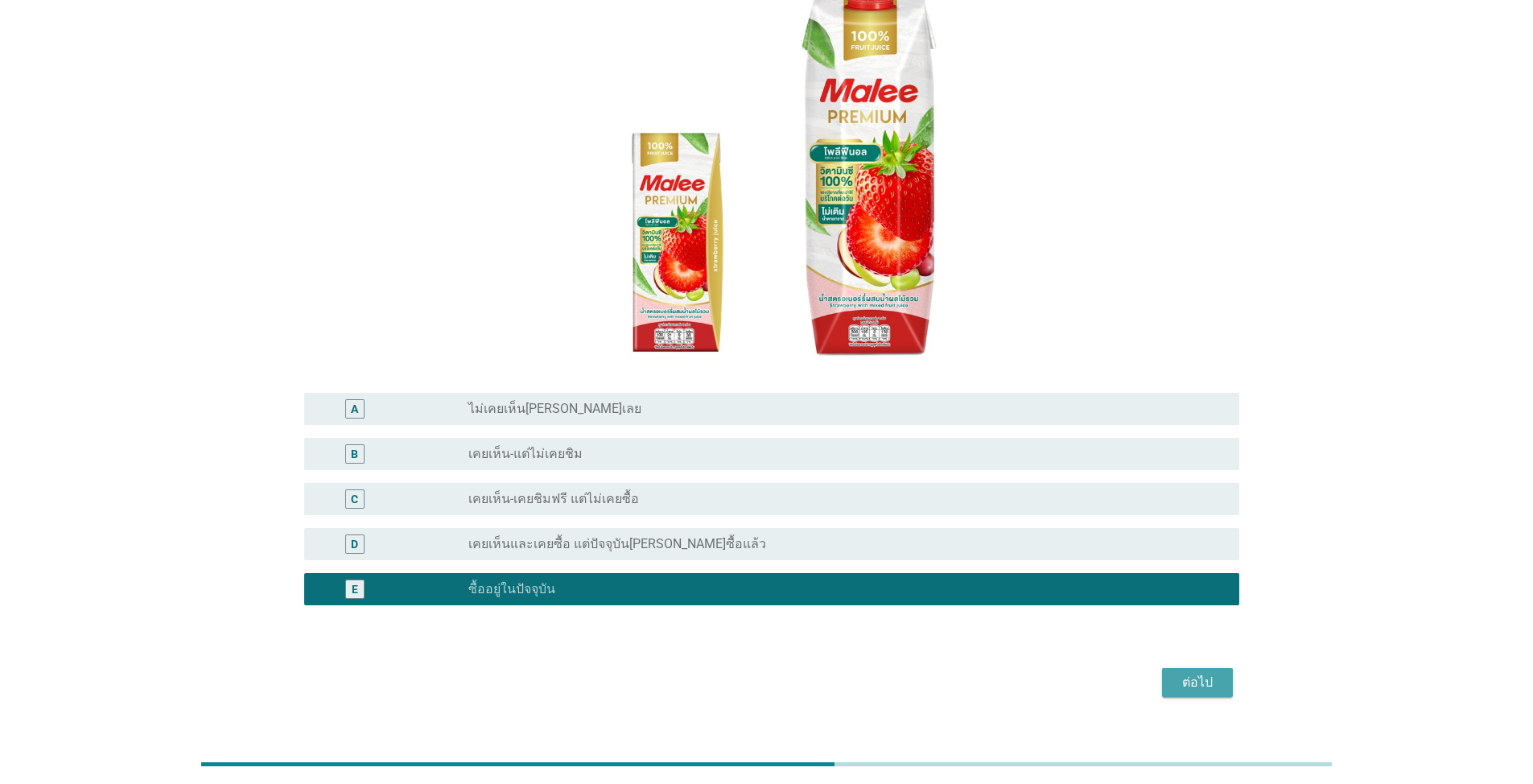
click at [792, 673] on div "ต่อไป" at bounding box center [1197, 682] width 45 height 19
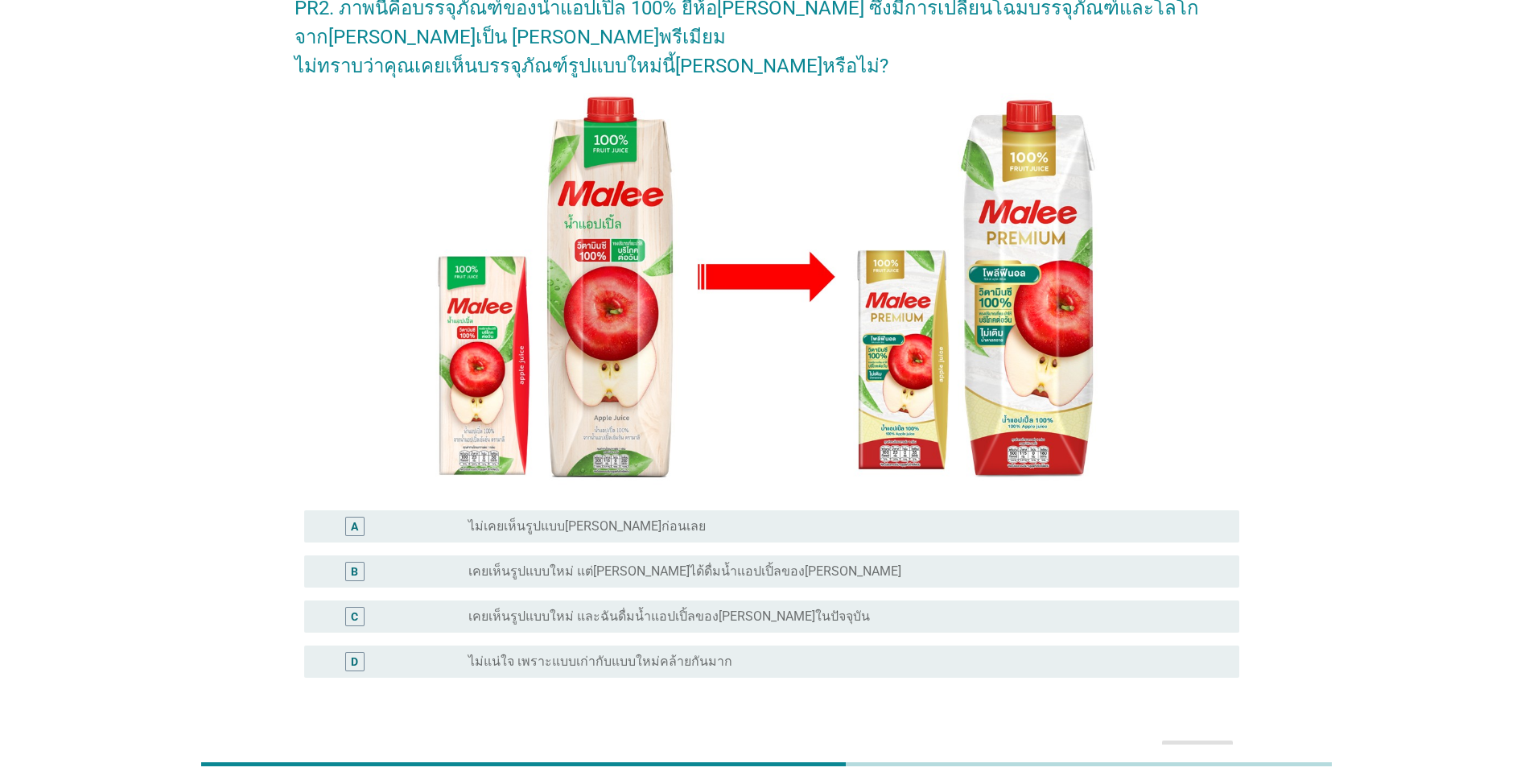
scroll to position [196, 0]
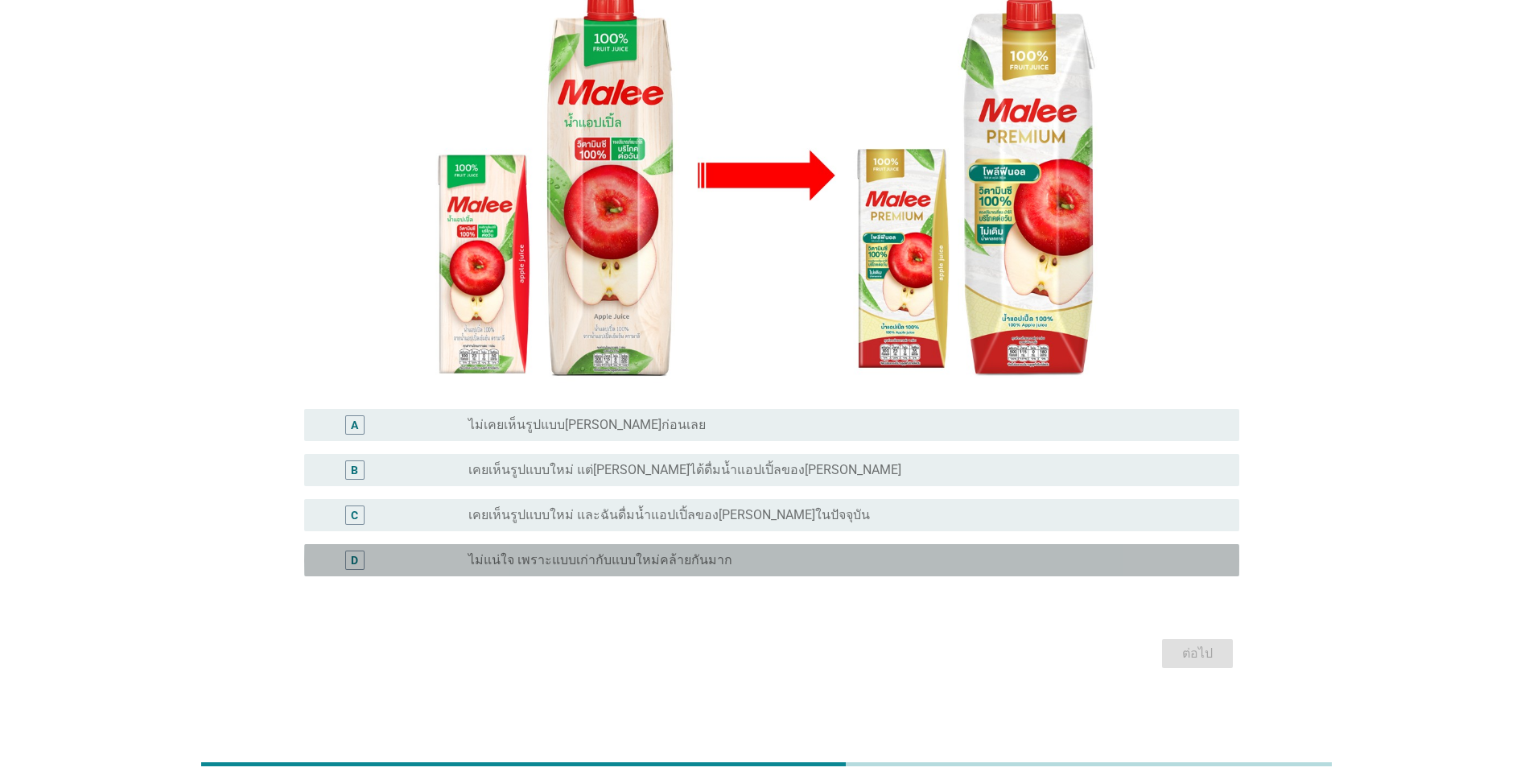
click at [792, 554] on div "radio_button_unchecked ไม่แน่ใจ เพราะแบบเก่ากับแบบใหม่คล้ายกันมาก" at bounding box center [841, 560] width 745 height 16
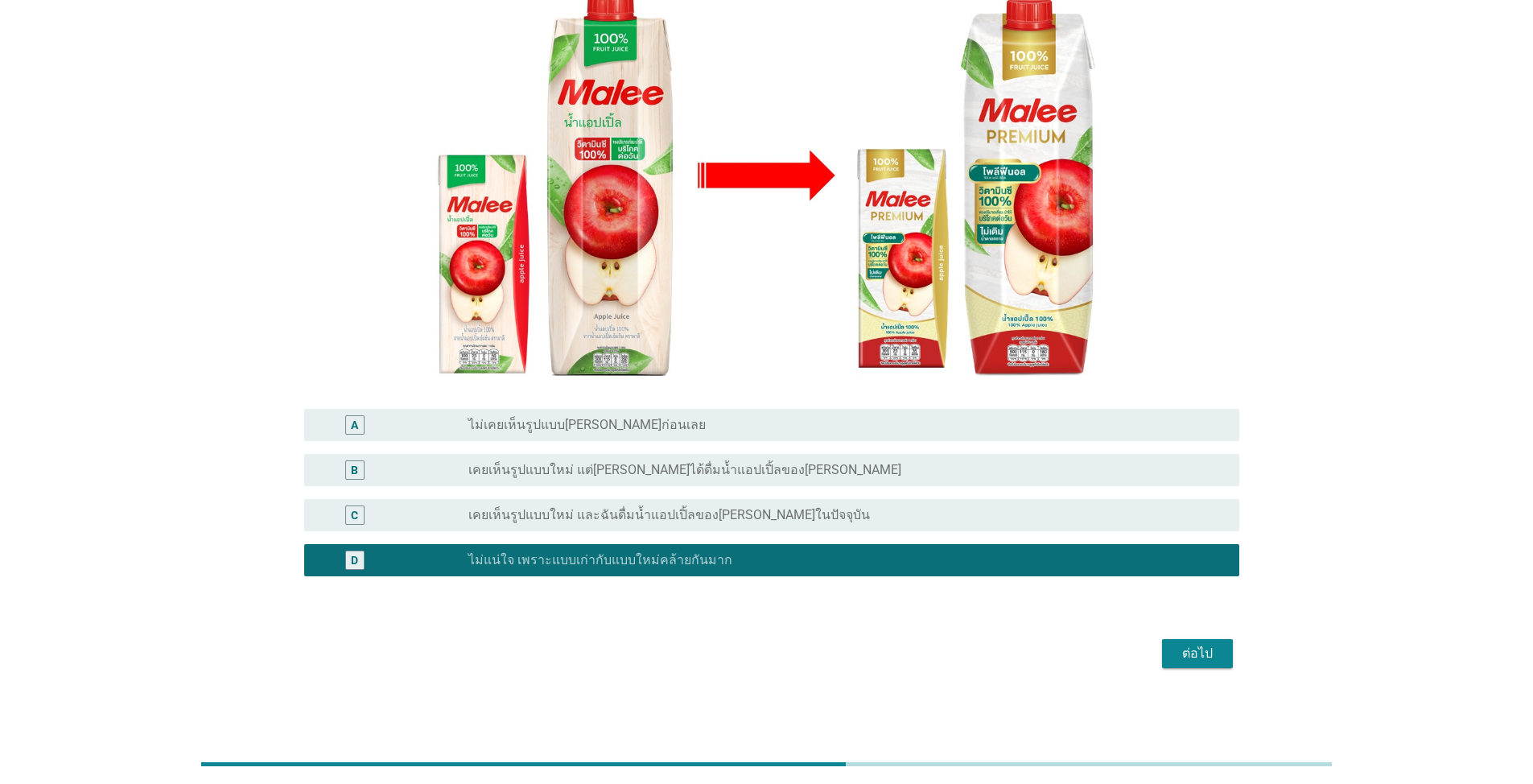
click at [792, 447] on div "A radio_button_unchecked ไม่เคยเห็นรูปแบบ[PERSON_NAME]ก่อนเลย" at bounding box center [766, 424] width 945 height 45
click at [792, 487] on div "B radio_button_unchecked เคยเห็นรูปแบบใหม่ แต่[PERSON_NAME]ได้ดื่มน้ำแอปเปิ้ลขอ…" at bounding box center [766, 470] width 945 height 45
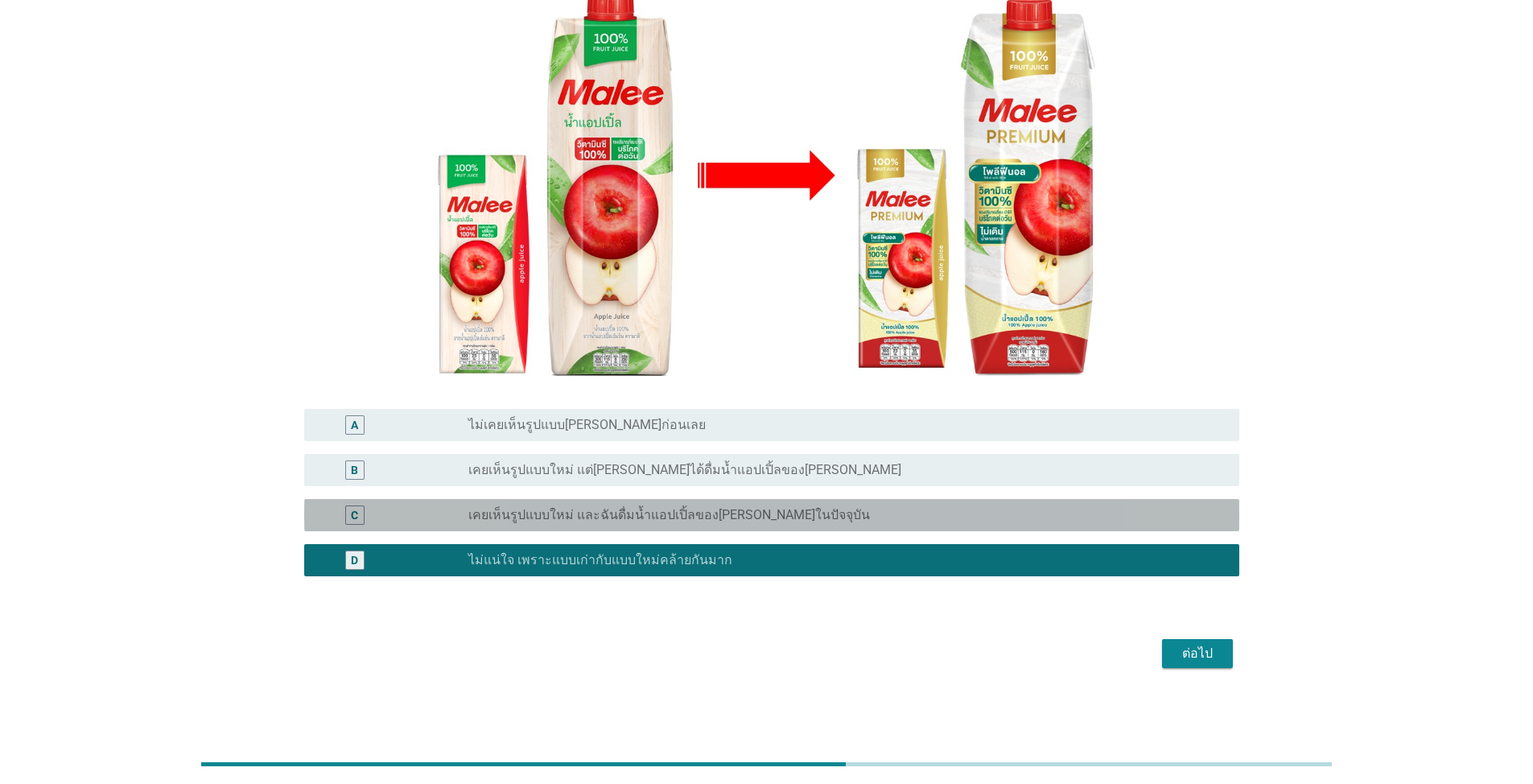
click at [792, 506] on div "radio_button_unchecked เคยเห็นรูปแบบใหม่ และฉันดื่มน้ำแอปเปิ้ลของ[PERSON_NAME]ใ…" at bounding box center [847, 515] width 758 height 19
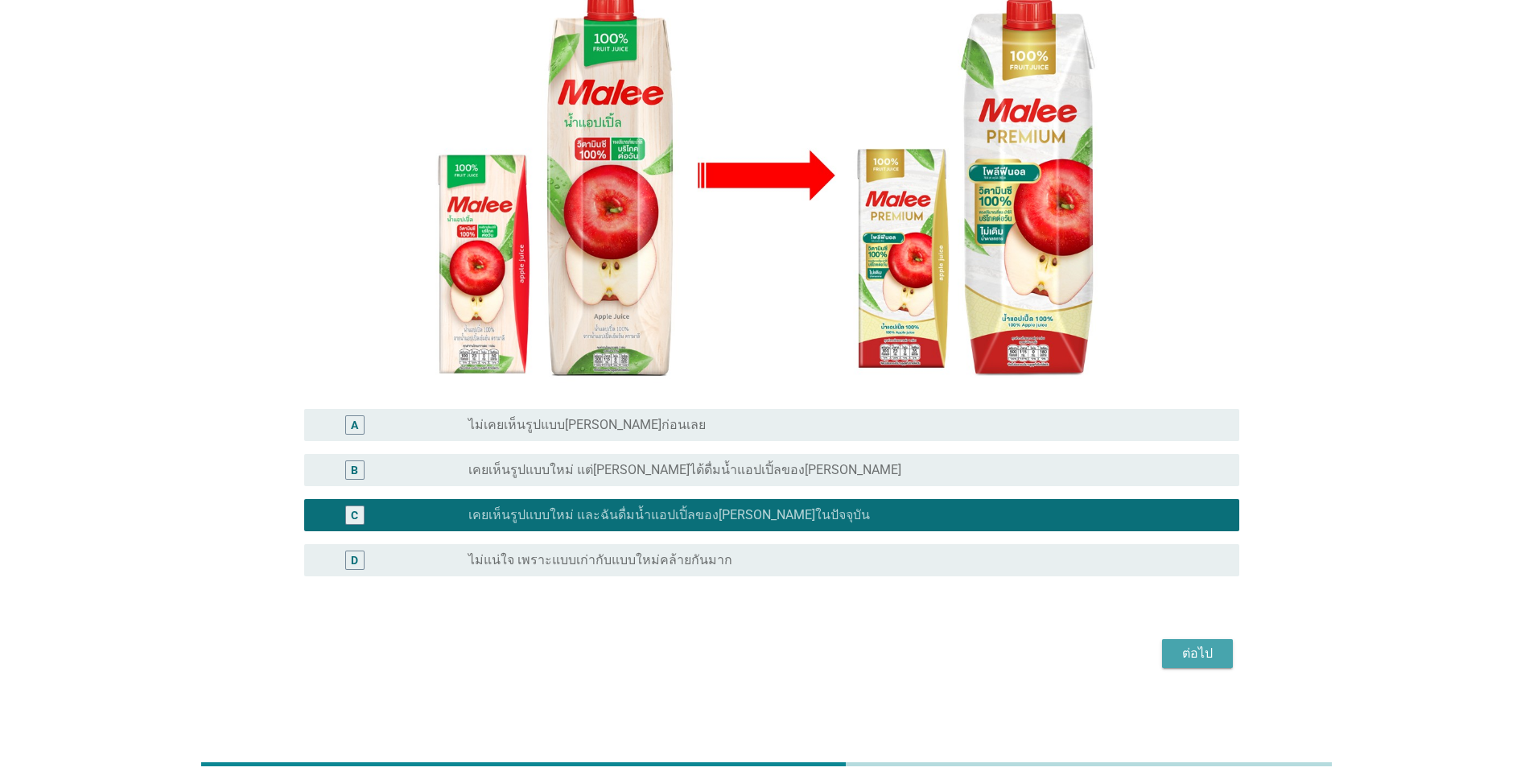
click at [792, 650] on button "ต่อไป" at bounding box center [1197, 654] width 71 height 29
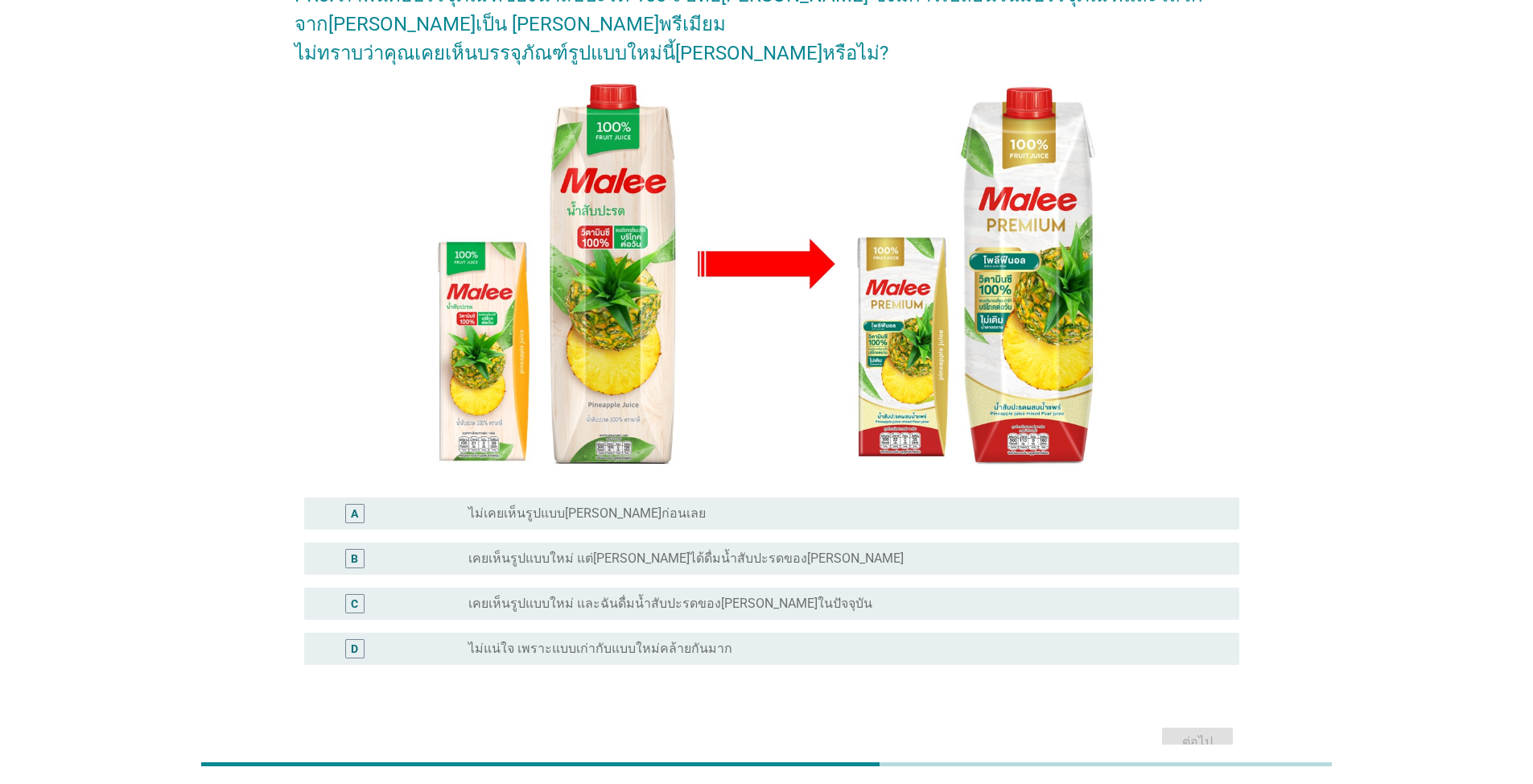
scroll to position [161, 0]
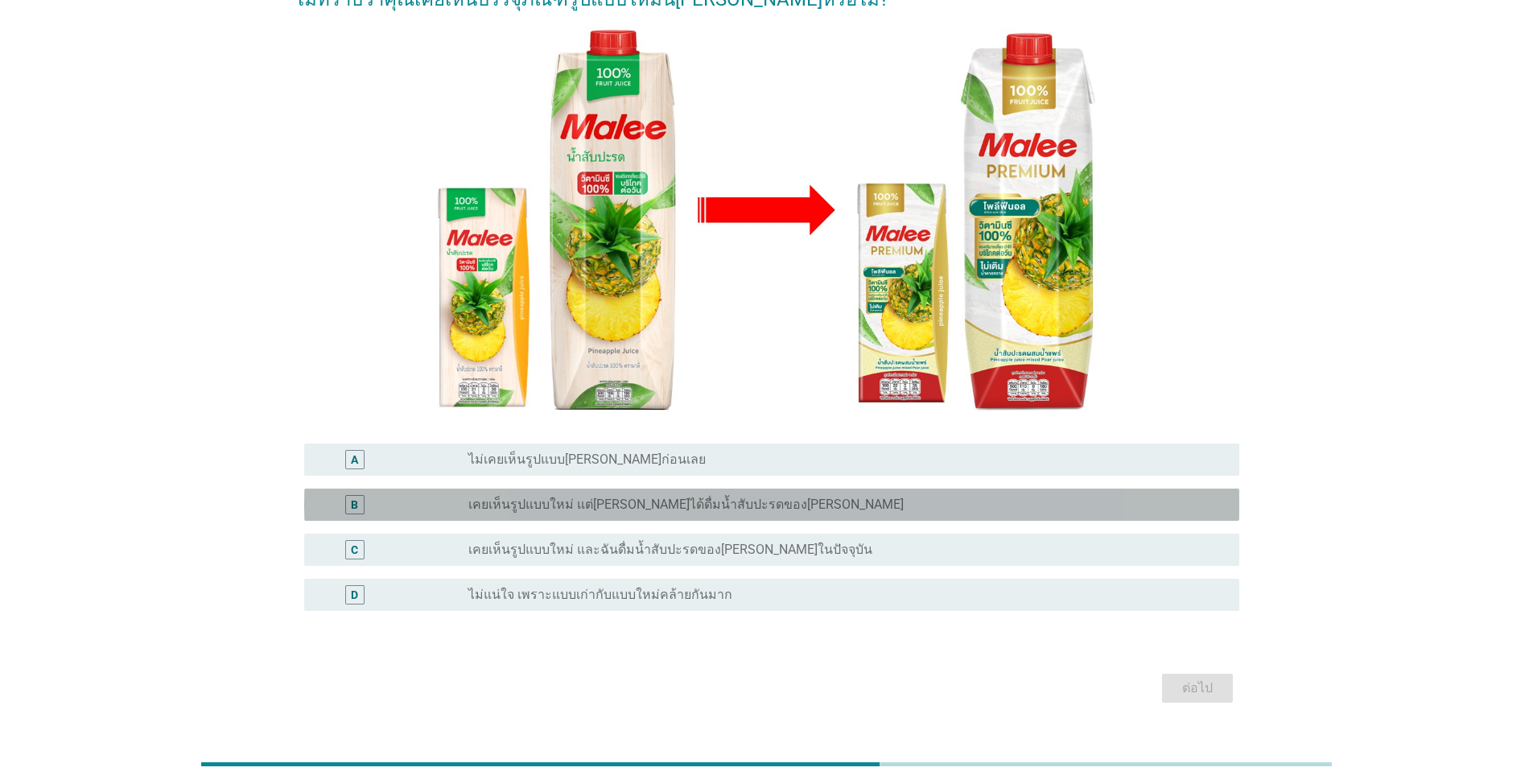
click at [792, 506] on div "radio_button_unchecked เคยเห็นรูปแบบใหม่ แต่[PERSON_NAME]ได้ดื่มน้ำสับปะรดของ[P…" at bounding box center [841, 505] width 745 height 16
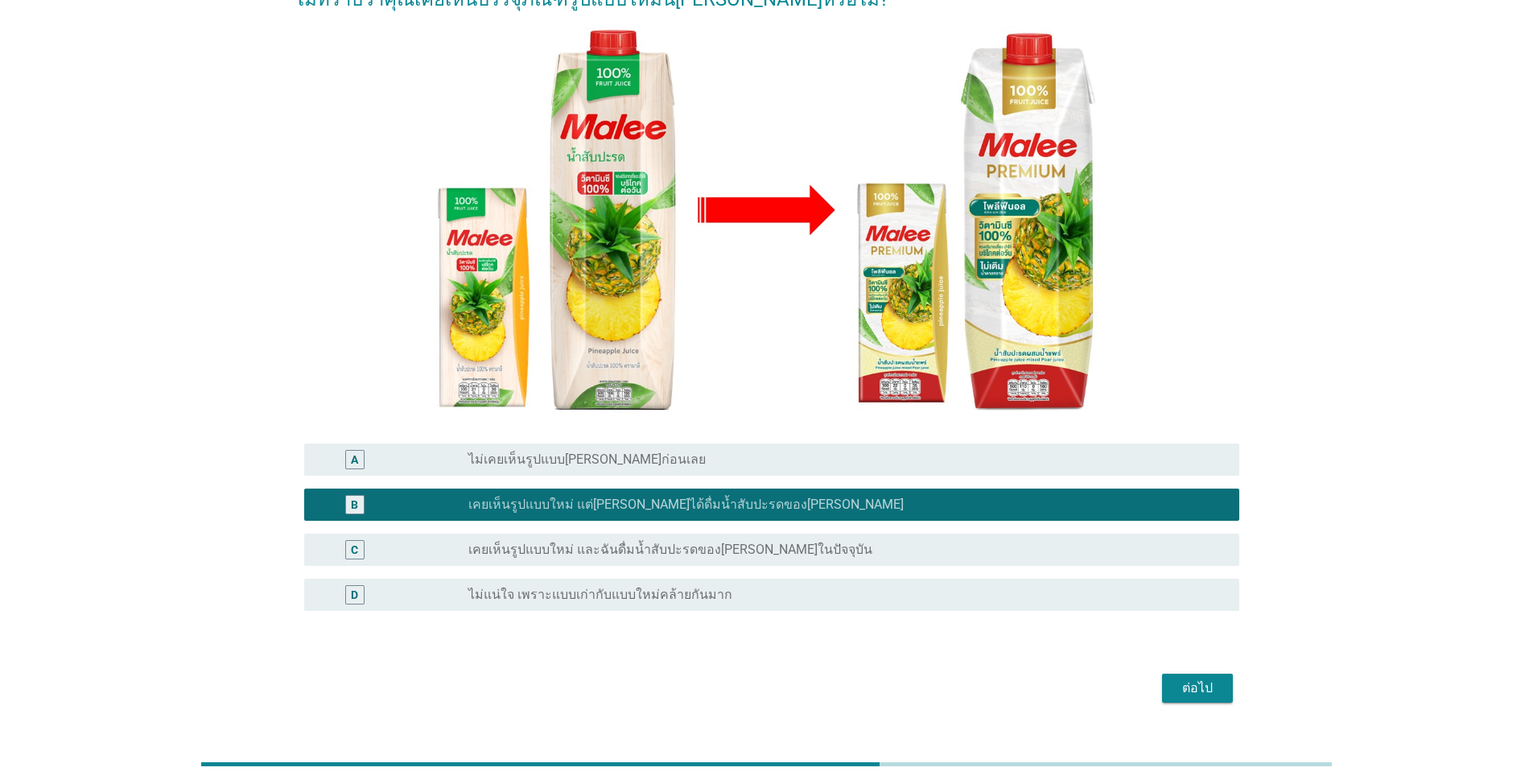
click at [792, 687] on div "ต่อไป" at bounding box center [1197, 687] width 45 height 19
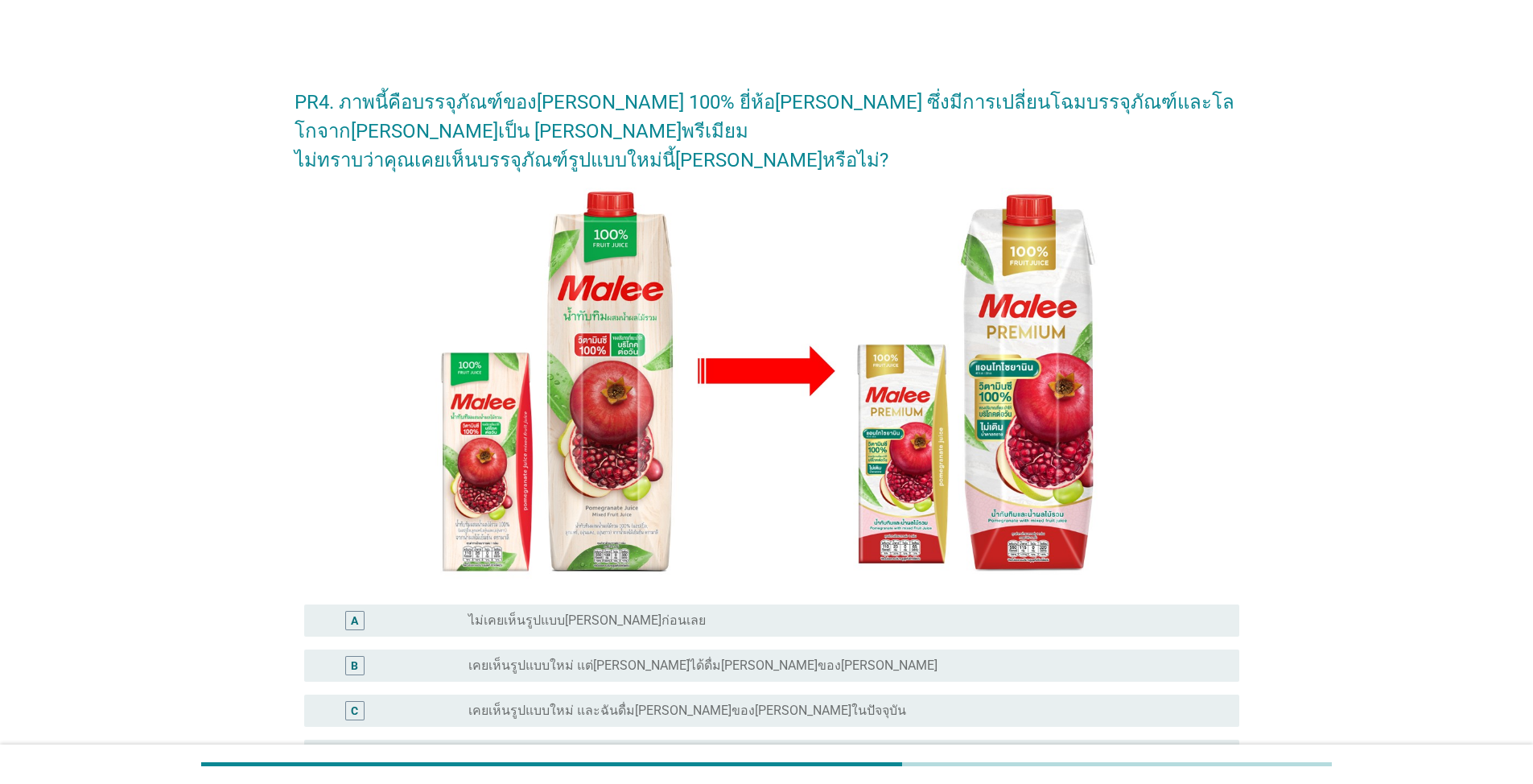
click at [792, 702] on div "radio_button_unchecked เคยเห็นรูปแบบใหม่ และฉันดื่ม[PERSON_NAME]ของ[PERSON_NAME…" at bounding box center [841, 710] width 745 height 16
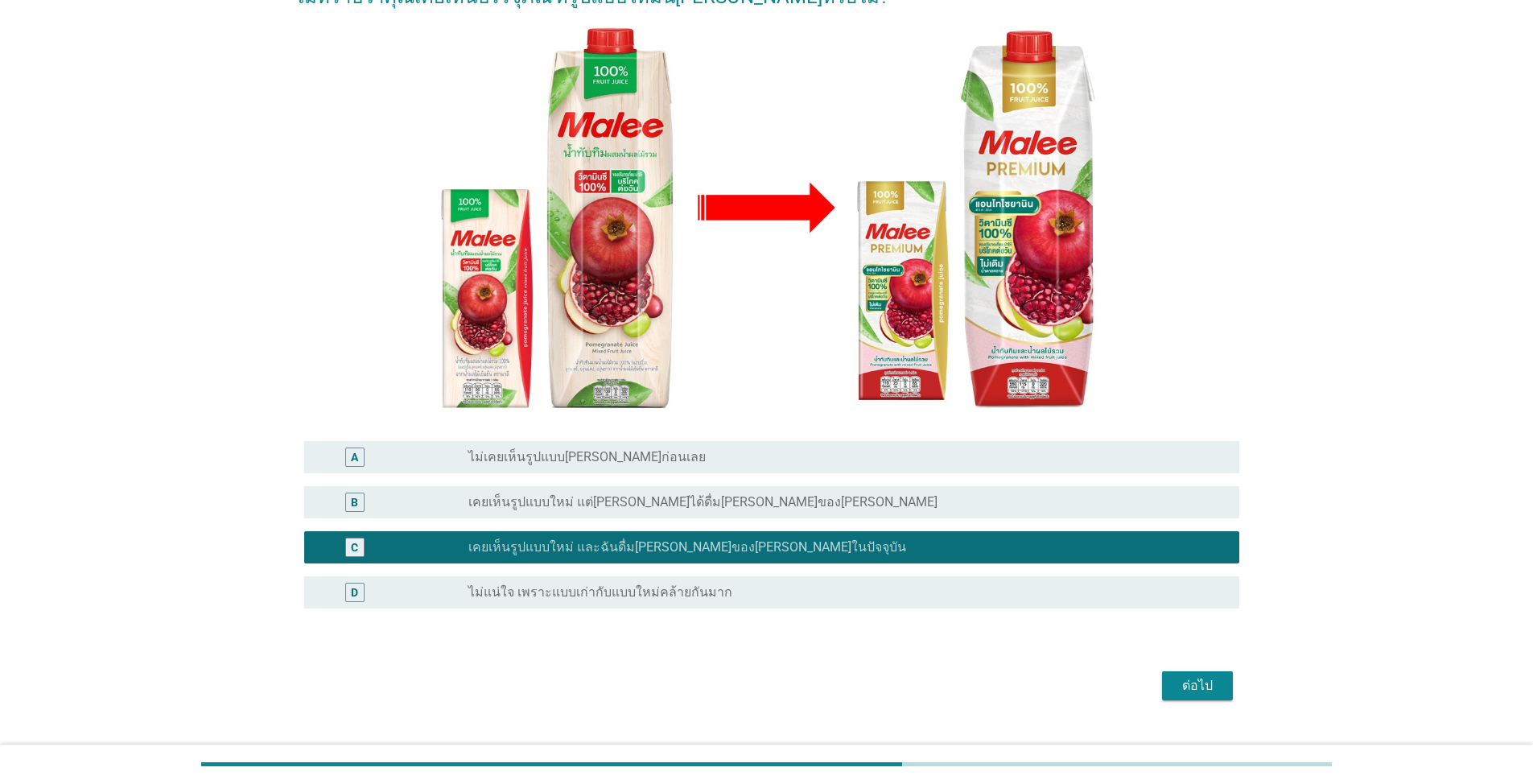
scroll to position [166, 0]
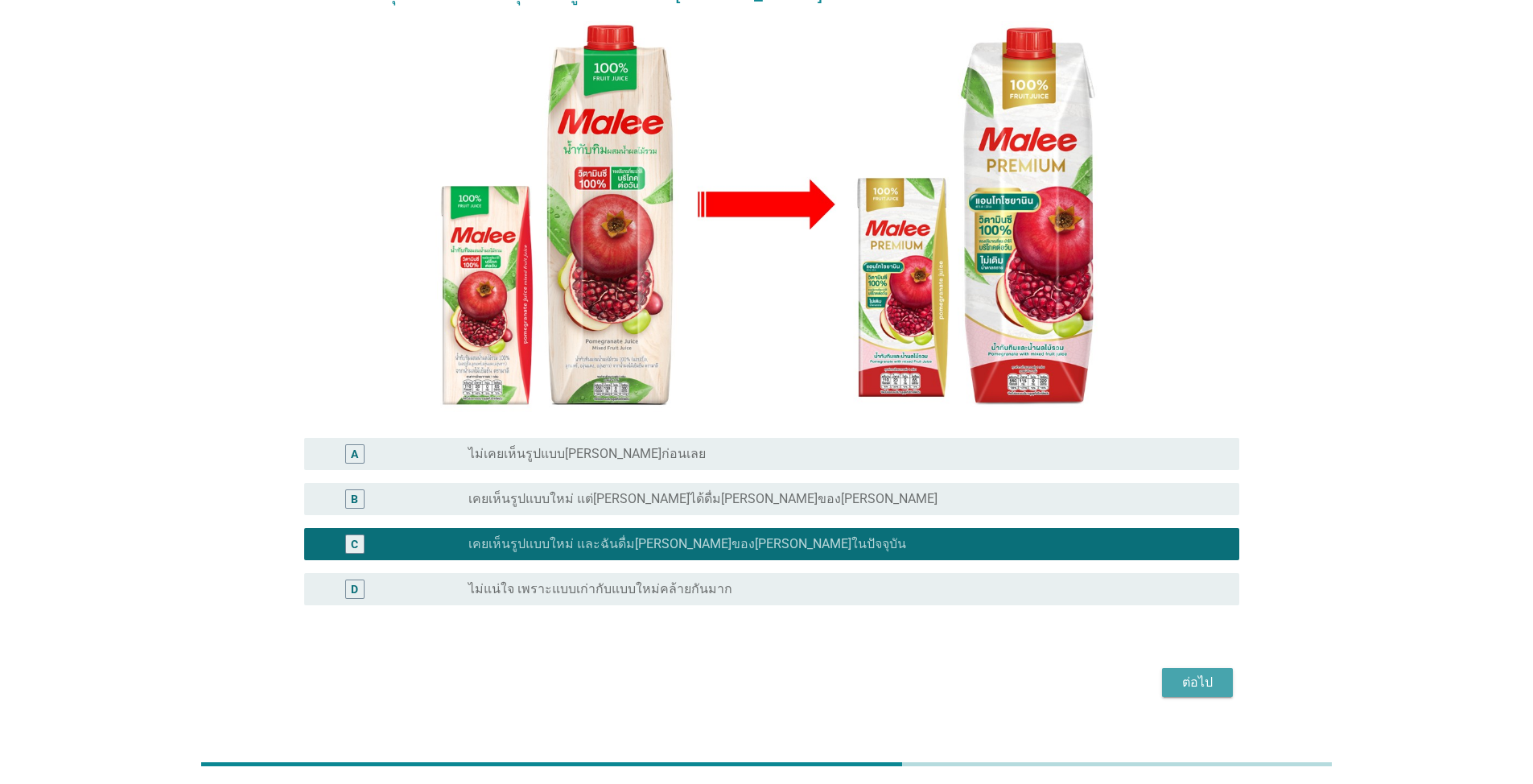
click at [792, 673] on div "ต่อไป" at bounding box center [1197, 682] width 45 height 19
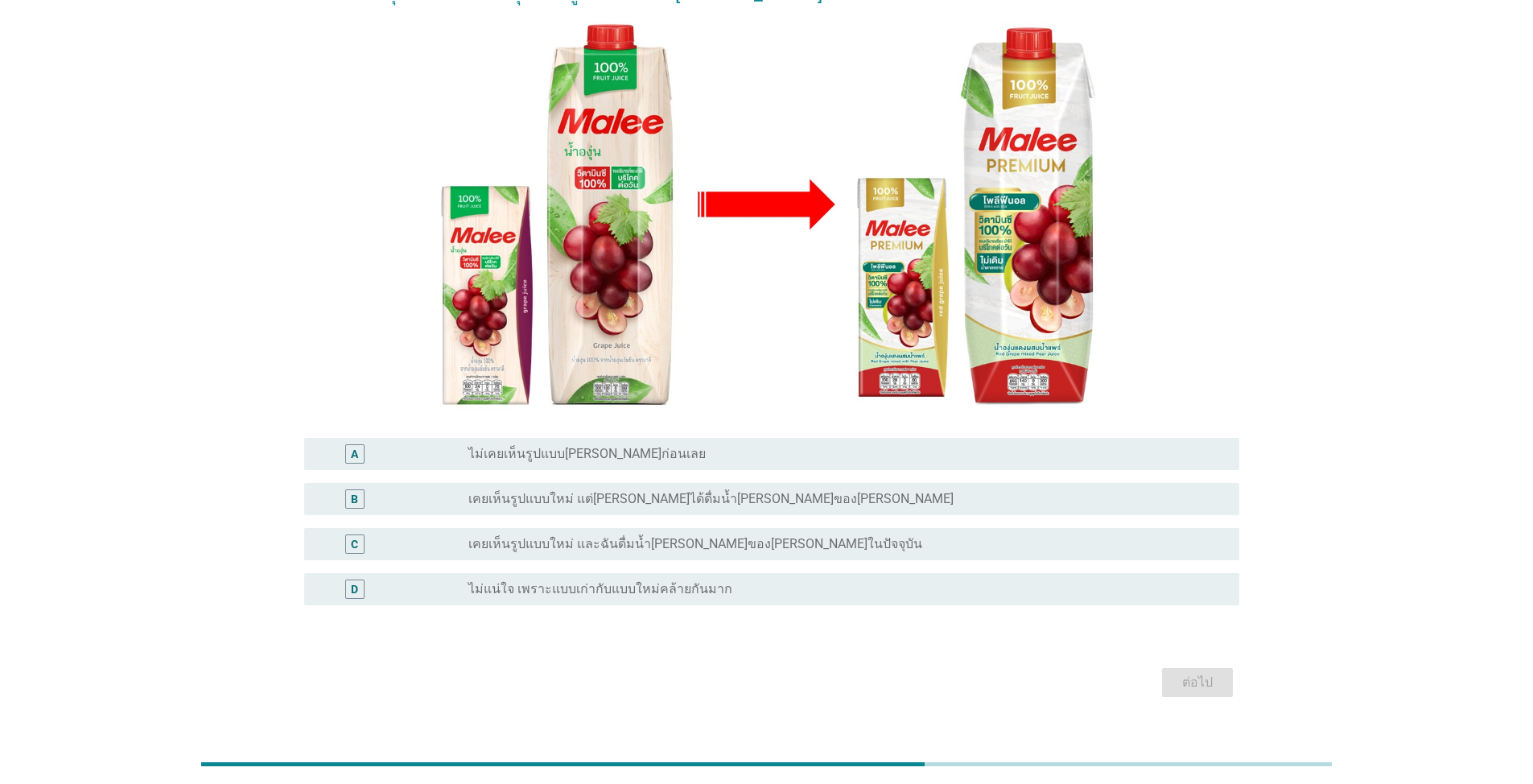
click at [743, 528] on div "C radio_button_unchecked เคยเห็นรูปแบบใหม่ และฉันดื่มน้ำ[PERSON_NAME]ของ[PERSON…" at bounding box center [772, 543] width 935 height 32
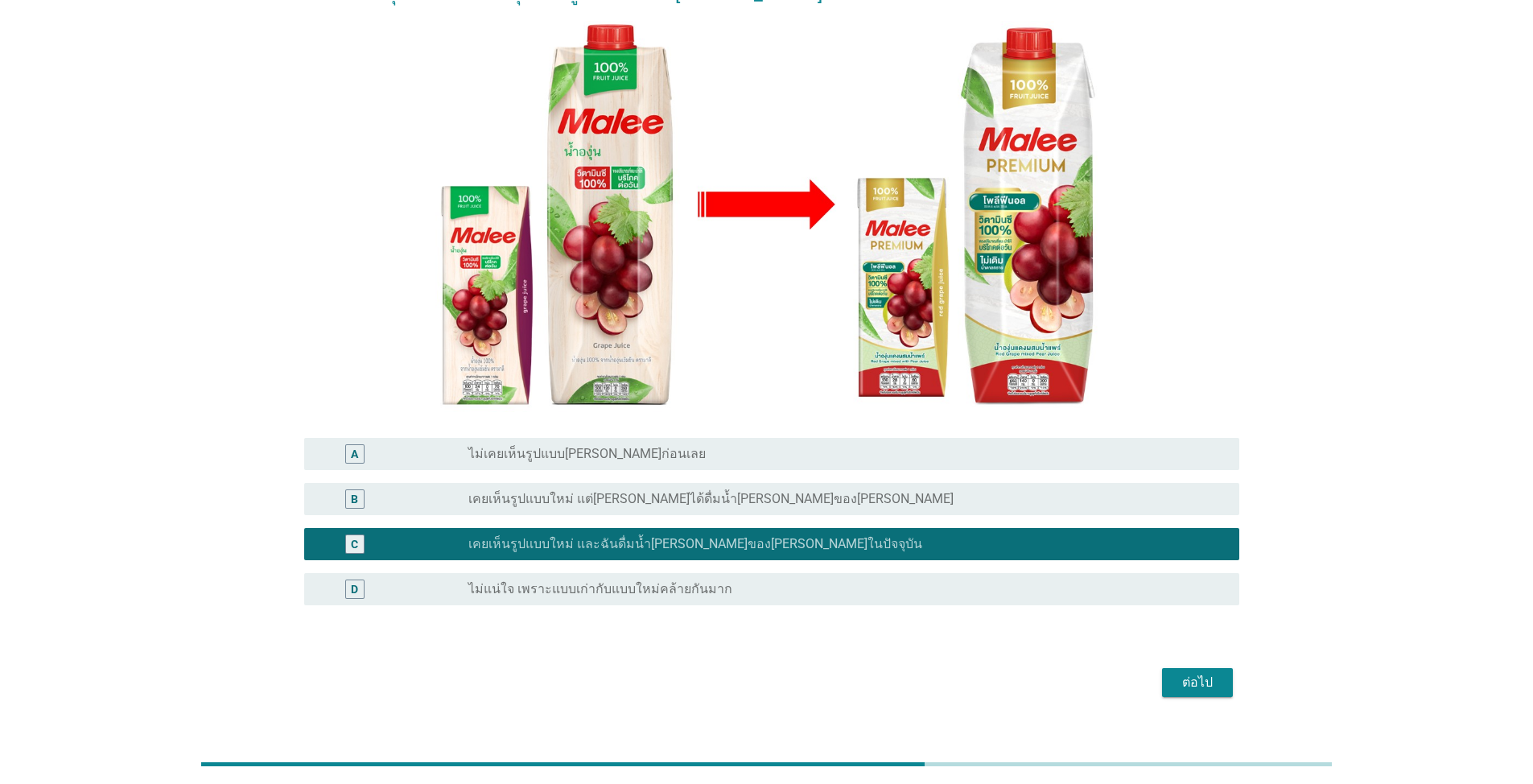
click at [792, 673] on div "ต่อไป" at bounding box center [1197, 682] width 45 height 19
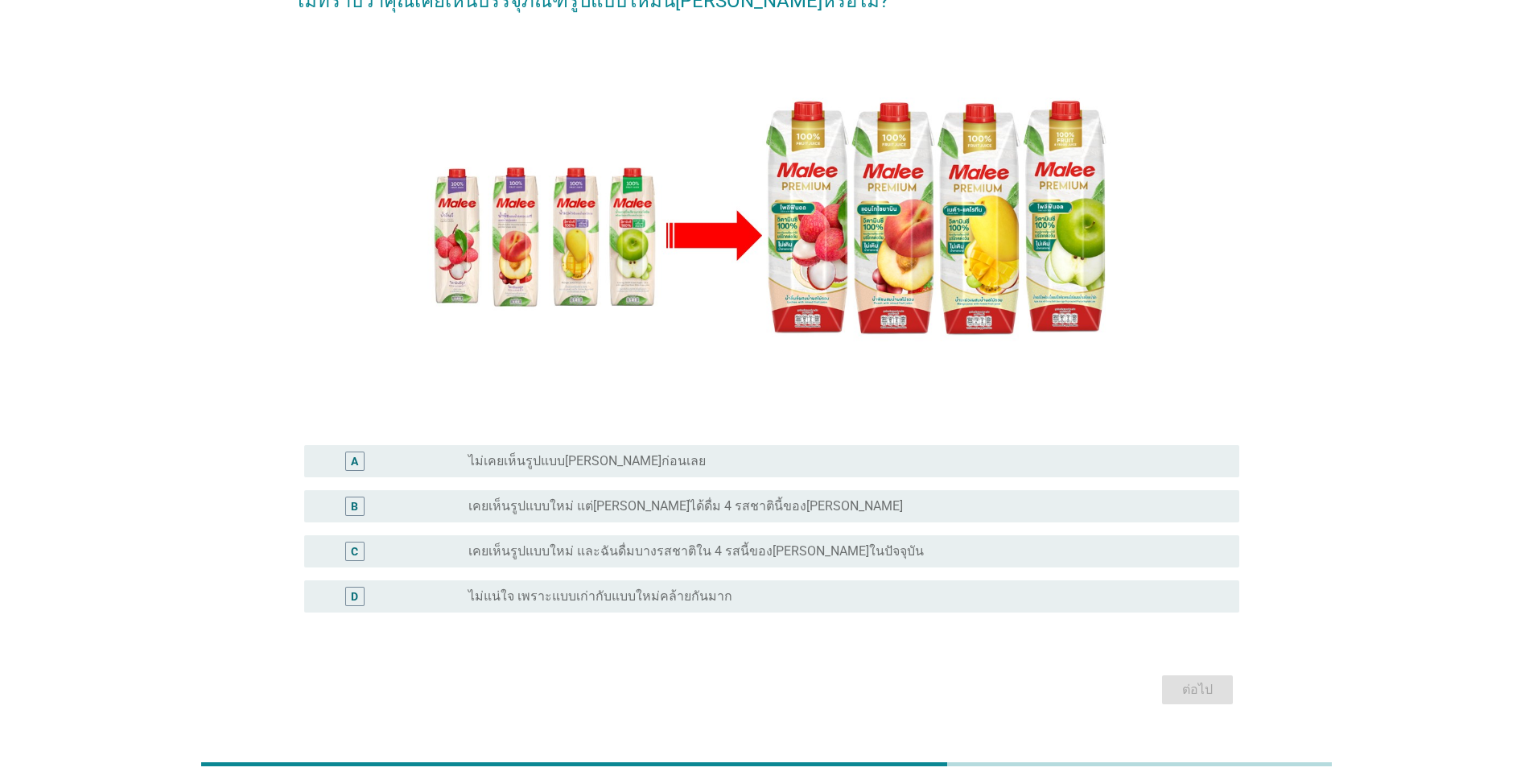
scroll to position [161, 0]
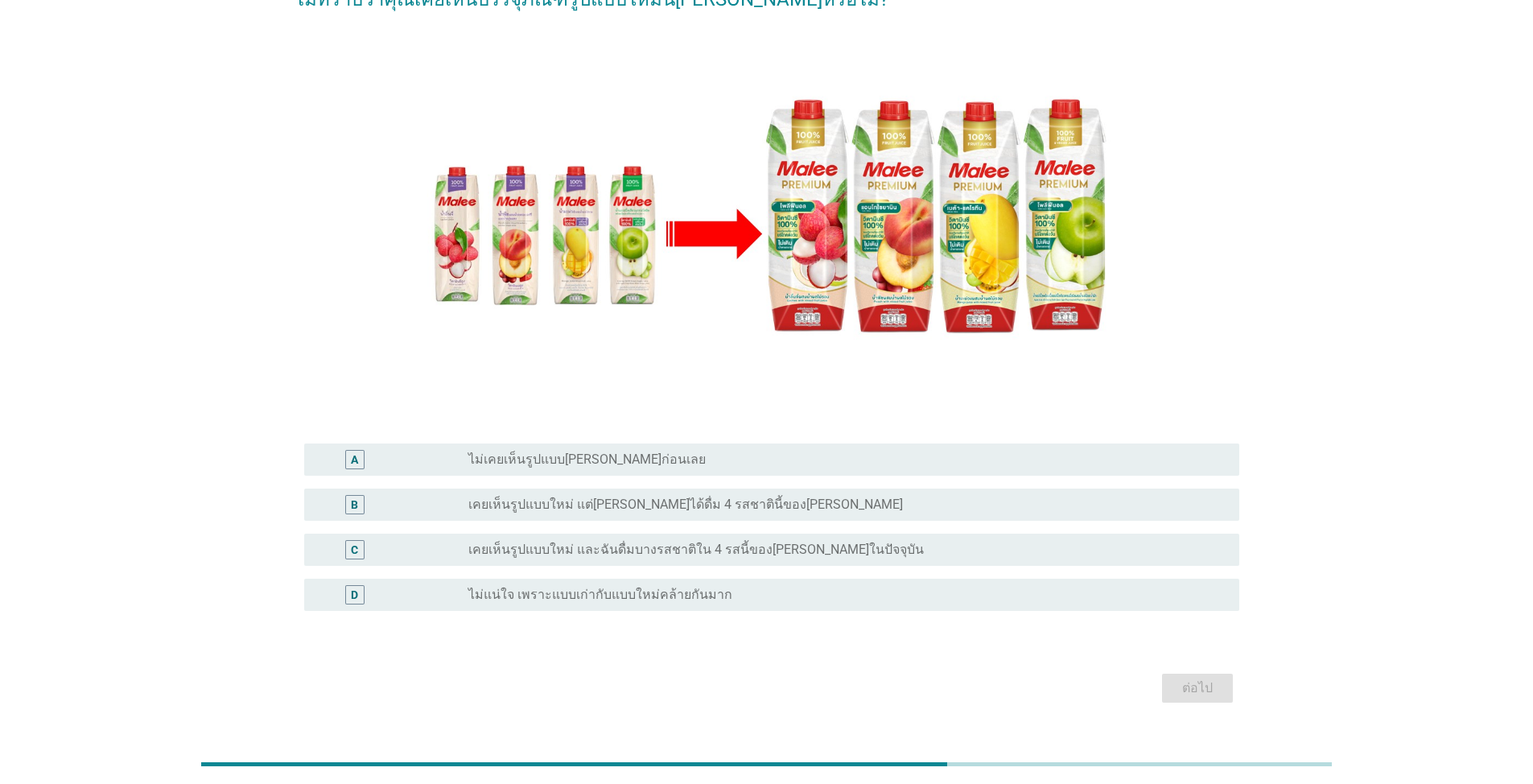
click at [768, 554] on label "เคยเห็นรูปแบบใหม่ และฉันดื่มบางรสชาติใน 4 รสนี้ของ[PERSON_NAME]ในปัจจุบัน" at bounding box center [696, 549] width 456 height 16
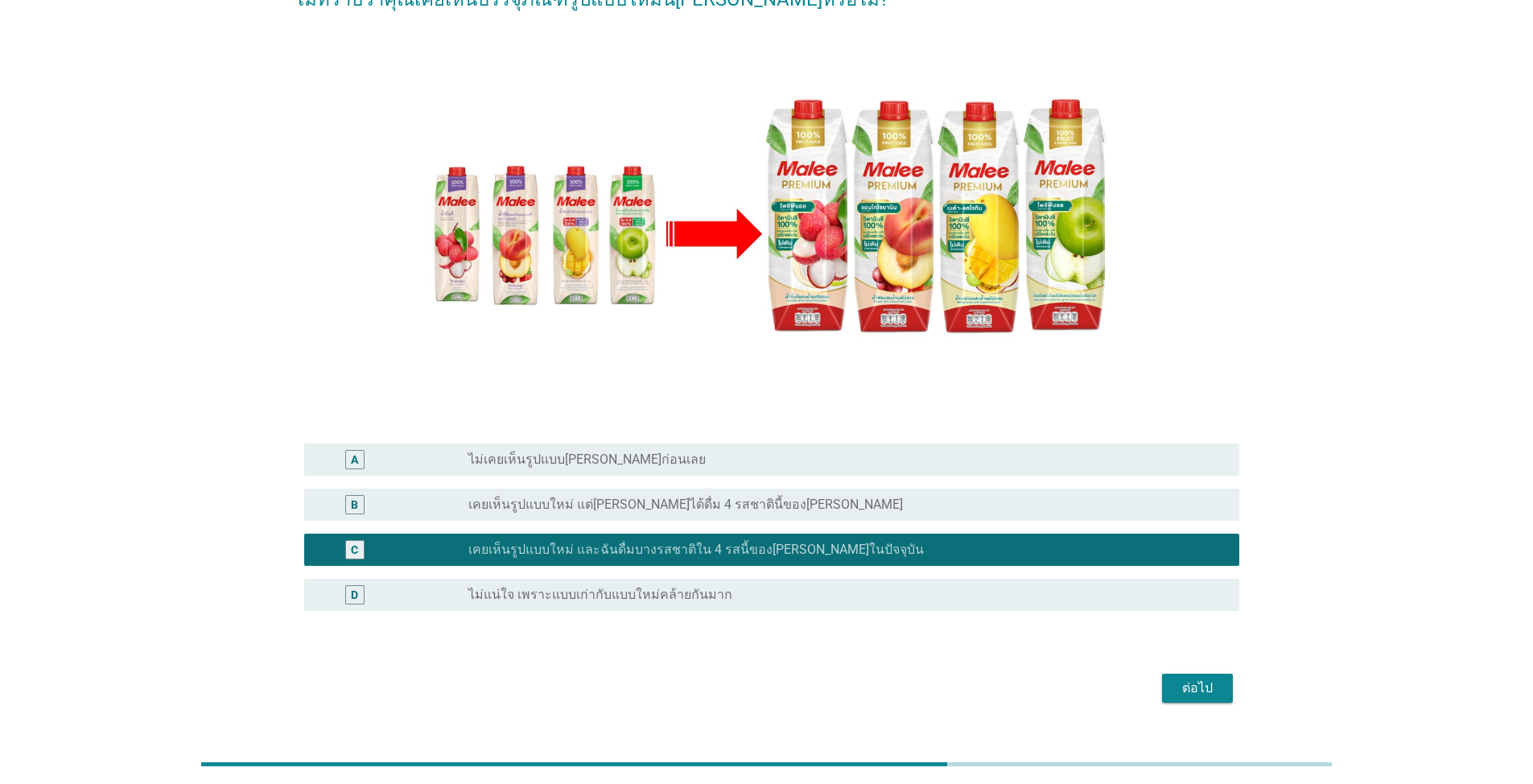
click at [792, 688] on div "ต่อไป" at bounding box center [1197, 687] width 45 height 19
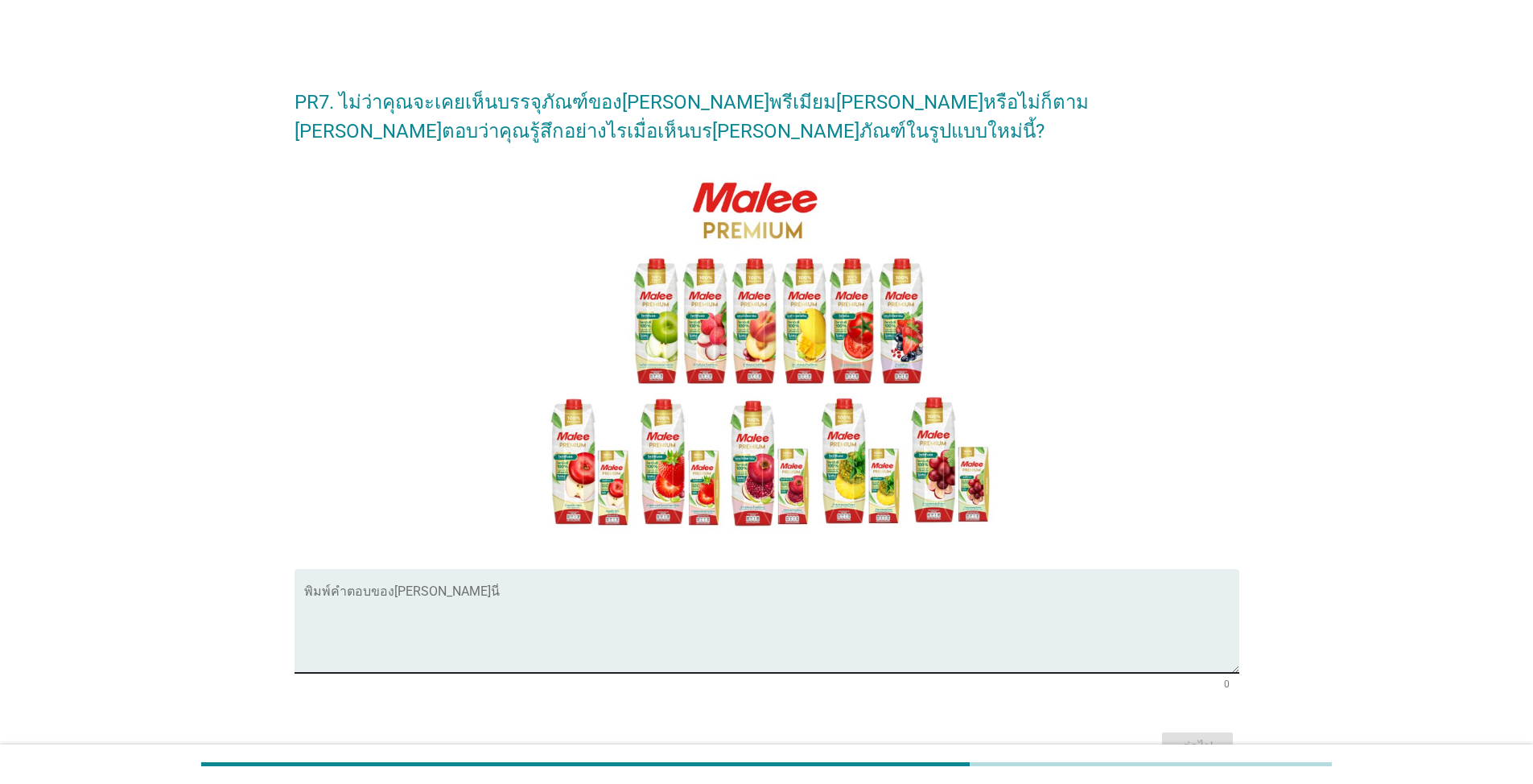
click at [653, 608] on textarea "พิมพ์คำตอบของคุณ ที่นี่" at bounding box center [772, 630] width 935 height 85
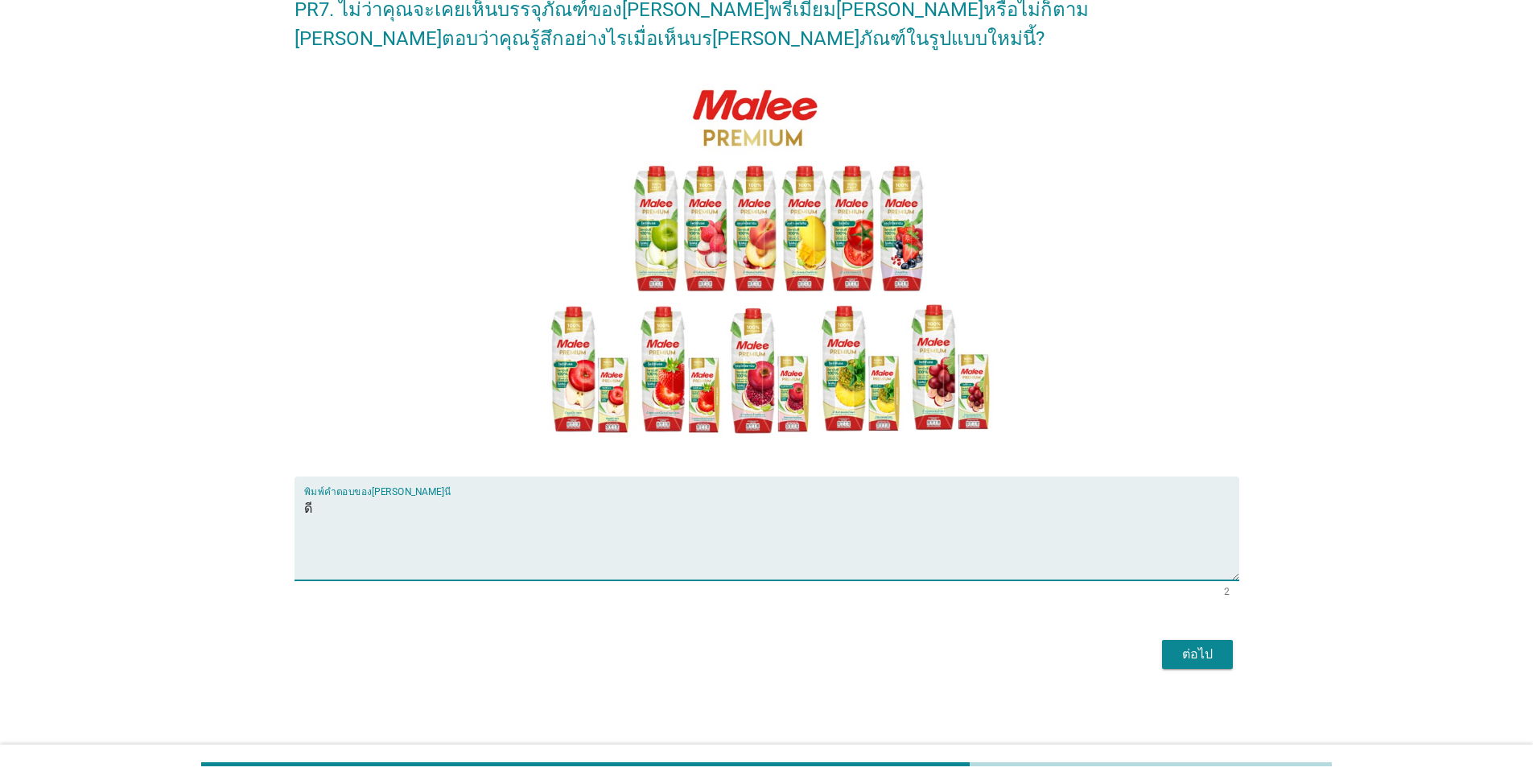
scroll to position [93, 0]
type textarea "ดี"
click at [792, 665] on button "ต่อไป" at bounding box center [1197, 654] width 71 height 29
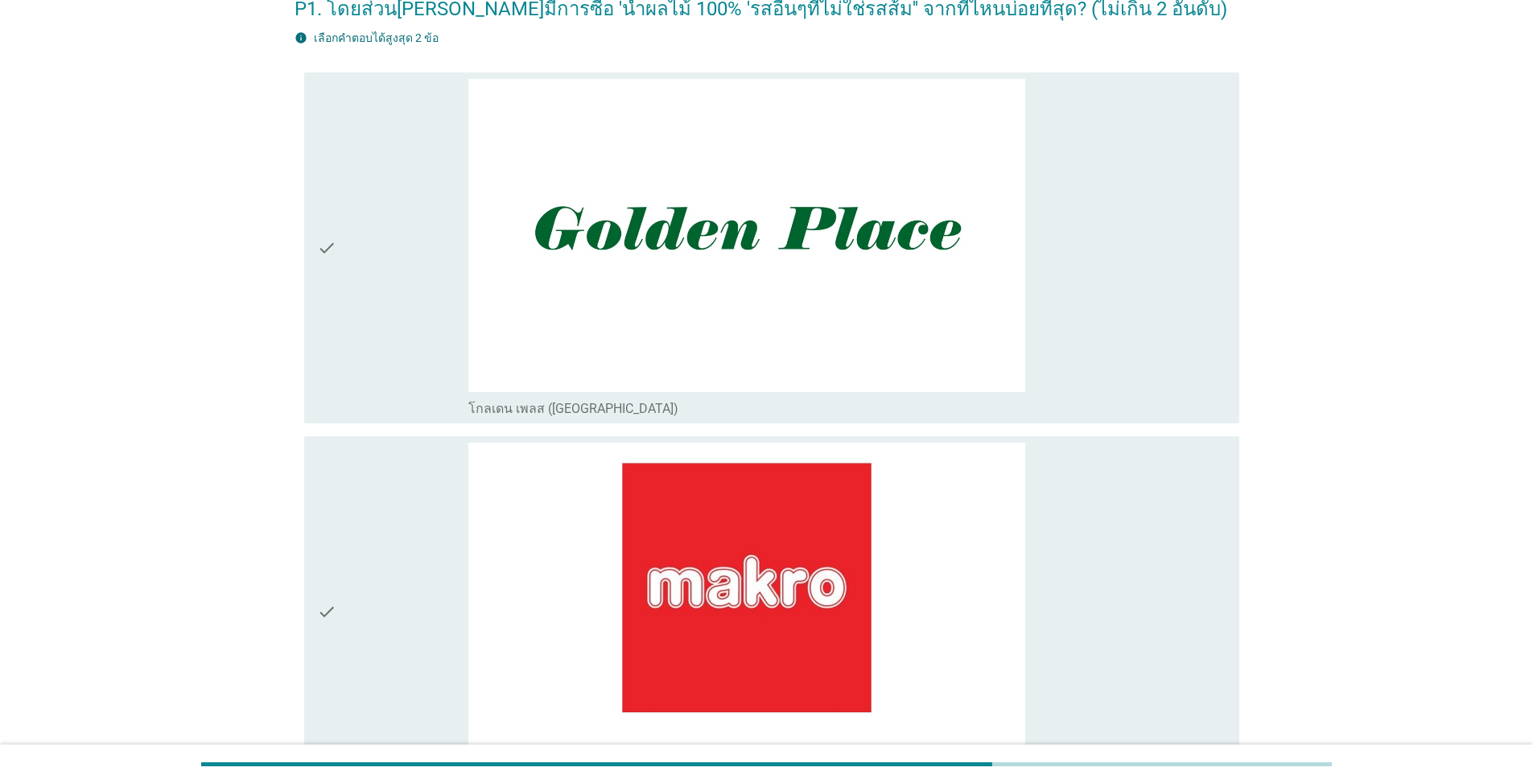
scroll to position [0, 0]
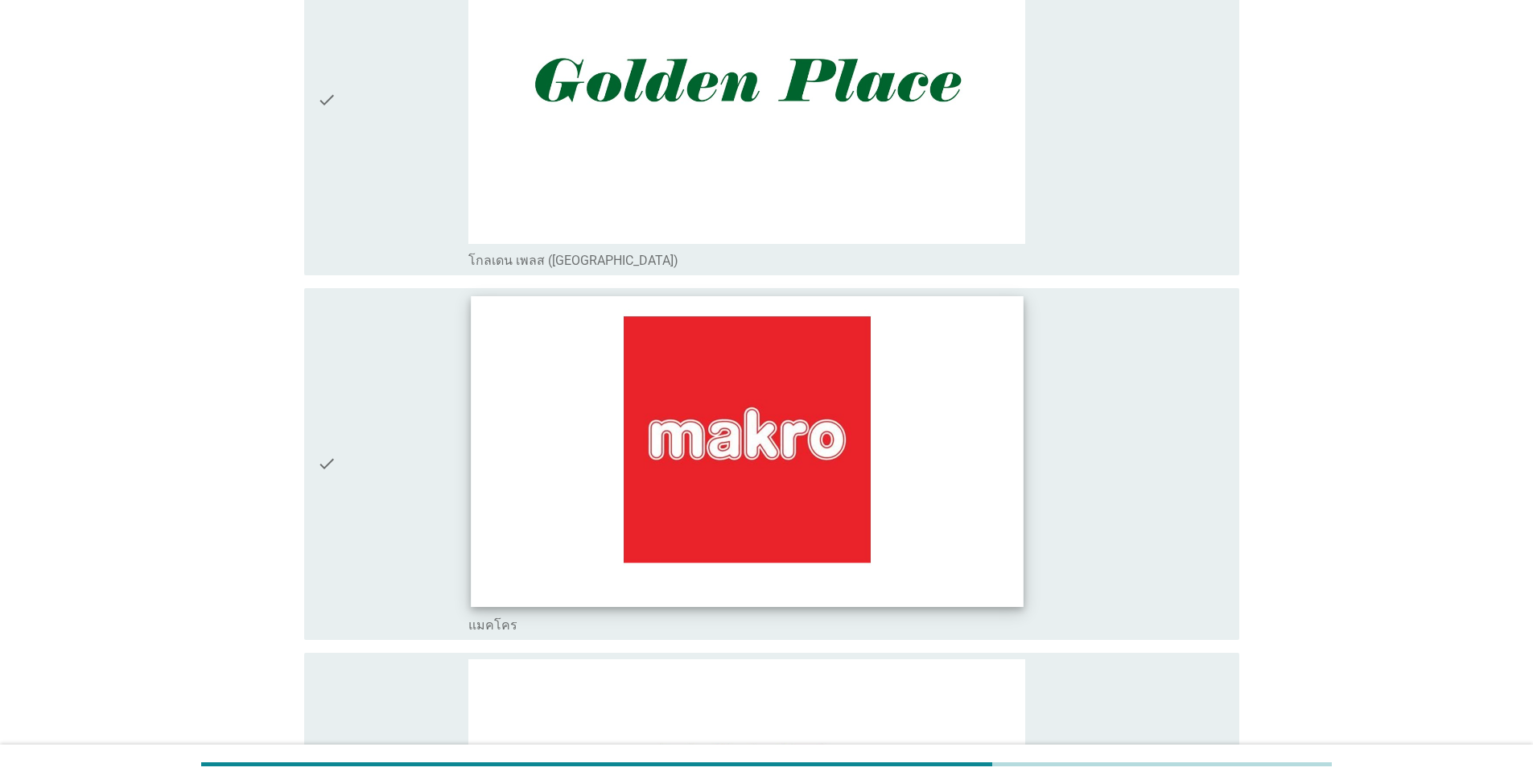
click at [792, 444] on img at bounding box center [747, 451] width 552 height 310
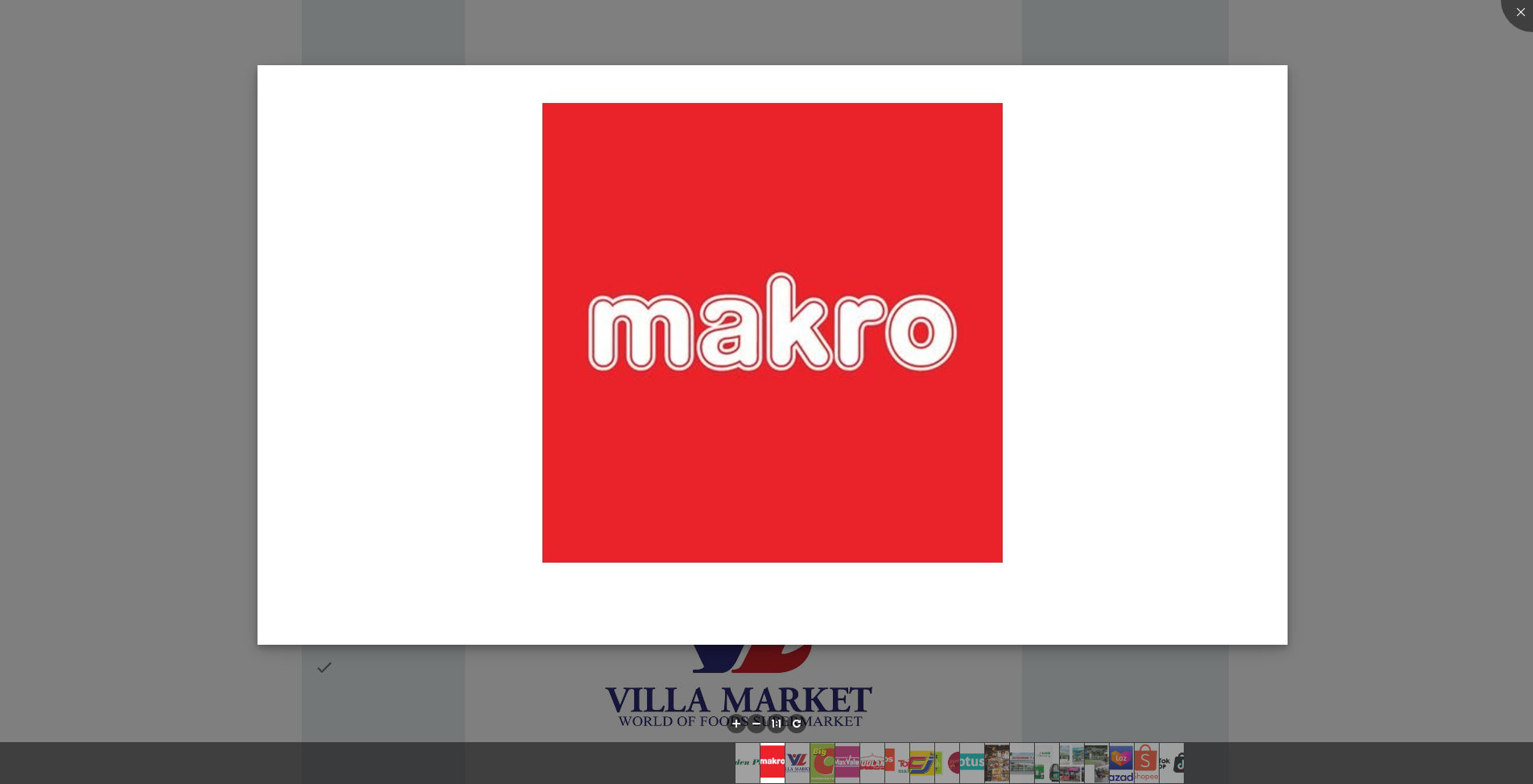
scroll to position [643, 0]
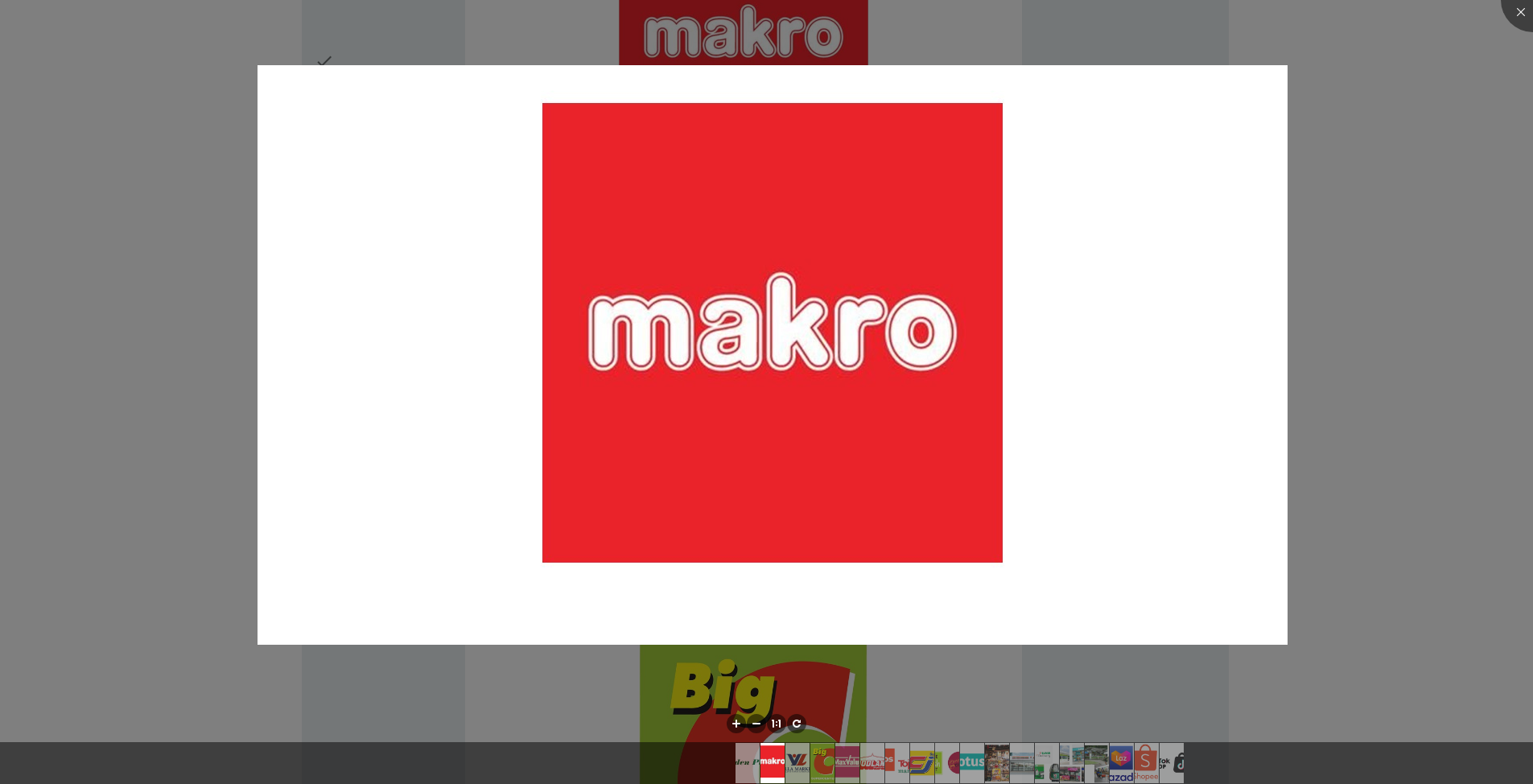
click at [792, 282] on div at bounding box center [766, 392] width 1533 height 784
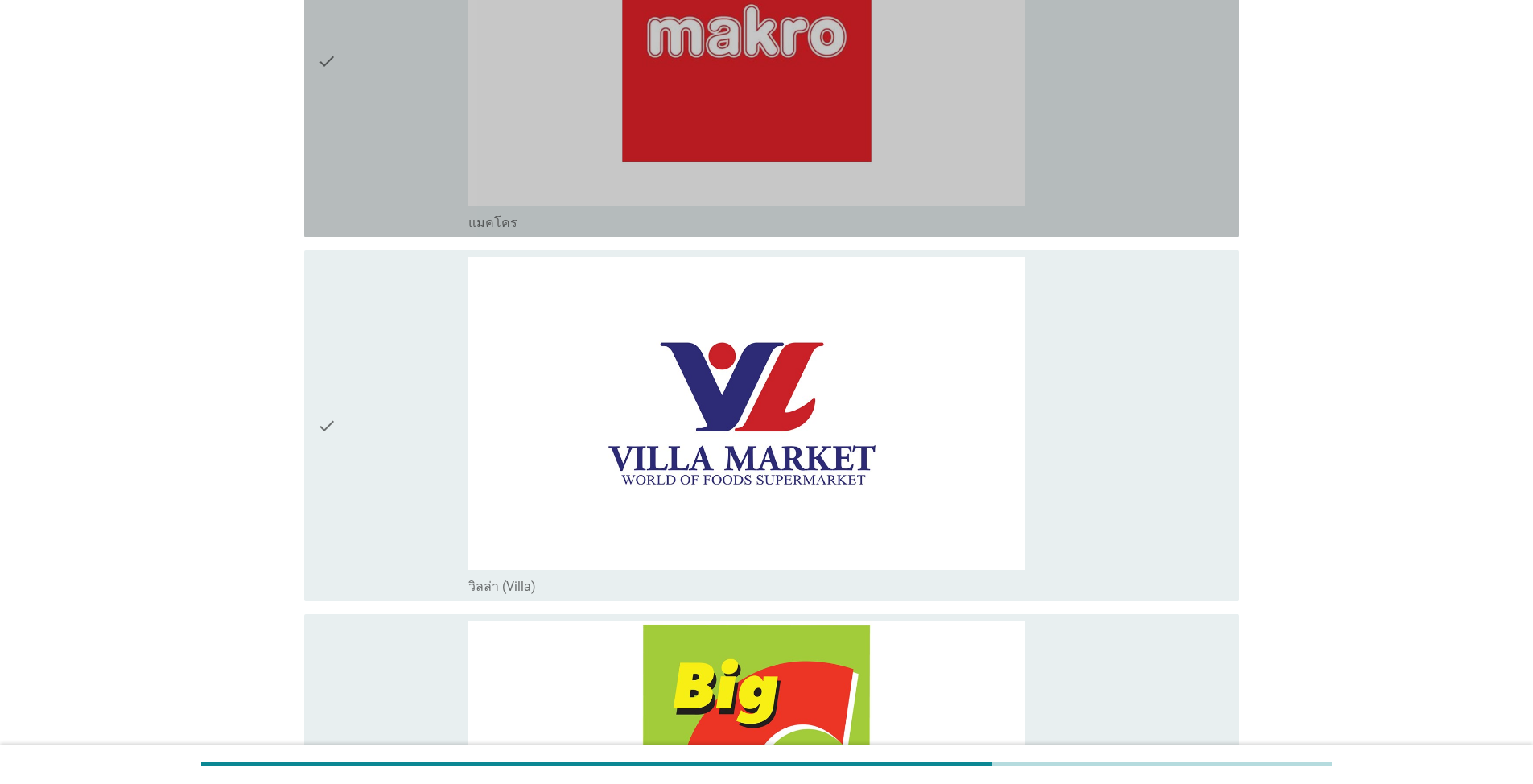
click at [387, 73] on div "check" at bounding box center [393, 61] width 151 height 339
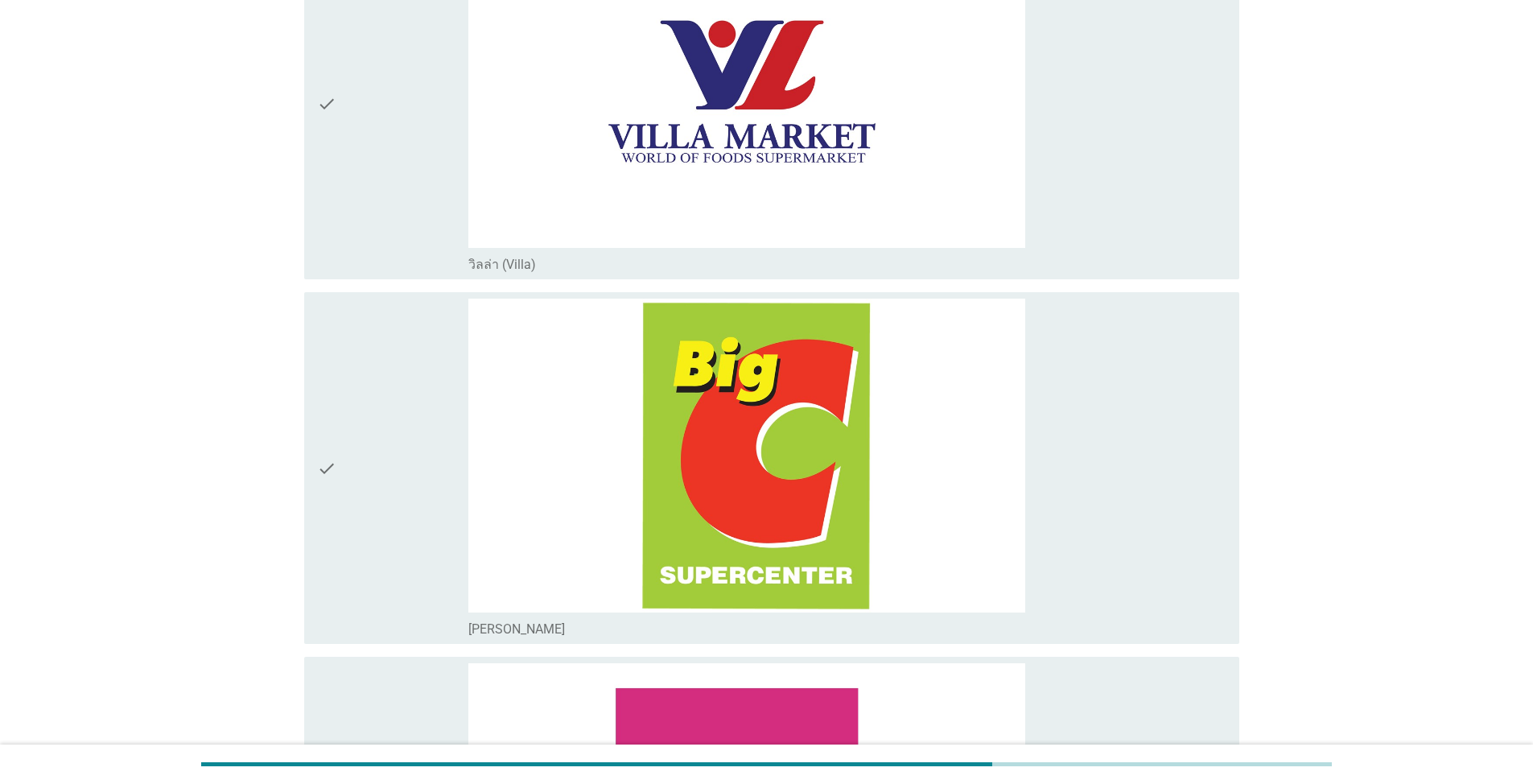
click at [324, 443] on icon "check" at bounding box center [327, 467] width 19 height 339
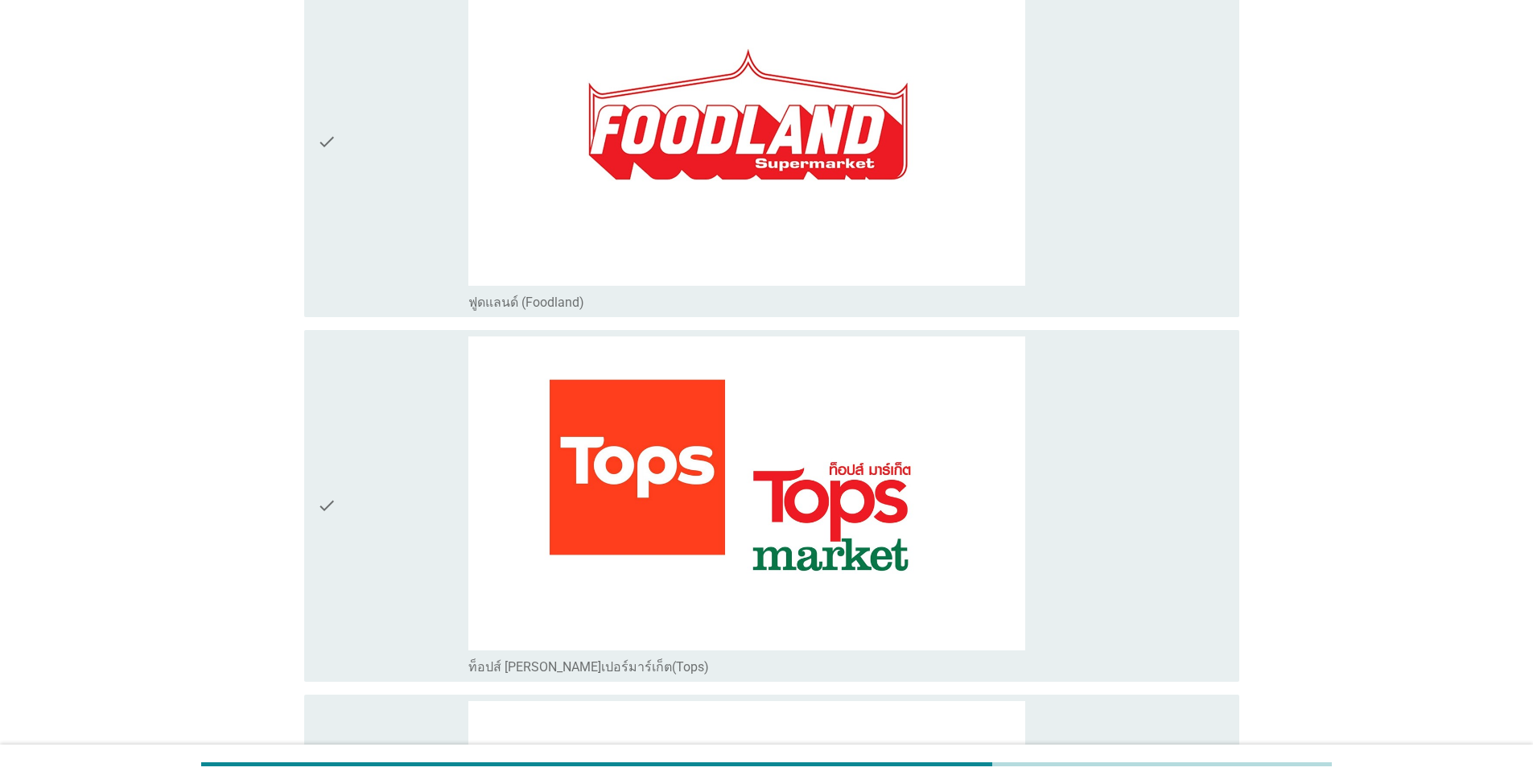
scroll to position [2092, 0]
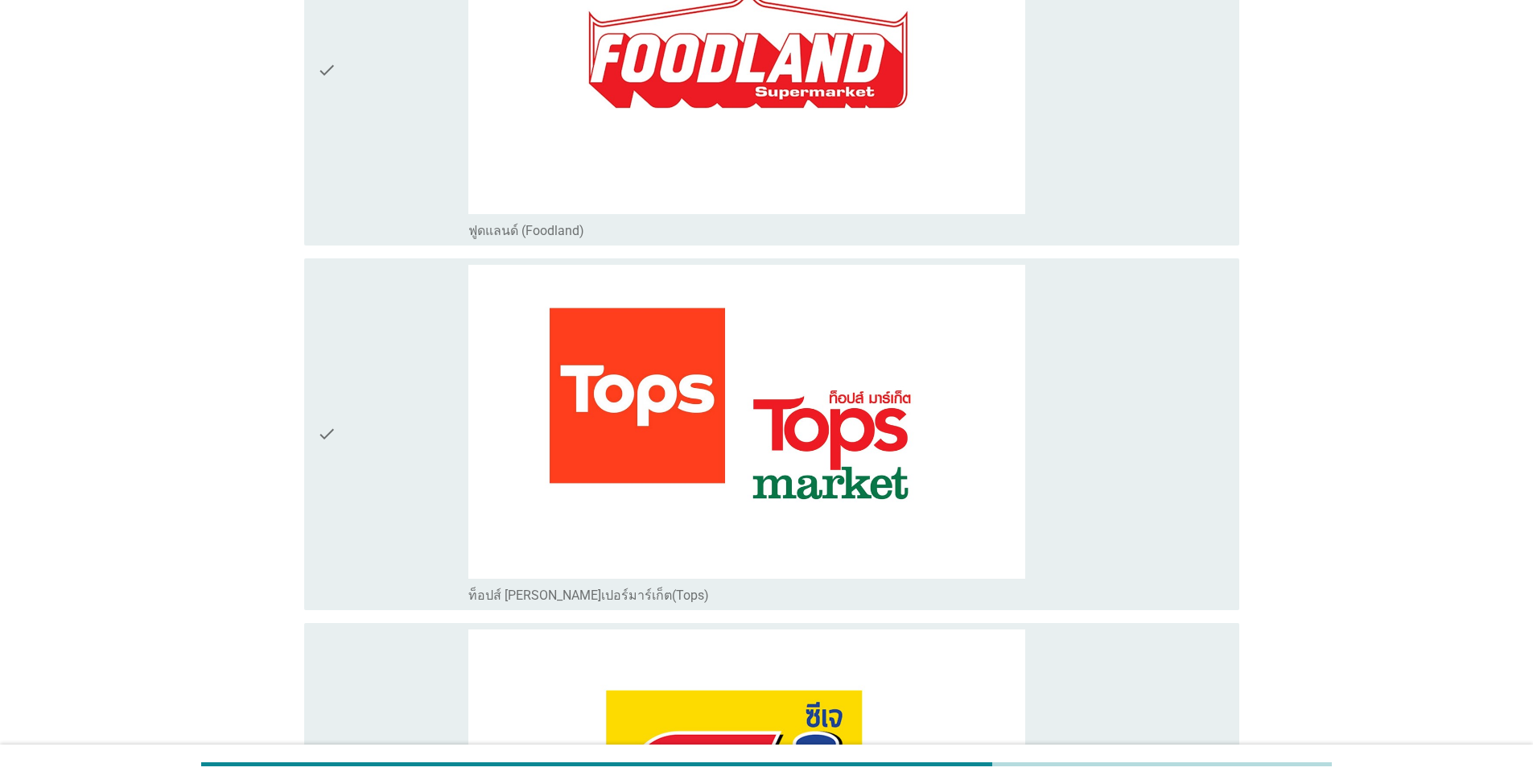
click at [334, 456] on icon "check" at bounding box center [327, 434] width 19 height 339
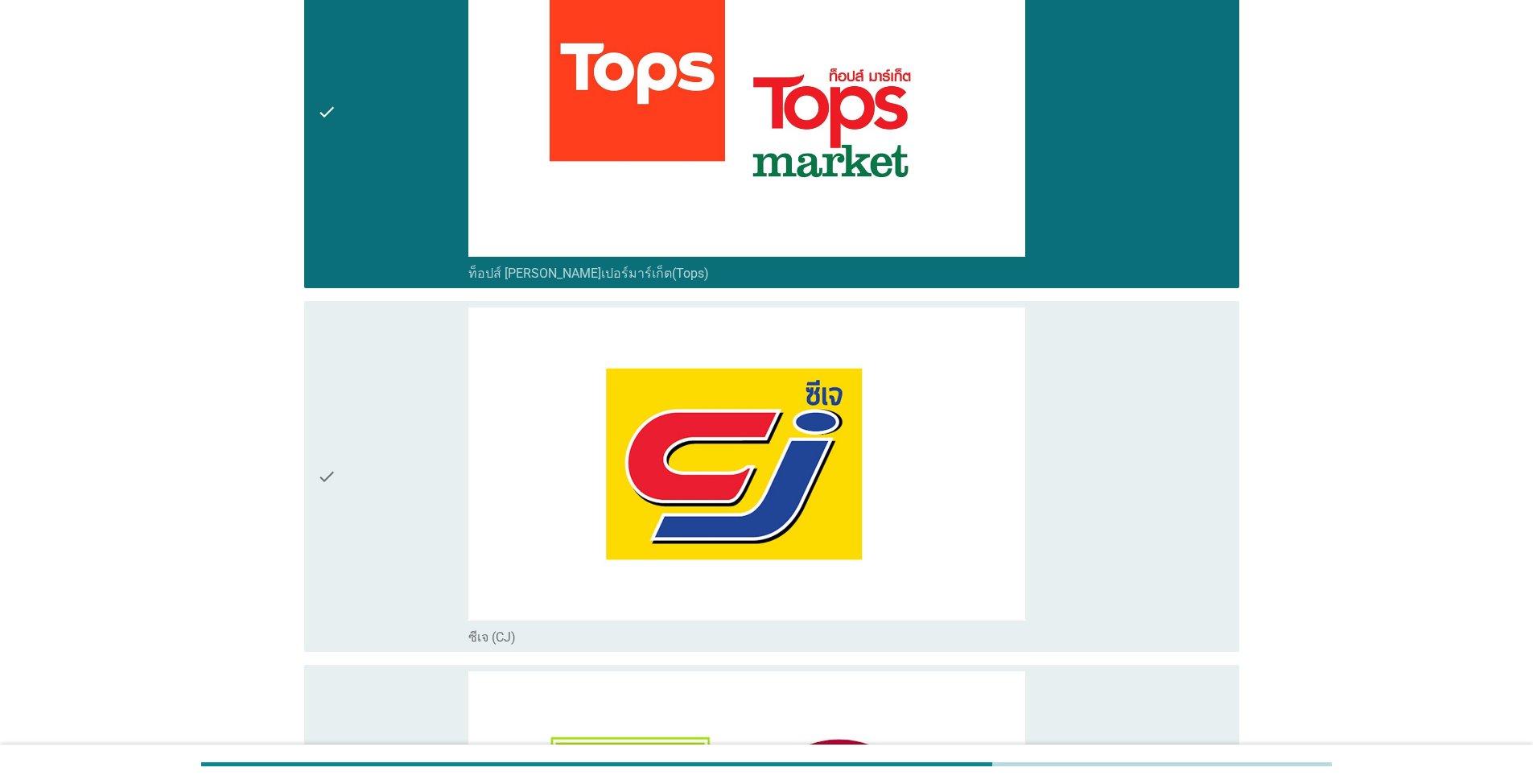
click at [342, 448] on div "check" at bounding box center [393, 476] width 151 height 339
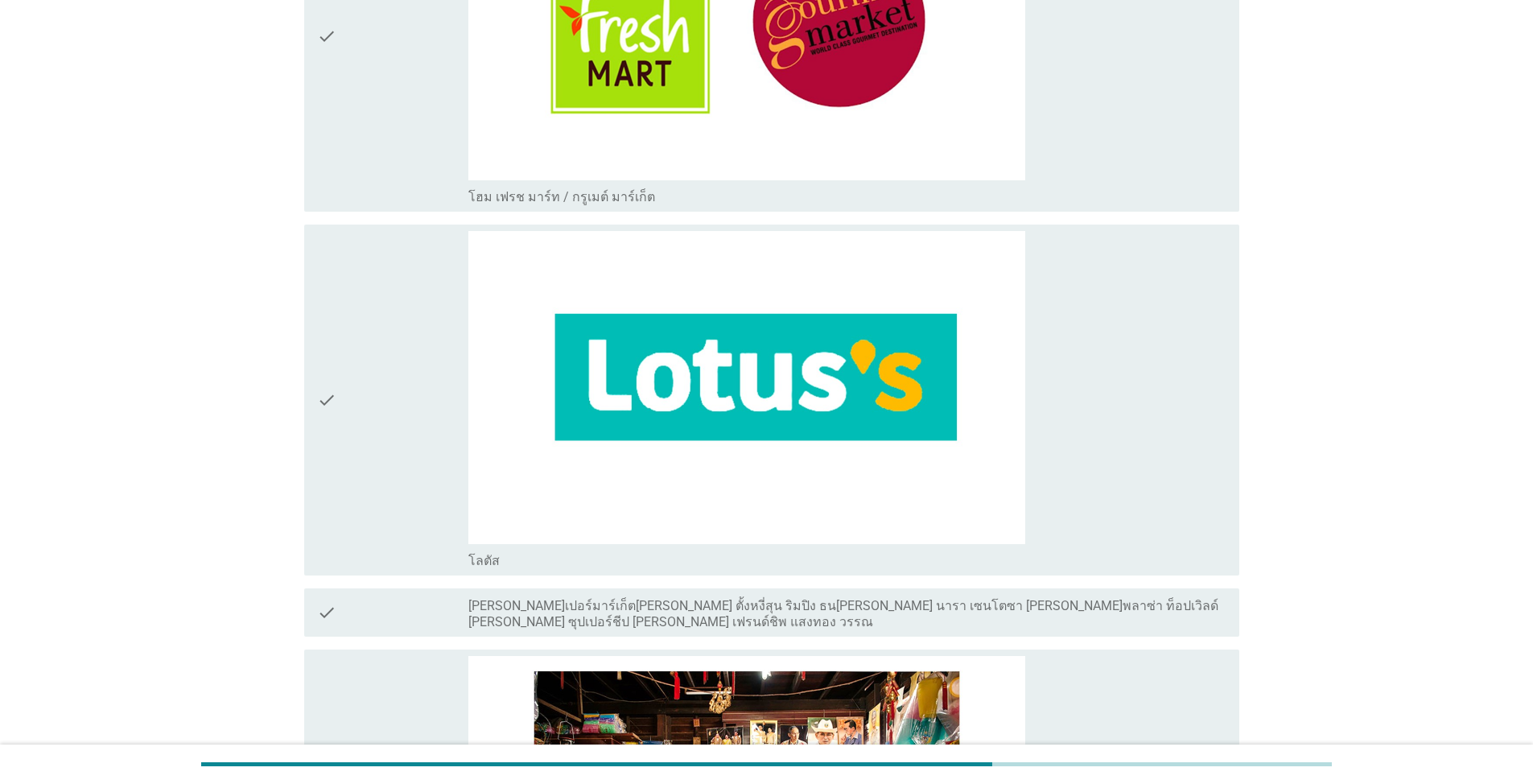
click at [347, 448] on div "check" at bounding box center [393, 400] width 151 height 339
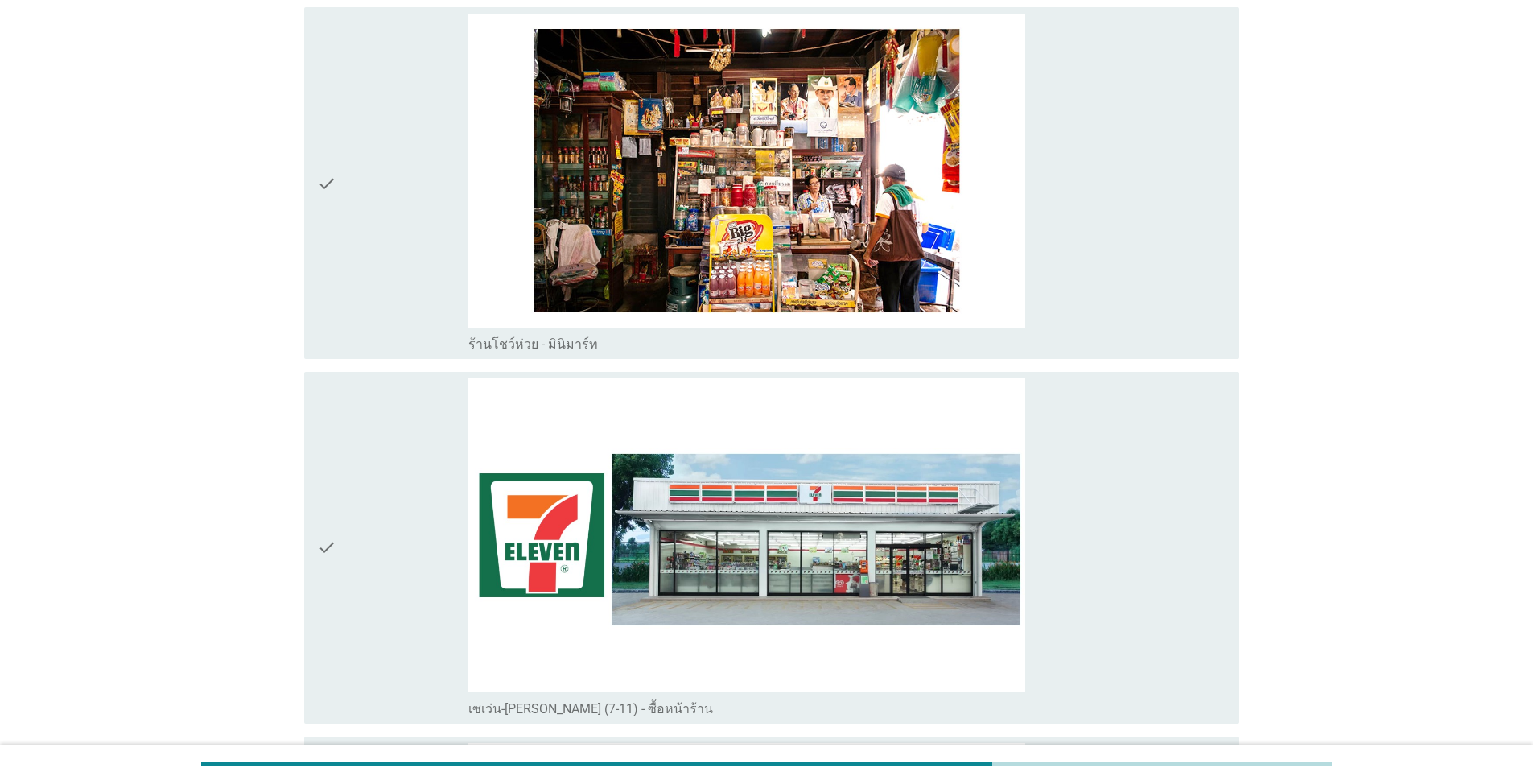
scroll to position [3862, 0]
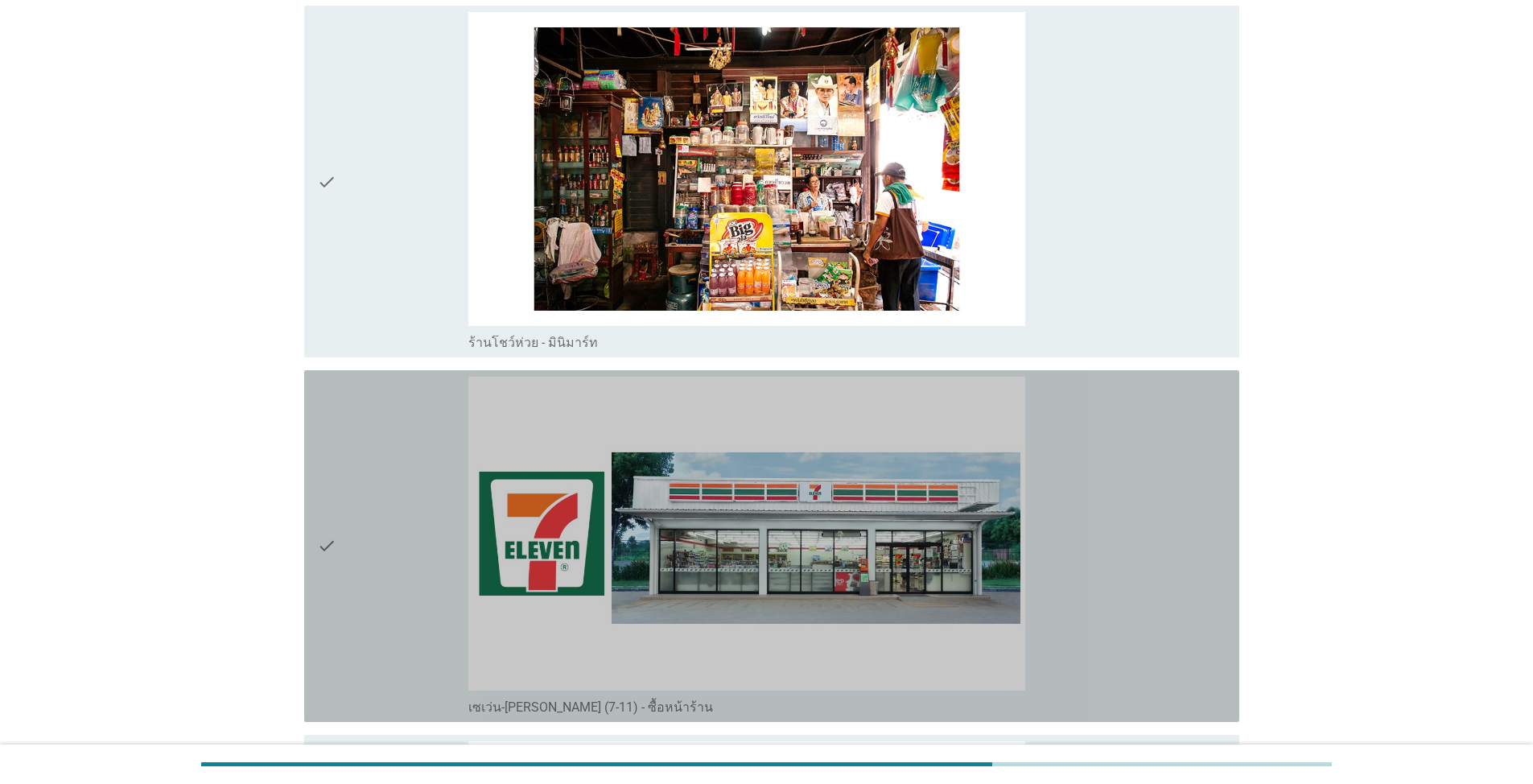
click at [349, 480] on div "check" at bounding box center [393, 546] width 151 height 339
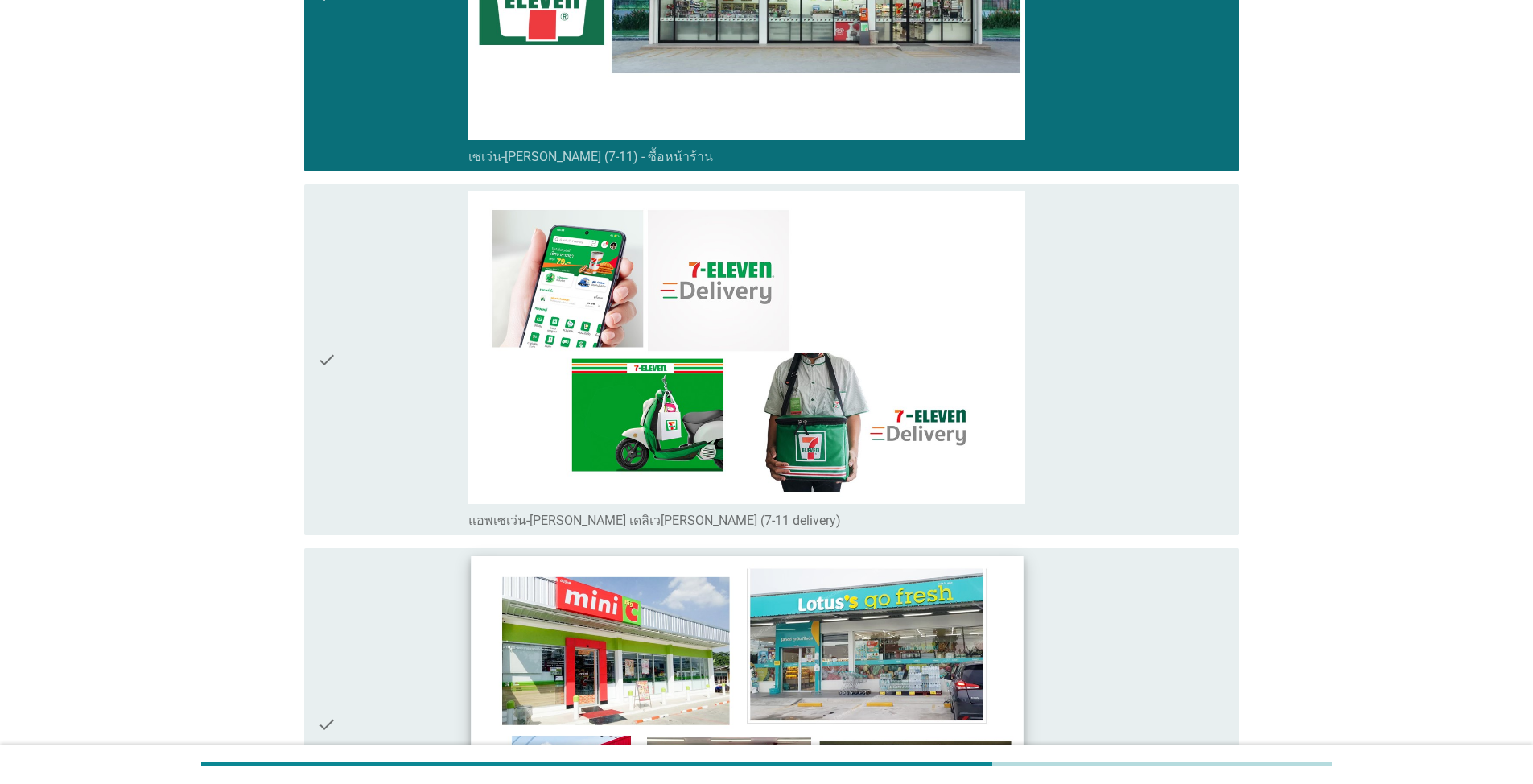
scroll to position [4666, 0]
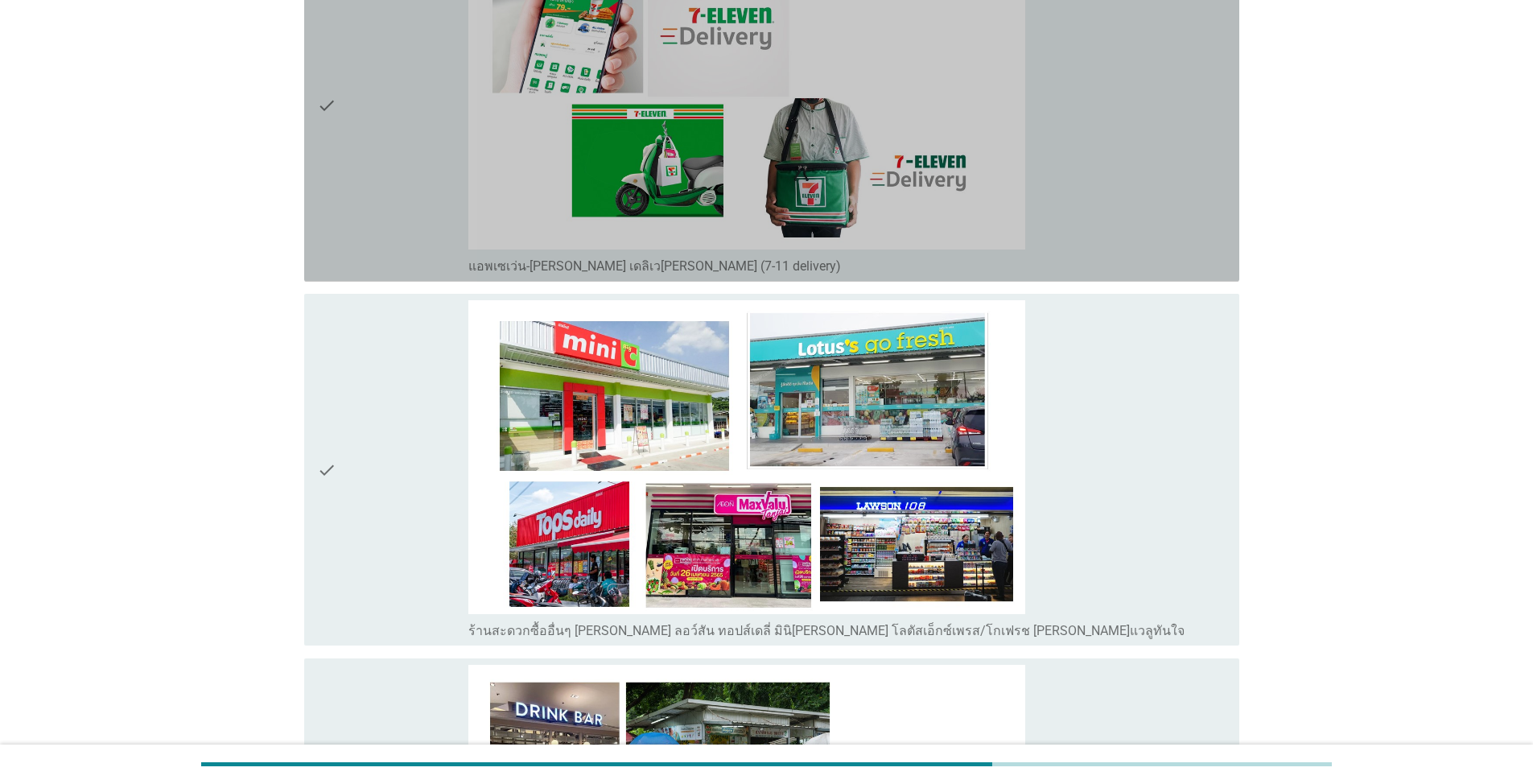
click at [344, 120] on div "check" at bounding box center [393, 105] width 151 height 339
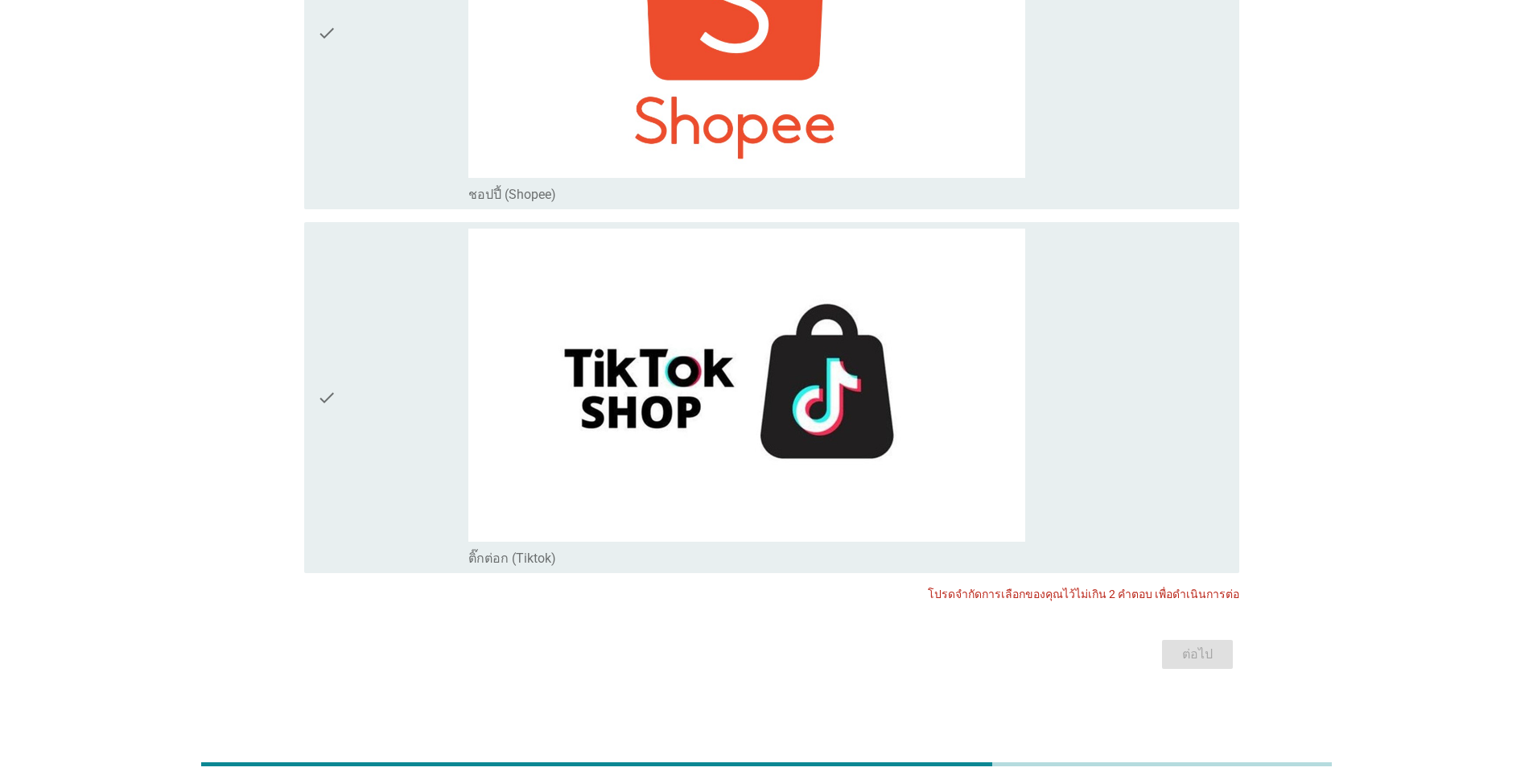
scroll to position [6196, 0]
click at [391, 342] on div "check" at bounding box center [393, 397] width 151 height 339
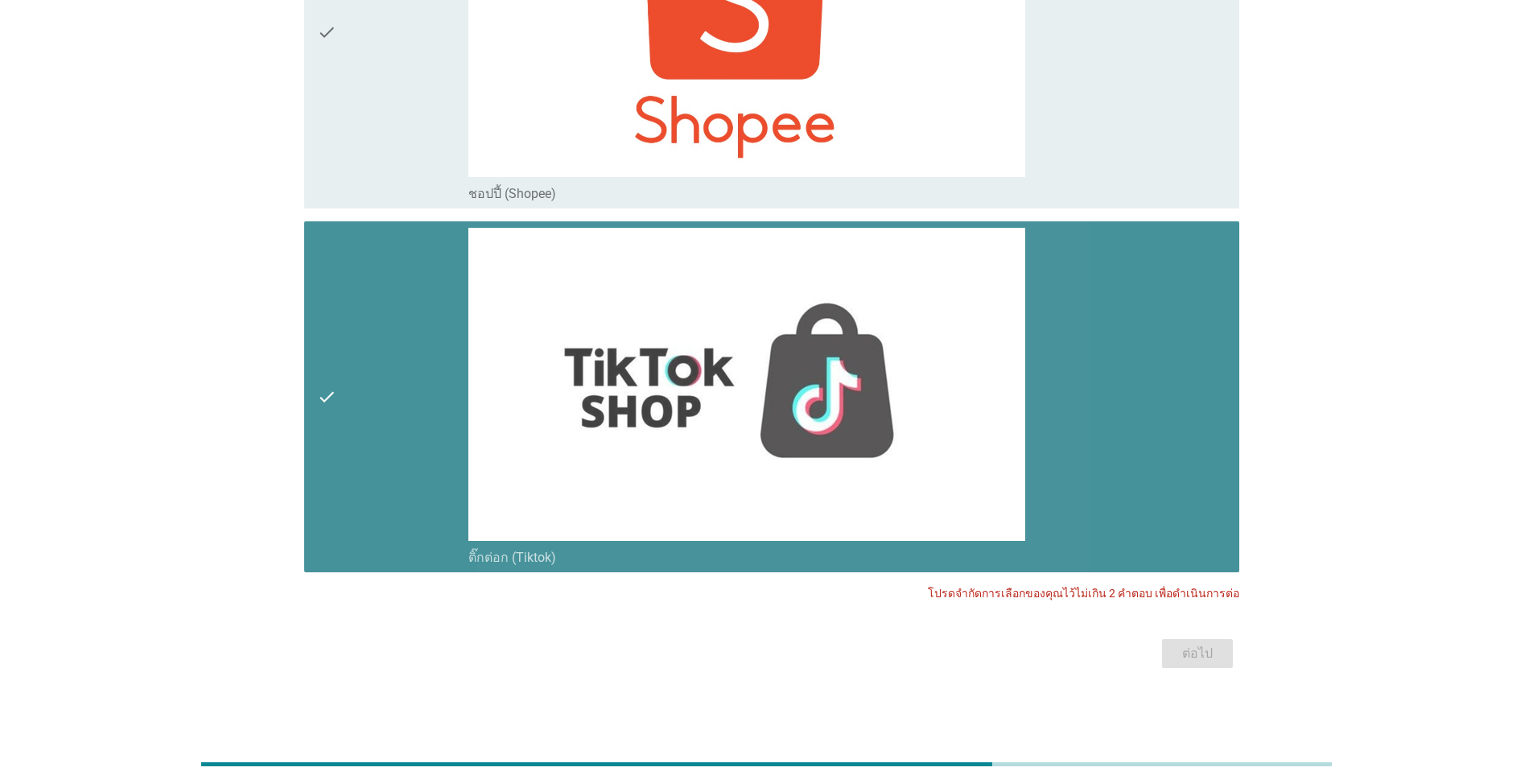
click at [354, 376] on div "check" at bounding box center [393, 397] width 151 height 339
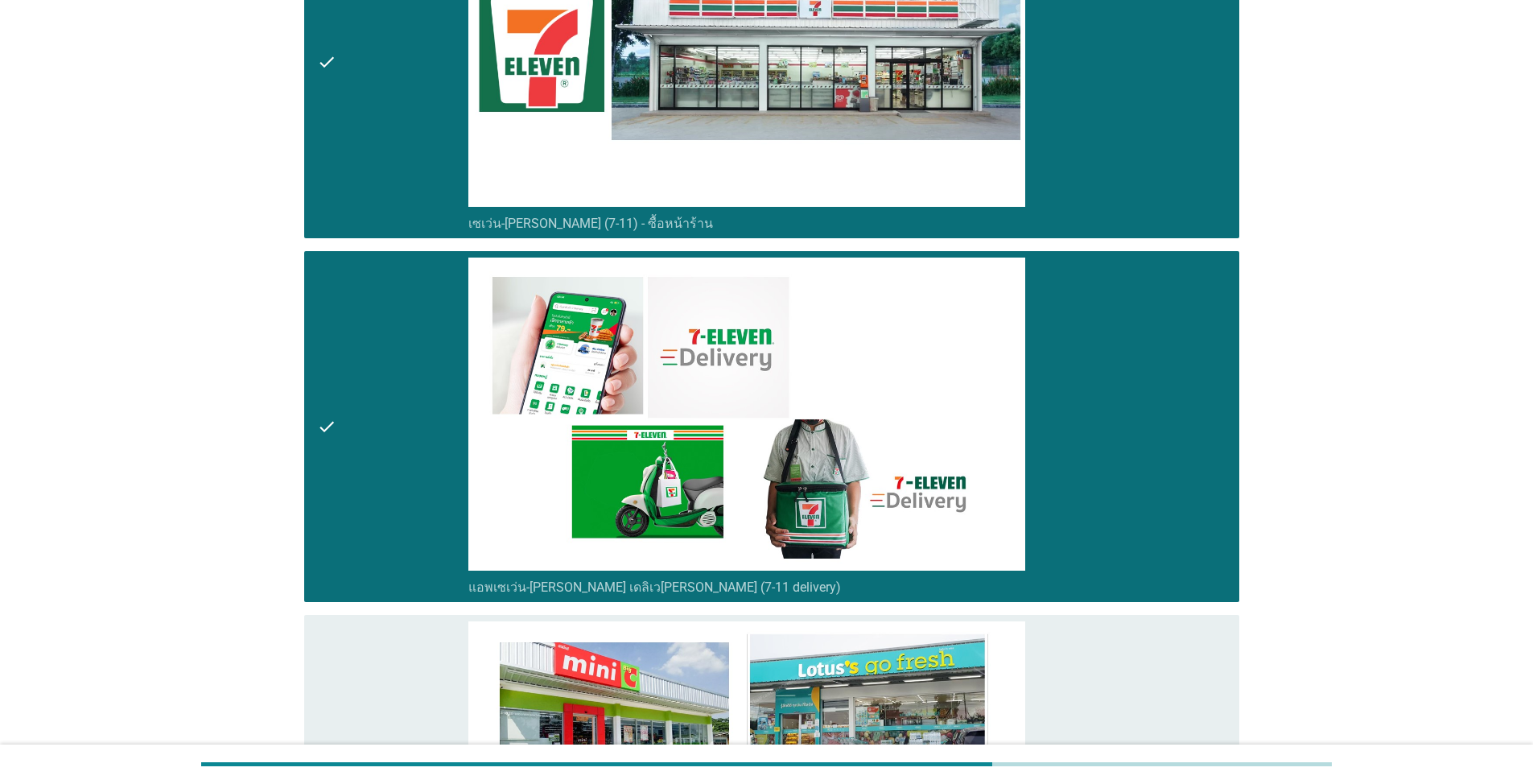
scroll to position [4104, 0]
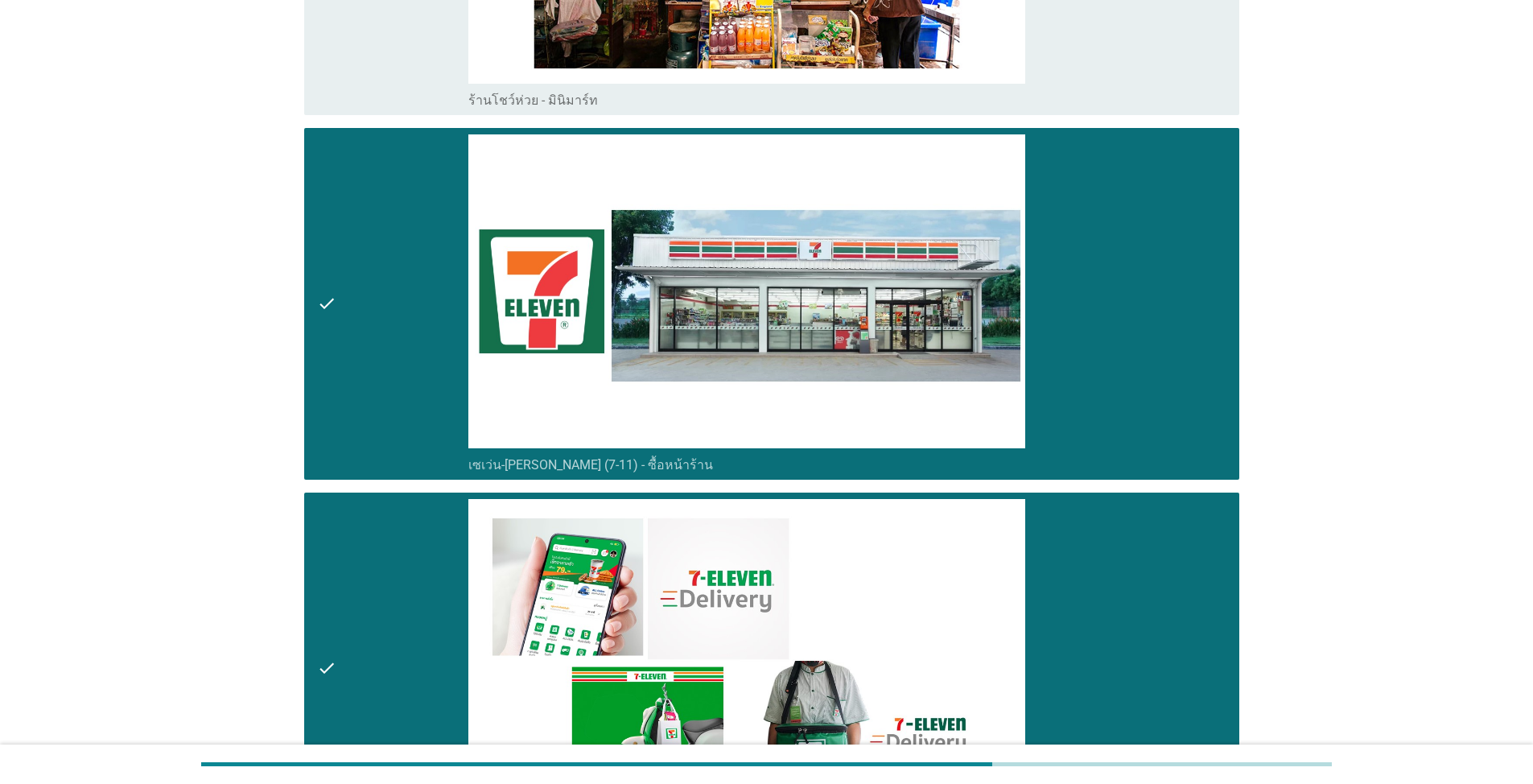
click at [424, 539] on div "check" at bounding box center [393, 668] width 151 height 339
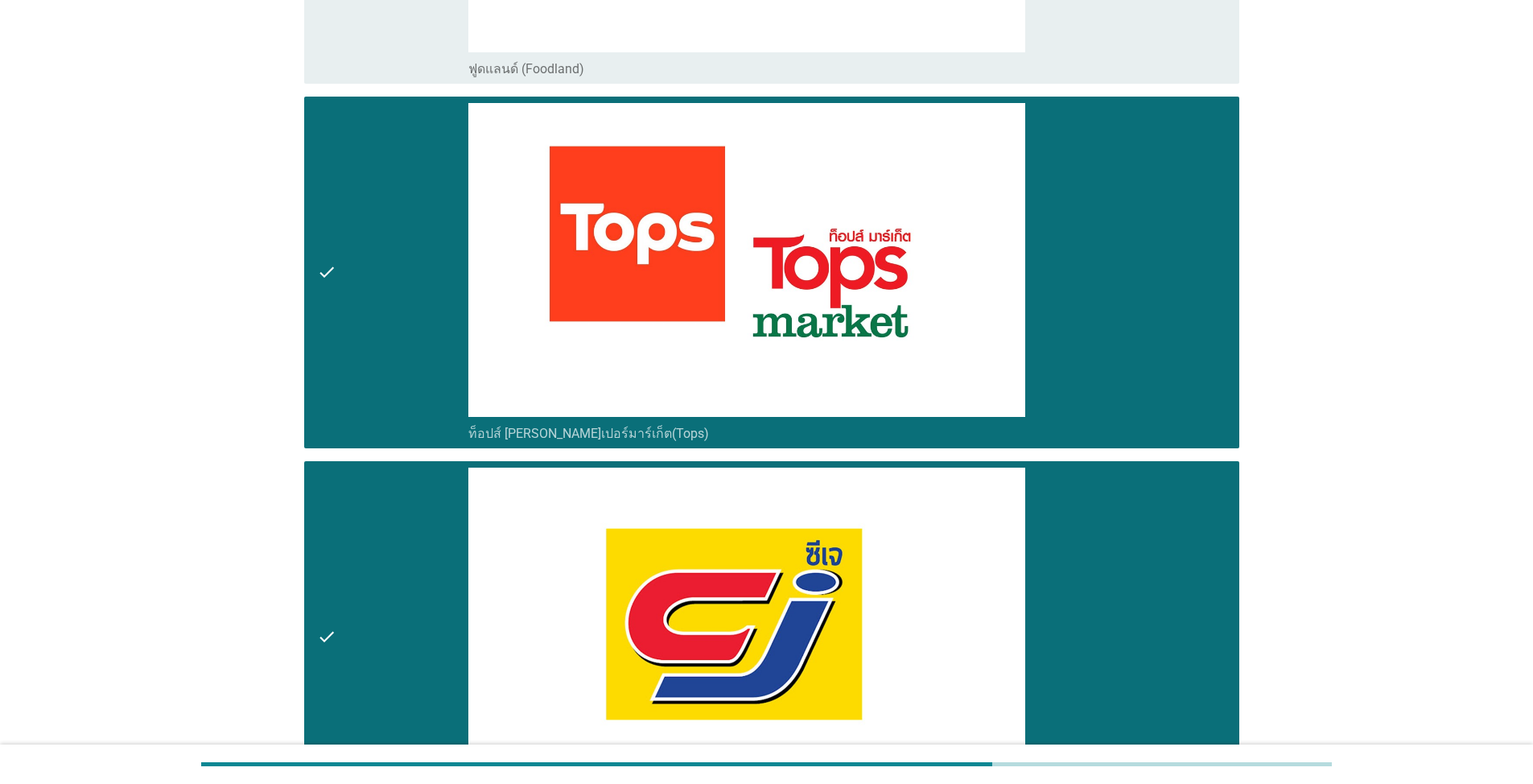
click at [399, 581] on div "check" at bounding box center [393, 637] width 151 height 339
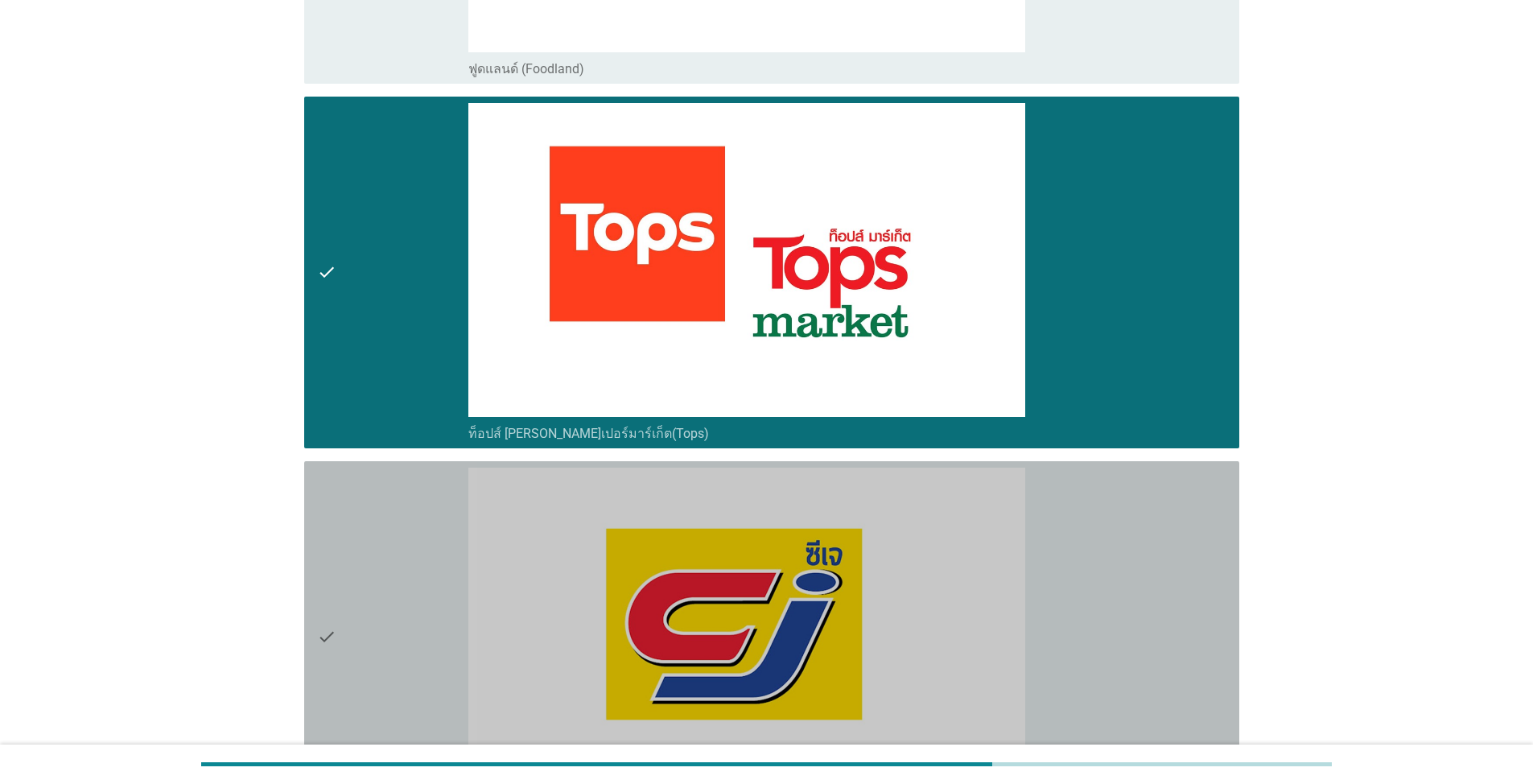
click at [368, 361] on div "check" at bounding box center [393, 272] width 151 height 339
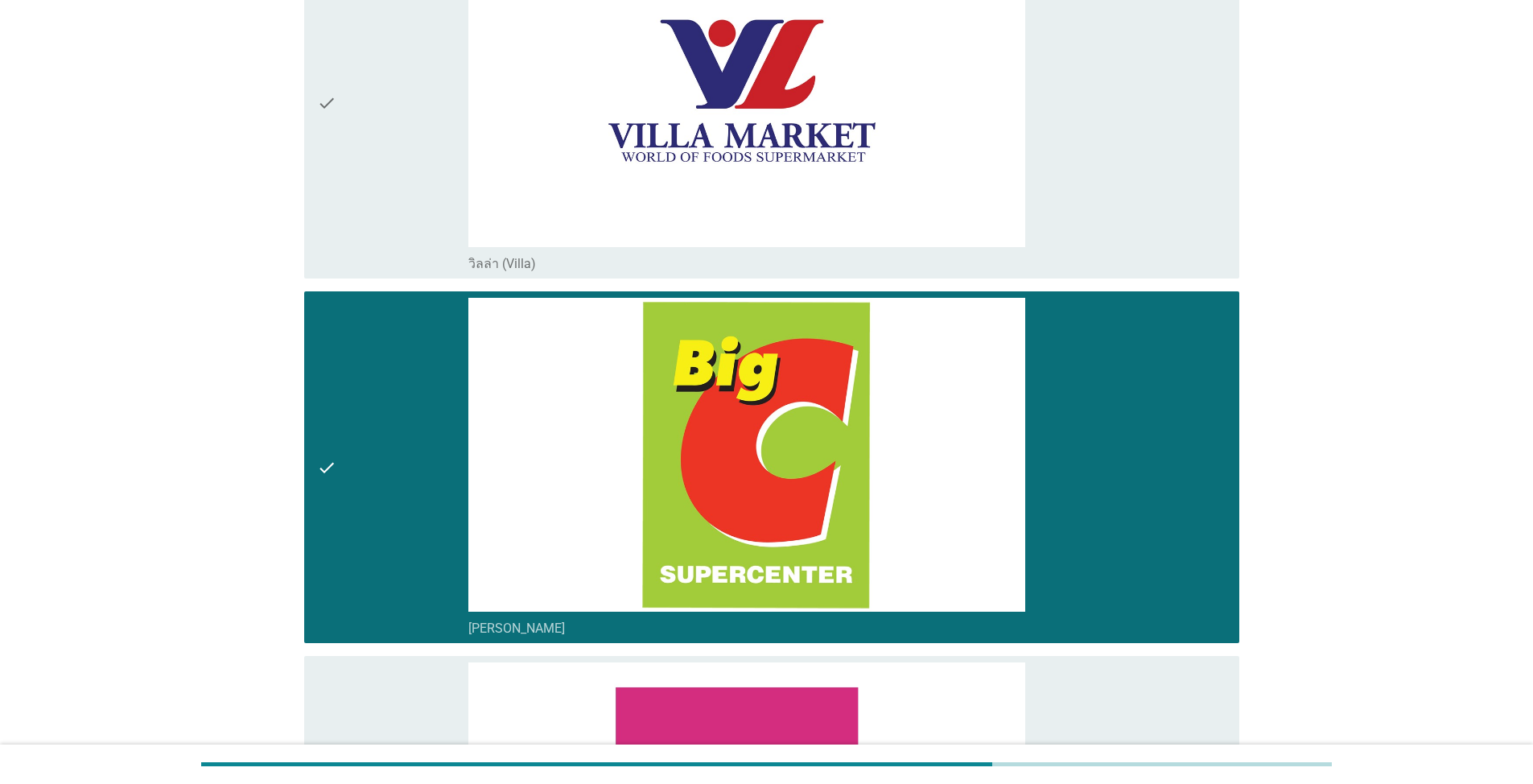
click at [390, 331] on div "check" at bounding box center [393, 467] width 151 height 339
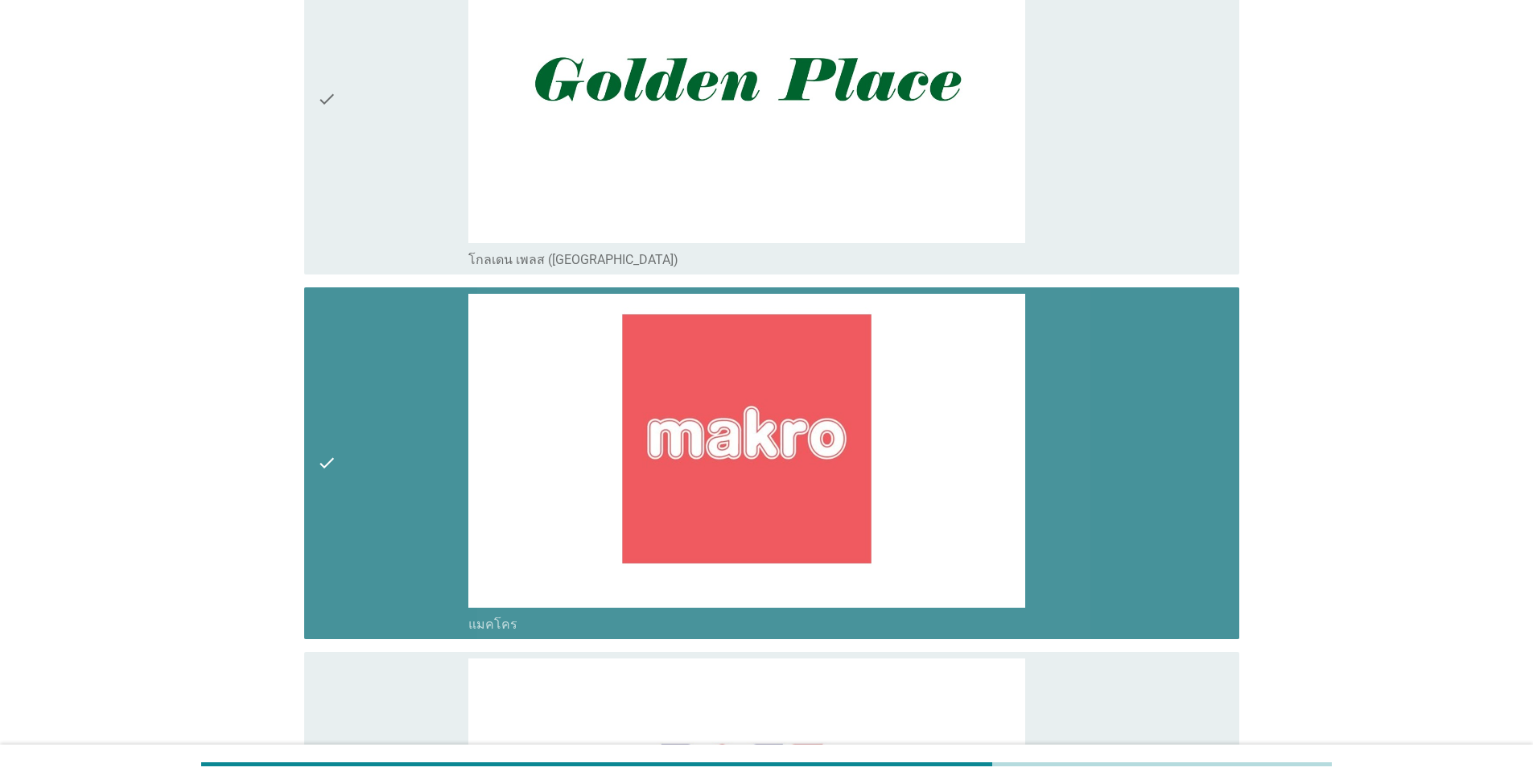
click at [390, 331] on div "check" at bounding box center [393, 462] width 151 height 339
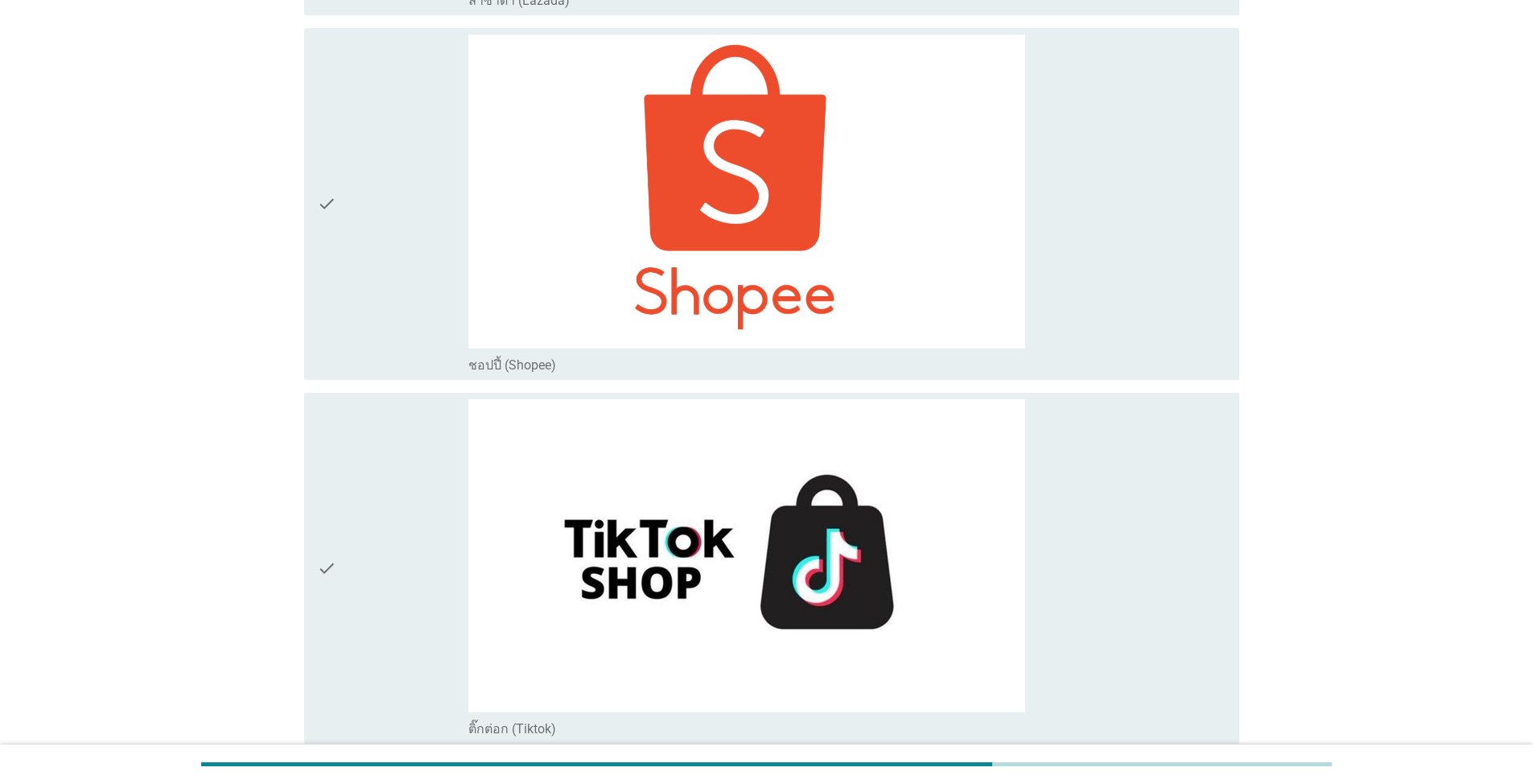
scroll to position [6196, 0]
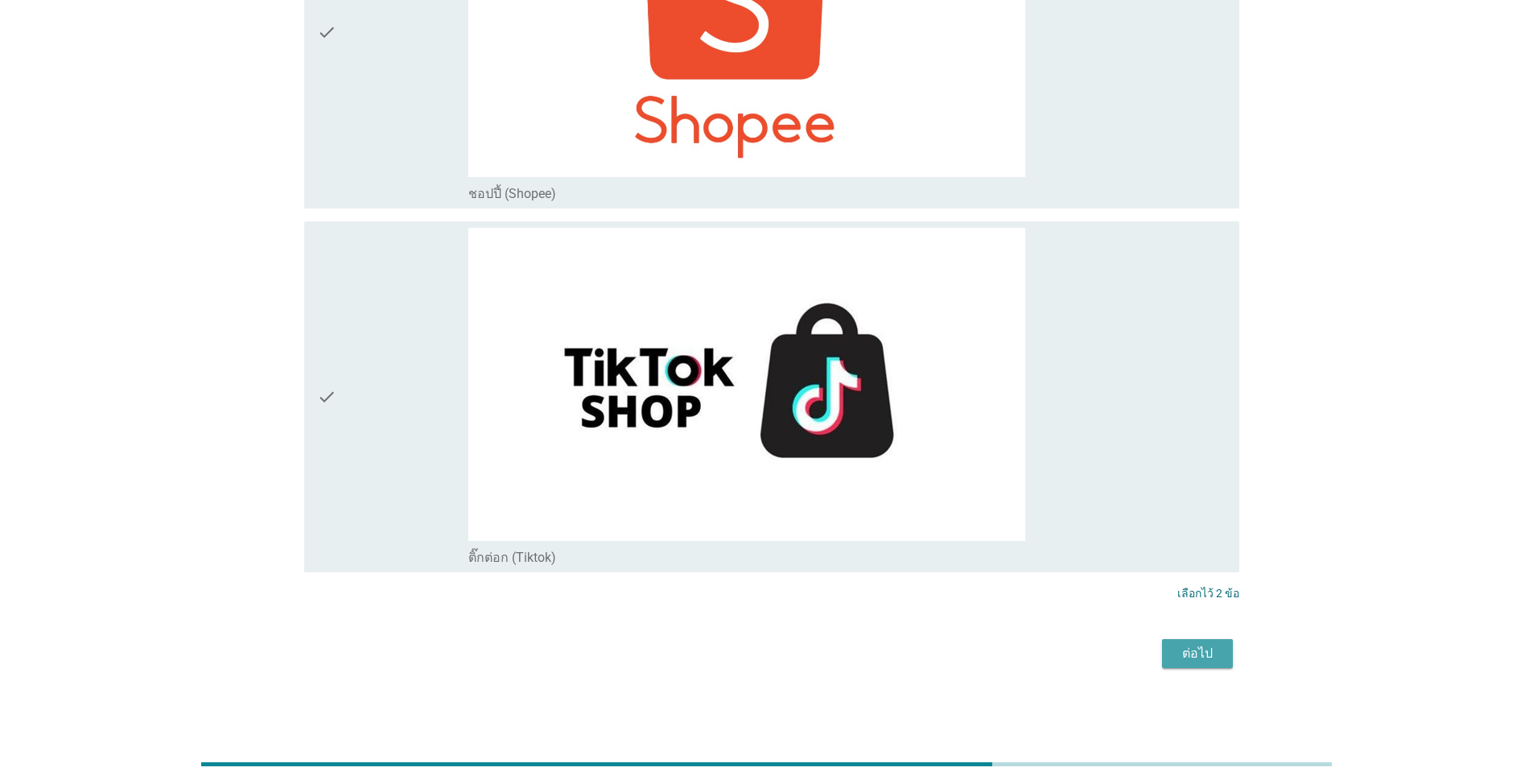
click at [792, 652] on div "ต่อไป" at bounding box center [1197, 653] width 45 height 19
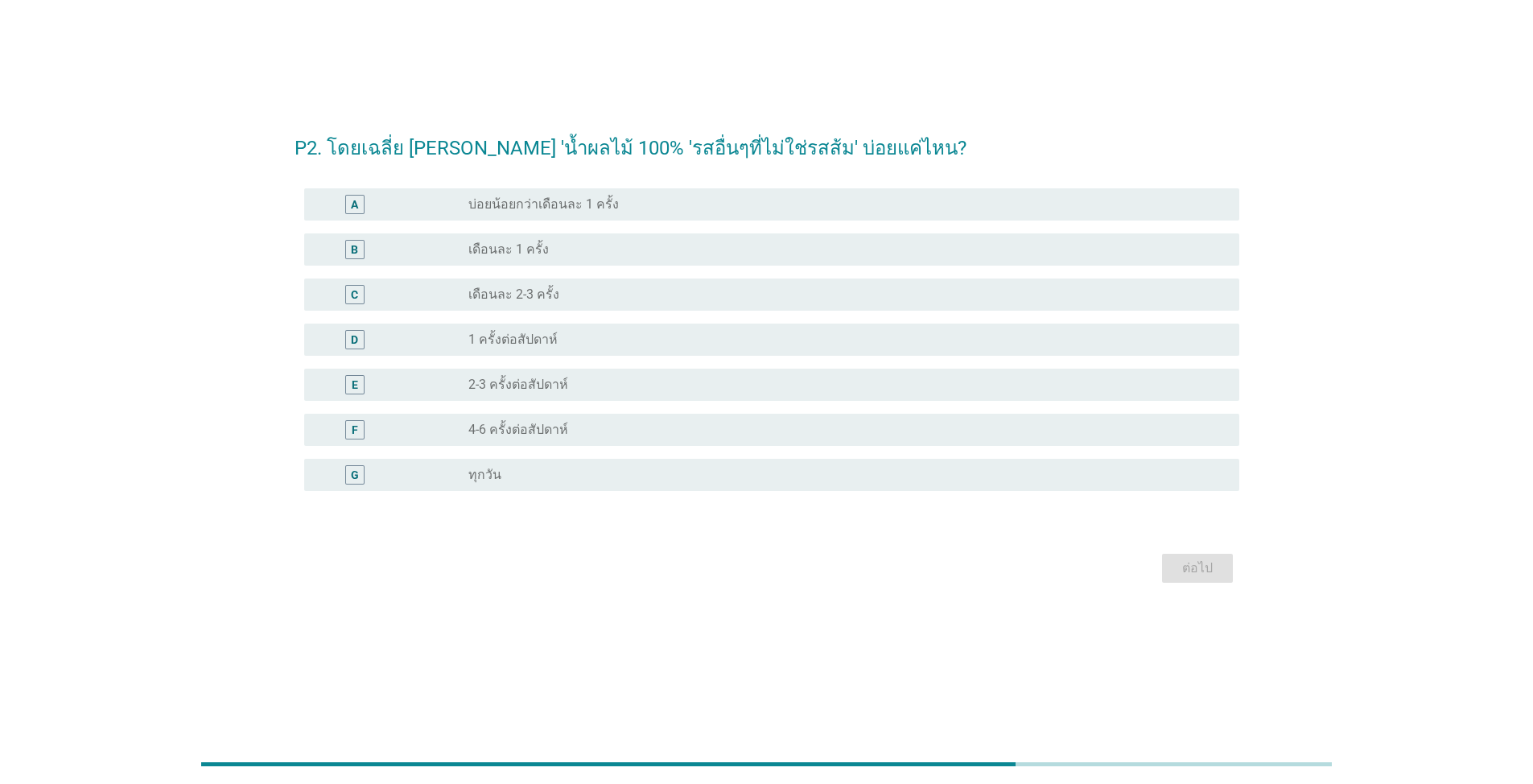
scroll to position [0, 0]
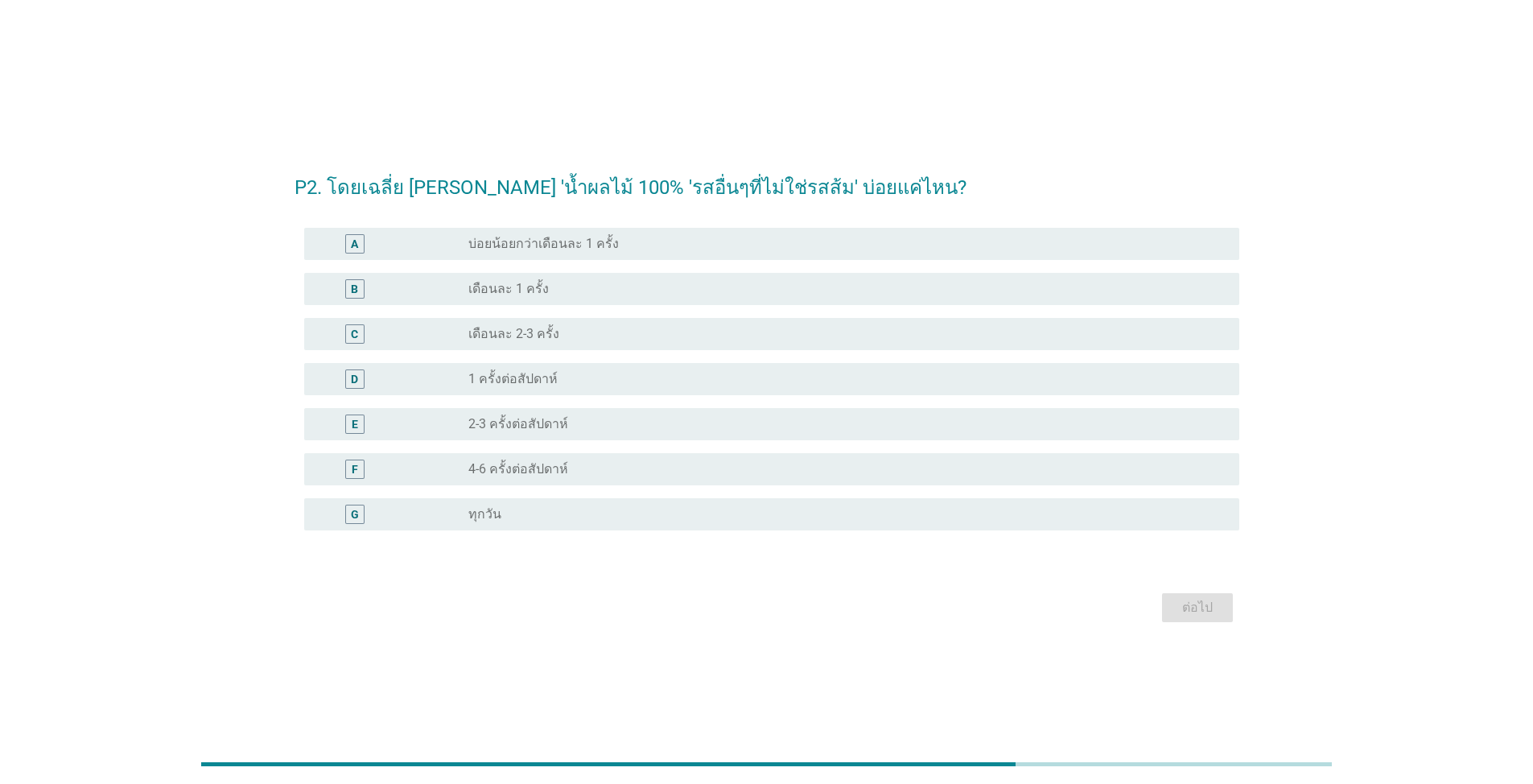
click at [657, 292] on div "radio_button_unchecked เดือนละ 1 ครั้ง" at bounding box center [841, 289] width 745 height 16
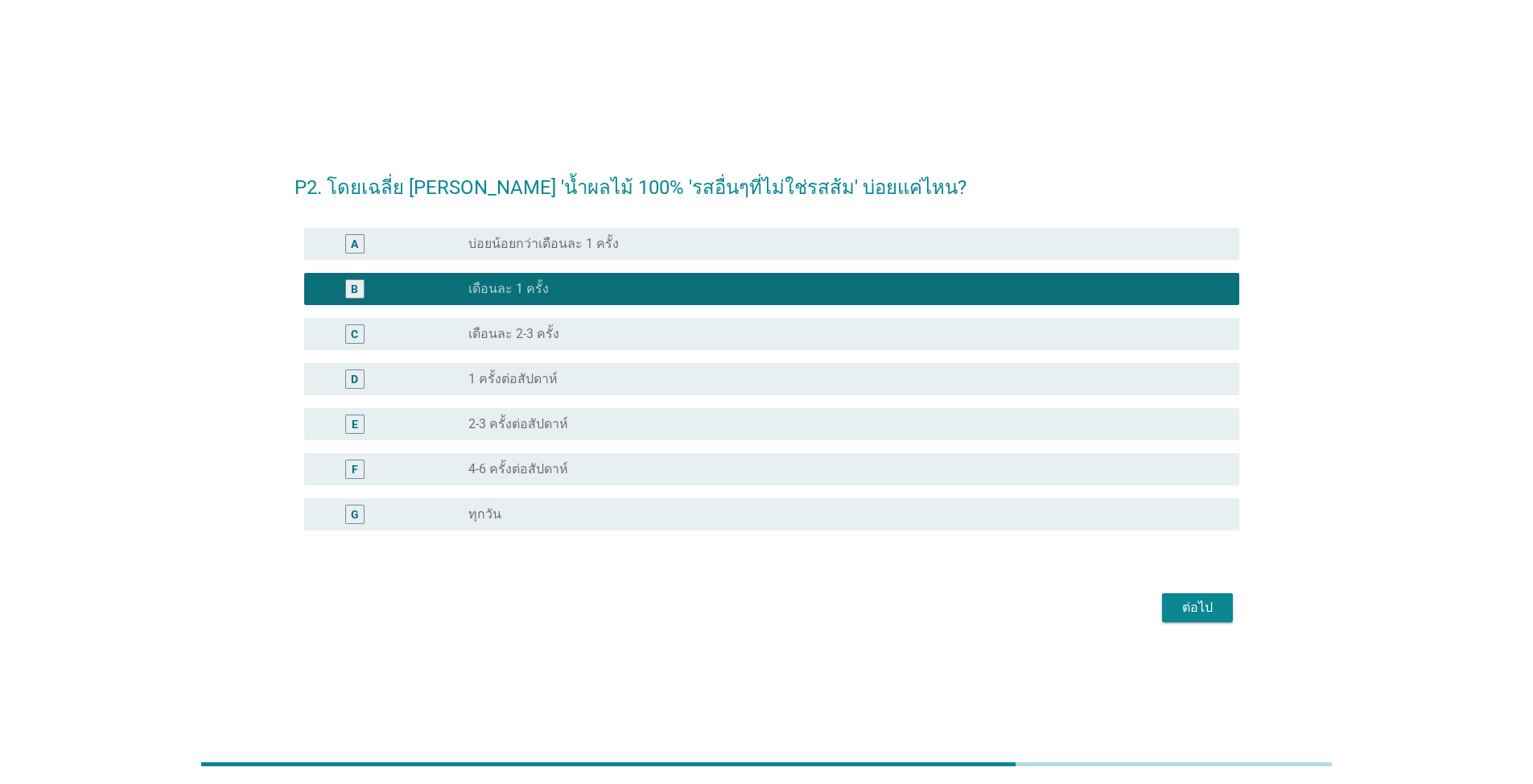
click at [792, 613] on div "ต่อไป" at bounding box center [1197, 607] width 45 height 19
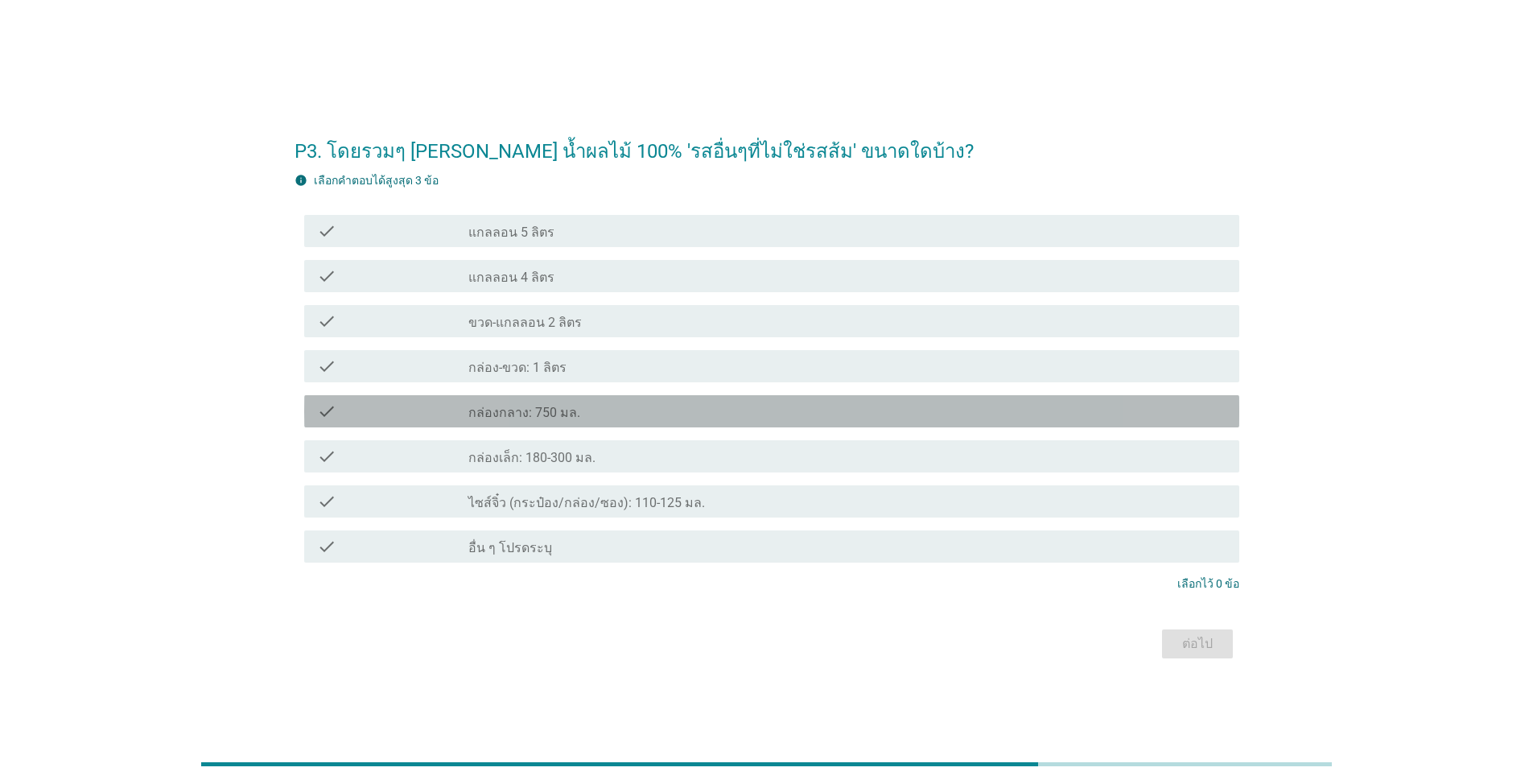
click at [683, 414] on div "check_box_outline_blank กล่องกลาง: 750 มล." at bounding box center [847, 411] width 758 height 19
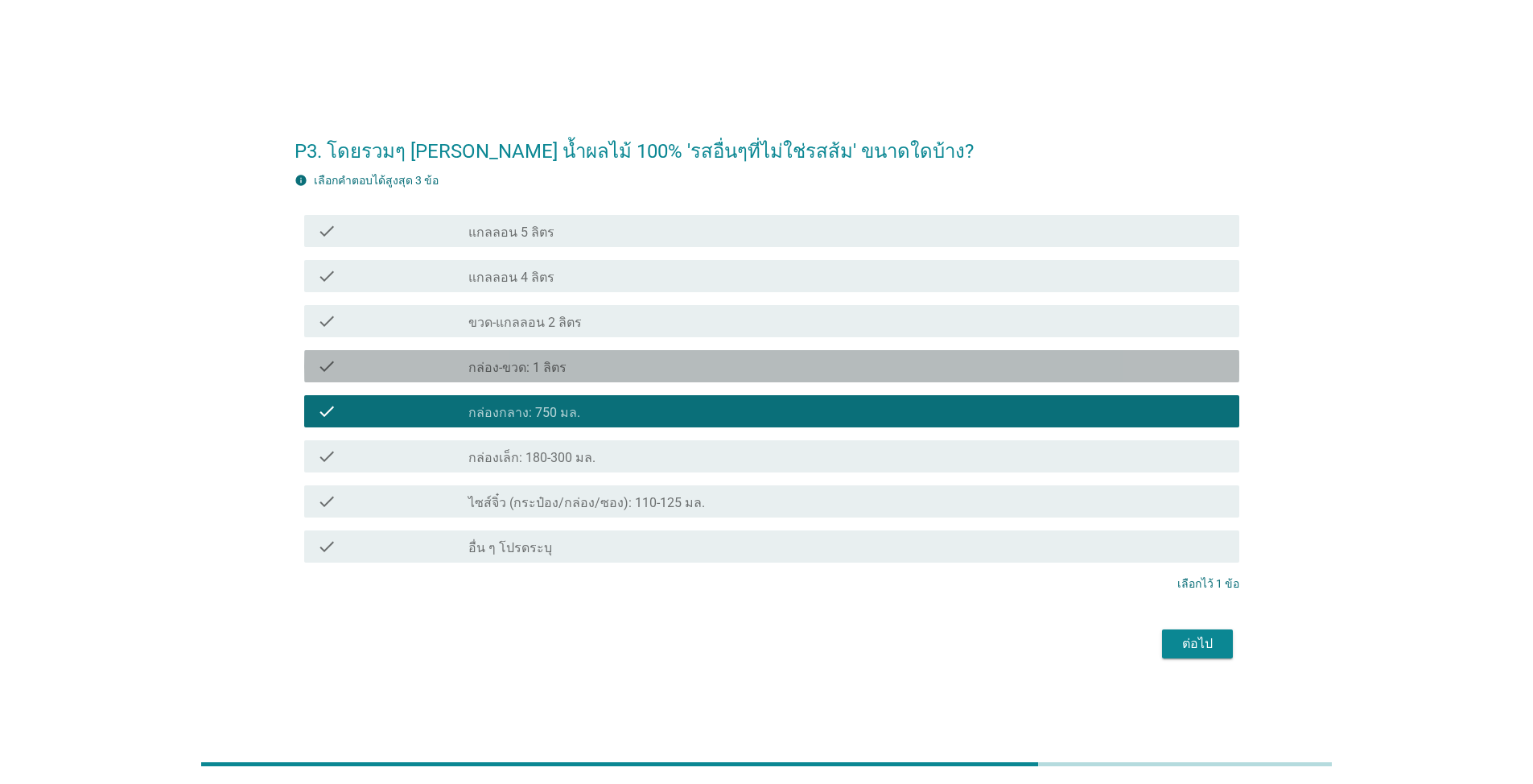
click at [698, 360] on div "check_box_outline_blank กล่อง-ขวด: 1 ลิตร" at bounding box center [847, 366] width 758 height 19
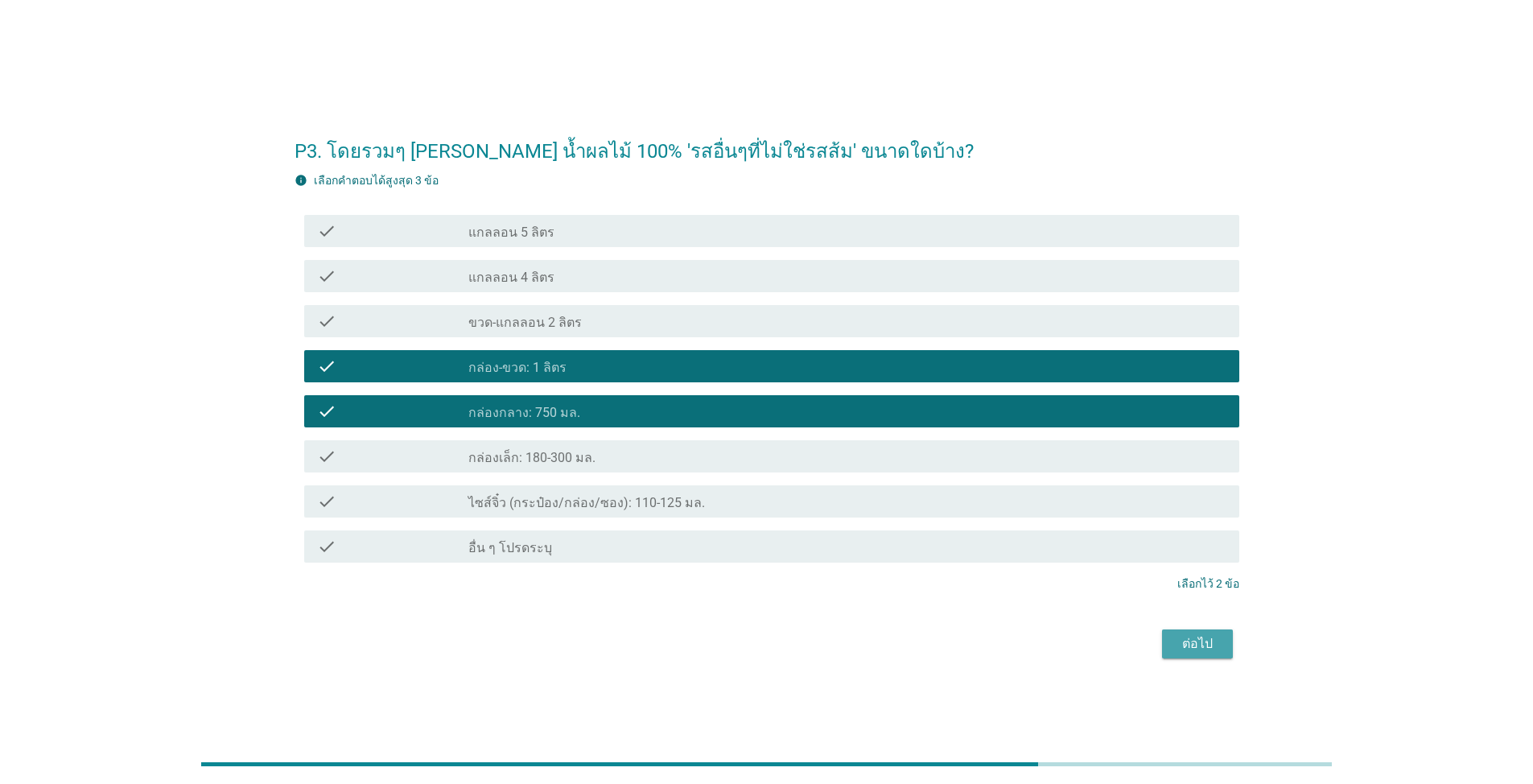
click at [792, 643] on div "ต่อไป" at bounding box center [1197, 643] width 45 height 19
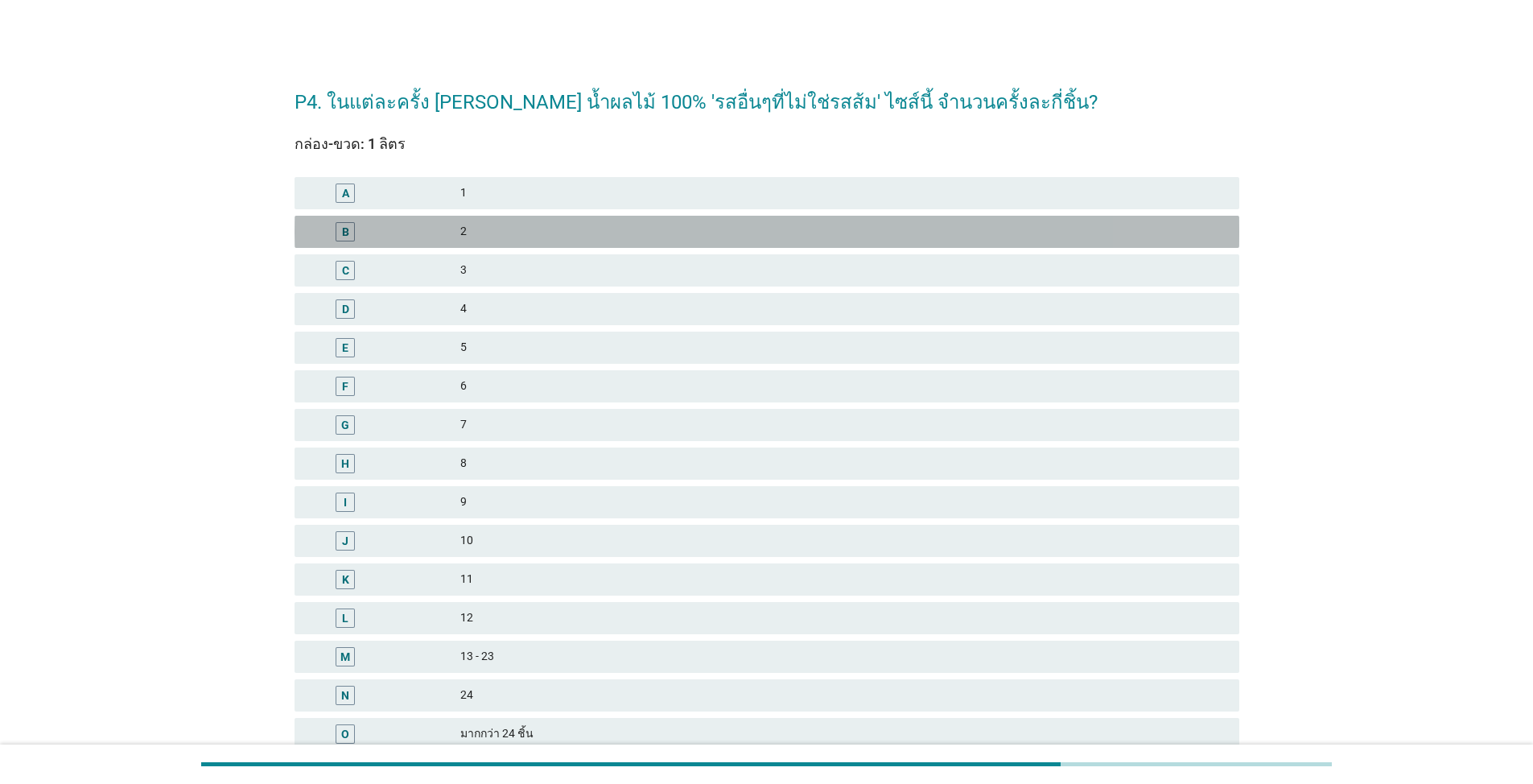
click at [562, 231] on div "2" at bounding box center [844, 231] width 766 height 19
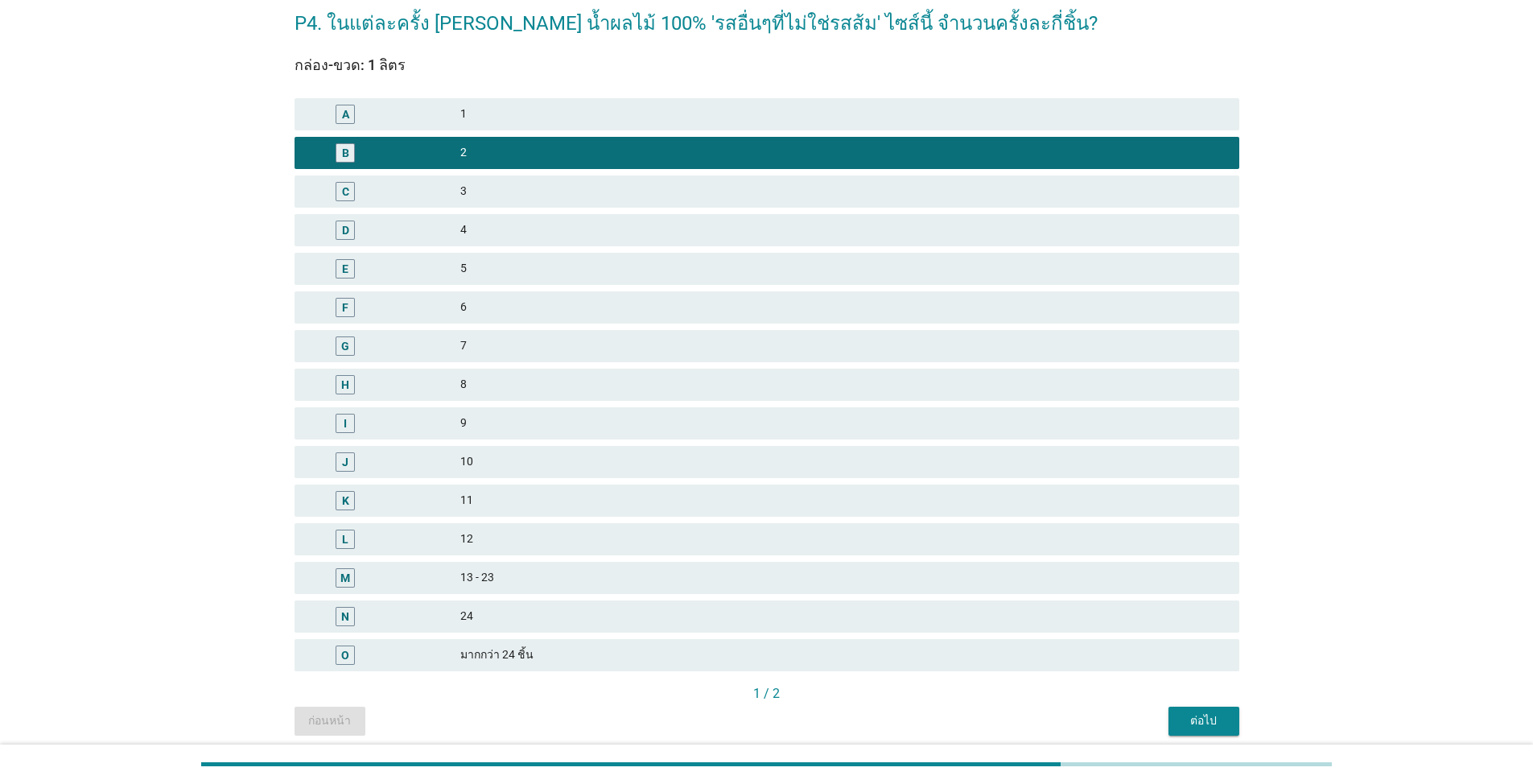
scroll to position [141, 0]
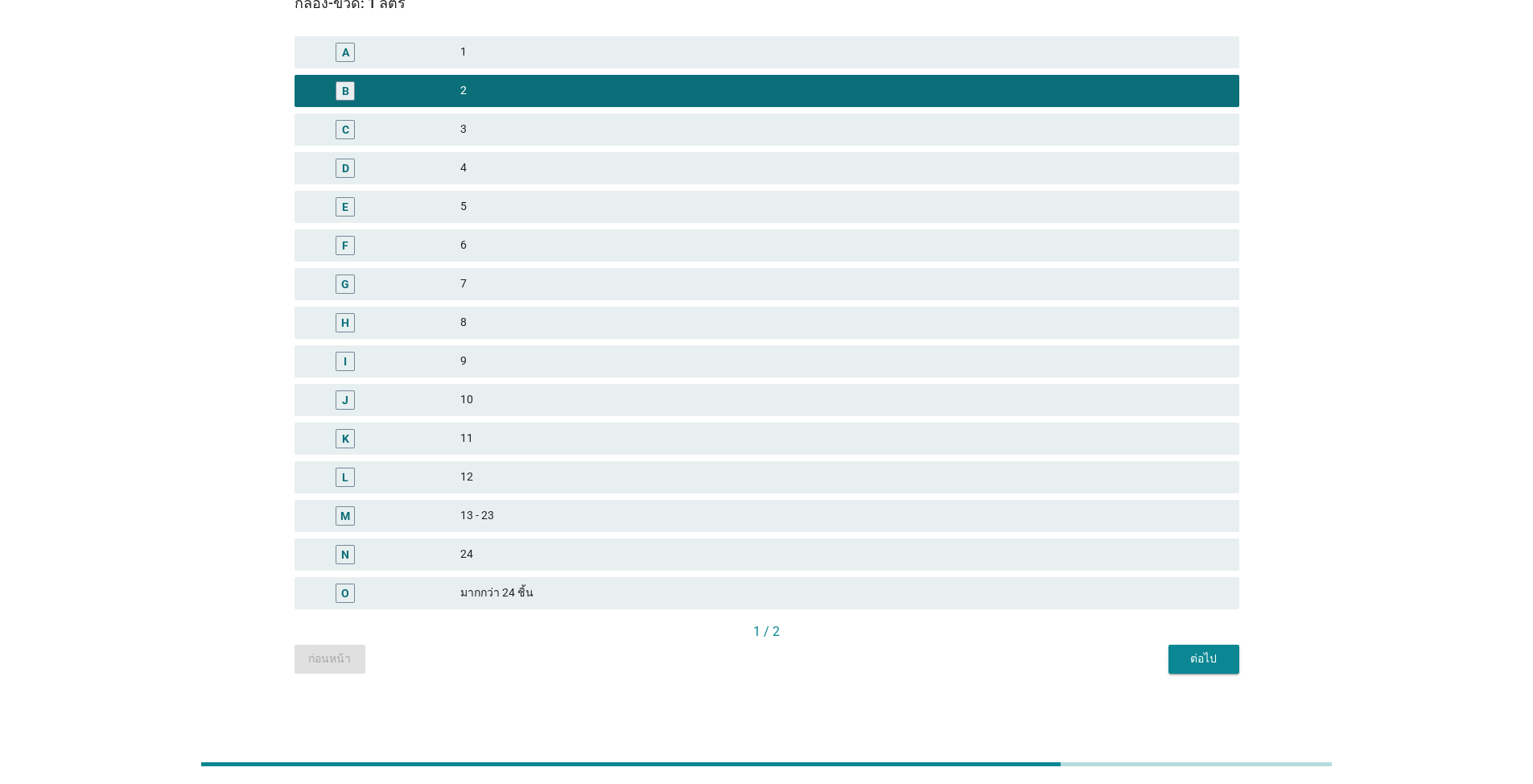
click at [792, 661] on div "ต่อไป" at bounding box center [1203, 659] width 45 height 17
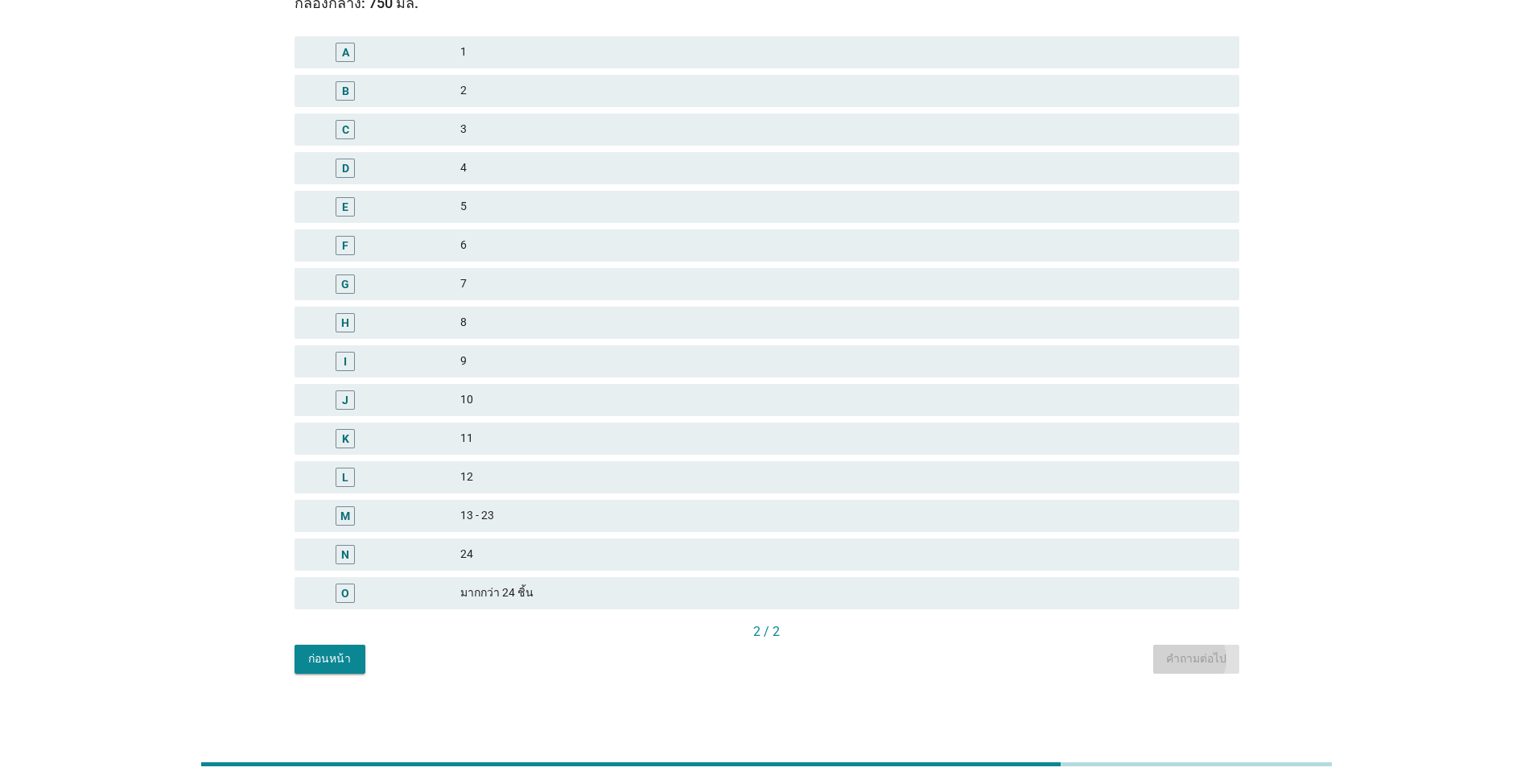
scroll to position [0, 0]
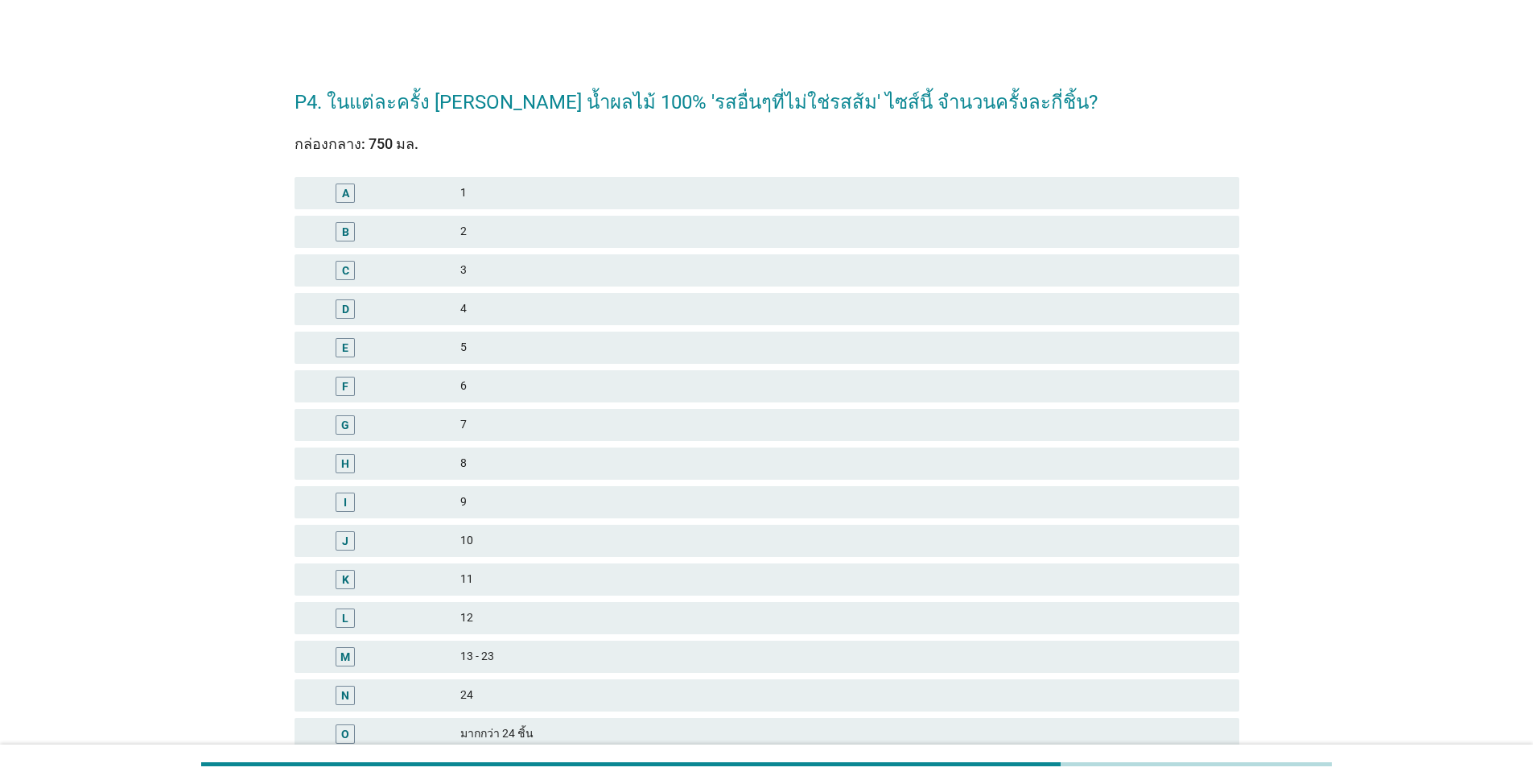
click at [613, 249] on div "B 2" at bounding box center [767, 231] width 952 height 39
click at [618, 220] on div "B 2" at bounding box center [766, 231] width 945 height 32
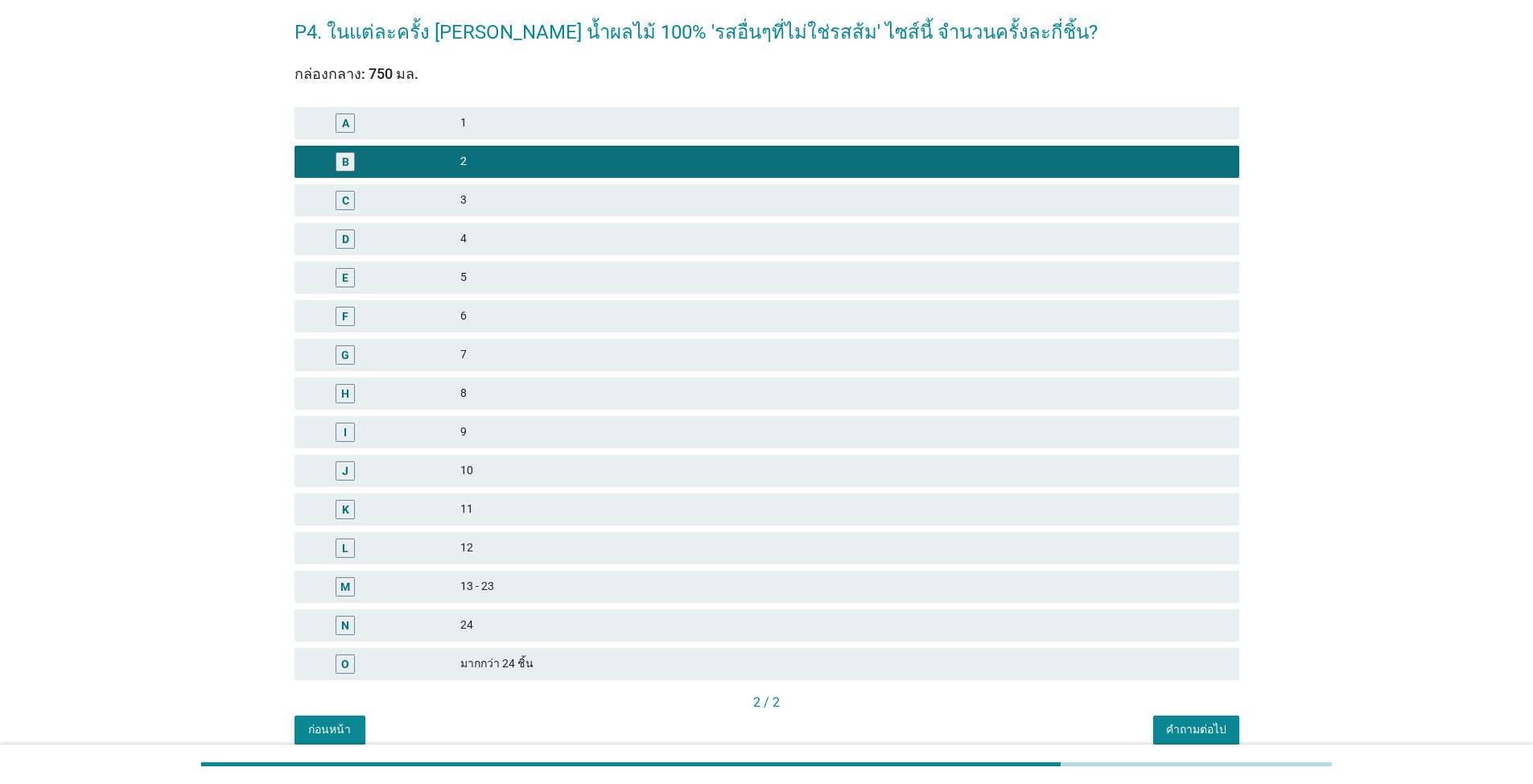
scroll to position [141, 0]
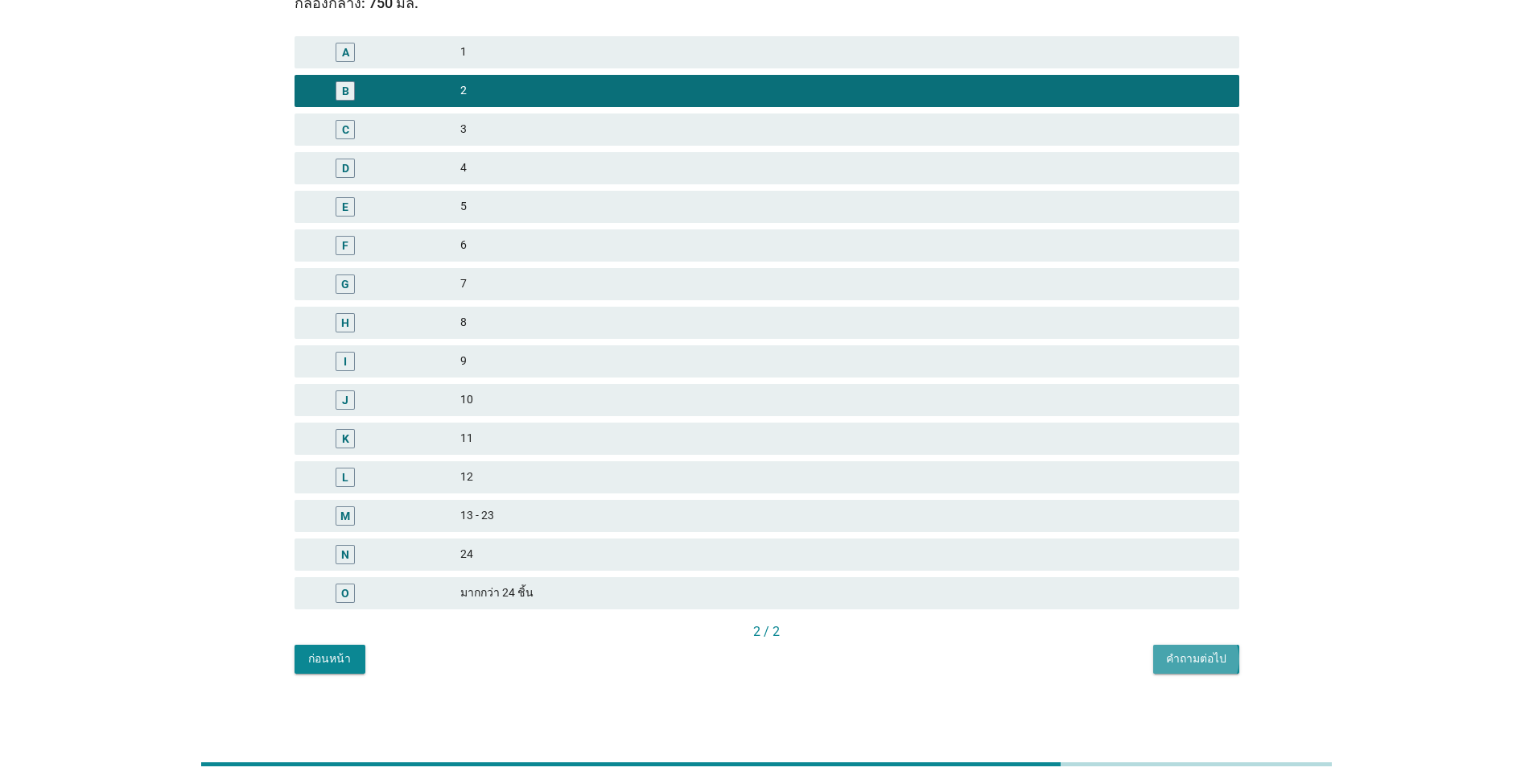
click at [792, 668] on button "คำถามต่อไป" at bounding box center [1197, 659] width 86 height 29
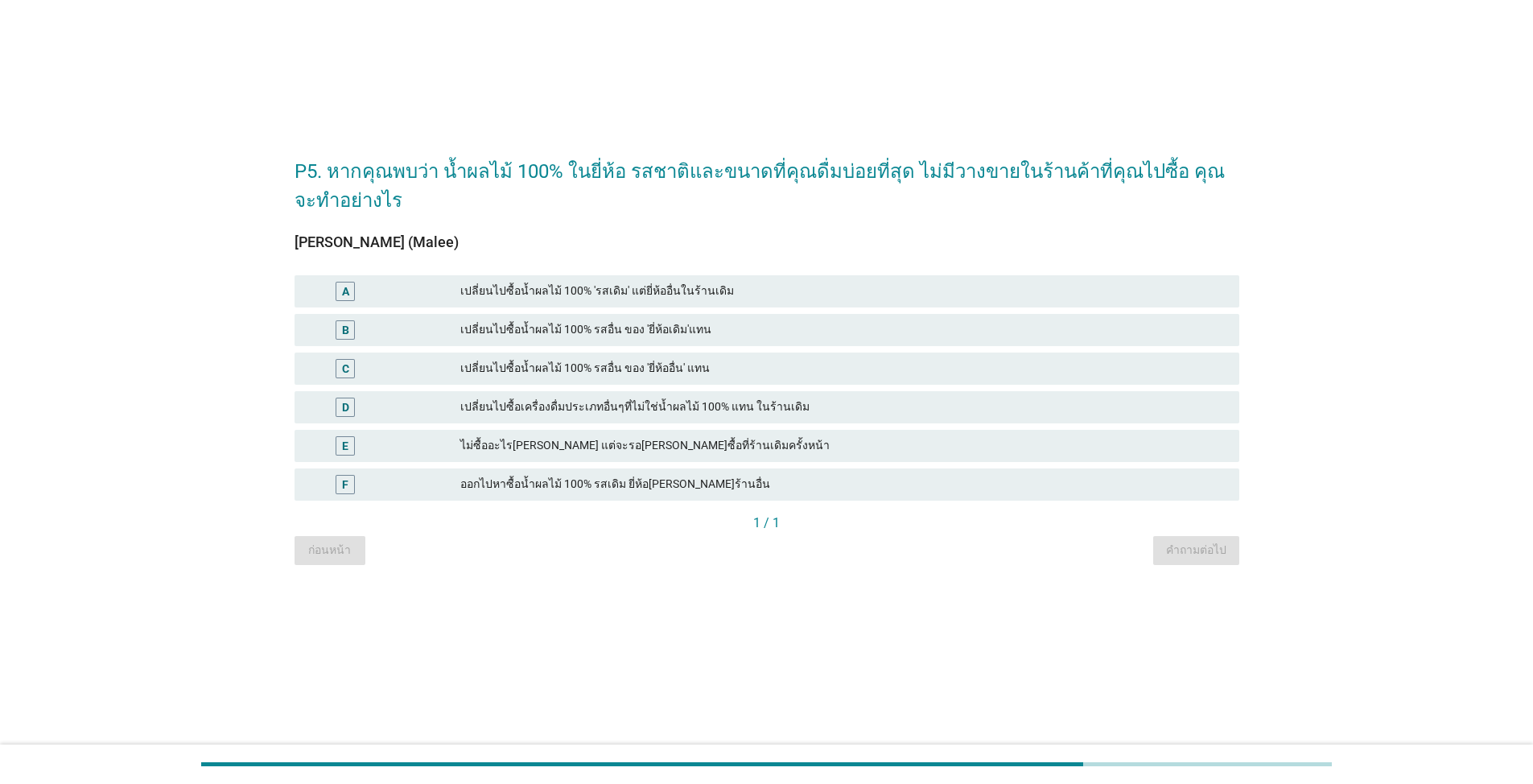
scroll to position [0, 0]
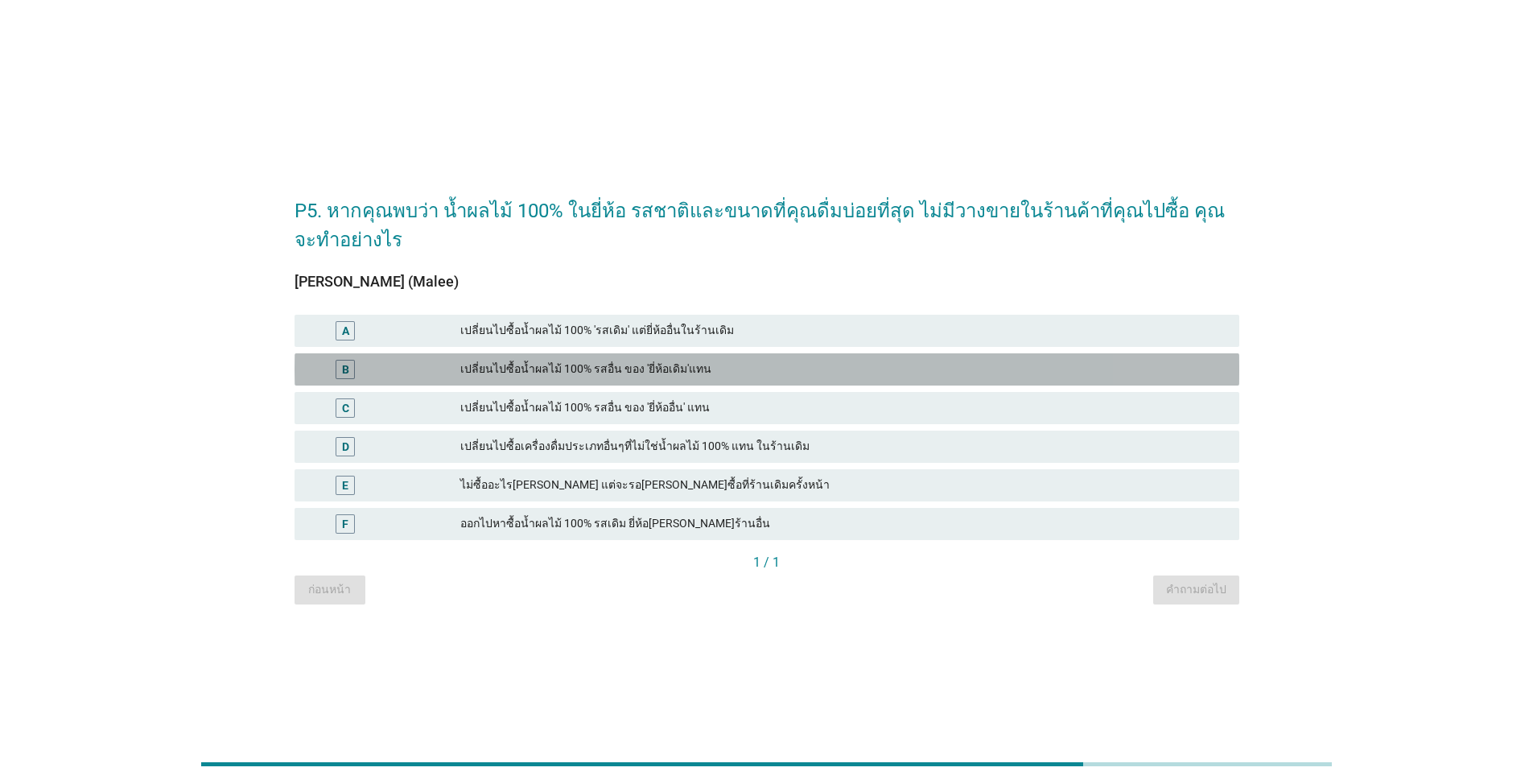
click at [781, 358] on div "B เปลี่ยนไปซื้อน้ำผลไม้ 100% รสอื่น ของ 'ยี่ห้อเดิม'แทน" at bounding box center [766, 369] width 945 height 32
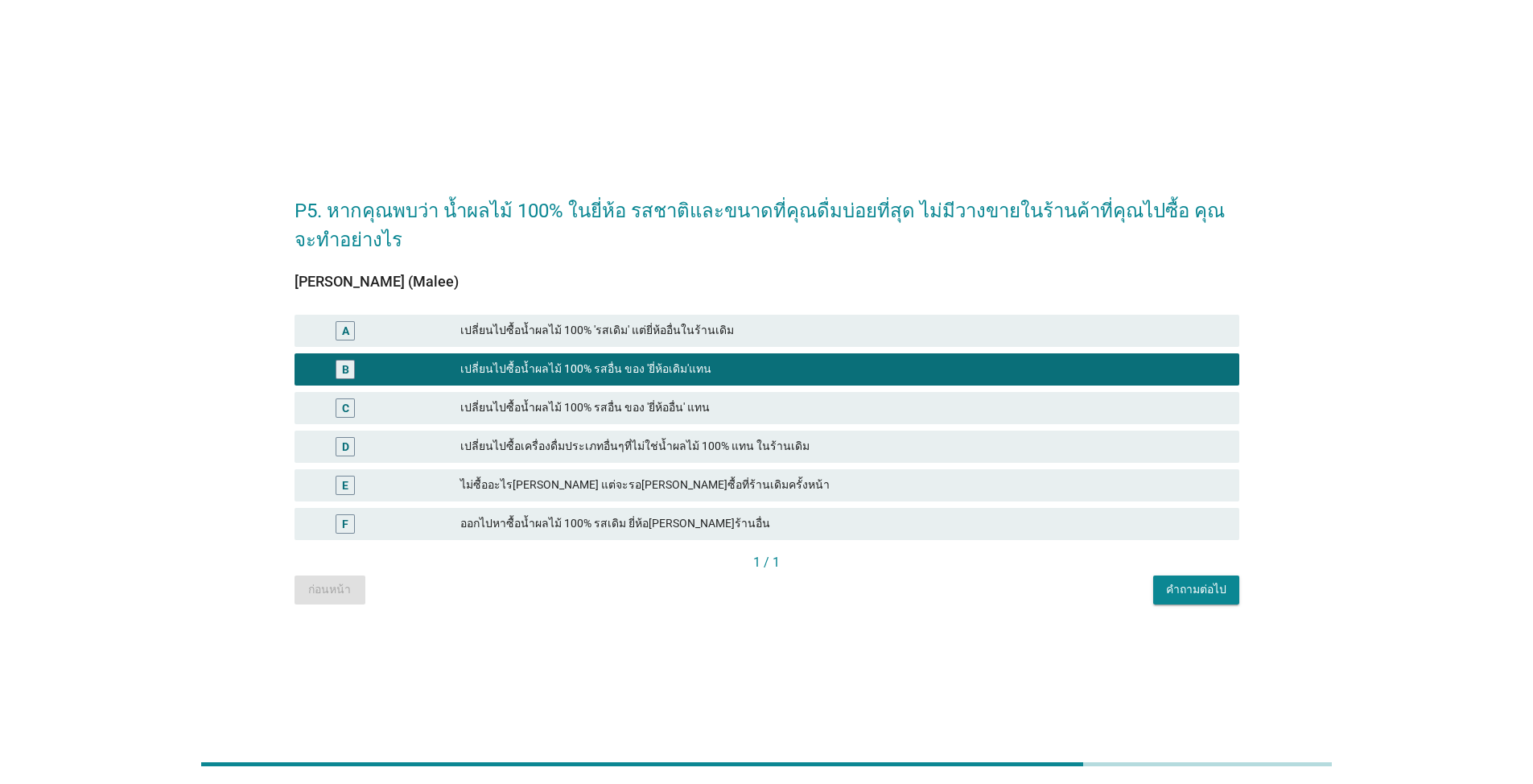
click at [789, 342] on div "A เปลี่ยนไปซื้อน้ำผลไม้ 100% 'รสเดิม' แต่ยี่ห้ออื่นในร้านเดิม" at bounding box center [766, 330] width 945 height 32
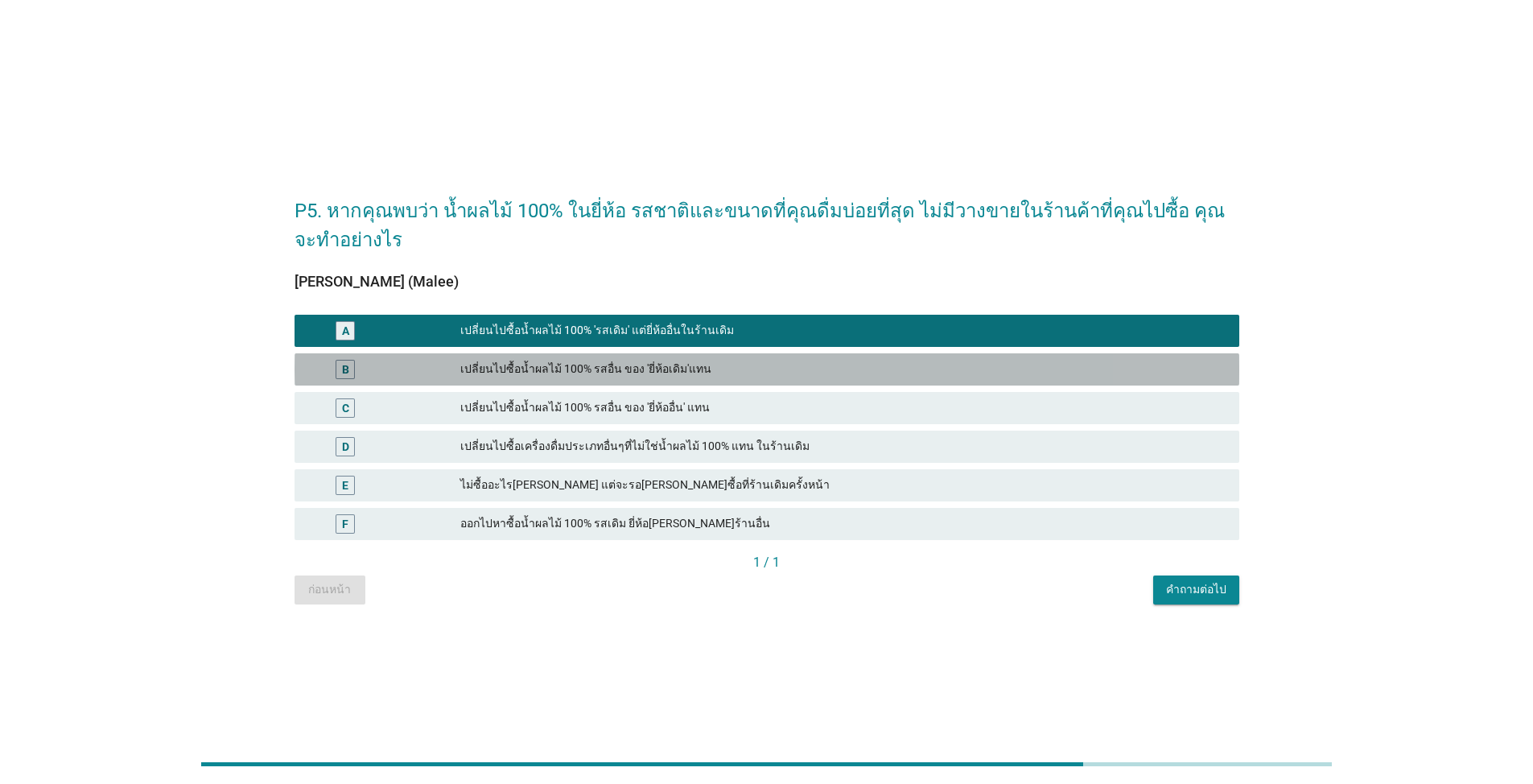
click at [792, 378] on div "เปลี่ยนไปซื้อน้ำผลไม้ 100% รสอื่น ของ 'ยี่ห้อเดิม'แทน" at bounding box center [844, 369] width 766 height 19
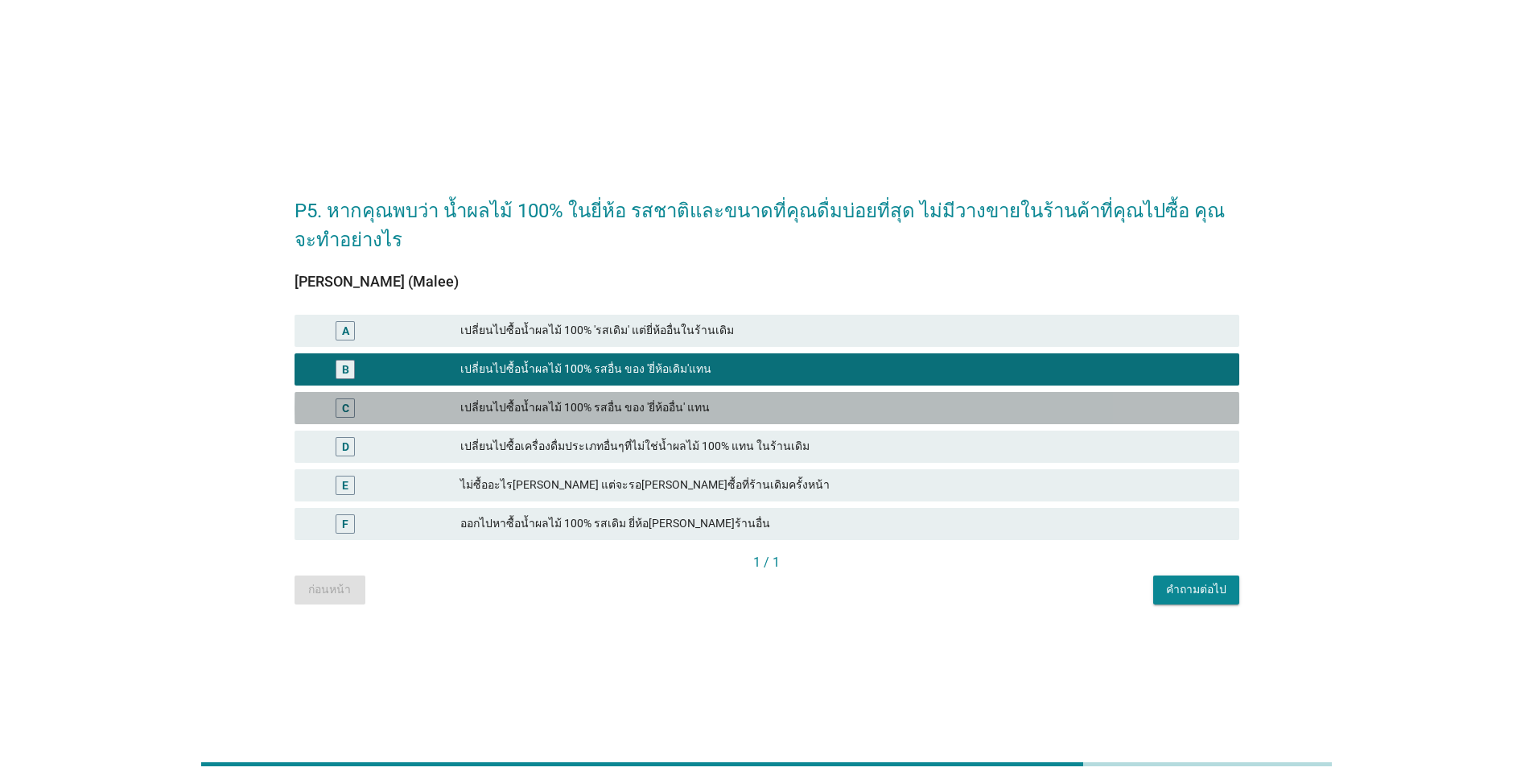
click at [792, 410] on div "เปลี่ยนไปซื้อน้ำผลไม้ 100% รสอื่น ของ 'ยี่ห้ออื่น' แทน" at bounding box center [844, 408] width 766 height 19
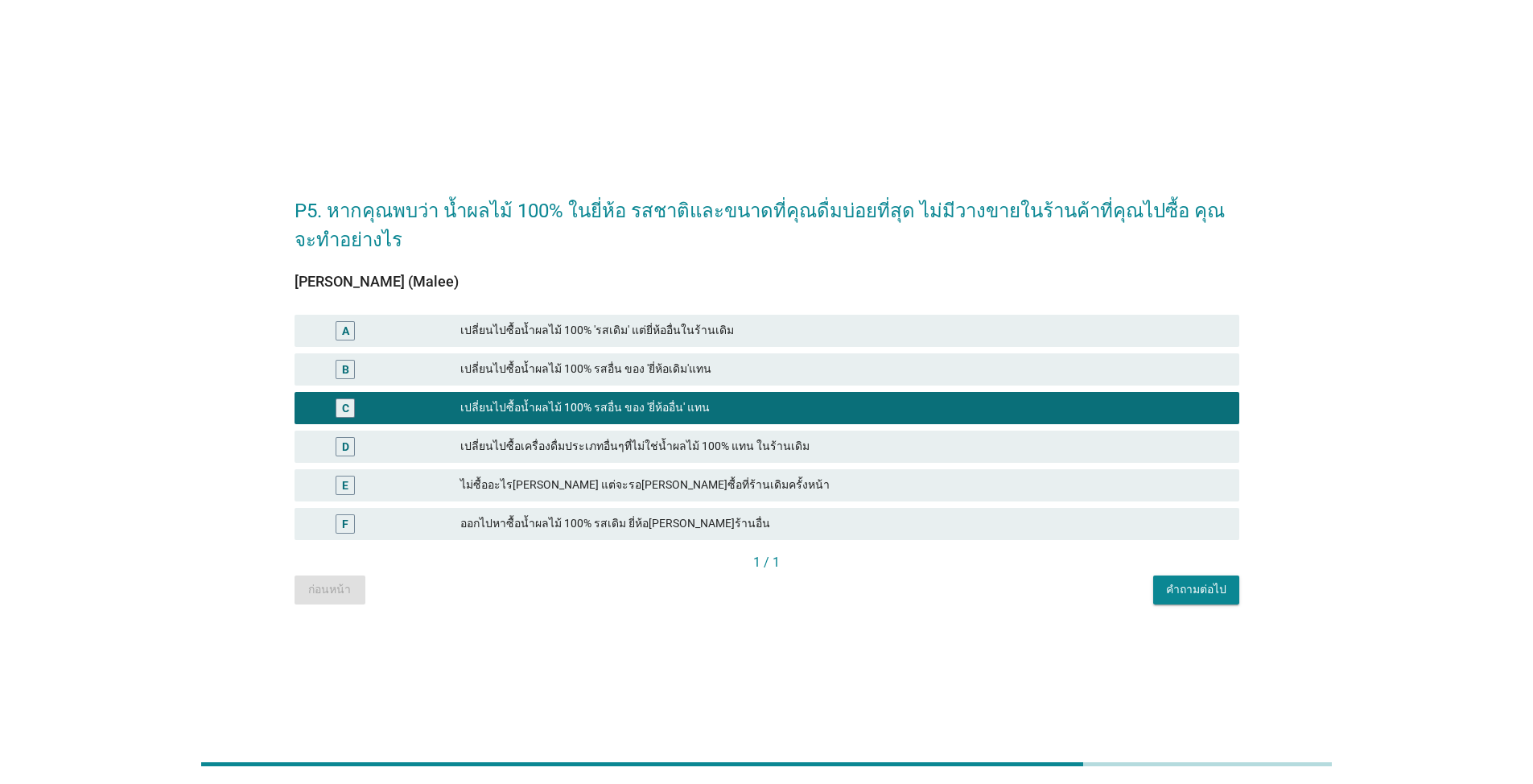
click at [792, 386] on div "B เปลี่ยนไปซื้อน้ำผลไม้ 100% รสอื่น ของ 'ยี่ห้อเดิม'แทน" at bounding box center [767, 369] width 952 height 39
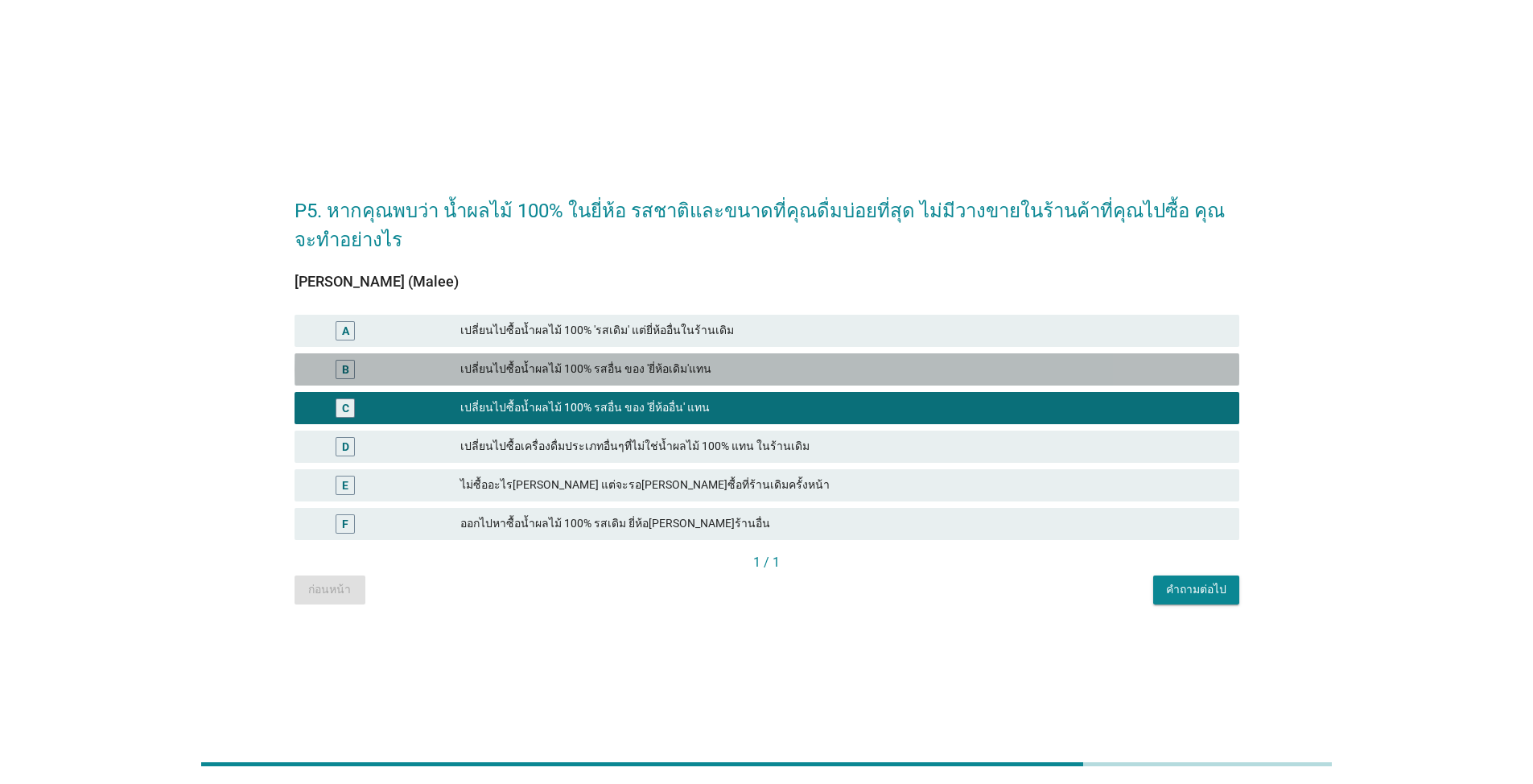
click at [792, 361] on div "เปลี่ยนไปซื้อน้ำผลไม้ 100% รสอื่น ของ 'ยี่ห้อเดิม'แทน" at bounding box center [844, 369] width 766 height 19
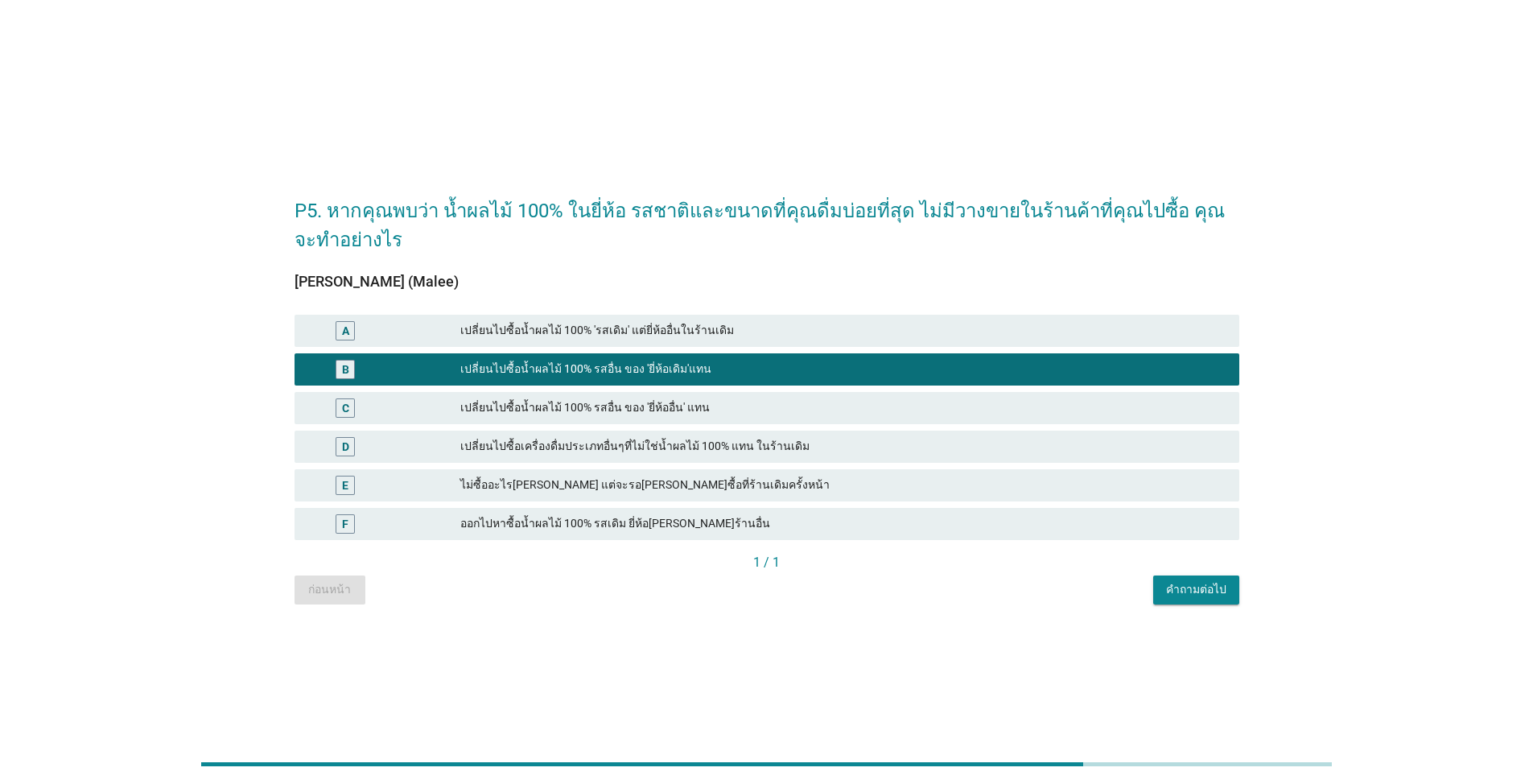
drag, startPoint x: 1146, startPoint y: 576, endPoint x: 1170, endPoint y: 581, distance: 24.5
click at [792, 576] on div "ก่อนหน้า คำถามต่อไป" at bounding box center [766, 590] width 945 height 29
click at [792, 581] on div "คำถามต่อไป" at bounding box center [1197, 589] width 60 height 17
